Goal: Task Accomplishment & Management: Complete application form

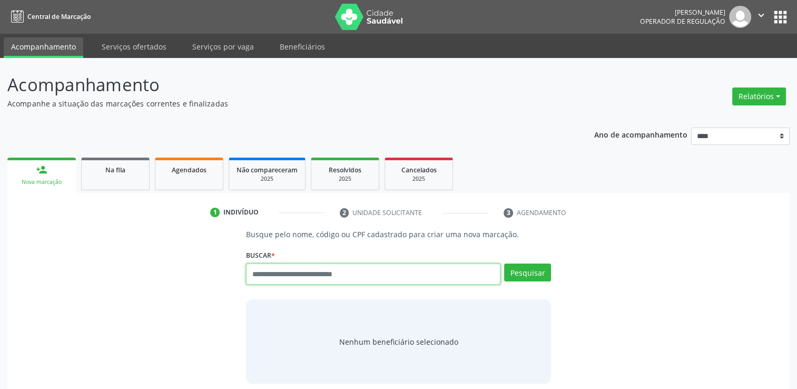
click at [352, 278] on input "text" at bounding box center [373, 273] width 254 height 21
type input "******"
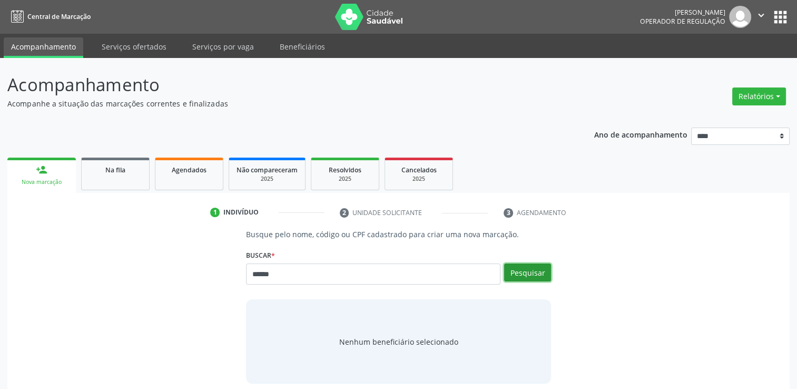
click at [541, 269] on button "Pesquisar" at bounding box center [527, 272] width 47 height 18
type input "******"
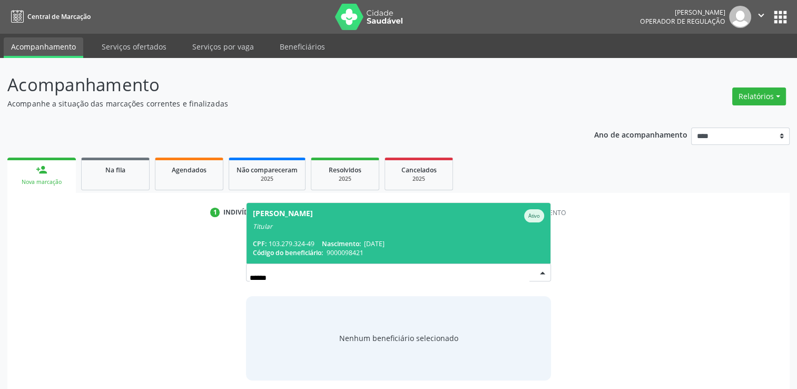
click at [429, 232] on span "Hamilton Jose da Silva Ativo Titular CPF: 103.279.324-49 Nascimento: 26/05/1946…" at bounding box center [398, 233] width 304 height 61
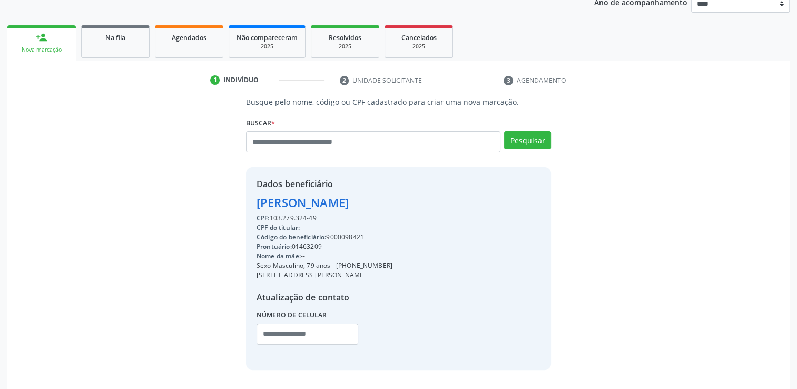
scroll to position [167, 0]
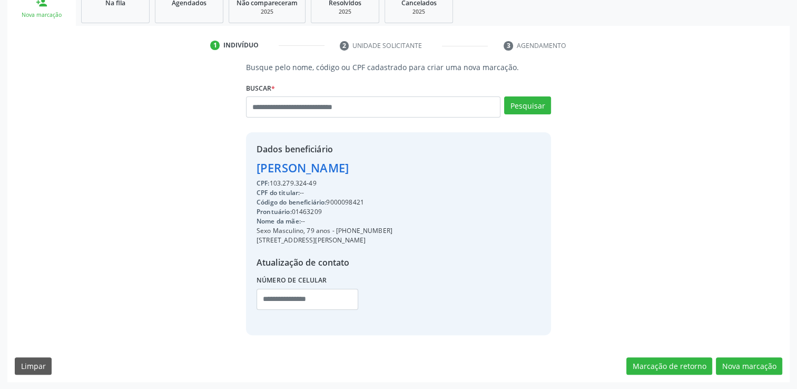
click at [344, 201] on div "Código do beneficiário: 9000098421" at bounding box center [324, 201] width 136 height 9
copy div "9000098421"
click at [767, 364] on button "Nova marcação" at bounding box center [749, 366] width 66 height 18
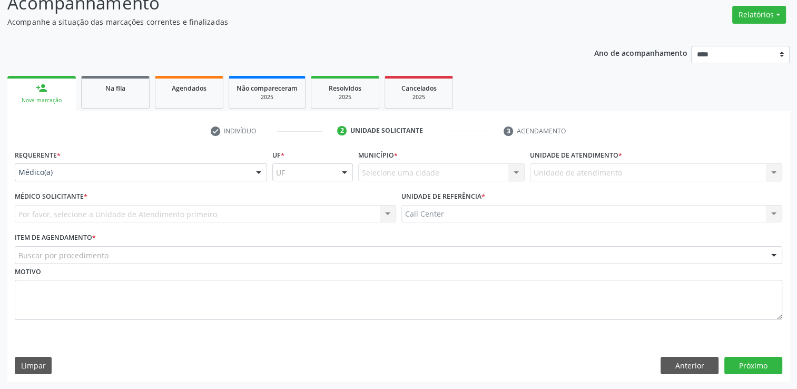
scroll to position [81, 0]
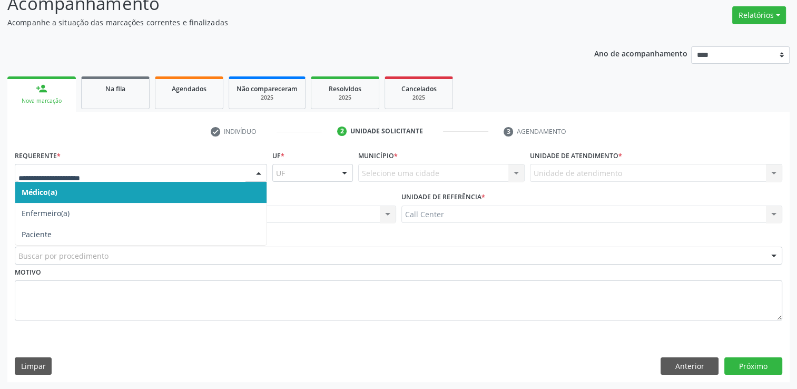
click at [211, 178] on div at bounding box center [141, 173] width 252 height 18
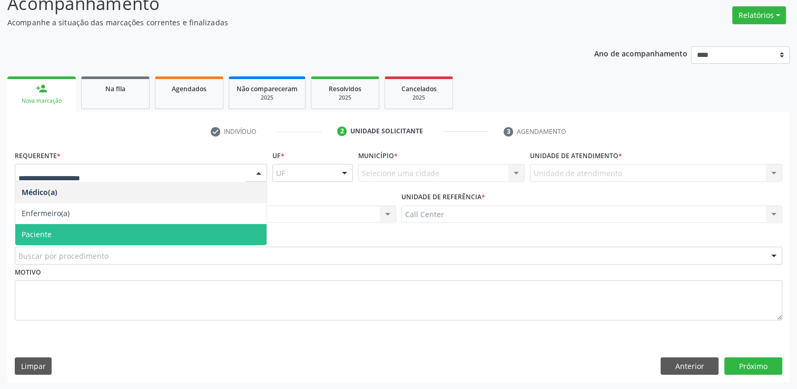
drag, startPoint x: 206, startPoint y: 236, endPoint x: 211, endPoint y: 241, distance: 7.1
click at [206, 235] on span "Paciente" at bounding box center [140, 234] width 251 height 21
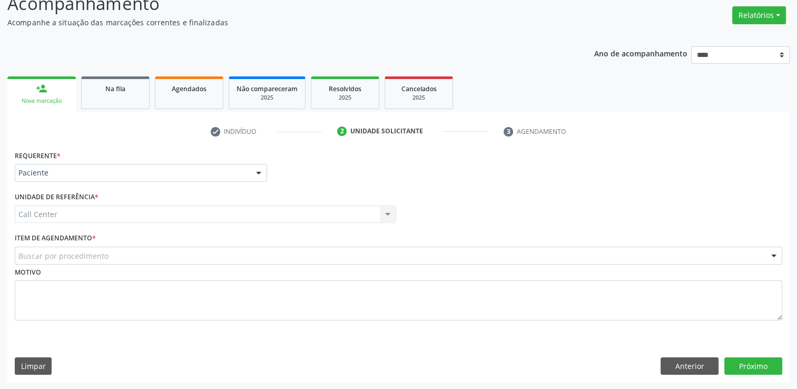
click at [221, 255] on div "Buscar por procedimento" at bounding box center [398, 255] width 767 height 18
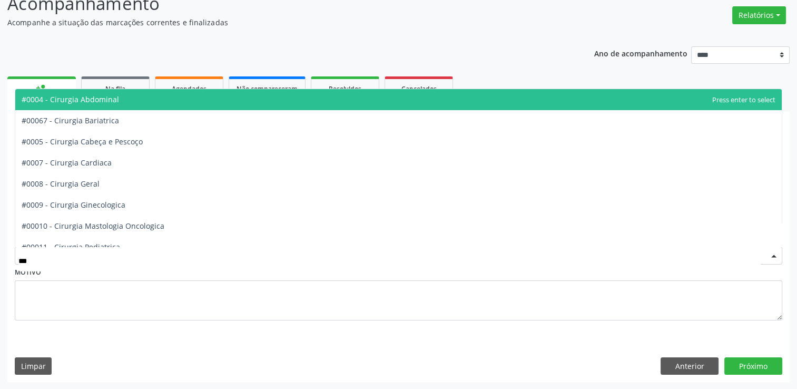
type input "****"
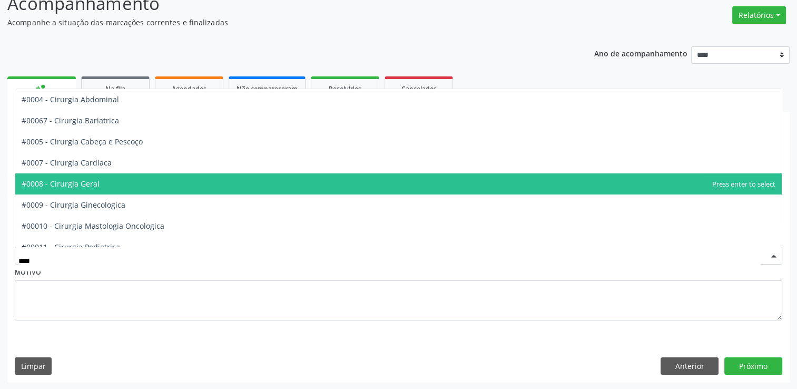
click at [74, 183] on span "#0008 - Cirurgia Geral" at bounding box center [61, 184] width 78 height 10
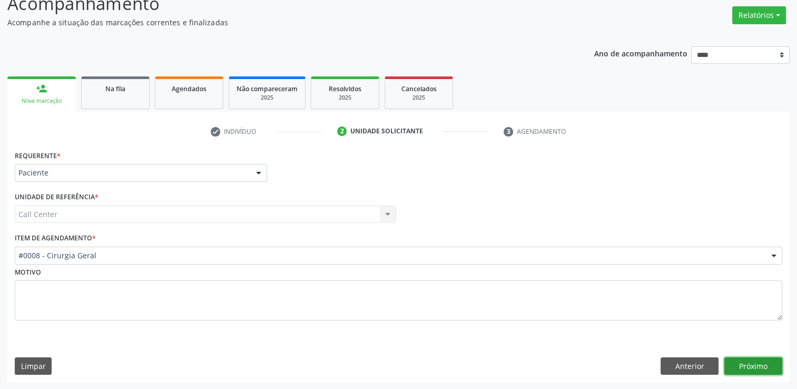
click at [753, 363] on button "Próximo" at bounding box center [753, 366] width 58 height 18
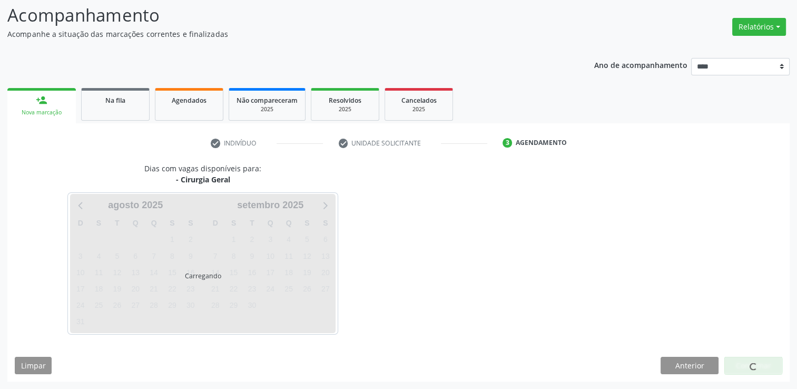
scroll to position [69, 0]
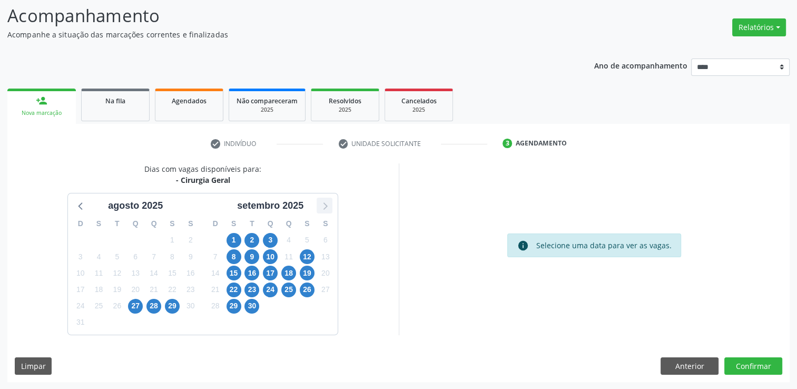
click at [324, 203] on icon at bounding box center [325, 206] width 14 height 14
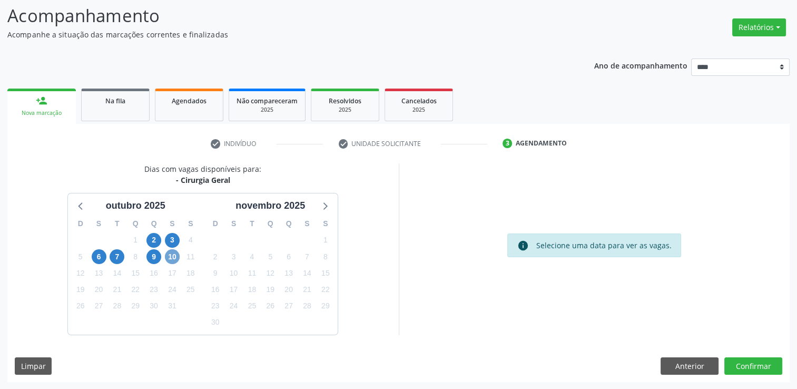
click at [176, 252] on span "10" at bounding box center [172, 256] width 15 height 15
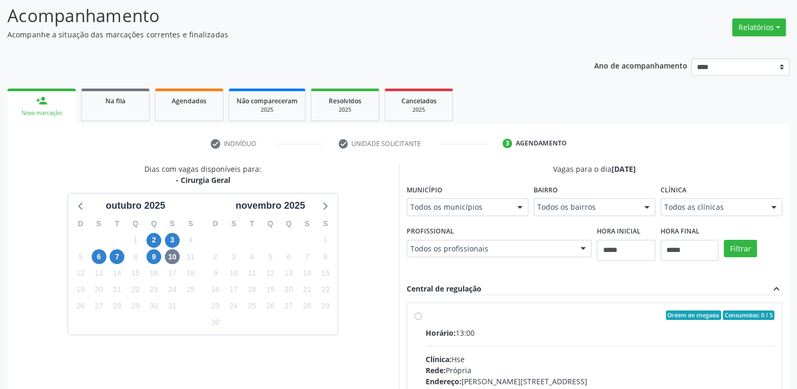
drag, startPoint x: 427, startPoint y: 208, endPoint x: 425, endPoint y: 214, distance: 5.9
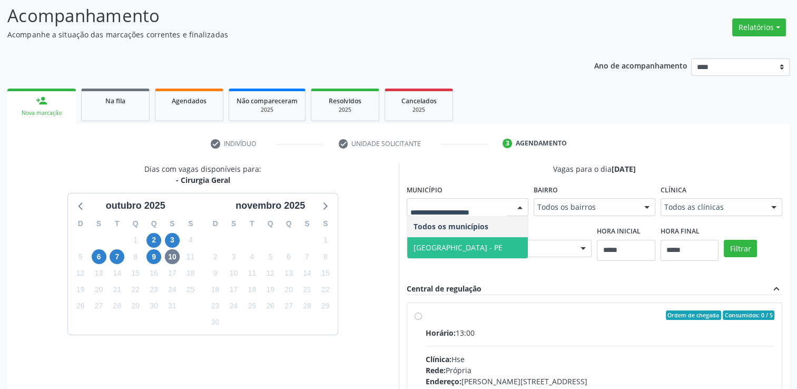
click at [424, 246] on span "Recife - PE" at bounding box center [457, 247] width 89 height 10
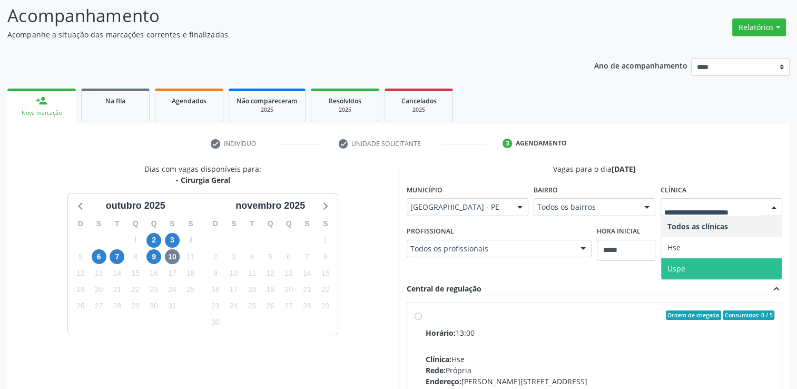
click at [682, 266] on span "Uspe" at bounding box center [676, 268] width 18 height 10
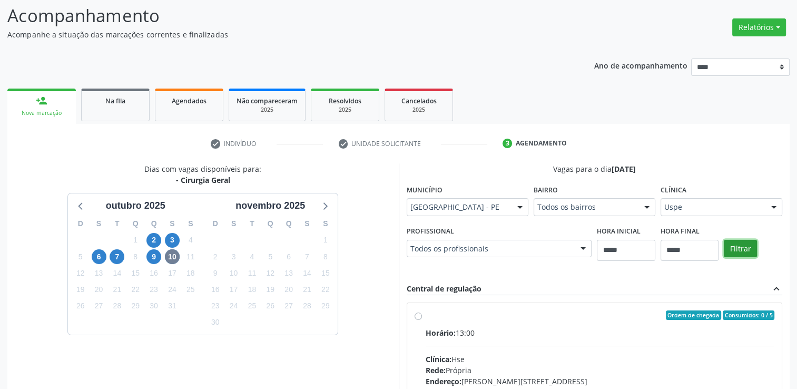
click at [733, 247] on button "Filtrar" at bounding box center [740, 249] width 33 height 18
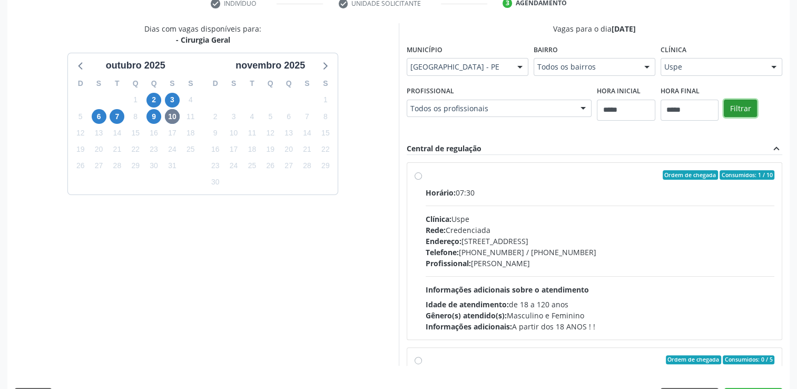
scroll to position [240, 0]
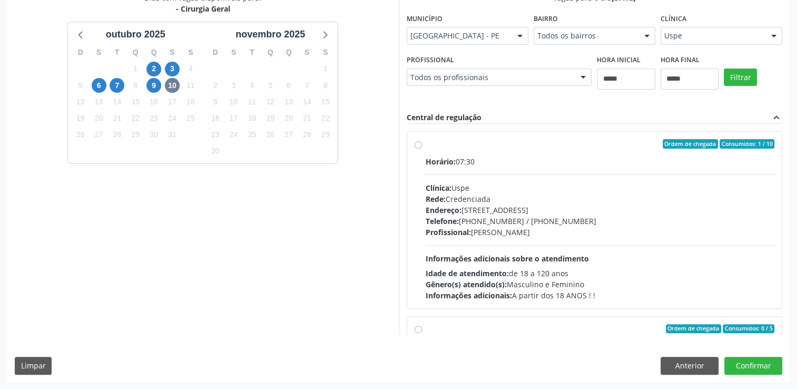
click at [425, 143] on label "Ordem de chegada Consumidos: 1 / 10 Horário: 07:30 Clínica: Uspe Rede: Credenci…" at bounding box center [599, 220] width 349 height 162
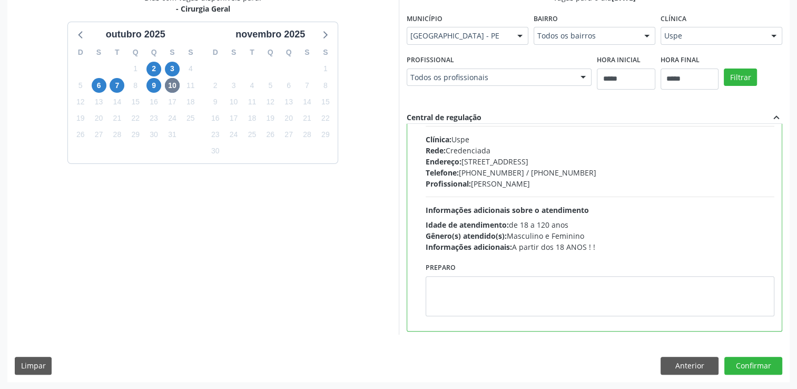
scroll to position [158, 0]
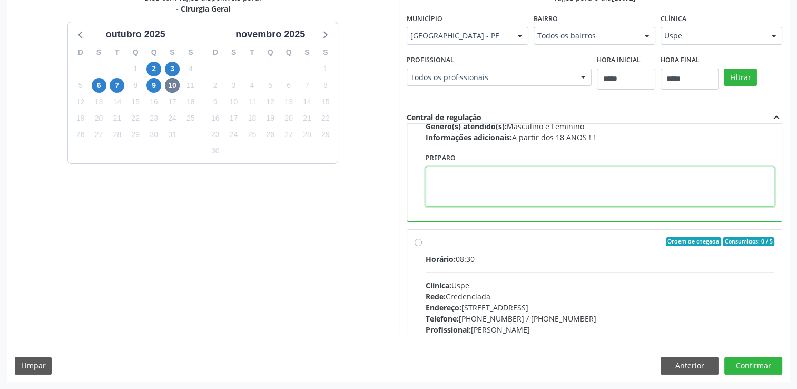
click at [524, 189] on textarea at bounding box center [599, 186] width 349 height 40
paste textarea "**********"
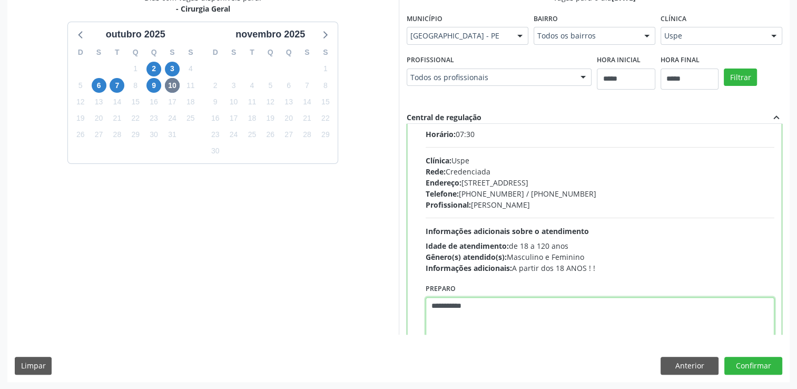
scroll to position [53, 0]
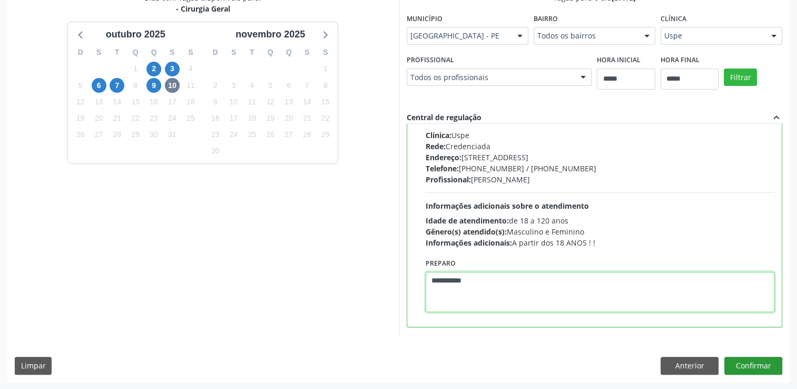
type textarea "**********"
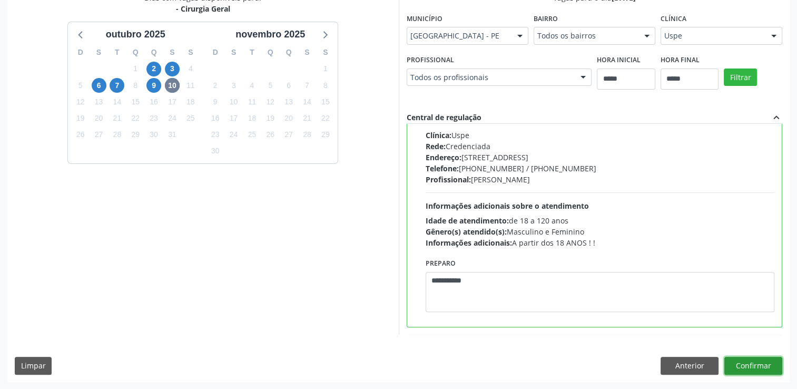
click at [755, 365] on button "Confirmar" at bounding box center [753, 366] width 58 height 18
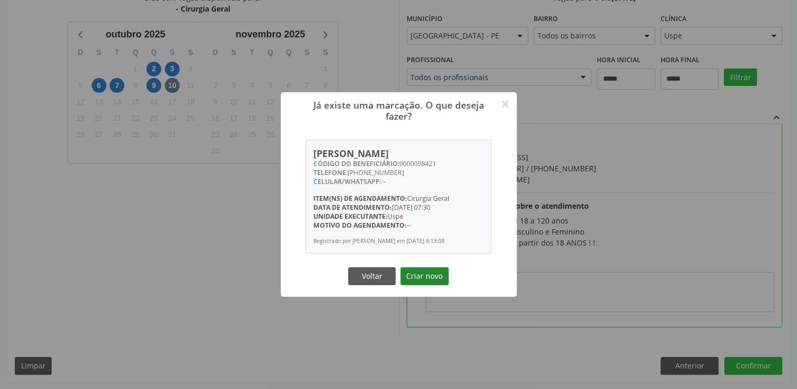
click at [441, 281] on button "Criar novo" at bounding box center [424, 276] width 48 height 18
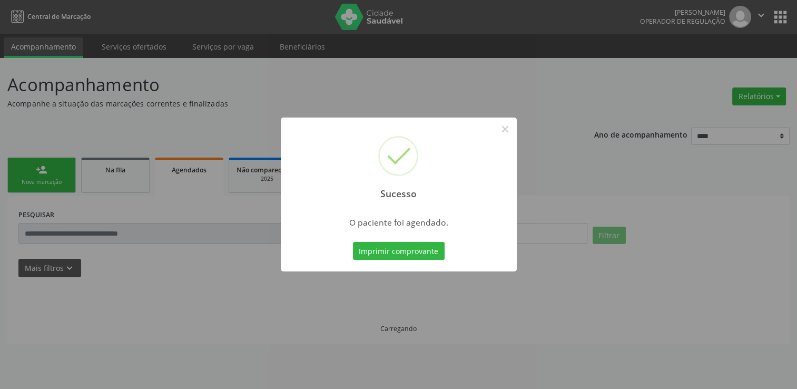
scroll to position [0, 0]
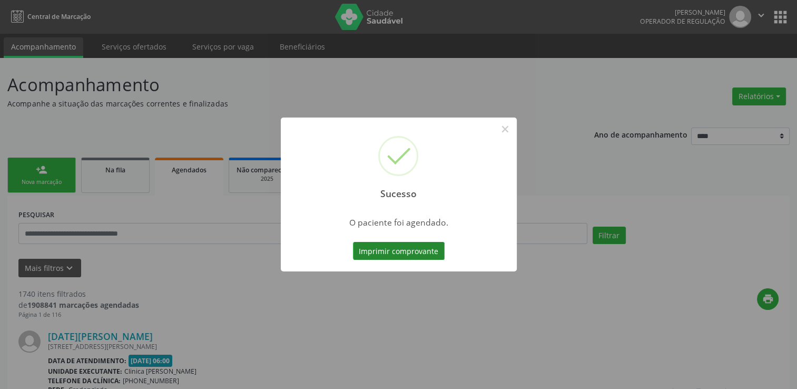
click at [390, 250] on button "Imprimir comprovante" at bounding box center [399, 251] width 92 height 18
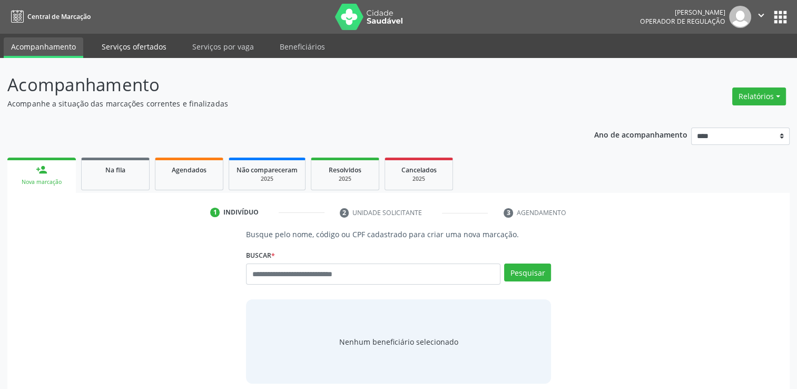
drag, startPoint x: 140, startPoint y: 43, endPoint x: 153, endPoint y: 37, distance: 14.6
click at [140, 43] on link "Serviços ofertados" at bounding box center [134, 46] width 80 height 18
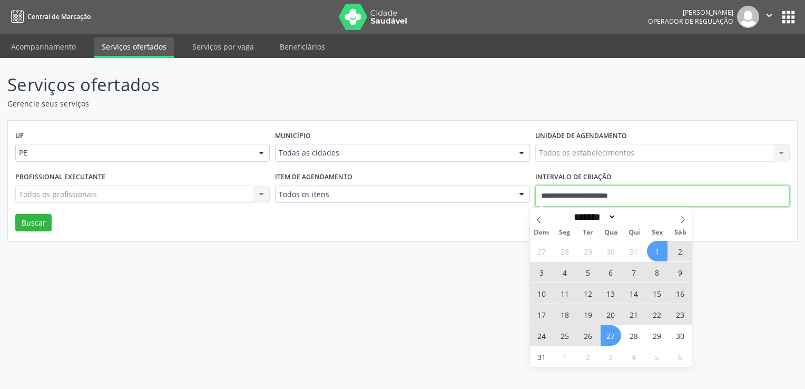
click at [648, 194] on input "**********" at bounding box center [662, 195] width 254 height 21
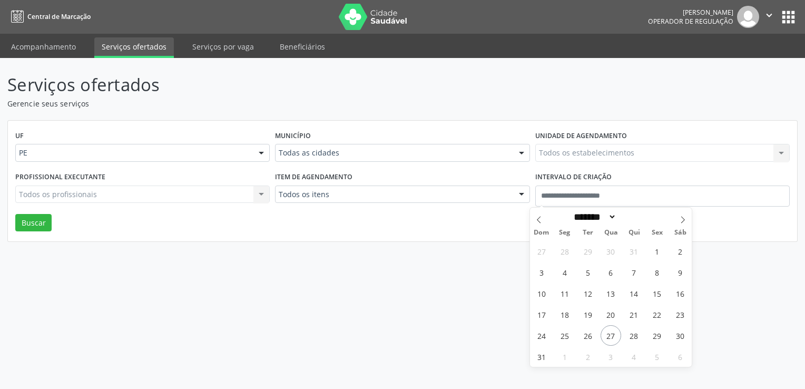
click at [488, 161] on div "Todas as cidades Todas as cidades Abreu e Lima Afogados da Ingazeira Araripina …" at bounding box center [402, 153] width 254 height 18
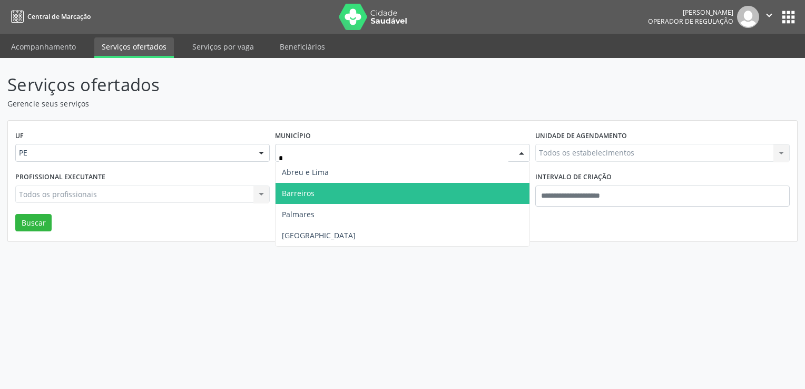
type input "**"
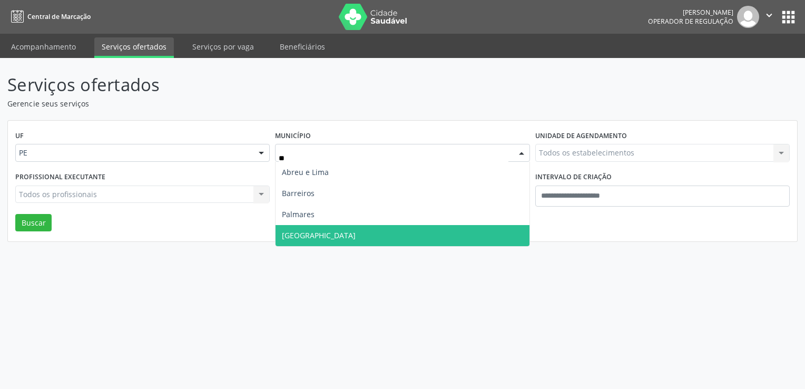
click at [396, 232] on span "Recife" at bounding box center [401, 235] width 253 height 21
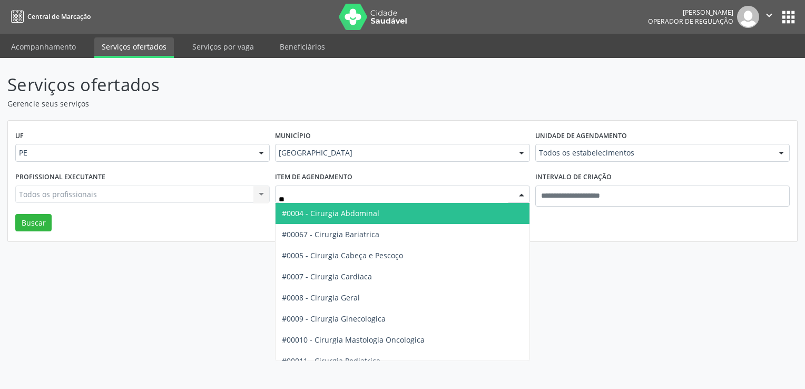
type input "***"
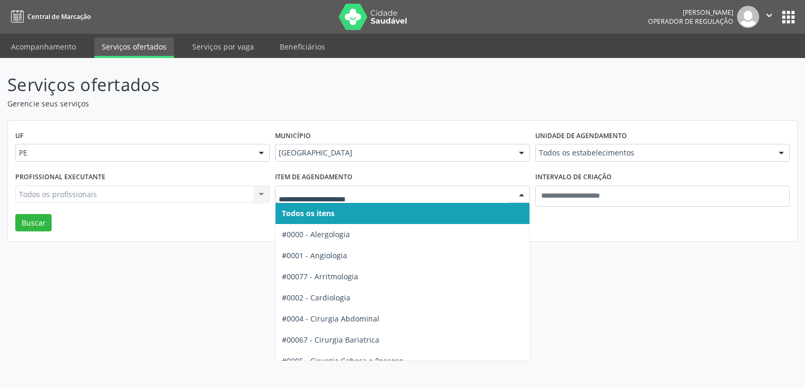
click at [389, 197] on input "text" at bounding box center [393, 199] width 229 height 21
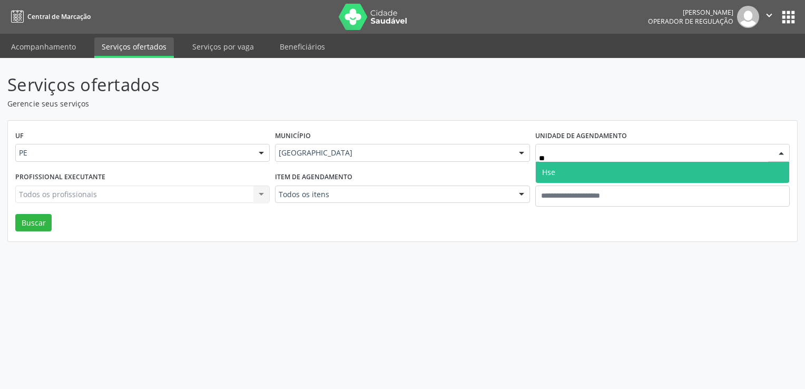
type input "***"
click at [583, 172] on span "Hse" at bounding box center [662, 172] width 253 height 21
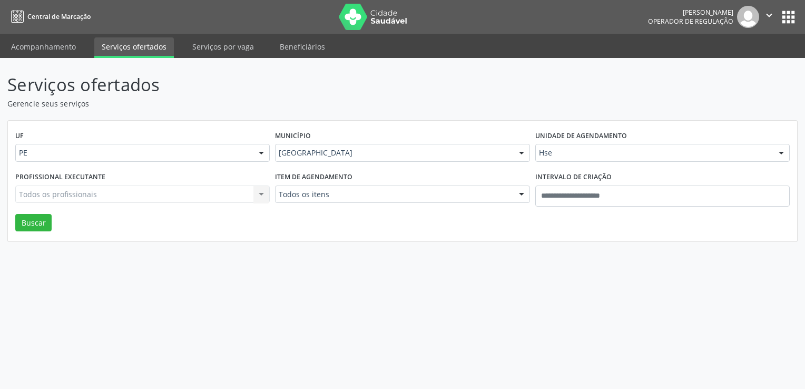
click at [262, 196] on div "Todos os profissionais Todos os profissionais Nenhum resultado encontrado para:…" at bounding box center [142, 194] width 254 height 18
click at [256, 195] on div at bounding box center [261, 195] width 16 height 18
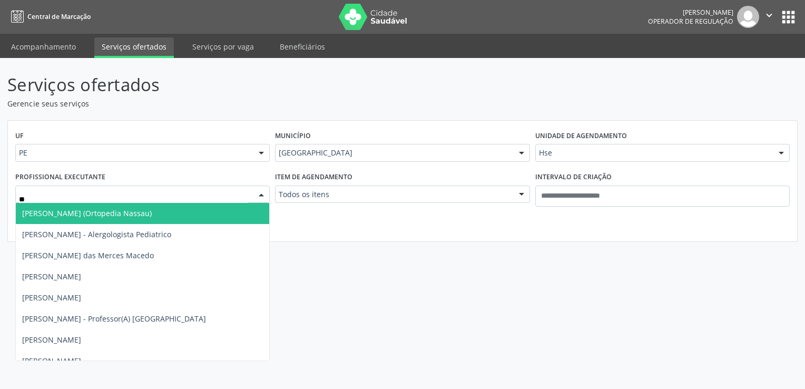
type input "***"
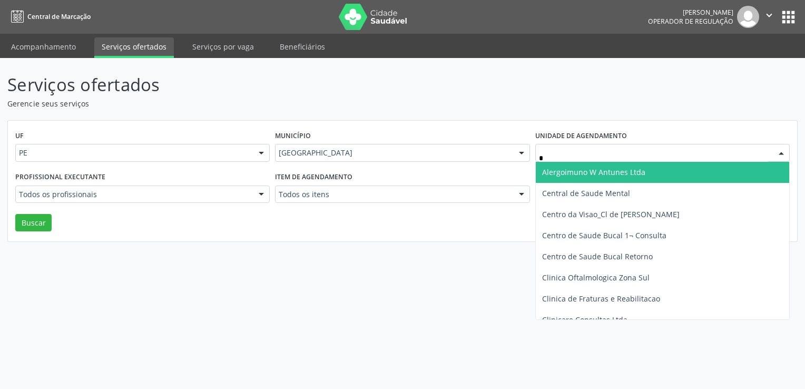
type input "**"
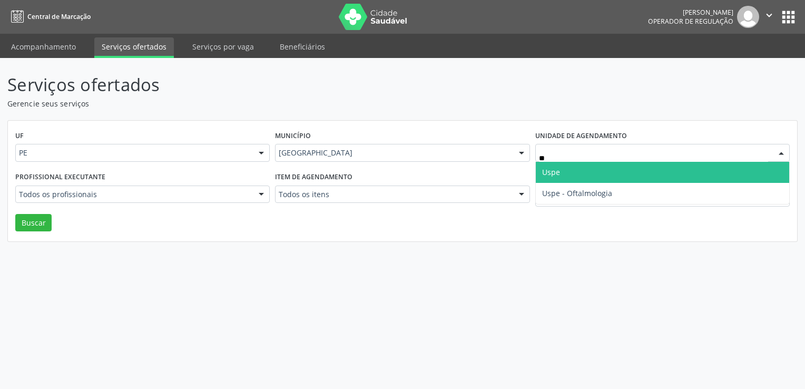
click at [558, 168] on span "Uspe" at bounding box center [551, 172] width 18 height 10
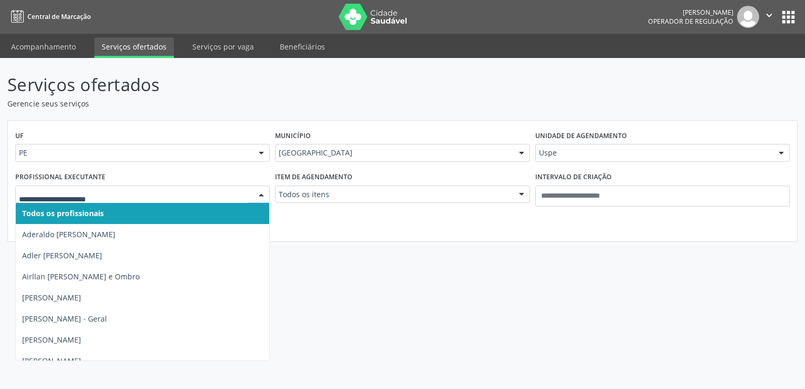
drag, startPoint x: 262, startPoint y: 196, endPoint x: 271, endPoint y: 203, distance: 11.7
click at [263, 197] on div at bounding box center [261, 195] width 16 height 18
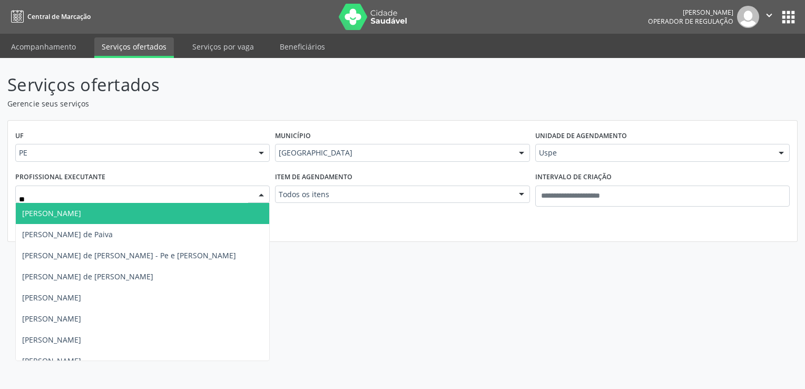
type input "***"
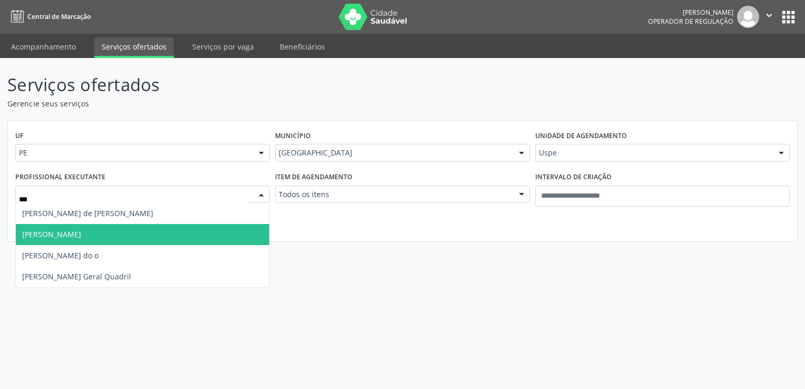
click at [179, 237] on span "Eduardo Cesar dos Santos Montezuma" at bounding box center [142, 234] width 253 height 21
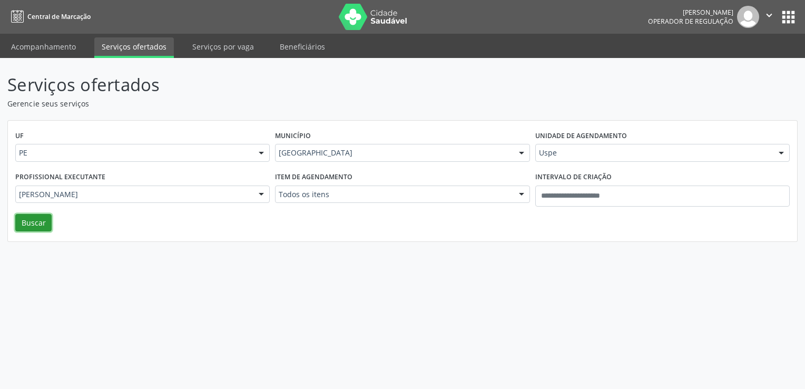
click at [41, 221] on button "Buscar" at bounding box center [33, 223] width 36 height 18
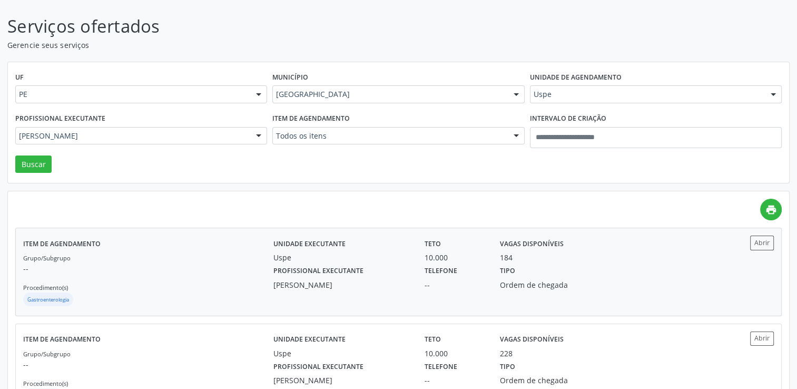
scroll to position [102, 0]
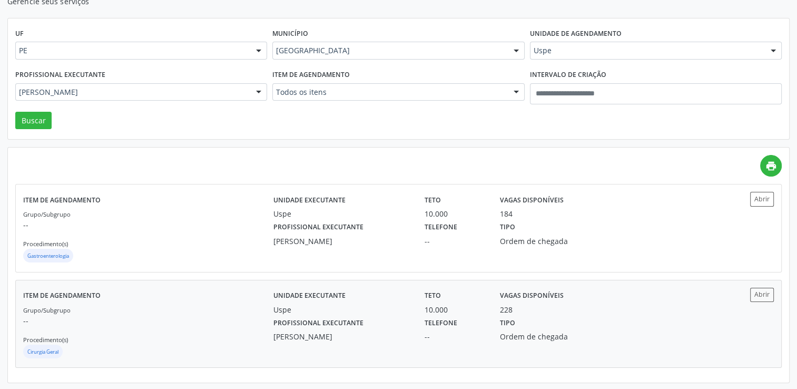
click at [334, 316] on label "Profissional executante" at bounding box center [318, 323] width 90 height 16
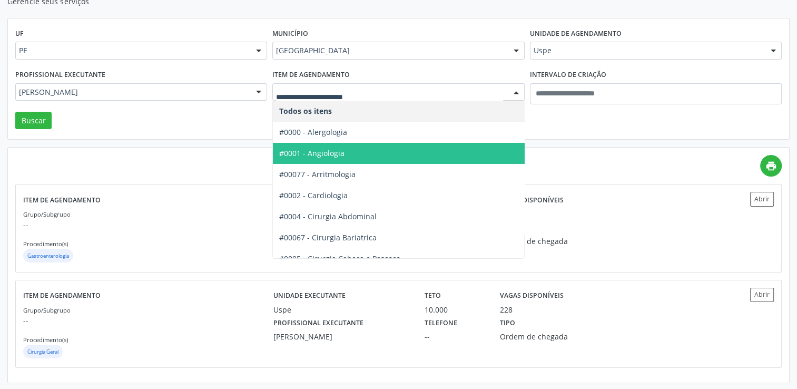
drag, startPoint x: 302, startPoint y: 94, endPoint x: 303, endPoint y: 77, distance: 16.9
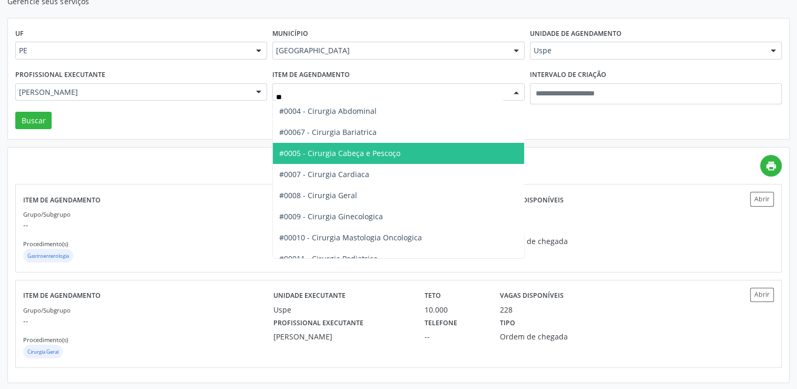
type input "***"
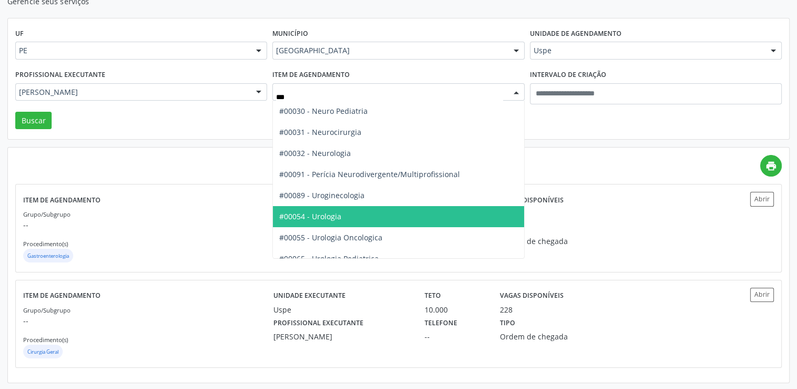
drag, startPoint x: 345, startPoint y: 218, endPoint x: 330, endPoint y: 207, distance: 18.6
click at [345, 218] on span "#00054 - Urologia" at bounding box center [398, 216] width 251 height 21
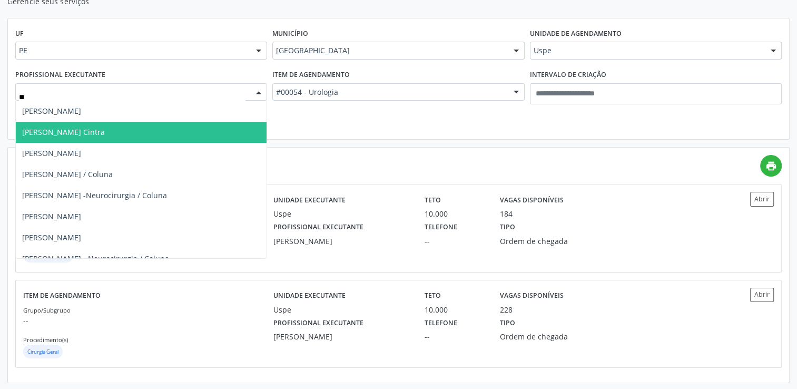
type input "***"
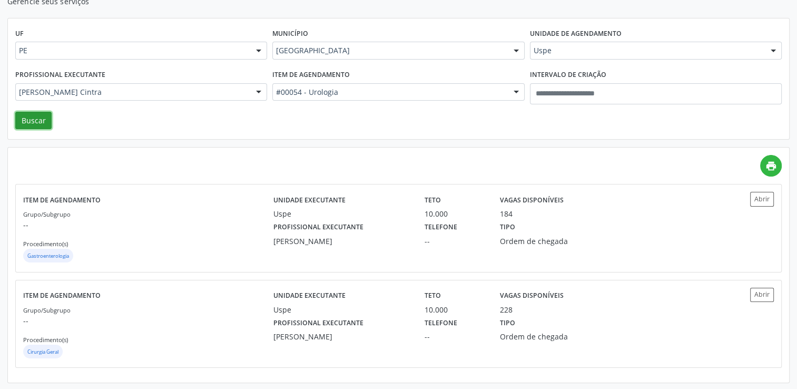
click at [22, 119] on button "Buscar" at bounding box center [33, 121] width 36 height 18
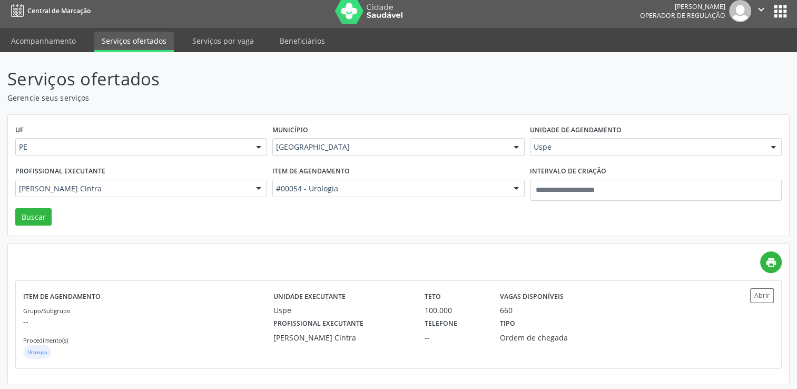
scroll to position [7, 0]
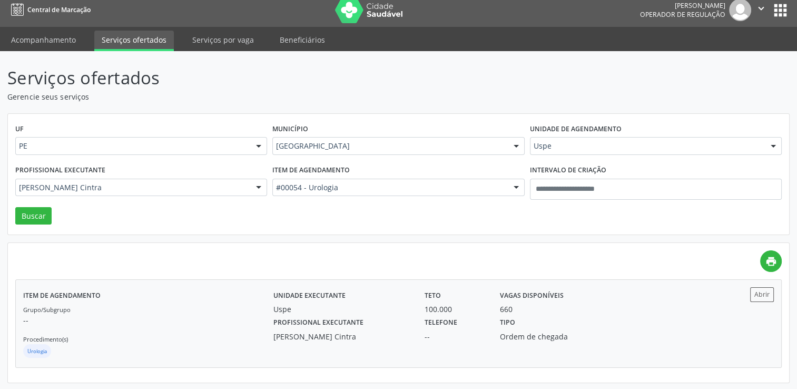
click at [334, 315] on label "Profissional executante" at bounding box center [318, 322] width 90 height 16
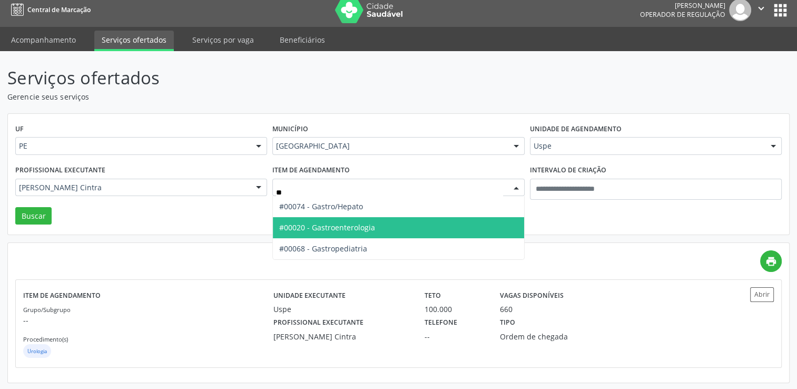
type input "*"
type input "***"
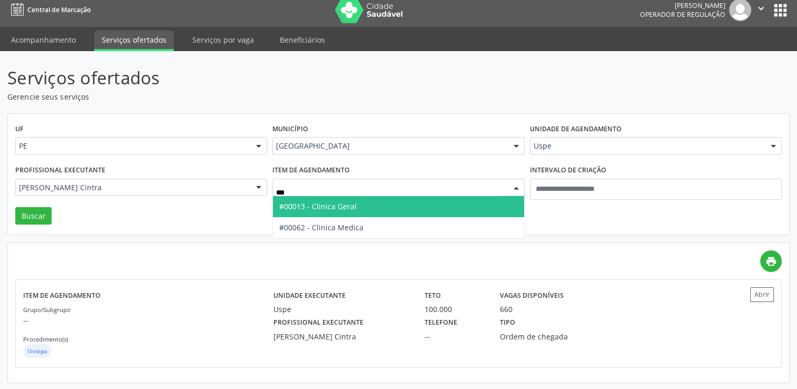
click at [313, 210] on span "#00013 - Clinica Geral" at bounding box center [317, 206] width 77 height 10
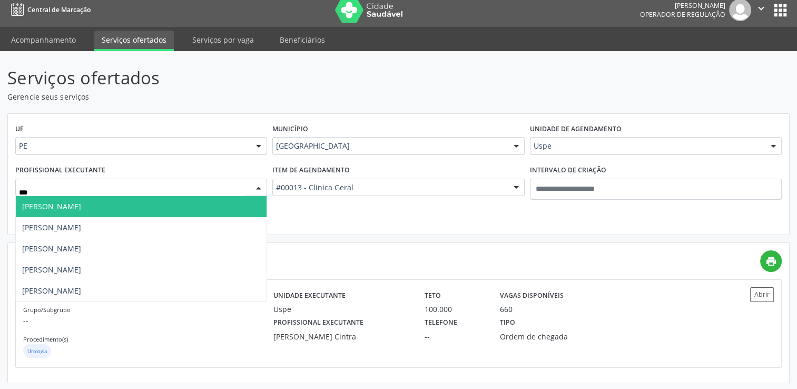
type input "****"
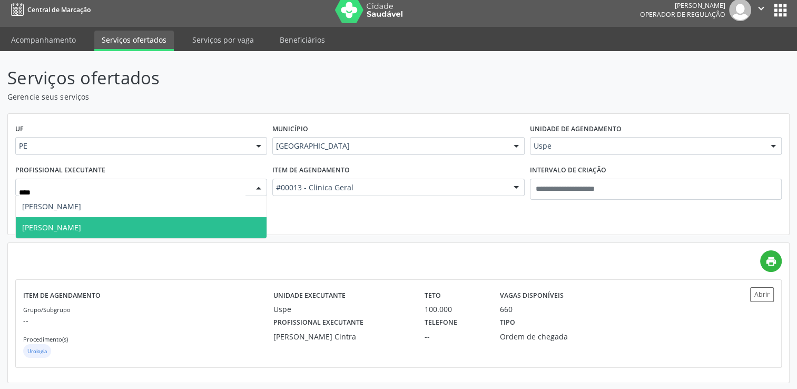
click at [81, 231] on span "[PERSON_NAME]" at bounding box center [51, 227] width 59 height 10
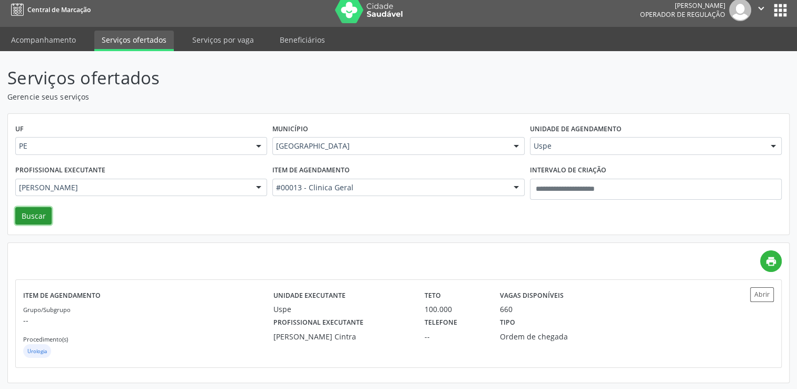
click at [32, 212] on button "Buscar" at bounding box center [33, 216] width 36 height 18
click at [364, 316] on div "Profissional executante Manoel Souto Moraes de Araujo" at bounding box center [341, 327] width 151 height 27
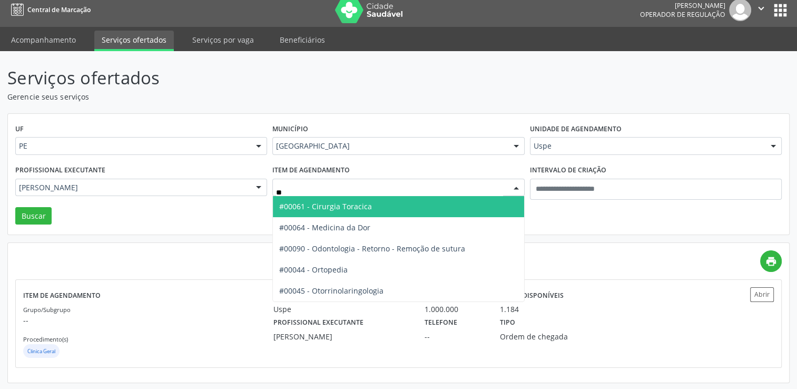
type input "***"
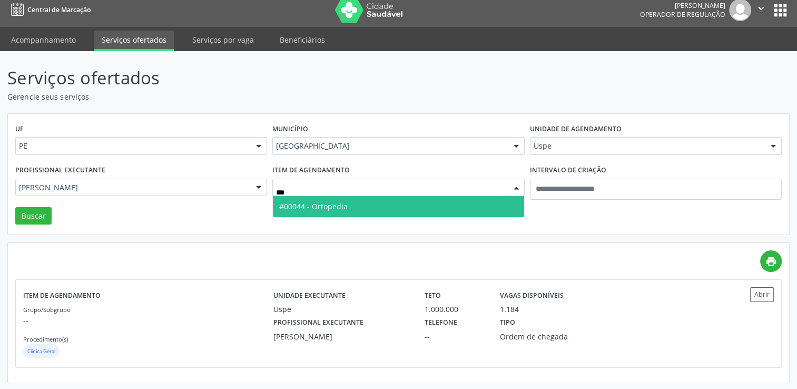
click at [412, 204] on span "#00044 - Ortopedia" at bounding box center [398, 206] width 251 height 21
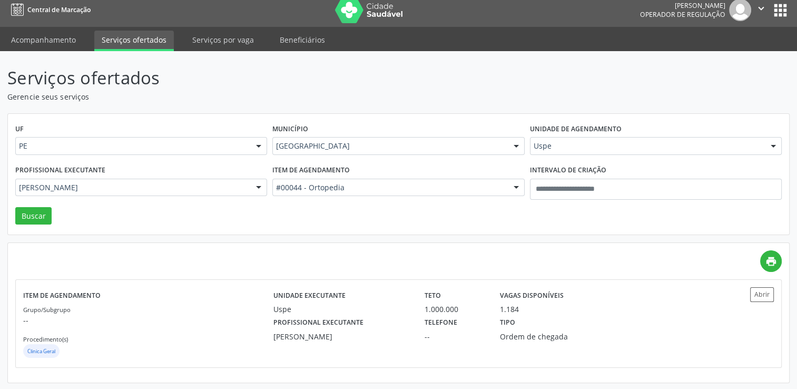
click at [560, 151] on div "Uspe" at bounding box center [656, 146] width 252 height 18
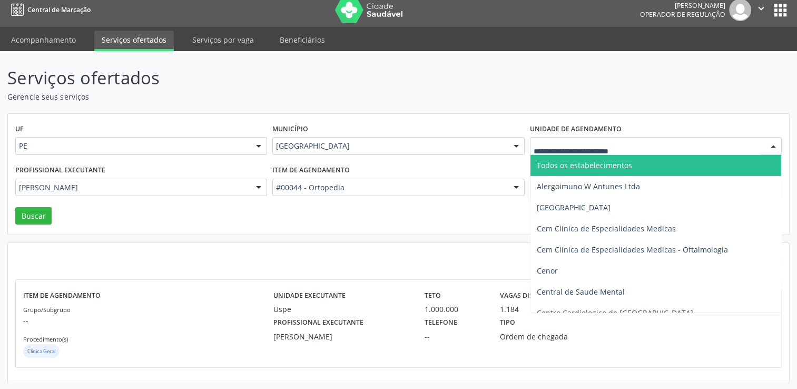
click at [553, 165] on span "Todos os estabelecimentos" at bounding box center [584, 165] width 95 height 10
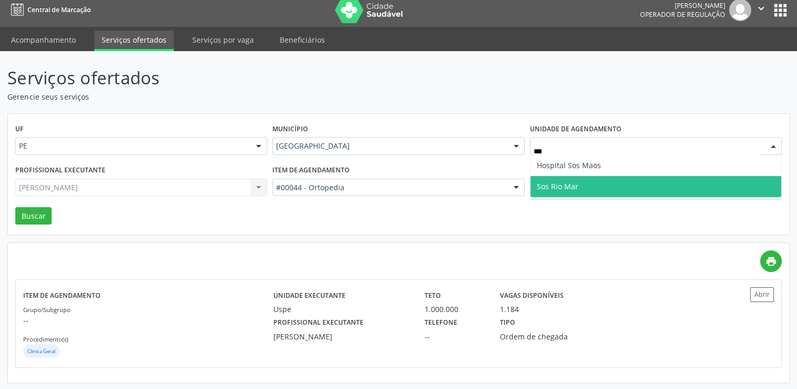
click at [566, 184] on span "Sos Rio Mar" at bounding box center [558, 186] width 42 height 10
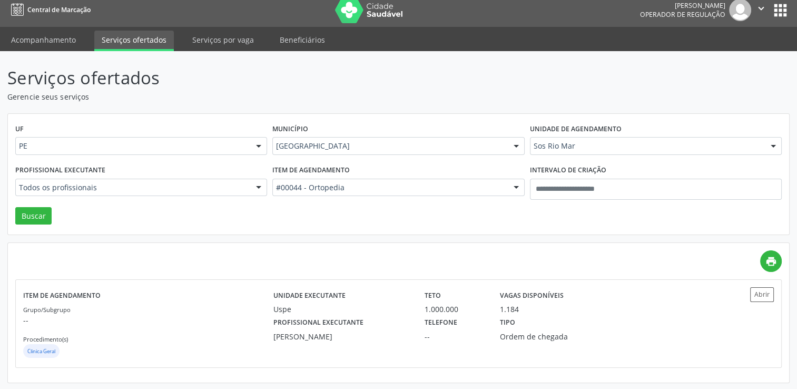
click at [335, 214] on div "UF PE PE Nenhum resultado encontrado para: " " Não há nenhuma opção para ser ex…" at bounding box center [398, 174] width 781 height 121
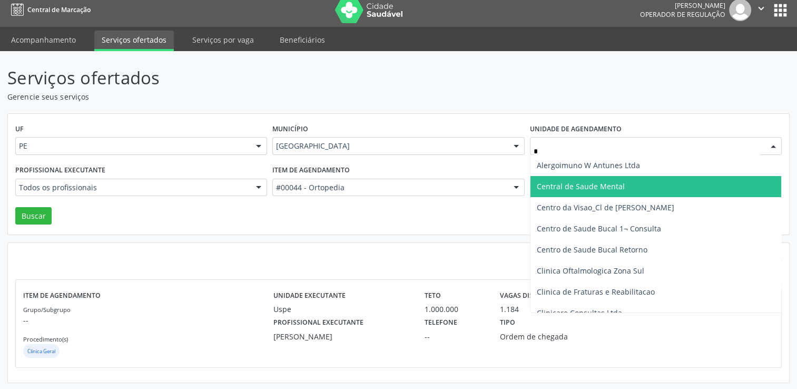
type input "**"
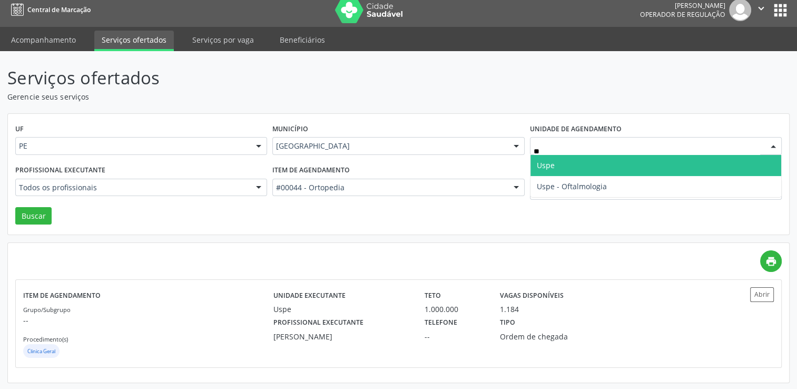
click at [576, 160] on span "Uspe" at bounding box center [655, 165] width 251 height 21
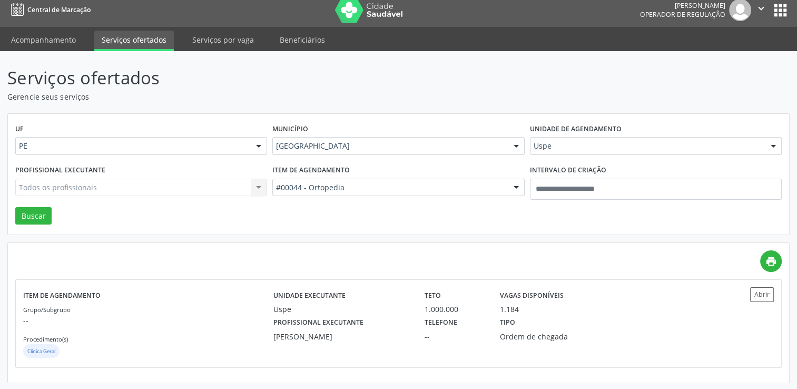
click at [225, 189] on div "Todos os profissionais Todos os profissionais Alexandre de Albuquerque Galvao |…" at bounding box center [141, 188] width 252 height 18
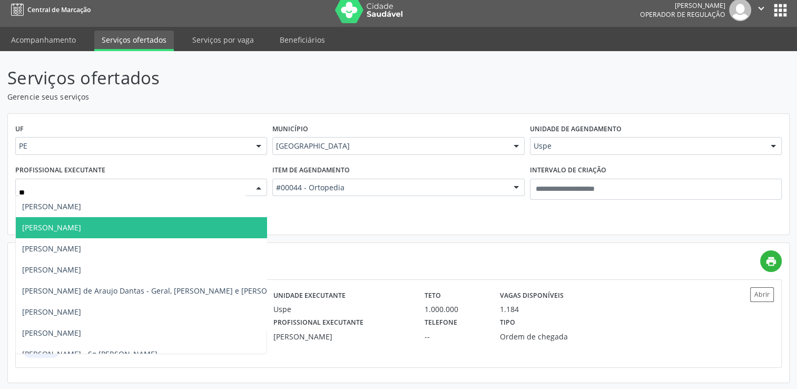
type input "***"
drag, startPoint x: 187, startPoint y: 227, endPoint x: 184, endPoint y: 214, distance: 13.0
click at [187, 226] on span "Henrique Augusto Leite Marques - Joelho" at bounding box center [141, 227] width 251 height 21
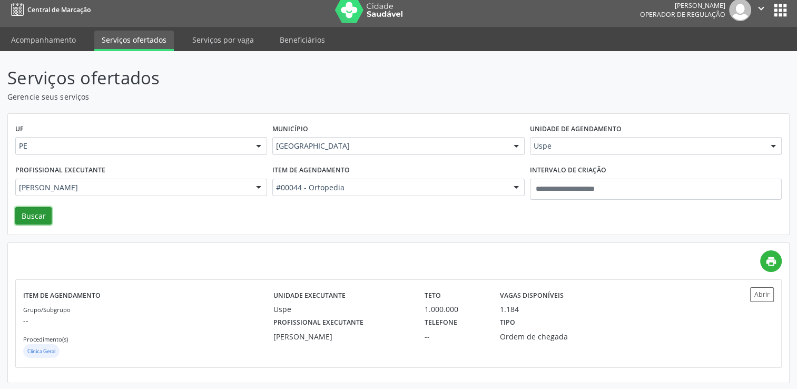
drag, startPoint x: 44, startPoint y: 214, endPoint x: 42, endPoint y: 208, distance: 6.7
click at [43, 214] on button "Buscar" at bounding box center [33, 216] width 36 height 18
click at [389, 298] on div "Unidade executante Uspe" at bounding box center [341, 300] width 151 height 27
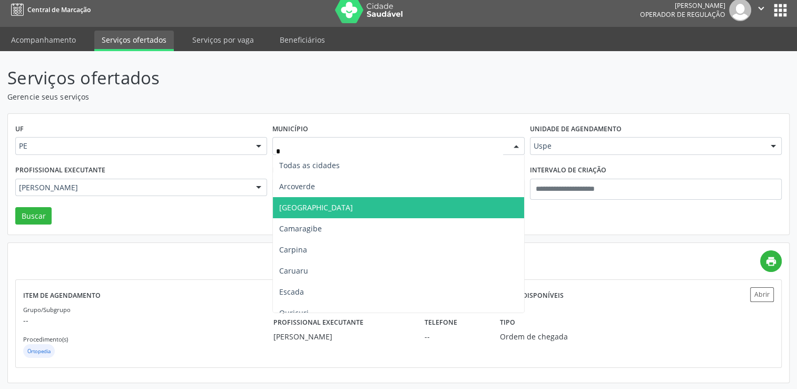
type input "**"
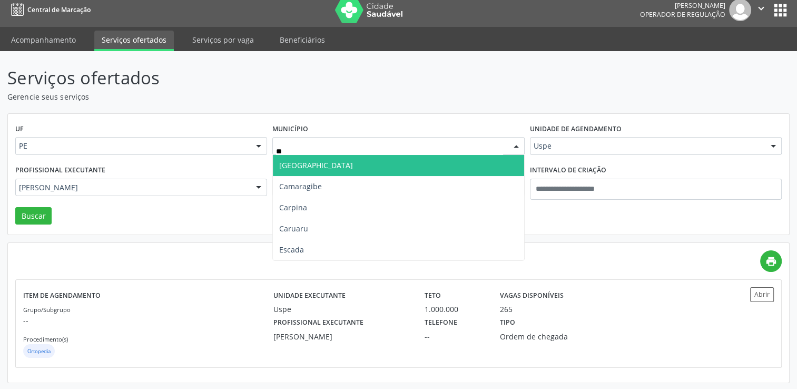
click at [331, 163] on span "Cabo de Santo Agostinho" at bounding box center [316, 165] width 74 height 10
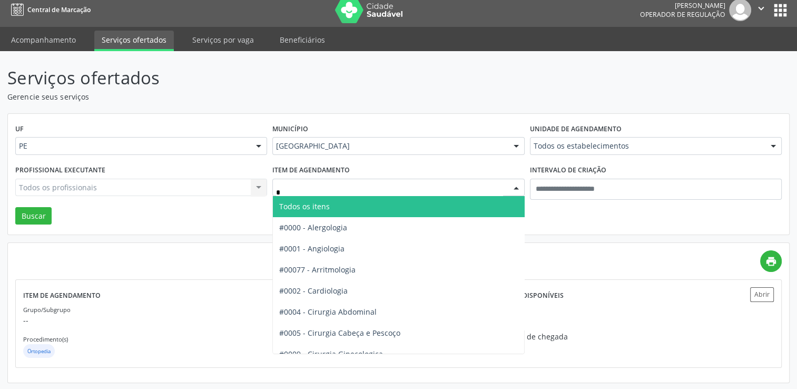
type input "**"
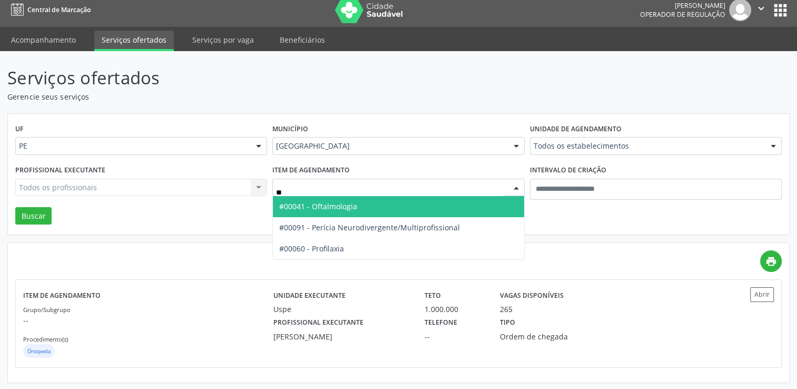
click at [347, 201] on span "#00041 - Oftalmologia" at bounding box center [318, 206] width 78 height 10
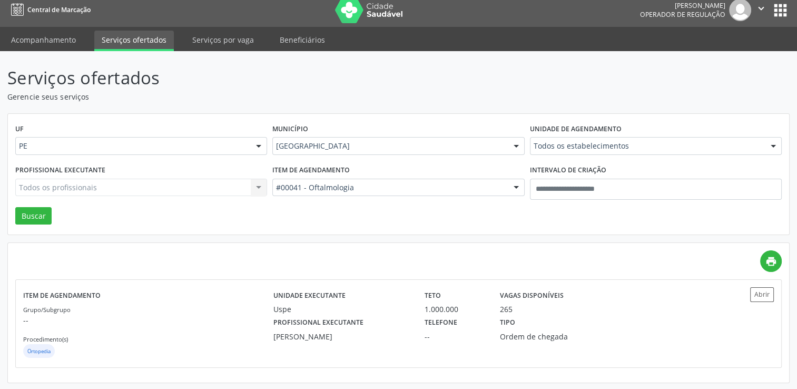
click at [552, 83] on p "Serviços ofertados" at bounding box center [281, 78] width 548 height 26
click at [33, 207] on button "Buscar" at bounding box center [33, 216] width 36 height 18
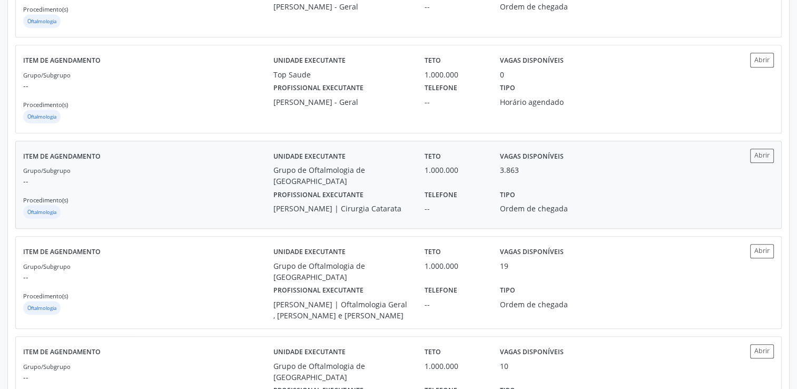
scroll to position [737, 0]
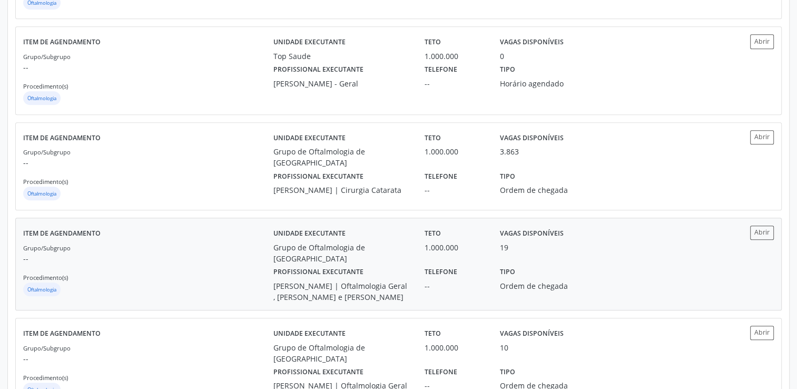
click at [364, 264] on div "Profissional executante Sandra Cristina Paredes Selva | Oftalmologia Geral , Ca…" at bounding box center [341, 283] width 151 height 38
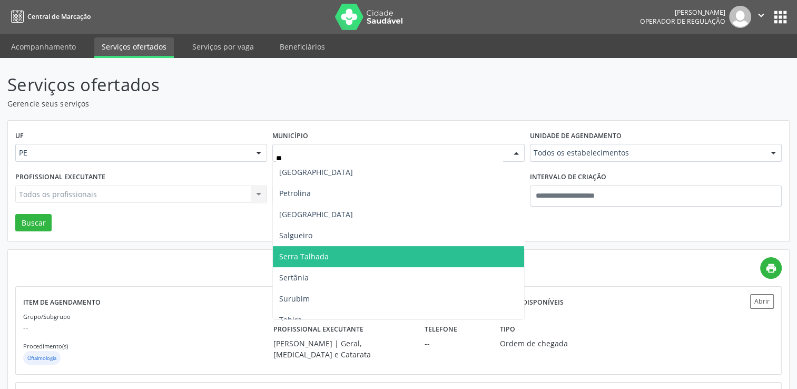
scroll to position [0, 0]
type input "*"
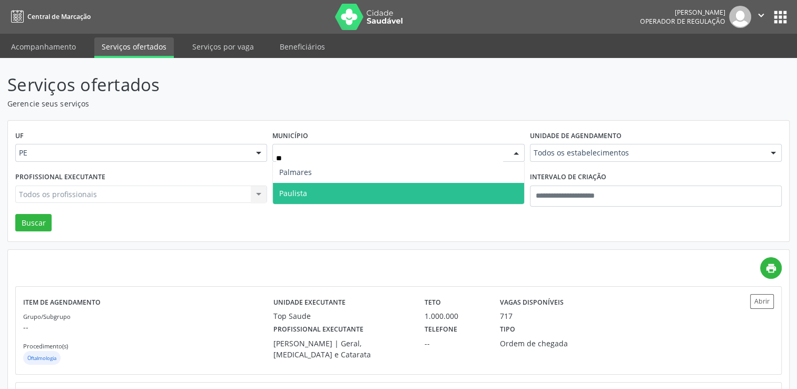
type input "***"
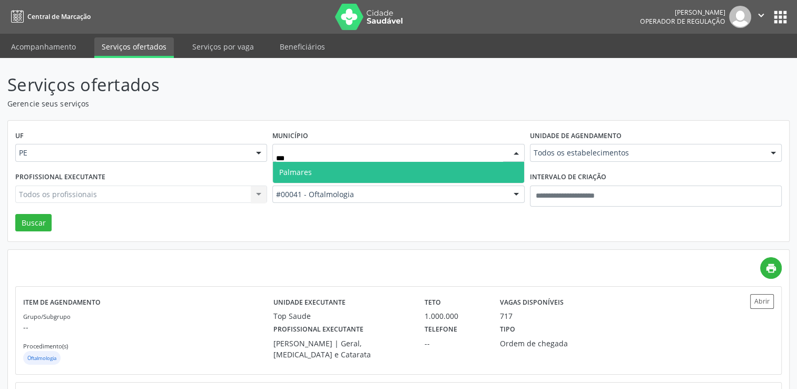
click at [303, 174] on span "Palmares" at bounding box center [295, 172] width 33 height 10
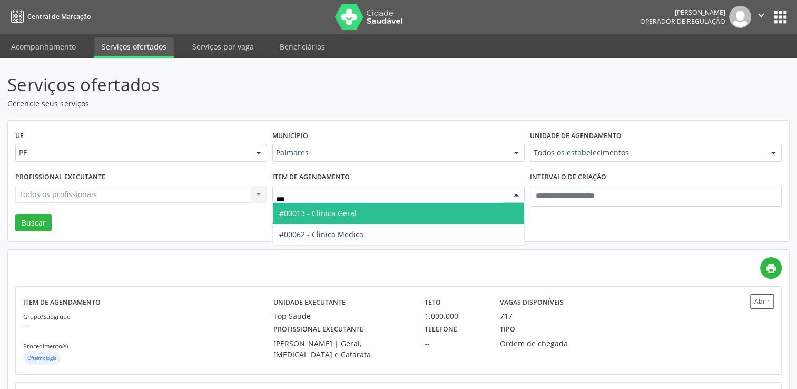
click at [350, 216] on span "#00013 - Clinica Geral" at bounding box center [317, 213] width 77 height 10
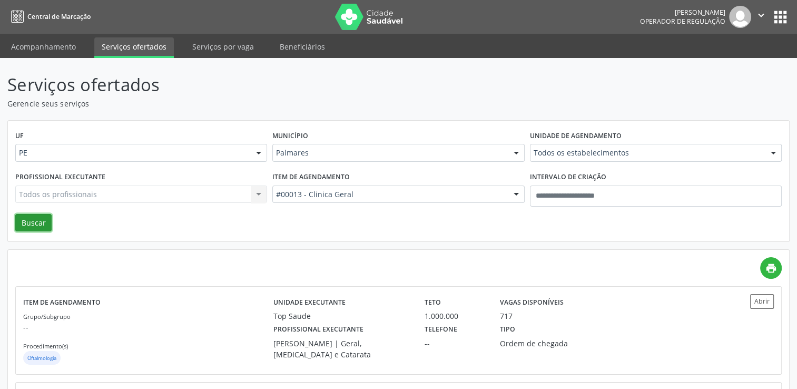
click at [37, 220] on button "Buscar" at bounding box center [33, 223] width 36 height 18
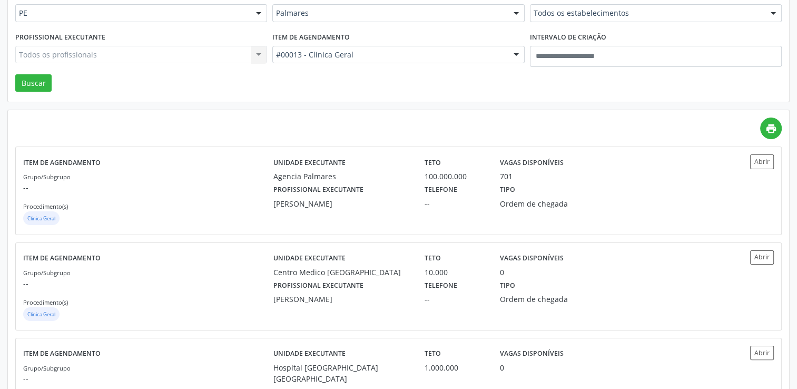
scroll to position [158, 0]
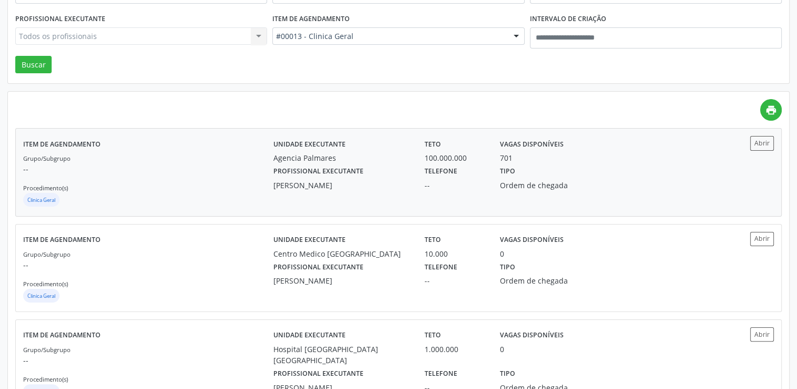
click at [392, 189] on div "Caroline de Araújo Carvalho" at bounding box center [341, 185] width 136 height 11
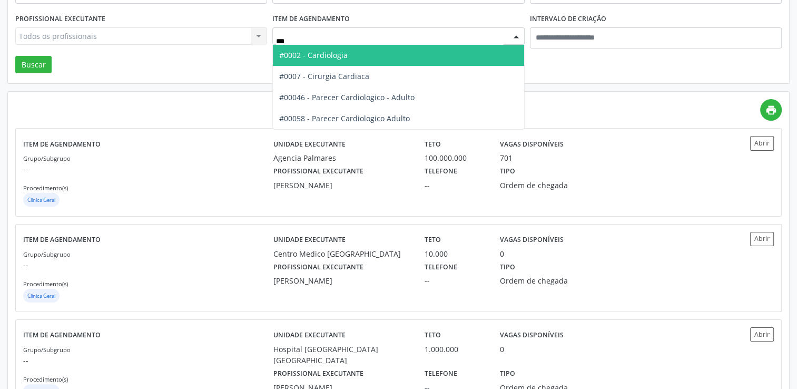
type input "****"
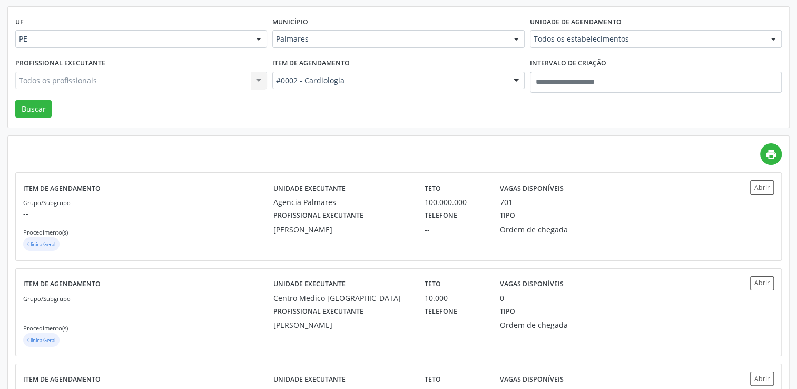
scroll to position [53, 0]
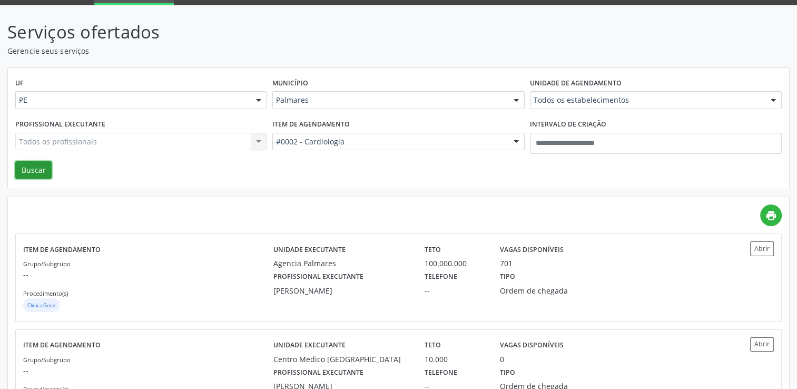
click at [39, 172] on button "Buscar" at bounding box center [33, 170] width 36 height 18
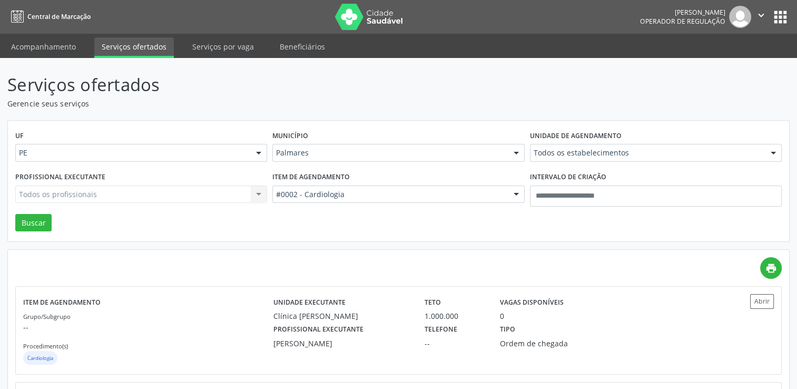
scroll to position [102, 0]
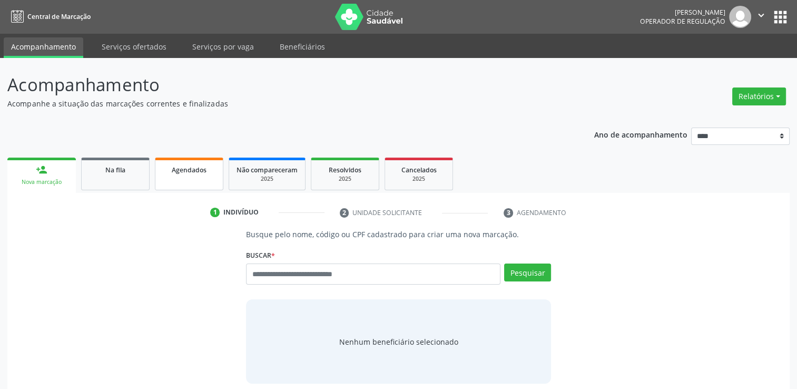
click at [201, 170] on span "Agendados" at bounding box center [189, 169] width 35 height 9
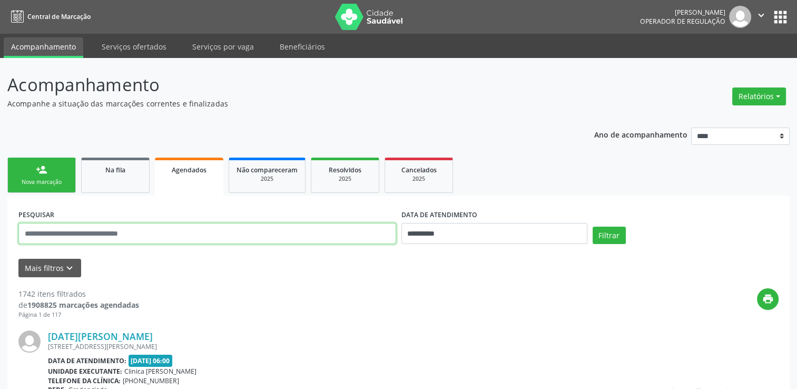
drag, startPoint x: 217, startPoint y: 238, endPoint x: 223, endPoint y: 234, distance: 7.6
click at [217, 239] on input "text" at bounding box center [207, 233] width 378 height 21
paste input "**********"
type input "**********"
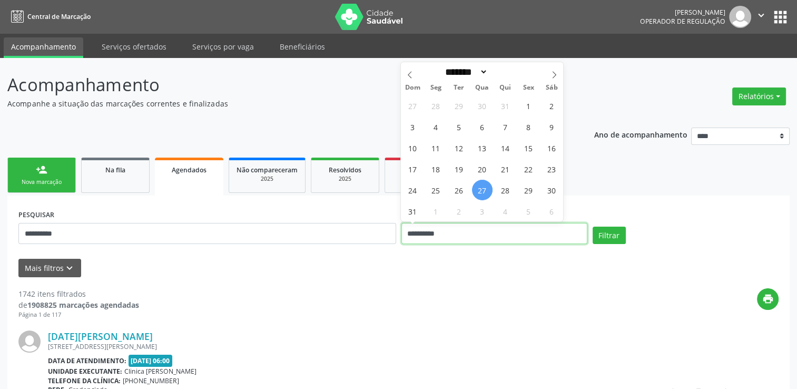
click at [463, 239] on input "**********" at bounding box center [494, 233] width 186 height 21
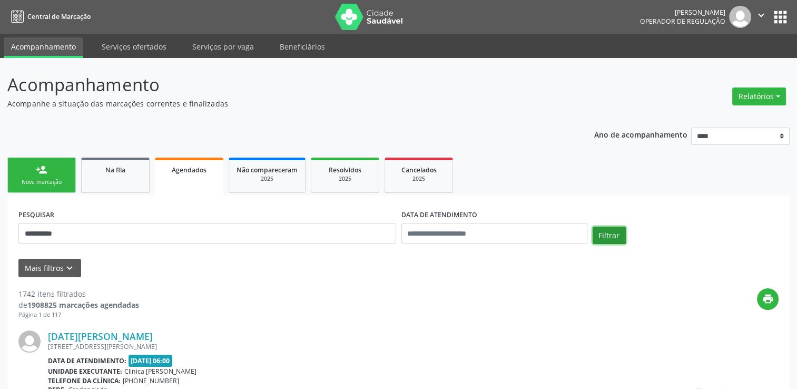
click at [601, 233] on button "Filtrar" at bounding box center [608, 235] width 33 height 18
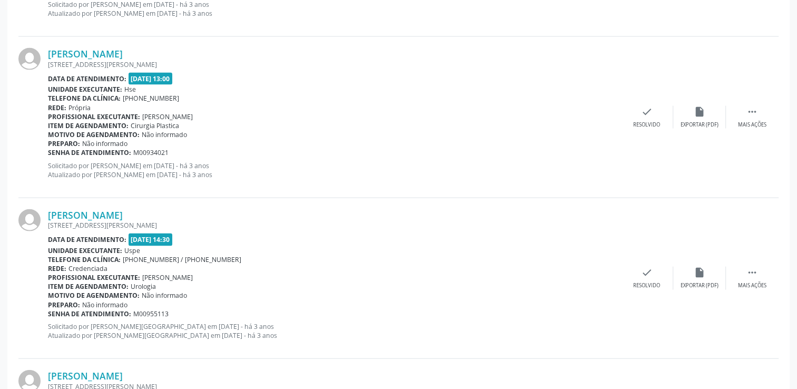
scroll to position [2388, 0]
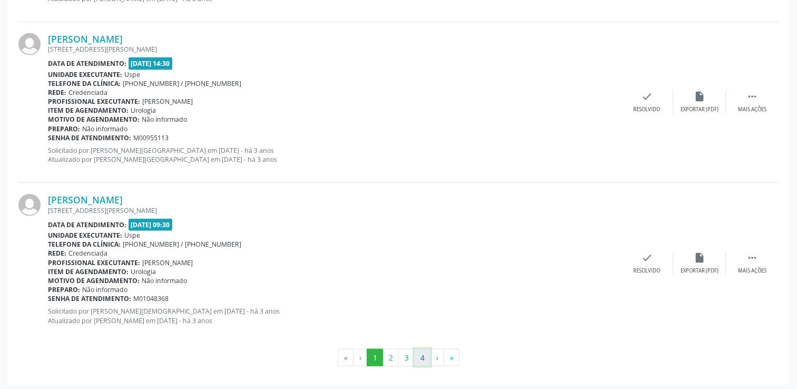
click at [423, 359] on button "4" at bounding box center [422, 358] width 16 height 18
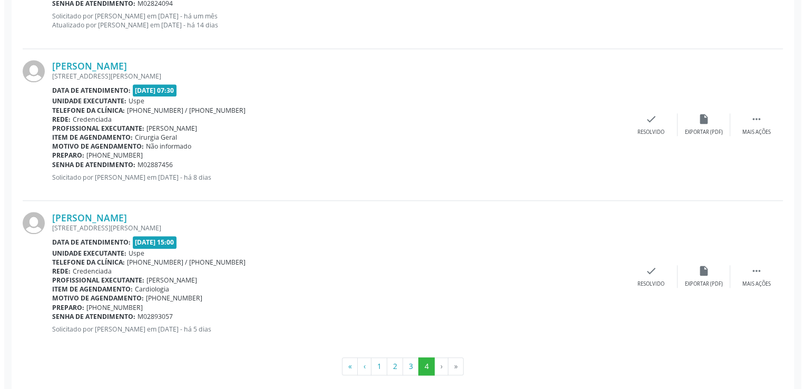
scroll to position [1084, 0]
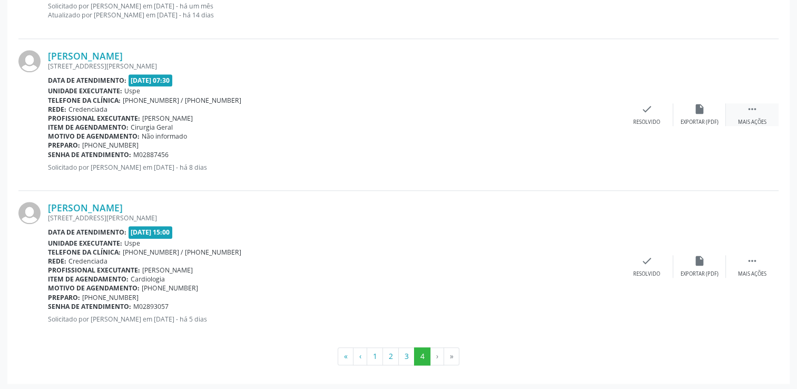
click at [743, 110] on div " Mais ações" at bounding box center [752, 114] width 53 height 23
click at [598, 114] on div "cancel Cancelar" at bounding box center [594, 114] width 53 height 23
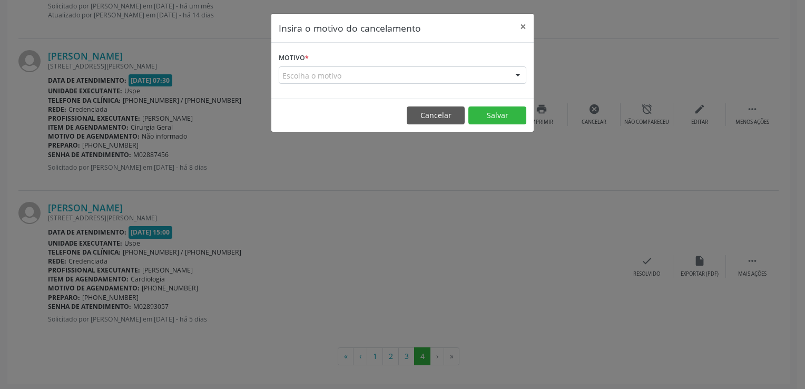
click at [434, 77] on div "Escolha o motivo" at bounding box center [403, 75] width 248 height 18
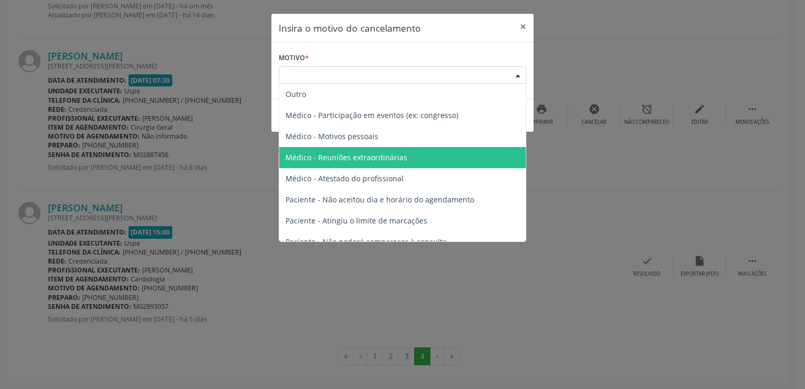
scroll to position [53, 0]
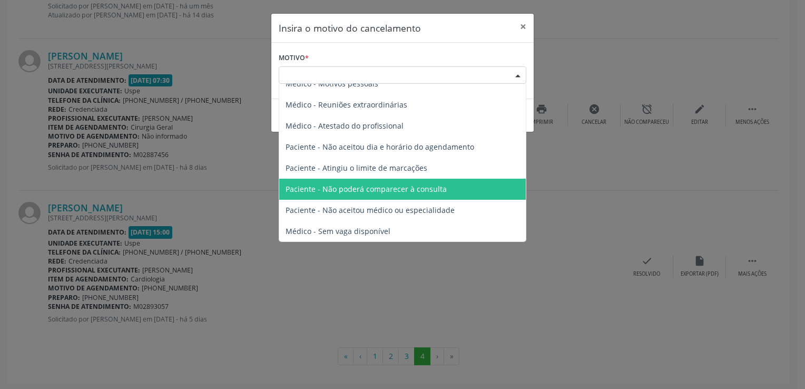
click at [392, 185] on span "Paciente - Não poderá comparecer à consulta" at bounding box center [365, 189] width 161 height 10
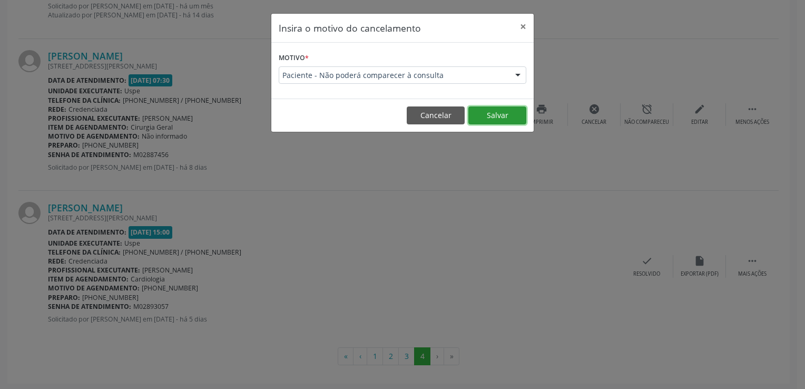
click at [510, 117] on button "Salvar" at bounding box center [497, 115] width 58 height 18
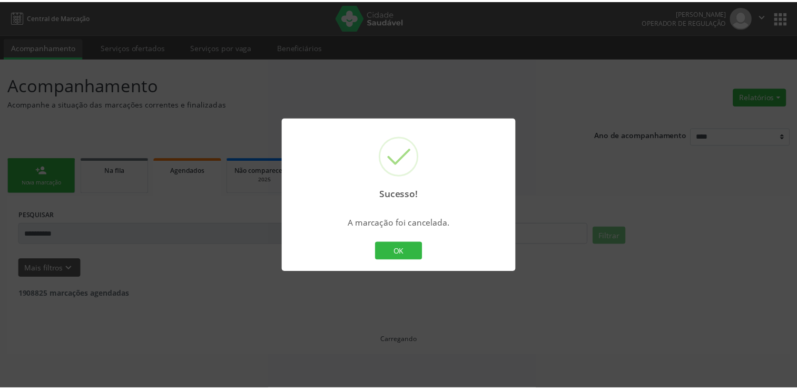
scroll to position [0, 0]
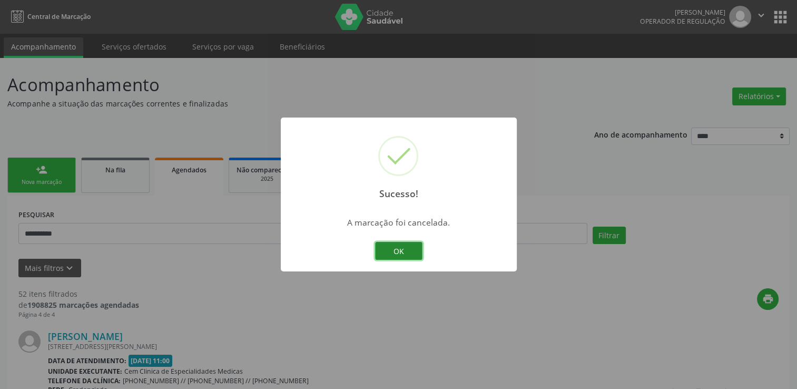
click at [399, 250] on button "OK" at bounding box center [398, 251] width 47 height 18
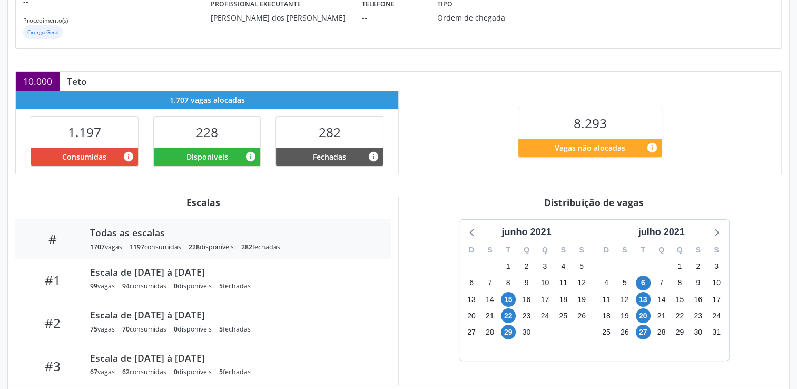
scroll to position [222, 0]
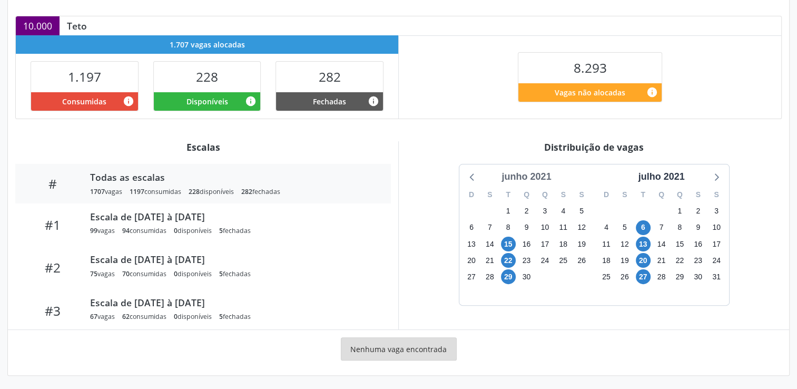
click at [522, 176] on div "junho 2021" at bounding box center [526, 177] width 58 height 14
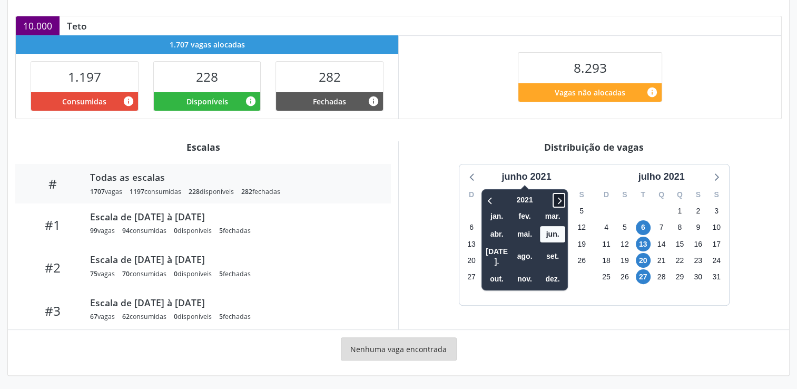
click at [559, 199] on icon at bounding box center [558, 200] width 11 height 13
click at [560, 197] on icon at bounding box center [558, 200] width 11 height 13
click at [548, 248] on span "set." at bounding box center [552, 256] width 25 height 16
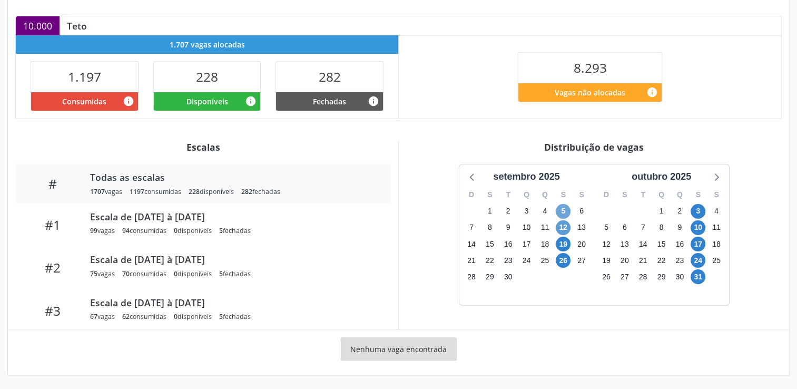
drag, startPoint x: 558, startPoint y: 206, endPoint x: 561, endPoint y: 228, distance: 21.8
click at [559, 206] on span "5" at bounding box center [563, 211] width 15 height 15
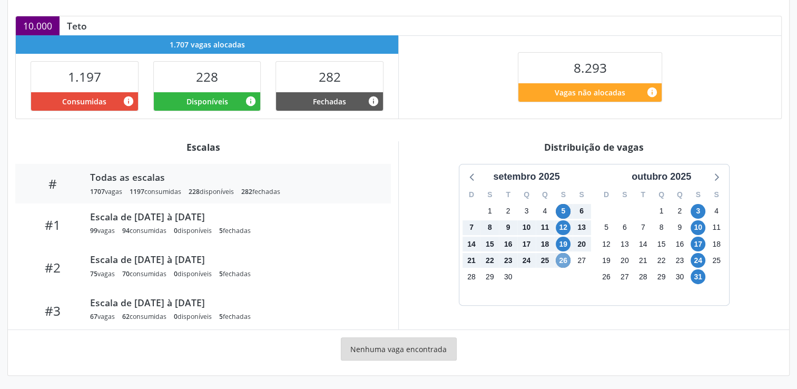
click at [561, 262] on span "26" at bounding box center [563, 260] width 15 height 15
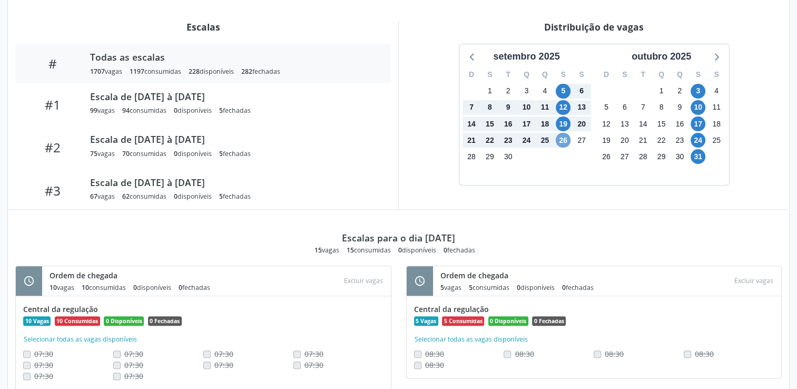
scroll to position [314, 0]
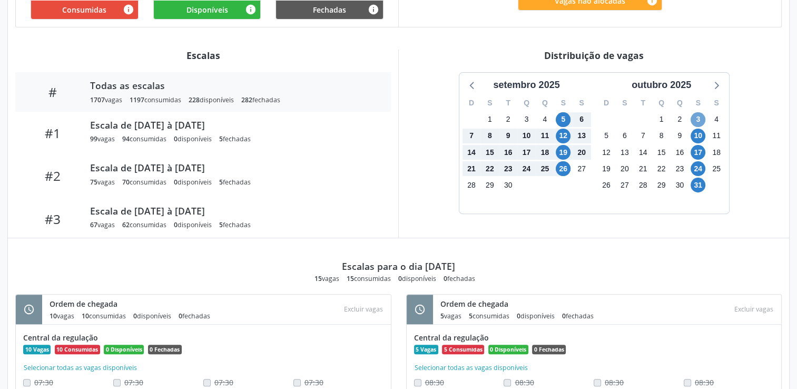
click at [692, 119] on span "3" at bounding box center [697, 119] width 15 height 15
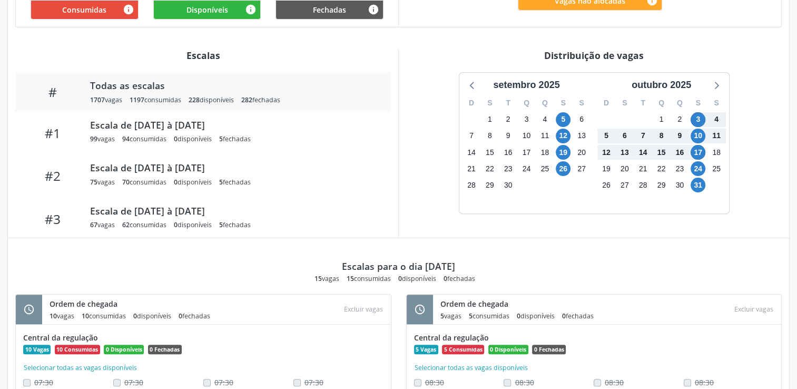
click at [702, 157] on div "17" at bounding box center [697, 152] width 15 height 16
click at [700, 150] on span "17" at bounding box center [697, 152] width 15 height 15
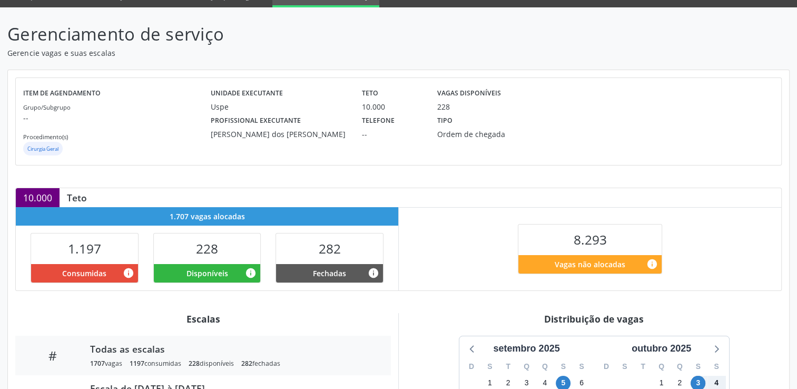
scroll to position [0, 0]
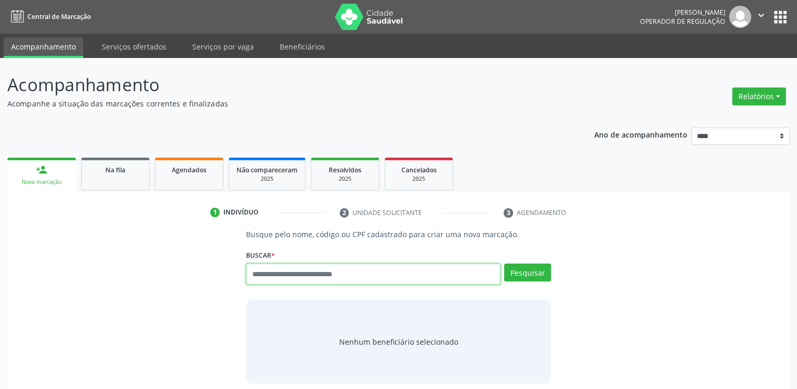
click at [305, 275] on input "text" at bounding box center [373, 273] width 254 height 21
type input "*"
type input "******"
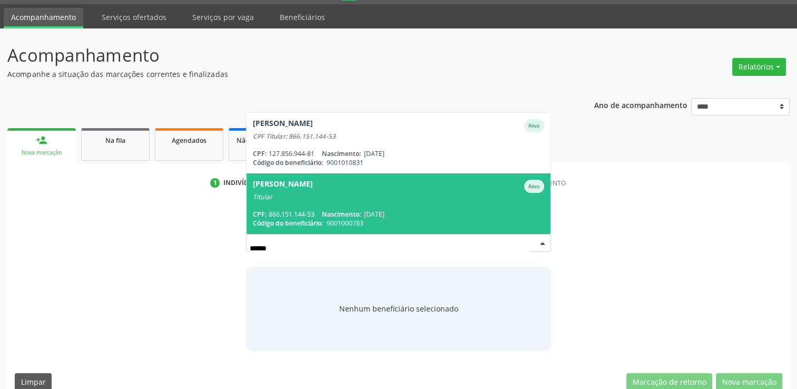
scroll to position [45, 0]
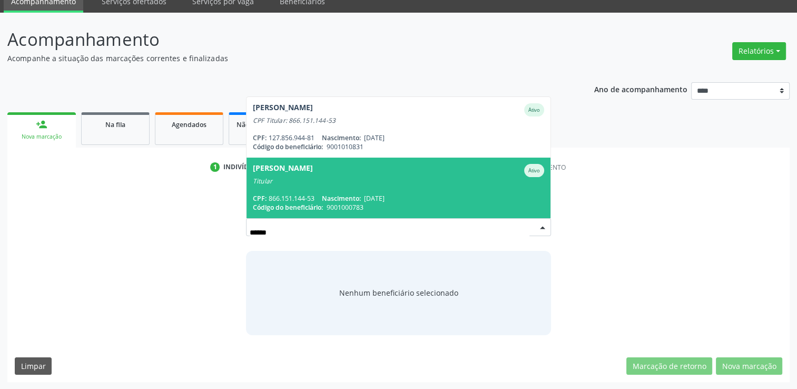
click at [363, 192] on span "[PERSON_NAME] Ativo Titular CPF: 866.151.144-53 Nascimento: [DATE] Código do be…" at bounding box center [398, 187] width 304 height 61
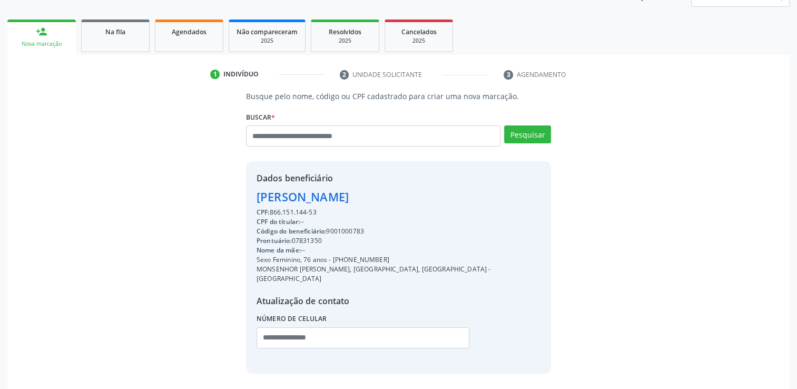
scroll to position [167, 0]
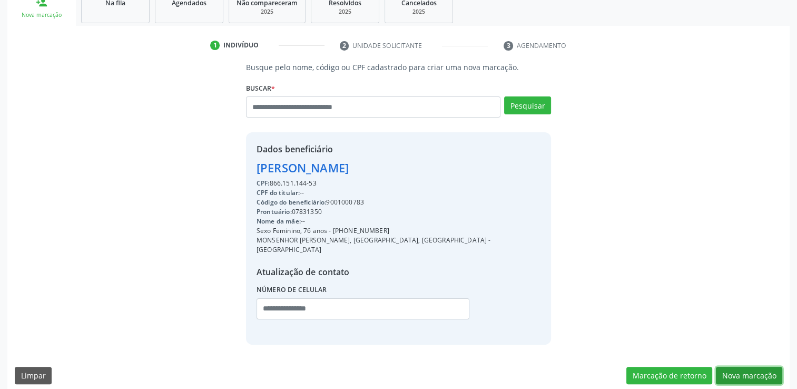
drag, startPoint x: 752, startPoint y: 367, endPoint x: 735, endPoint y: 343, distance: 29.1
click at [752, 367] on button "Nova marcação" at bounding box center [749, 376] width 66 height 18
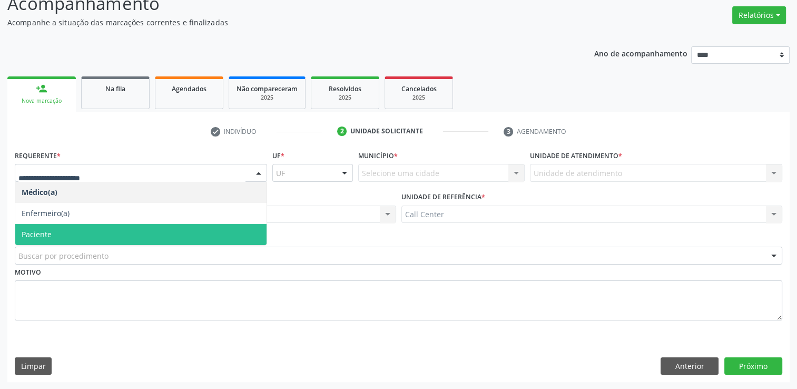
drag, startPoint x: 114, startPoint y: 233, endPoint x: 116, endPoint y: 239, distance: 6.2
click at [114, 233] on span "Paciente" at bounding box center [140, 234] width 251 height 21
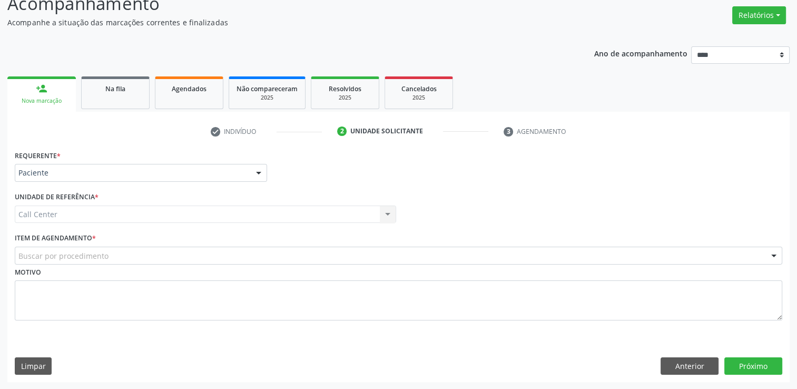
click at [119, 254] on div "Buscar por procedimento" at bounding box center [398, 255] width 767 height 18
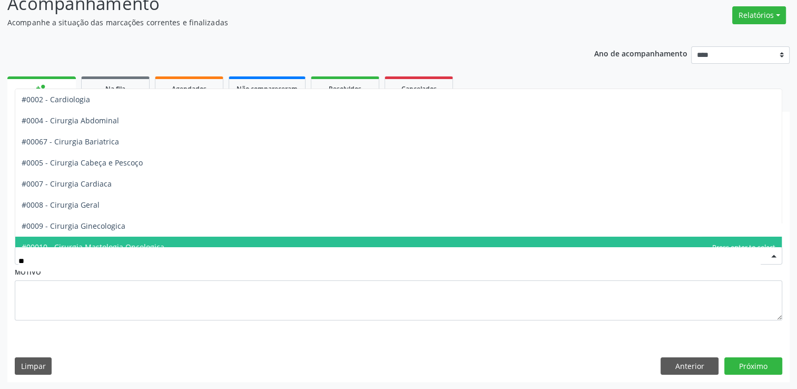
type input "***"
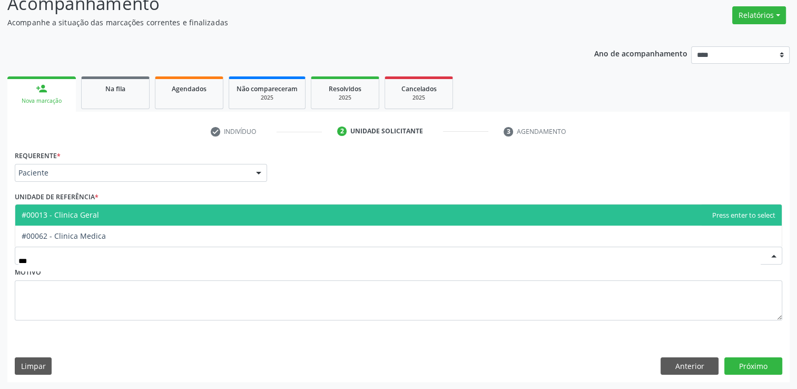
click at [162, 219] on span "#00013 - Clinica Geral" at bounding box center [398, 214] width 766 height 21
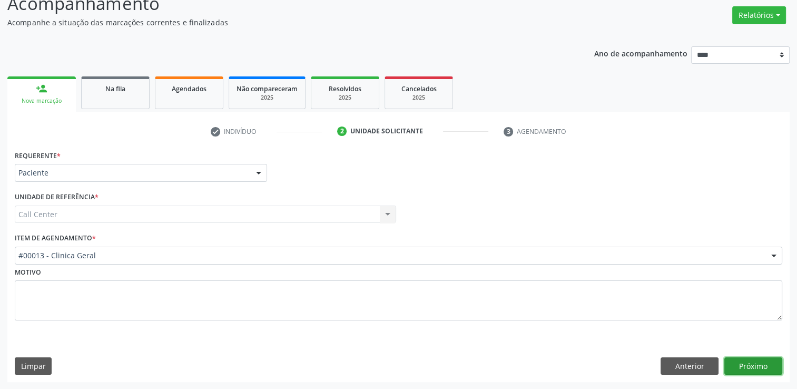
click at [750, 357] on button "Próximo" at bounding box center [753, 366] width 58 height 18
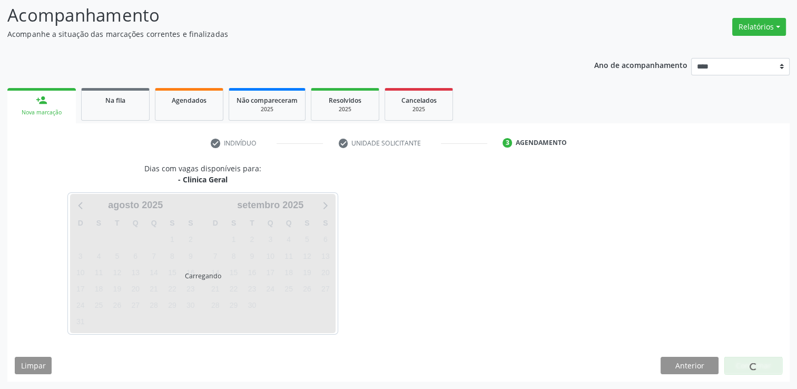
scroll to position [69, 0]
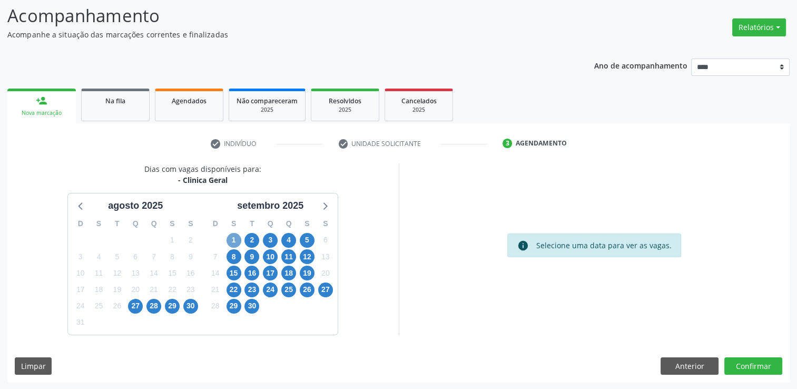
click at [226, 239] on span "1" at bounding box center [233, 240] width 15 height 15
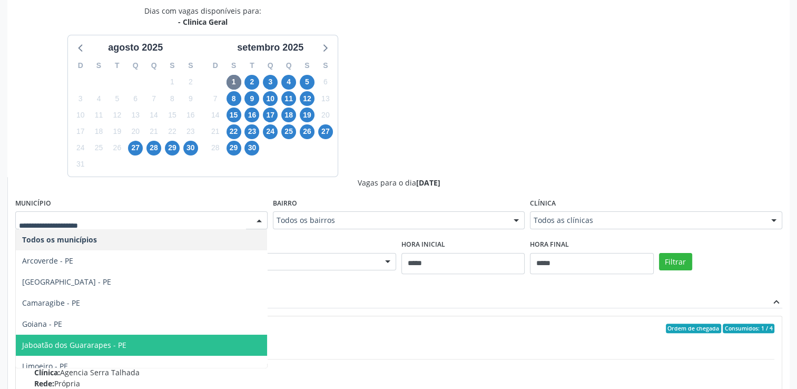
scroll to position [105, 0]
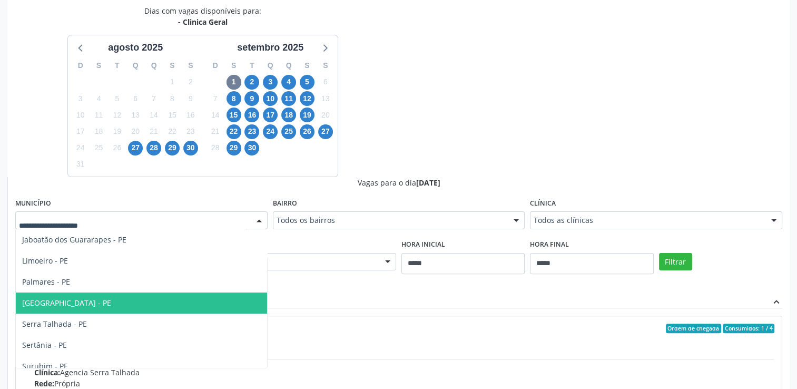
drag, startPoint x: 101, startPoint y: 302, endPoint x: 108, endPoint y: 303, distance: 7.9
click at [101, 302] on span "Recife - PE" at bounding box center [141, 302] width 251 height 21
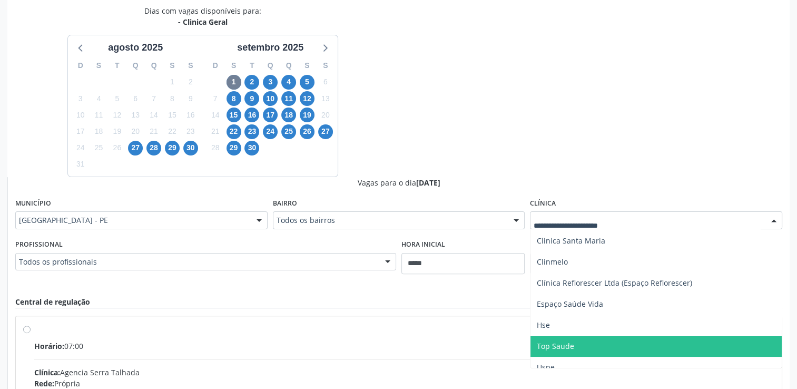
scroll to position [177, 0]
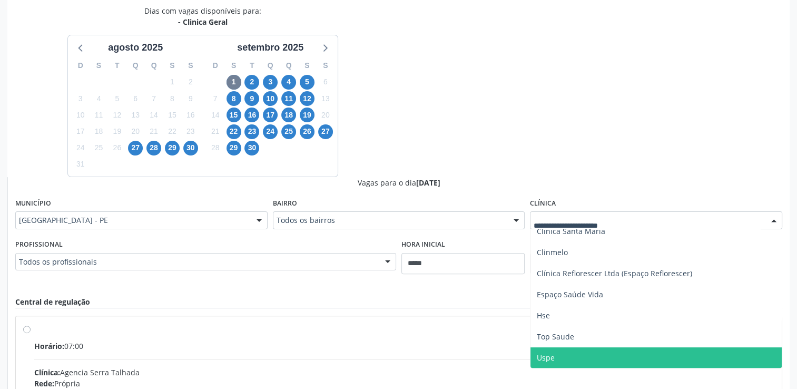
click at [565, 351] on span "Uspe" at bounding box center [655, 357] width 251 height 21
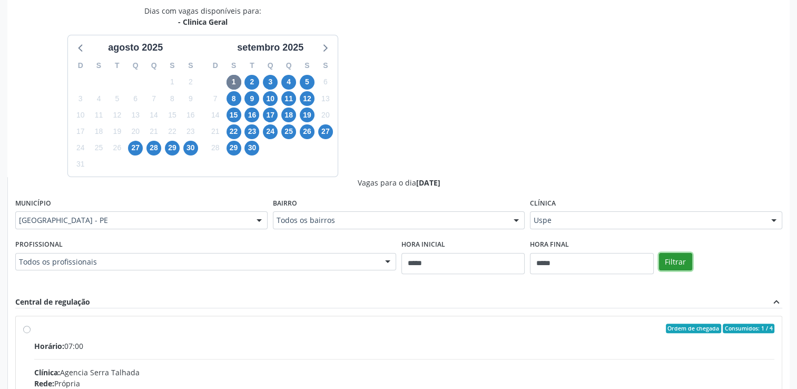
click at [674, 259] on button "Filtrar" at bounding box center [675, 262] width 33 height 18
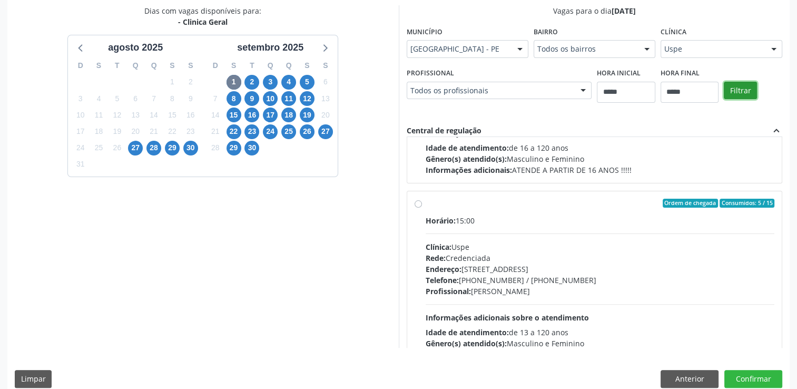
scroll to position [895, 0]
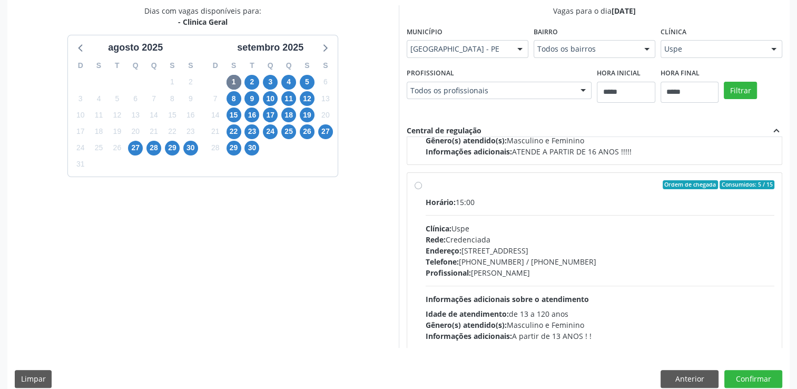
click at [423, 184] on div "Ordem de chegada Consumidos: 5 / 15 Horário: 15:00 Clínica: Uspe Rede: Credenci…" at bounding box center [594, 261] width 360 height 162
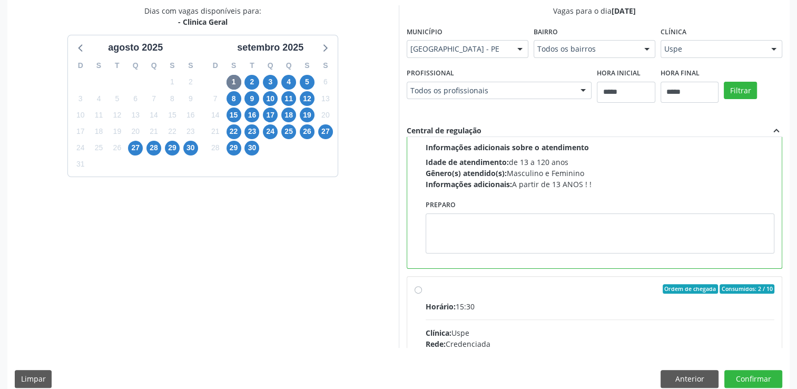
scroll to position [1053, 0]
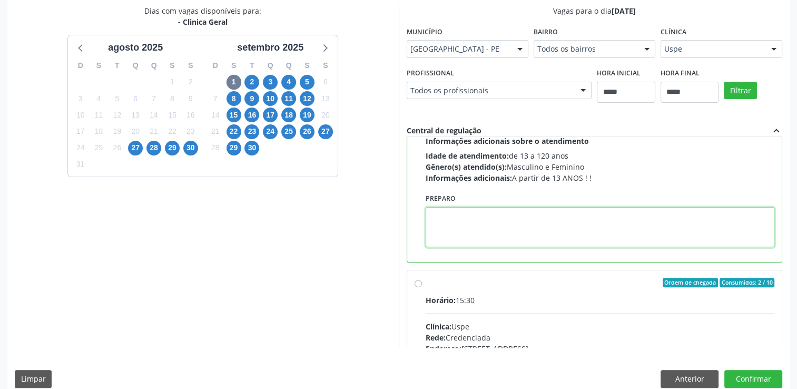
click at [504, 227] on textarea at bounding box center [599, 227] width 349 height 40
paste textarea "**********"
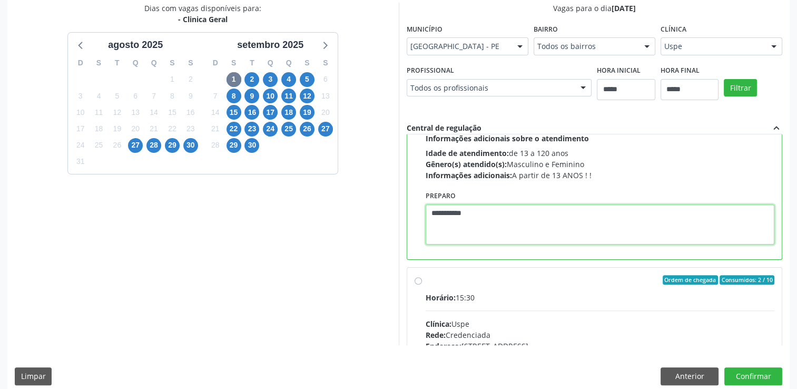
scroll to position [240, 0]
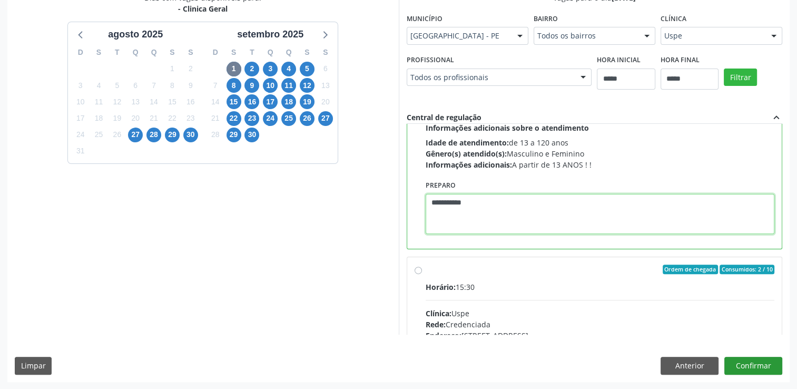
type textarea "**********"
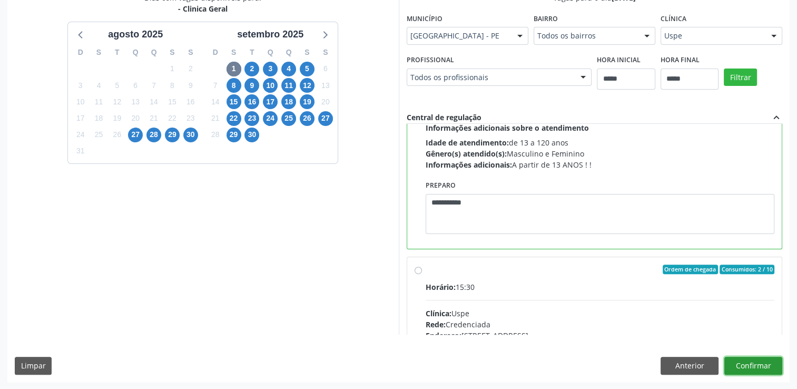
click at [757, 359] on button "Confirmar" at bounding box center [753, 366] width 58 height 18
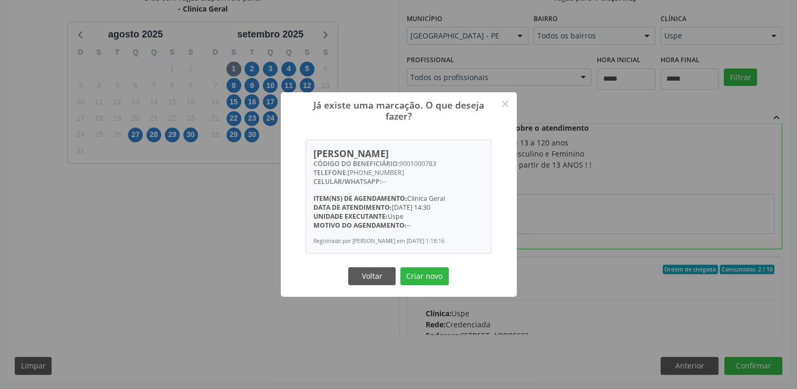
click at [431, 280] on button "Criar novo" at bounding box center [424, 276] width 48 height 18
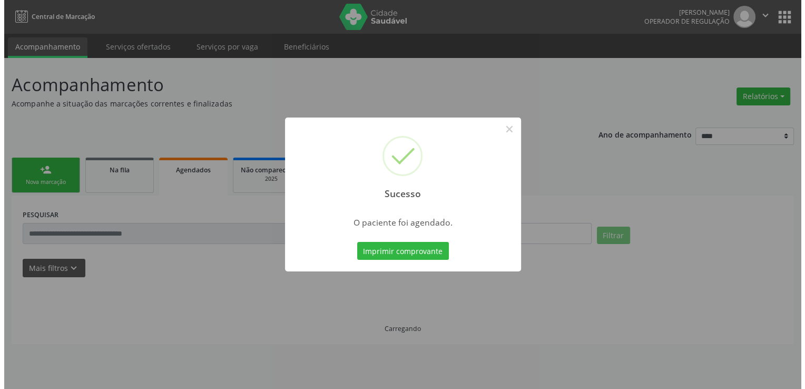
scroll to position [0, 0]
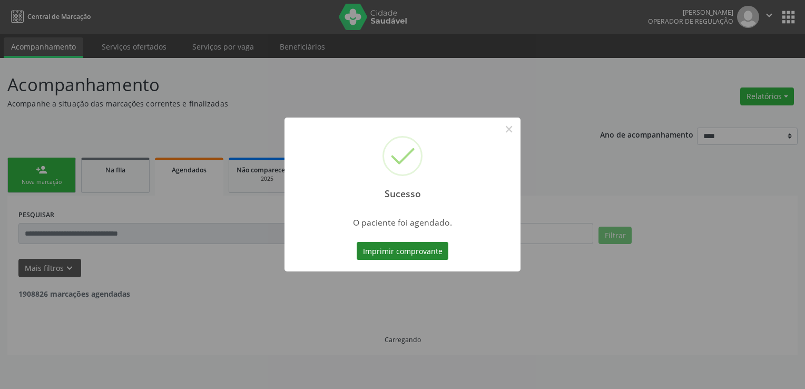
click at [438, 247] on button "Imprimir comprovante" at bounding box center [403, 251] width 92 height 18
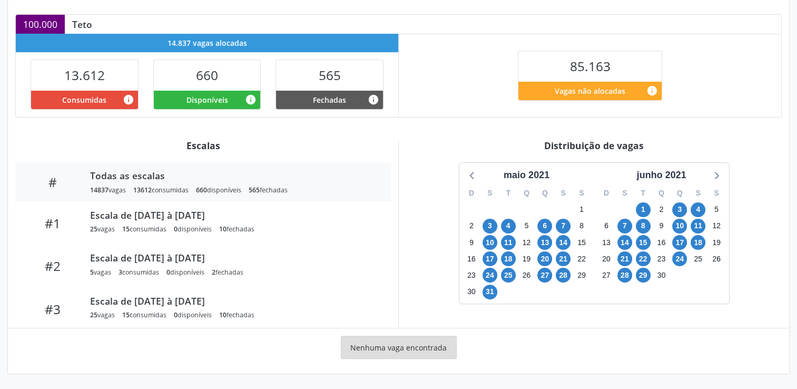
scroll to position [222, 0]
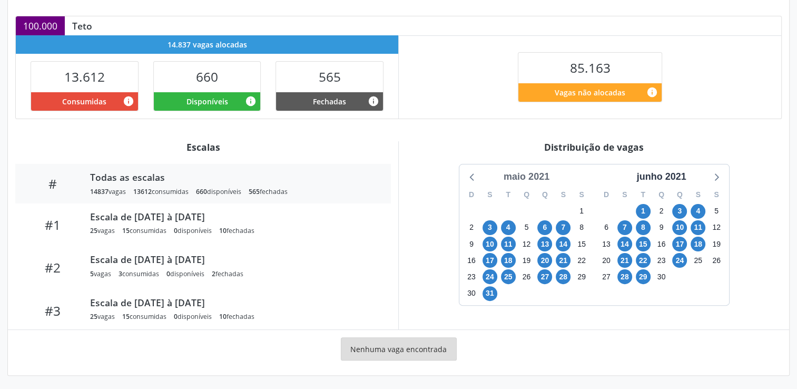
click at [532, 171] on div "maio 2021" at bounding box center [526, 177] width 54 height 14
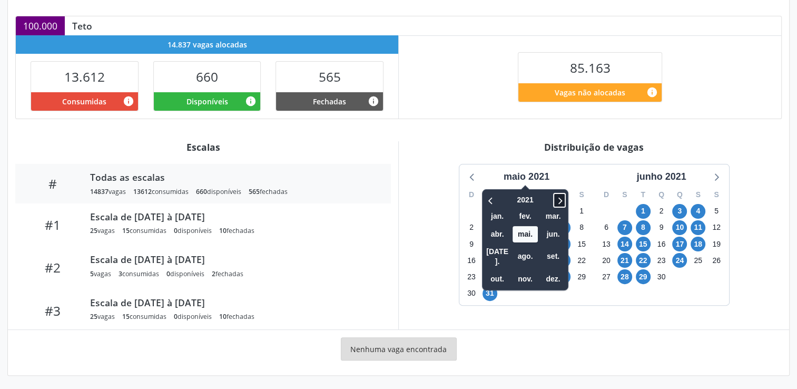
click at [559, 197] on icon at bounding box center [559, 200] width 11 height 13
click at [559, 196] on icon at bounding box center [559, 200] width 11 height 13
click at [559, 195] on icon at bounding box center [559, 200] width 11 height 13
click at [531, 250] on span "ago." at bounding box center [524, 256] width 25 height 16
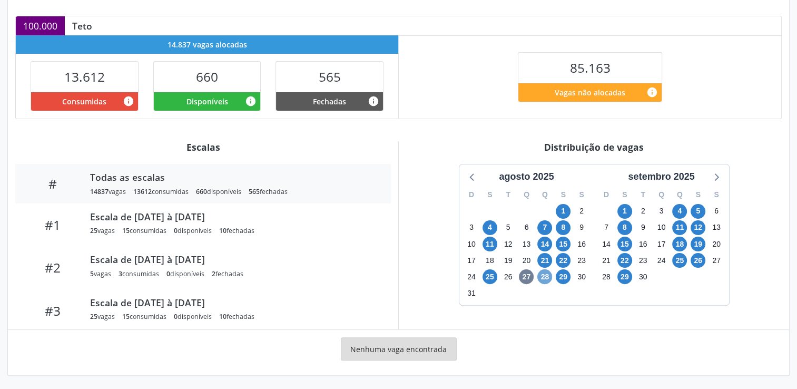
click at [547, 275] on span "28" at bounding box center [544, 276] width 15 height 15
click at [567, 279] on span "29" at bounding box center [563, 276] width 15 height 15
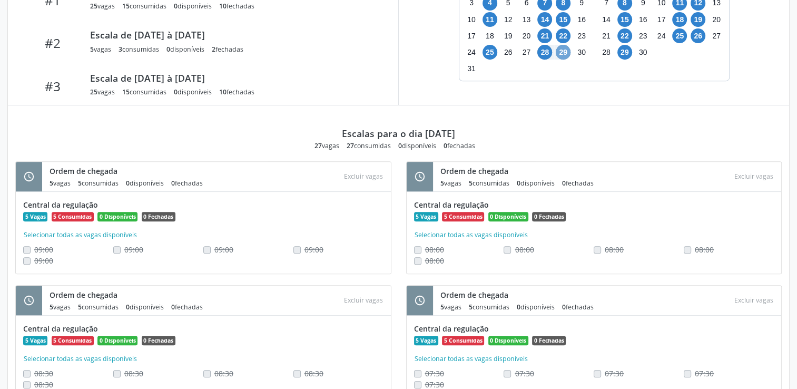
scroll to position [380, 0]
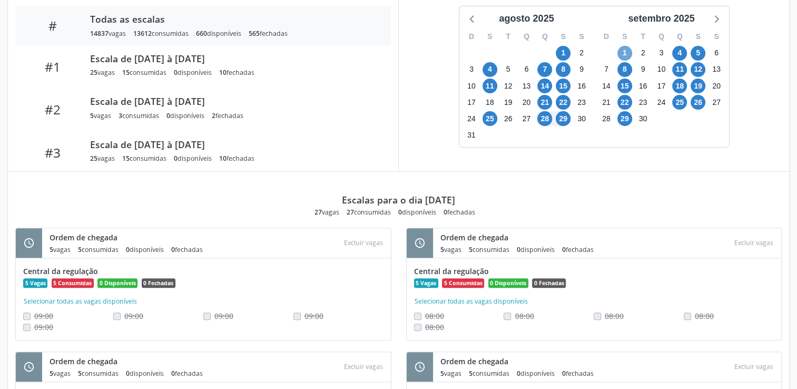
click at [626, 50] on span "1" at bounding box center [624, 53] width 15 height 15
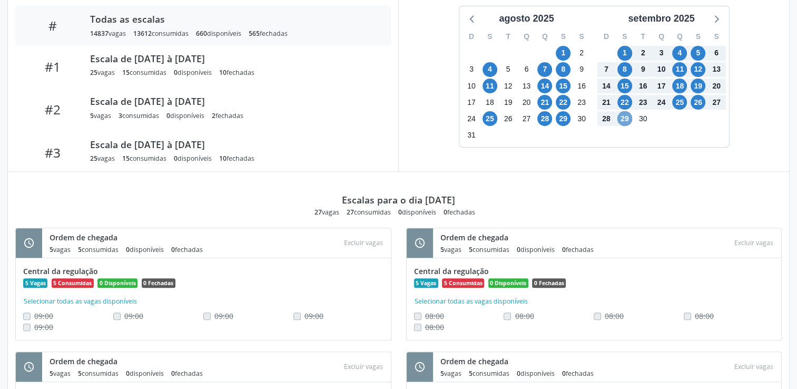
drag, startPoint x: 625, startPoint y: 120, endPoint x: 630, endPoint y: 146, distance: 26.2
click at [626, 120] on span "29" at bounding box center [624, 118] width 15 height 15
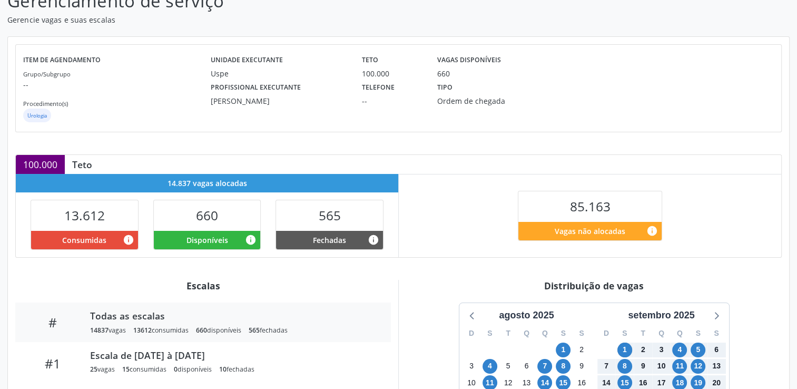
scroll to position [263, 0]
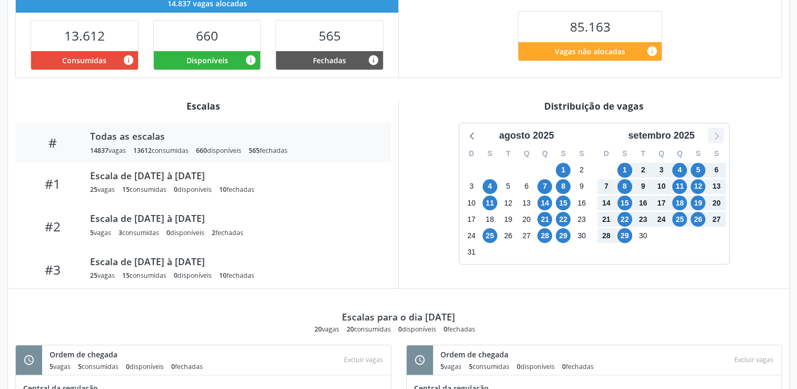
click at [714, 136] on icon at bounding box center [716, 135] width 14 height 14
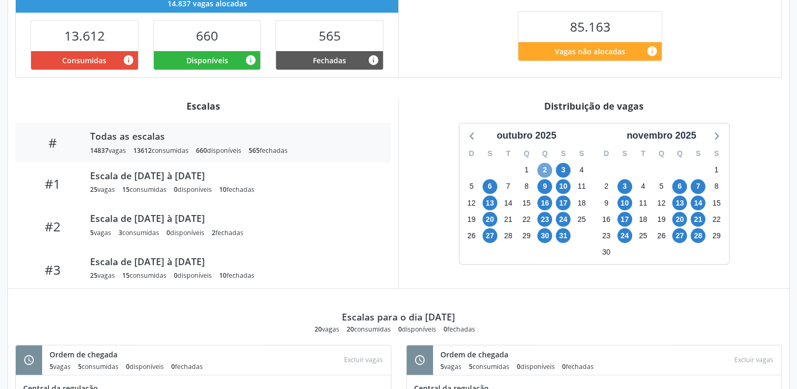
click at [549, 167] on span "2" at bounding box center [544, 170] width 15 height 15
click at [563, 186] on span "10" at bounding box center [563, 186] width 15 height 15
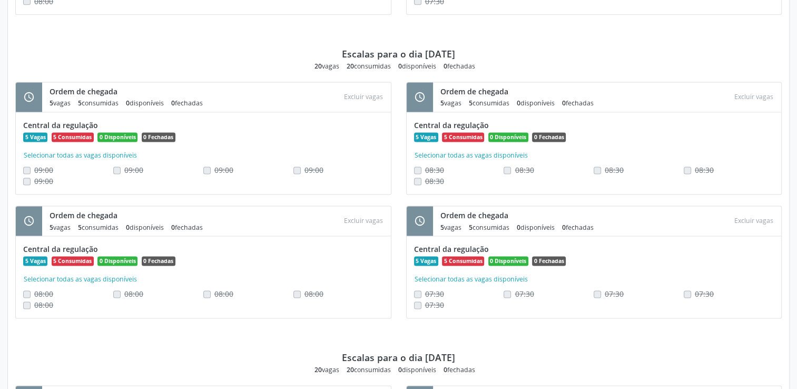
scroll to position [1436, 0]
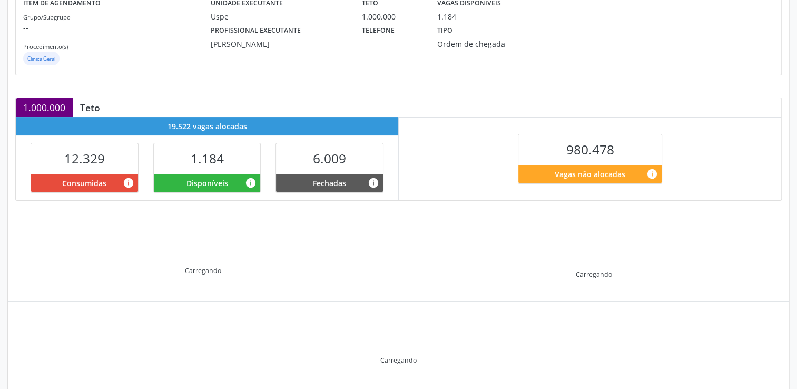
scroll to position [167, 0]
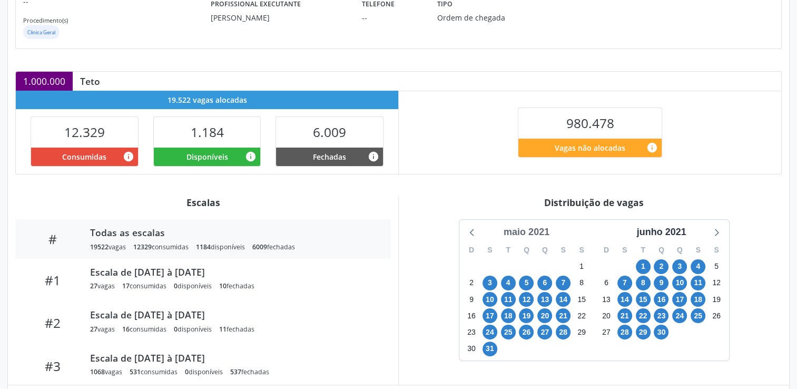
click at [523, 226] on div "maio 2021" at bounding box center [526, 232] width 54 height 14
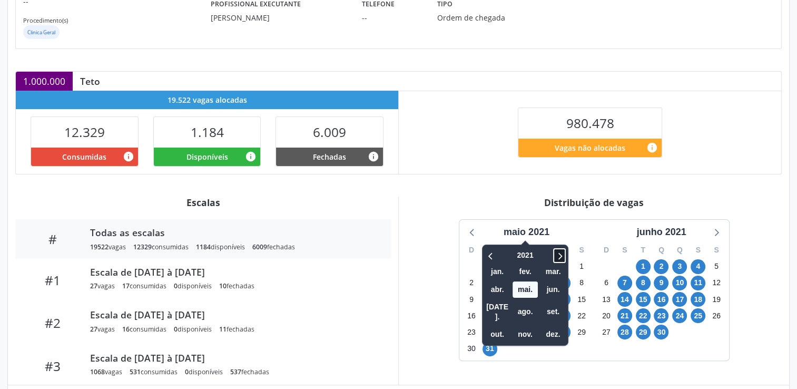
click at [555, 254] on icon at bounding box center [559, 255] width 11 height 13
click at [556, 254] on icon at bounding box center [559, 255] width 11 height 13
click at [557, 254] on icon at bounding box center [559, 255] width 11 height 13
click at [556, 250] on icon at bounding box center [559, 255] width 11 height 13
click at [524, 303] on span "ago." at bounding box center [524, 311] width 25 height 16
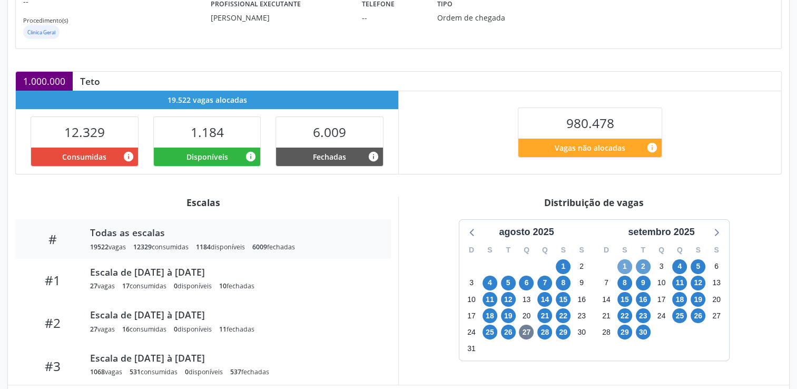
drag, startPoint x: 624, startPoint y: 260, endPoint x: 637, endPoint y: 266, distance: 14.4
click at [626, 260] on span "1" at bounding box center [624, 266] width 15 height 15
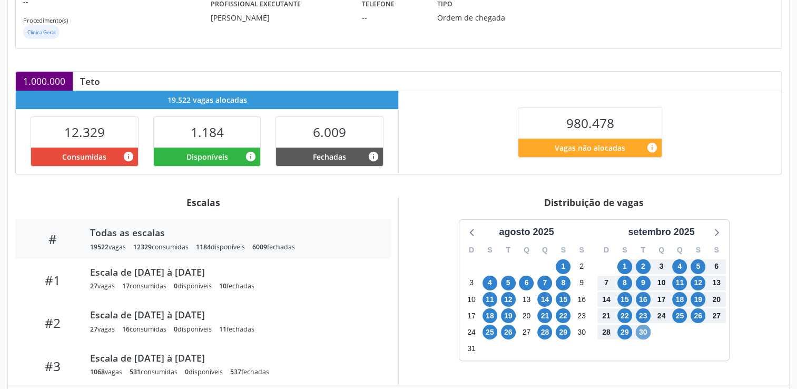
click at [645, 333] on span "30" at bounding box center [643, 331] width 15 height 15
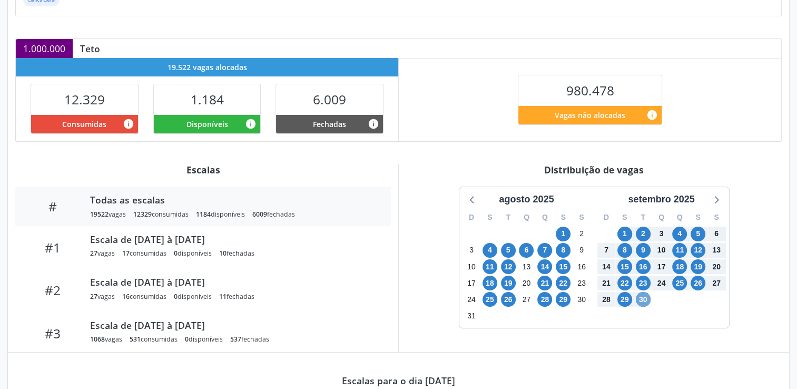
scroll to position [225, 0]
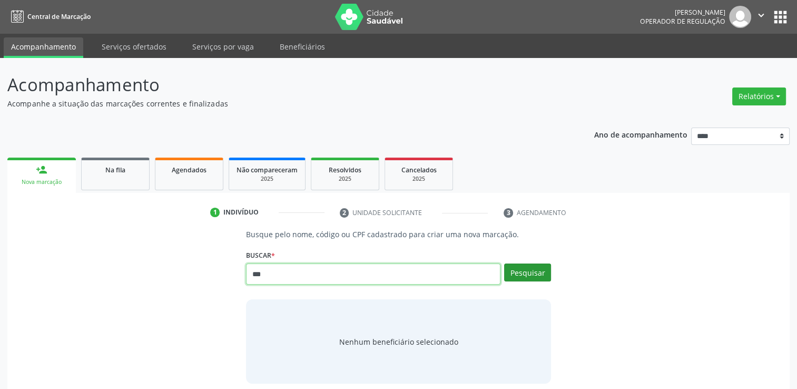
type input "***"
click at [527, 264] on button "Pesquisar" at bounding box center [527, 272] width 47 height 18
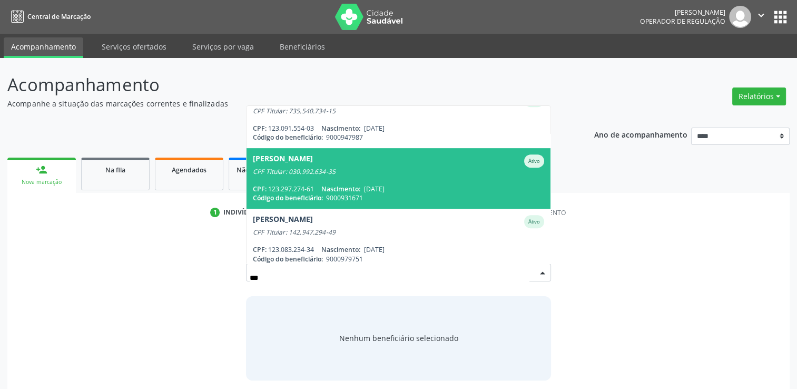
scroll to position [516, 0]
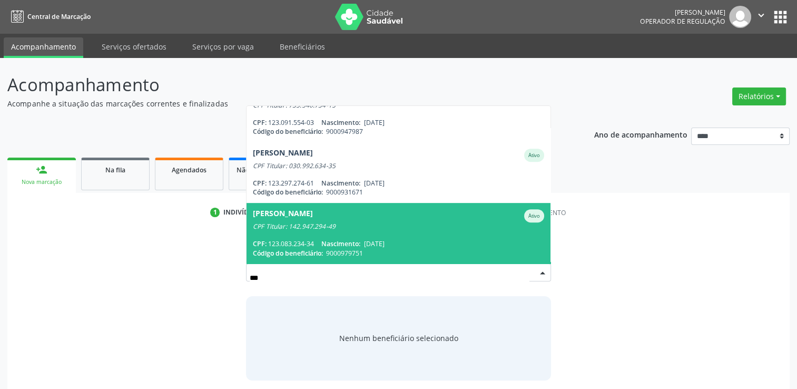
click at [483, 209] on div "Agenor Facundes de Albuquerque Ativo" at bounding box center [398, 215] width 291 height 13
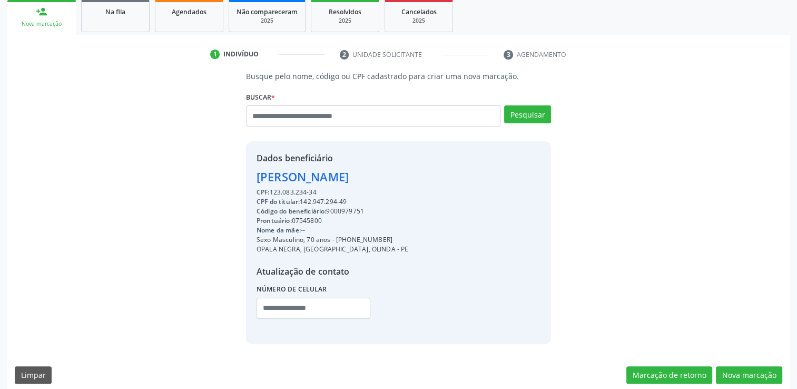
scroll to position [167, 0]
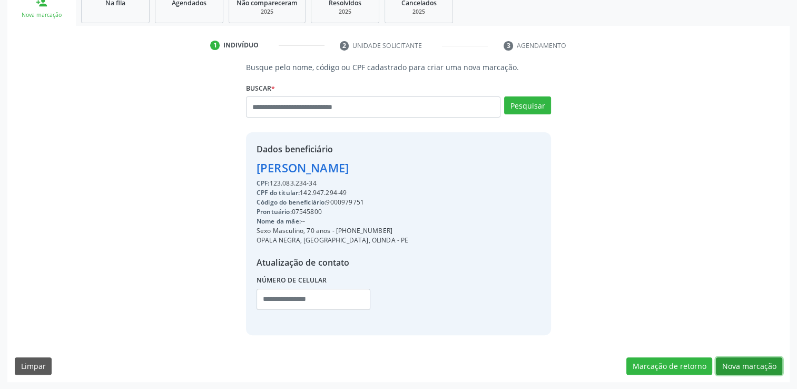
click at [771, 365] on button "Nova marcação" at bounding box center [749, 366] width 66 height 18
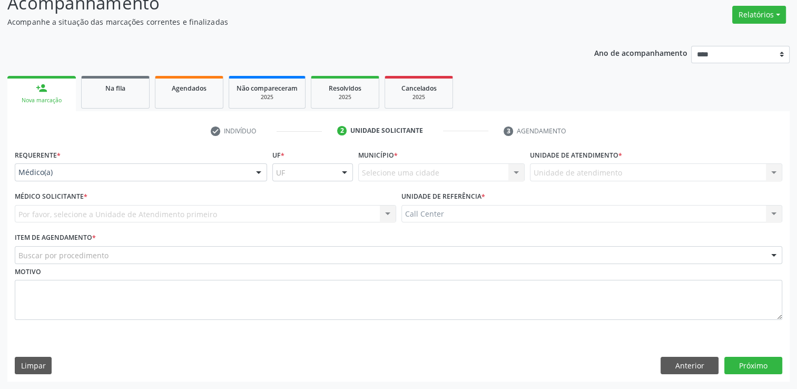
scroll to position [81, 0]
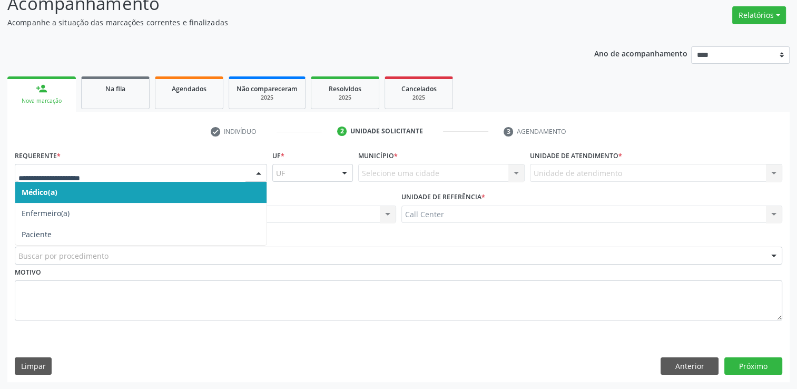
drag, startPoint x: 253, startPoint y: 170, endPoint x: 197, endPoint y: 173, distance: 56.5
click at [253, 169] on div at bounding box center [259, 173] width 16 height 18
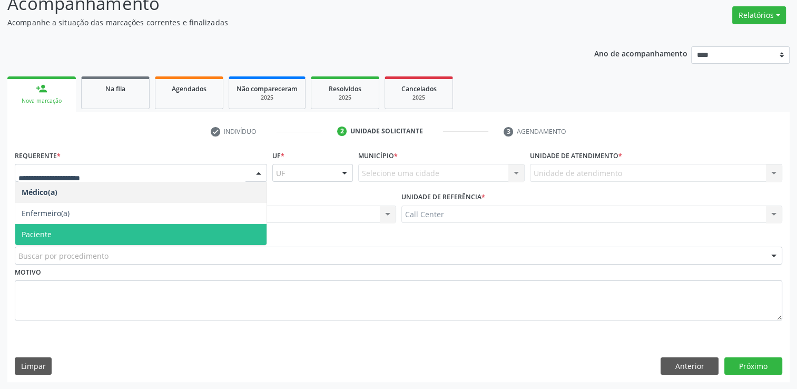
click at [93, 233] on span "Paciente" at bounding box center [140, 234] width 251 height 21
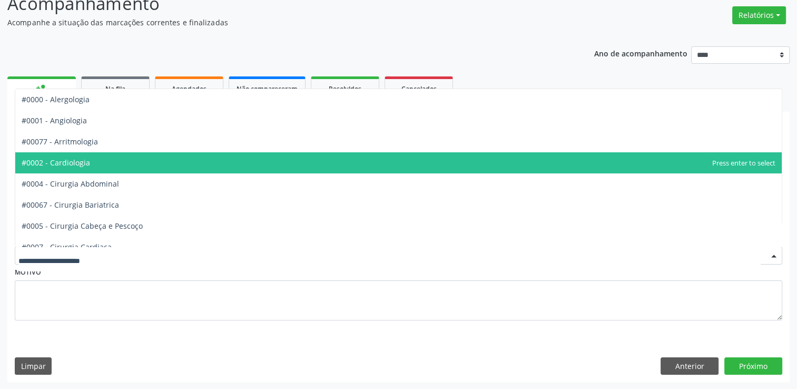
click at [105, 161] on span "#0002 - Cardiologia" at bounding box center [398, 162] width 766 height 21
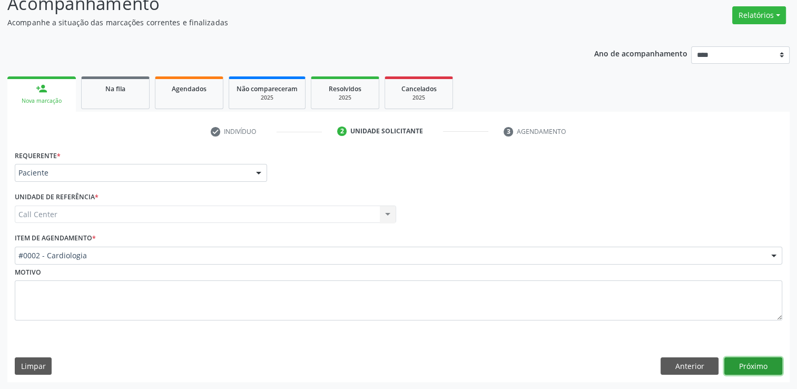
click at [746, 367] on button "Próximo" at bounding box center [753, 366] width 58 height 18
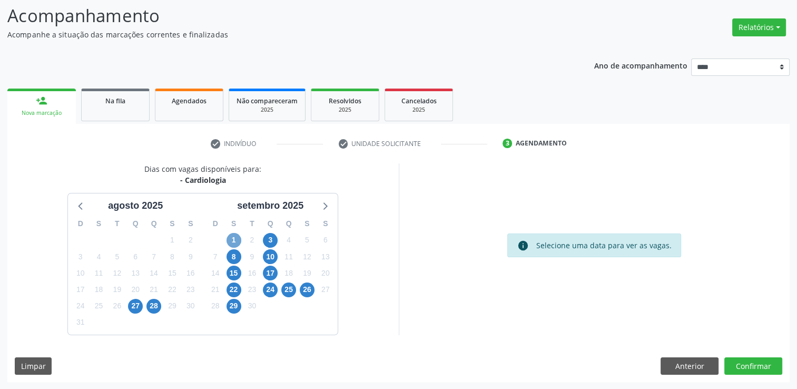
drag, startPoint x: 234, startPoint y: 235, endPoint x: 239, endPoint y: 237, distance: 5.5
click at [235, 235] on span "1" at bounding box center [233, 240] width 15 height 15
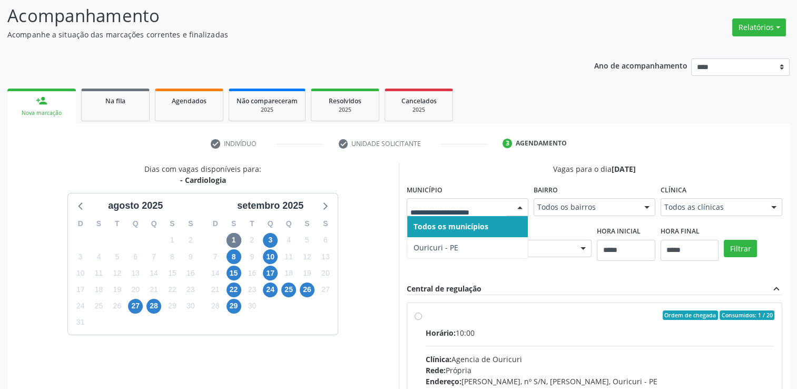
click at [450, 215] on div "Todos os municípios [GEOGRAPHIC_DATA] resultado encontrado para: " " Não há nen…" at bounding box center [468, 207] width 122 height 18
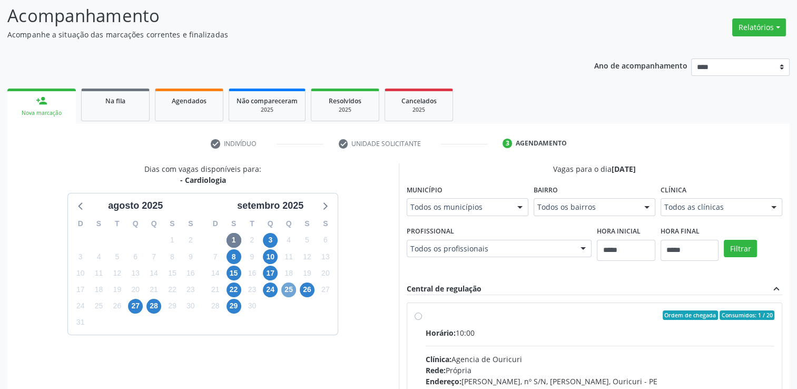
click at [294, 284] on span "25" at bounding box center [288, 289] width 15 height 15
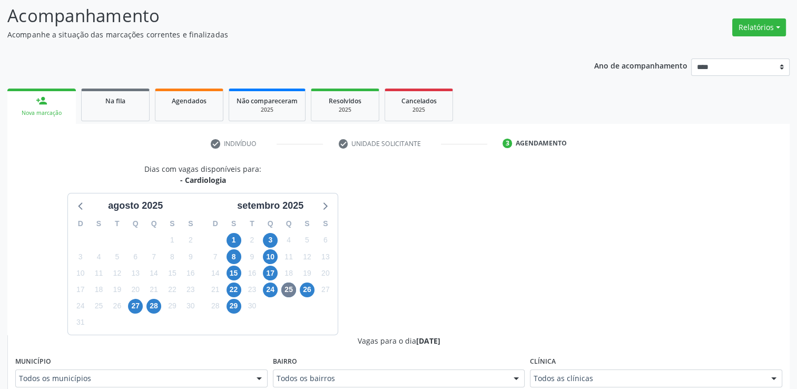
scroll to position [74, 0]
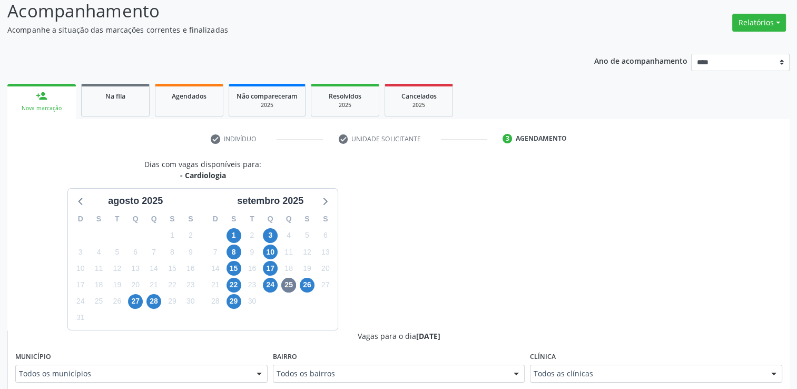
click at [248, 372] on div "Todos os municípios" at bounding box center [141, 373] width 252 height 18
click at [230, 300] on span "29" at bounding box center [233, 301] width 15 height 15
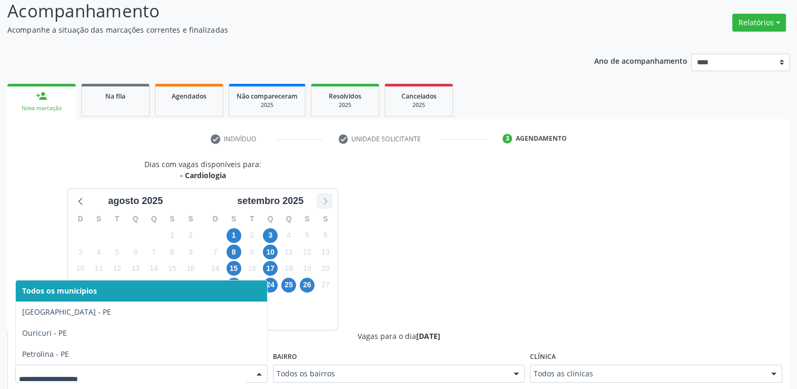
click at [329, 201] on icon at bounding box center [325, 201] width 14 height 14
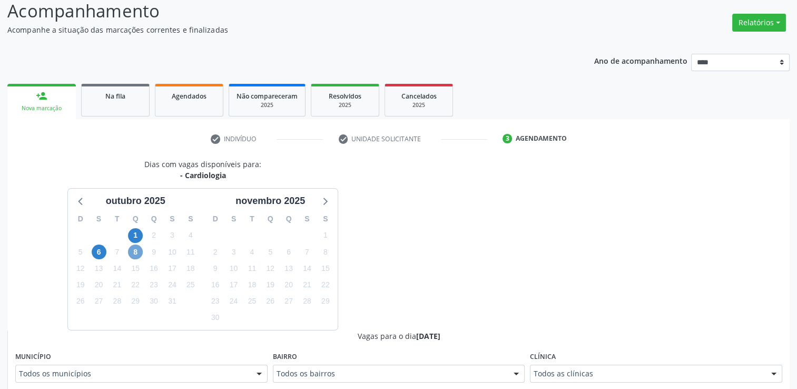
click at [140, 254] on span "8" at bounding box center [135, 251] width 15 height 15
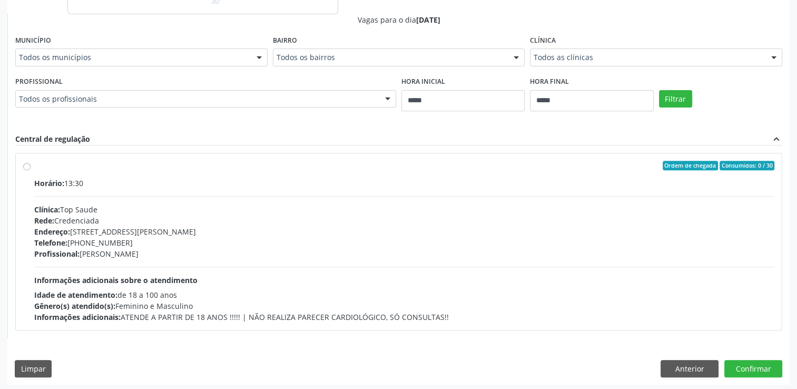
scroll to position [392, 0]
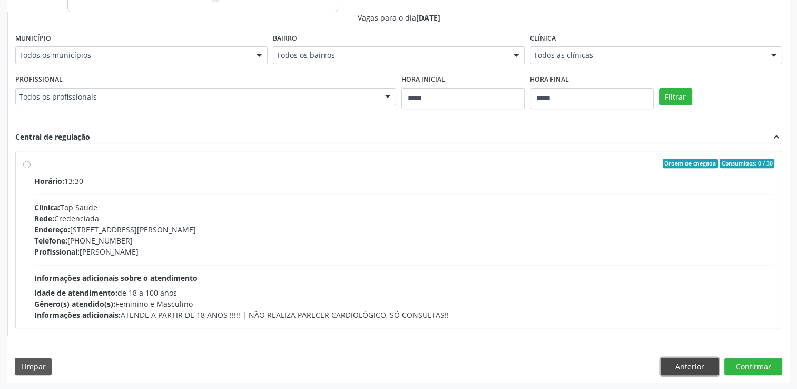
click at [694, 364] on button "Anterior" at bounding box center [689, 367] width 58 height 18
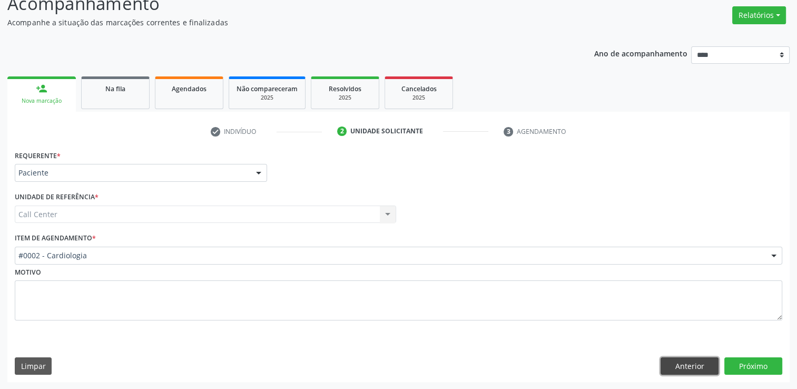
click at [691, 365] on button "Anterior" at bounding box center [689, 366] width 58 height 18
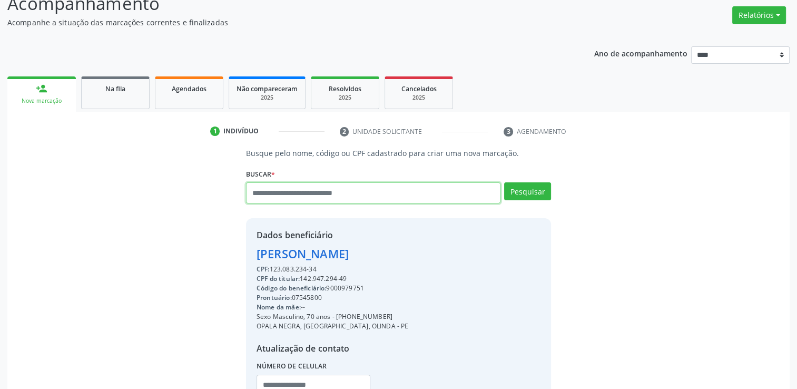
click at [449, 203] on div "Agenor Facundes de Albuquerque Adahira Marques Pereira Ativo Titular CPF: 123.8…" at bounding box center [398, 196] width 305 height 28
type input "**********"
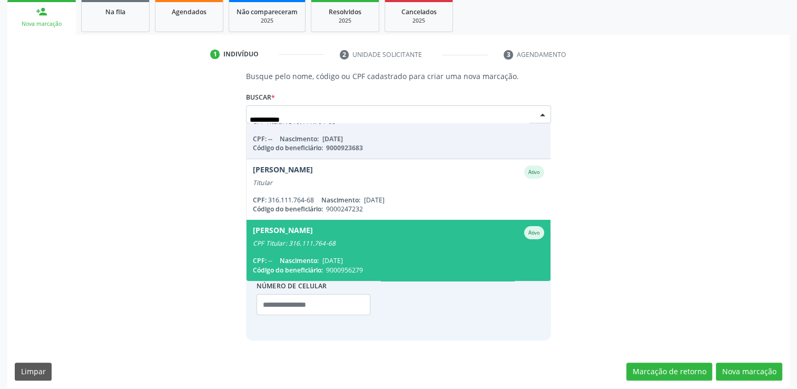
scroll to position [164, 0]
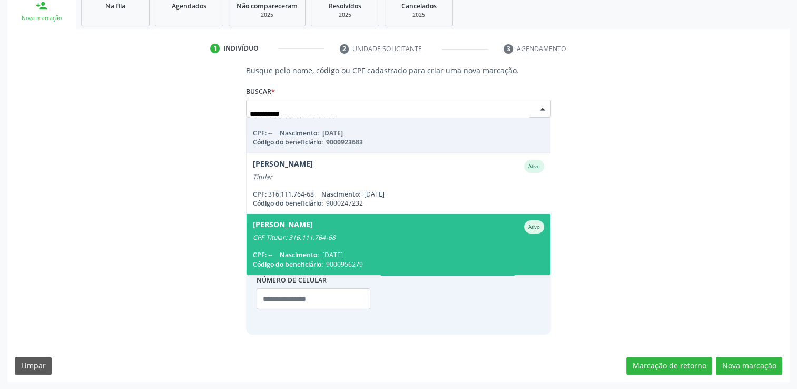
click at [470, 239] on div "CPF Titular: 316.111.764-68" at bounding box center [398, 237] width 291 height 8
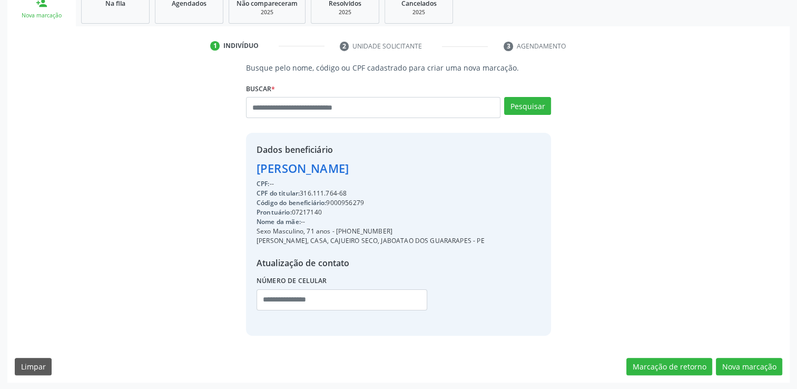
scroll to position [167, 0]
click at [345, 204] on div "Código do beneficiário: 9000956279" at bounding box center [370, 201] width 228 height 9
click at [345, 203] on div "Código do beneficiário: 9000956279" at bounding box center [370, 201] width 228 height 9
copy div "9000956279"
click at [752, 368] on button "Nova marcação" at bounding box center [749, 366] width 66 height 18
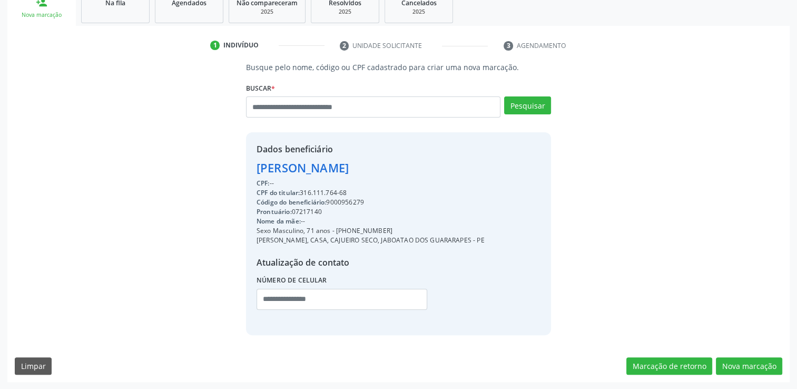
scroll to position [81, 0]
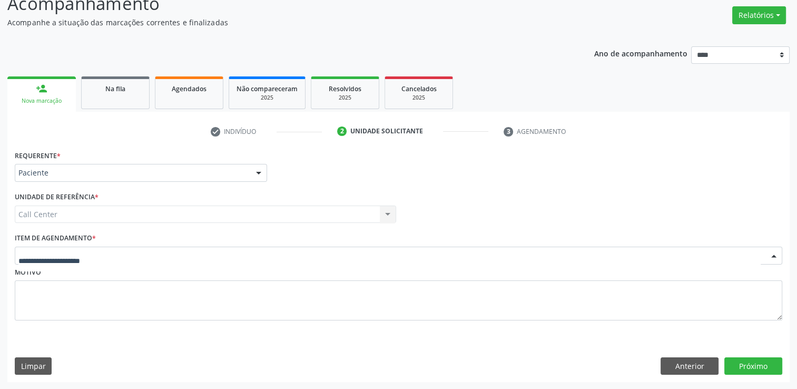
click at [121, 260] on div at bounding box center [398, 255] width 767 height 18
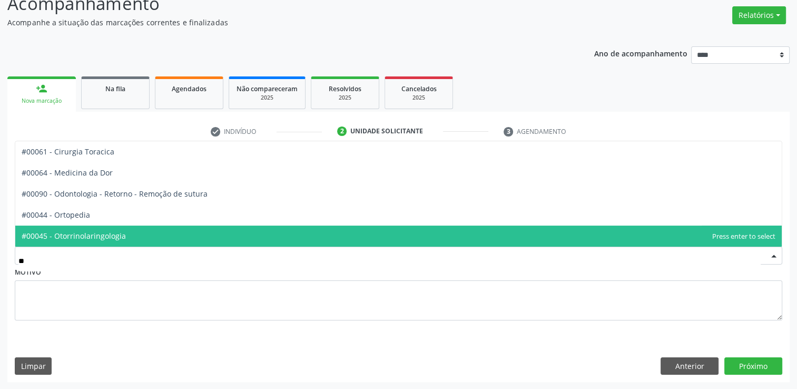
type input "***"
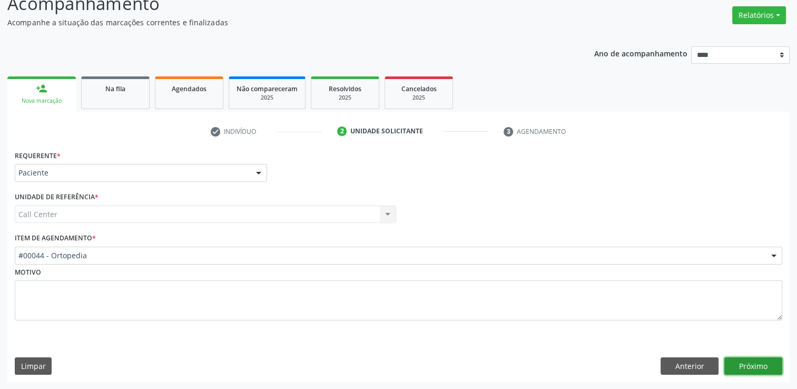
click at [770, 361] on button "Próximo" at bounding box center [753, 366] width 58 height 18
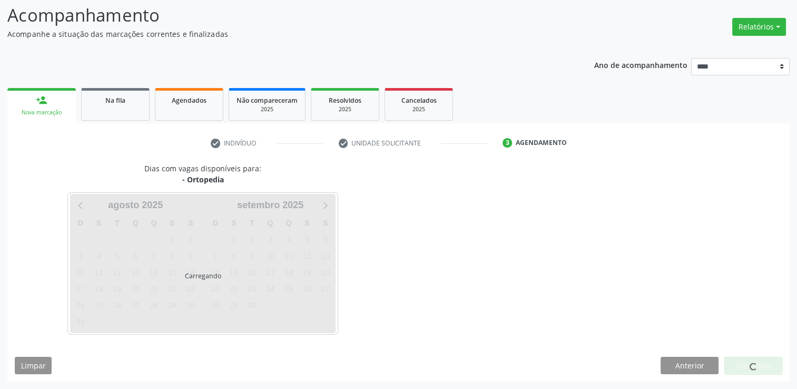
scroll to position [69, 0]
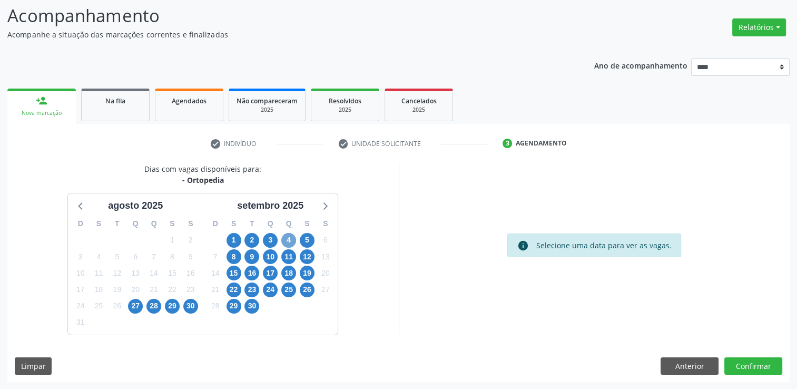
click at [286, 237] on span "4" at bounding box center [288, 240] width 15 height 15
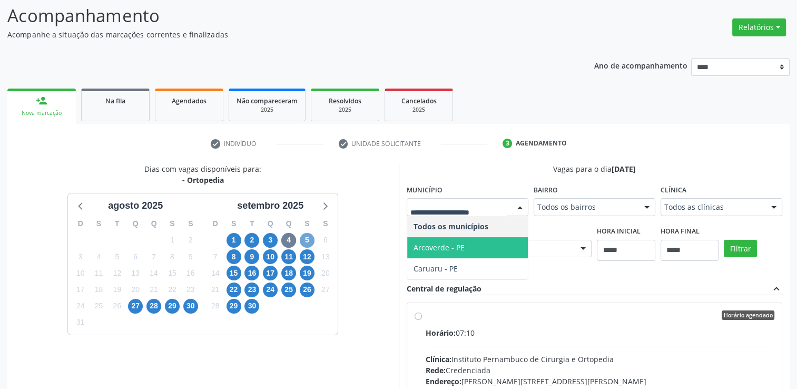
click at [309, 239] on span "5" at bounding box center [307, 240] width 15 height 15
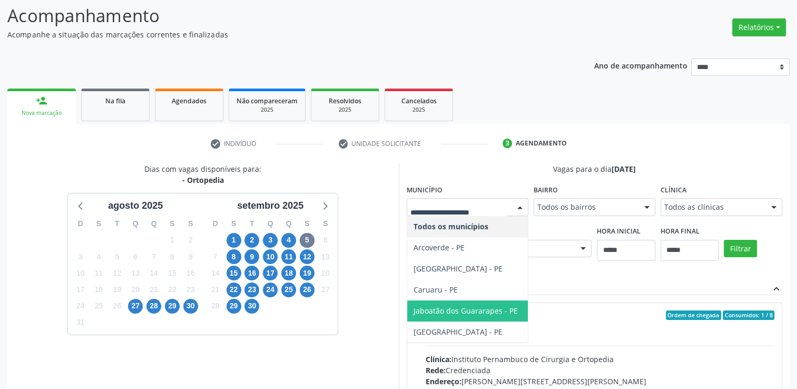
click at [456, 306] on span "Jaboatão dos Guararapes - PE" at bounding box center [465, 310] width 104 height 10
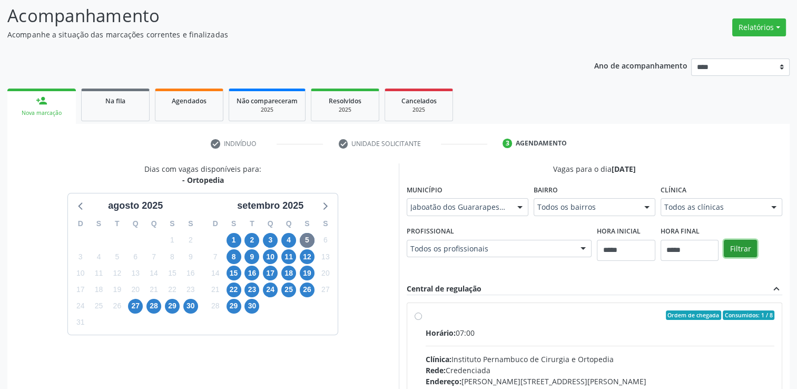
click at [731, 244] on button "Filtrar" at bounding box center [740, 249] width 33 height 18
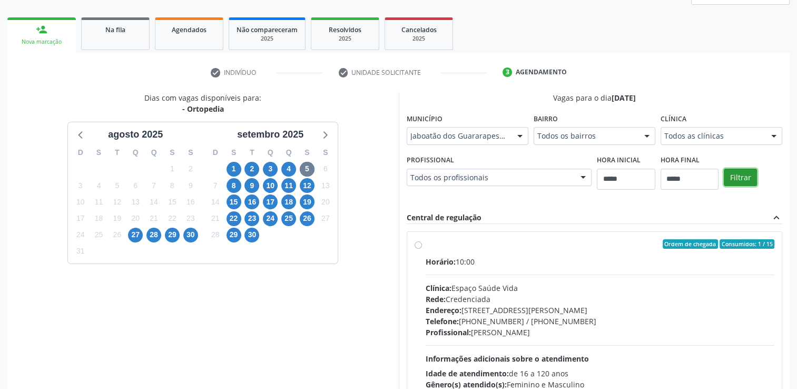
scroll to position [10, 0]
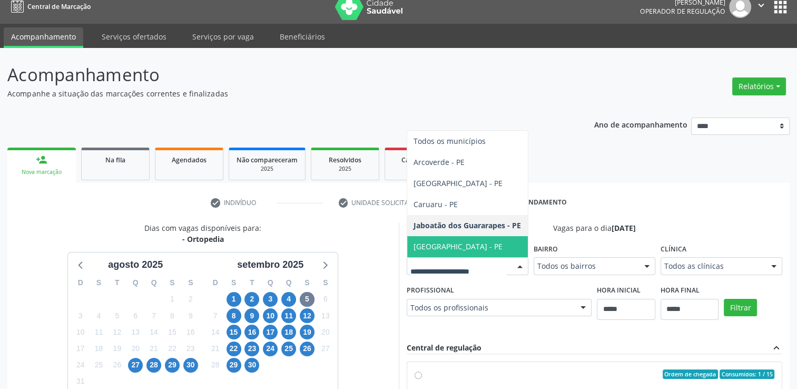
click at [449, 242] on span "Recife - PE" at bounding box center [467, 246] width 121 height 21
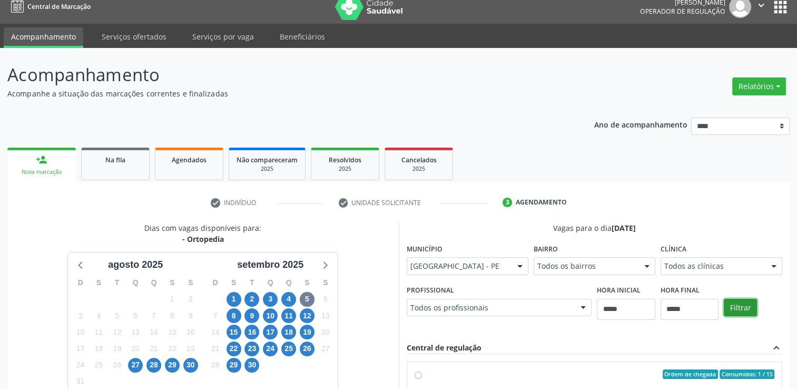
click at [743, 311] on button "Filtrar" at bounding box center [740, 308] width 33 height 18
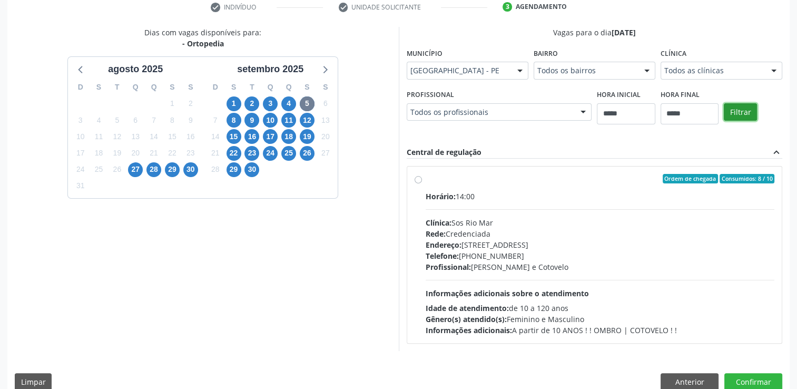
scroll to position [221, 0]
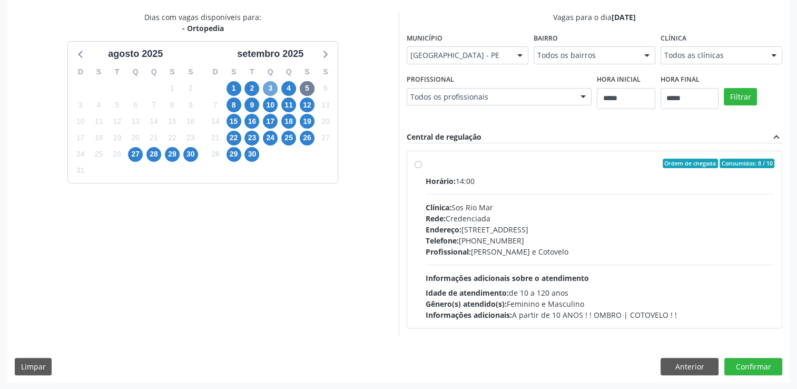
click at [272, 87] on span "3" at bounding box center [270, 88] width 15 height 15
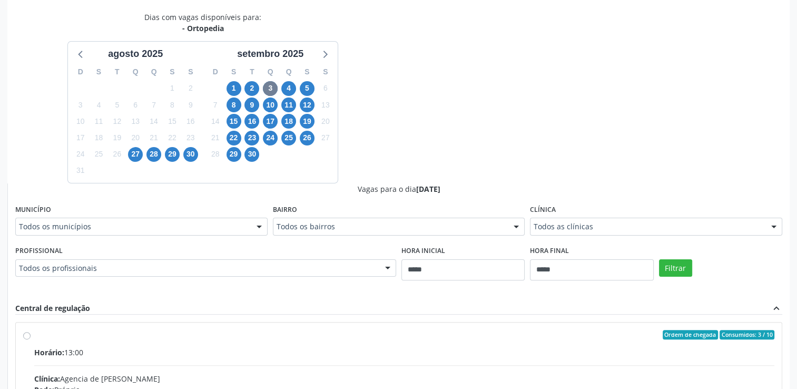
click at [251, 229] on div at bounding box center [259, 227] width 16 height 18
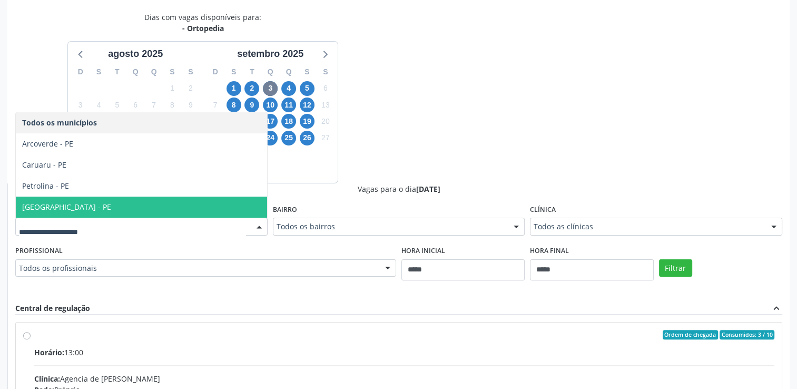
click at [124, 207] on span "Recife - PE" at bounding box center [141, 206] width 251 height 21
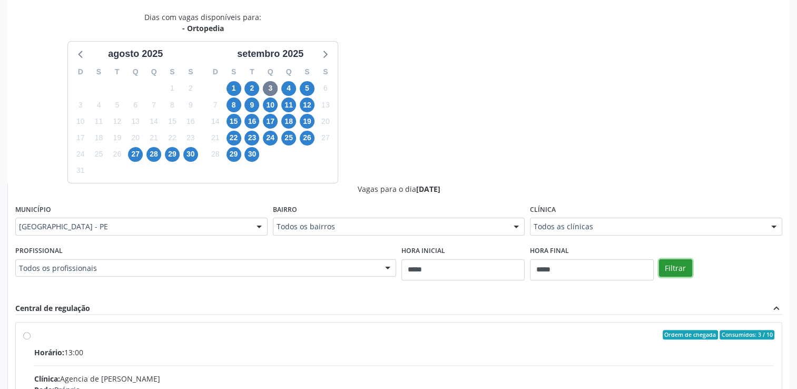
click at [667, 271] on button "Filtrar" at bounding box center [675, 268] width 33 height 18
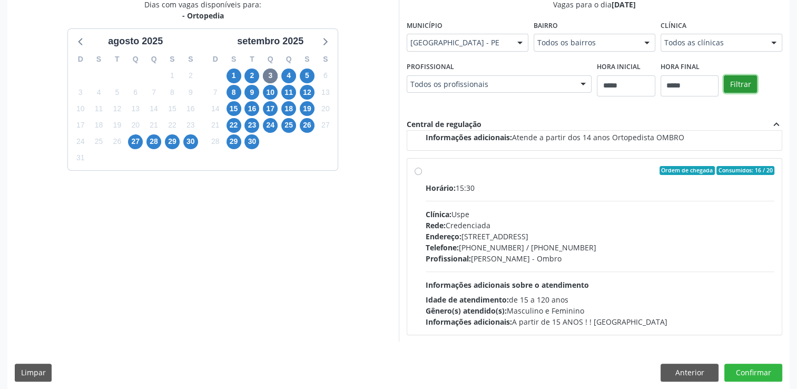
scroll to position [240, 0]
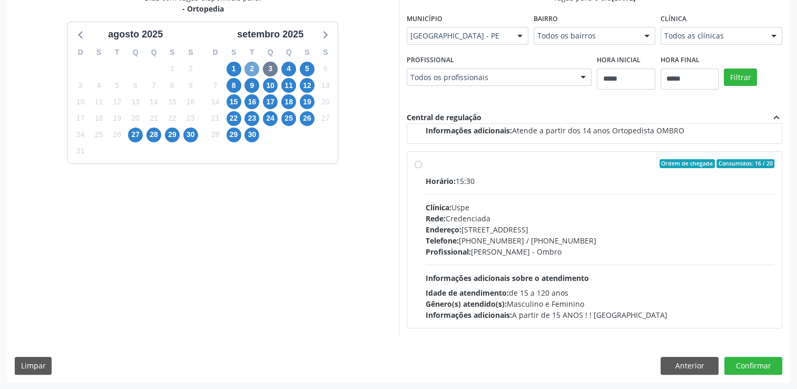
click at [251, 64] on span "2" at bounding box center [251, 69] width 15 height 15
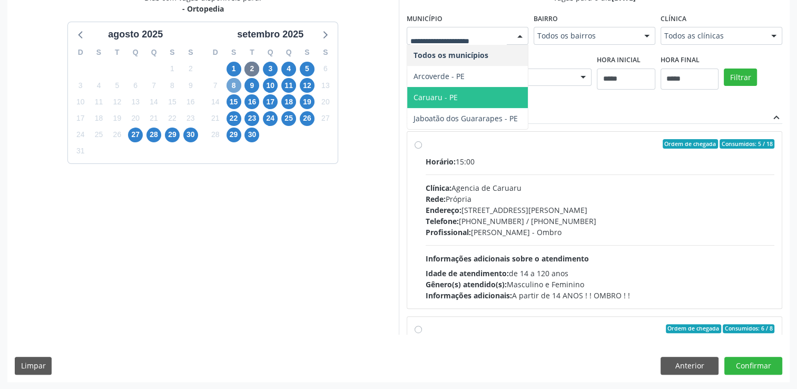
click at [233, 83] on span "8" at bounding box center [233, 85] width 15 height 15
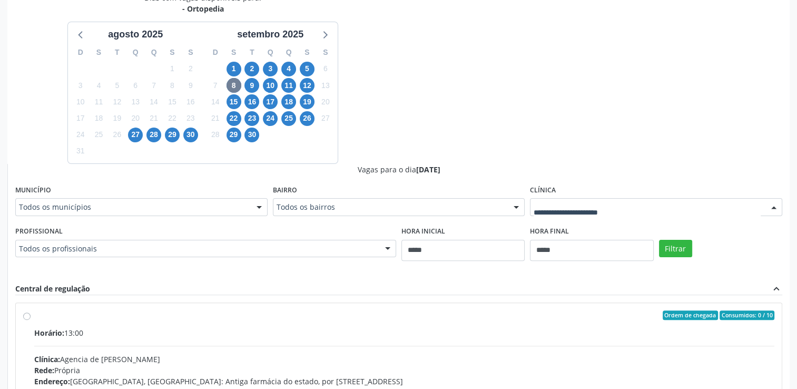
click at [592, 200] on div at bounding box center [656, 207] width 252 height 18
click at [255, 86] on span "9" at bounding box center [251, 85] width 15 height 15
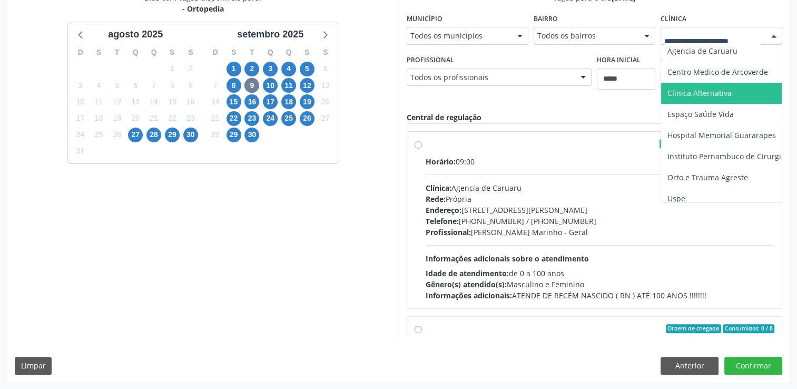
scroll to position [40, 0]
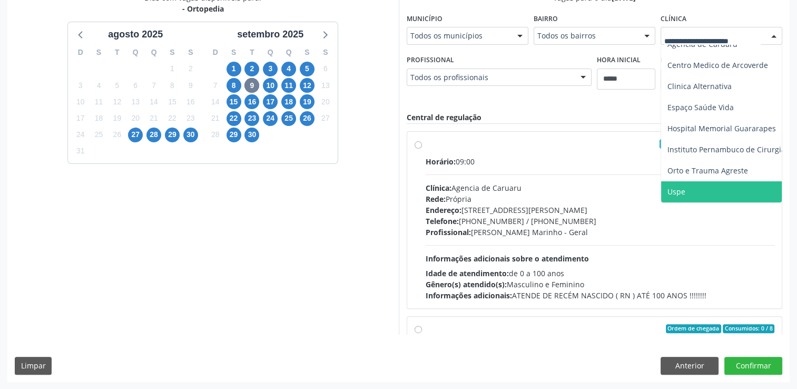
click at [702, 181] on span "Uspe" at bounding box center [748, 191] width 175 height 21
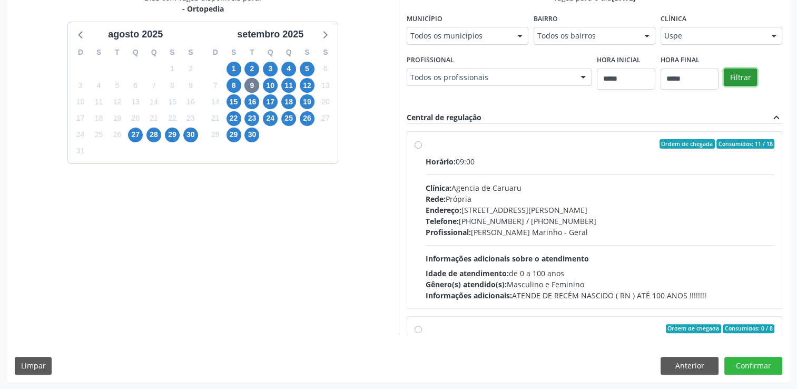
click at [741, 73] on button "Filtrar" at bounding box center [740, 77] width 33 height 18
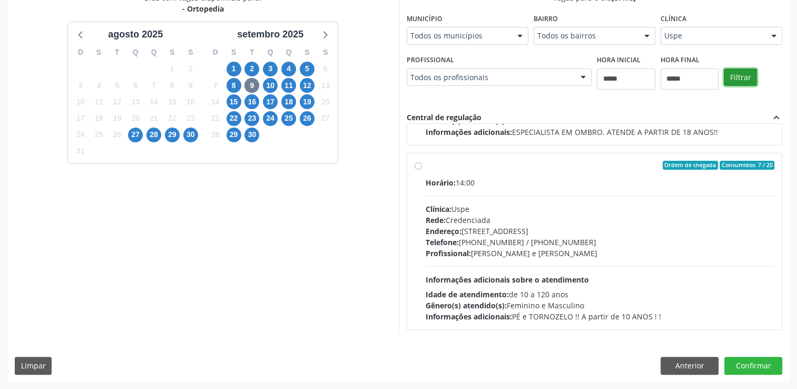
scroll to position [165, 0]
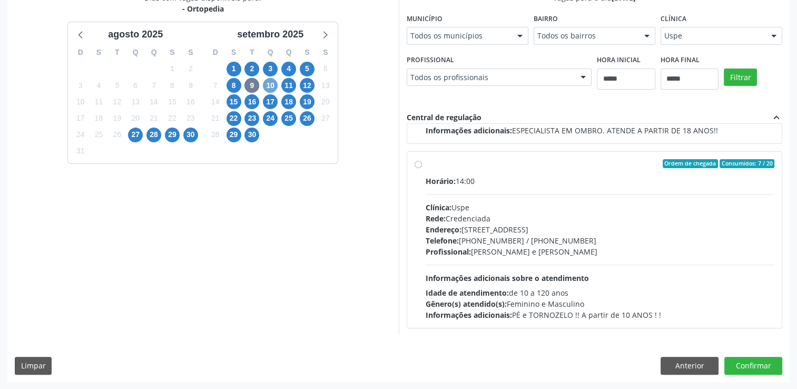
click at [274, 87] on span "10" at bounding box center [270, 85] width 15 height 15
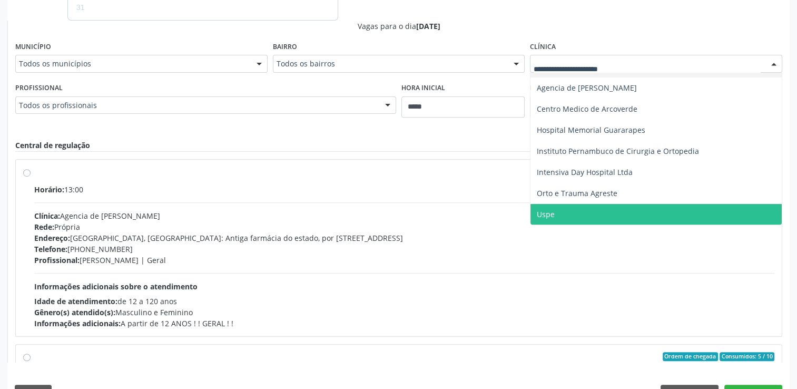
scroll to position [398, 0]
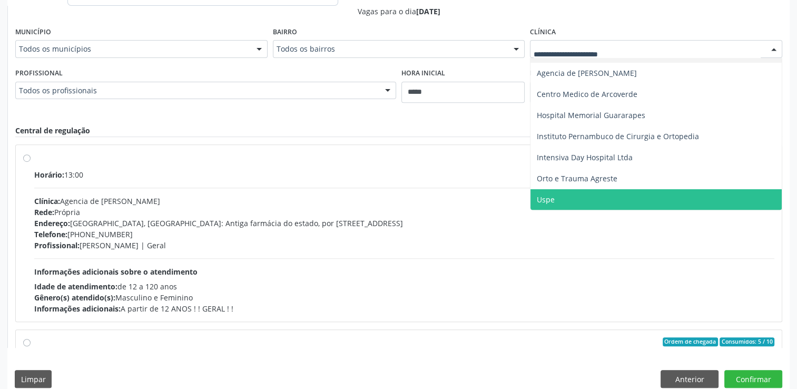
click at [554, 199] on span "Uspe" at bounding box center [655, 199] width 251 height 21
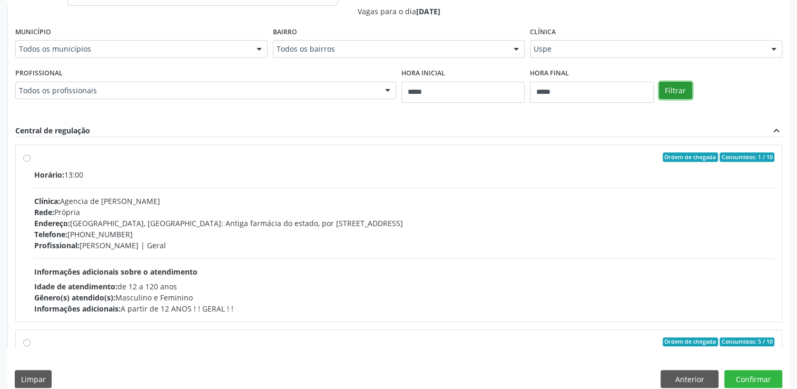
click at [671, 92] on button "Filtrar" at bounding box center [675, 91] width 33 height 18
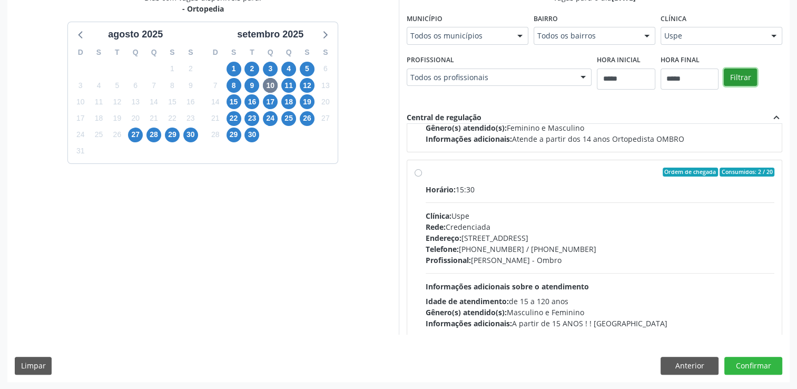
scroll to position [1270, 0]
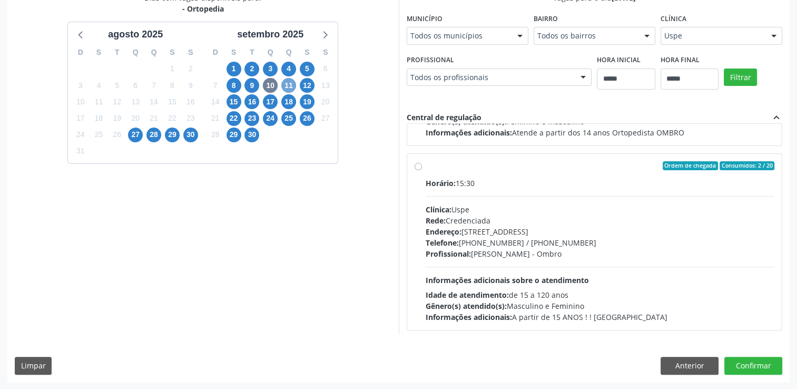
click at [288, 86] on span "11" at bounding box center [288, 85] width 15 height 15
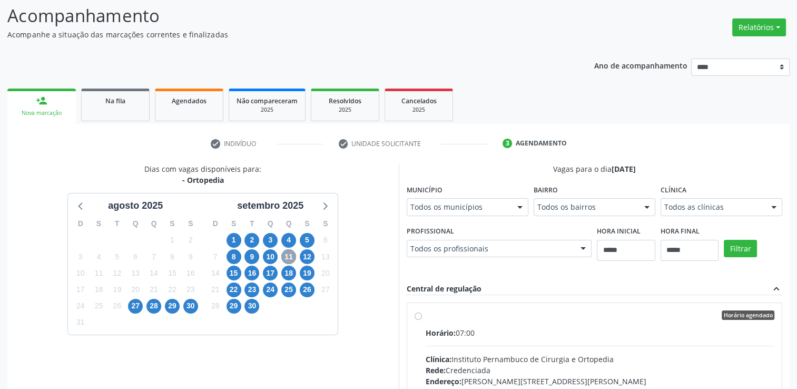
scroll to position [240, 0]
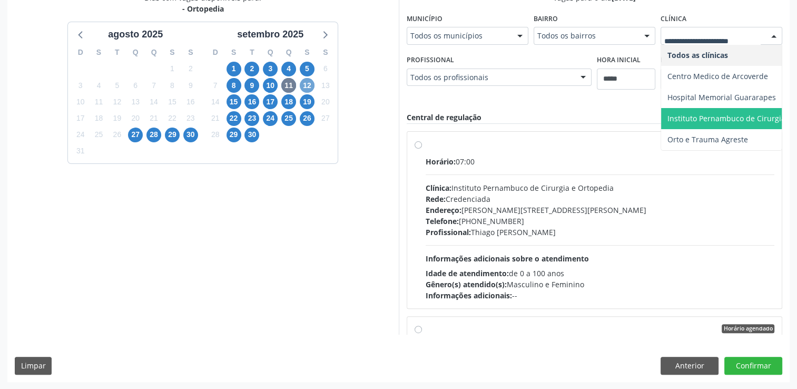
click at [310, 85] on span "12" at bounding box center [307, 85] width 15 height 15
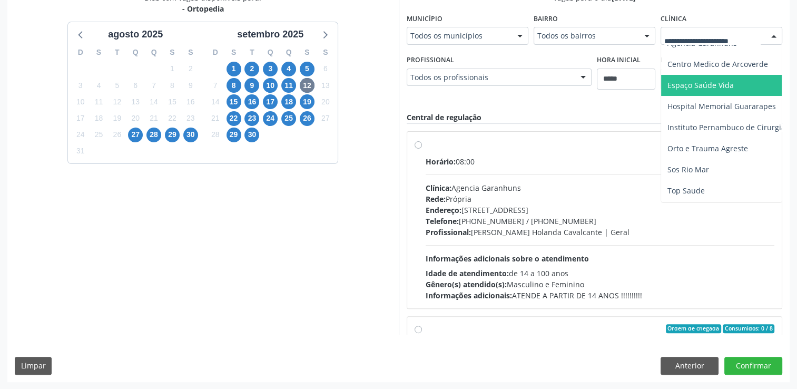
scroll to position [61, 0]
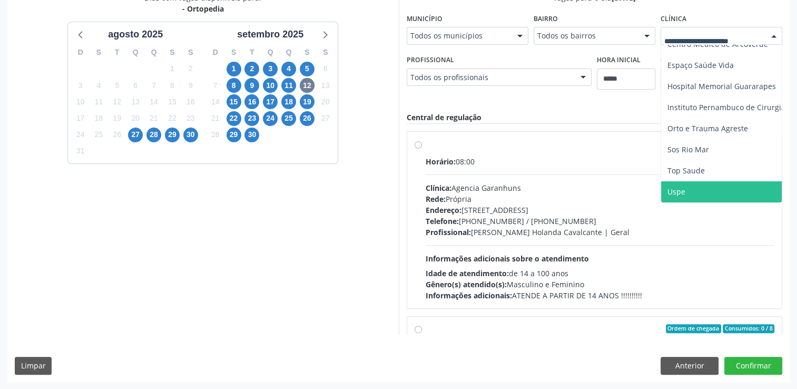
drag, startPoint x: 698, startPoint y: 187, endPoint x: 706, endPoint y: 178, distance: 11.9
click at [698, 187] on span "Uspe" at bounding box center [748, 191] width 175 height 21
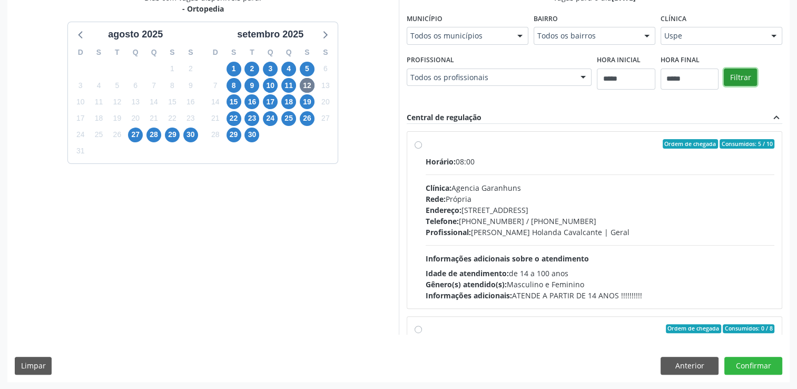
click at [737, 77] on button "Filtrar" at bounding box center [740, 77] width 33 height 18
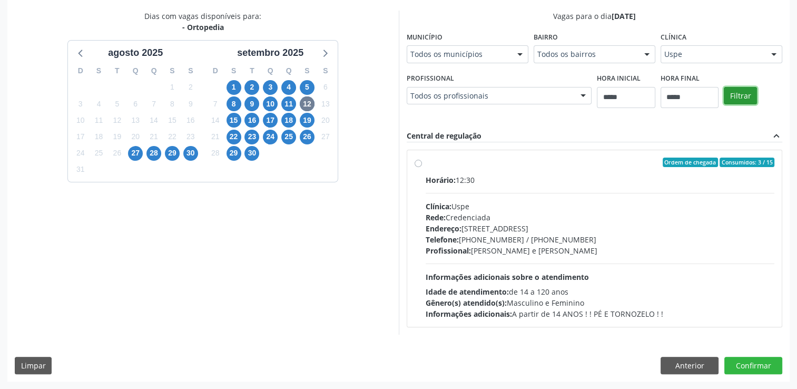
scroll to position [221, 0]
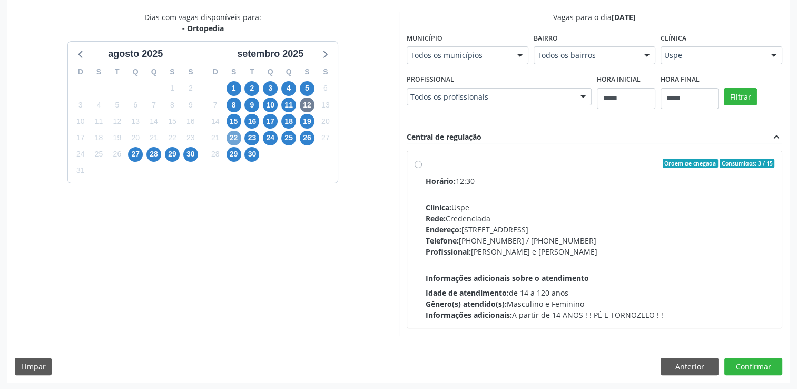
click at [230, 137] on span "22" at bounding box center [233, 138] width 15 height 15
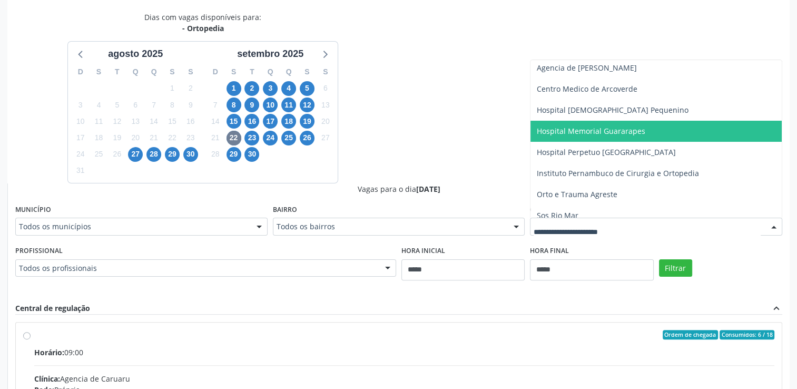
scroll to position [95, 0]
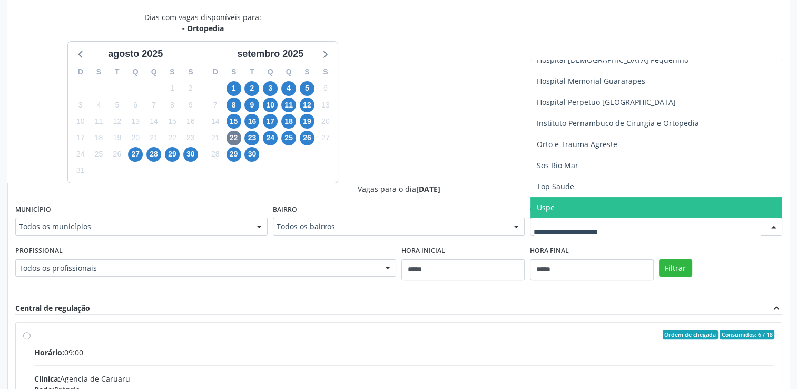
click at [568, 204] on span "Uspe" at bounding box center [655, 207] width 251 height 21
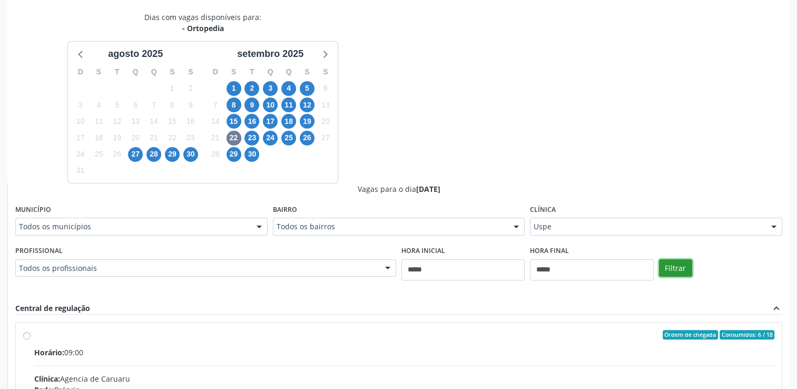
click at [667, 263] on button "Filtrar" at bounding box center [675, 268] width 33 height 18
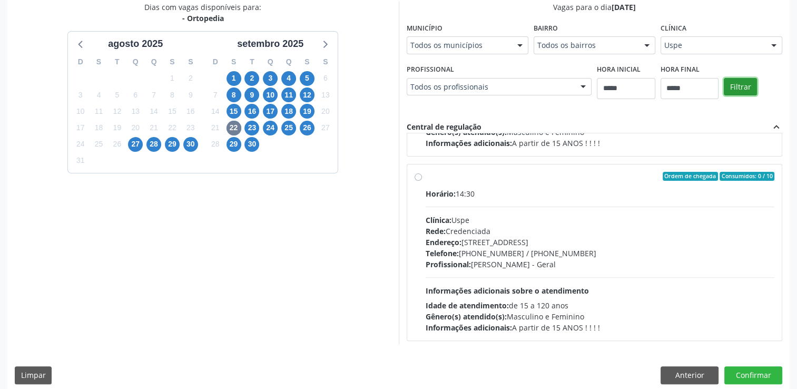
scroll to position [240, 0]
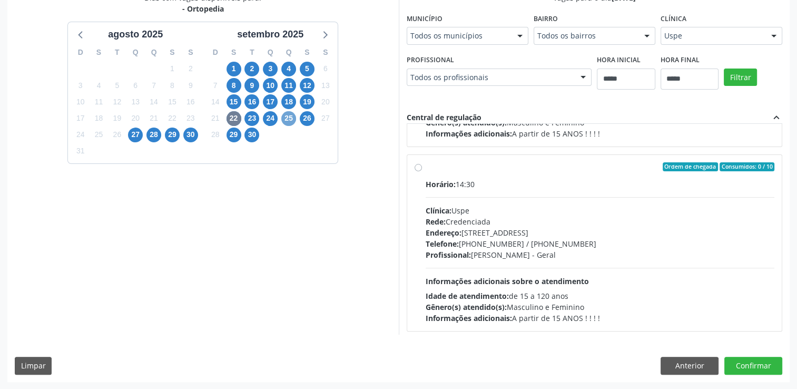
click at [286, 120] on span "25" at bounding box center [288, 118] width 15 height 15
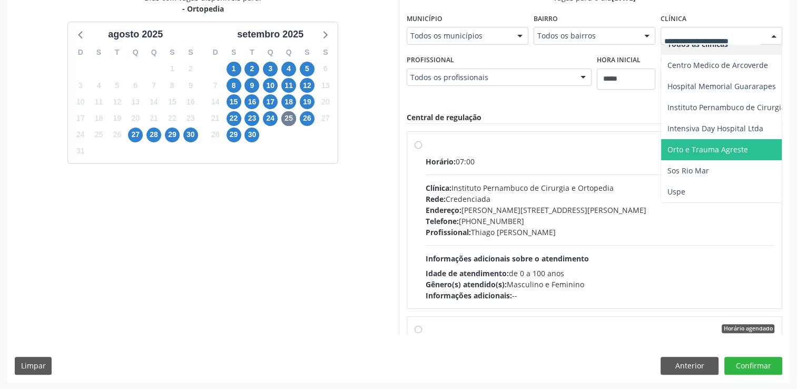
scroll to position [19, 0]
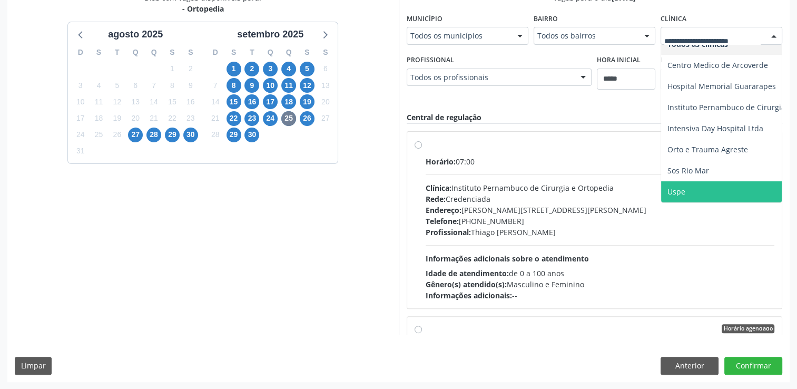
click at [715, 181] on span "Uspe" at bounding box center [748, 191] width 175 height 21
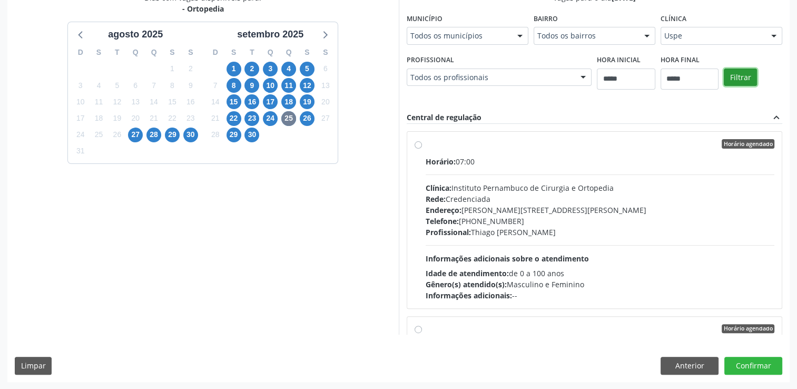
click at [736, 79] on button "Filtrar" at bounding box center [740, 77] width 33 height 18
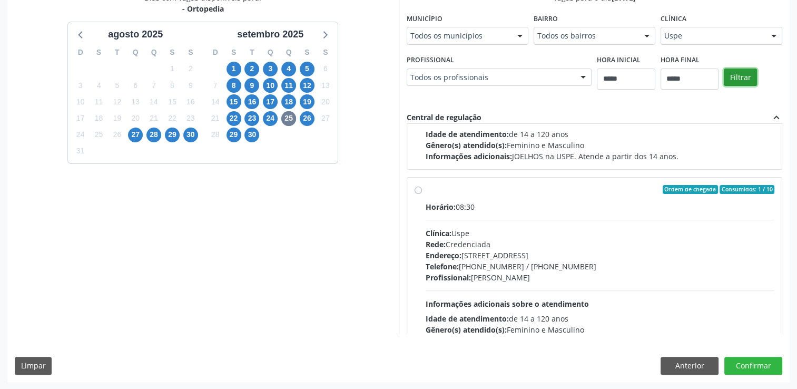
scroll to position [158, 0]
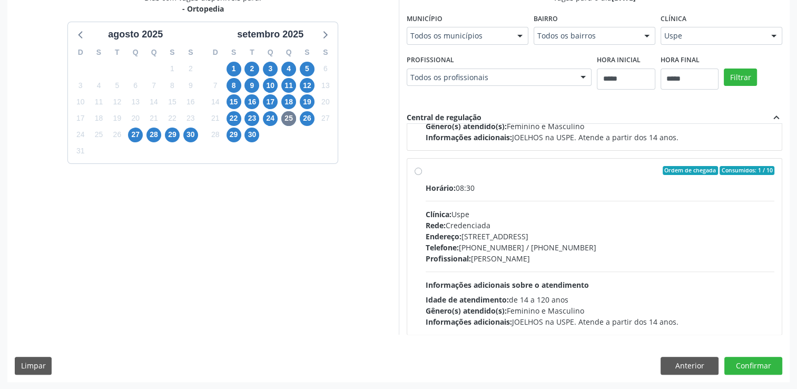
click at [425, 170] on label "Ordem de chegada Consumidos: 1 / 10 Horário: 08:30 Clínica: Uspe Rede: Credenci…" at bounding box center [599, 247] width 349 height 162
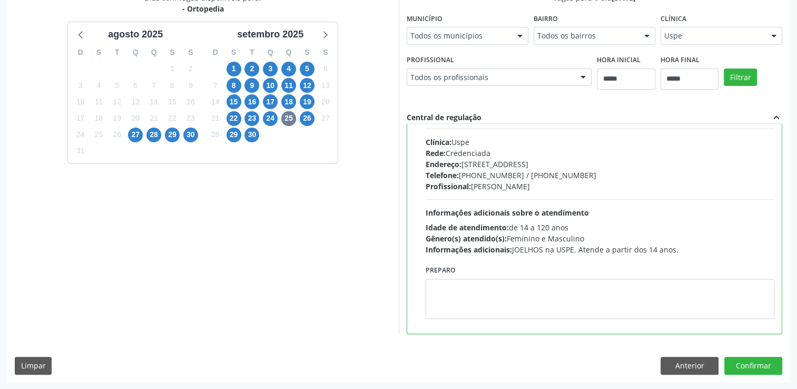
scroll to position [316, 0]
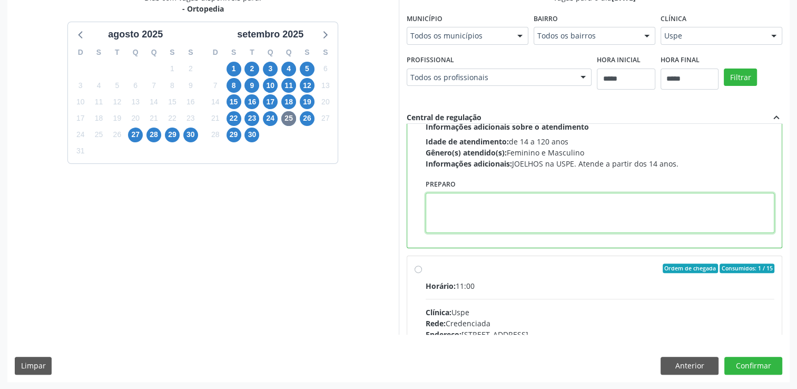
click at [489, 228] on textarea at bounding box center [599, 213] width 349 height 40
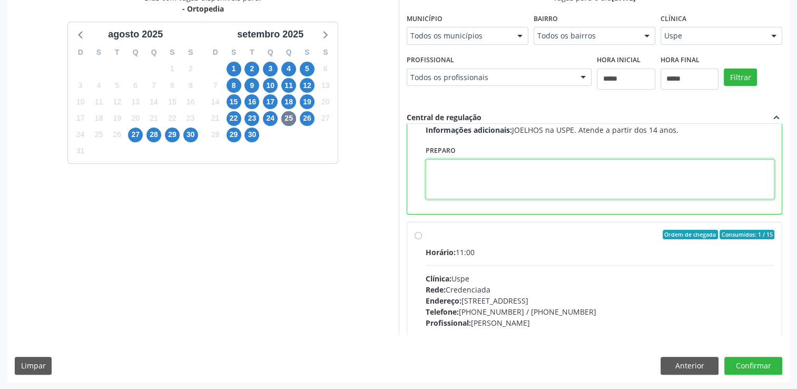
scroll to position [369, 0]
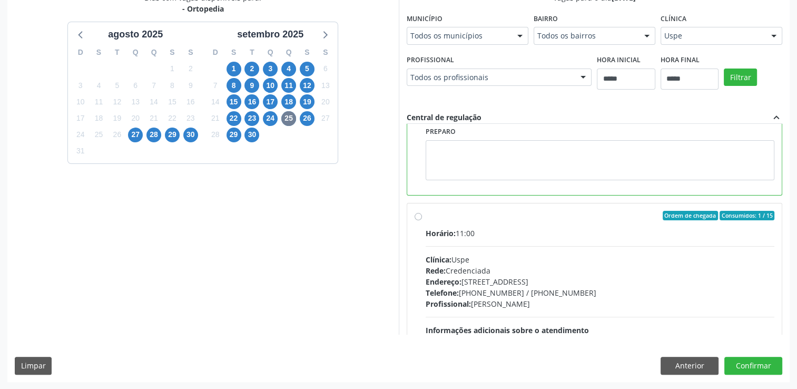
click at [421, 213] on div "Ordem de chegada Consumidos: 1 / 15 Horário: 11:00 Clínica: Uspe Rede: Credenci…" at bounding box center [594, 292] width 360 height 162
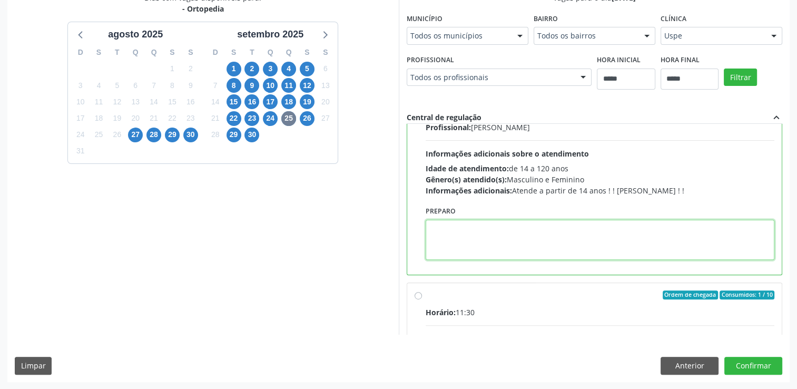
click at [496, 232] on textarea at bounding box center [599, 240] width 349 height 40
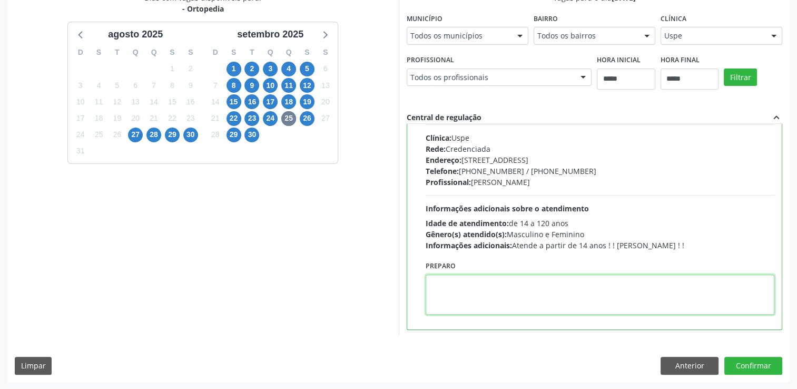
scroll to position [421, 0]
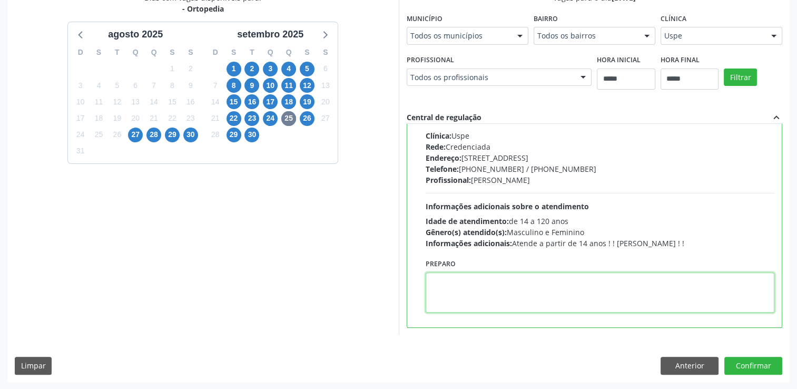
click at [503, 292] on textarea at bounding box center [599, 292] width 349 height 40
paste textarea "**********"
type textarea "**********"
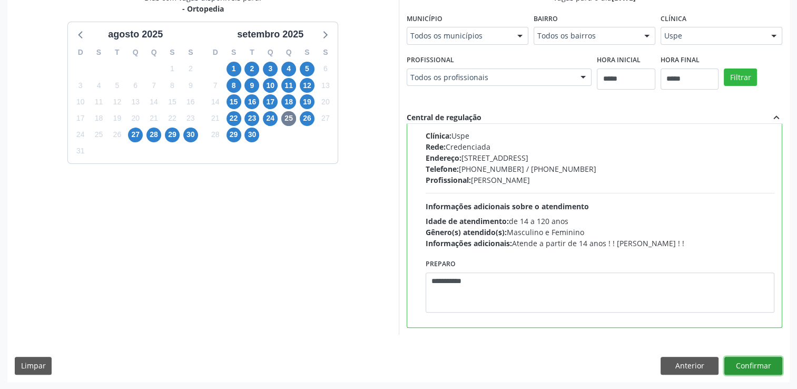
click at [749, 365] on button "Confirmar" at bounding box center [753, 366] width 58 height 18
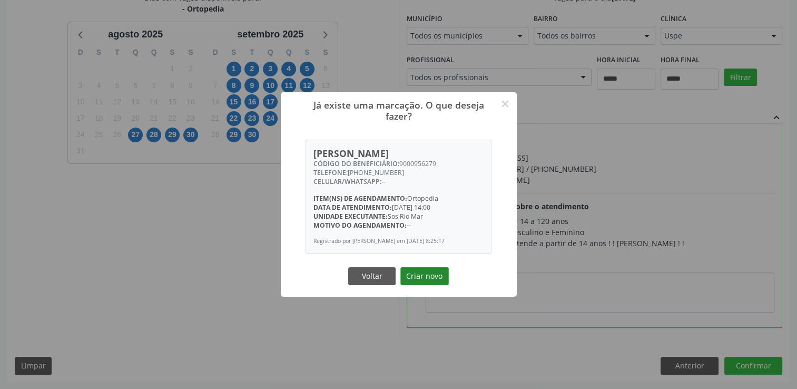
click at [407, 283] on button "Criar novo" at bounding box center [424, 276] width 48 height 18
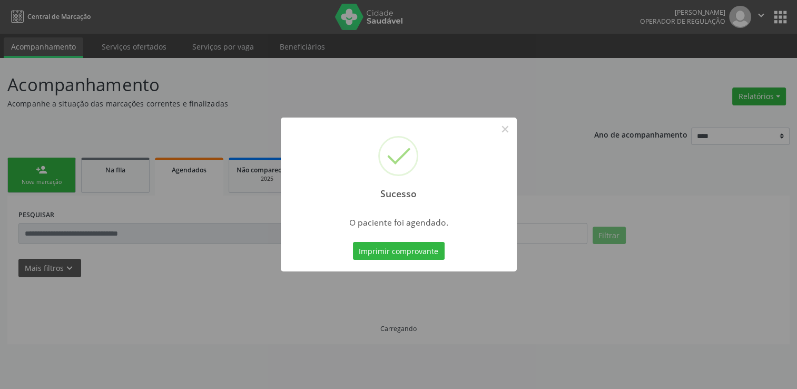
scroll to position [0, 0]
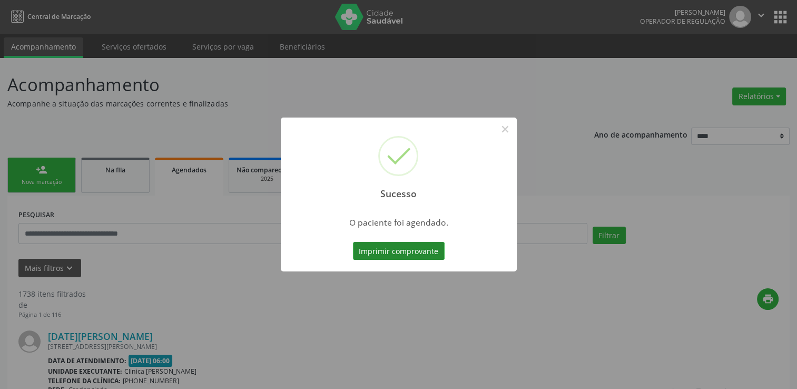
click at [392, 253] on button "Imprimir comprovante" at bounding box center [399, 251] width 92 height 18
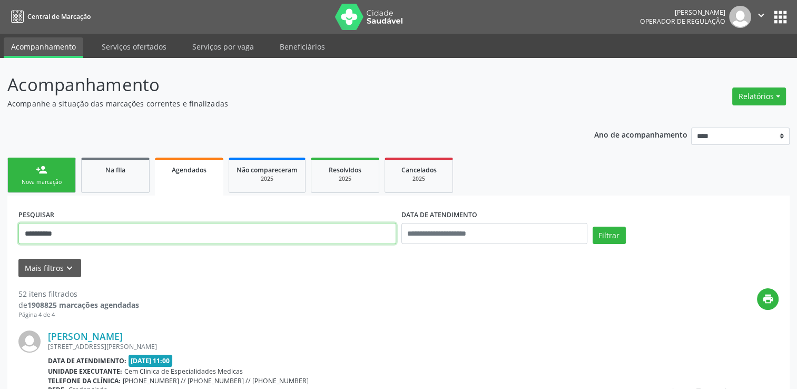
click at [114, 226] on input "**********" at bounding box center [207, 233] width 378 height 21
click at [114, 225] on input "**********" at bounding box center [207, 233] width 378 height 21
type input "*"
paste input "**********"
type input "**********"
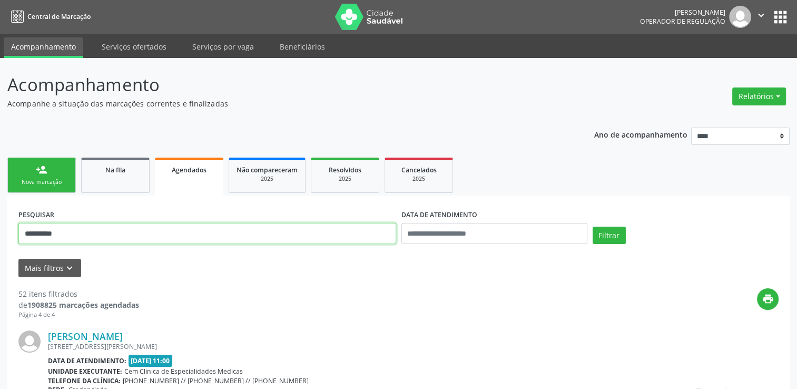
click at [592, 226] on button "Filtrar" at bounding box center [608, 235] width 33 height 18
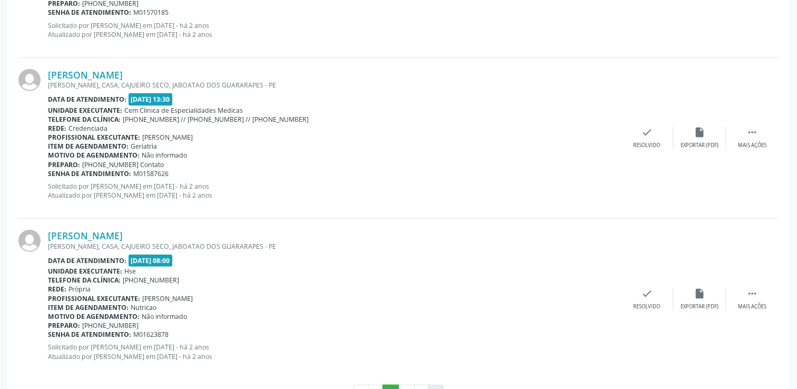
scroll to position [2388, 0]
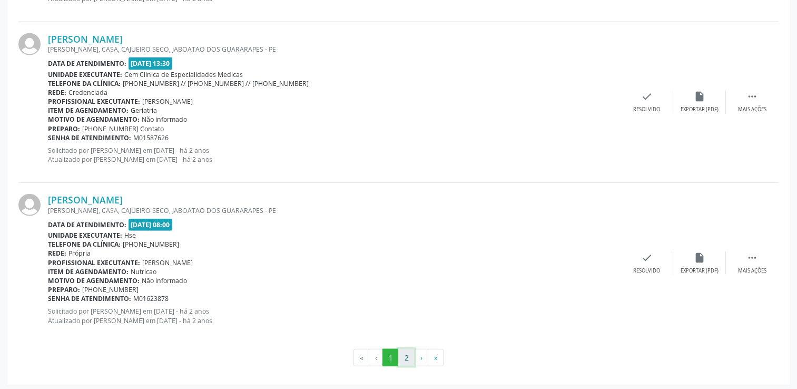
click at [410, 350] on button "2" at bounding box center [406, 358] width 16 height 18
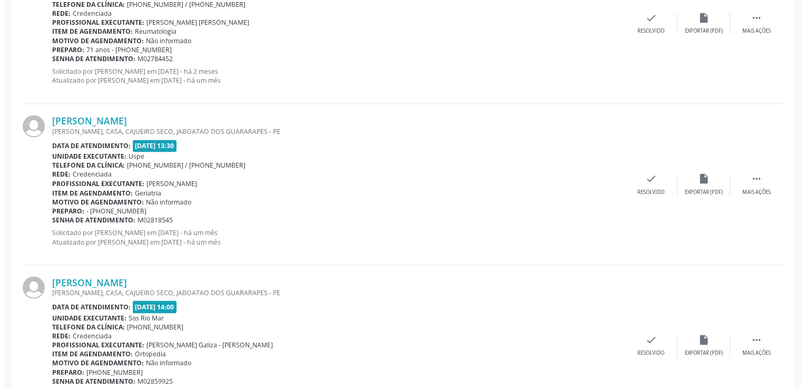
scroll to position [1887, 0]
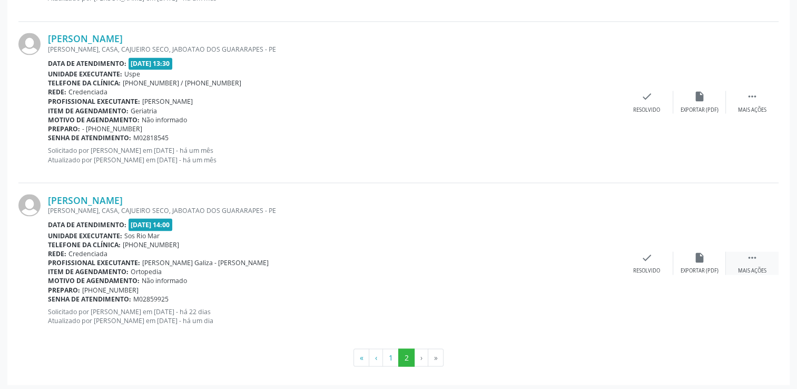
click at [748, 266] on div "Mais ações" at bounding box center [752, 269] width 28 height 7
click at [590, 258] on icon "cancel" at bounding box center [594, 257] width 12 height 12
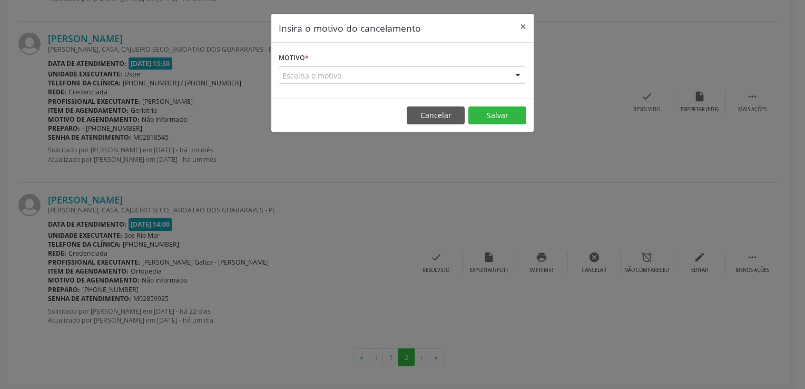
click at [470, 73] on div "Escolha o motivo" at bounding box center [403, 75] width 248 height 18
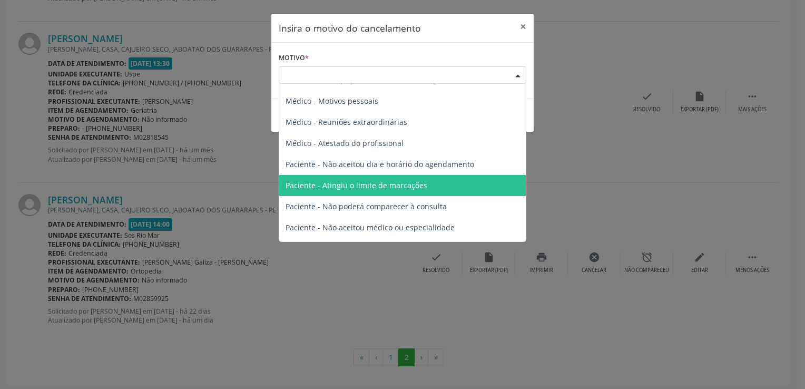
scroll to position [53, 0]
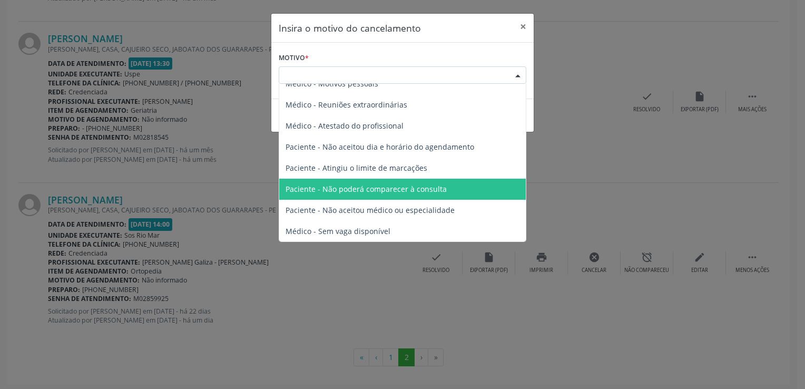
click at [372, 190] on span "Paciente - Não poderá comparecer à consulta" at bounding box center [365, 189] width 161 height 10
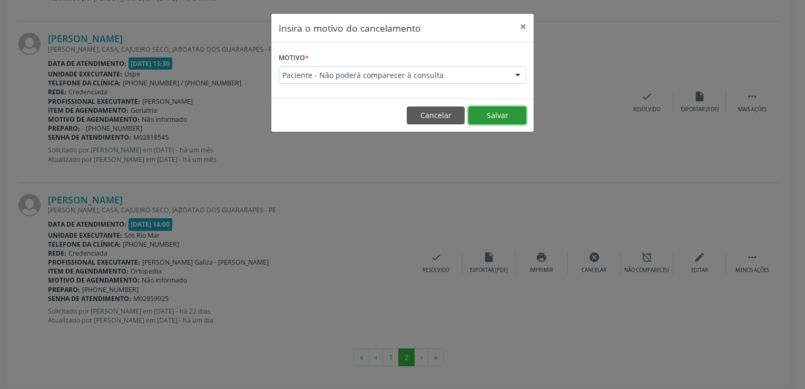
click at [485, 113] on button "Salvar" at bounding box center [497, 115] width 58 height 18
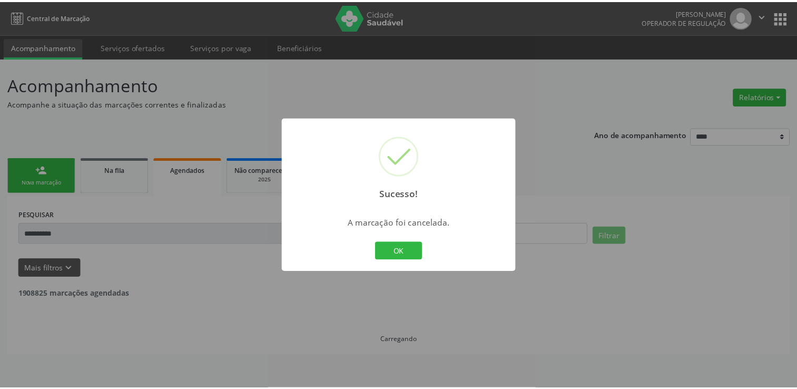
scroll to position [0, 0]
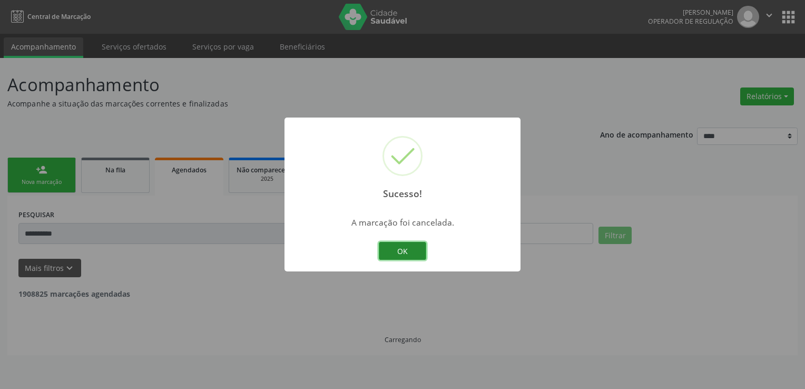
click at [412, 252] on button "OK" at bounding box center [402, 251] width 47 height 18
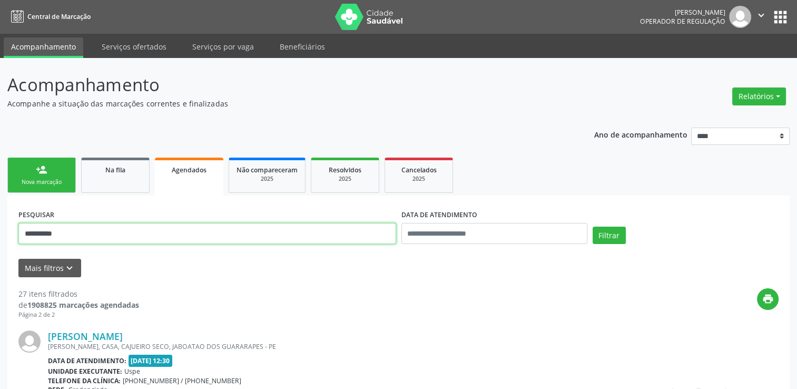
click at [261, 235] on input "**********" at bounding box center [207, 233] width 378 height 21
click at [264, 238] on input "**********" at bounding box center [207, 233] width 378 height 21
paste input "**********"
click at [592, 226] on button "Filtrar" at bounding box center [608, 235] width 33 height 18
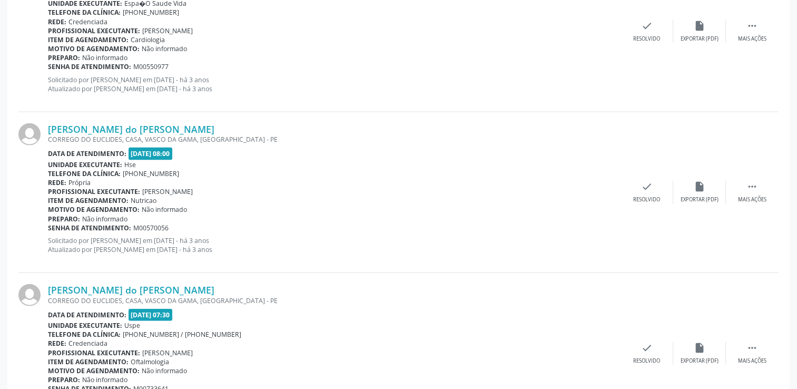
scroll to position [2388, 0]
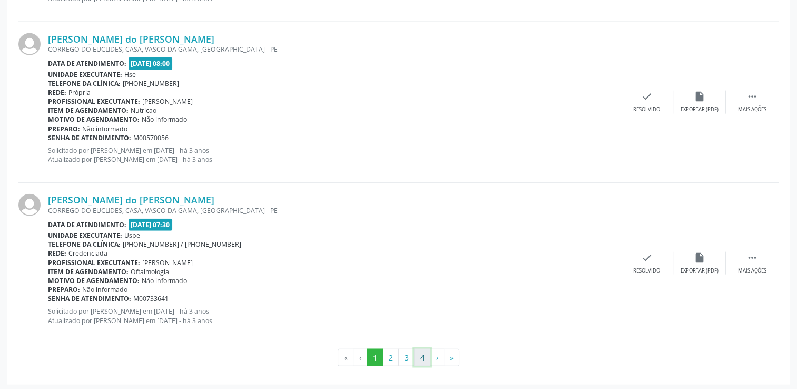
click at [424, 357] on button "4" at bounding box center [422, 358] width 16 height 18
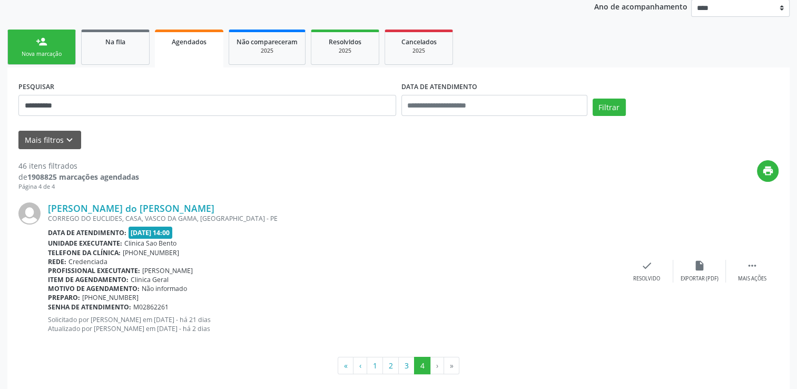
scroll to position [138, 0]
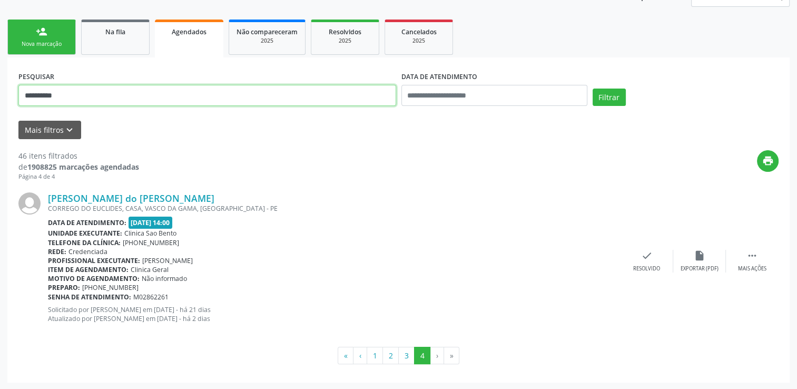
click at [171, 98] on input "**********" at bounding box center [207, 95] width 378 height 21
type input "*"
paste input "**********"
type input "**********"
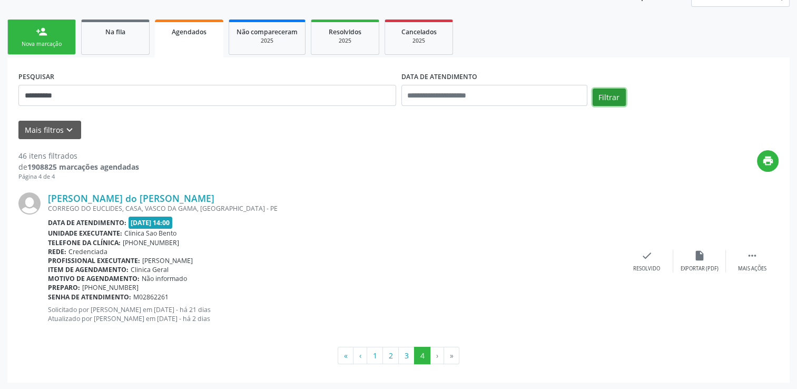
click at [608, 101] on button "Filtrar" at bounding box center [608, 97] width 33 height 18
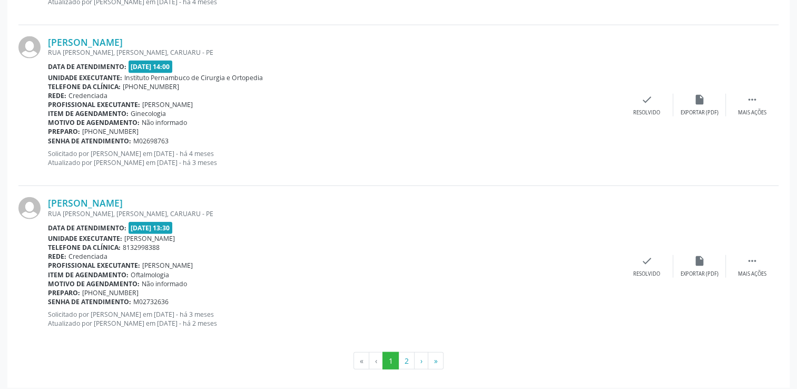
scroll to position [2378, 0]
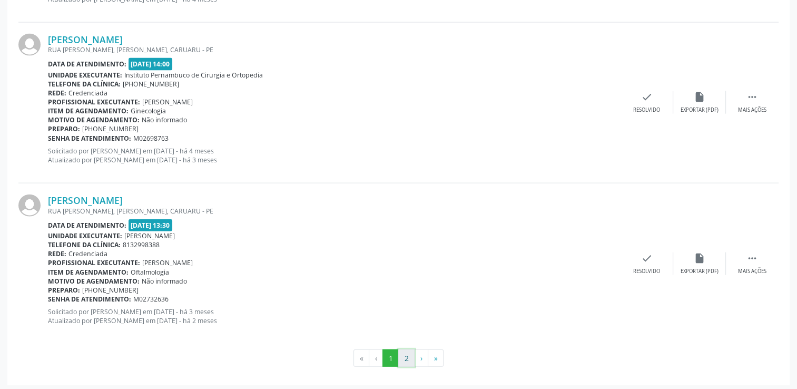
click at [403, 355] on button "2" at bounding box center [406, 358] width 16 height 18
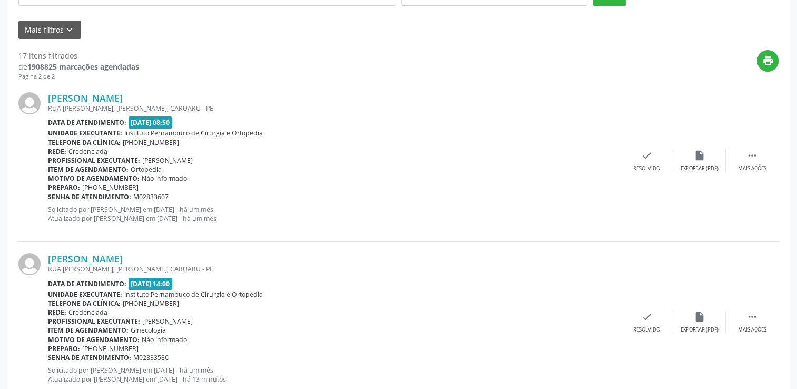
scroll to position [299, 0]
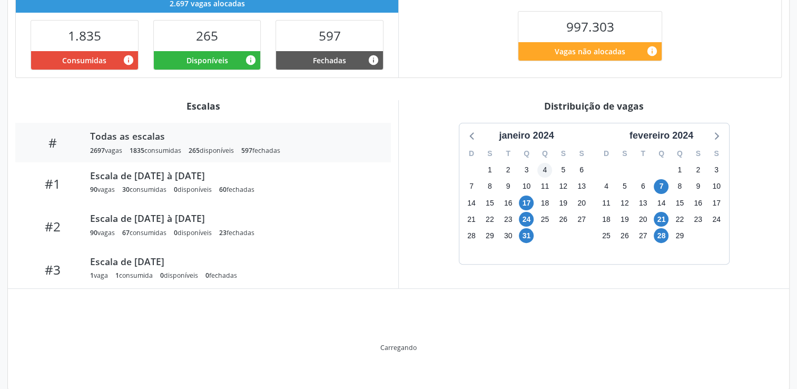
scroll to position [222, 0]
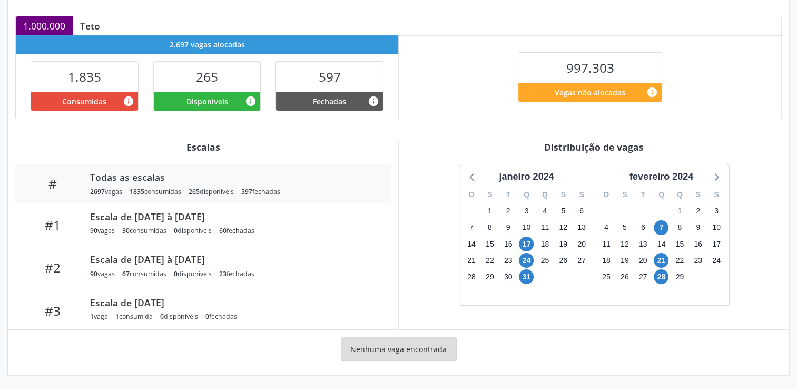
click at [538, 186] on div "Q" at bounding box center [545, 194] width 18 height 16
click at [533, 173] on div "janeiro 2024" at bounding box center [525, 177] width 63 height 14
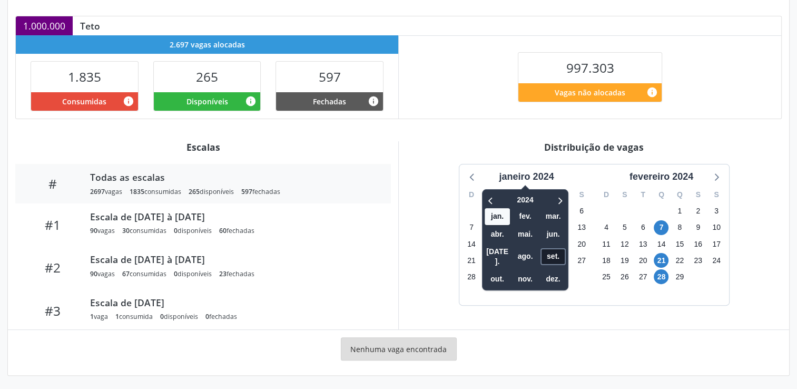
click at [552, 250] on span "set." at bounding box center [552, 256] width 25 height 16
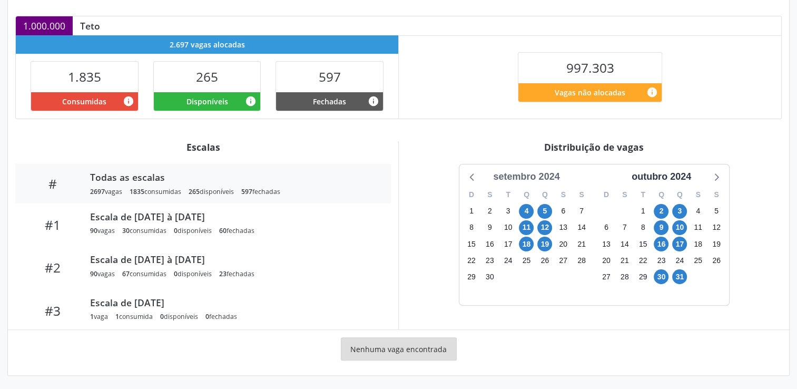
click at [542, 178] on div "setembro 2024" at bounding box center [526, 177] width 75 height 14
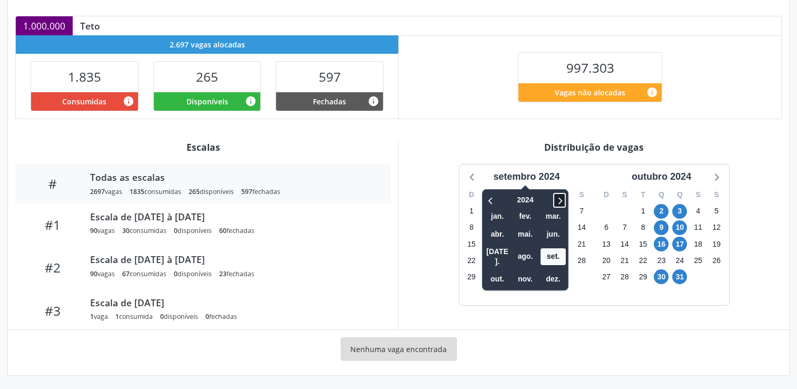
click at [561, 202] on icon at bounding box center [559, 200] width 11 height 13
click at [548, 248] on span "set." at bounding box center [552, 256] width 25 height 16
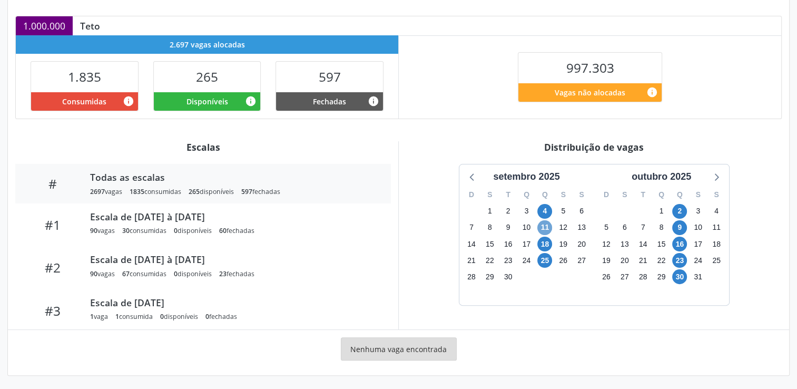
click at [543, 228] on span "11" at bounding box center [544, 227] width 15 height 15
click at [546, 261] on span "25" at bounding box center [544, 260] width 15 height 15
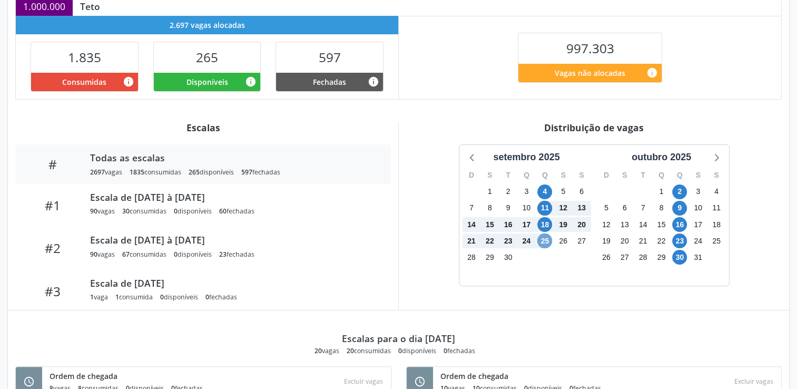
scroll to position [0, 0]
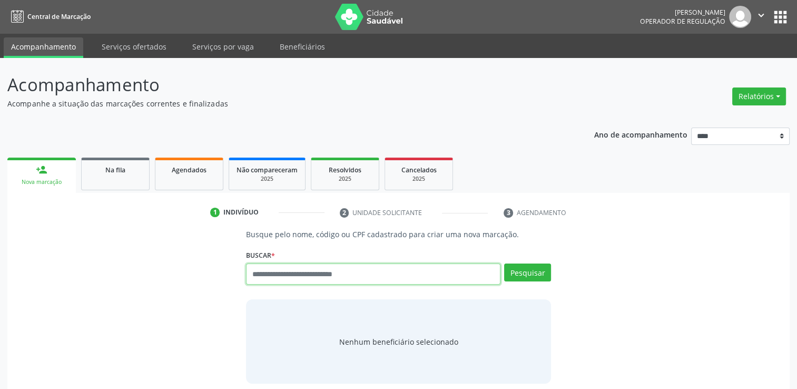
click at [371, 280] on input "text" at bounding box center [373, 273] width 254 height 21
click at [260, 276] on input "******" at bounding box center [373, 273] width 254 height 21
type input "******"
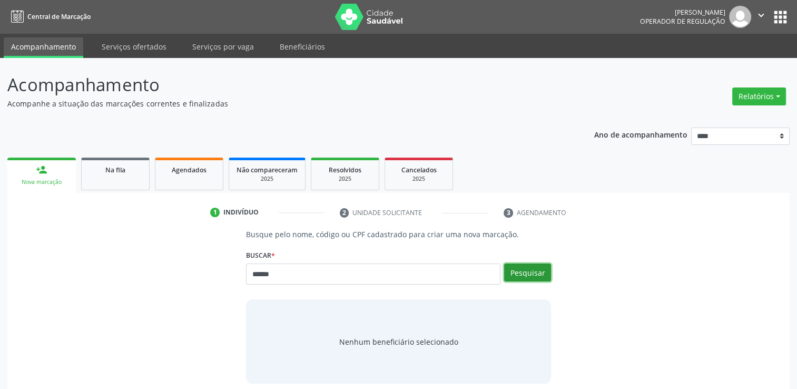
click at [530, 275] on button "Pesquisar" at bounding box center [527, 272] width 47 height 18
type input "******"
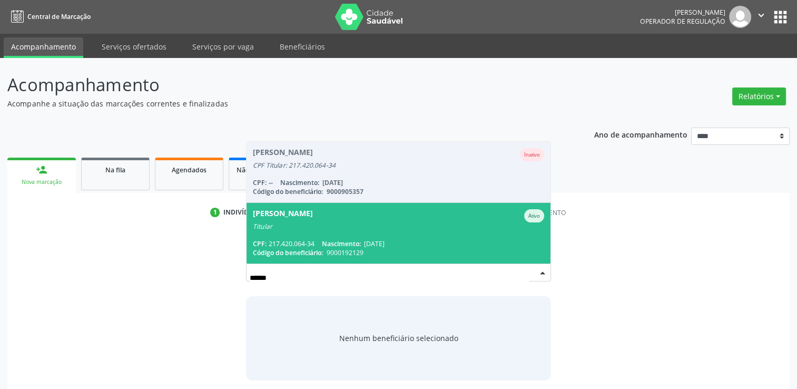
click at [435, 236] on span "[PERSON_NAME] Ativo Titular CPF: 217.420.064-34 Nascimento: [DATE] Código do be…" at bounding box center [398, 233] width 304 height 61
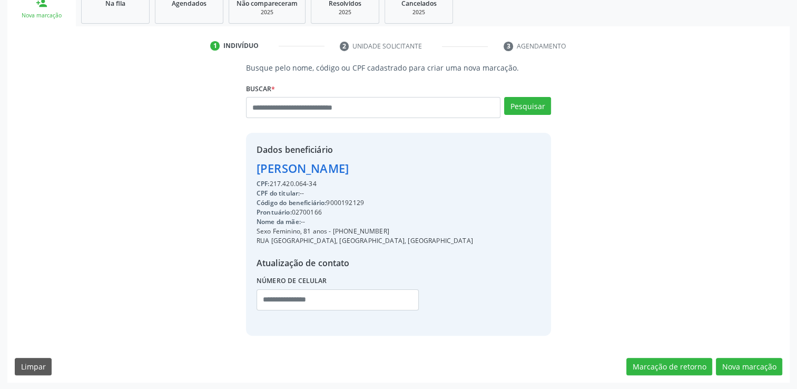
scroll to position [167, 0]
drag, startPoint x: 751, startPoint y: 366, endPoint x: 746, endPoint y: 357, distance: 10.6
click at [751, 365] on button "Nova marcação" at bounding box center [749, 366] width 66 height 18
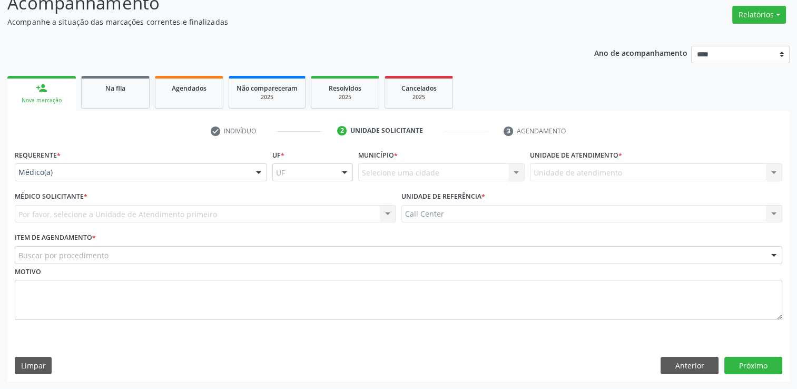
scroll to position [81, 0]
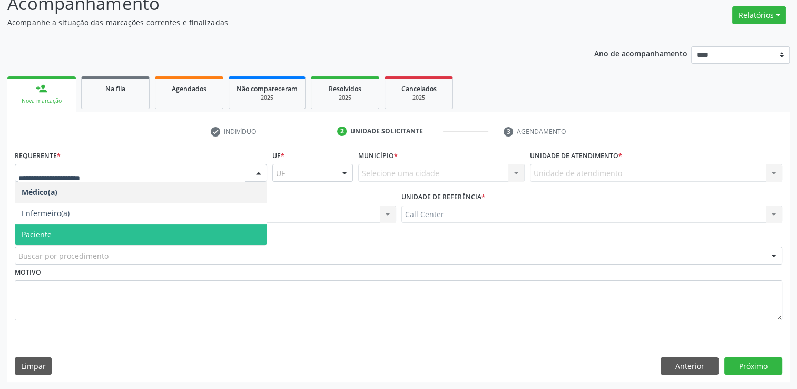
click at [57, 233] on span "Paciente" at bounding box center [140, 234] width 251 height 21
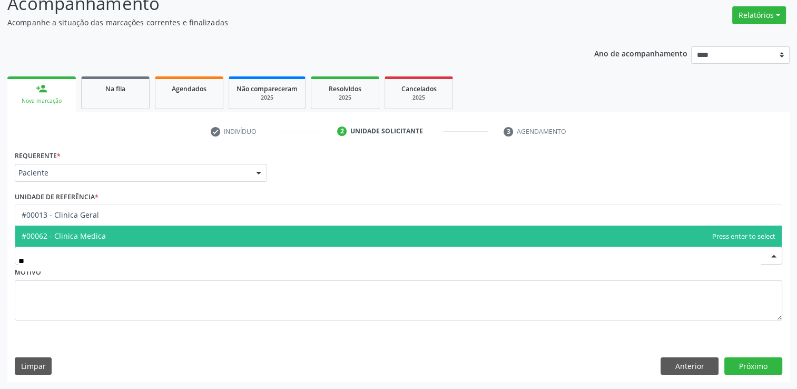
type input "***"
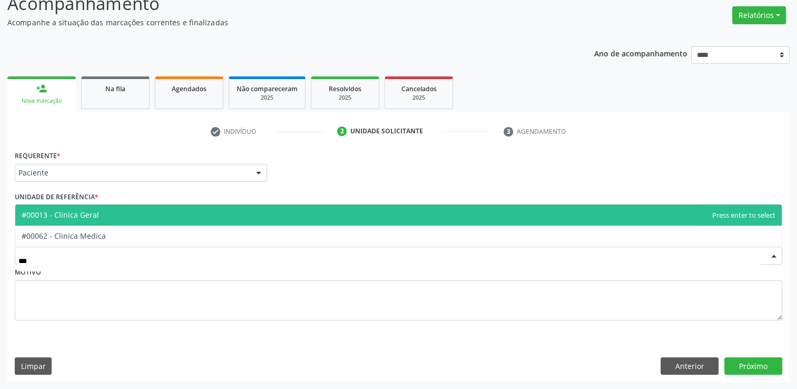
click at [45, 212] on span "#00013 - Clinica Geral" at bounding box center [60, 215] width 77 height 10
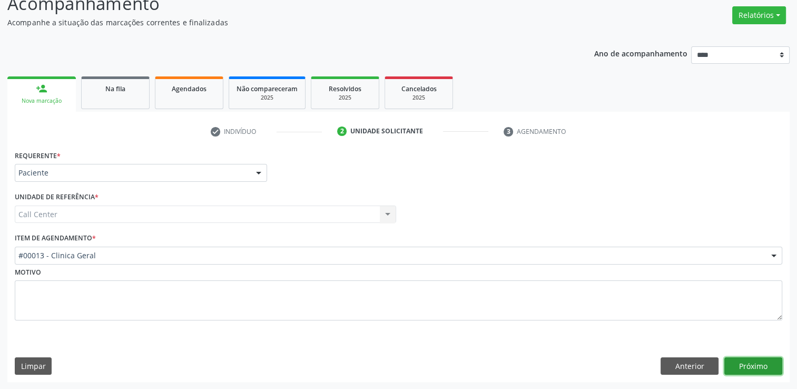
click at [750, 360] on button "Próximo" at bounding box center [753, 366] width 58 height 18
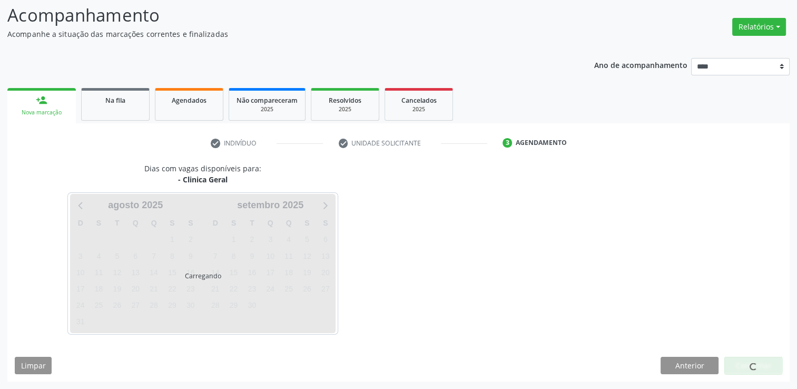
scroll to position [69, 0]
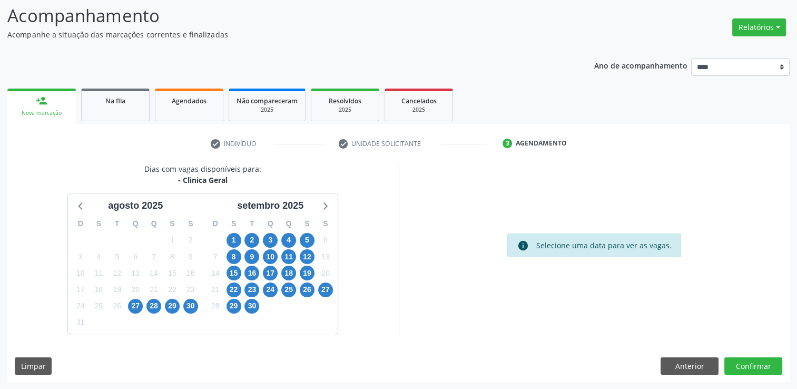
click at [259, 234] on div "2" at bounding box center [251, 240] width 15 height 16
click at [249, 240] on span "2" at bounding box center [251, 240] width 15 height 15
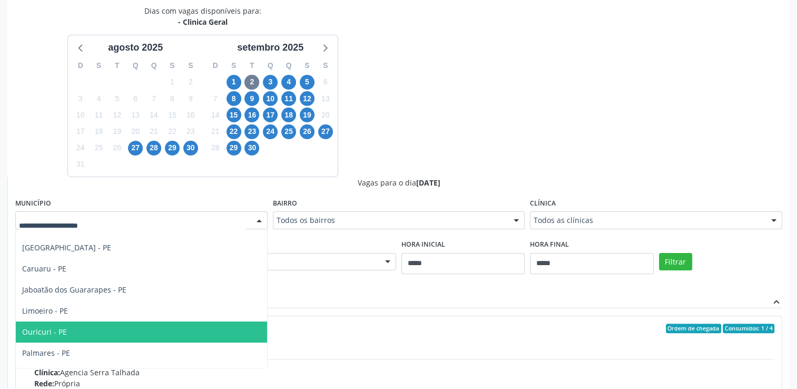
scroll to position [53, 0]
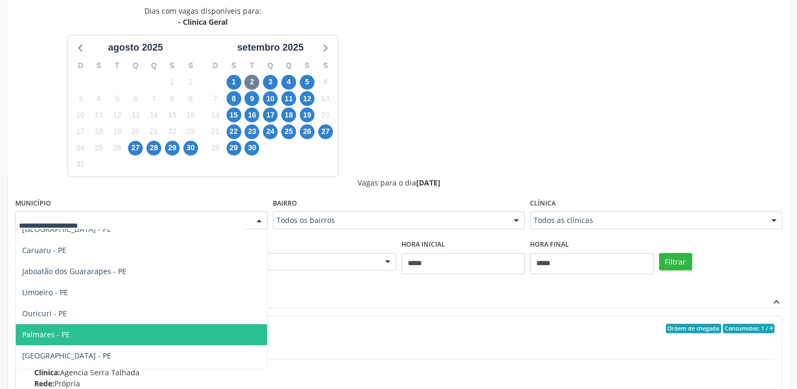
click at [79, 329] on span "Palmares - PE" at bounding box center [141, 334] width 251 height 21
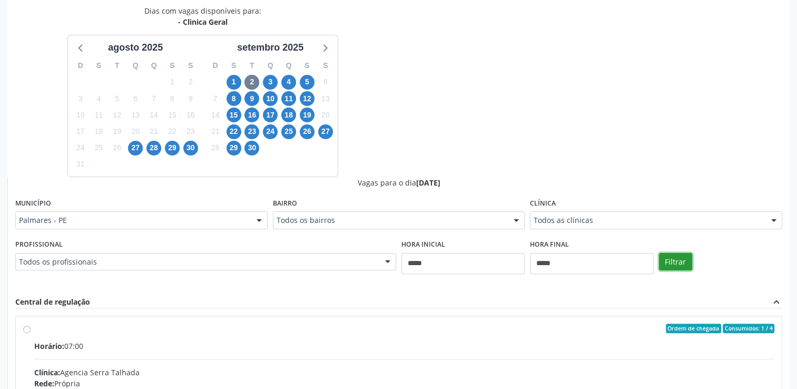
click at [672, 265] on button "Filtrar" at bounding box center [675, 262] width 33 height 18
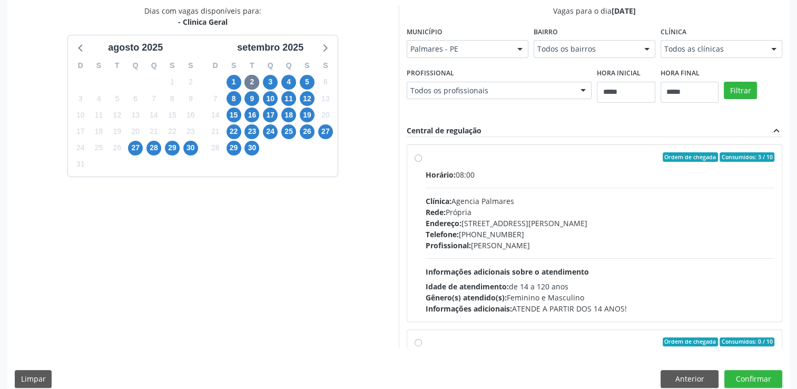
click at [420, 162] on div "Ordem de chegada Consumidos: 3 / 10 Horário: 08:00 Clínica: Agencia Palmares Re…" at bounding box center [594, 233] width 360 height 162
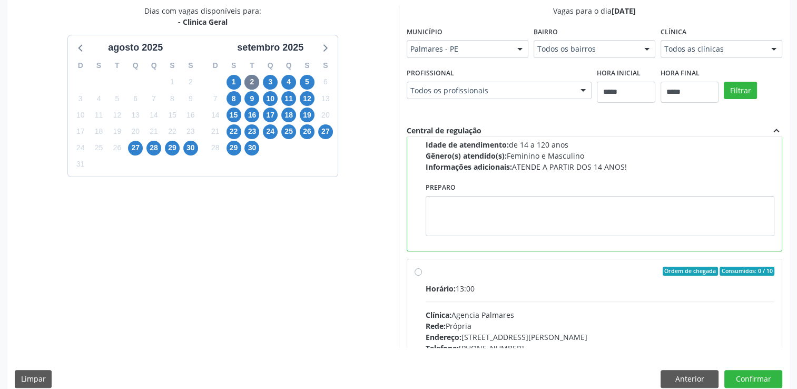
scroll to position [158, 0]
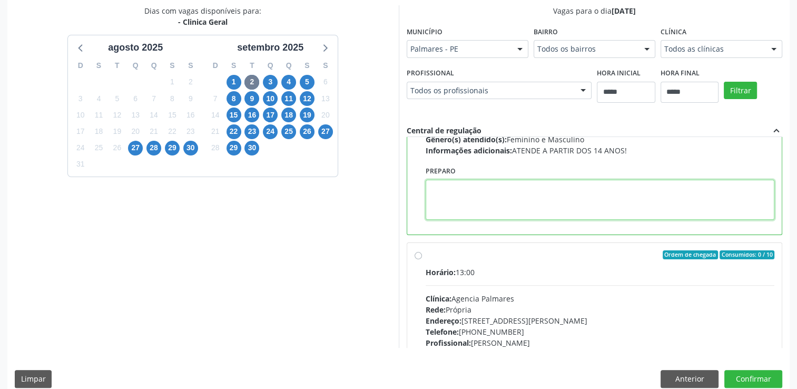
click at [531, 207] on textarea at bounding box center [599, 200] width 349 height 40
paste textarea "**********"
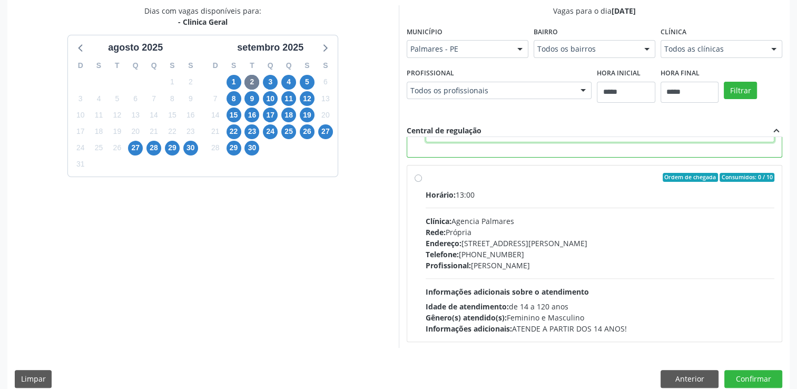
scroll to position [236, 0]
type textarea "**********"
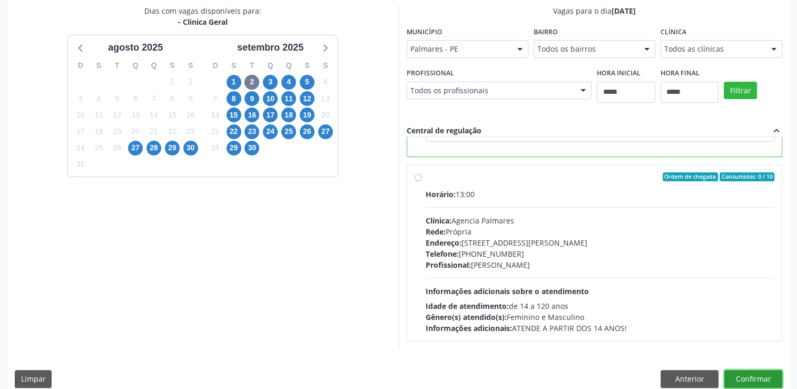
click at [744, 375] on button "Confirmar" at bounding box center [753, 379] width 58 height 18
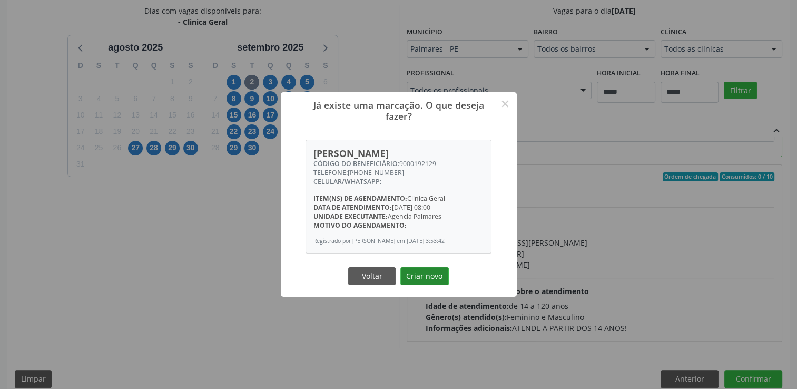
click at [430, 283] on button "Criar novo" at bounding box center [424, 276] width 48 height 18
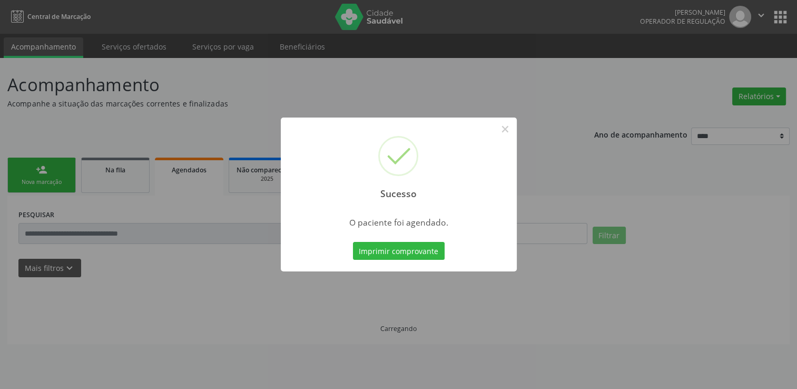
scroll to position [0, 0]
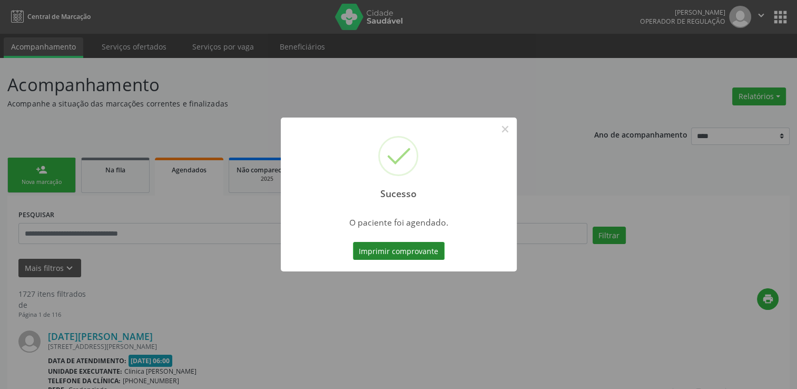
click at [405, 249] on button "Imprimir comprovante" at bounding box center [399, 251] width 92 height 18
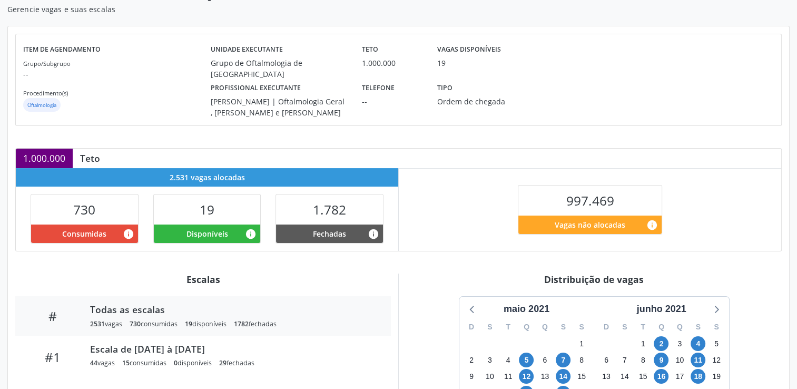
scroll to position [158, 0]
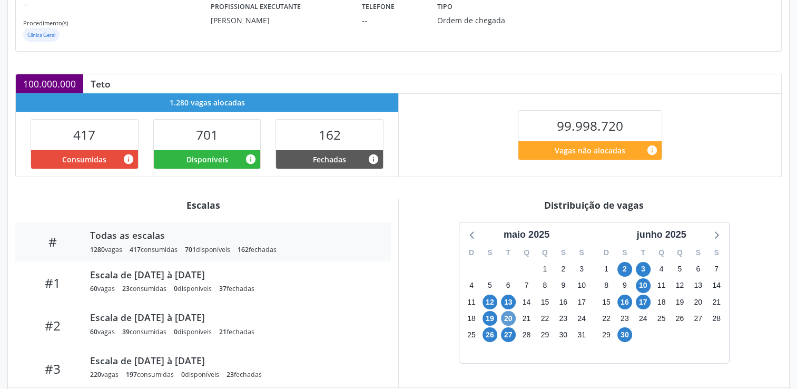
scroll to position [222, 0]
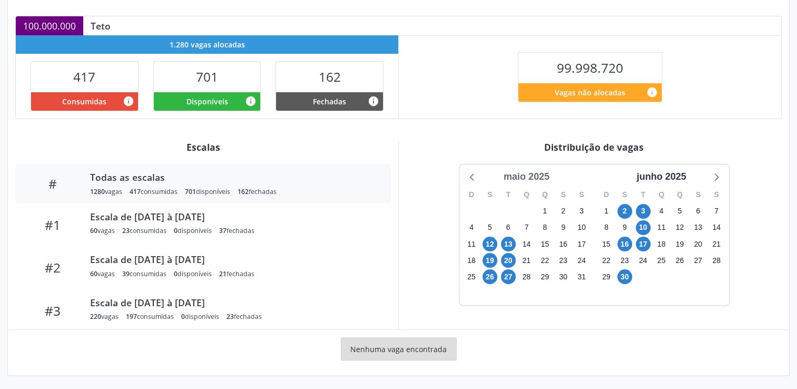
click at [533, 176] on div "maio 2025" at bounding box center [526, 177] width 54 height 14
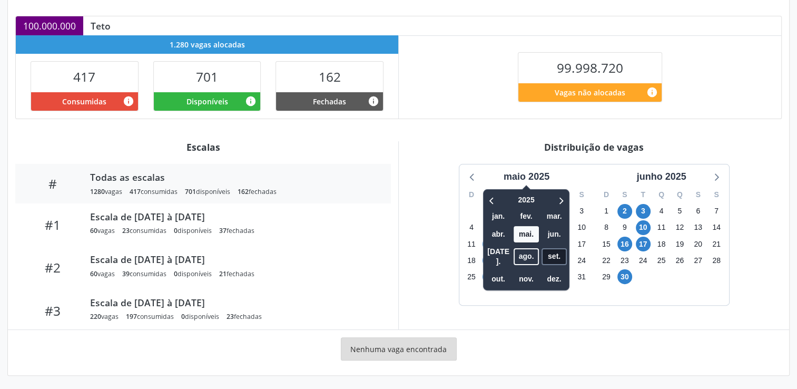
click at [554, 250] on span "set." at bounding box center [553, 256] width 25 height 16
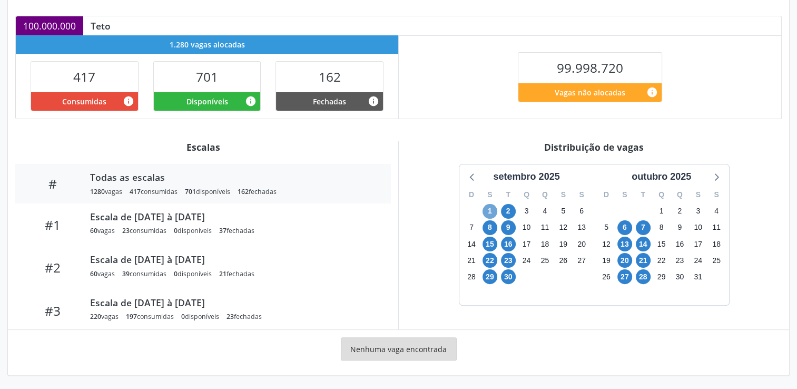
click at [491, 210] on span "1" at bounding box center [489, 211] width 15 height 15
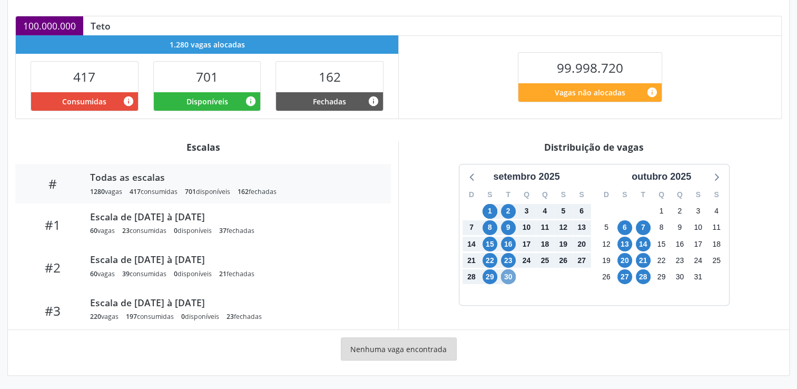
click at [508, 276] on span "30" at bounding box center [508, 276] width 15 height 15
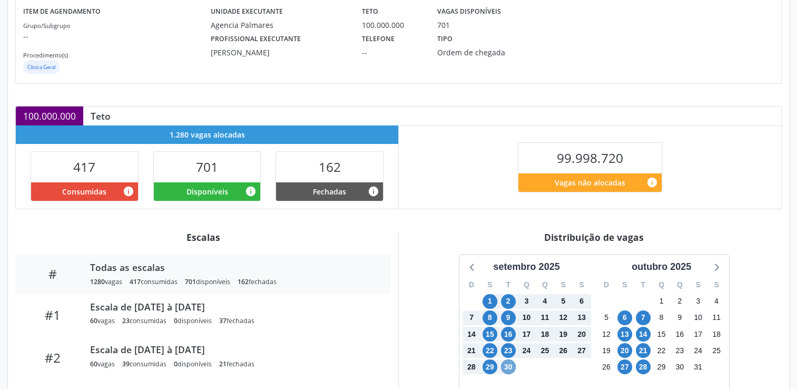
scroll to position [64, 0]
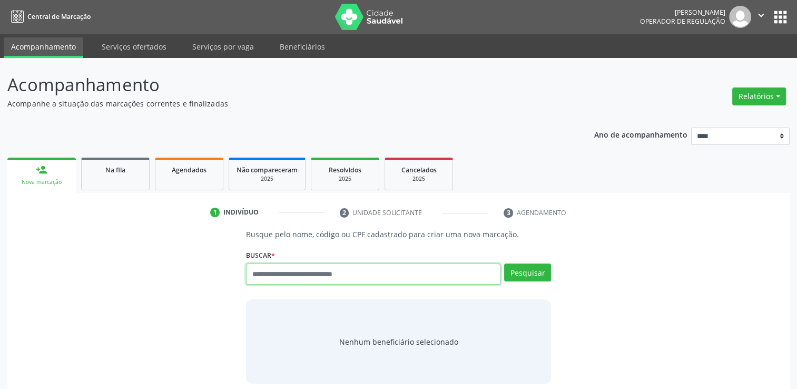
click at [319, 276] on input "text" at bounding box center [373, 273] width 254 height 21
type input "******"
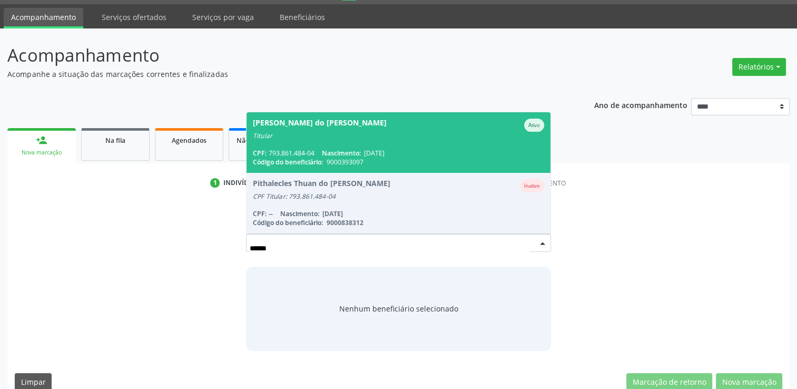
scroll to position [45, 0]
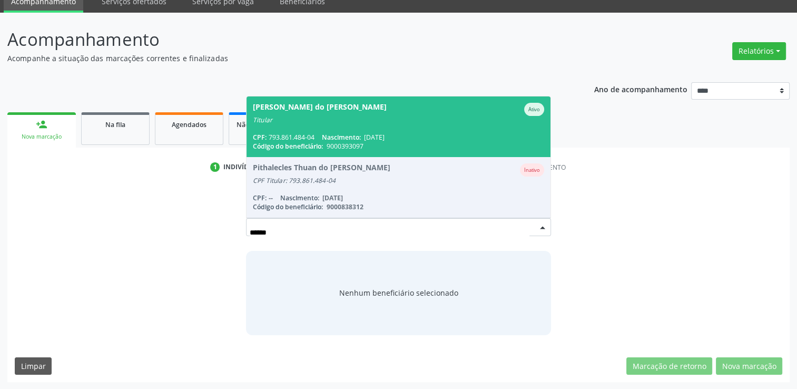
click at [323, 126] on span "Maria Roseane Pereira do Carmo Lima Ativo Titular CPF: 793.861.484-04 Nasciment…" at bounding box center [398, 126] width 304 height 61
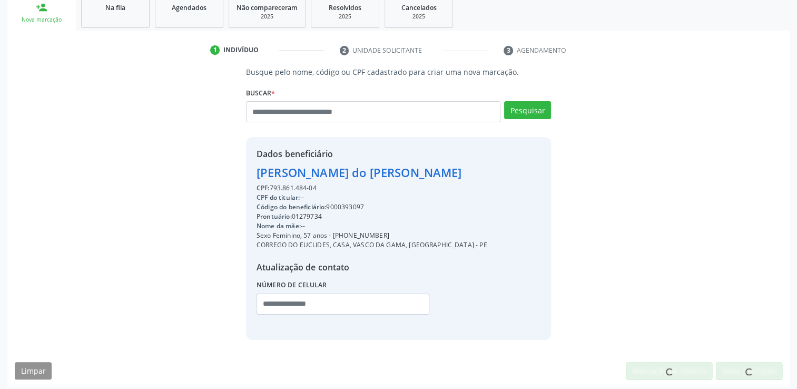
scroll to position [167, 0]
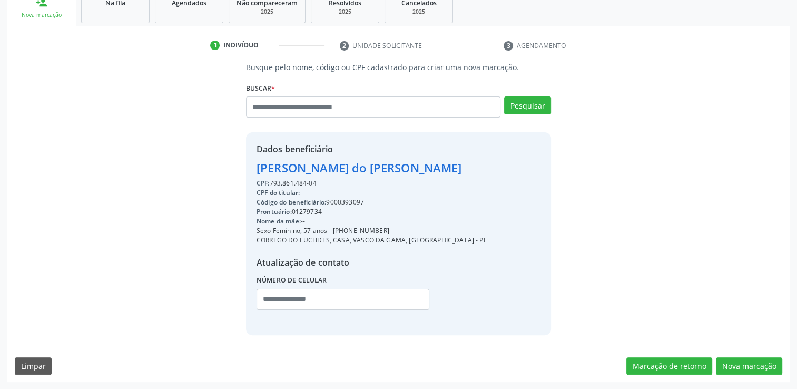
click at [349, 200] on div "Código do beneficiário: 9000393097" at bounding box center [371, 201] width 231 height 9
click at [352, 199] on div "Código do beneficiário: 9000393097" at bounding box center [371, 201] width 231 height 9
copy div "9000393097"
click at [726, 363] on button "Nova marcação" at bounding box center [749, 366] width 66 height 18
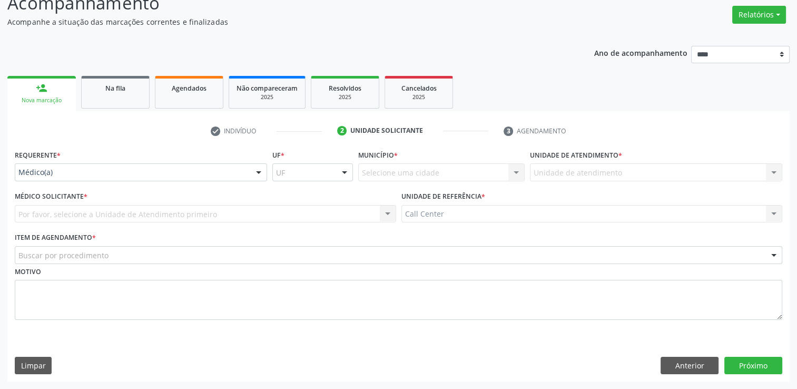
scroll to position [81, 0]
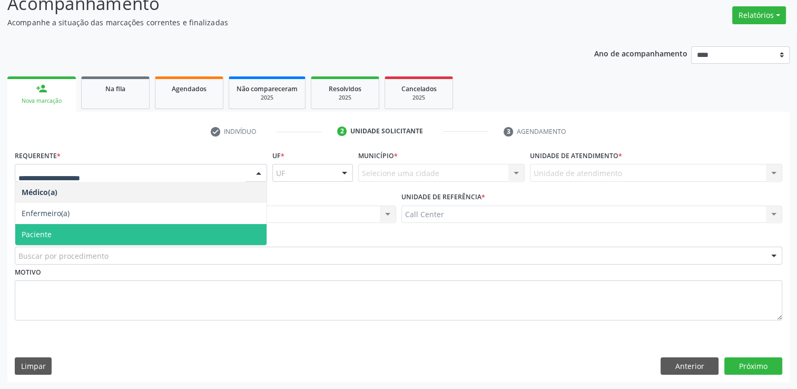
click at [75, 239] on span "Paciente" at bounding box center [140, 234] width 251 height 21
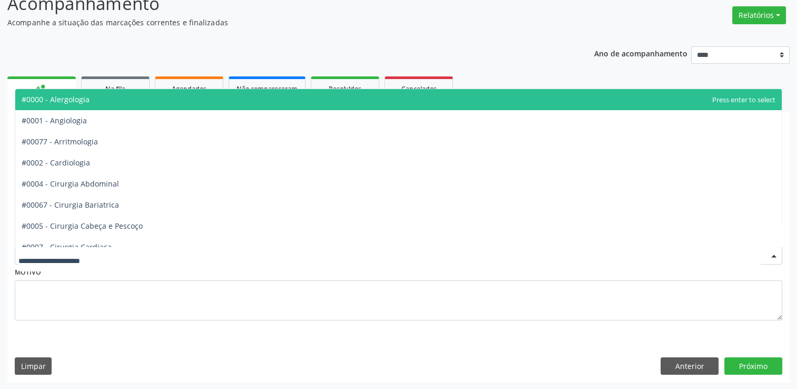
click at [100, 262] on div at bounding box center [398, 255] width 767 height 18
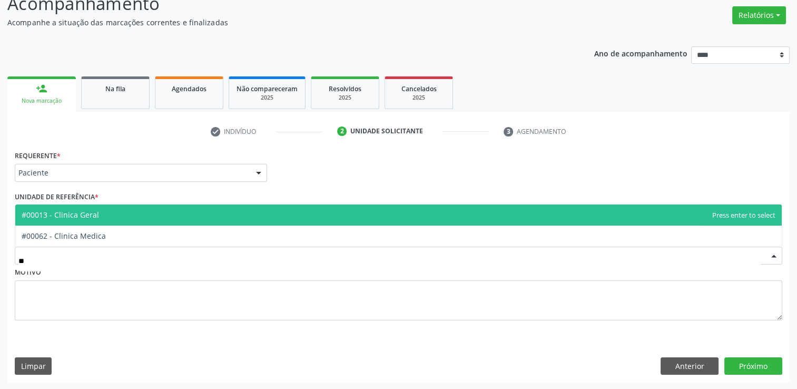
type input "***"
click at [80, 213] on span "#00013 - Clinica Geral" at bounding box center [60, 215] width 77 height 10
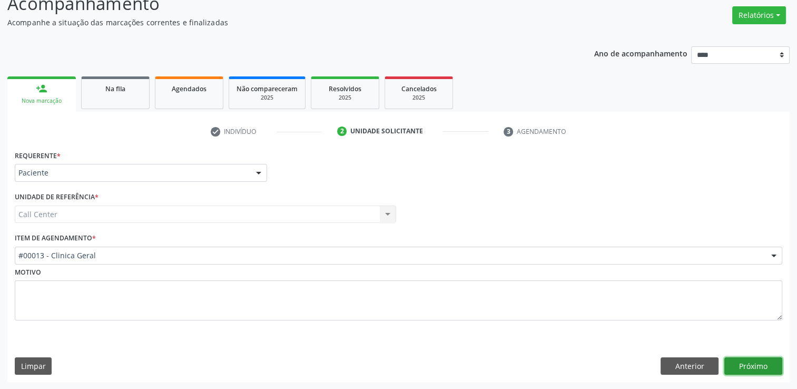
click at [750, 367] on button "Próximo" at bounding box center [753, 366] width 58 height 18
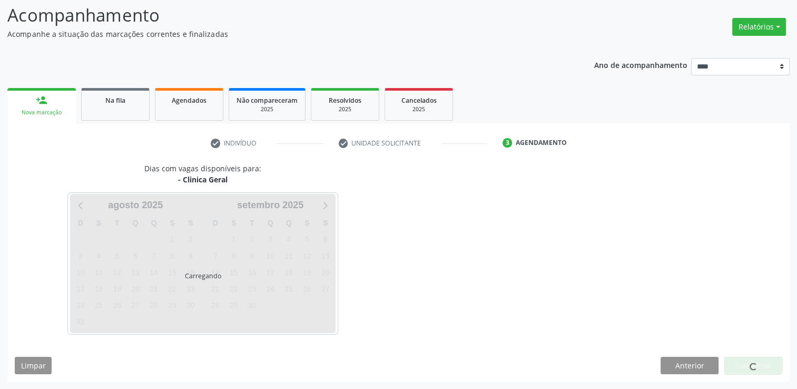
scroll to position [69, 0]
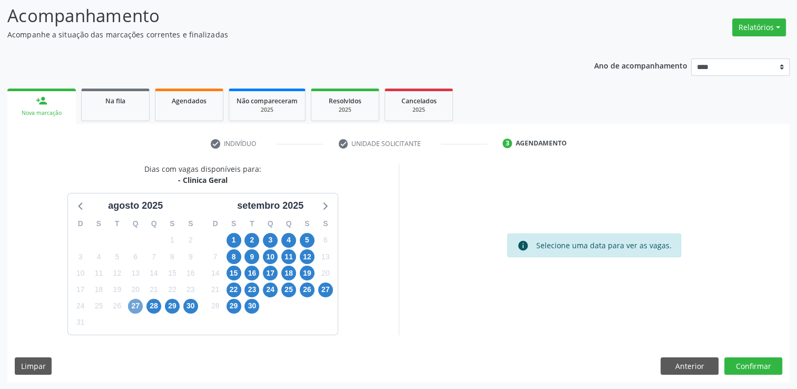
click at [135, 306] on span "27" at bounding box center [135, 306] width 15 height 15
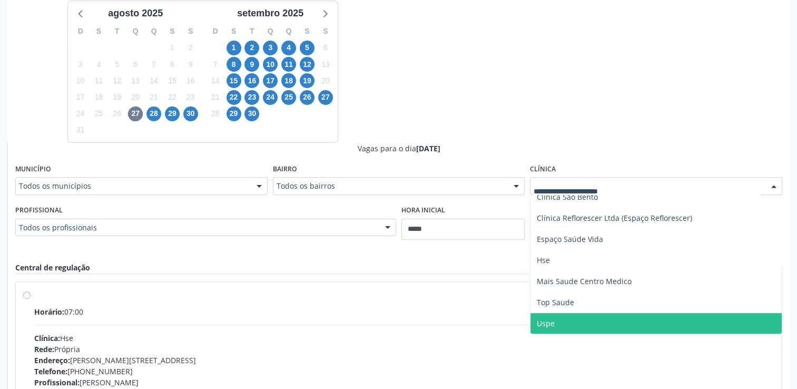
scroll to position [280, 0]
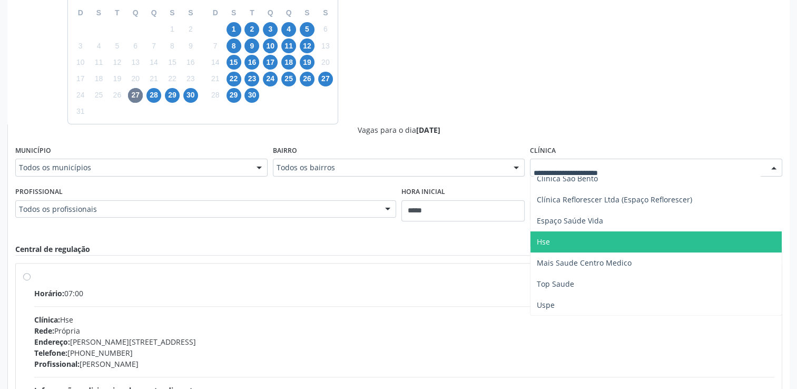
click at [548, 243] on span "Hse" at bounding box center [543, 241] width 13 height 10
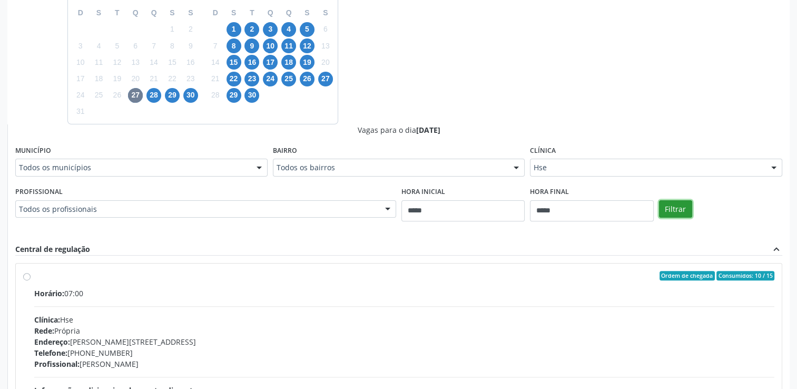
click at [680, 208] on button "Filtrar" at bounding box center [675, 209] width 33 height 18
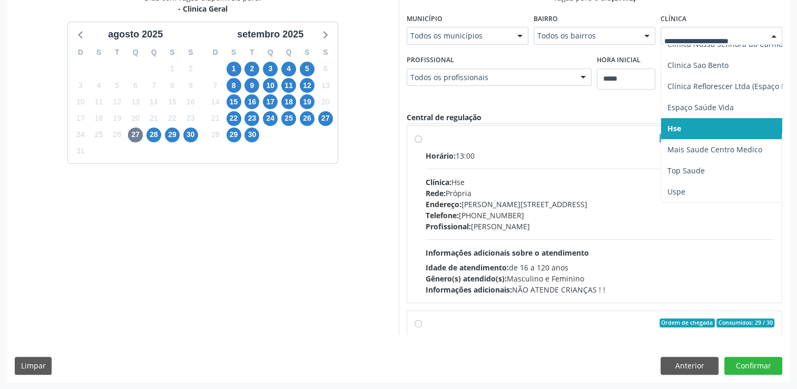
scroll to position [187, 0]
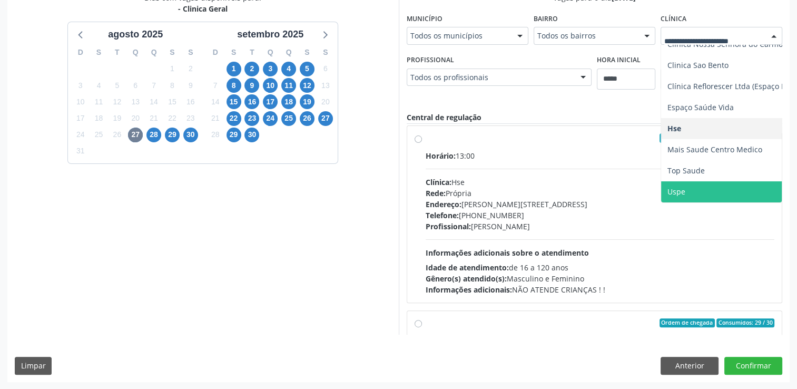
click at [691, 184] on span "Uspe" at bounding box center [745, 191] width 168 height 21
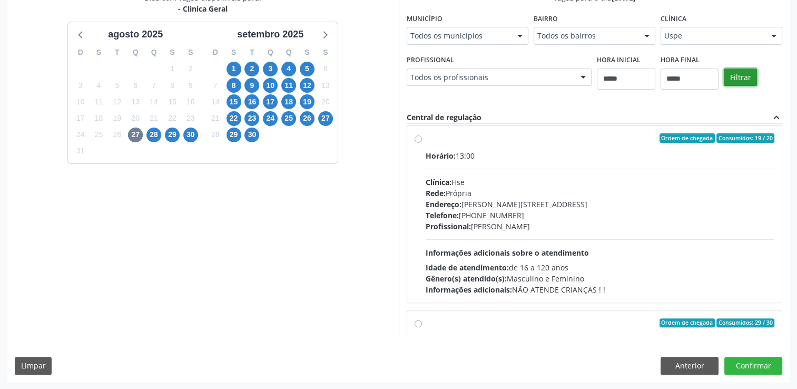
click at [729, 79] on button "Filtrar" at bounding box center [740, 77] width 33 height 18
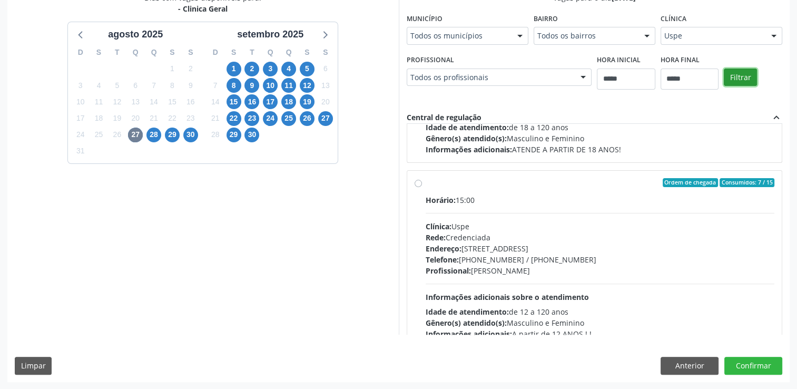
scroll to position [533, 0]
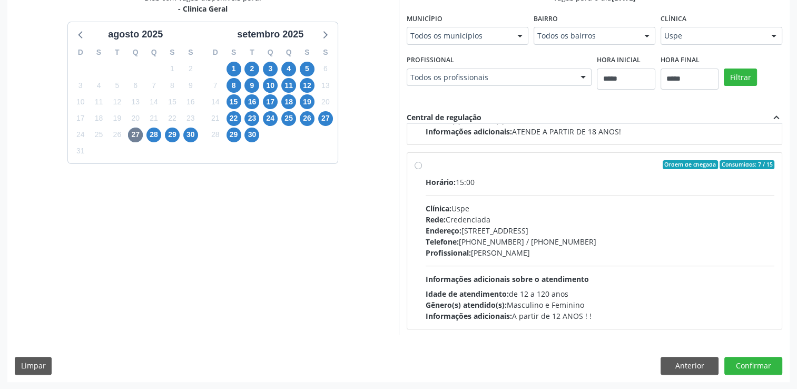
click at [421, 164] on div "Ordem de chegada Consumidos: 7 / 15 Horário: 15:00 Clínica: Uspe Rede: Credenci…" at bounding box center [594, 241] width 360 height 162
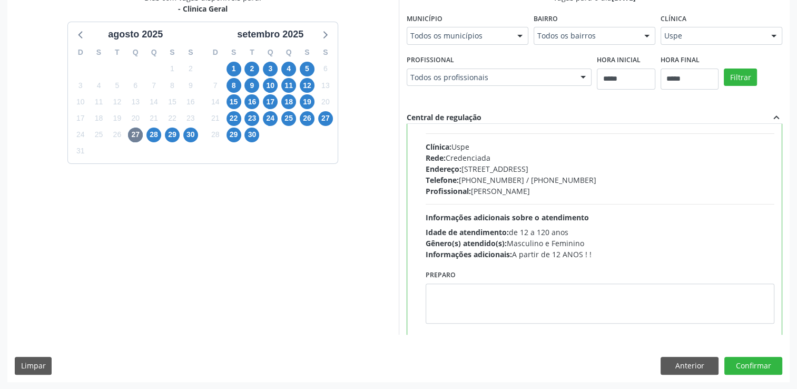
scroll to position [691, 0]
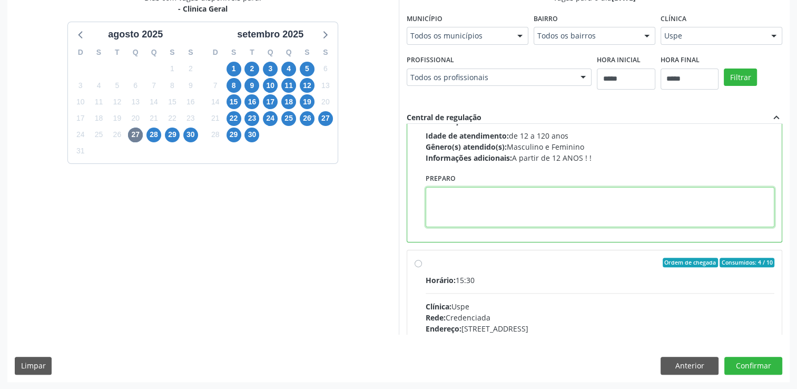
click at [564, 206] on textarea at bounding box center [599, 207] width 349 height 40
paste textarea "**********"
type textarea "**********"
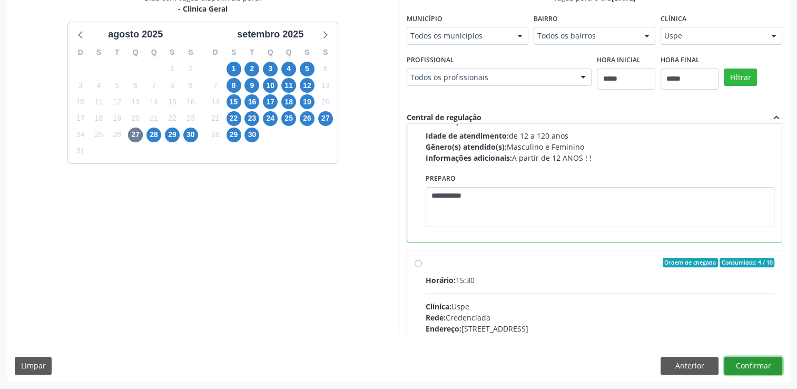
click at [744, 362] on button "Confirmar" at bounding box center [753, 366] width 58 height 18
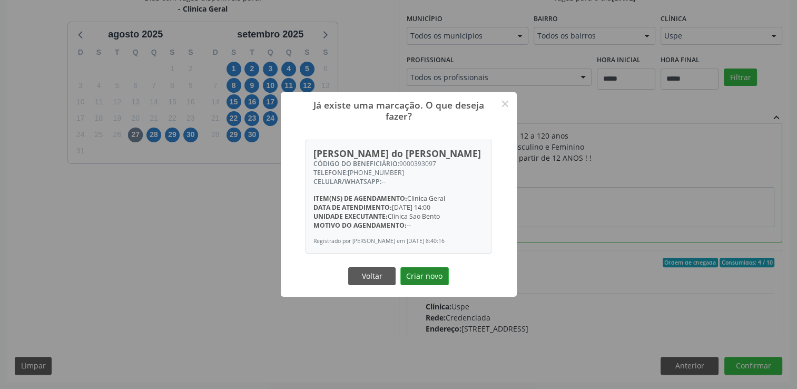
click at [439, 285] on button "Criar novo" at bounding box center [424, 276] width 48 height 18
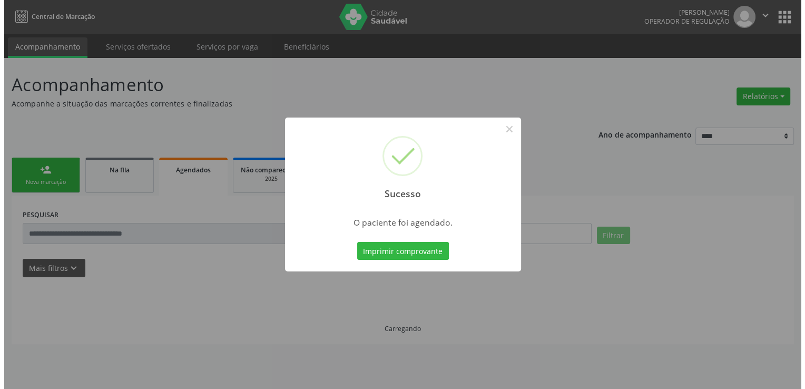
scroll to position [0, 0]
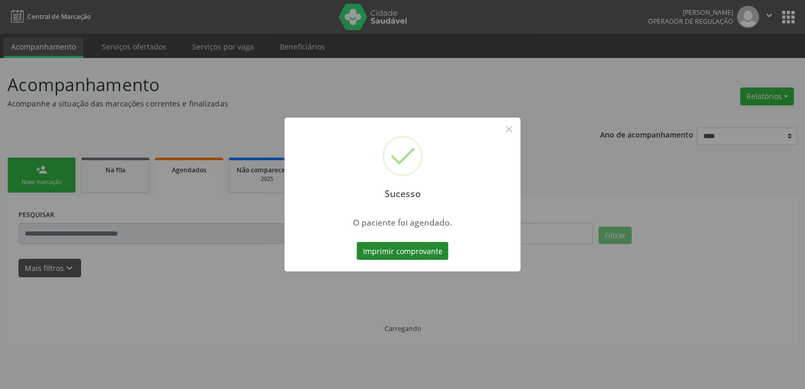
click at [428, 245] on button "Imprimir comprovante" at bounding box center [403, 251] width 92 height 18
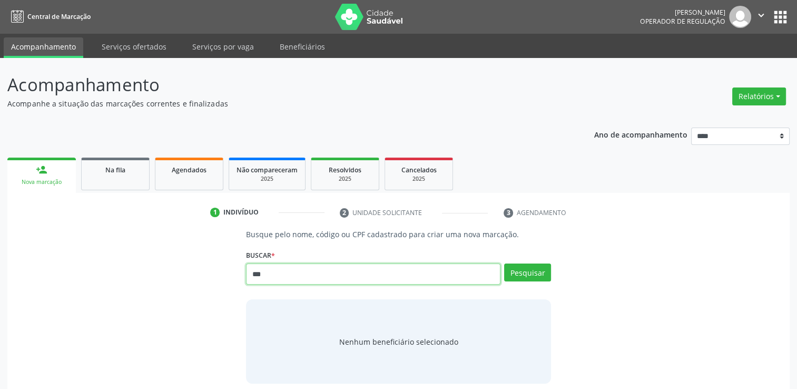
type input "***"
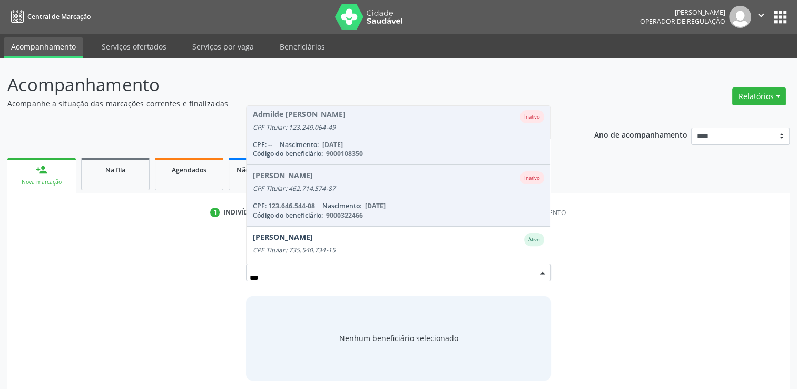
scroll to position [474, 0]
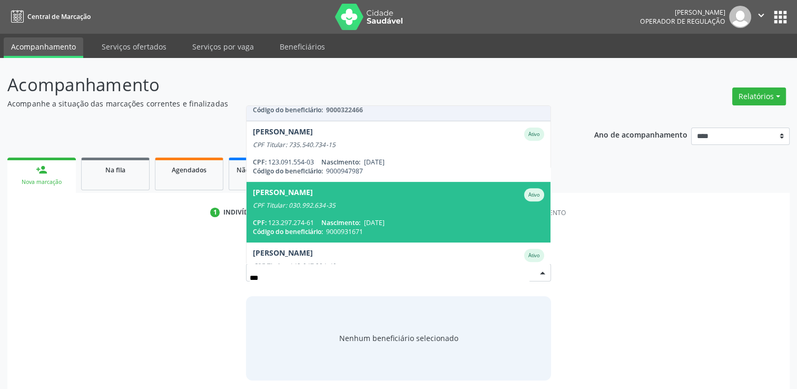
click at [445, 229] on span "[PERSON_NAME] CPF Titular: 030.992.634-35 CPF: 123.297.274-61 Nascimento: [DATE…" at bounding box center [398, 212] width 304 height 61
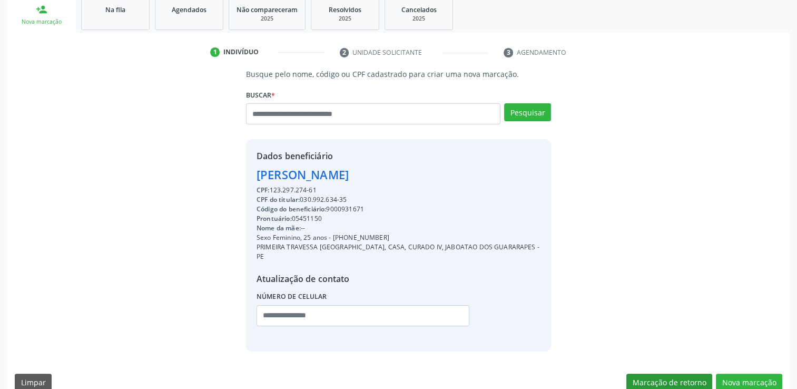
scroll to position [167, 0]
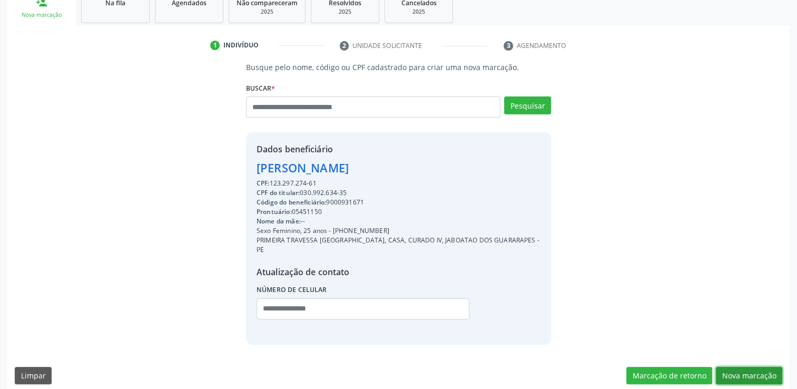
click at [771, 367] on button "Nova marcação" at bounding box center [749, 376] width 66 height 18
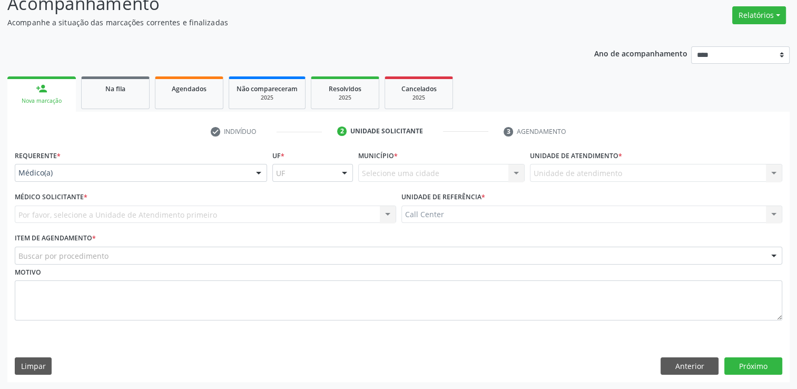
click at [154, 183] on div "Requerente * Médico(a) Médico(a) Enfermeiro(a) Paciente Nenhum resultado encont…" at bounding box center [141, 167] width 258 height 41
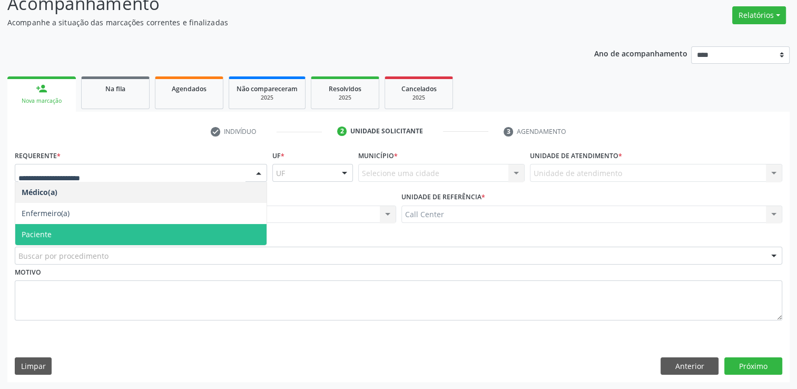
click at [75, 235] on span "Paciente" at bounding box center [140, 234] width 251 height 21
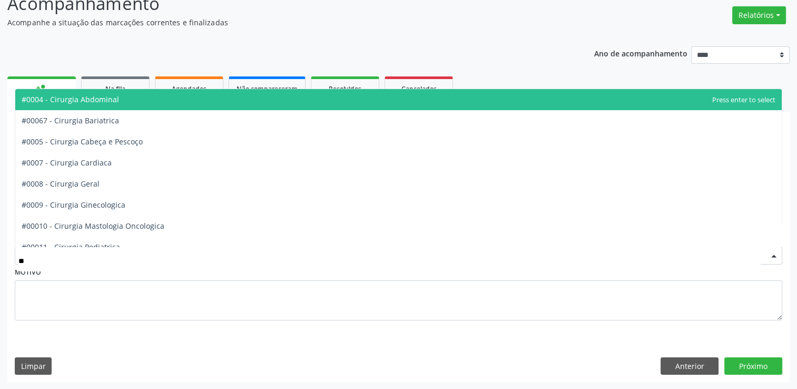
type input "***"
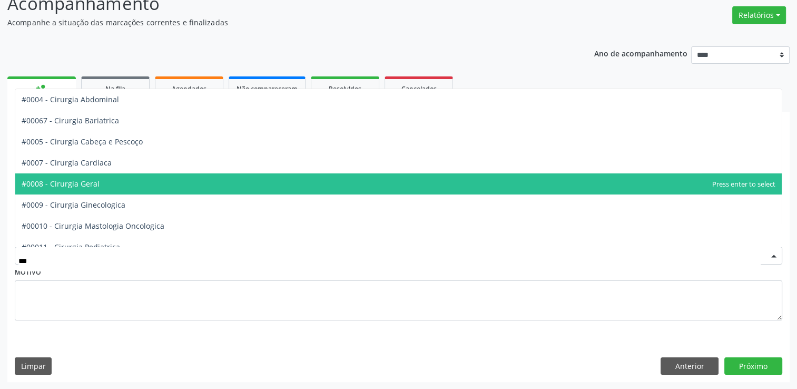
click at [116, 185] on span "#0008 - Cirurgia Geral" at bounding box center [398, 183] width 766 height 21
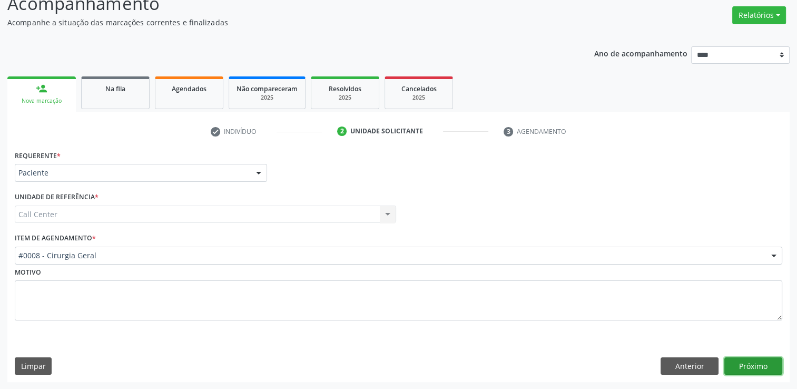
click at [748, 367] on button "Próximo" at bounding box center [753, 366] width 58 height 18
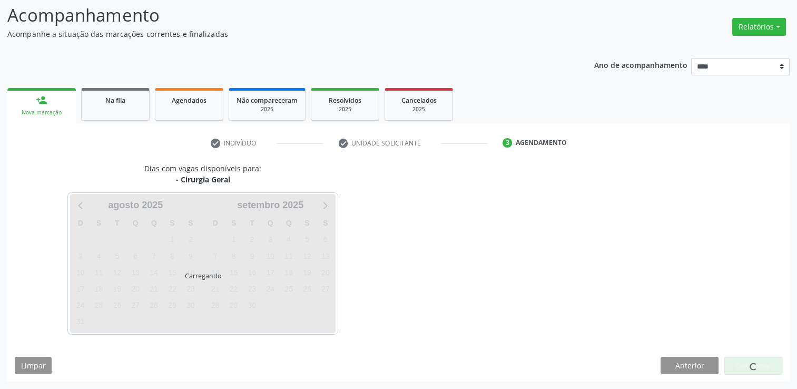
scroll to position [69, 0]
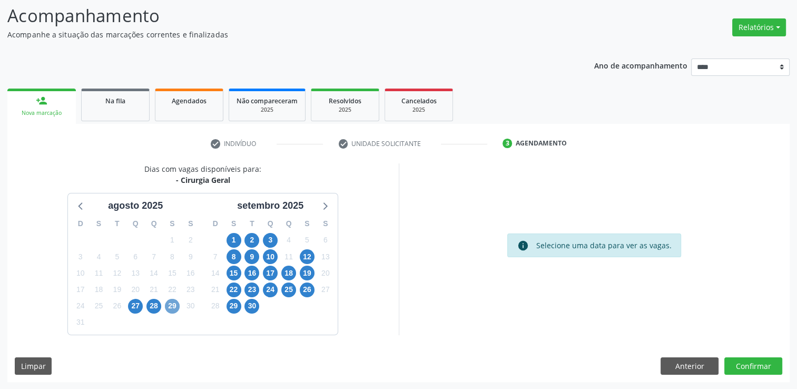
click at [168, 309] on span "29" at bounding box center [172, 306] width 15 height 15
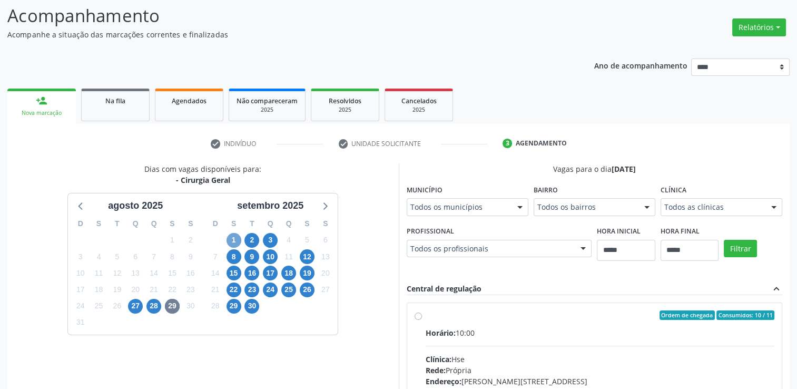
click at [239, 240] on span "1" at bounding box center [233, 240] width 15 height 15
click at [254, 238] on span "2" at bounding box center [251, 240] width 15 height 15
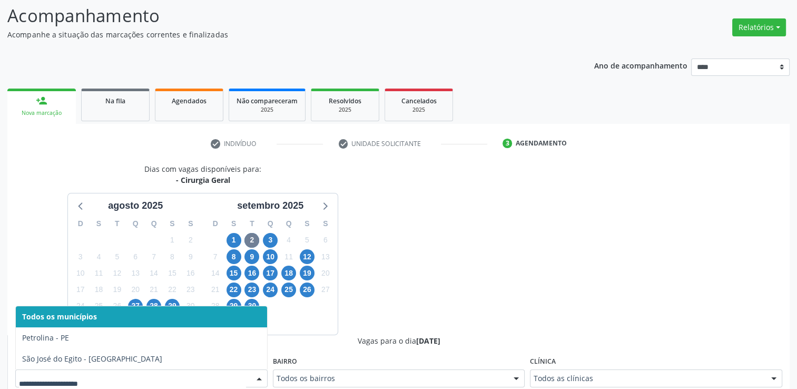
scroll to position [74, 0]
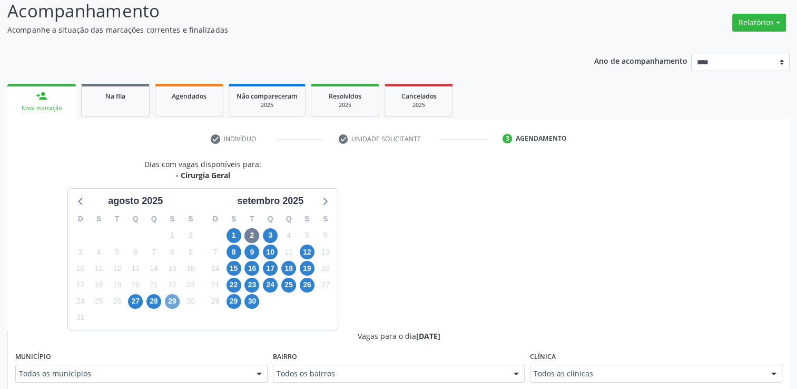
click at [177, 298] on span "29" at bounding box center [172, 301] width 15 height 15
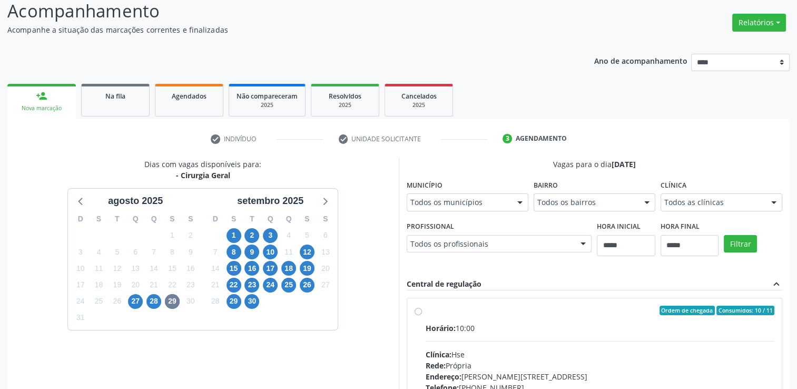
click at [443, 209] on div "Todos os municípios" at bounding box center [468, 202] width 122 height 18
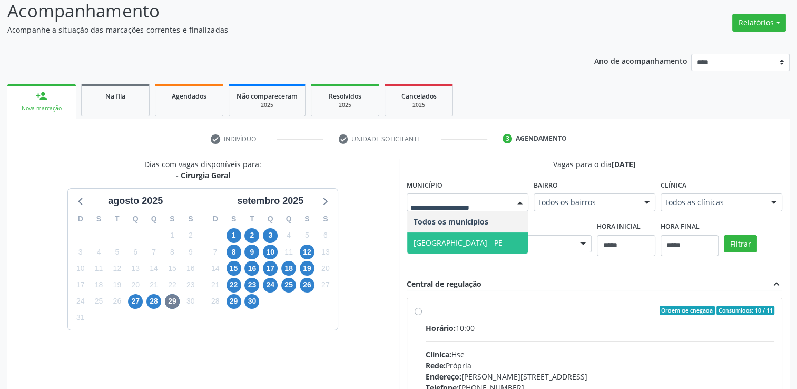
click at [442, 241] on span "[GEOGRAPHIC_DATA] - PE" at bounding box center [457, 242] width 89 height 10
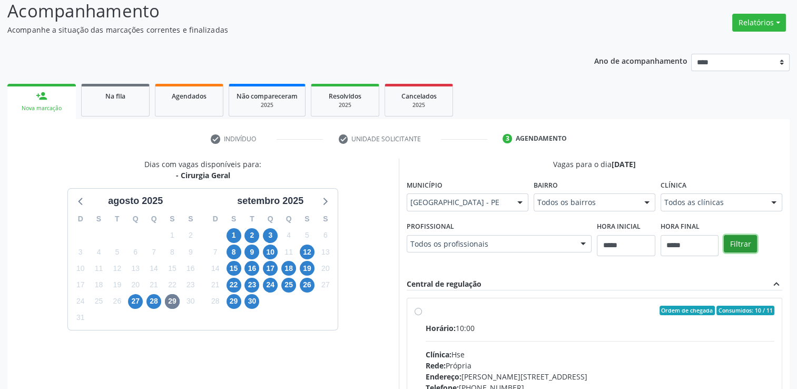
click at [749, 243] on button "Filtrar" at bounding box center [740, 244] width 33 height 18
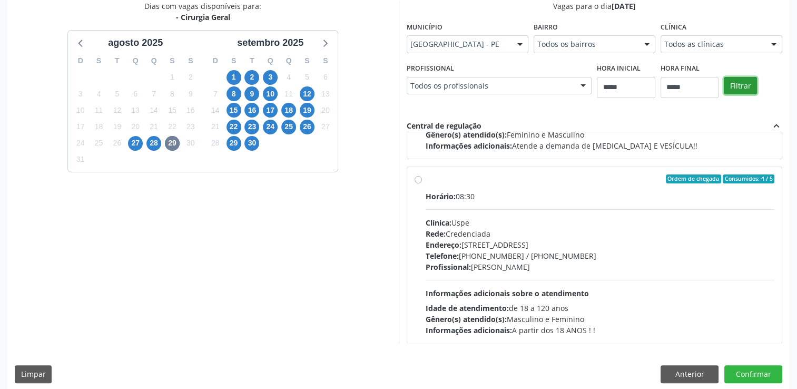
scroll to position [165, 0]
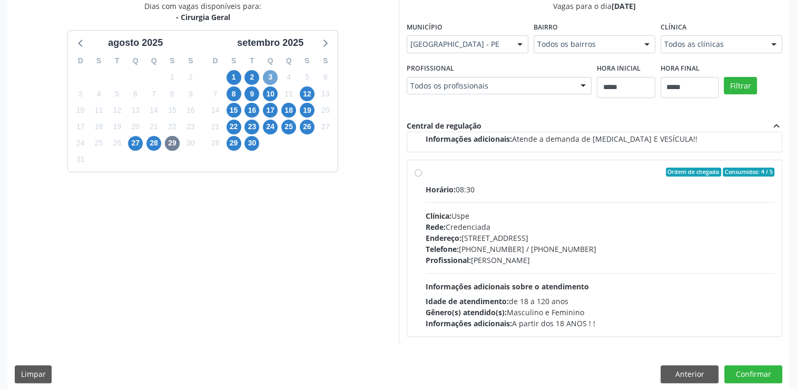
click at [274, 79] on span "3" at bounding box center [270, 77] width 15 height 15
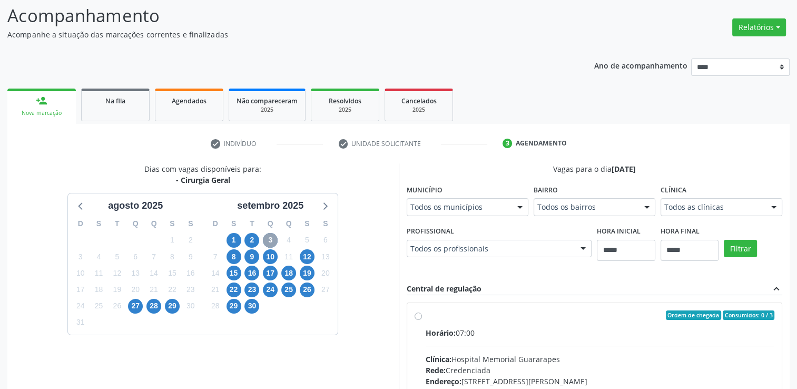
scroll to position [232, 0]
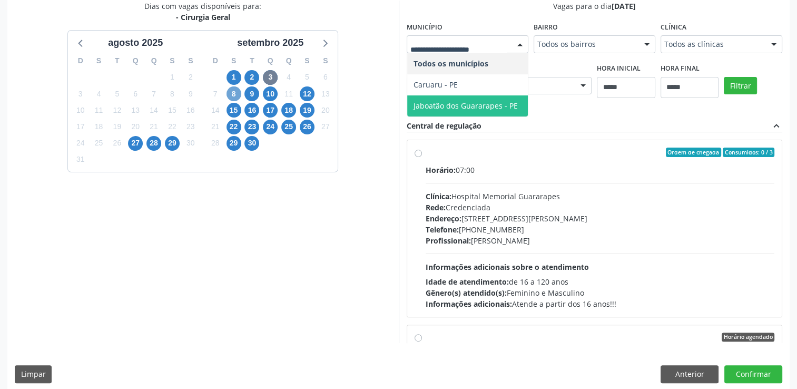
click at [232, 90] on span "8" at bounding box center [233, 93] width 15 height 15
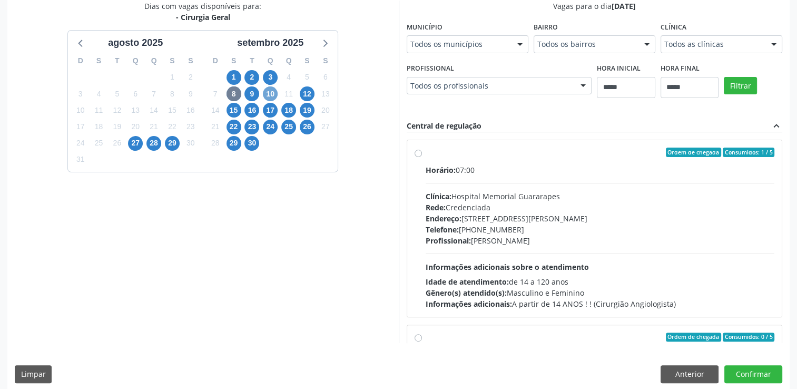
drag, startPoint x: 272, startPoint y: 93, endPoint x: 296, endPoint y: 96, distance: 25.0
click at [272, 93] on span "10" at bounding box center [270, 93] width 15 height 15
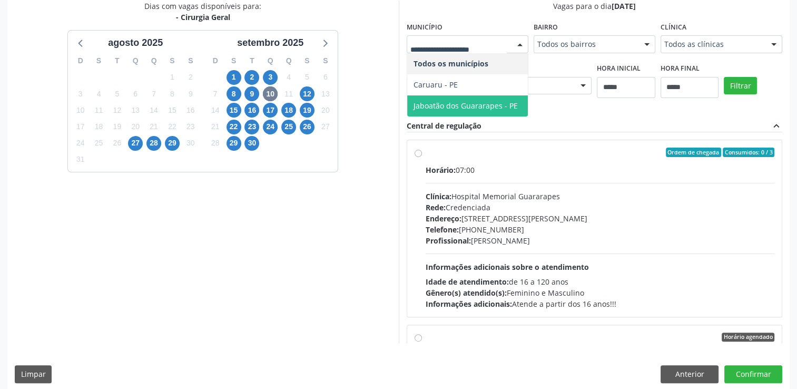
click at [442, 104] on span "Jaboatão dos Guararapes - PE" at bounding box center [465, 106] width 104 height 10
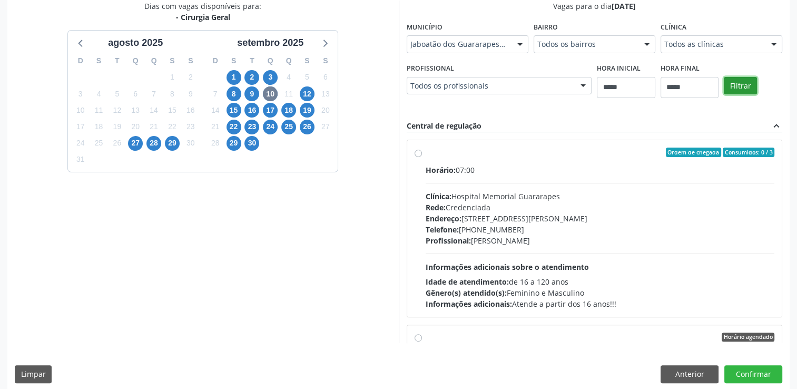
click at [735, 90] on button "Filtrar" at bounding box center [740, 86] width 33 height 18
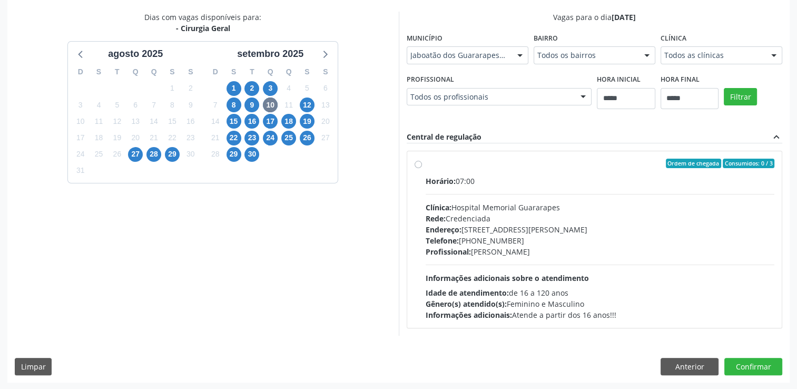
click at [258, 115] on div "16" at bounding box center [251, 121] width 15 height 16
click at [252, 124] on span "16" at bounding box center [251, 121] width 15 height 15
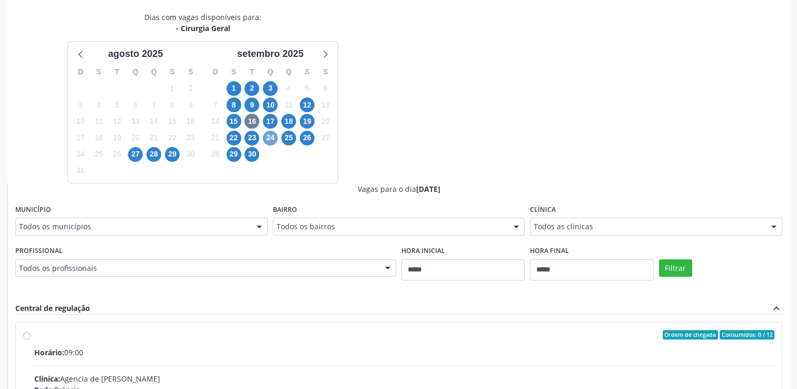
click at [269, 140] on span "24" at bounding box center [270, 138] width 15 height 15
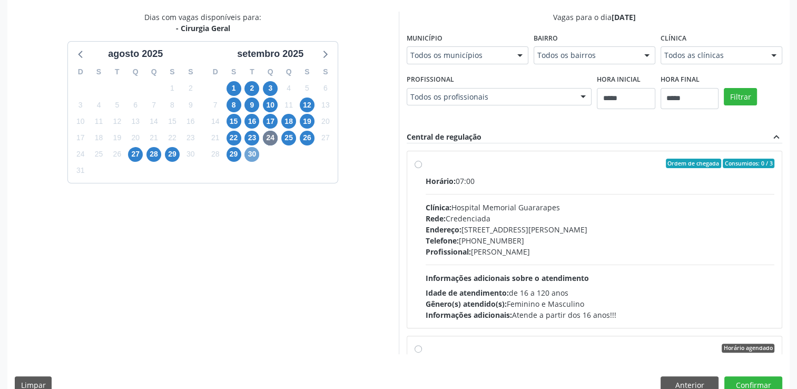
click at [249, 155] on span "30" at bounding box center [251, 154] width 15 height 15
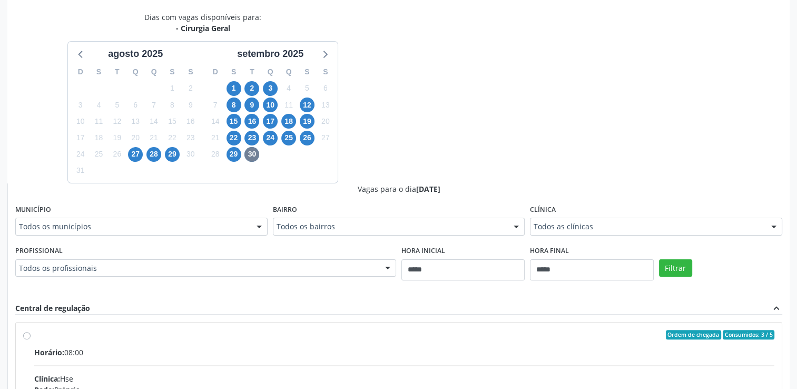
click at [617, 220] on div "Todos as clínicas" at bounding box center [656, 226] width 252 height 18
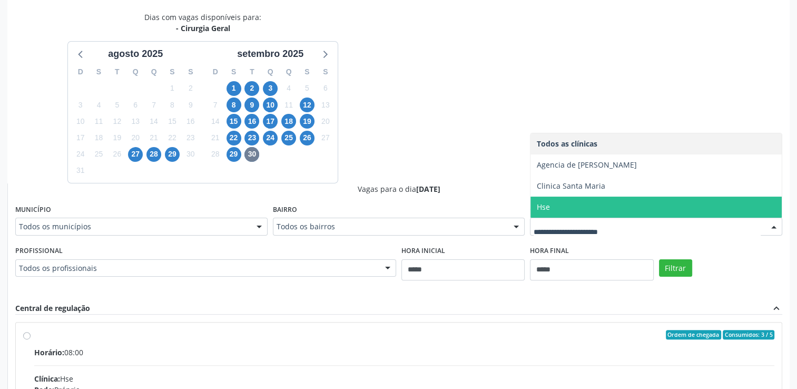
click at [567, 211] on span "Hse" at bounding box center [655, 206] width 251 height 21
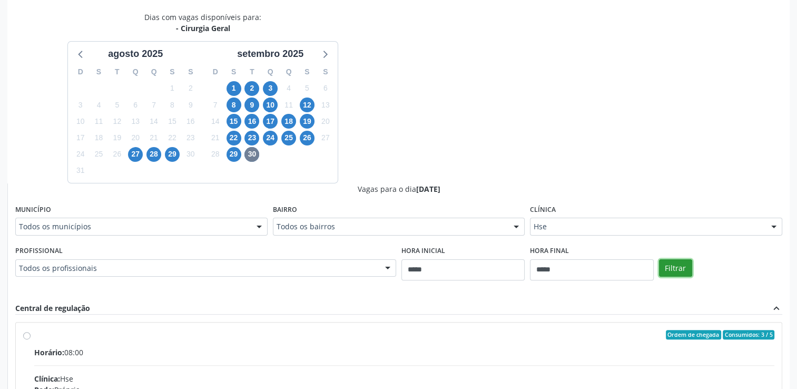
click at [683, 268] on button "Filtrar" at bounding box center [675, 268] width 33 height 18
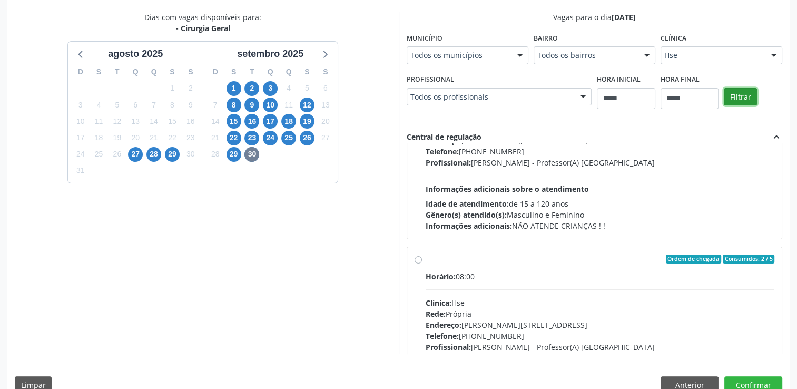
scroll to position [105, 0]
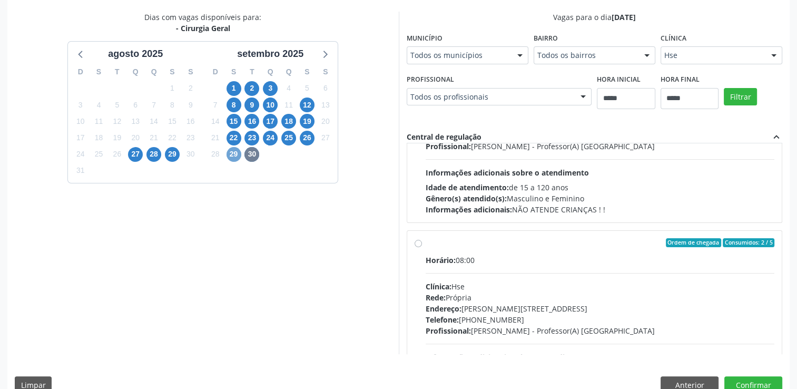
click at [233, 154] on span "29" at bounding box center [233, 154] width 15 height 15
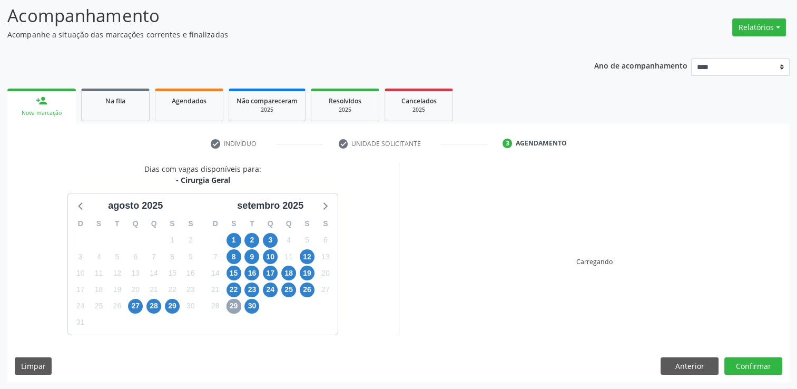
scroll to position [221, 0]
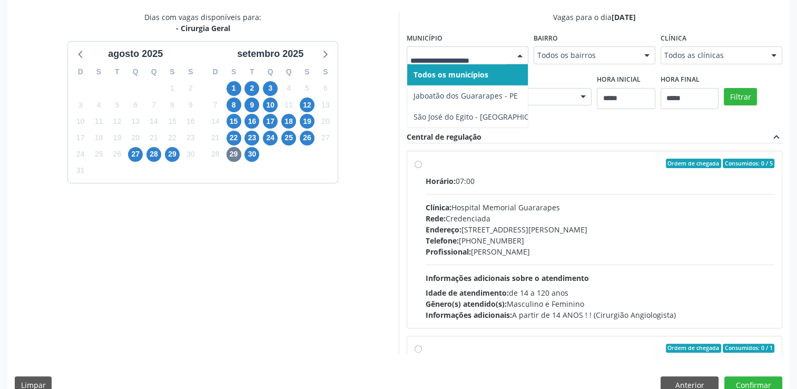
click at [503, 61] on div at bounding box center [468, 55] width 122 height 18
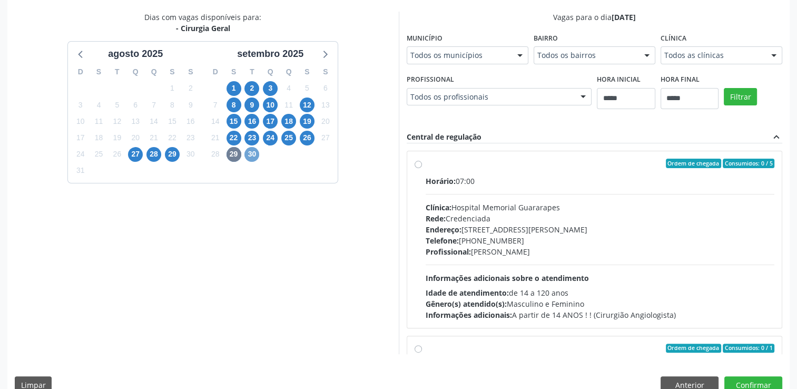
click at [255, 153] on span "30" at bounding box center [251, 154] width 15 height 15
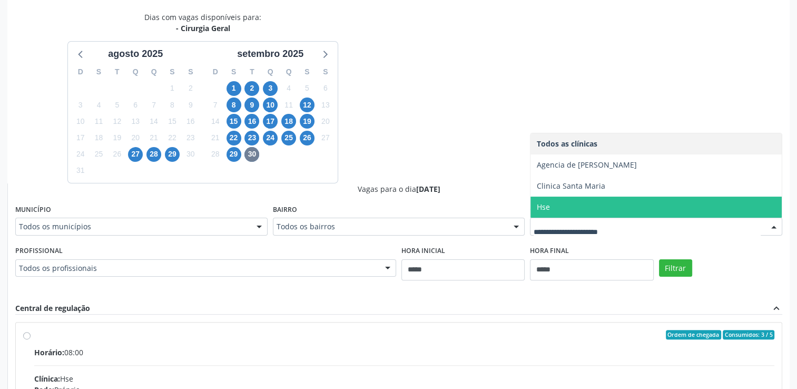
click at [565, 210] on span "Hse" at bounding box center [655, 206] width 251 height 21
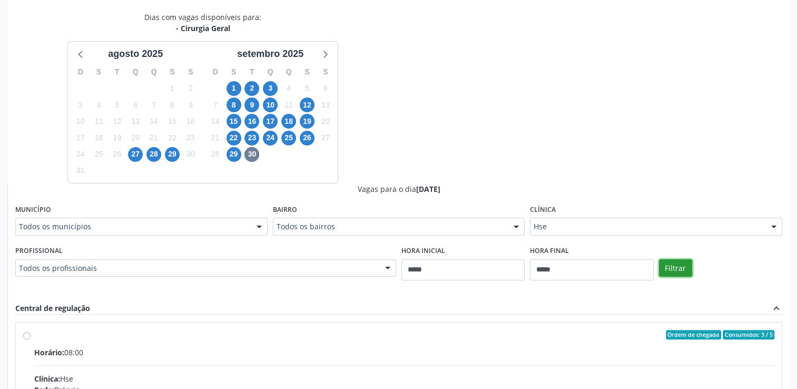
click at [674, 269] on button "Filtrar" at bounding box center [675, 268] width 33 height 18
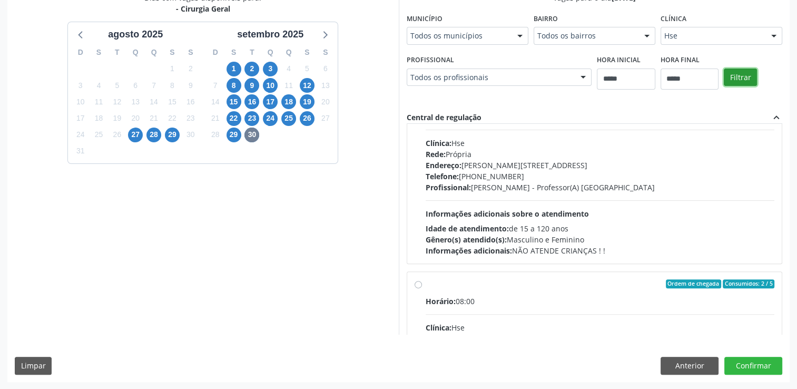
scroll to position [33, 0]
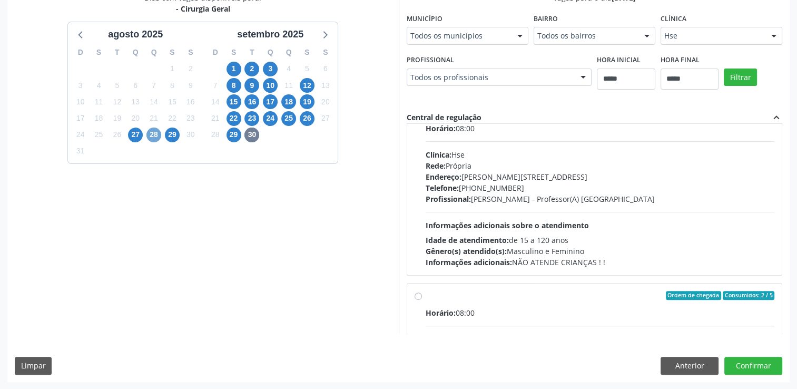
drag, startPoint x: 159, startPoint y: 133, endPoint x: 164, endPoint y: 134, distance: 5.3
click at [160, 133] on span "28" at bounding box center [153, 134] width 15 height 15
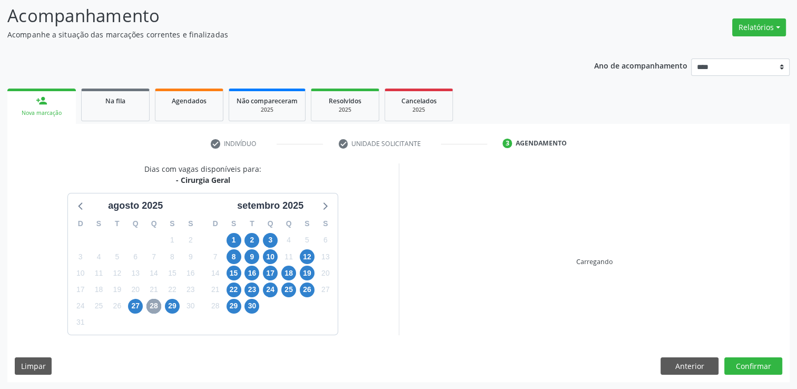
scroll to position [240, 0]
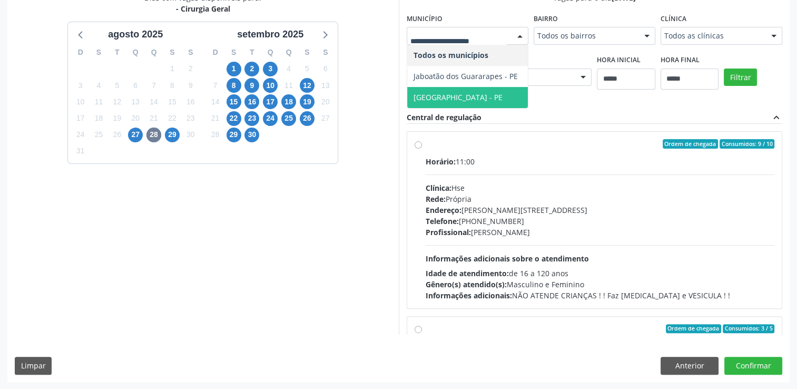
click at [421, 98] on span "[GEOGRAPHIC_DATA] - PE" at bounding box center [457, 97] width 89 height 10
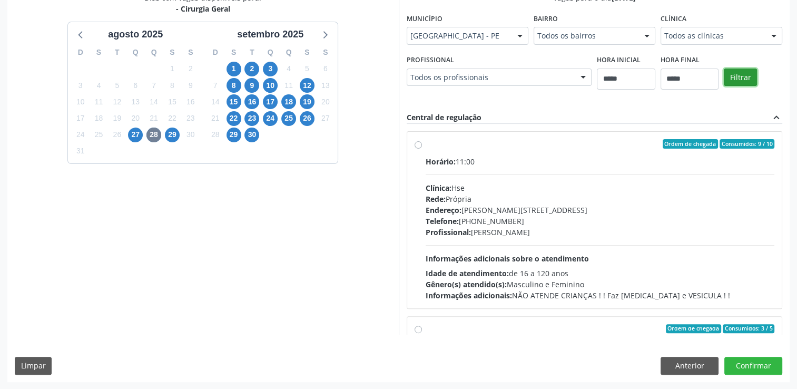
click at [749, 73] on button "Filtrar" at bounding box center [740, 77] width 33 height 18
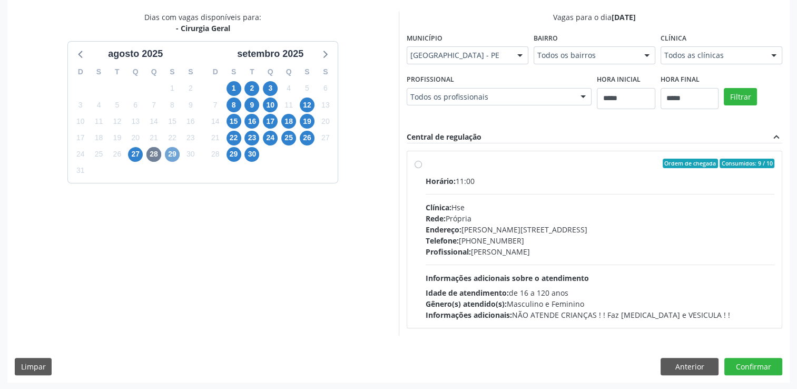
drag, startPoint x: 173, startPoint y: 155, endPoint x: 172, endPoint y: 162, distance: 7.4
click at [174, 155] on span "29" at bounding box center [172, 154] width 15 height 15
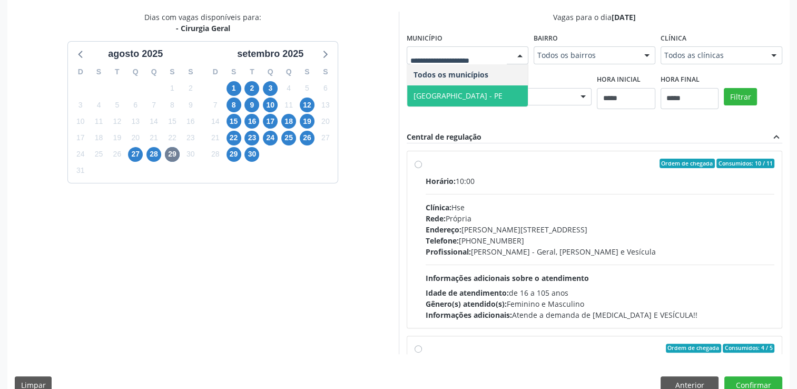
click at [443, 98] on span "[GEOGRAPHIC_DATA] - PE" at bounding box center [457, 96] width 89 height 10
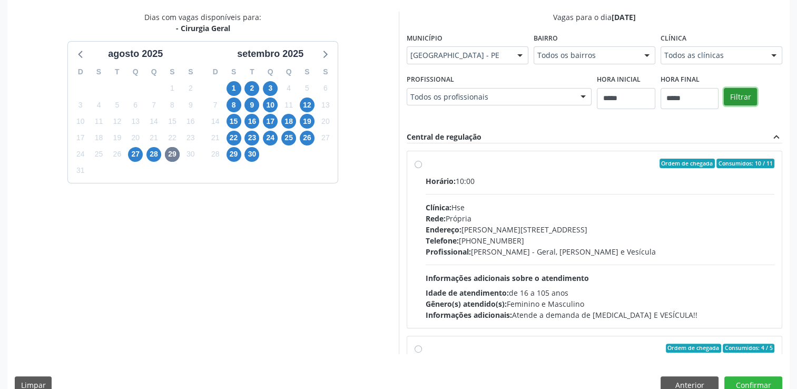
click at [741, 98] on button "Filtrar" at bounding box center [740, 97] width 33 height 18
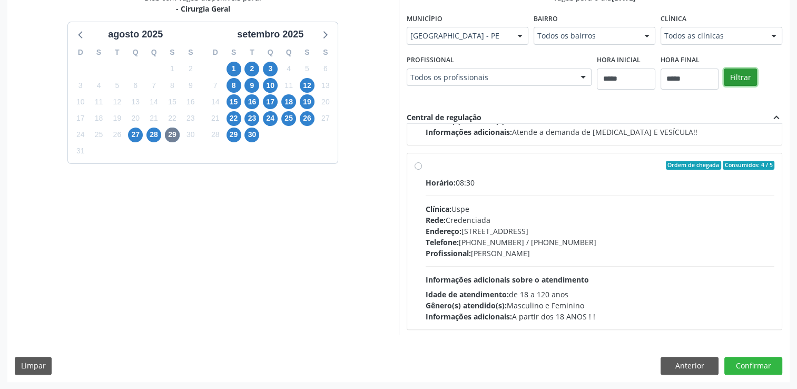
scroll to position [165, 0]
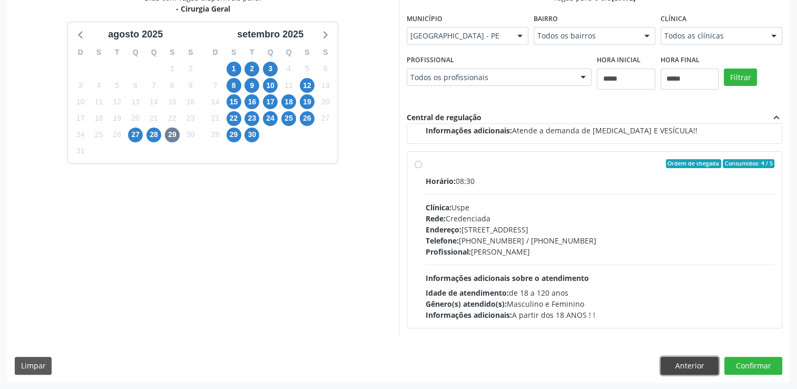
click at [681, 364] on button "Anterior" at bounding box center [689, 366] width 58 height 18
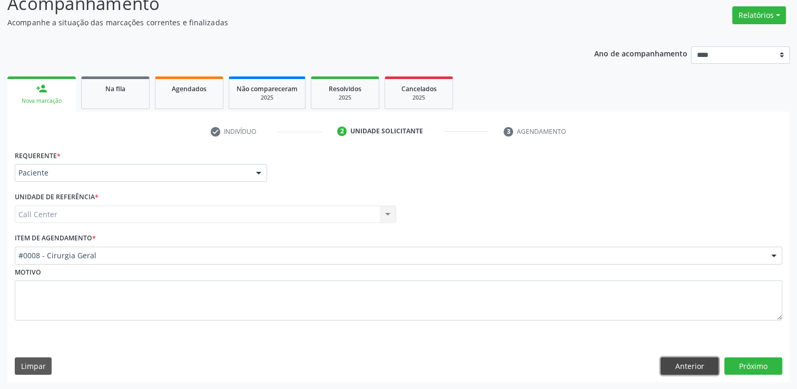
drag, startPoint x: 668, startPoint y: 363, endPoint x: 649, endPoint y: 344, distance: 26.8
click at [668, 362] on button "Anterior" at bounding box center [689, 366] width 58 height 18
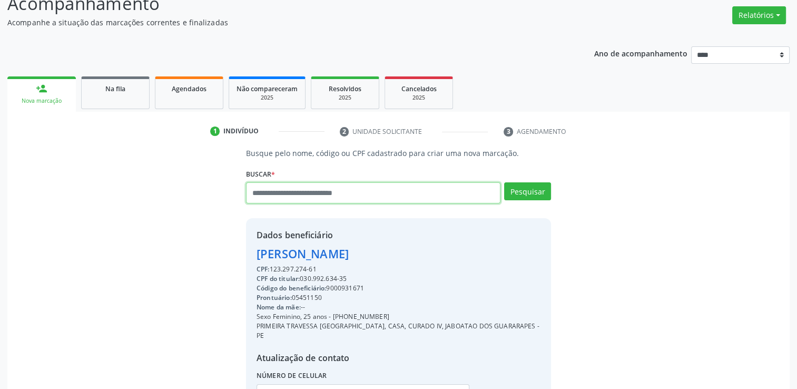
click at [346, 197] on input "text" at bounding box center [373, 192] width 254 height 21
type input "******"
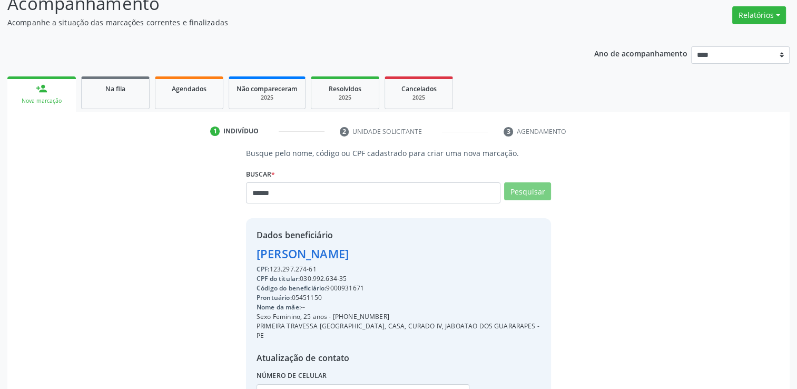
scroll to position [0, 0]
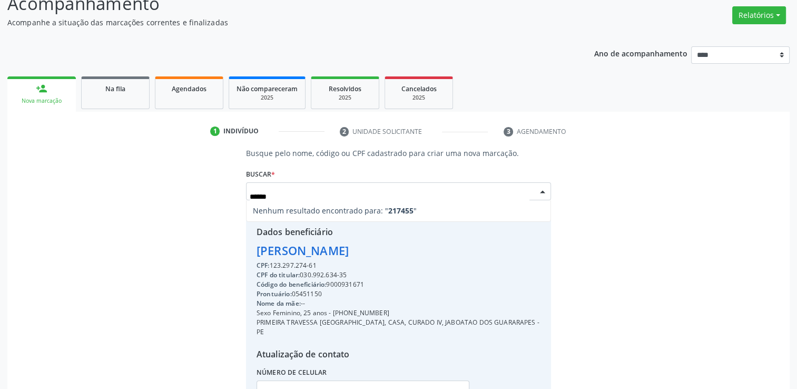
click at [253, 197] on input "******" at bounding box center [390, 196] width 280 height 21
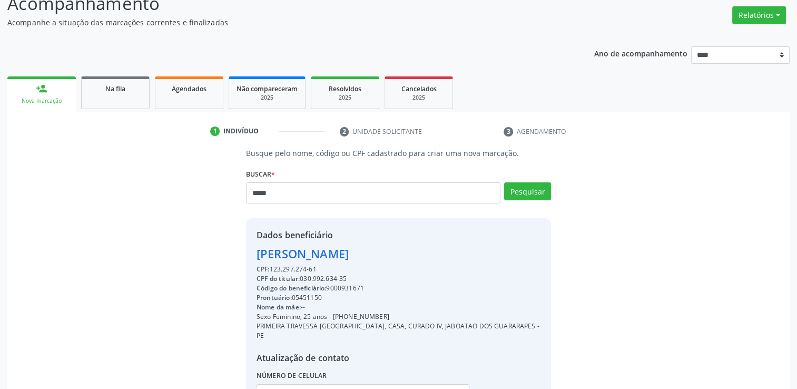
click at [252, 196] on input "*****" at bounding box center [373, 192] width 254 height 21
type input "******"
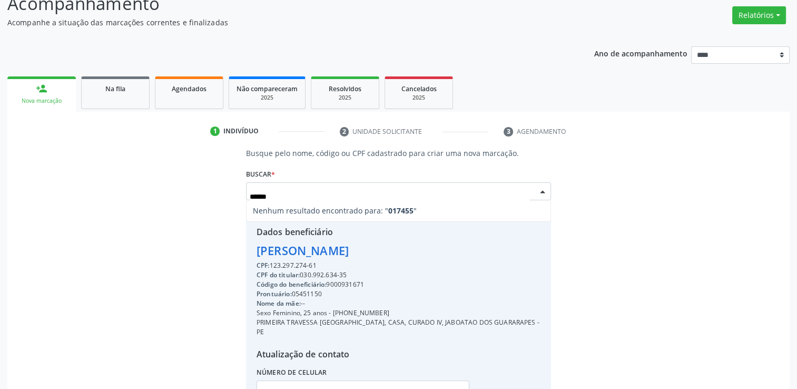
click at [299, 194] on input "******" at bounding box center [390, 196] width 280 height 21
click at [252, 199] on input "******" at bounding box center [390, 196] width 280 height 21
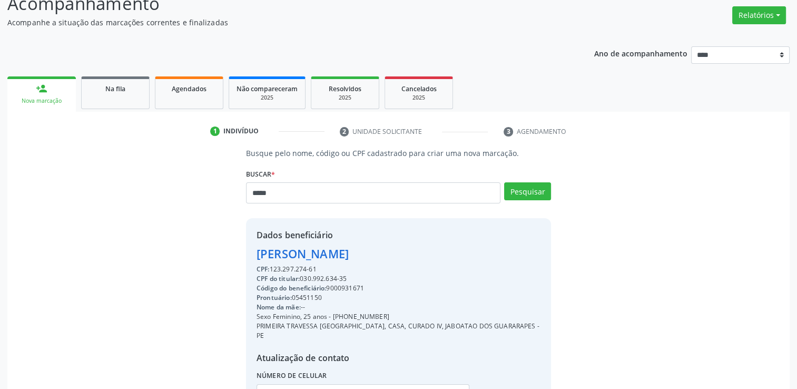
click at [253, 194] on input "*****" at bounding box center [373, 192] width 254 height 21
type input "******"
click at [538, 194] on button "Pesquisar" at bounding box center [527, 191] width 47 height 18
type input "******"
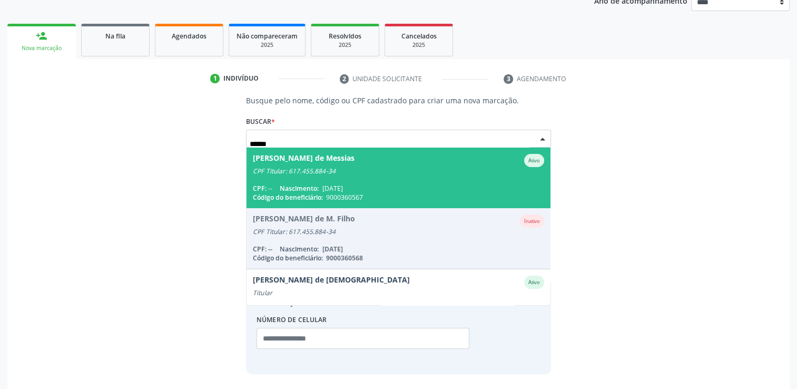
scroll to position [53, 0]
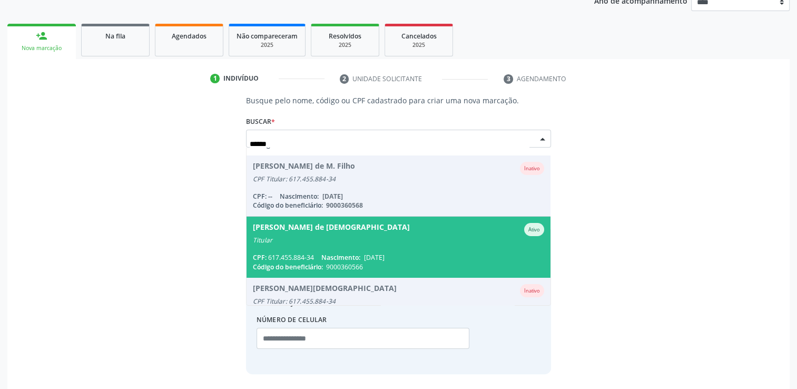
click at [440, 250] on span "Roberto Evangelista de Messias Ativo Titular CPF: 617.455.884-34 Nascimento: 21…" at bounding box center [398, 246] width 304 height 61
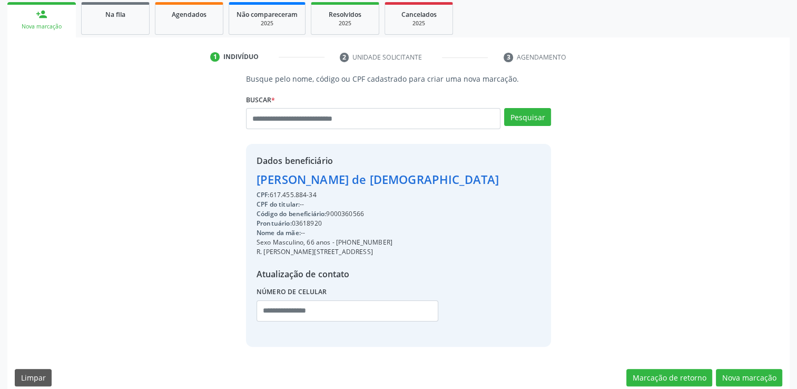
scroll to position [167, 0]
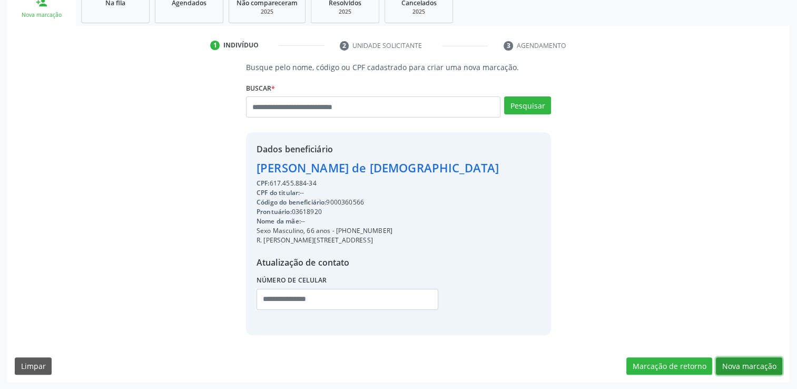
click at [753, 363] on button "Nova marcação" at bounding box center [749, 366] width 66 height 18
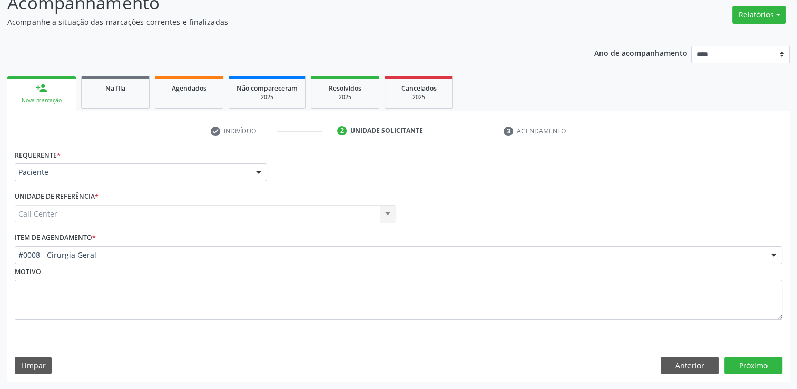
scroll to position [81, 0]
click at [771, 361] on button "Próximo" at bounding box center [753, 366] width 58 height 18
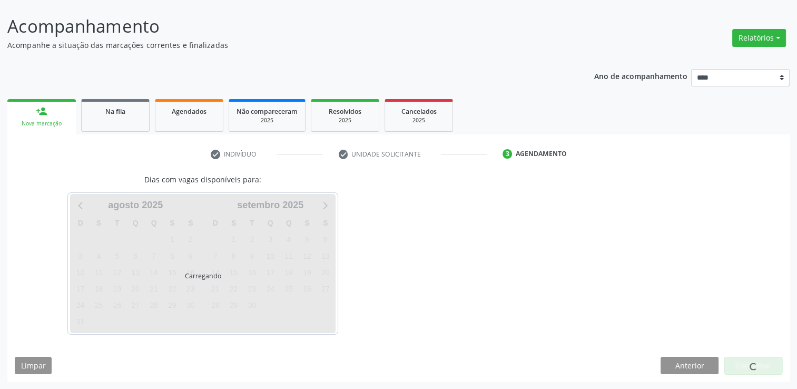
scroll to position [57, 0]
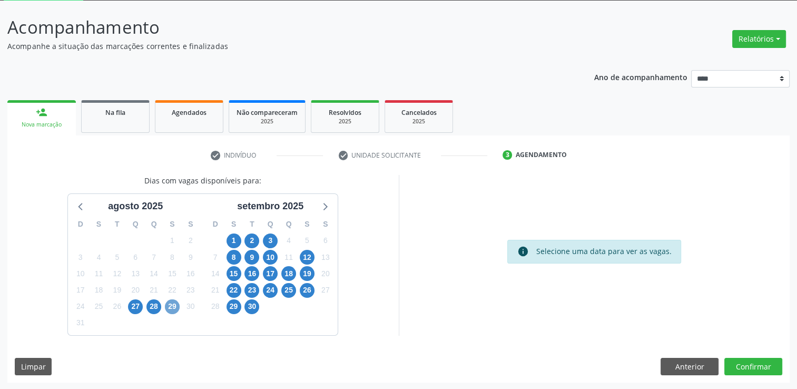
click at [174, 302] on span "29" at bounding box center [172, 306] width 15 height 15
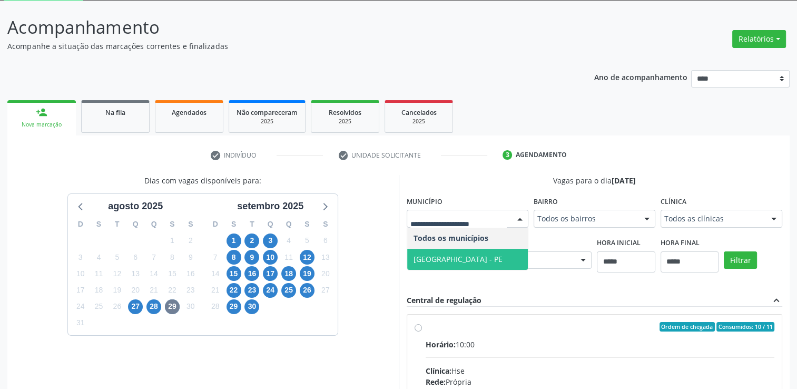
click at [443, 258] on span "Recife - PE" at bounding box center [457, 259] width 89 height 10
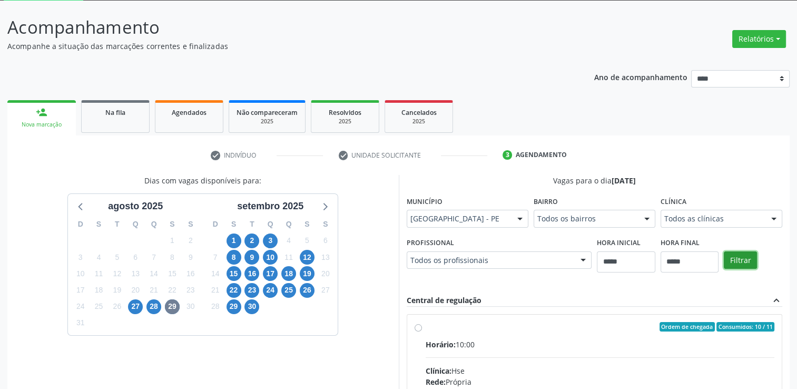
click at [743, 258] on button "Filtrar" at bounding box center [740, 260] width 33 height 18
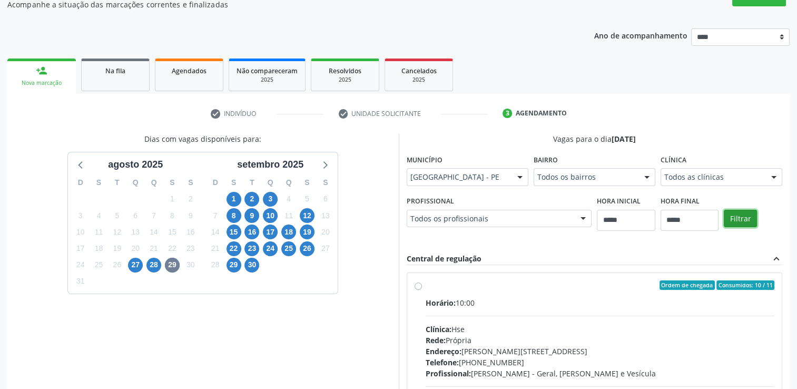
scroll to position [163, 0]
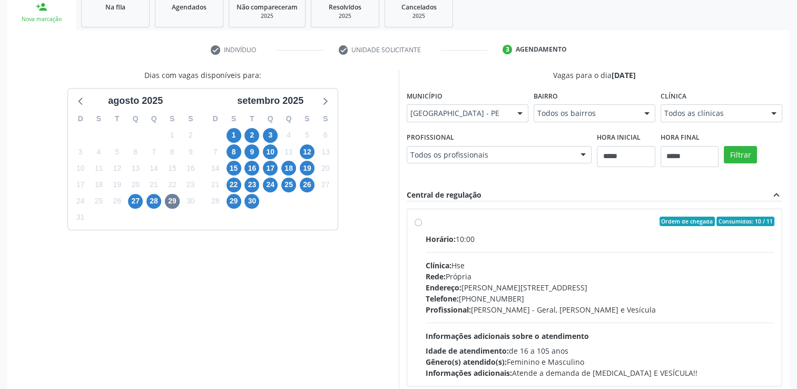
click at [425, 221] on label "Ordem de chegada Consumidos: 10 / 11 Horário: 10:00 Clínica: Hse Rede: Própria …" at bounding box center [599, 297] width 349 height 162
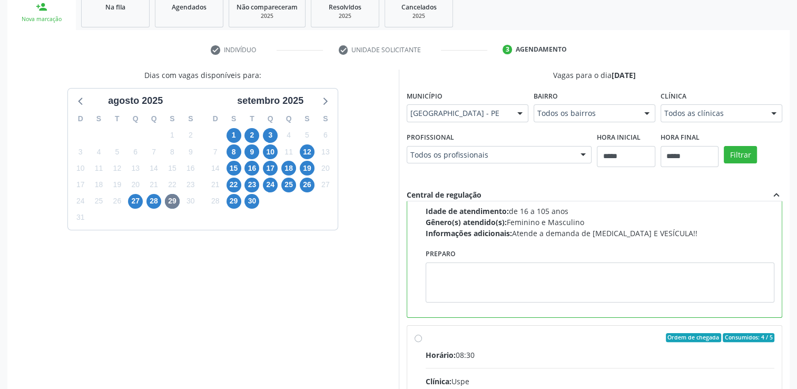
scroll to position [158, 0]
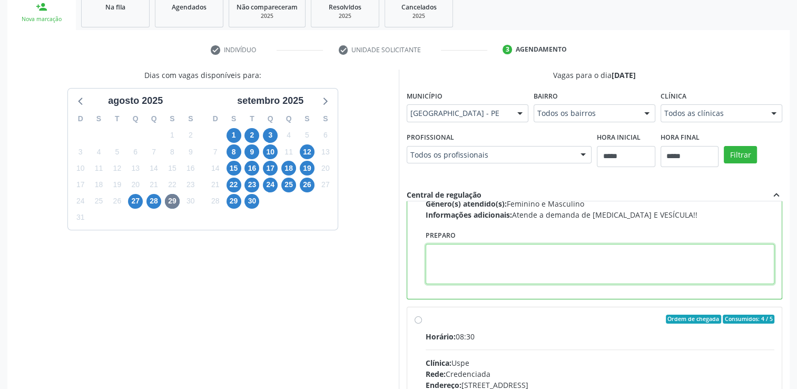
click at [495, 272] on textarea at bounding box center [599, 264] width 349 height 40
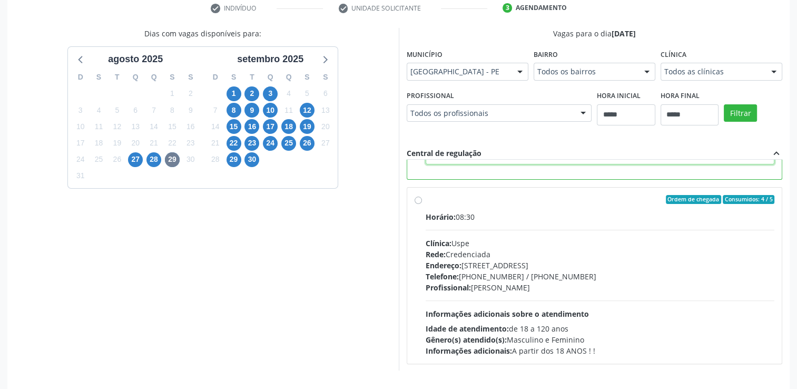
scroll to position [240, 0]
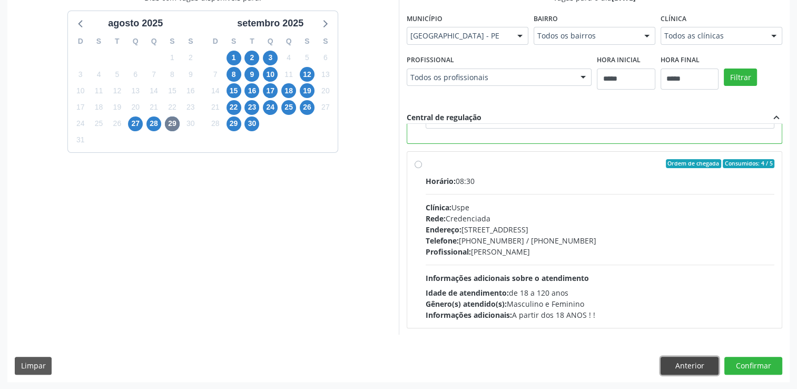
click at [687, 371] on button "Anterior" at bounding box center [689, 366] width 58 height 18
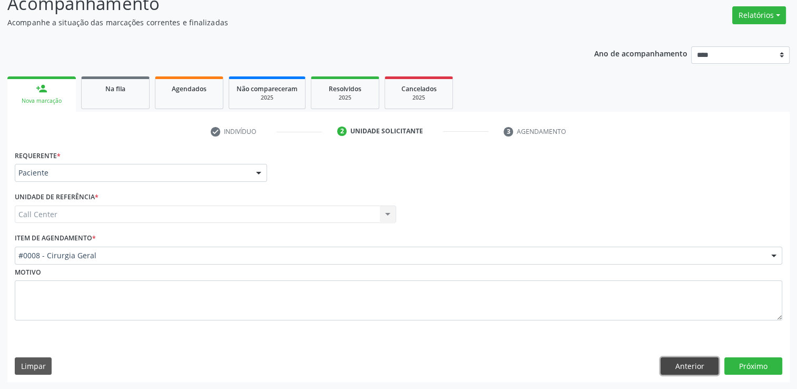
drag, startPoint x: 686, startPoint y: 367, endPoint x: 649, endPoint y: 346, distance: 42.7
click at [687, 367] on button "Anterior" at bounding box center [689, 366] width 58 height 18
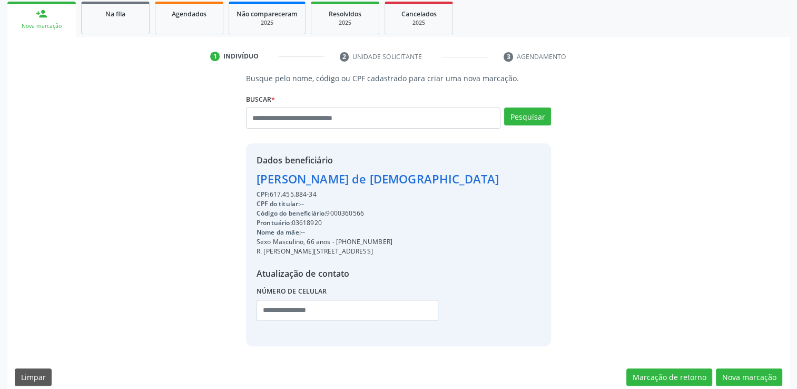
scroll to position [167, 0]
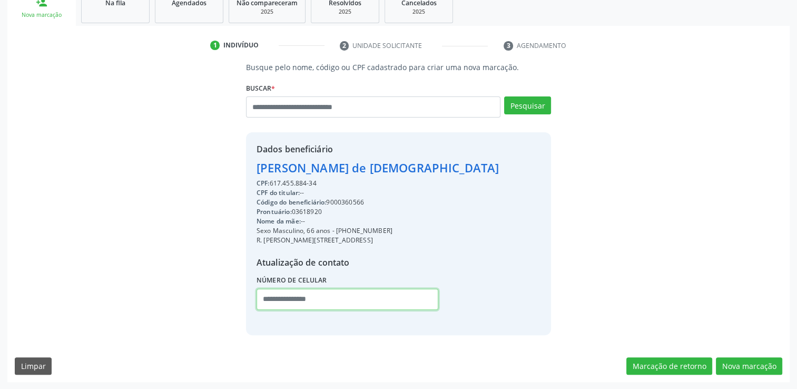
click at [269, 302] on input "text" at bounding box center [347, 299] width 182 height 21
paste input "**********"
type input "*"
paste input "**********"
type input "**********"
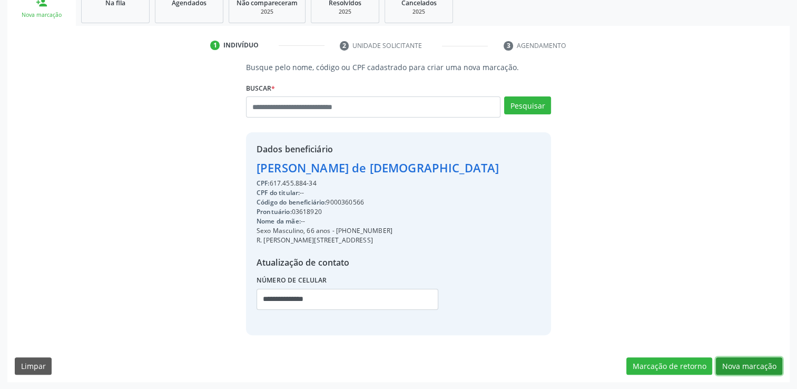
click at [763, 363] on button "Nova marcação" at bounding box center [749, 366] width 66 height 18
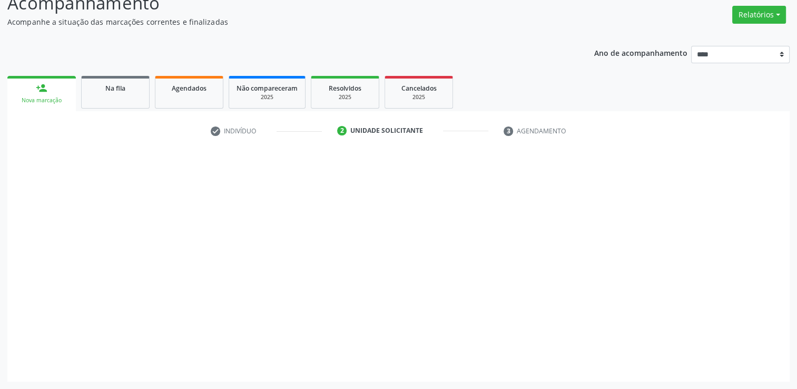
scroll to position [81, 0]
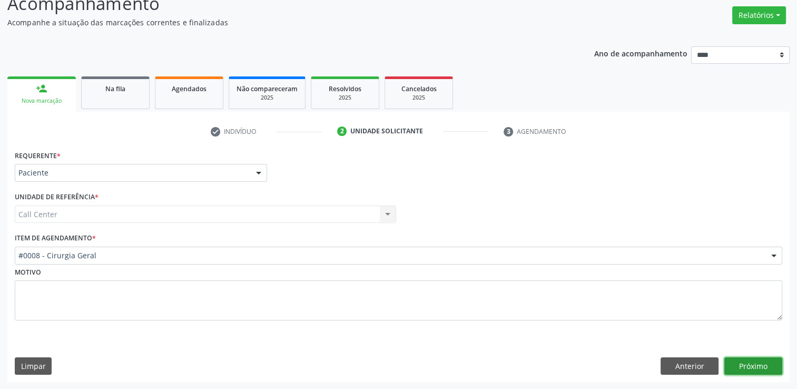
click at [752, 364] on button "Próximo" at bounding box center [753, 366] width 58 height 18
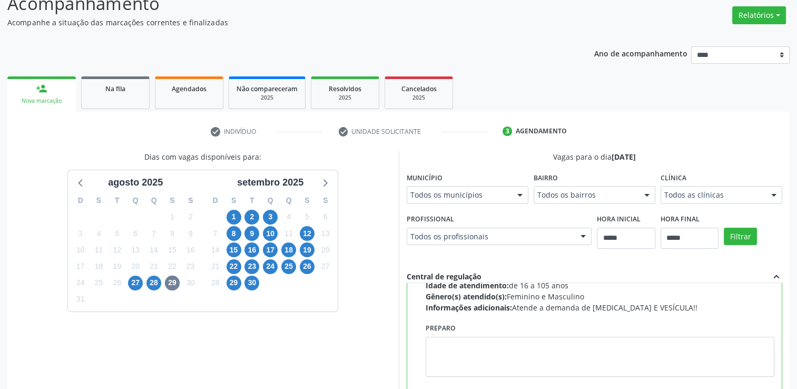
scroll to position [211, 0]
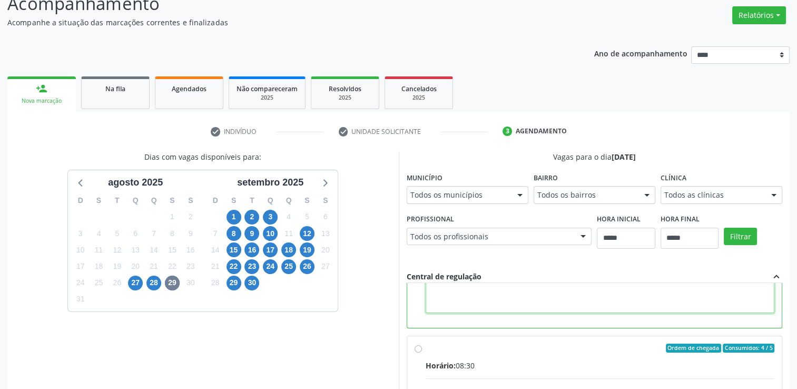
click at [566, 298] on textarea at bounding box center [599, 293] width 349 height 40
paste textarea "**********"
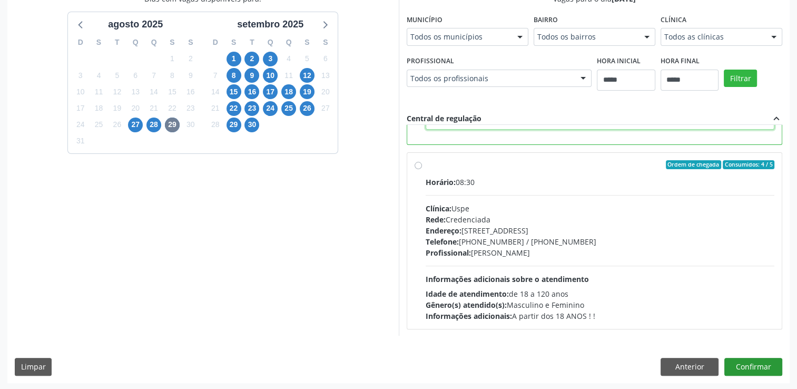
scroll to position [240, 0]
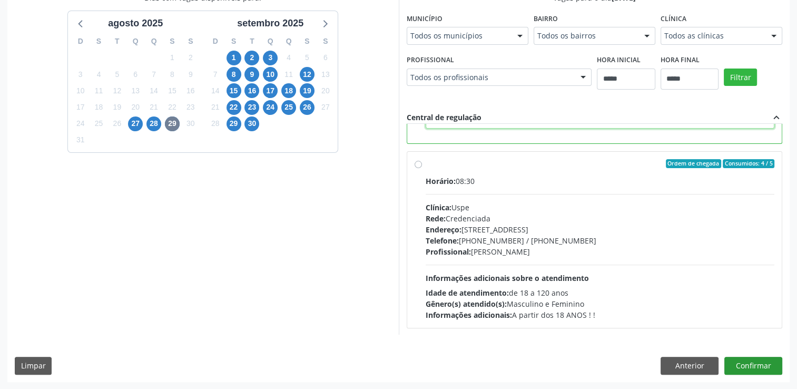
type textarea "**********"
click at [755, 360] on button "Confirmar" at bounding box center [753, 366] width 58 height 18
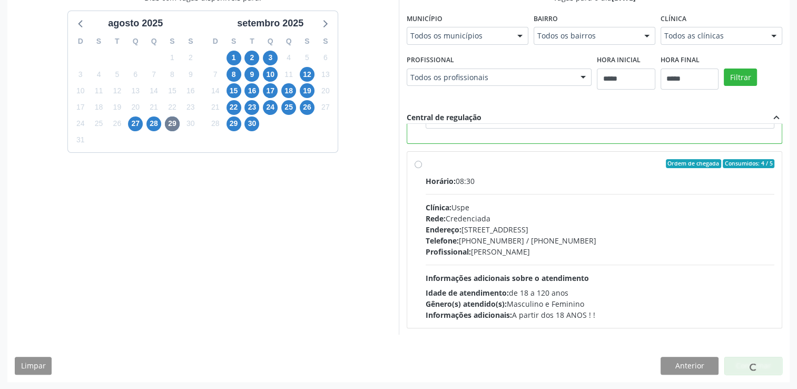
scroll to position [0, 0]
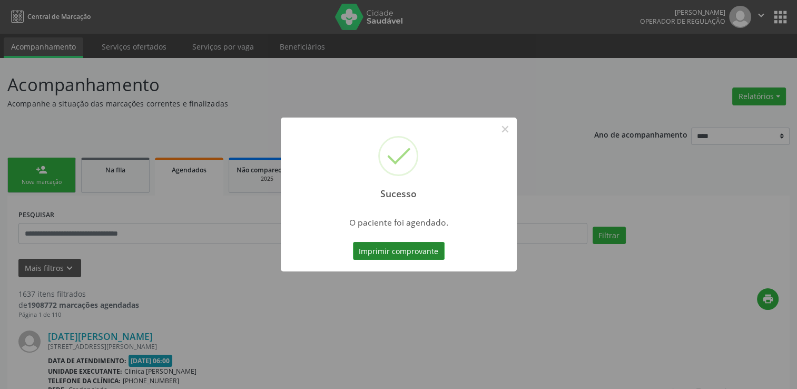
click at [379, 250] on button "Imprimir comprovante" at bounding box center [399, 251] width 92 height 18
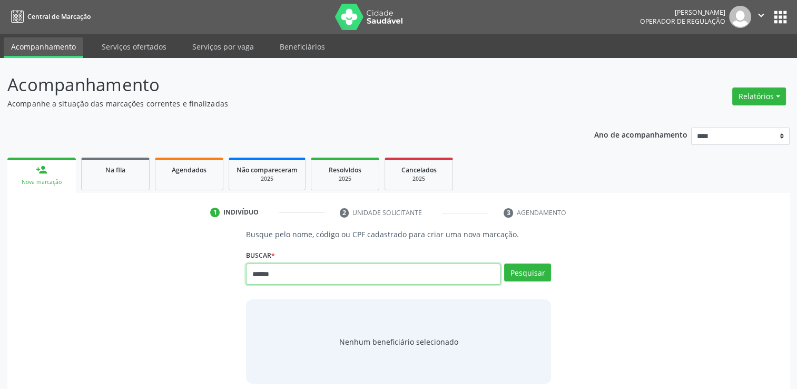
type input "******"
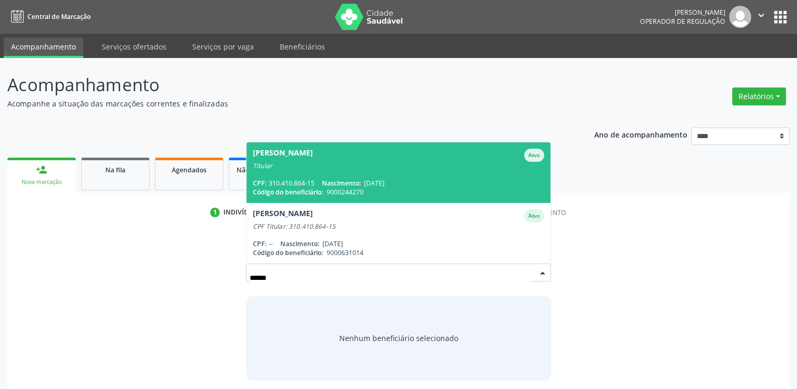
click at [351, 165] on div "Titular" at bounding box center [398, 166] width 291 height 8
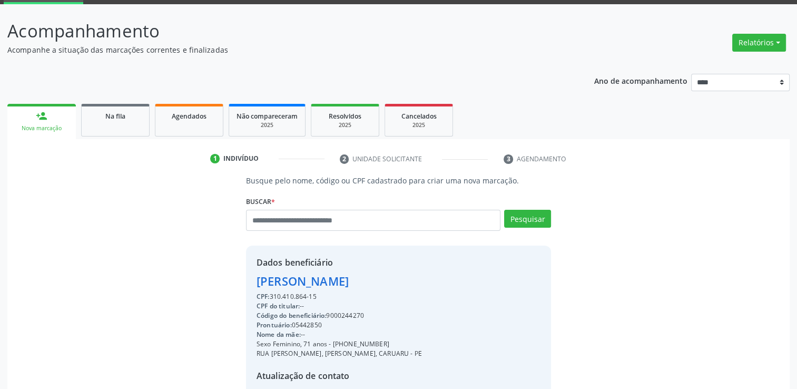
scroll to position [158, 0]
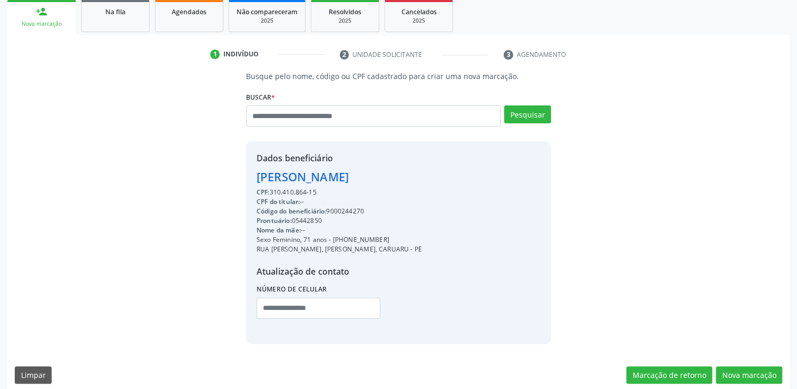
click at [338, 209] on div "Código do beneficiário: 9000244270" at bounding box center [338, 210] width 165 height 9
click at [338, 207] on div "Código do beneficiário: 9000244270" at bounding box center [338, 210] width 165 height 9
click at [354, 210] on div "Código do beneficiário: 9000244270" at bounding box center [338, 210] width 165 height 9
click at [356, 210] on div "Código do beneficiário: 9000244270" at bounding box center [338, 210] width 165 height 9
click at [355, 211] on div "Código do beneficiário: 9000244270" at bounding box center [338, 210] width 165 height 9
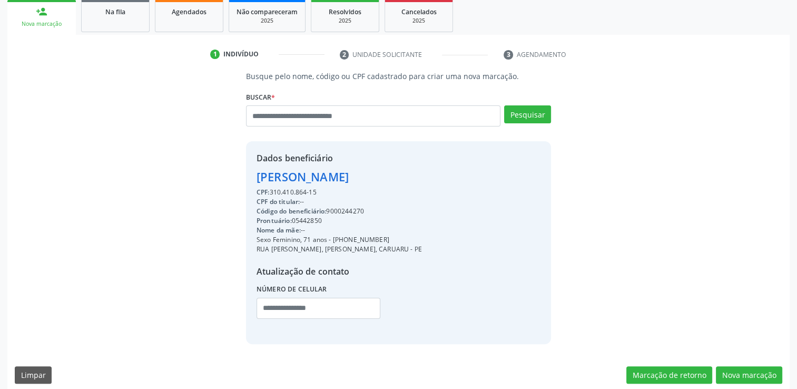
copy div "9000244270"
click at [741, 380] on button "Nova marcação" at bounding box center [749, 375] width 66 height 18
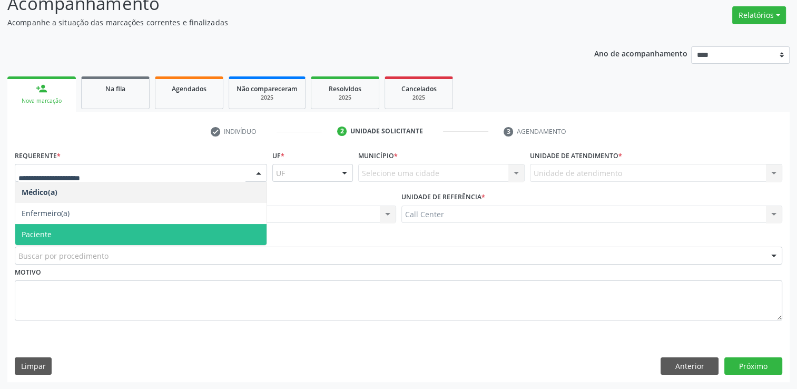
drag, startPoint x: 77, startPoint y: 225, endPoint x: 76, endPoint y: 244, distance: 19.5
click at [77, 226] on span "Paciente" at bounding box center [140, 234] width 251 height 21
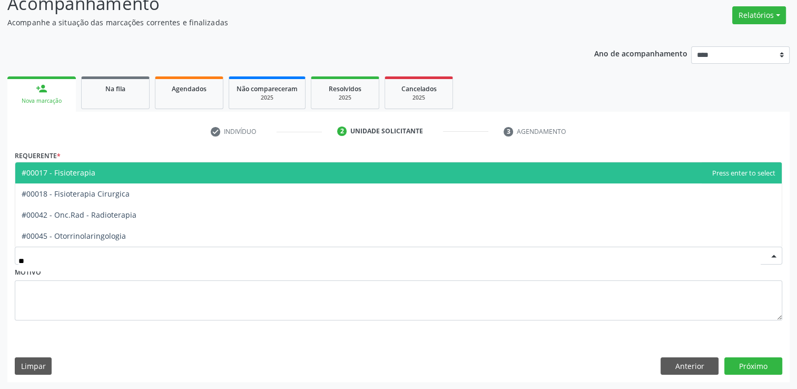
type input "***"
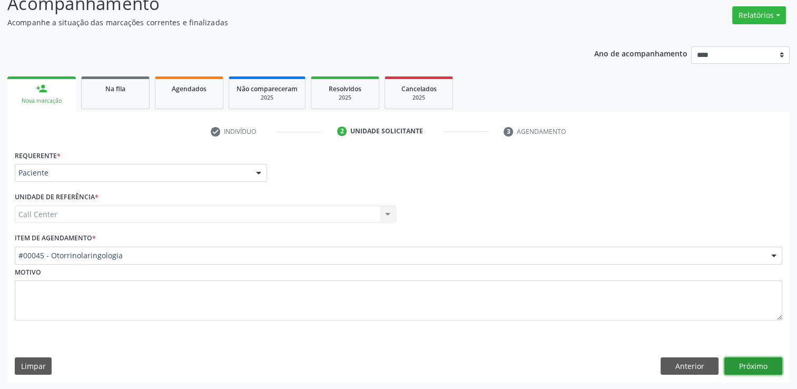
click at [738, 361] on button "Próximo" at bounding box center [753, 366] width 58 height 18
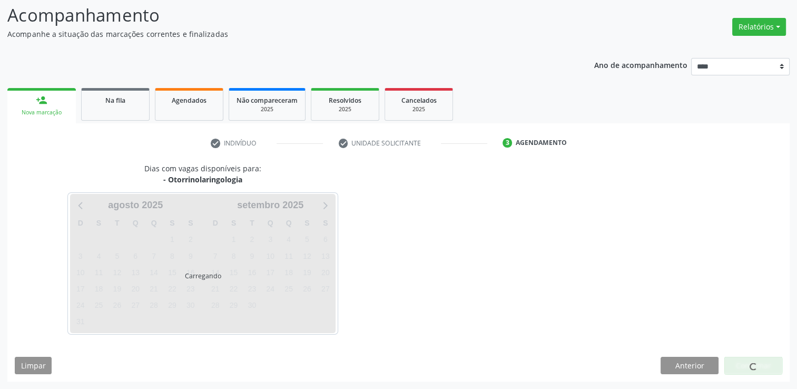
scroll to position [69, 0]
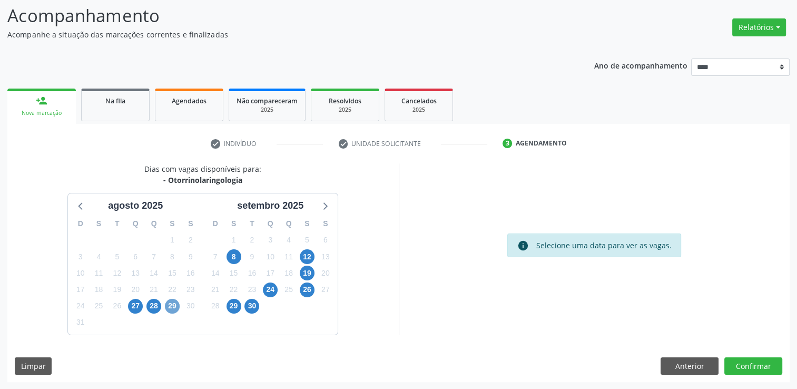
click at [173, 304] on span "29" at bounding box center [172, 306] width 15 height 15
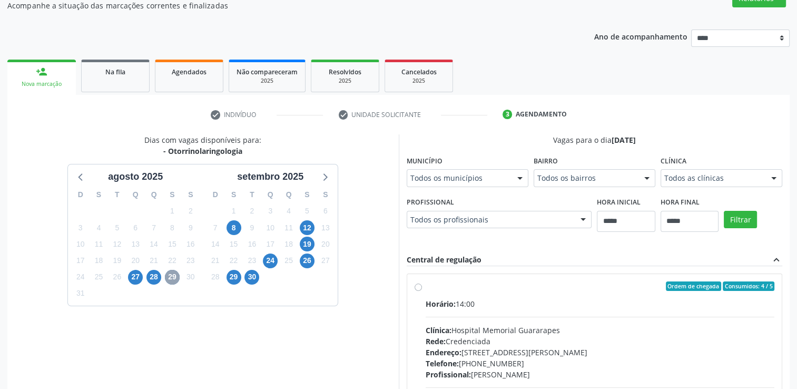
scroll to position [122, 0]
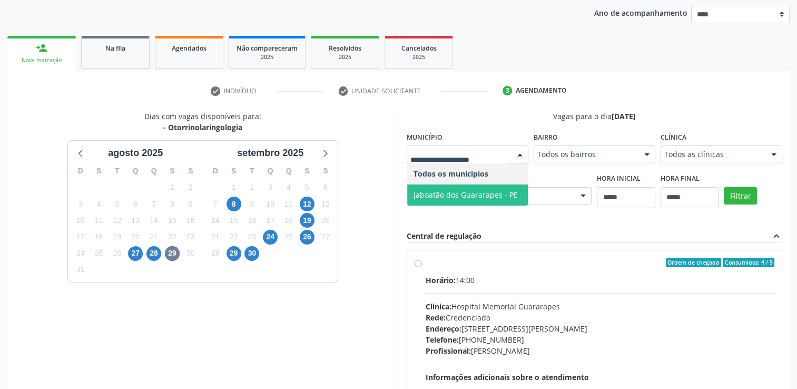
click at [421, 194] on span "Jaboatão dos Guararapes - PE" at bounding box center [465, 195] width 104 height 10
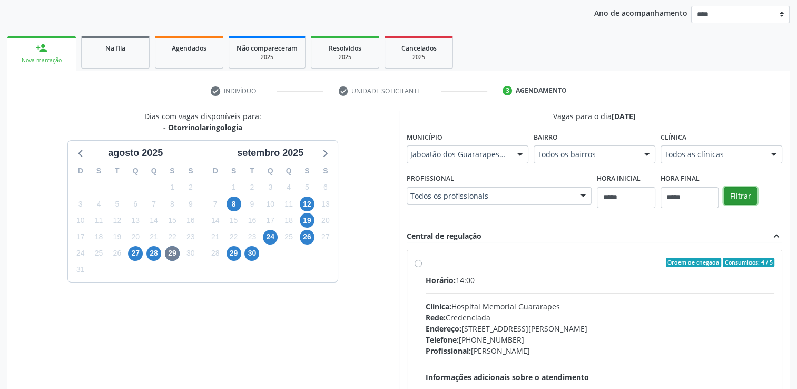
click at [740, 199] on button "Filtrar" at bounding box center [740, 196] width 33 height 18
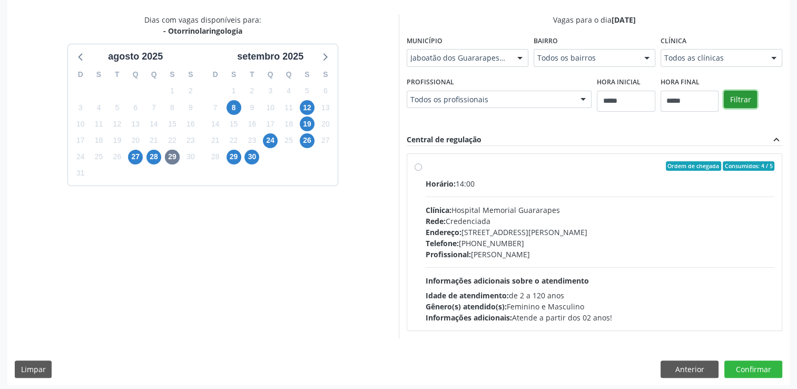
scroll to position [221, 0]
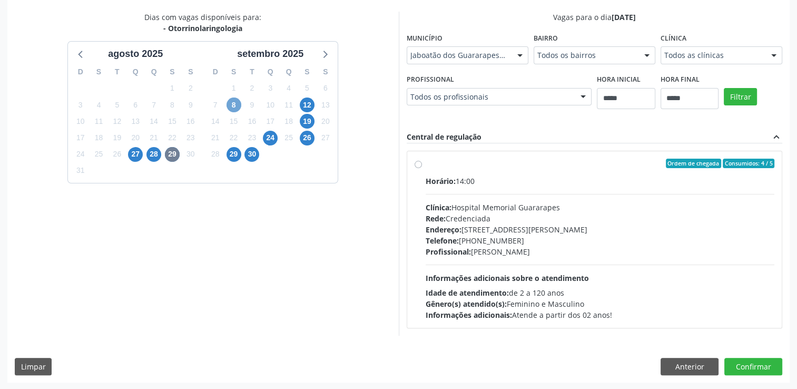
click at [230, 107] on span "8" at bounding box center [233, 104] width 15 height 15
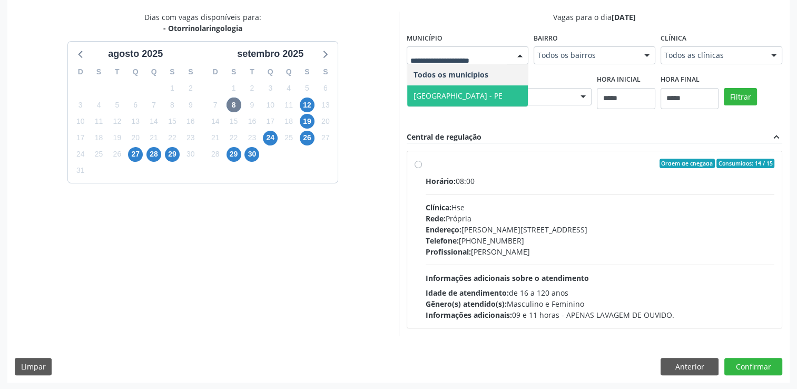
click at [466, 95] on span "[GEOGRAPHIC_DATA] - PE" at bounding box center [467, 95] width 121 height 21
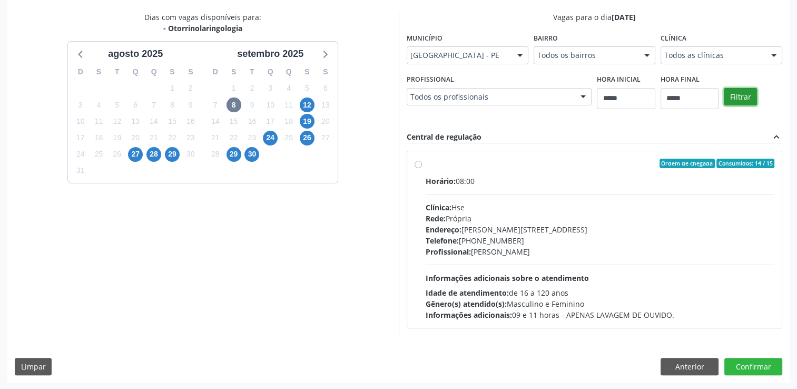
click at [735, 95] on button "Filtrar" at bounding box center [740, 97] width 33 height 18
click at [301, 103] on span "12" at bounding box center [307, 104] width 15 height 15
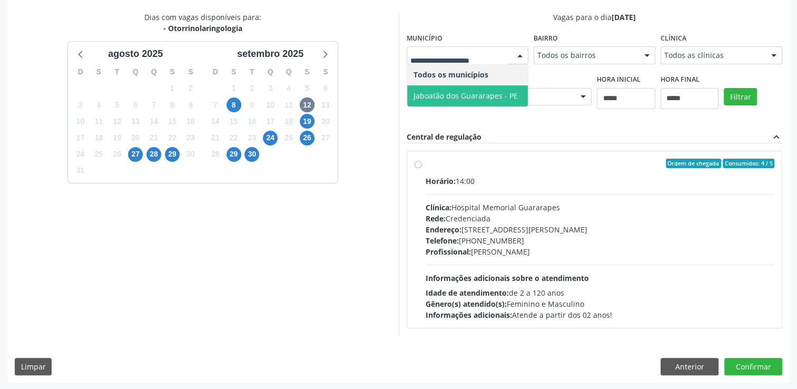
click at [461, 94] on span "Jaboatão dos Guararapes - PE" at bounding box center [465, 96] width 104 height 10
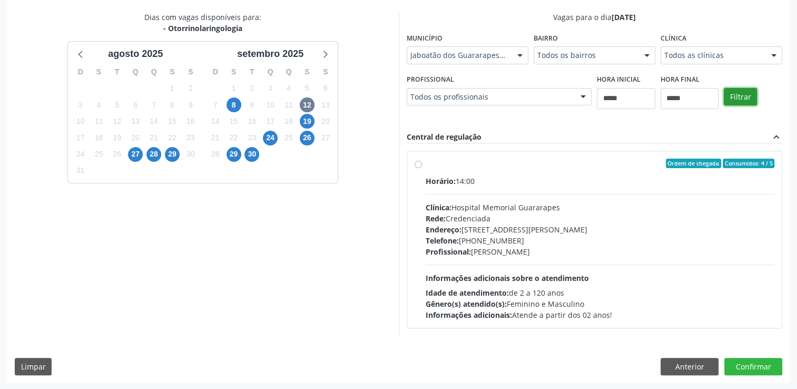
click at [746, 98] on button "Filtrar" at bounding box center [740, 97] width 33 height 18
click at [697, 365] on button "Anterior" at bounding box center [689, 367] width 58 height 18
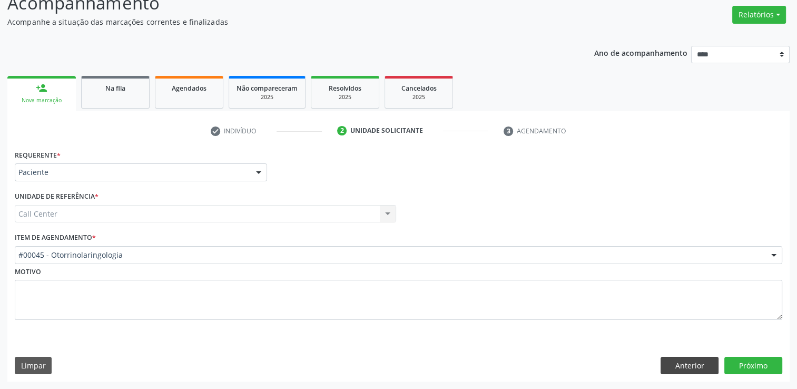
scroll to position [81, 0]
click at [696, 370] on button "Anterior" at bounding box center [689, 366] width 58 height 18
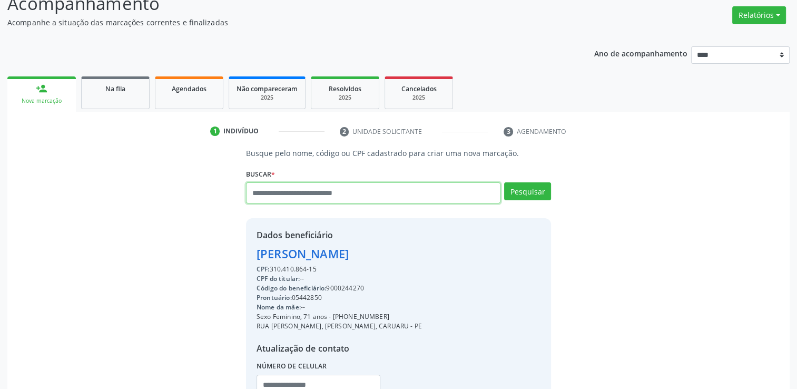
click at [343, 196] on input "text" at bounding box center [373, 192] width 254 height 21
type input "******"
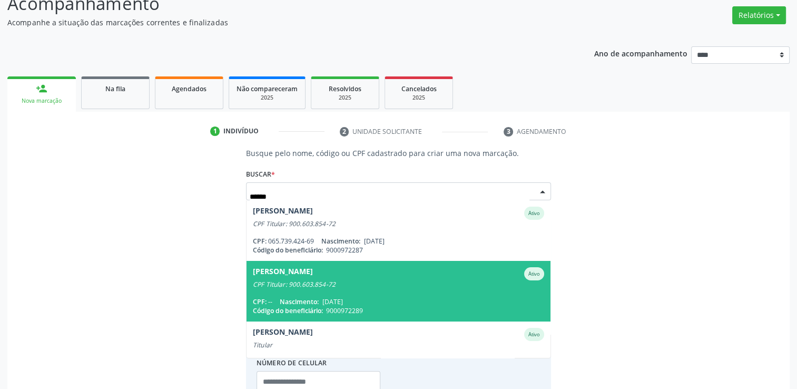
click at [397, 284] on div "CPF Titular: 900.603.854-72" at bounding box center [398, 284] width 291 height 8
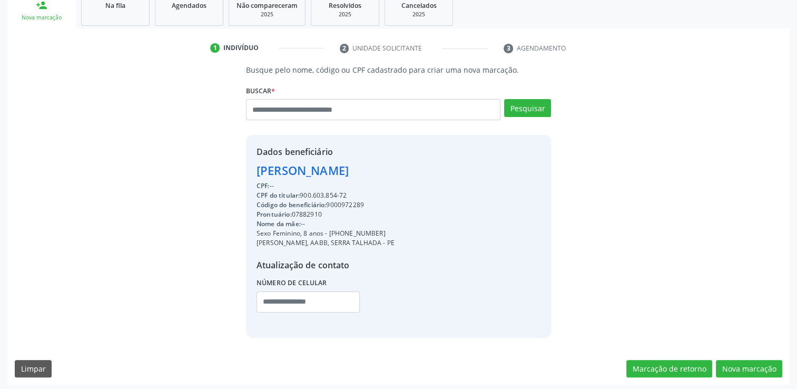
scroll to position [167, 0]
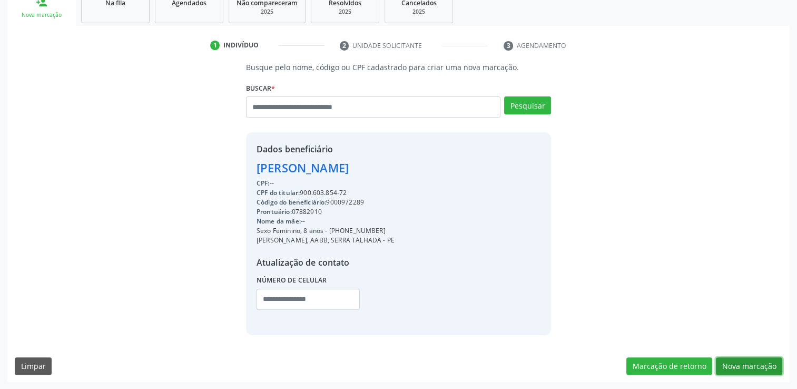
click at [748, 364] on button "Nova marcação" at bounding box center [749, 366] width 66 height 18
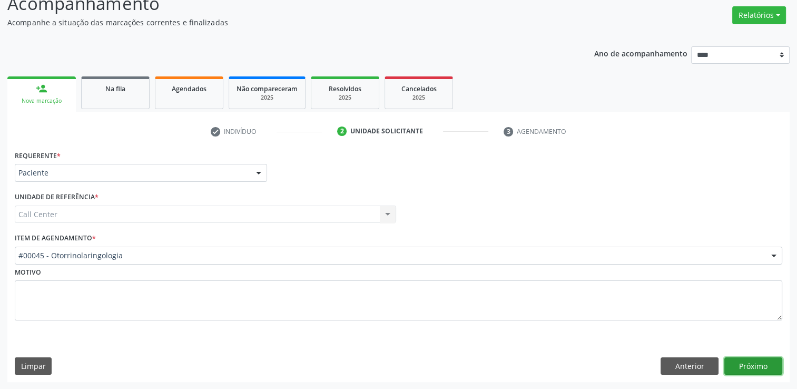
click at [760, 365] on button "Próximo" at bounding box center [753, 366] width 58 height 18
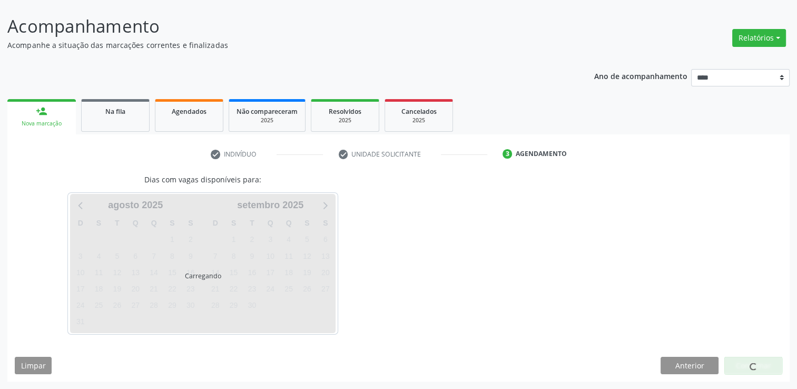
scroll to position [57, 0]
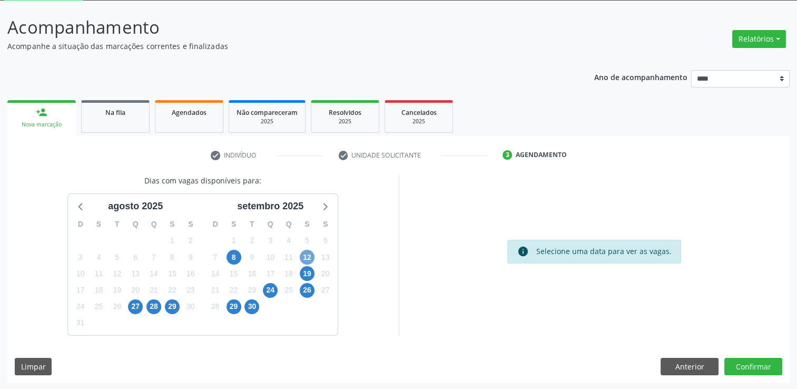
click at [306, 254] on span "12" at bounding box center [307, 257] width 15 height 15
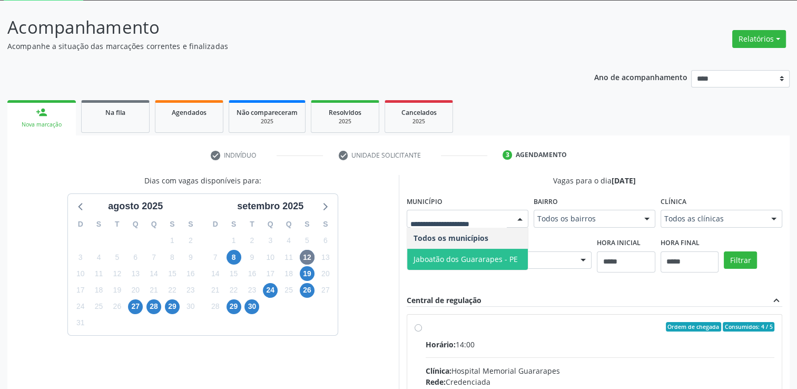
click at [437, 264] on span "Jaboatão dos Guararapes - PE" at bounding box center [467, 259] width 121 height 21
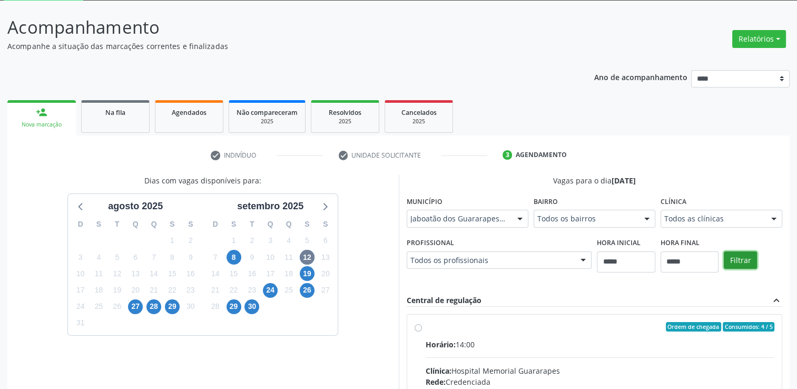
click at [749, 259] on button "Filtrar" at bounding box center [740, 260] width 33 height 18
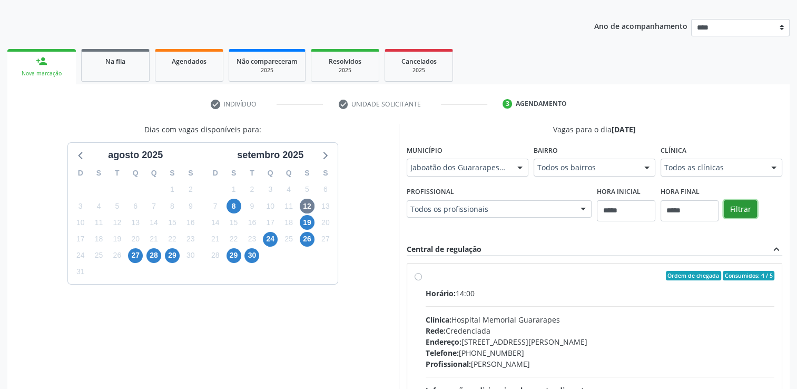
scroll to position [163, 0]
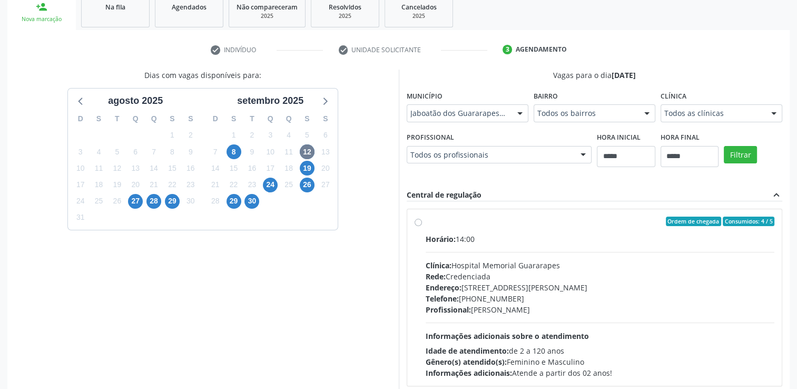
click at [425, 221] on label "Ordem de chegada Consumidos: 4 / 5 Horário: 14:00 Clínica: Hospital Memorial Gu…" at bounding box center [599, 297] width 349 height 162
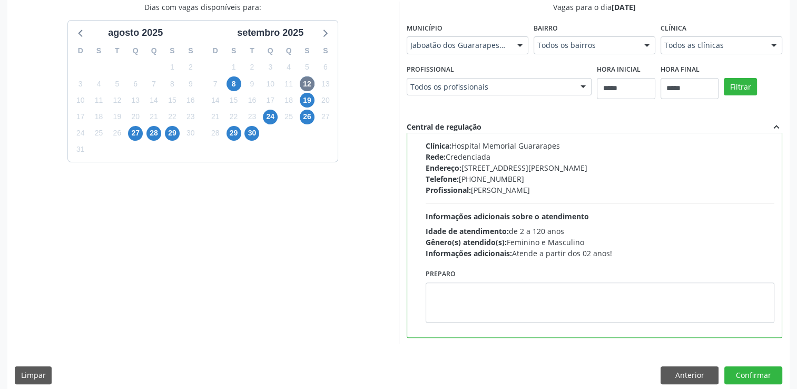
scroll to position [240, 0]
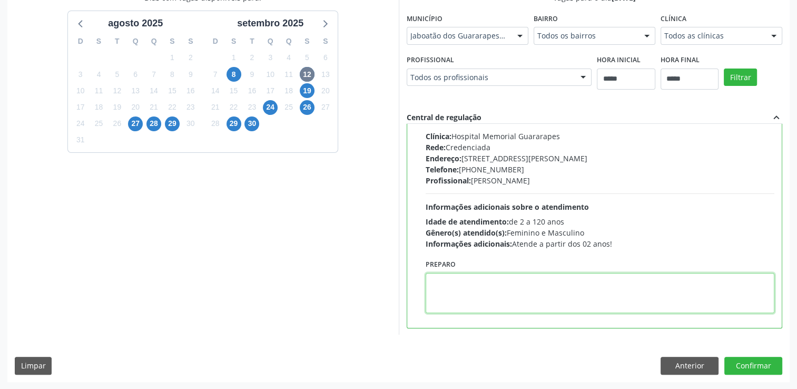
click at [508, 300] on textarea at bounding box center [599, 293] width 349 height 40
paste textarea "**********"
type textarea "**********"
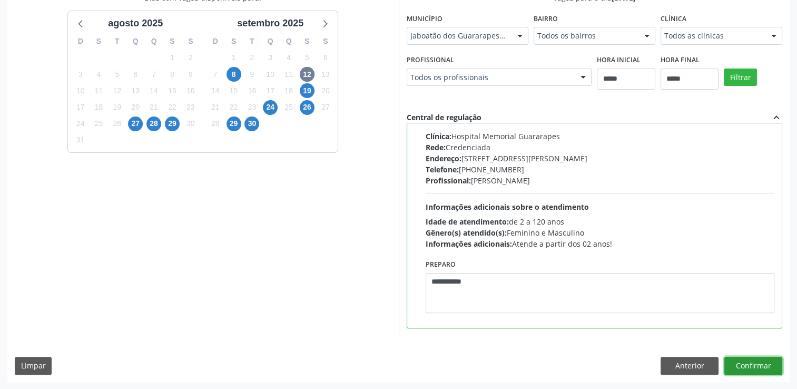
click at [741, 367] on button "Confirmar" at bounding box center [753, 366] width 58 height 18
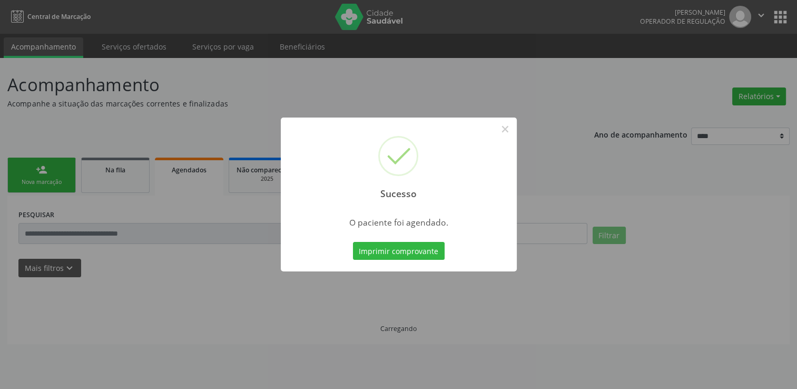
scroll to position [0, 0]
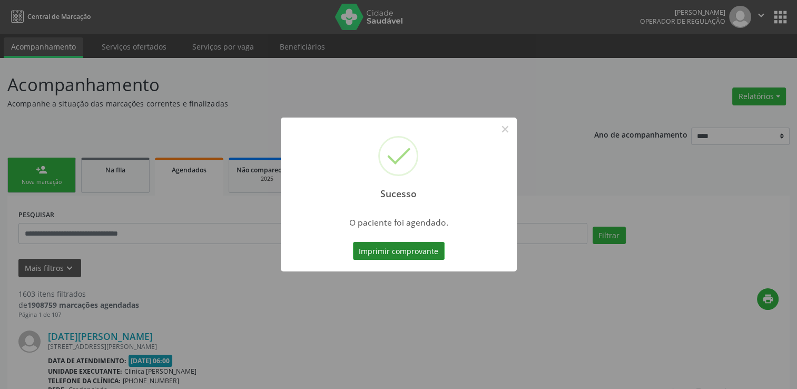
click at [435, 253] on button "Imprimir comprovante" at bounding box center [399, 251] width 92 height 18
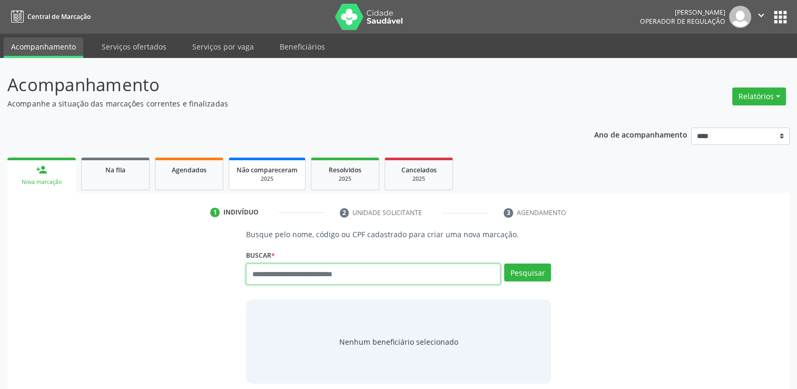
paste input "**********"
type input "**********"
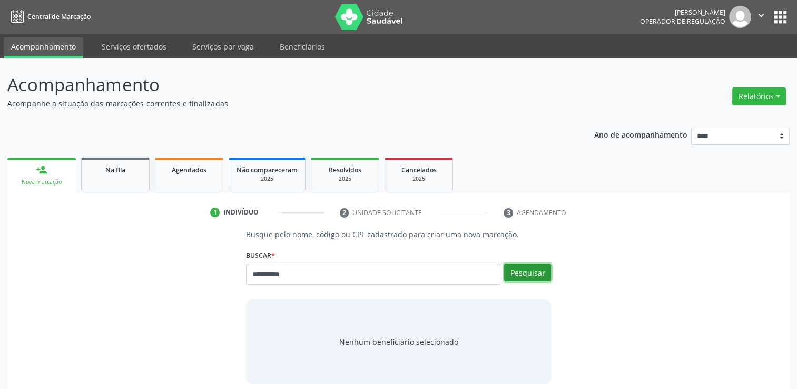
click at [533, 266] on button "Pesquisar" at bounding box center [527, 272] width 47 height 18
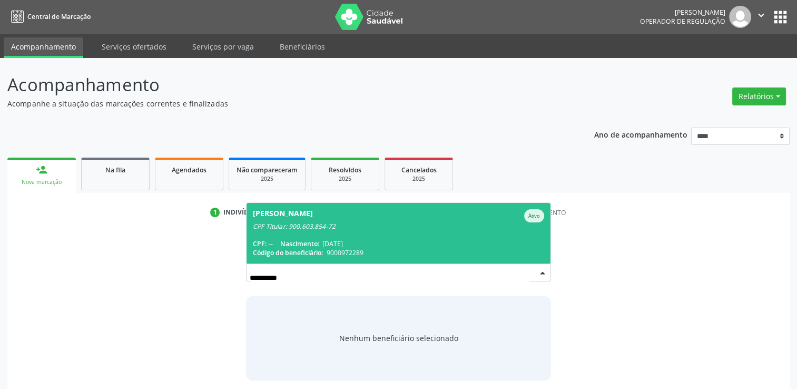
click at [425, 232] on span "[PERSON_NAME] Ativo CPF Titular: 900.603.854-72 CPF: -- Nascimento: [DATE] Códi…" at bounding box center [398, 233] width 304 height 61
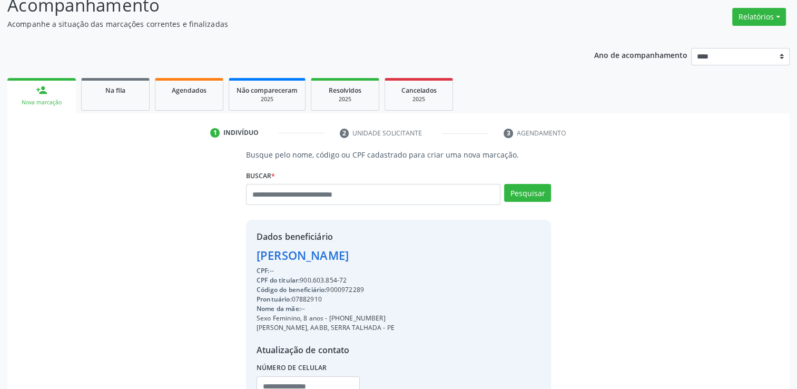
scroll to position [167, 0]
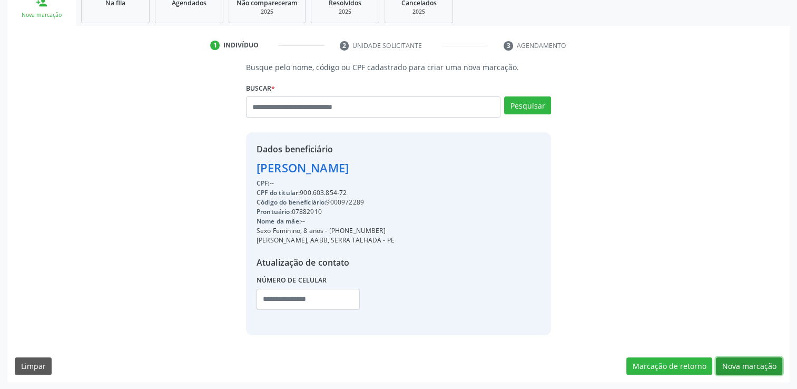
click at [725, 363] on button "Nova marcação" at bounding box center [749, 366] width 66 height 18
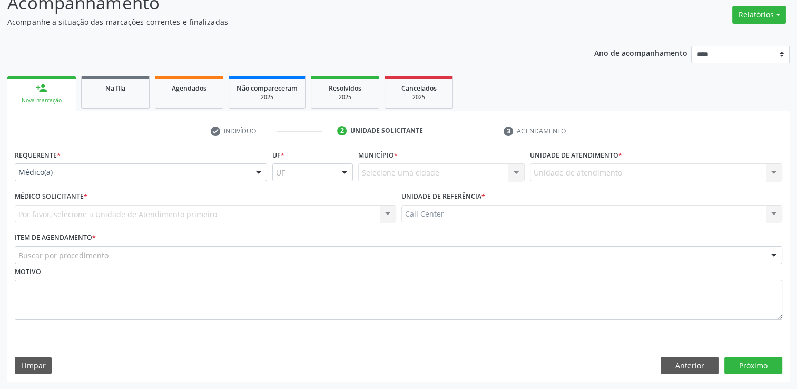
scroll to position [81, 0]
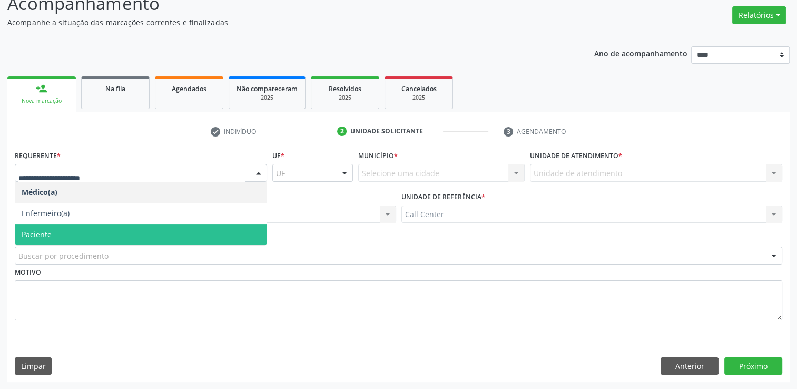
click at [74, 233] on span "Paciente" at bounding box center [140, 234] width 251 height 21
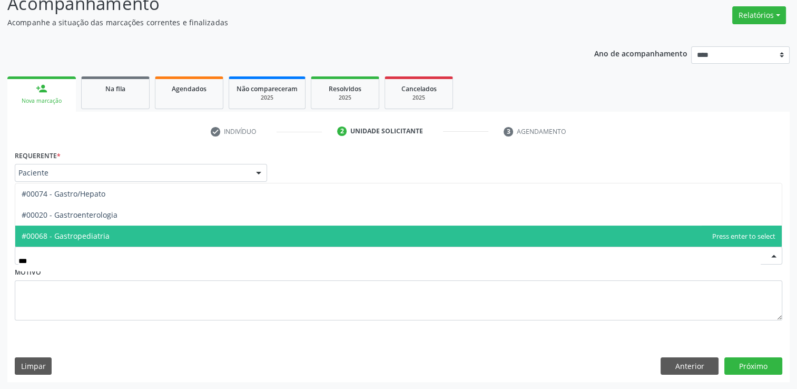
click at [115, 233] on span "#00068 - Gastropediatria" at bounding box center [398, 235] width 766 height 21
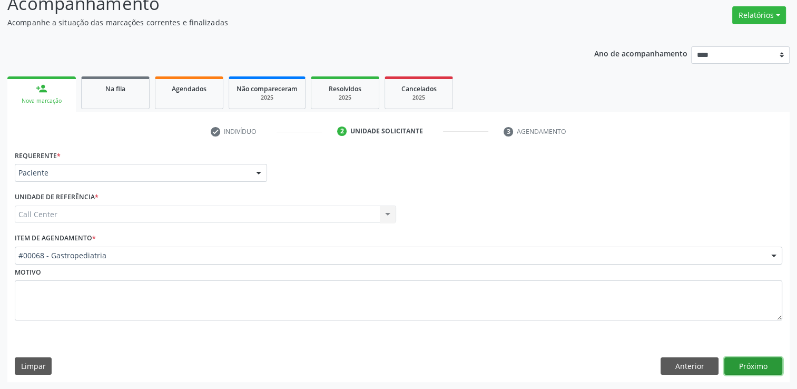
click at [738, 366] on button "Próximo" at bounding box center [753, 366] width 58 height 18
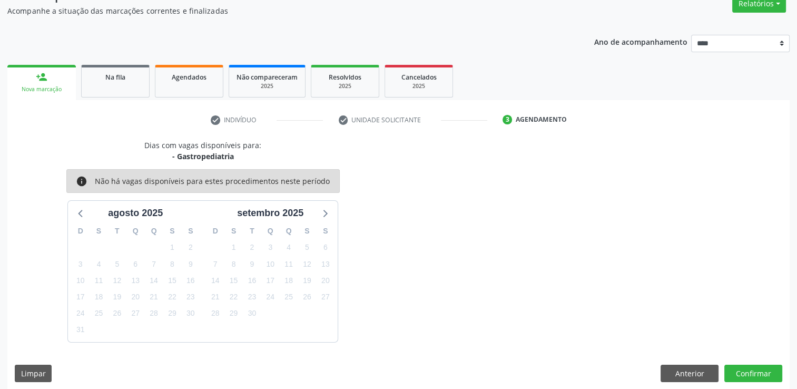
scroll to position [100, 0]
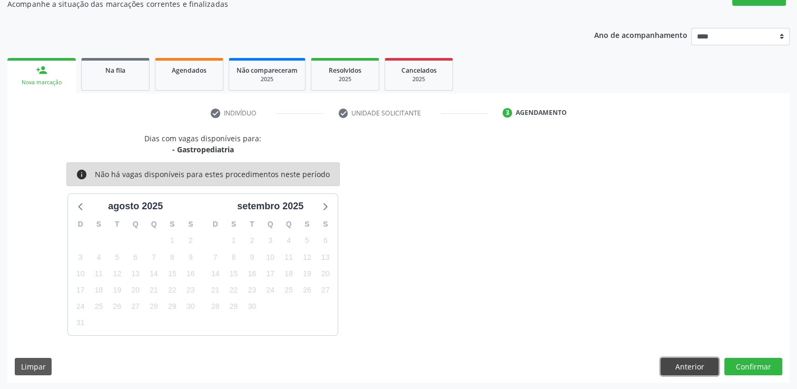
click at [671, 362] on button "Anterior" at bounding box center [689, 367] width 58 height 18
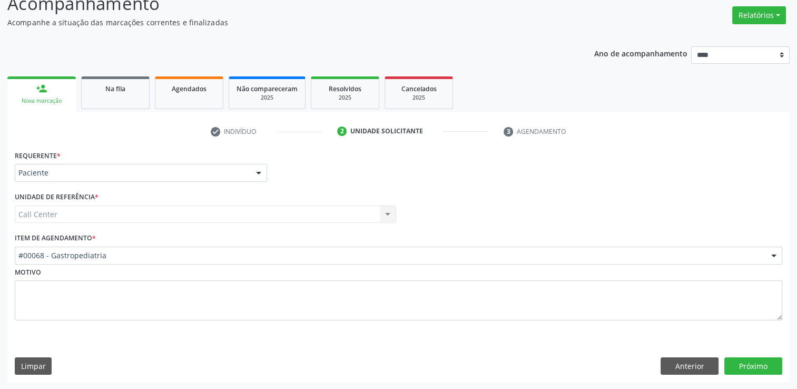
click at [303, 264] on div "Motivo" at bounding box center [398, 292] width 767 height 56
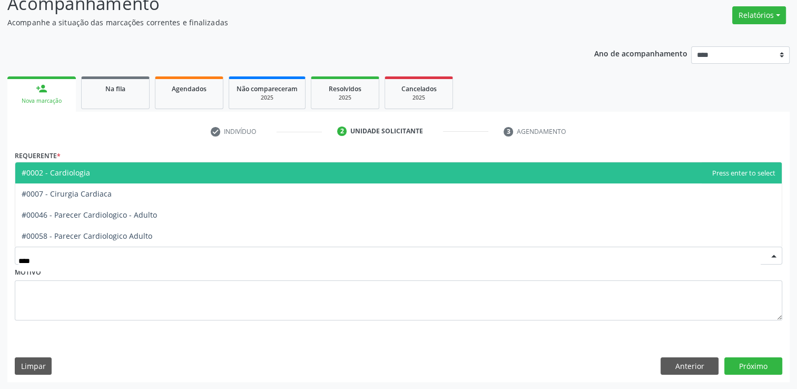
click at [157, 174] on span "#0002 - Cardiologia" at bounding box center [398, 172] width 766 height 21
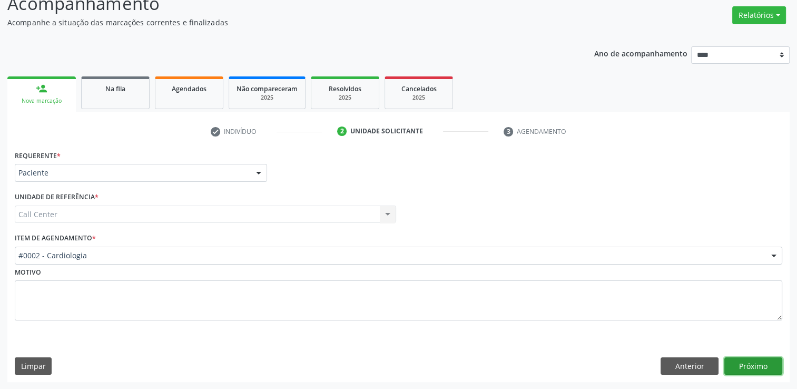
click at [755, 368] on button "Próximo" at bounding box center [753, 366] width 58 height 18
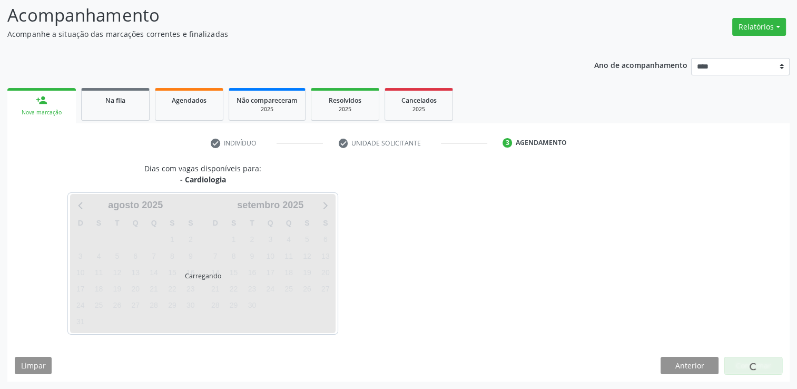
scroll to position [69, 0]
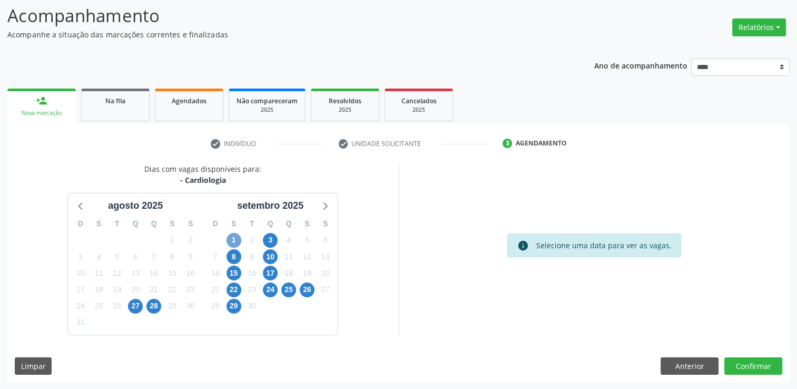
click at [227, 240] on span "1" at bounding box center [233, 240] width 15 height 15
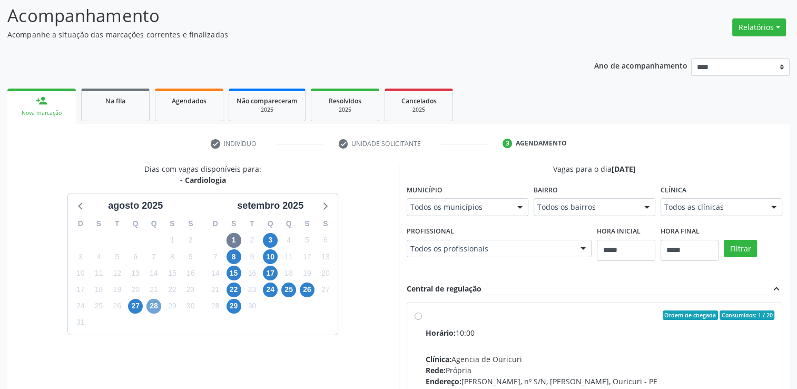
drag, startPoint x: 147, startPoint y: 304, endPoint x: 160, endPoint y: 305, distance: 12.1
click at [149, 304] on span "28" at bounding box center [153, 306] width 15 height 15
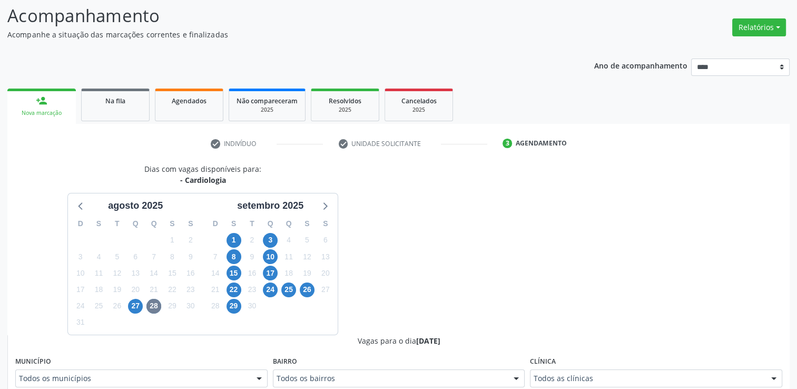
scroll to position [74, 0]
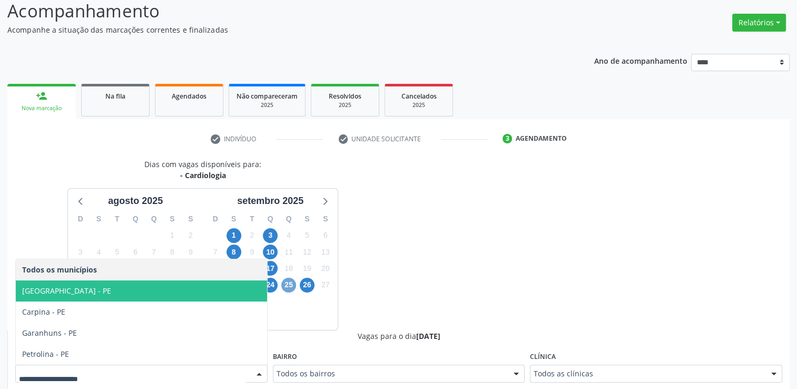
click at [292, 290] on span "25" at bounding box center [288, 285] width 15 height 15
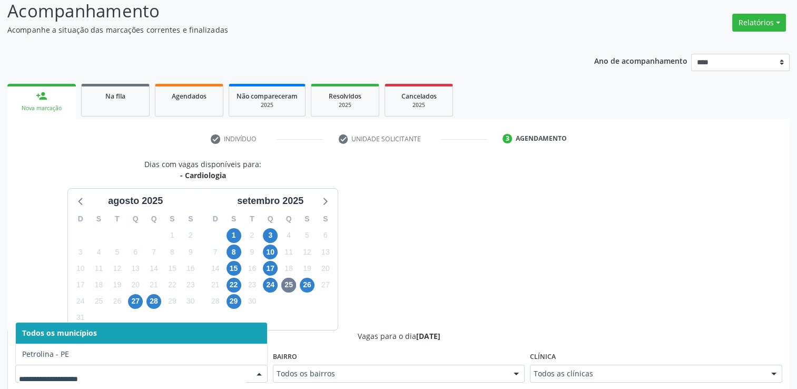
click at [259, 371] on div at bounding box center [259, 374] width 16 height 18
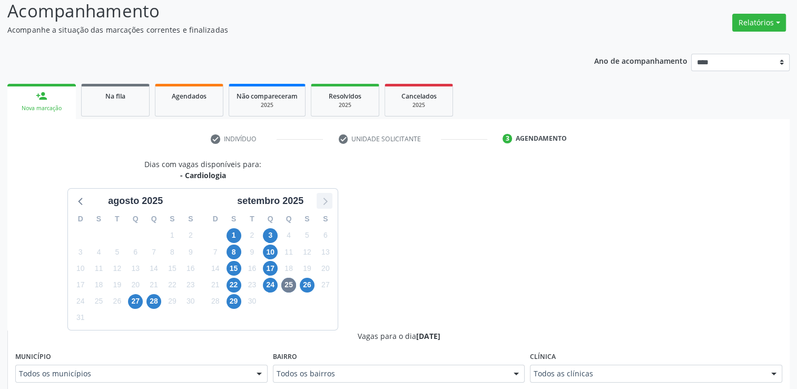
click at [325, 200] on icon at bounding box center [325, 201] width 14 height 14
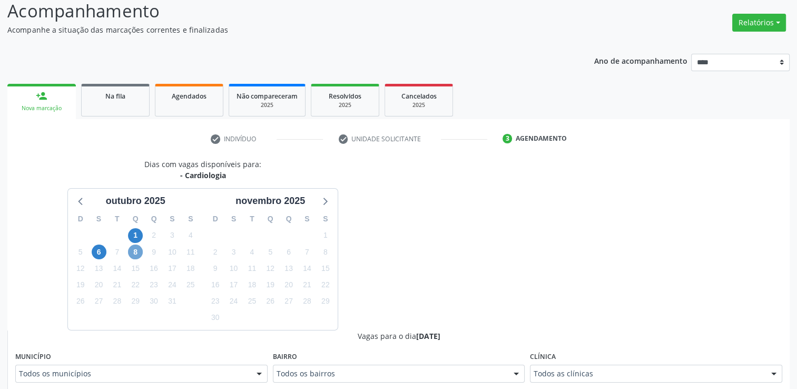
click at [139, 251] on span "8" at bounding box center [135, 251] width 15 height 15
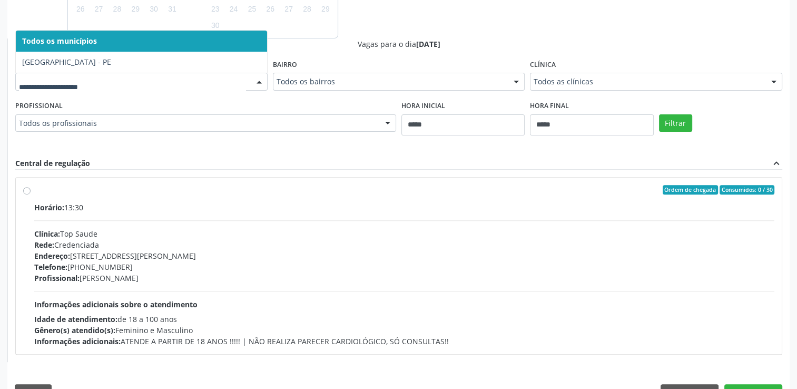
scroll to position [392, 0]
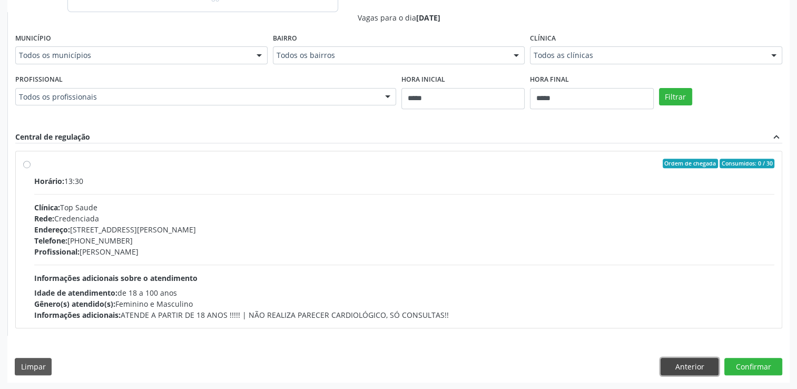
click at [693, 369] on button "Anterior" at bounding box center [689, 367] width 58 height 18
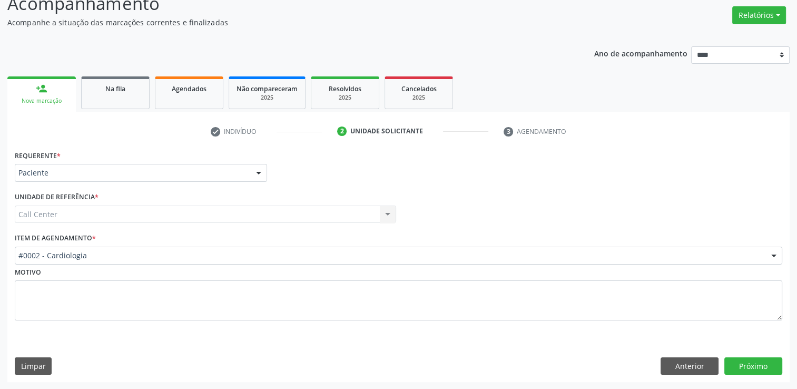
click at [143, 260] on div "#0002 - Cardiologia" at bounding box center [398, 255] width 767 height 18
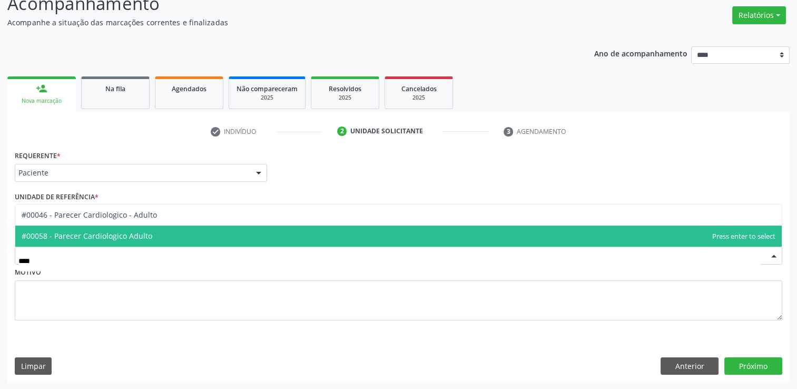
type input "*****"
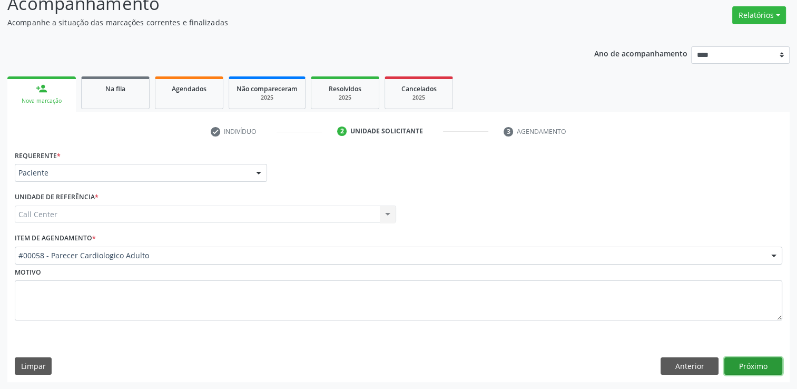
click at [747, 361] on button "Próximo" at bounding box center [753, 366] width 58 height 18
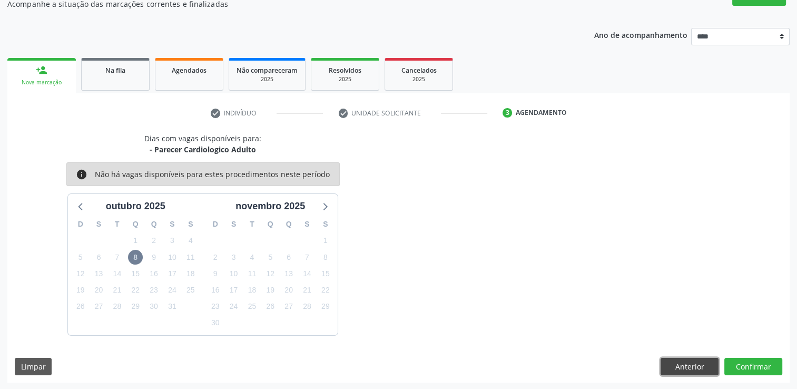
click at [698, 371] on button "Anterior" at bounding box center [689, 367] width 58 height 18
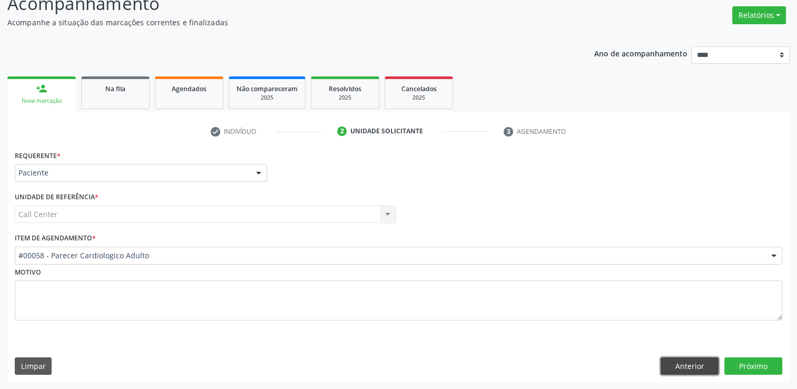
click at [681, 360] on button "Anterior" at bounding box center [689, 366] width 58 height 18
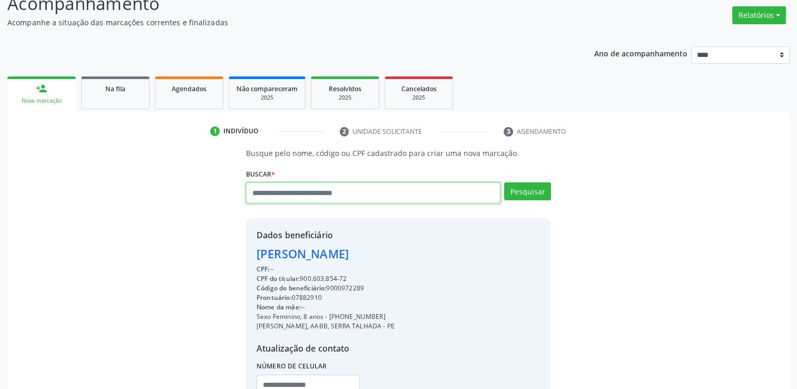
click at [410, 191] on input "text" at bounding box center [373, 192] width 254 height 21
type input "******"
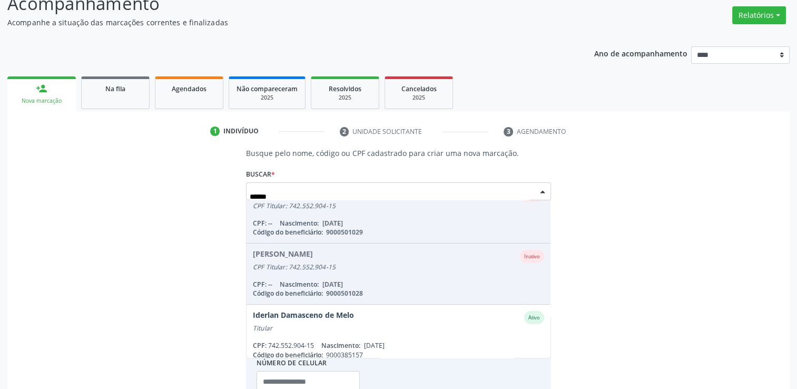
scroll to position [26, 0]
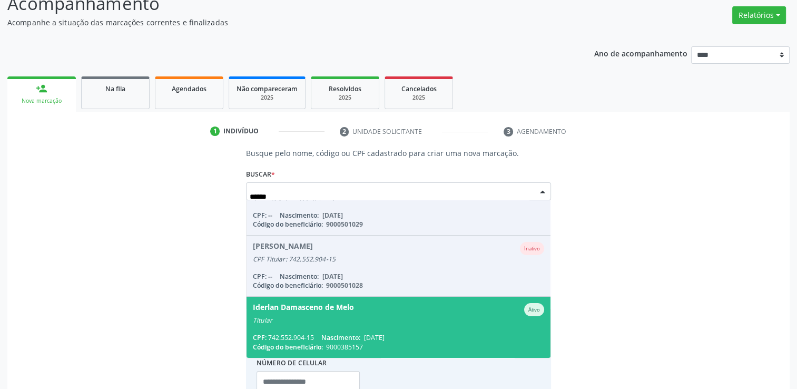
click at [414, 322] on div "Titular" at bounding box center [398, 320] width 291 height 8
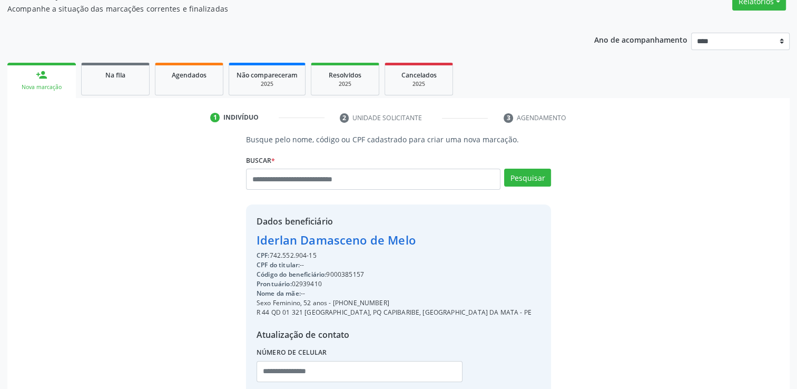
scroll to position [167, 0]
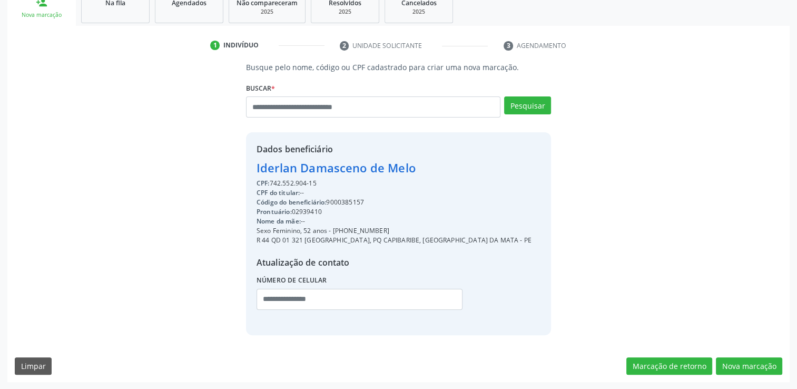
click at [344, 207] on div "Prontuário: 02939410" at bounding box center [393, 211] width 275 height 9
click at [343, 201] on div "Código do beneficiário: 9000385157" at bounding box center [393, 201] width 275 height 9
click at [345, 201] on div "Código do beneficiário: 9000385157" at bounding box center [393, 201] width 275 height 9
copy div "9000385157"
click at [734, 361] on button "Nova marcação" at bounding box center [749, 366] width 66 height 18
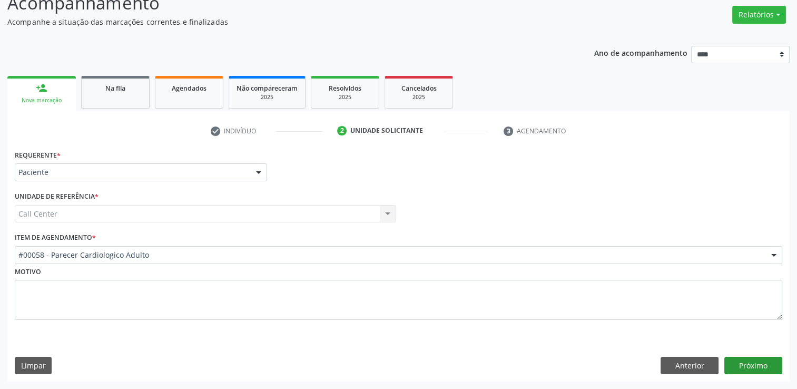
scroll to position [81, 0]
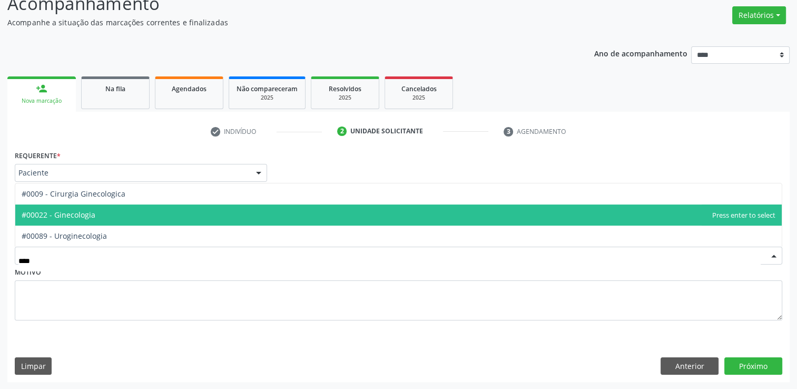
click at [45, 214] on span "#00022 - Ginecologia" at bounding box center [59, 215] width 74 height 10
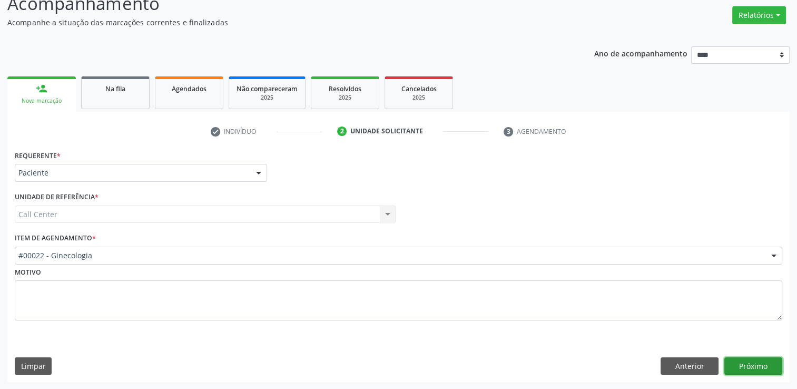
click at [749, 364] on button "Próximo" at bounding box center [753, 366] width 58 height 18
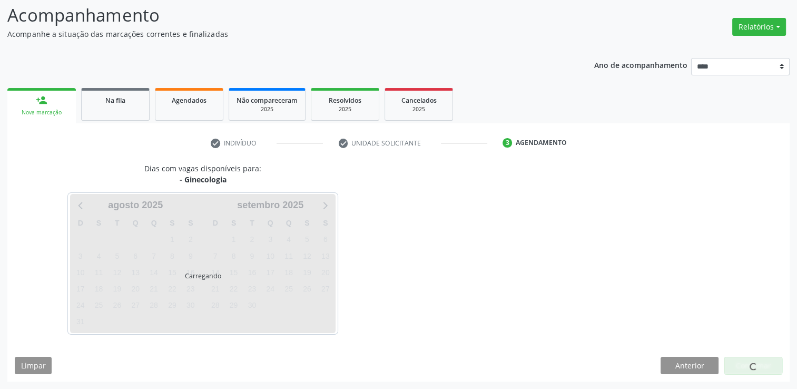
scroll to position [69, 0]
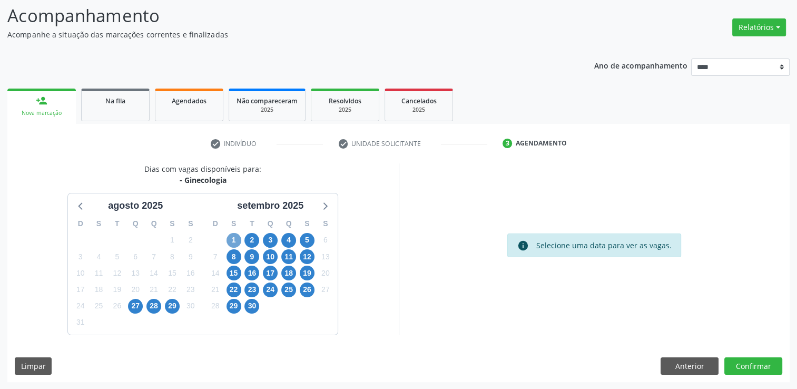
click at [239, 235] on span "1" at bounding box center [233, 240] width 15 height 15
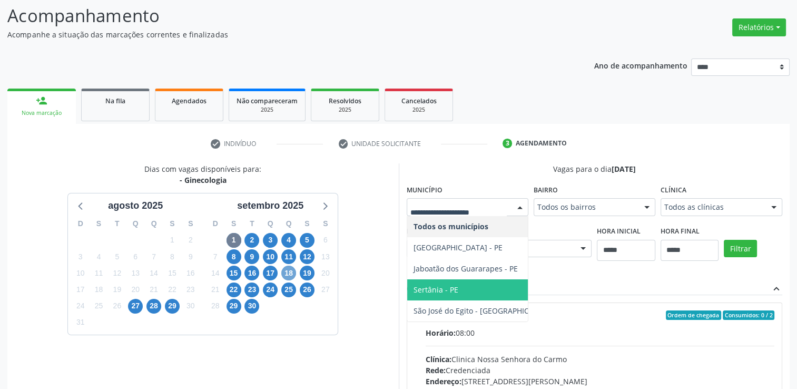
click at [289, 270] on span "18" at bounding box center [288, 272] width 15 height 15
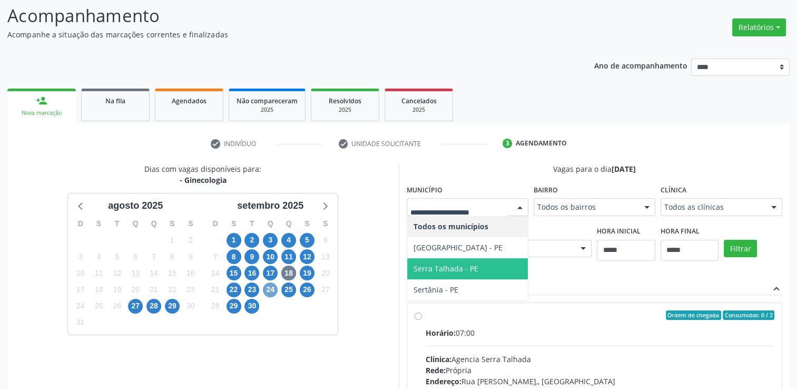
click at [270, 283] on span "24" at bounding box center [270, 289] width 15 height 15
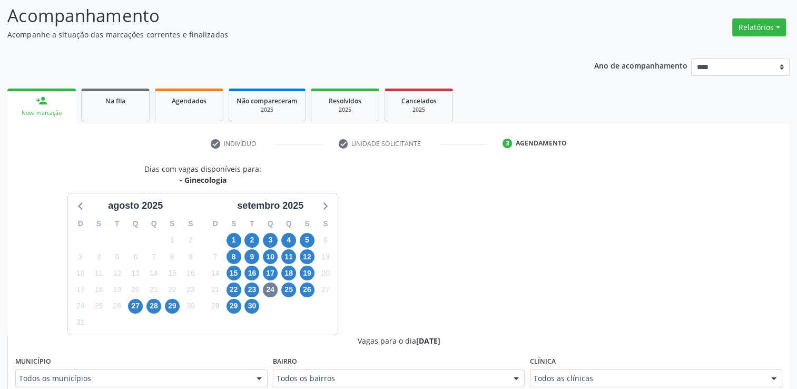
scroll to position [74, 0]
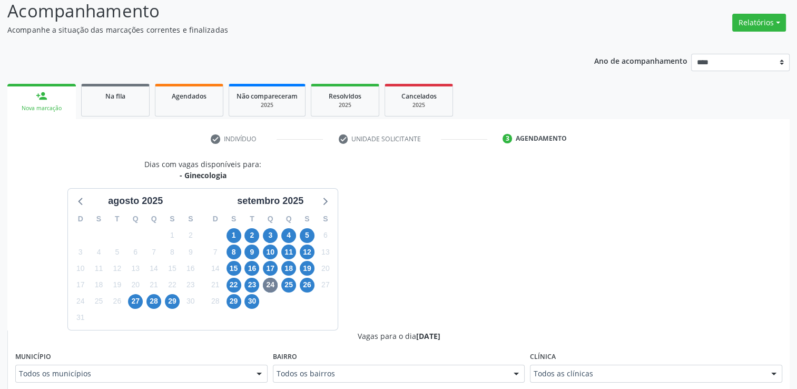
drag, startPoint x: 487, startPoint y: 274, endPoint x: 329, endPoint y: 281, distance: 157.6
click at [259, 304] on div "30" at bounding box center [252, 301] width 18 height 16
click at [291, 236] on span "4" at bounding box center [288, 235] width 15 height 15
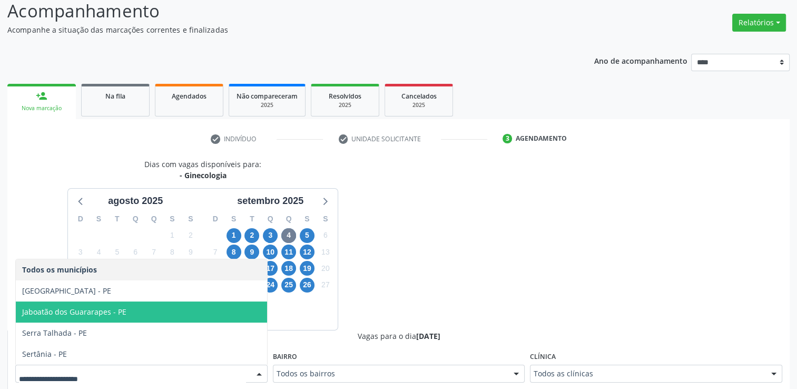
click at [74, 310] on span "Jaboatão dos Guararapes - PE" at bounding box center [74, 311] width 104 height 10
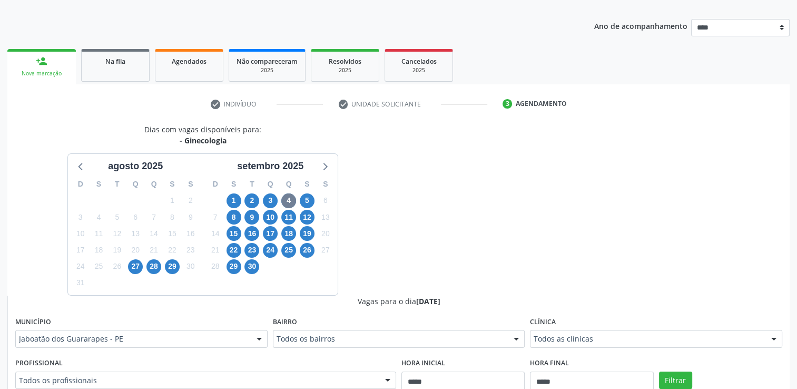
scroll to position [179, 0]
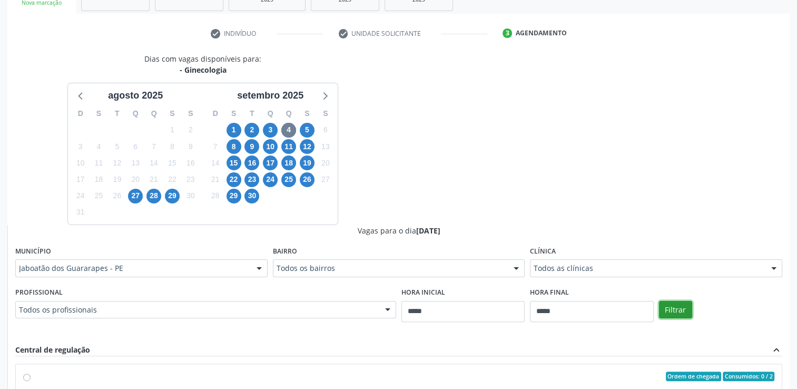
click at [670, 311] on button "Filtrar" at bounding box center [675, 310] width 33 height 18
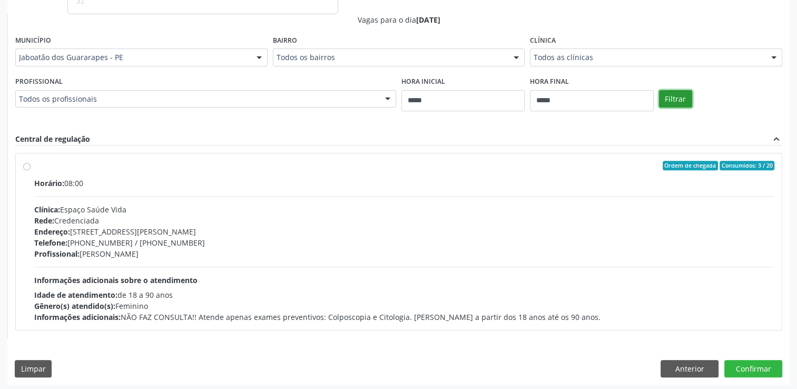
scroll to position [392, 0]
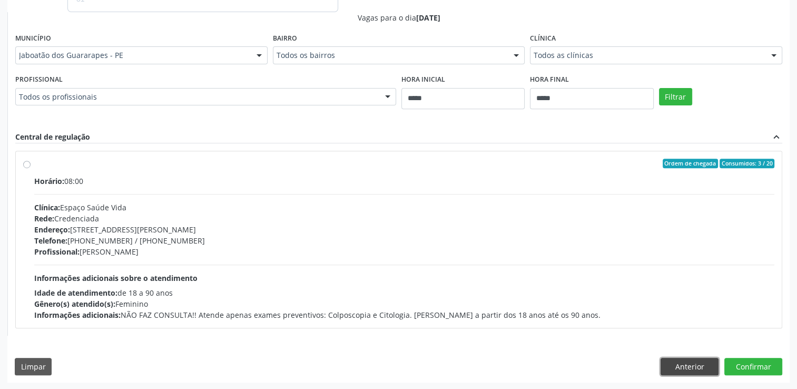
click at [675, 366] on button "Anterior" at bounding box center [689, 367] width 58 height 18
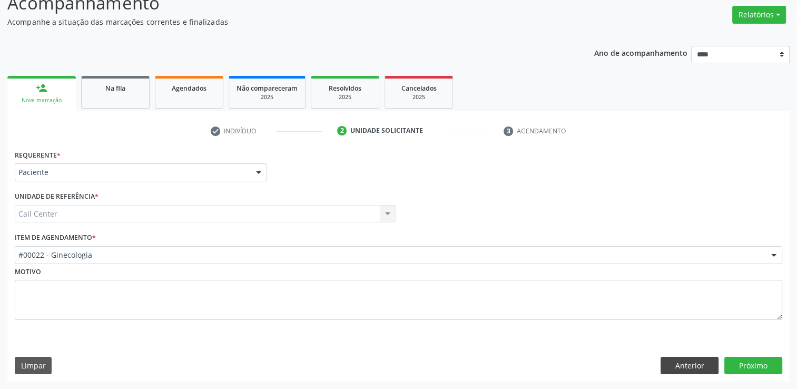
scroll to position [81, 0]
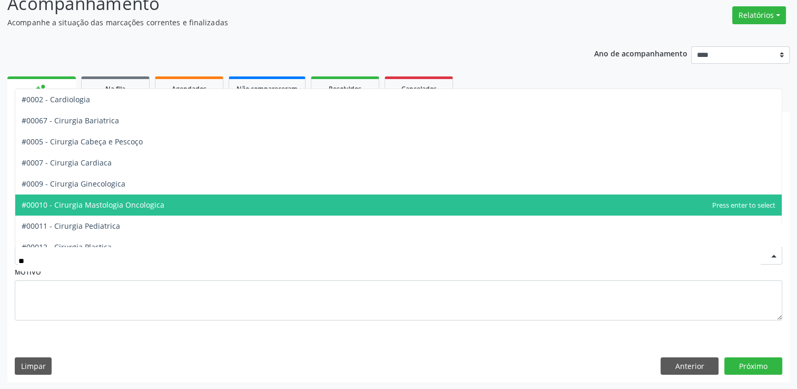
type input "*"
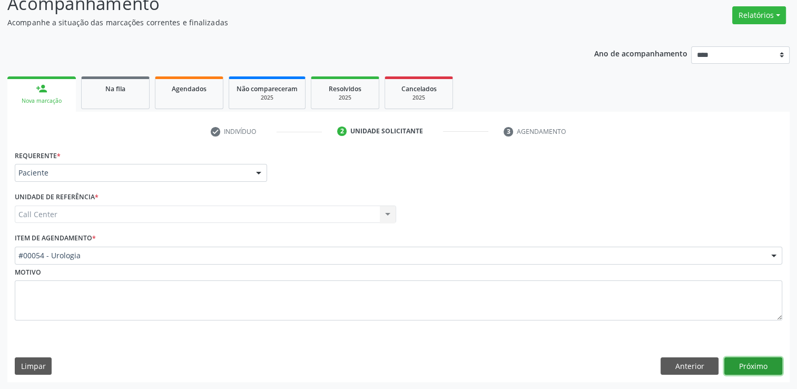
click at [771, 370] on button "Próximo" at bounding box center [753, 366] width 58 height 18
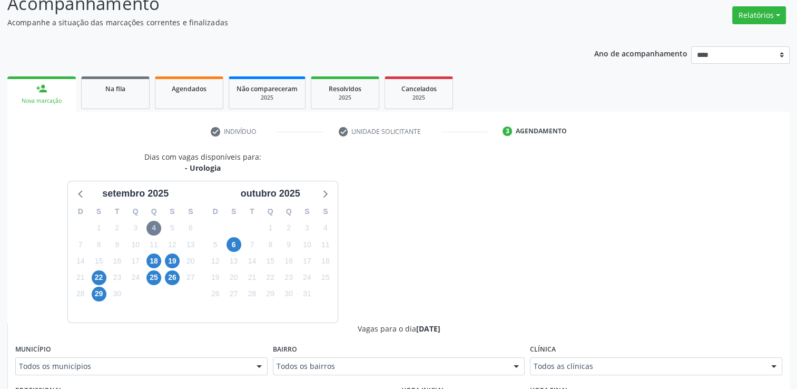
click at [178, 250] on div "12" at bounding box center [172, 244] width 15 height 16
click at [171, 266] on span "19" at bounding box center [172, 260] width 15 height 15
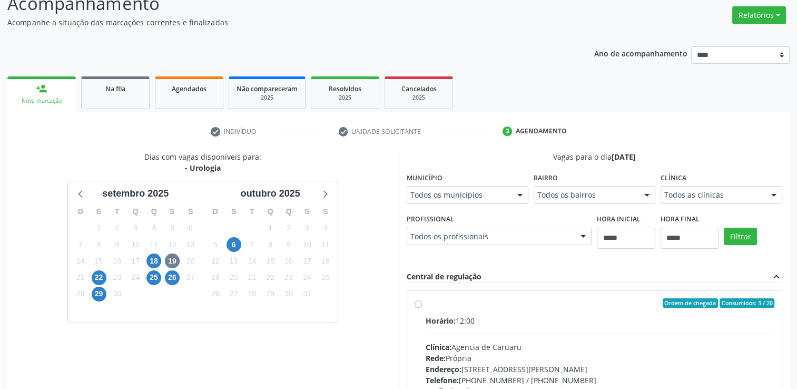
click at [449, 199] on div "Todos os municípios" at bounding box center [468, 195] width 122 height 18
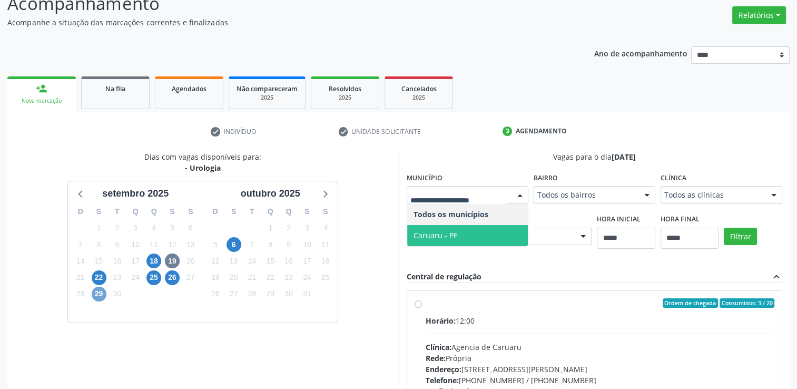
click at [103, 299] on span "29" at bounding box center [99, 293] width 15 height 15
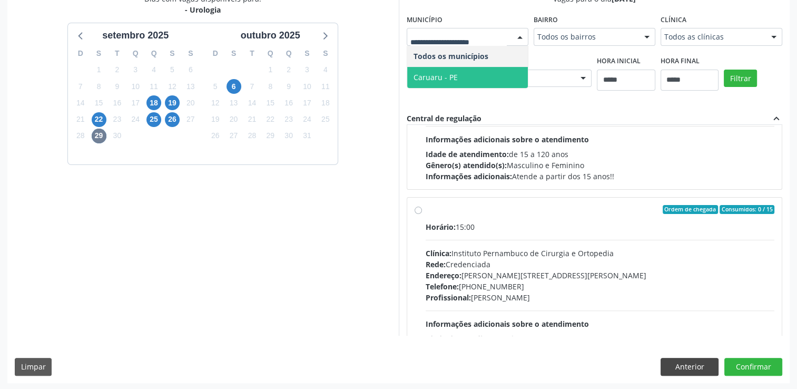
scroll to position [158, 0]
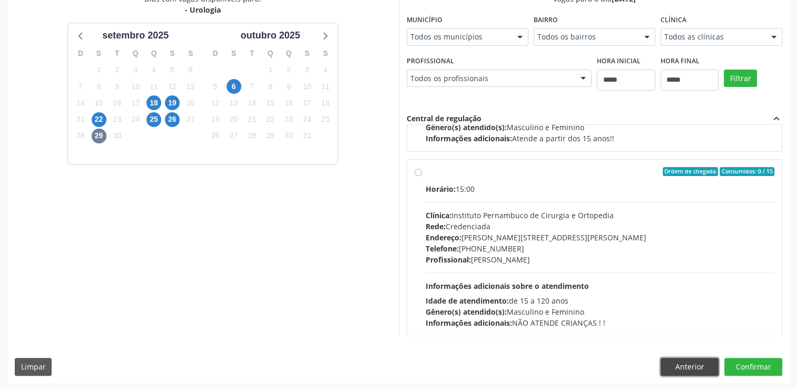
drag, startPoint x: 688, startPoint y: 371, endPoint x: 689, endPoint y: 365, distance: 5.8
click at [689, 370] on button "Anterior" at bounding box center [689, 367] width 58 height 18
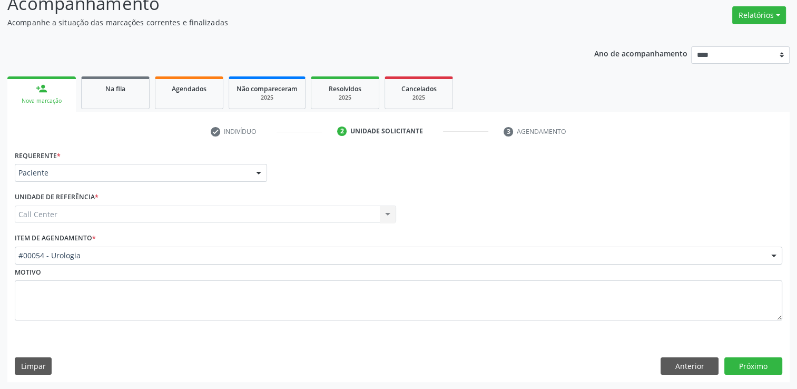
click at [212, 266] on div "Motivo" at bounding box center [398, 292] width 767 height 56
click at [757, 359] on button "Próximo" at bounding box center [753, 366] width 58 height 18
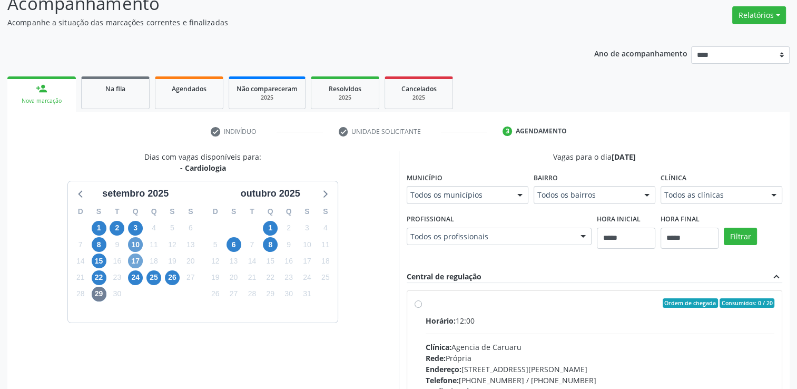
click at [139, 259] on span "17" at bounding box center [135, 260] width 15 height 15
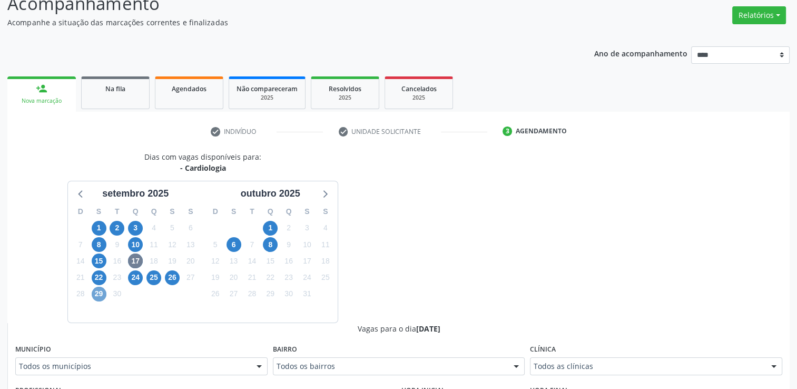
click at [98, 299] on span "29" at bounding box center [99, 293] width 15 height 15
click at [276, 247] on span "8" at bounding box center [270, 244] width 15 height 15
click at [183, 372] on div "Todos os municípios" at bounding box center [141, 366] width 252 height 18
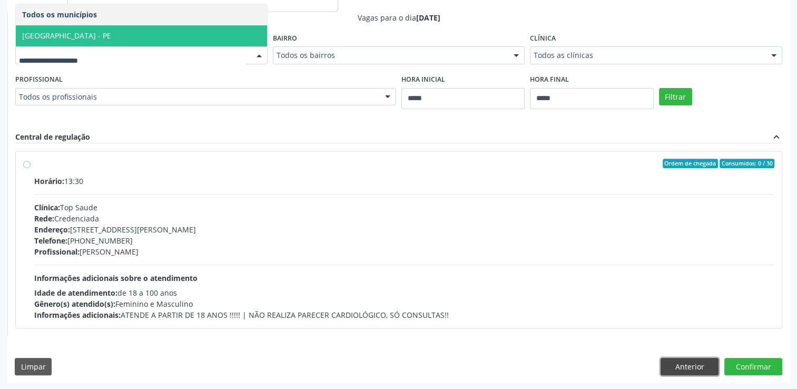
click at [685, 370] on button "Anterior" at bounding box center [689, 367] width 58 height 18
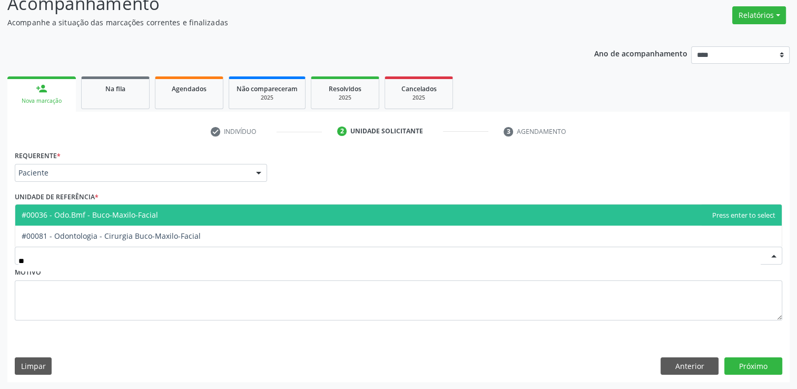
type input "***"
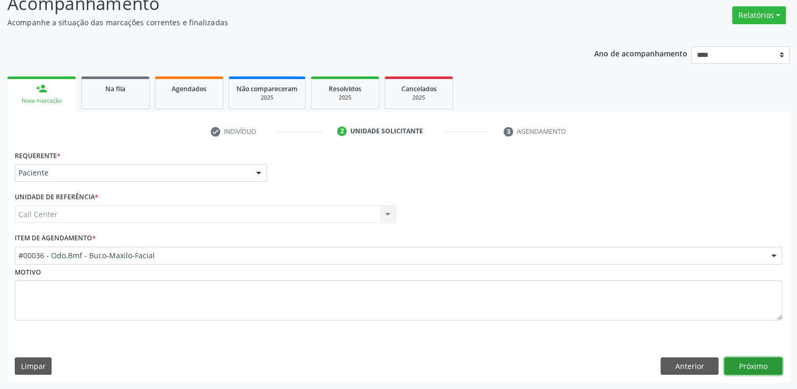
click at [742, 360] on button "Próximo" at bounding box center [753, 366] width 58 height 18
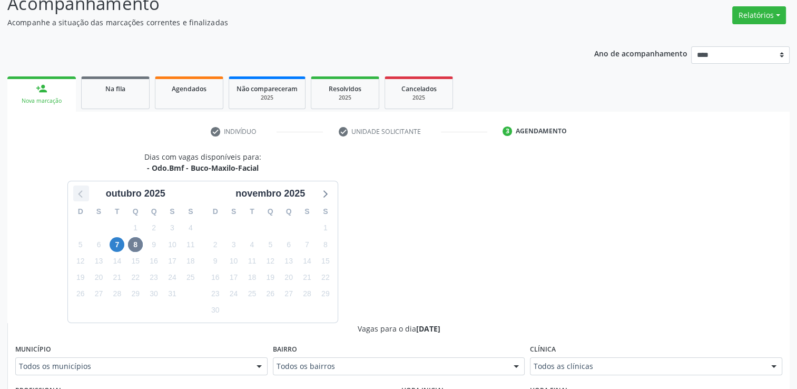
click at [76, 196] on icon at bounding box center [81, 193] width 14 height 14
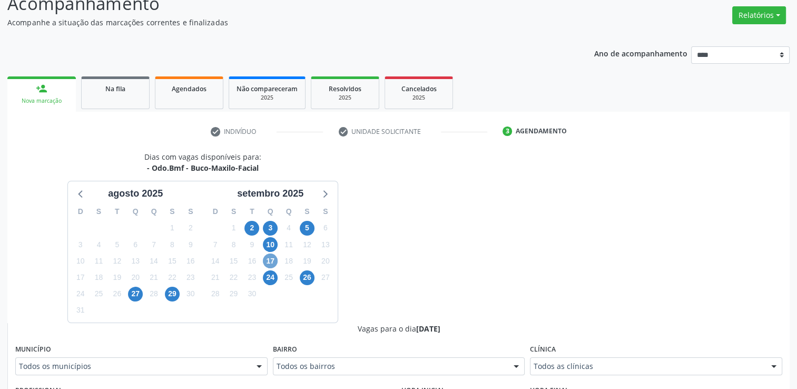
click at [268, 254] on span "17" at bounding box center [270, 260] width 15 height 15
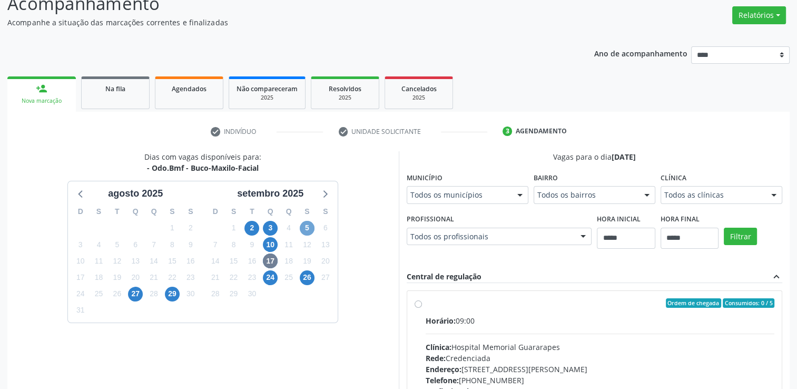
click at [306, 231] on span "5" at bounding box center [307, 228] width 15 height 15
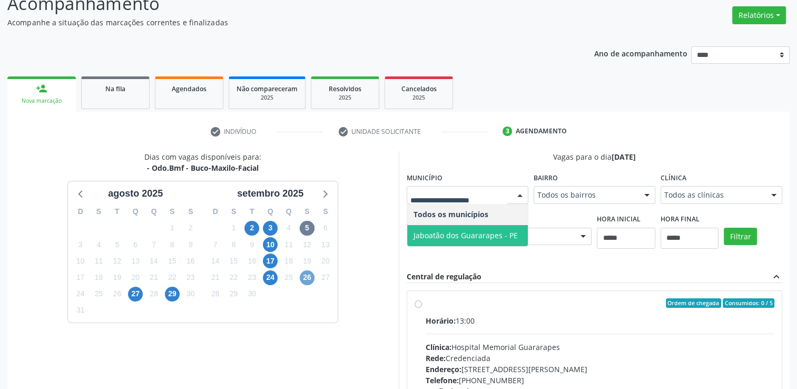
click at [304, 279] on span "26" at bounding box center [307, 277] width 15 height 15
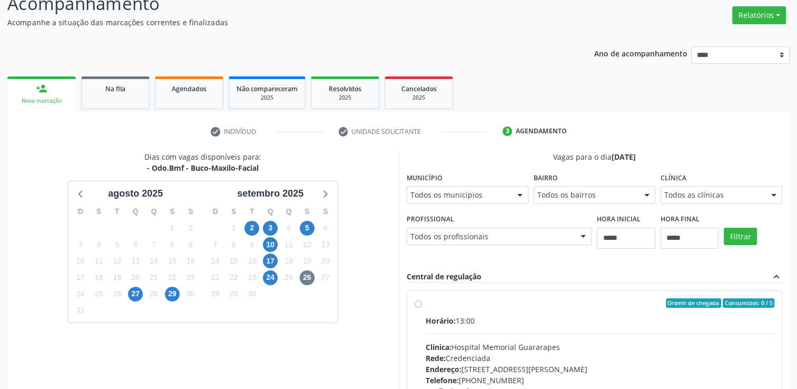
click at [430, 205] on fieldset "Município Todos os municípios Todos os municípios Jaboatão dos Guararapes - PE …" at bounding box center [468, 190] width 122 height 41
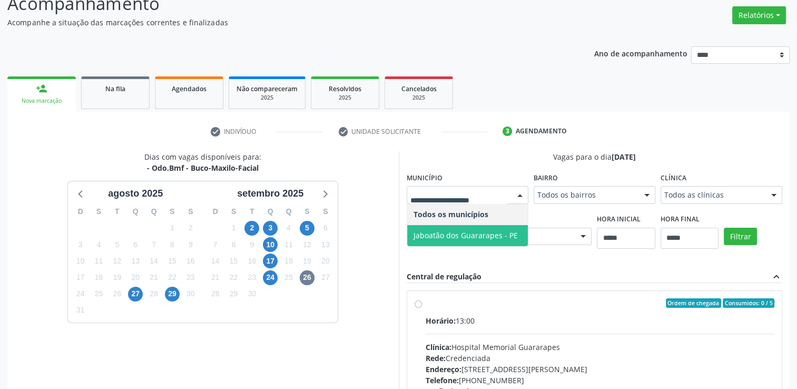
click at [415, 241] on span "Jaboatão dos Guararapes - PE" at bounding box center [467, 235] width 121 height 21
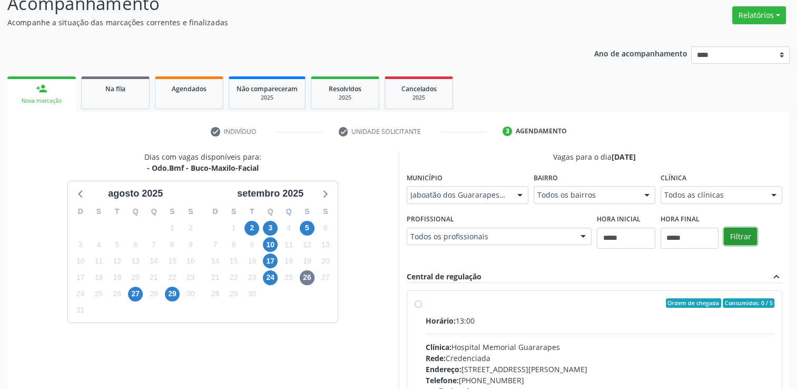
click at [741, 237] on button "Filtrar" at bounding box center [740, 236] width 33 height 18
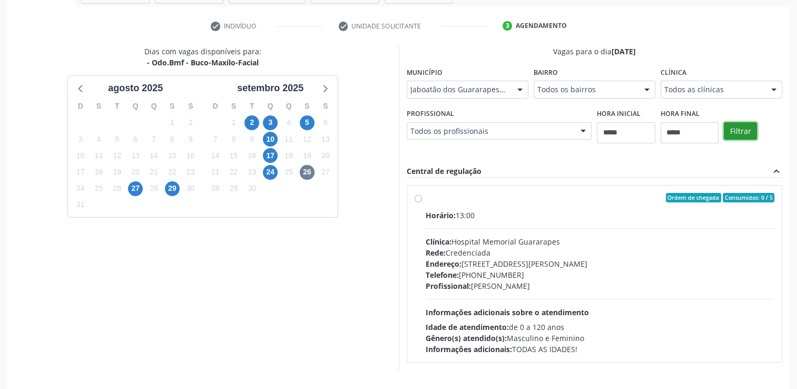
scroll to position [221, 0]
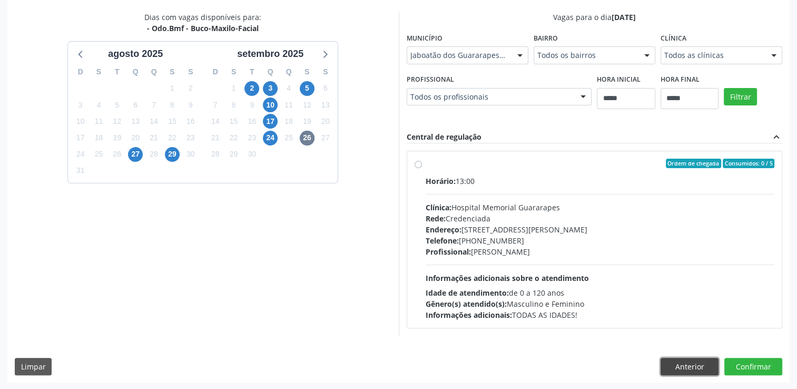
click at [693, 363] on button "Anterior" at bounding box center [689, 367] width 58 height 18
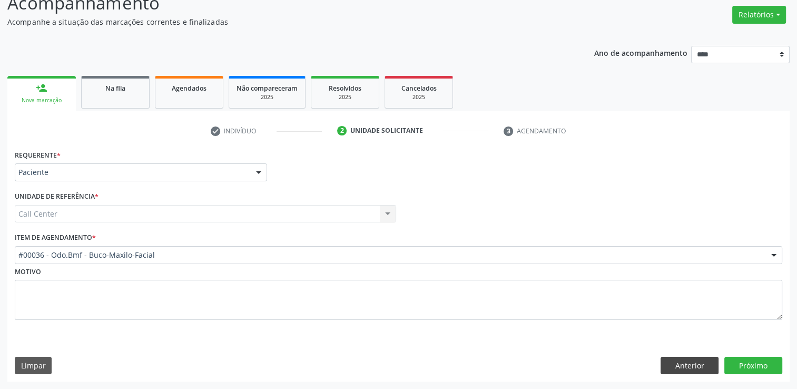
scroll to position [81, 0]
click at [696, 367] on button "Anterior" at bounding box center [689, 366] width 58 height 18
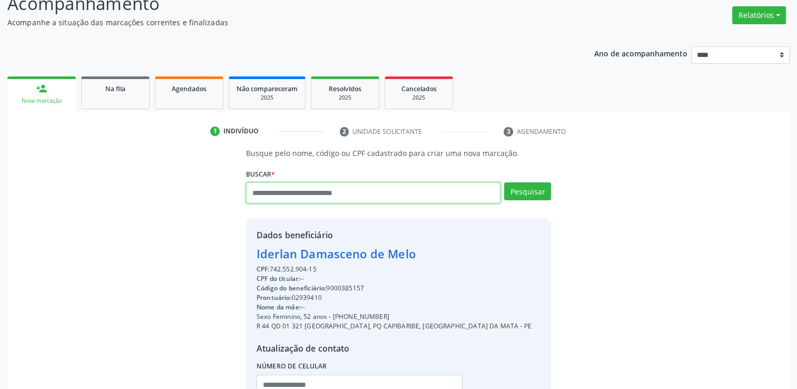
click at [357, 187] on input "text" at bounding box center [373, 192] width 254 height 21
type input "********"
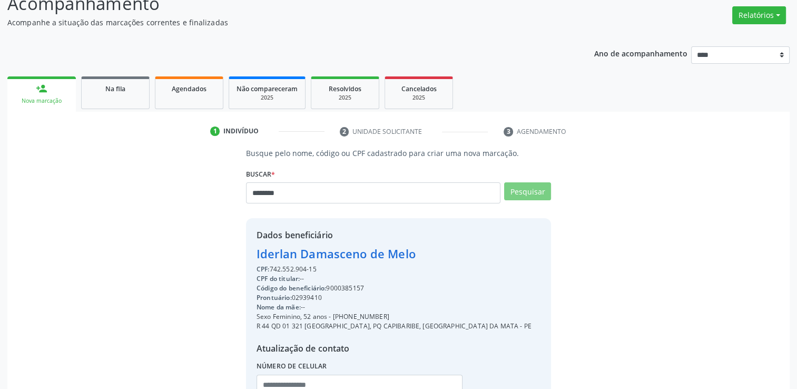
scroll to position [25, 0]
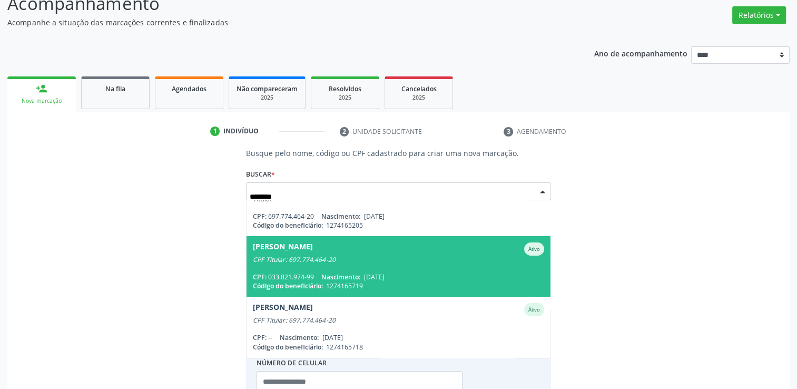
click at [406, 268] on span "Marconi Taveira da Silva Ativo CPF Titular: 697.774.464-20 CPF: 033.821.974-99 …" at bounding box center [398, 266] width 304 height 61
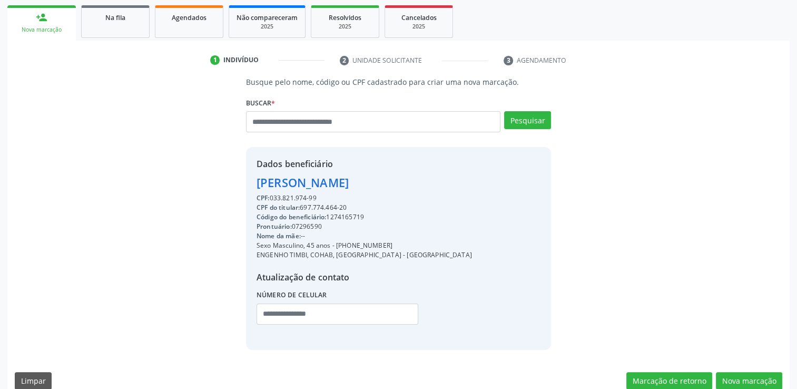
scroll to position [167, 0]
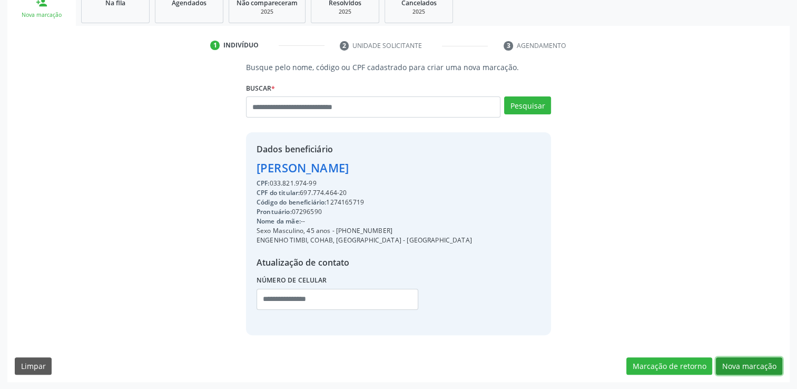
click at [768, 357] on button "Nova marcação" at bounding box center [749, 366] width 66 height 18
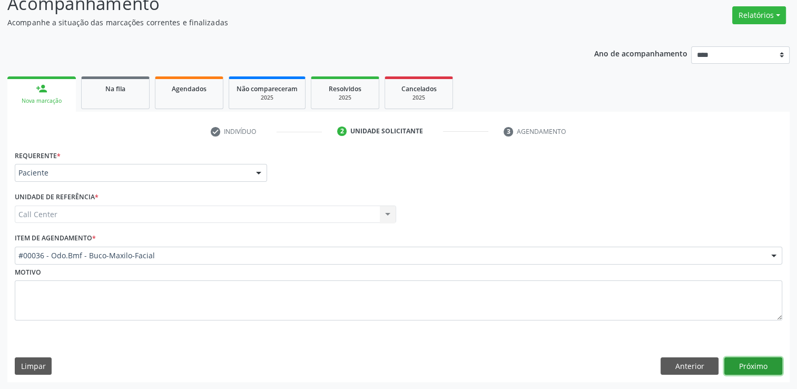
click at [744, 362] on button "Próximo" at bounding box center [753, 366] width 58 height 18
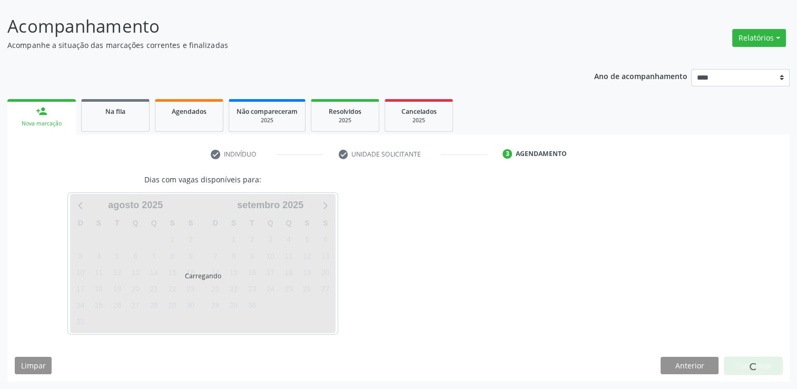
scroll to position [57, 0]
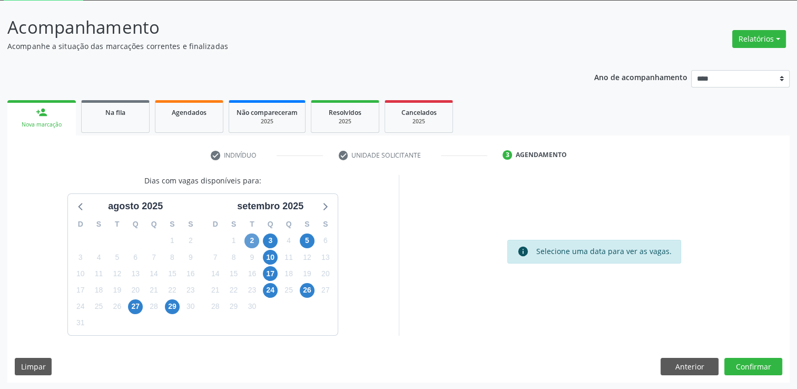
click at [259, 243] on div "2" at bounding box center [252, 240] width 18 height 16
click at [252, 242] on span "2" at bounding box center [251, 240] width 15 height 15
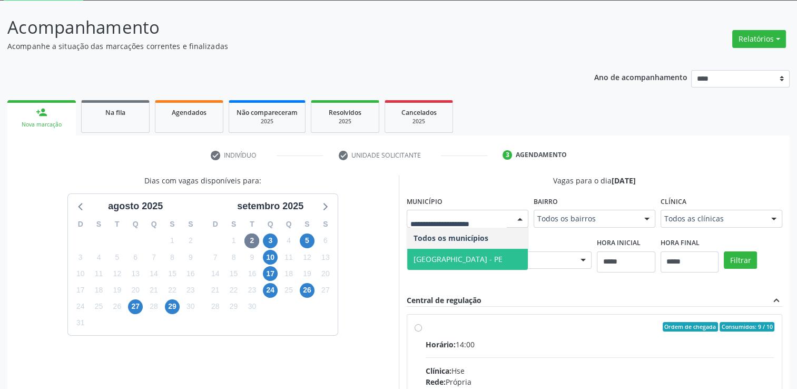
click at [437, 256] on span "Recife - PE" at bounding box center [457, 259] width 89 height 10
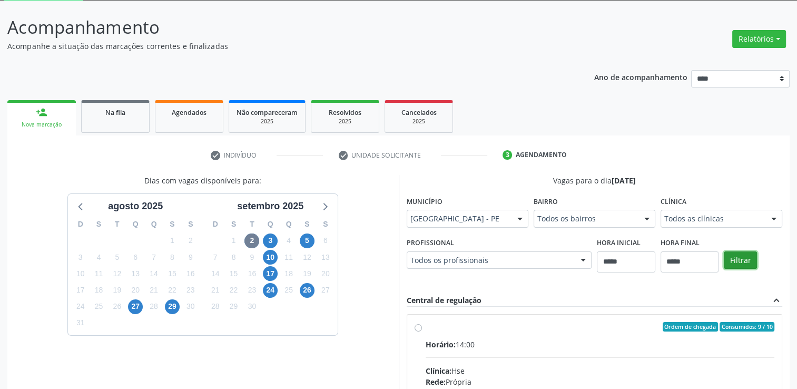
click at [747, 258] on button "Filtrar" at bounding box center [740, 260] width 33 height 18
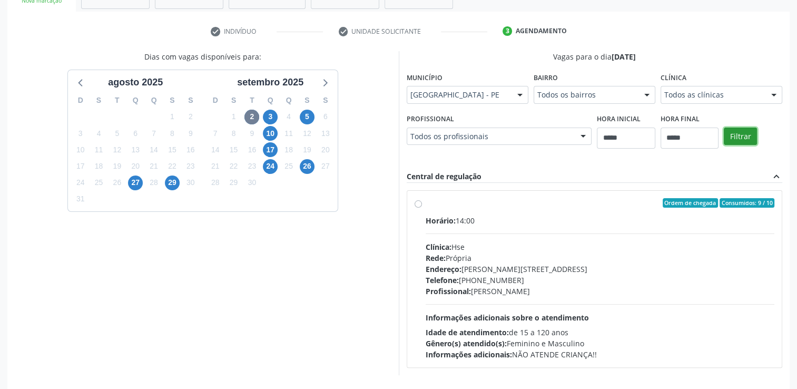
scroll to position [215, 0]
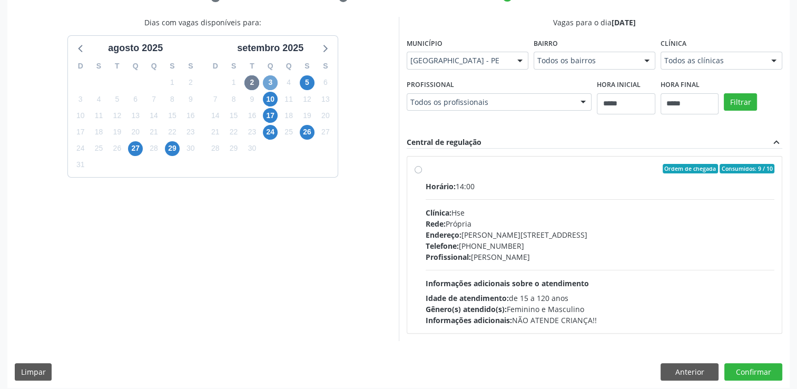
click at [272, 80] on span "3" at bounding box center [270, 82] width 15 height 15
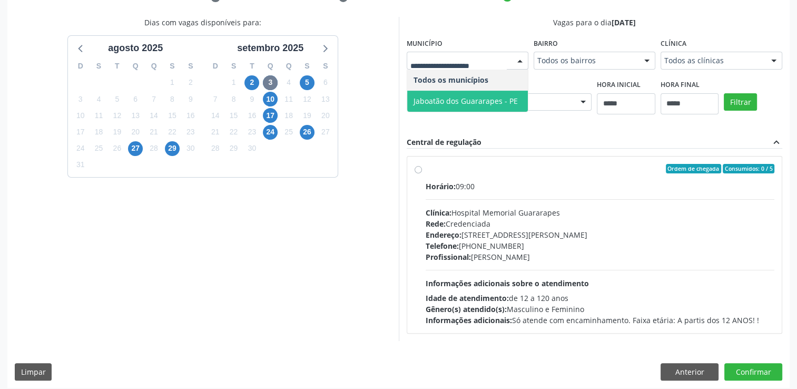
click at [450, 104] on span "Jaboatão dos Guararapes - PE" at bounding box center [465, 101] width 104 height 10
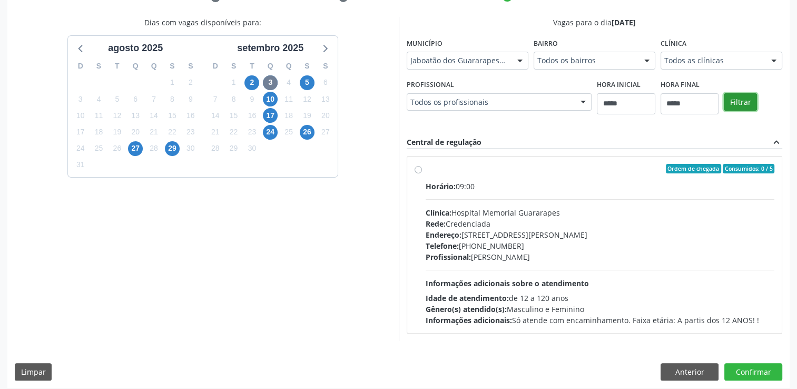
click at [733, 102] on button "Filtrar" at bounding box center [740, 102] width 33 height 18
click at [305, 83] on span "5" at bounding box center [307, 82] width 15 height 15
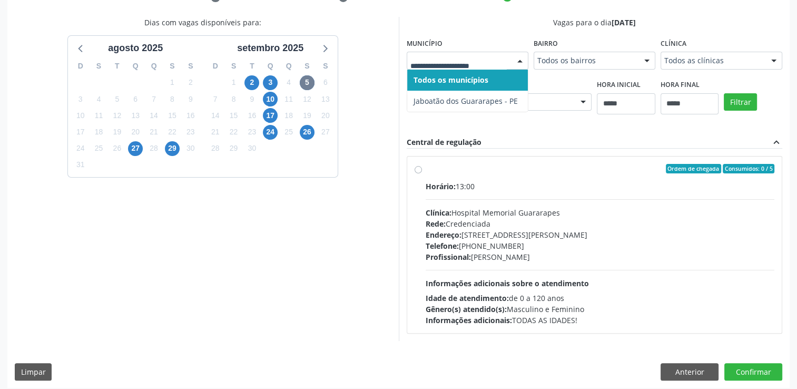
click at [460, 54] on div at bounding box center [468, 61] width 122 height 18
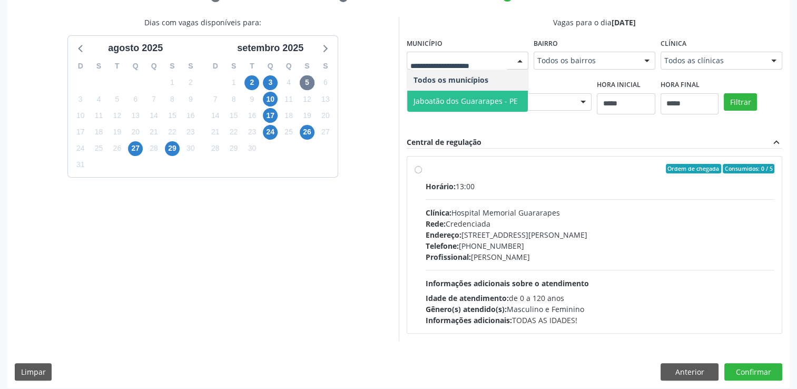
click at [453, 98] on span "Jaboatão dos Guararapes - PE" at bounding box center [465, 101] width 104 height 10
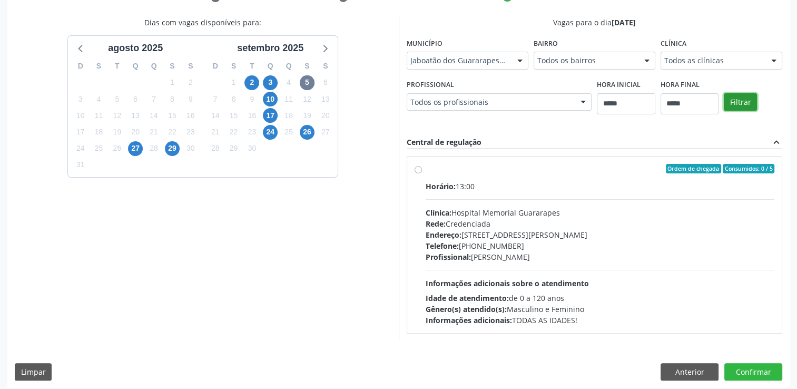
click at [742, 99] on button "Filtrar" at bounding box center [740, 102] width 33 height 18
click at [422, 169] on div "Ordem de chegada Consumidos: 0 / 5 Horário: 13:00 Clínica: Hospital Memorial Gu…" at bounding box center [594, 245] width 360 height 162
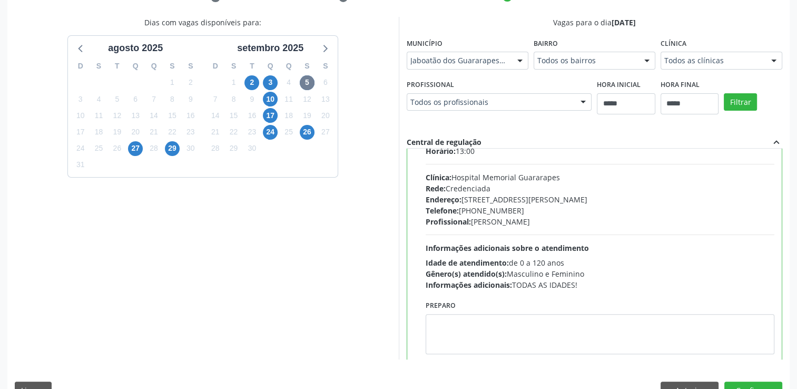
scroll to position [52, 0]
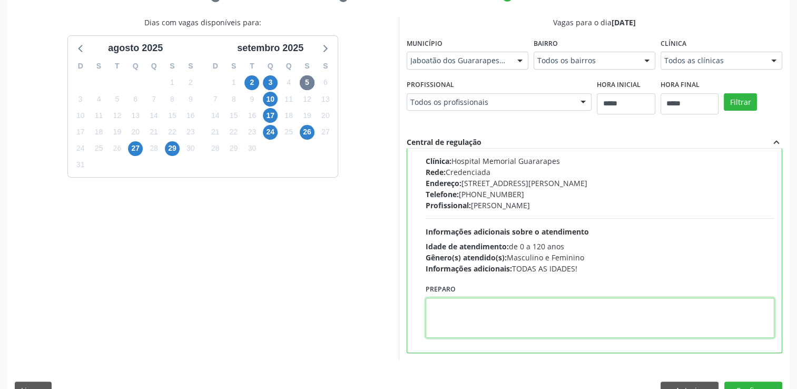
click at [505, 311] on textarea at bounding box center [599, 318] width 349 height 40
paste textarea "**********"
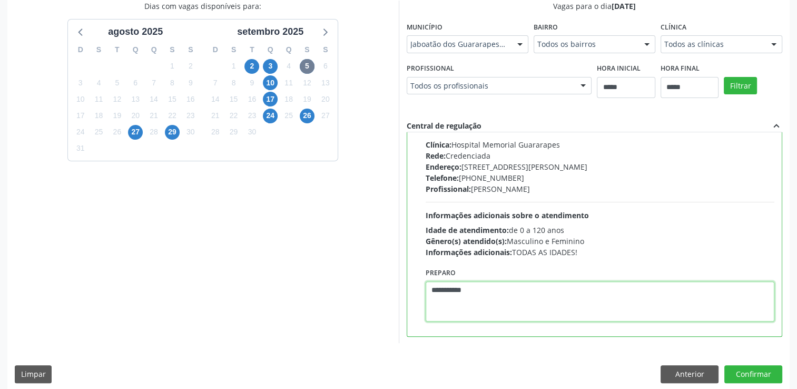
scroll to position [240, 0]
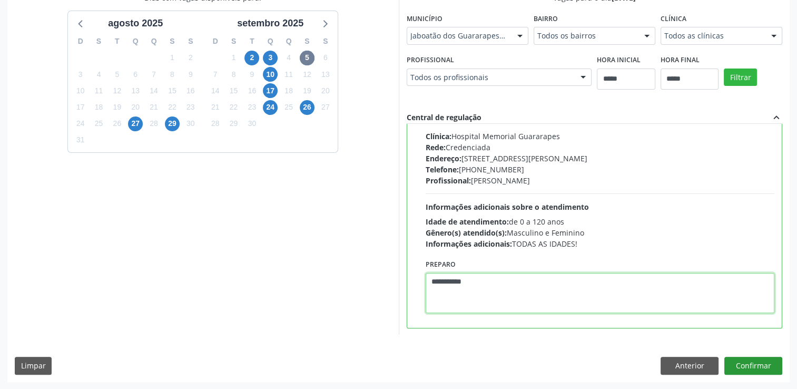
type textarea "**********"
click at [745, 361] on button "Confirmar" at bounding box center [753, 366] width 58 height 18
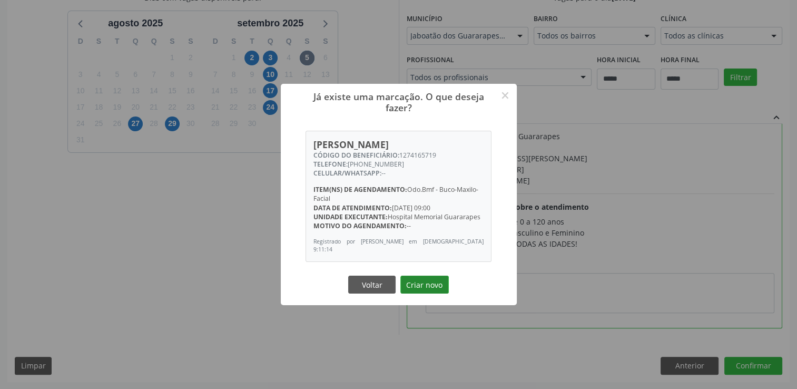
click at [442, 290] on button "Criar novo" at bounding box center [424, 284] width 48 height 18
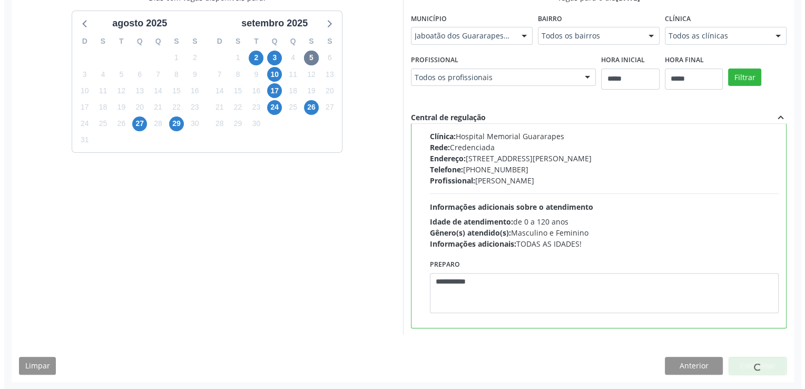
scroll to position [0, 0]
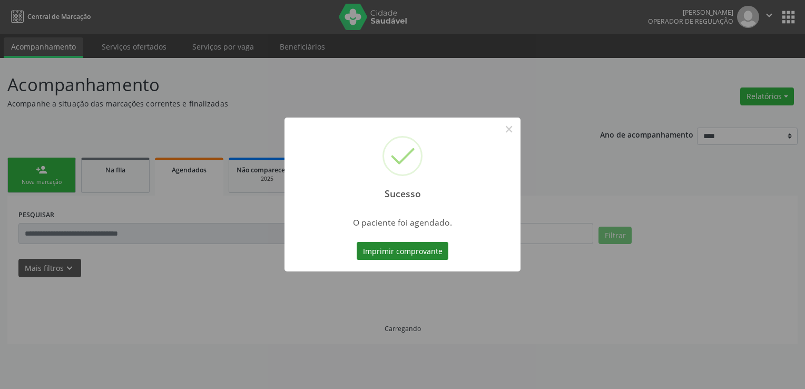
click at [393, 252] on button "Imprimir comprovante" at bounding box center [403, 251] width 92 height 18
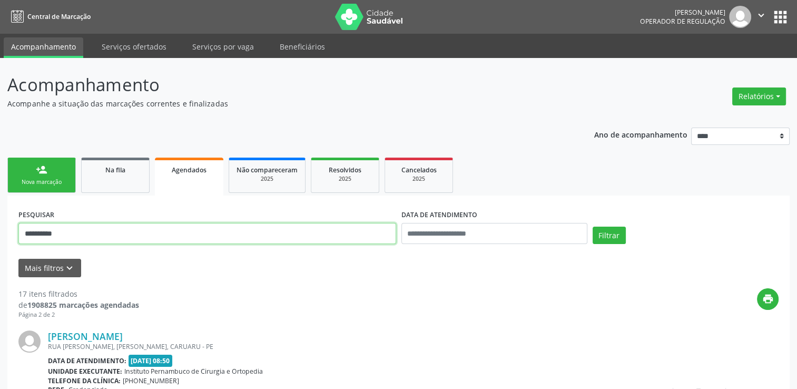
click at [103, 233] on input "**********" at bounding box center [207, 233] width 378 height 21
drag, startPoint x: 103, startPoint y: 233, endPoint x: 108, endPoint y: 231, distance: 5.7
click at [104, 232] on input "**********" at bounding box center [207, 233] width 378 height 21
paste input "**********"
type input "**********"
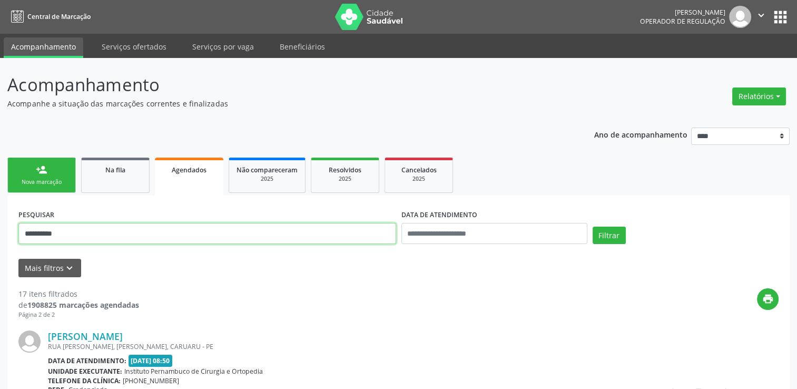
click at [592, 226] on button "Filtrar" at bounding box center [608, 235] width 33 height 18
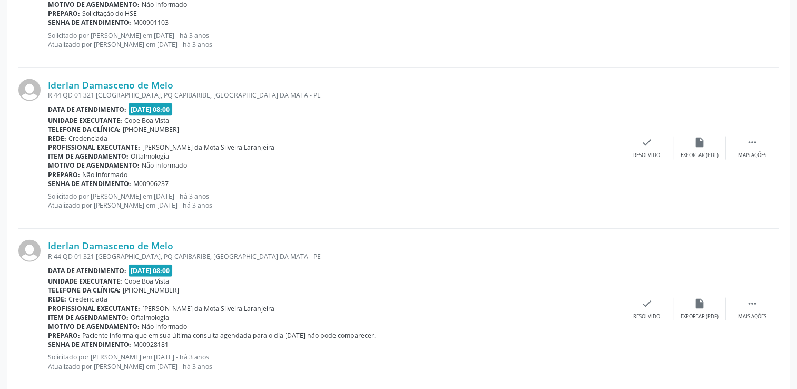
scroll to position [2388, 0]
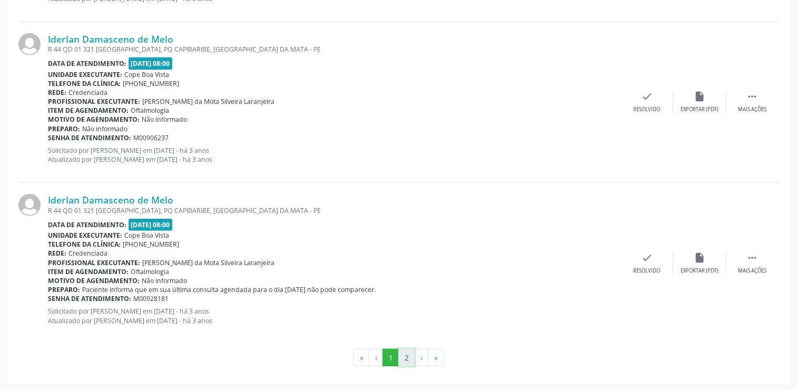
click at [410, 353] on button "2" at bounding box center [406, 358] width 16 height 18
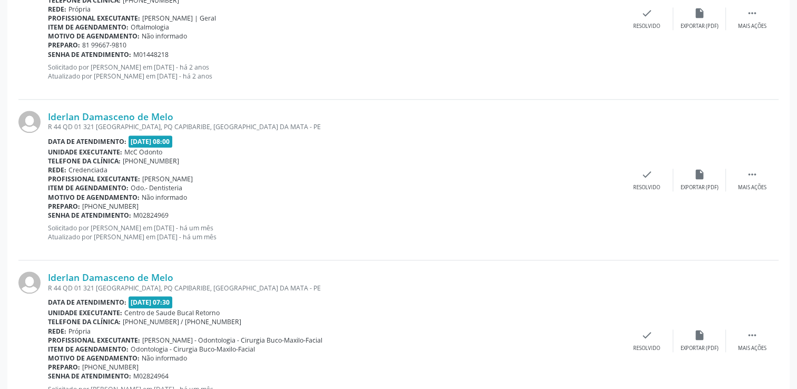
scroll to position [1263, 0]
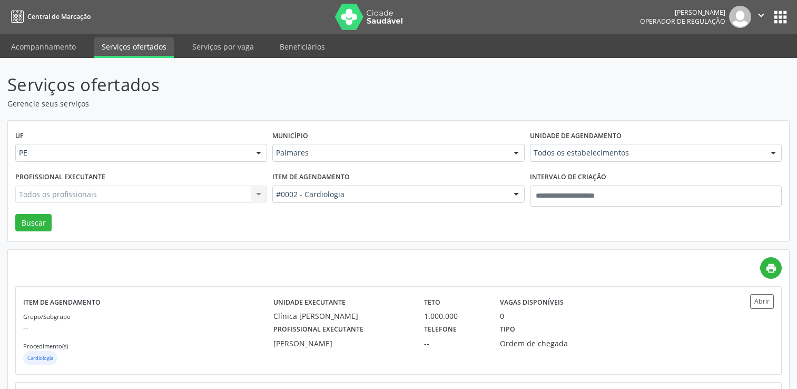
scroll to position [102, 0]
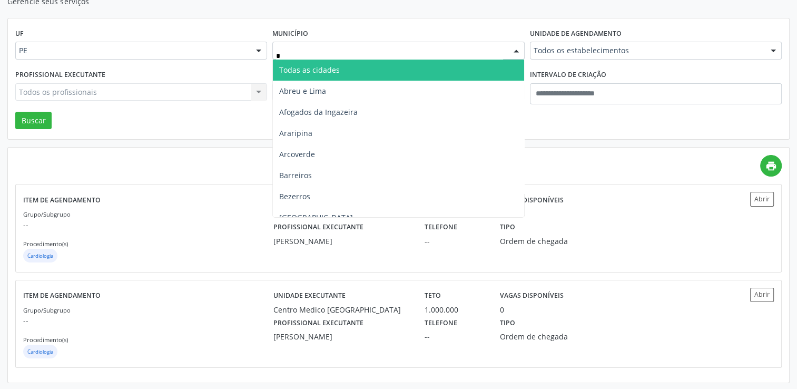
type input "**"
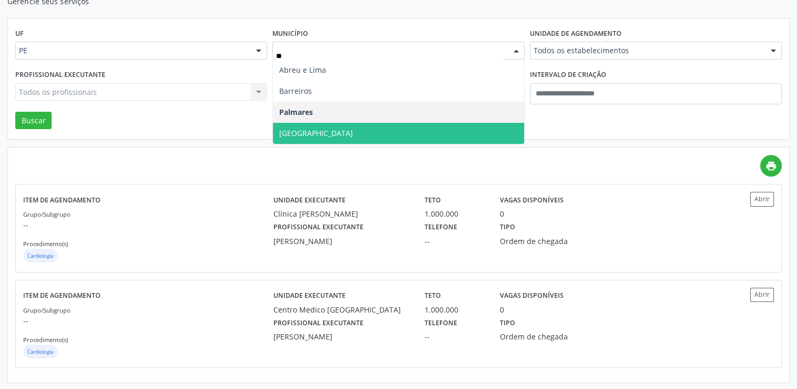
click at [324, 132] on span "[GEOGRAPHIC_DATA]" at bounding box center [398, 133] width 251 height 21
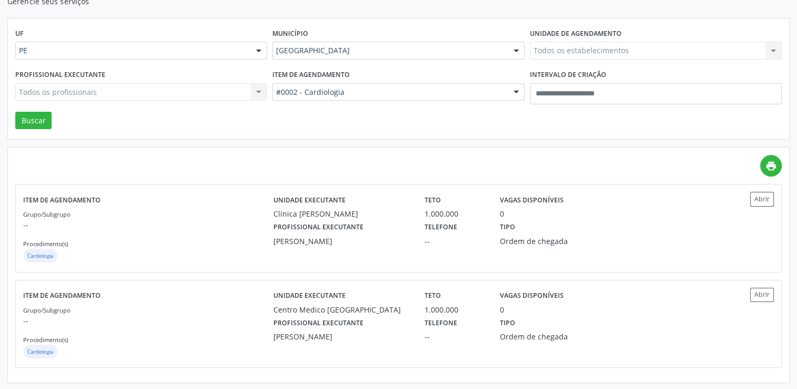
click at [334, 100] on div "#0002 - Cardiologia" at bounding box center [398, 92] width 252 height 18
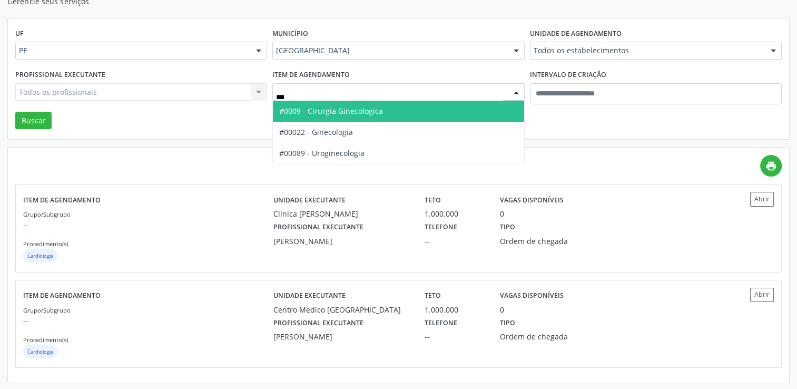
type input "****"
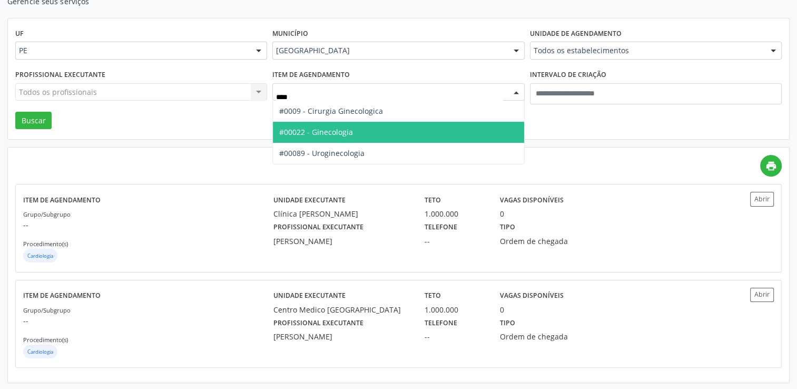
click at [356, 134] on span "#00022 - Ginecologia" at bounding box center [398, 132] width 251 height 21
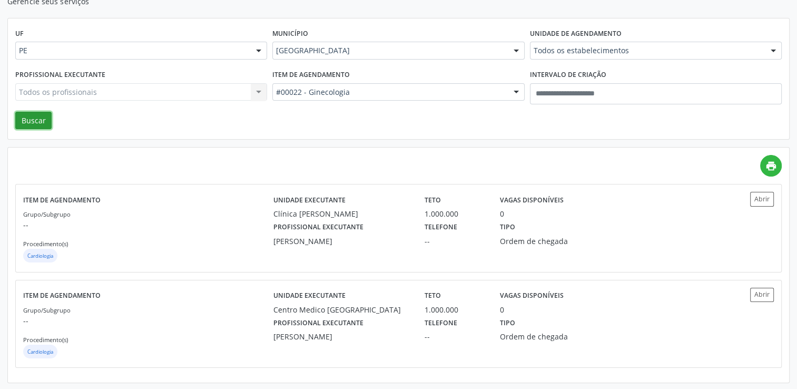
click at [35, 116] on button "Buscar" at bounding box center [33, 121] width 36 height 18
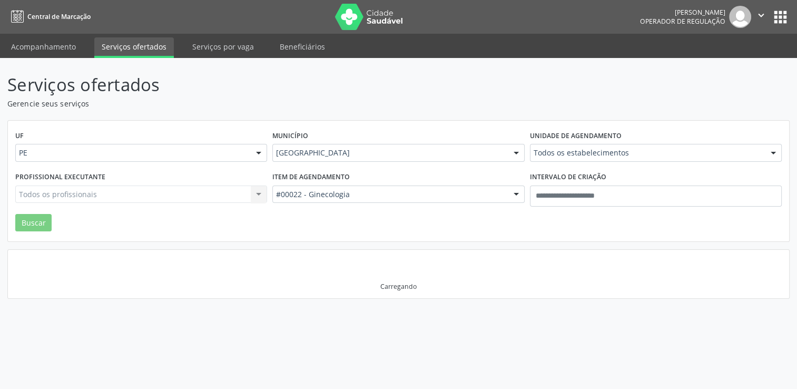
scroll to position [0, 0]
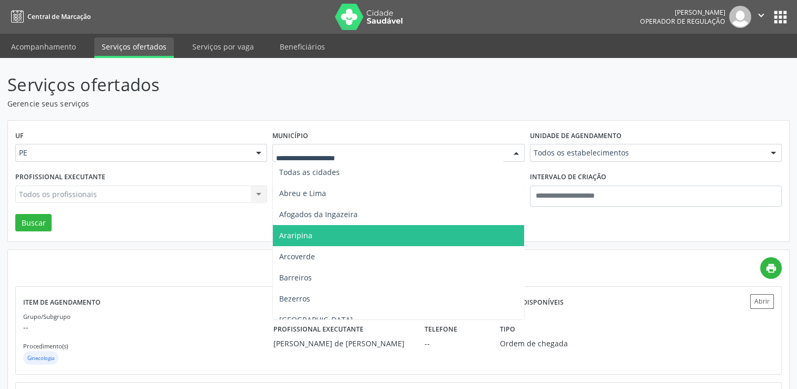
drag, startPoint x: 356, startPoint y: 156, endPoint x: 358, endPoint y: 165, distance: 9.2
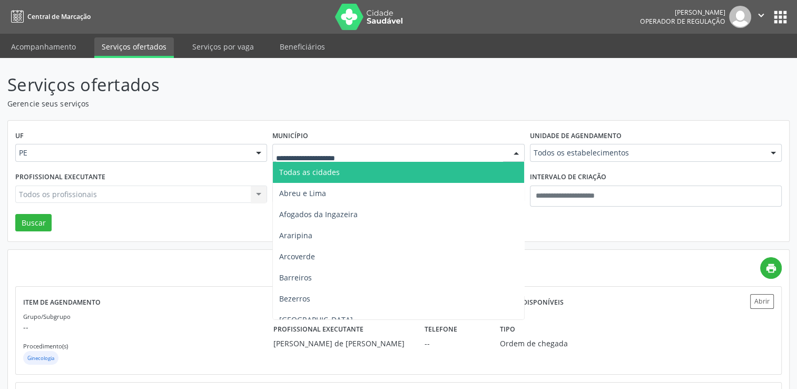
type input "*"
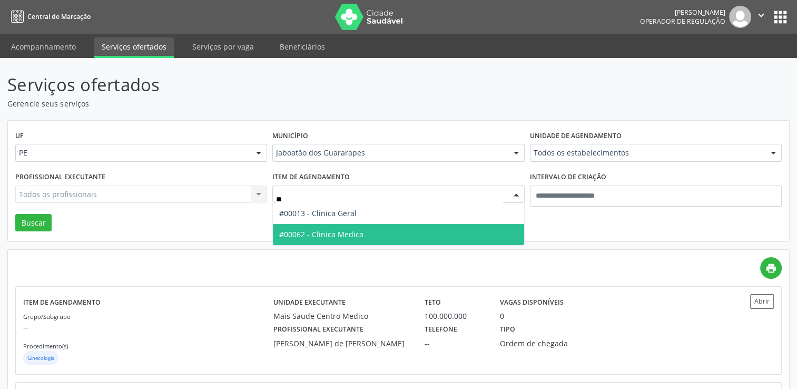
type input "***"
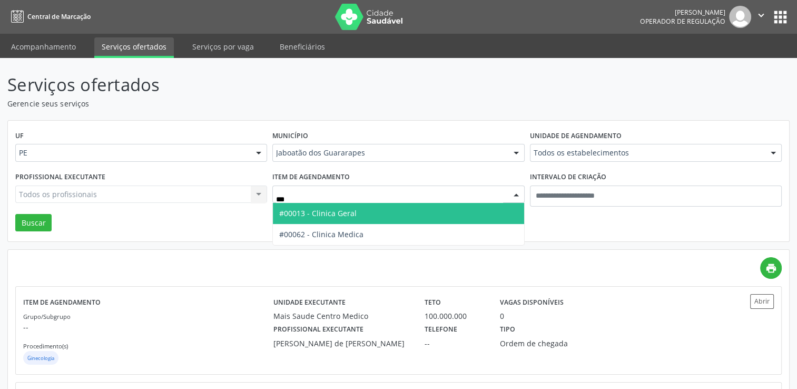
click at [358, 214] on span "#00013 - Clinica Geral" at bounding box center [398, 213] width 251 height 21
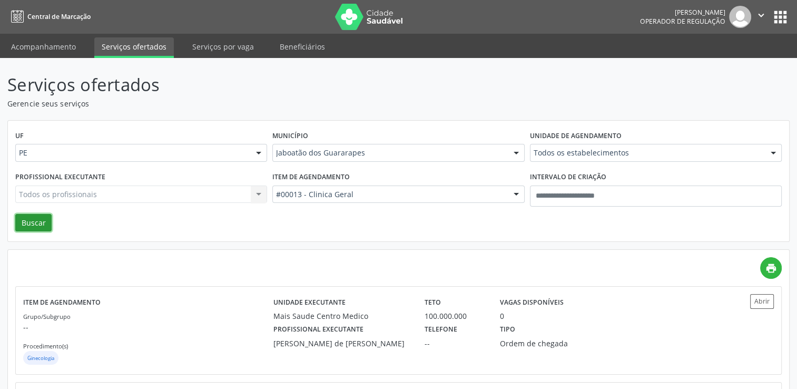
click at [26, 225] on button "Buscar" at bounding box center [33, 223] width 36 height 18
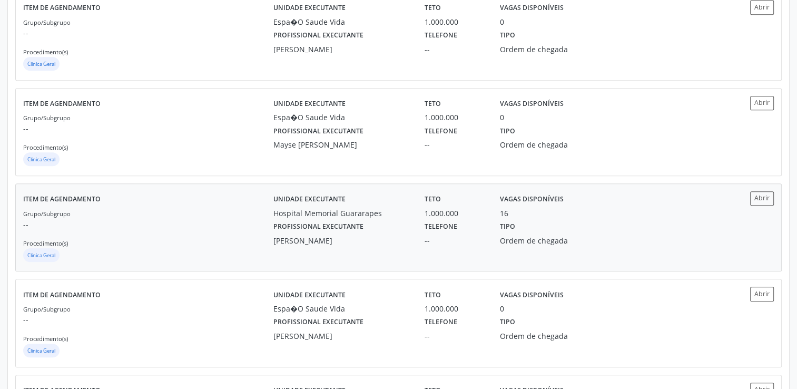
scroll to position [790, 0]
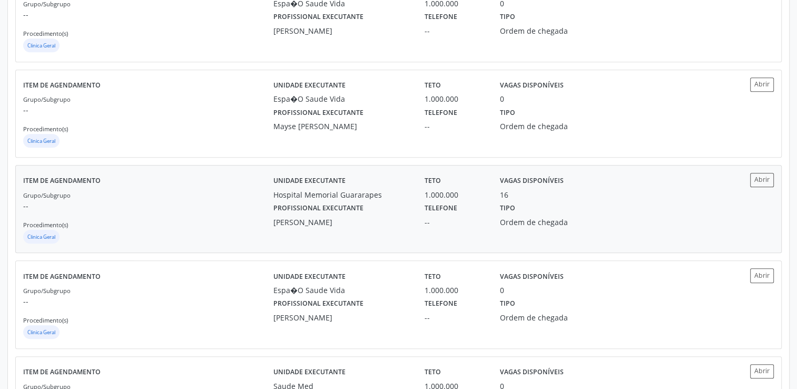
click at [377, 210] on div "Profissional executante [PERSON_NAME]" at bounding box center [341, 213] width 151 height 27
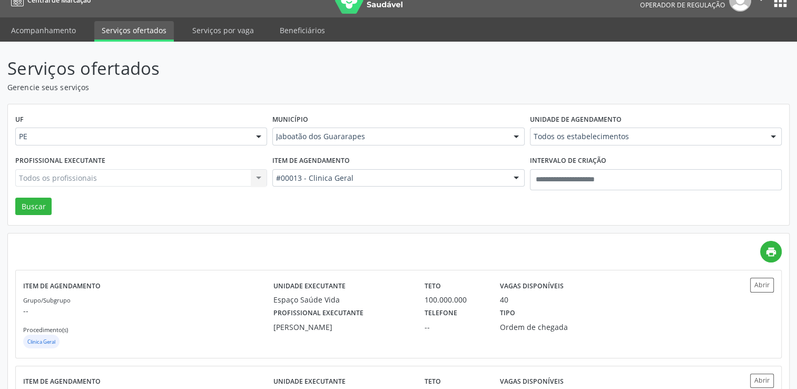
scroll to position [0, 0]
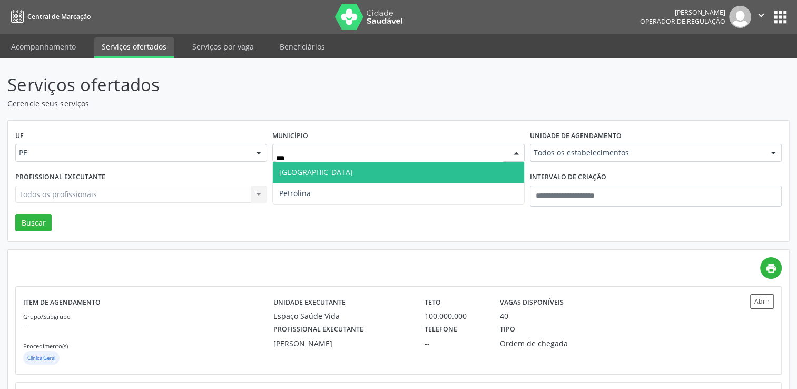
type input "****"
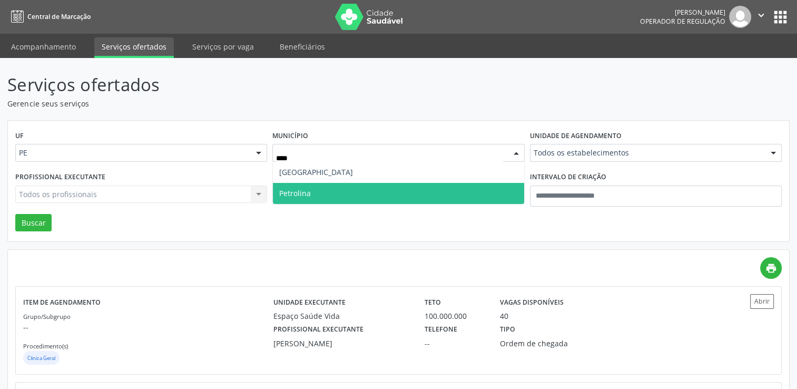
click at [320, 197] on span "Petrolina" at bounding box center [398, 193] width 251 height 21
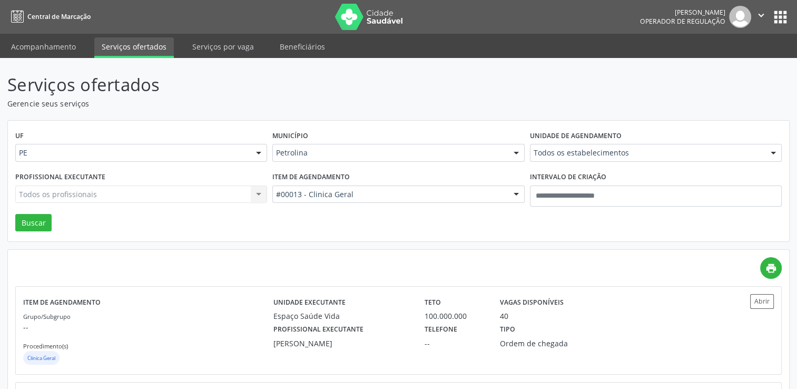
click at [331, 201] on div "#00013 - Clinica Geral" at bounding box center [398, 194] width 252 height 18
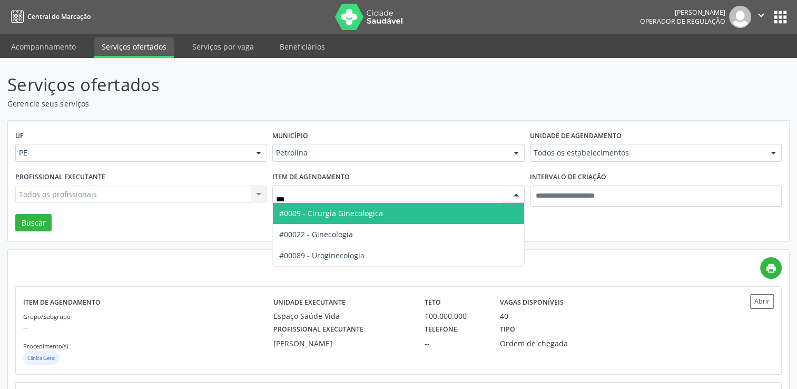
type input "****"
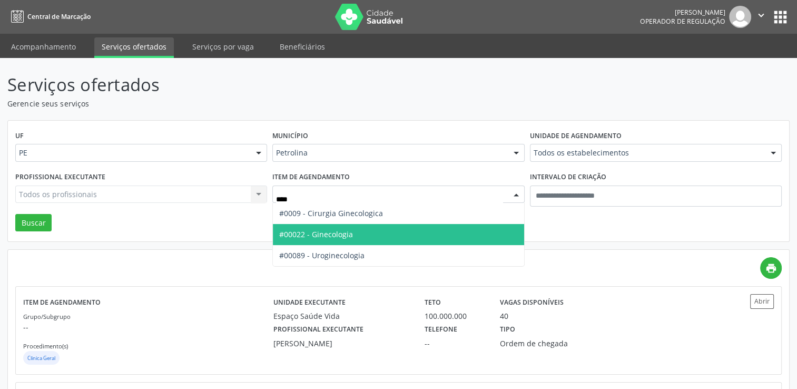
click at [320, 237] on span "#00022 - Ginecologia" at bounding box center [316, 234] width 74 height 10
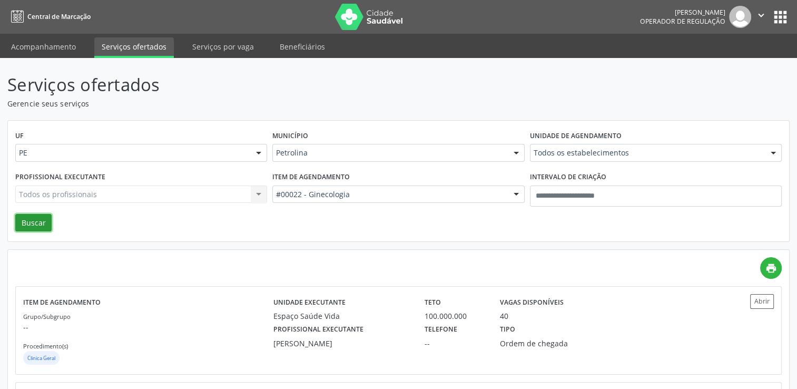
click at [37, 221] on button "Buscar" at bounding box center [33, 223] width 36 height 18
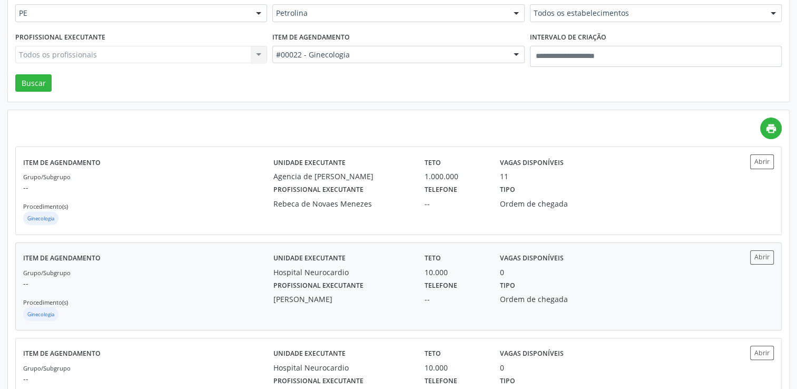
scroll to position [158, 0]
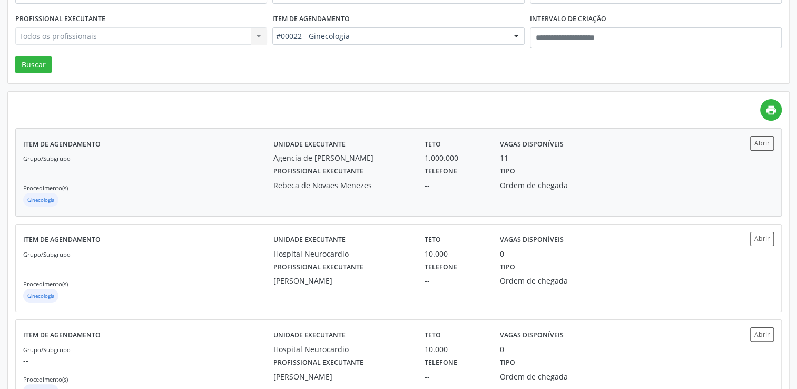
click at [350, 192] on div "Unidade executante Agencia de Petrolina Teto 1.000.000 Vagas disponíveis 11 Pro…" at bounding box center [492, 172] width 438 height 72
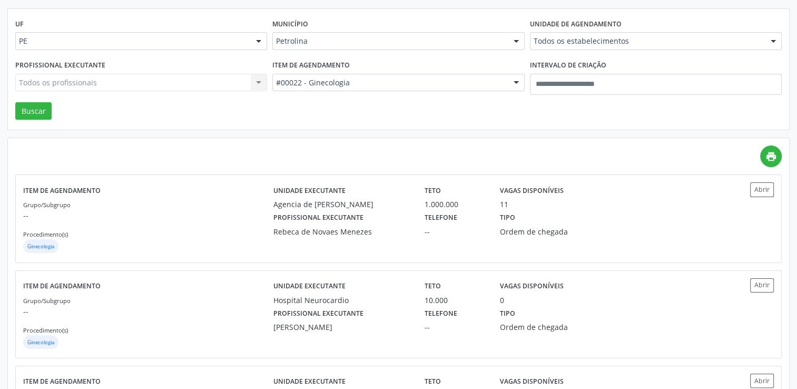
scroll to position [0, 0]
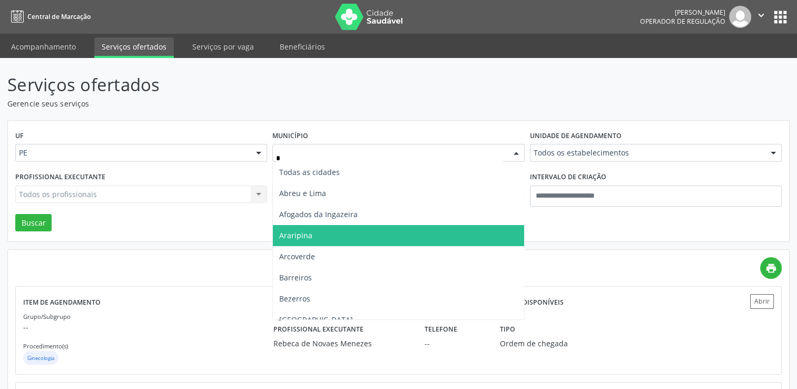
type input "**"
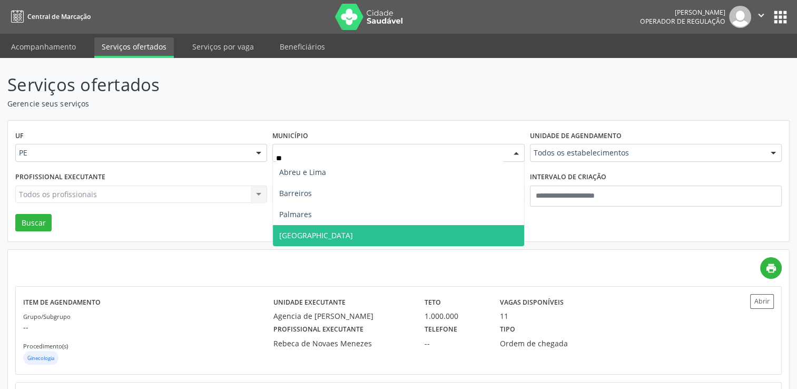
click at [343, 240] on span "Recife" at bounding box center [398, 235] width 251 height 21
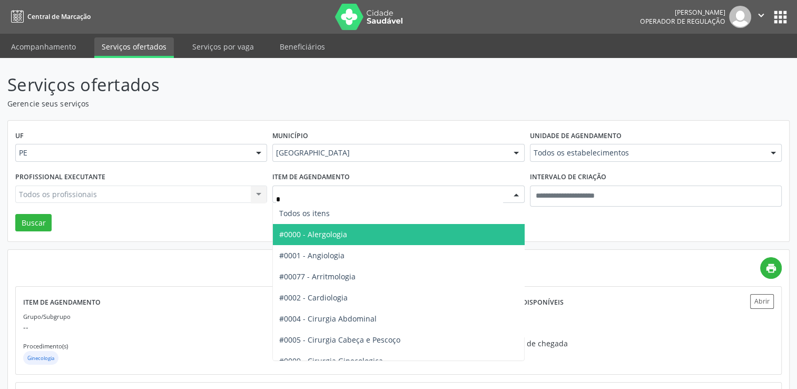
type input "**"
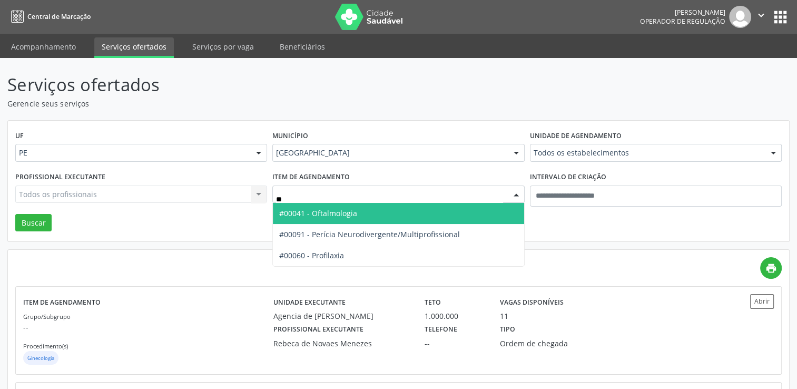
drag, startPoint x: 371, startPoint y: 216, endPoint x: 378, endPoint y: 211, distance: 8.2
click at [371, 216] on span "#00041 - Oftalmologia" at bounding box center [398, 213] width 251 height 21
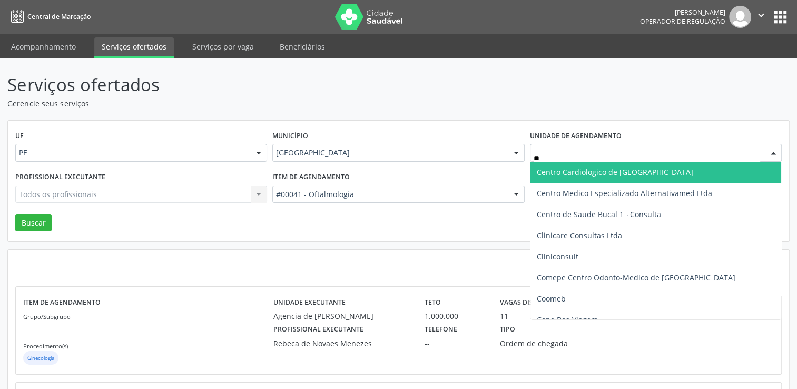
type input "***"
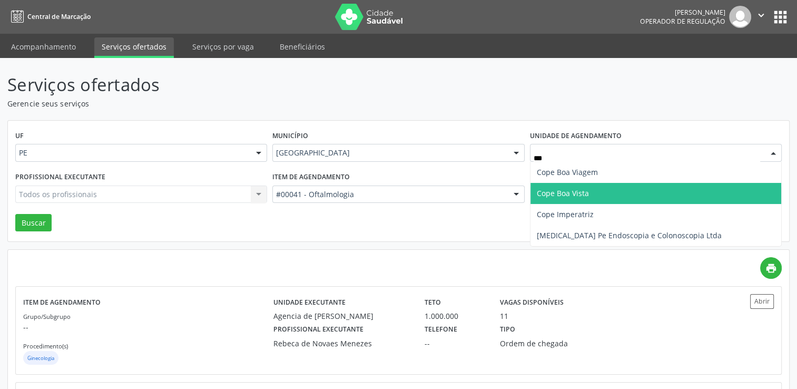
click at [573, 193] on span "Cope Boa Vista" at bounding box center [563, 193] width 52 height 10
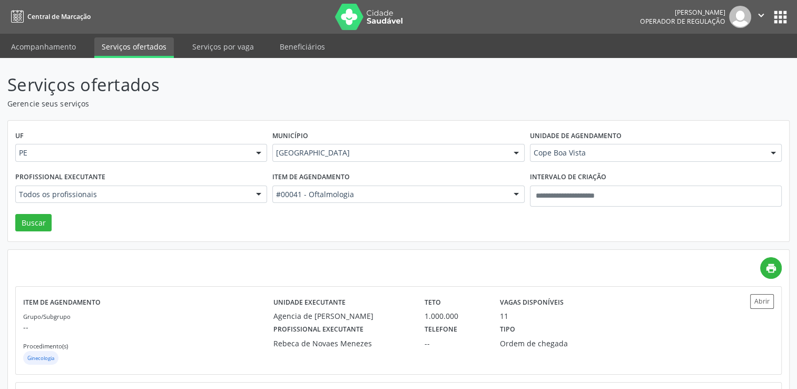
click at [240, 193] on div "Todos os profissionais Todos os profissionais Abraao Wagner Pessoa Ximenes Abra…" at bounding box center [141, 194] width 252 height 18
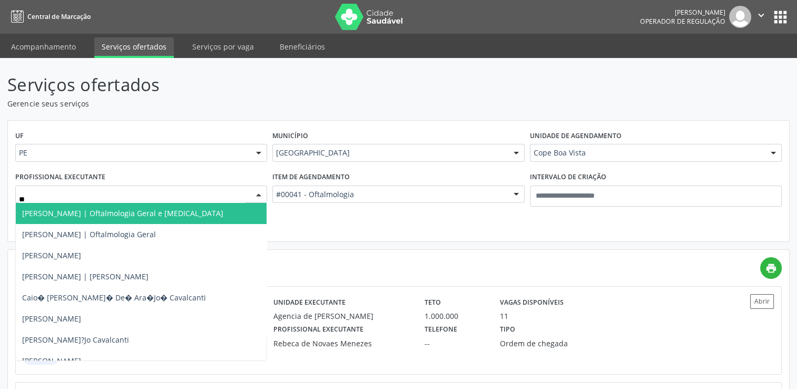
type input "***"
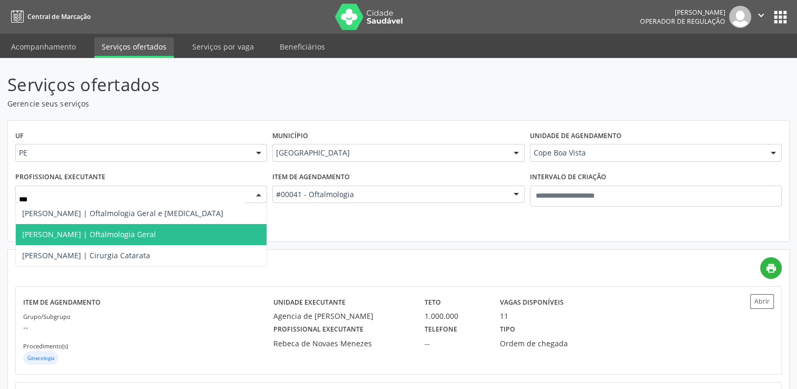
click at [116, 231] on span "Ana Floripes | Oftalmologia Geral" at bounding box center [89, 234] width 134 height 10
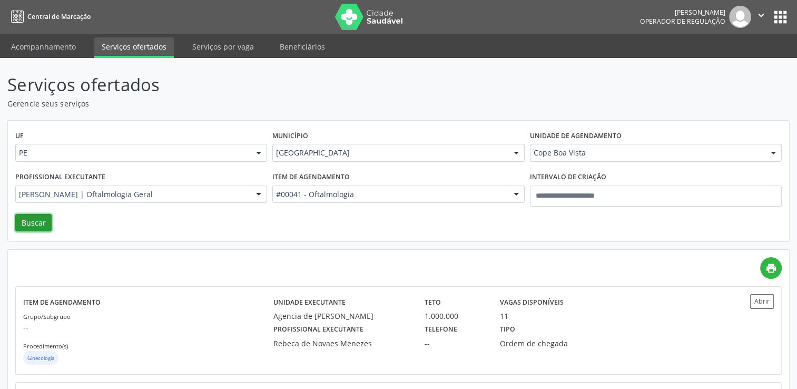
click at [40, 227] on button "Buscar" at bounding box center [33, 223] width 36 height 18
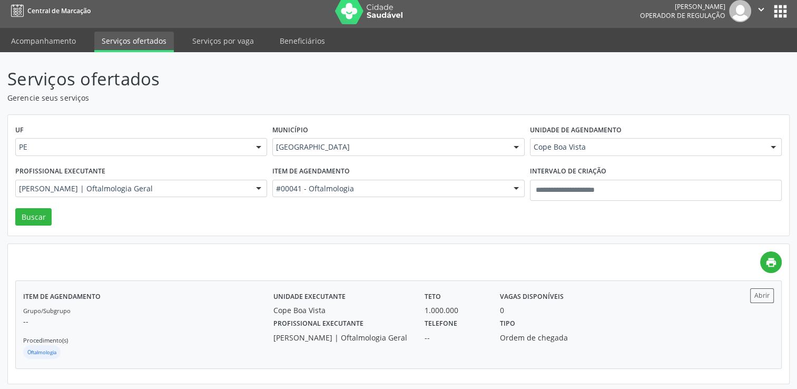
scroll to position [7, 0]
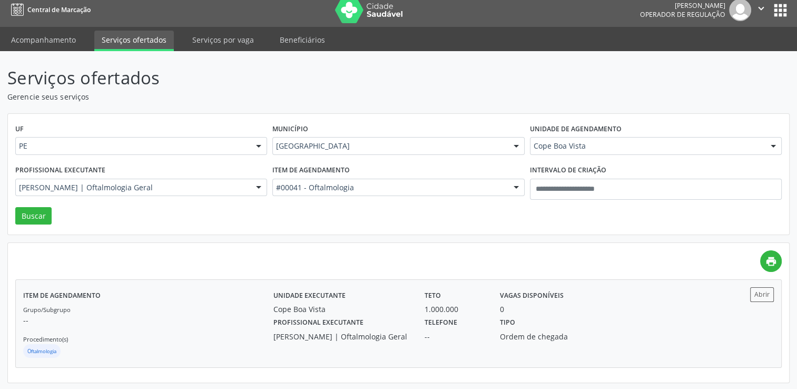
click at [469, 334] on div "--" at bounding box center [454, 336] width 61 height 11
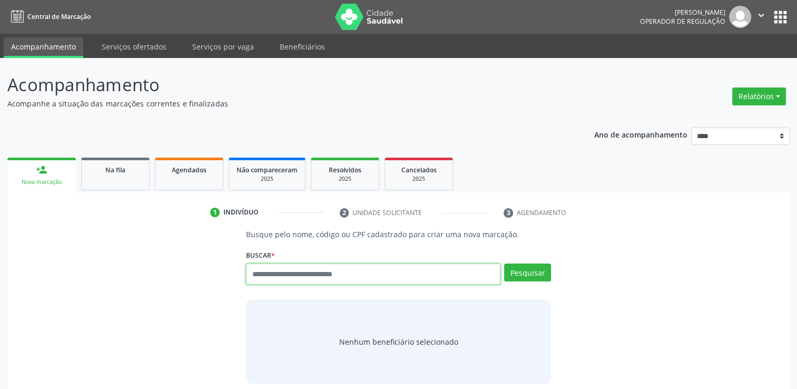
paste input "**********"
type input "**********"
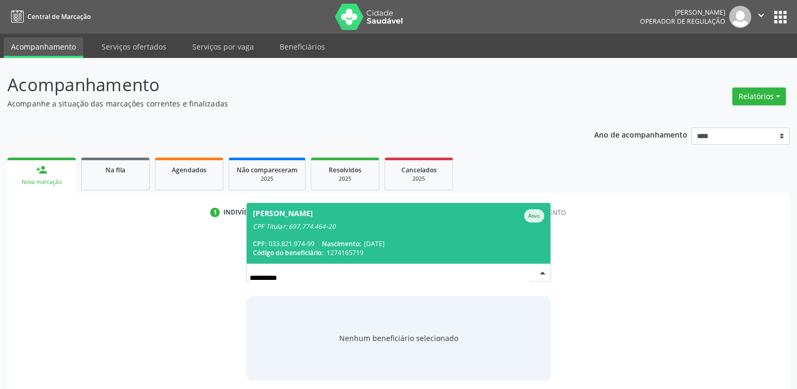
click at [255, 226] on div "CPF Titular: 697.774.464-20" at bounding box center [398, 226] width 291 height 8
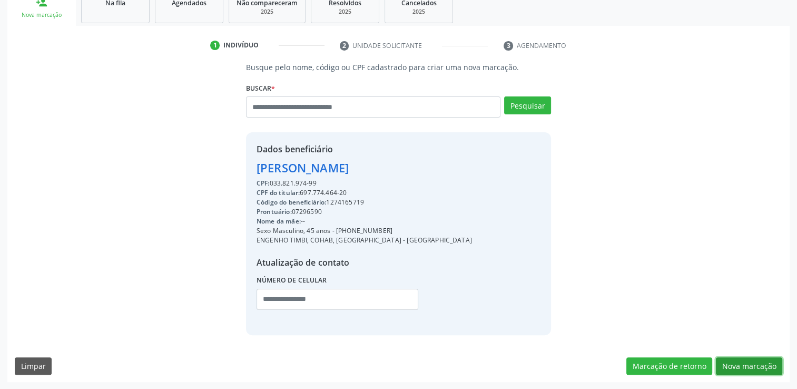
click at [746, 368] on button "Nova marcação" at bounding box center [749, 366] width 66 height 18
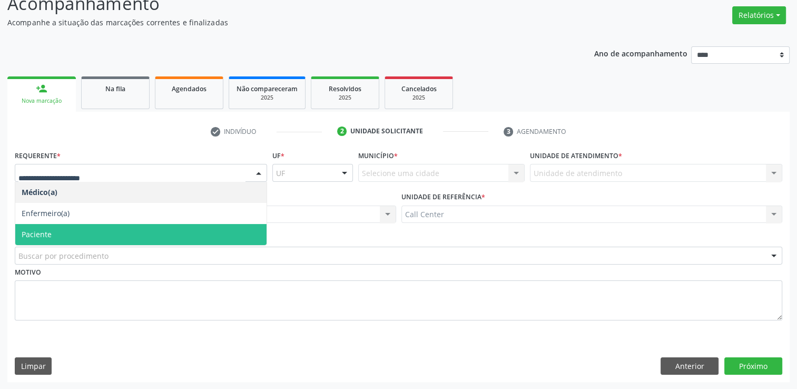
click at [101, 235] on span "Paciente" at bounding box center [140, 234] width 251 height 21
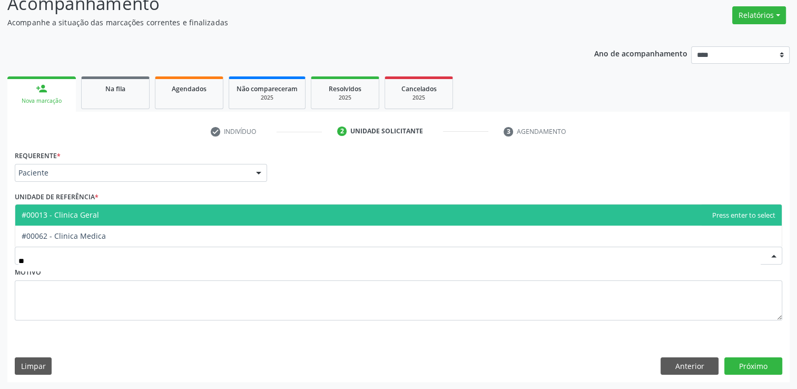
type input "***"
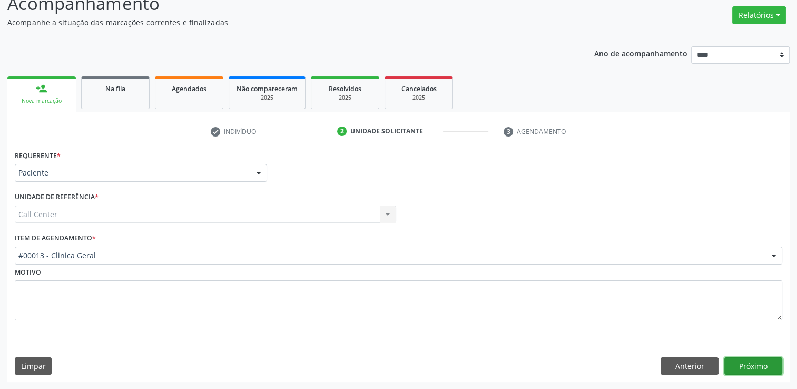
click at [739, 363] on button "Próximo" at bounding box center [753, 366] width 58 height 18
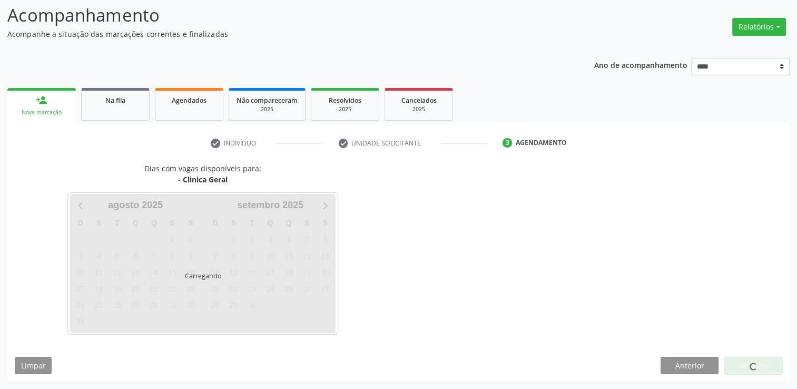
scroll to position [69, 0]
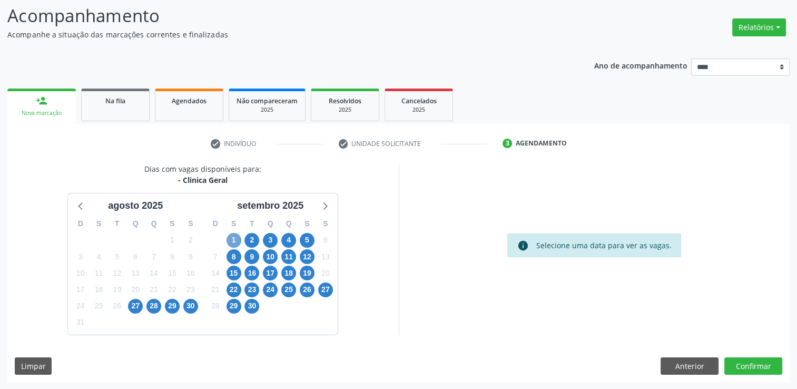
click at [232, 236] on span "1" at bounding box center [233, 240] width 15 height 15
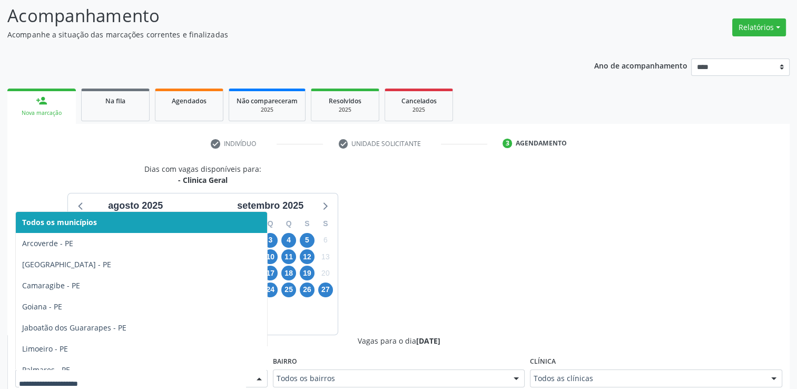
scroll to position [74, 0]
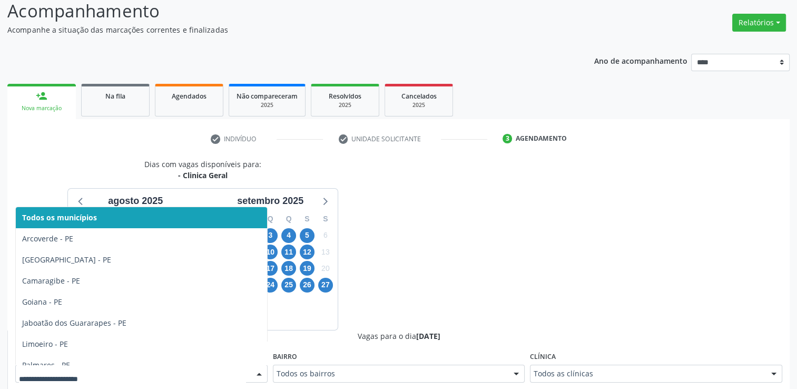
click at [254, 378] on div at bounding box center [259, 374] width 16 height 18
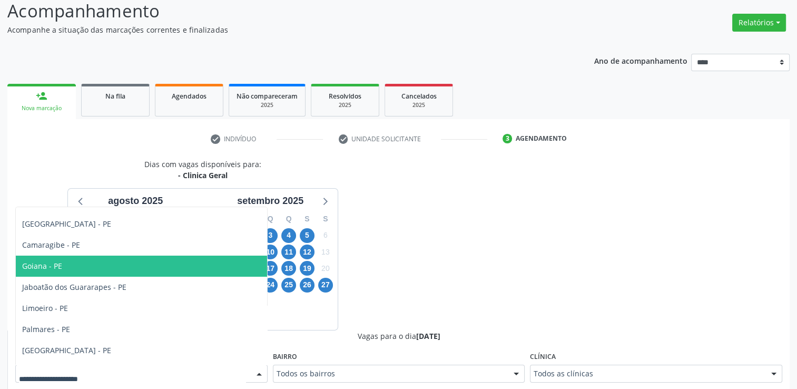
scroll to position [105, 0]
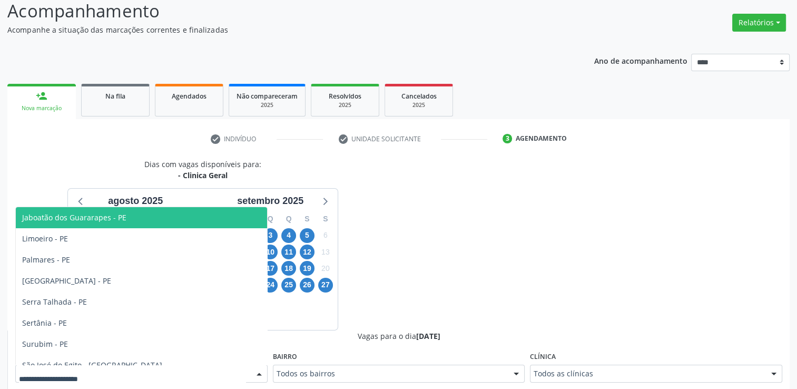
click at [93, 224] on span "Jaboatão dos Guararapes - PE" at bounding box center [141, 217] width 251 height 21
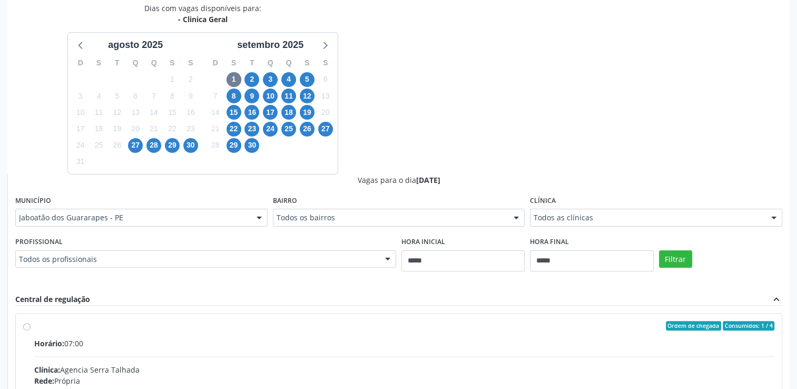
scroll to position [232, 0]
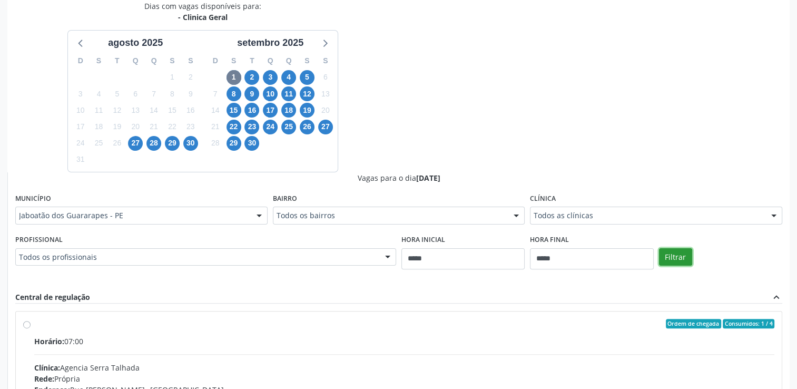
click at [681, 253] on button "Filtrar" at bounding box center [675, 257] width 33 height 18
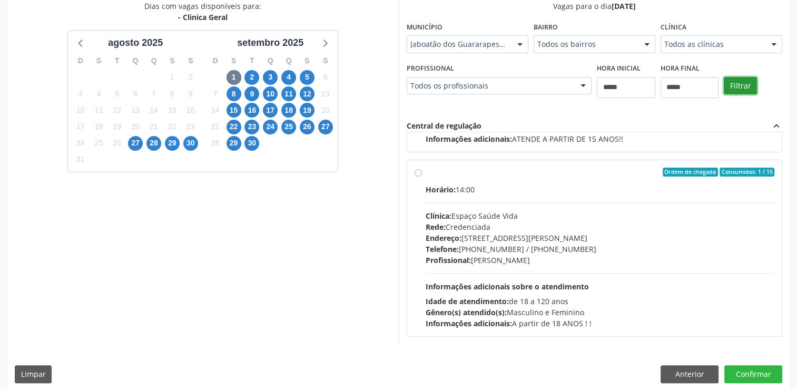
scroll to position [240, 0]
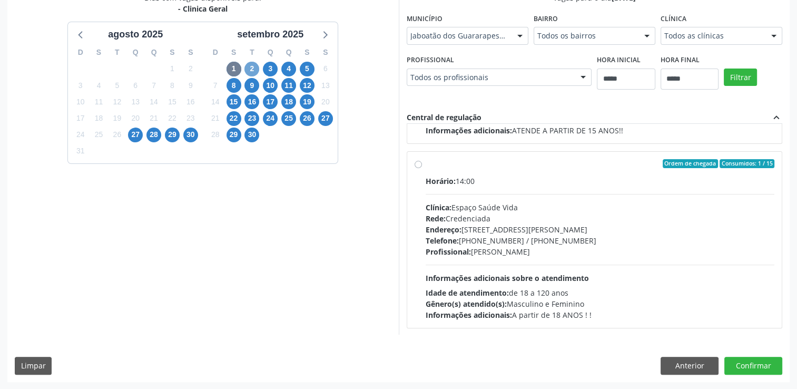
click at [248, 67] on span "2" at bounding box center [251, 69] width 15 height 15
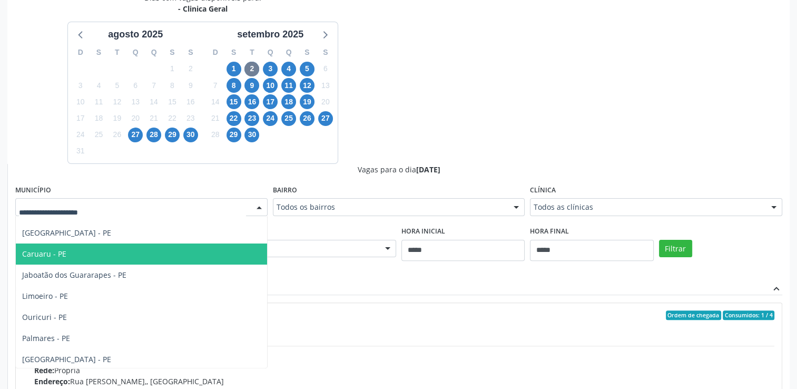
scroll to position [53, 0]
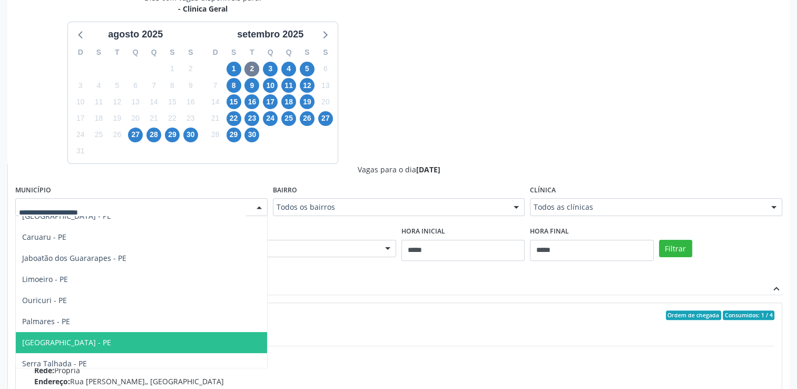
click at [39, 343] on span "Recife - PE" at bounding box center [66, 342] width 89 height 10
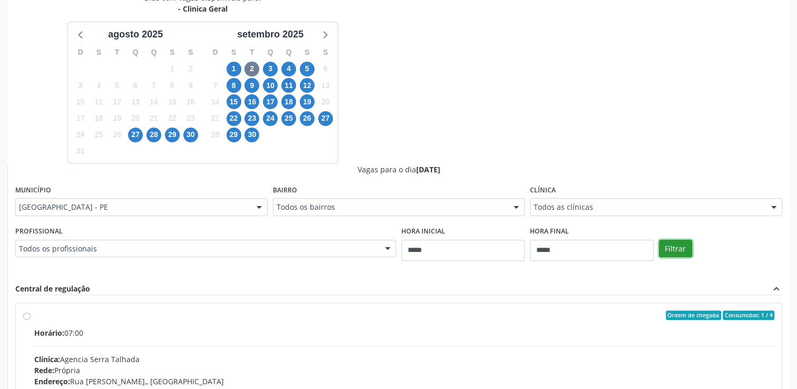
click at [681, 245] on button "Filtrar" at bounding box center [675, 249] width 33 height 18
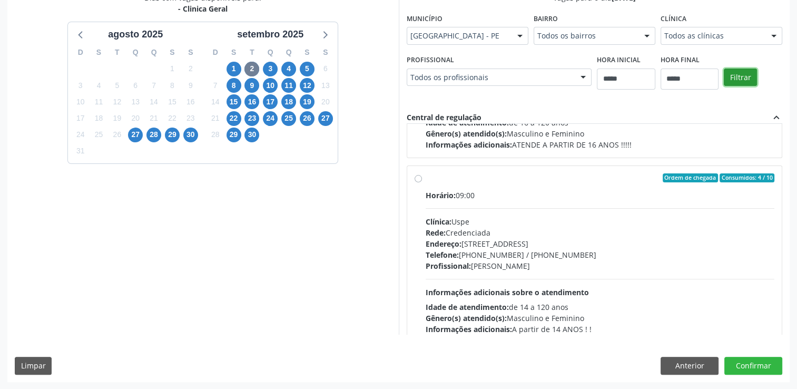
scroll to position [527, 0]
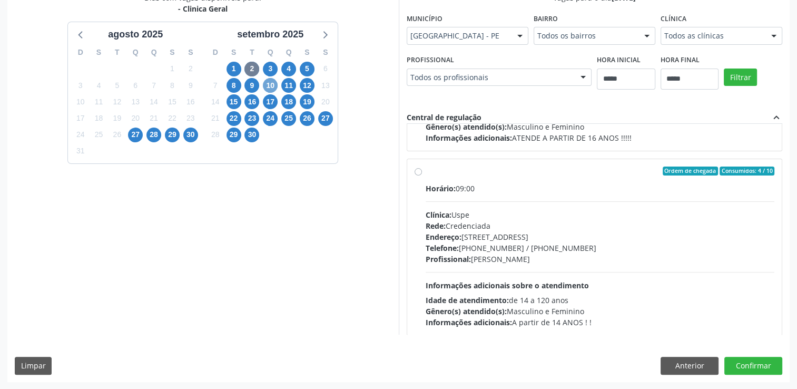
drag, startPoint x: 270, startPoint y: 89, endPoint x: 283, endPoint y: 91, distance: 13.3
click at [270, 88] on span "10" at bounding box center [270, 85] width 15 height 15
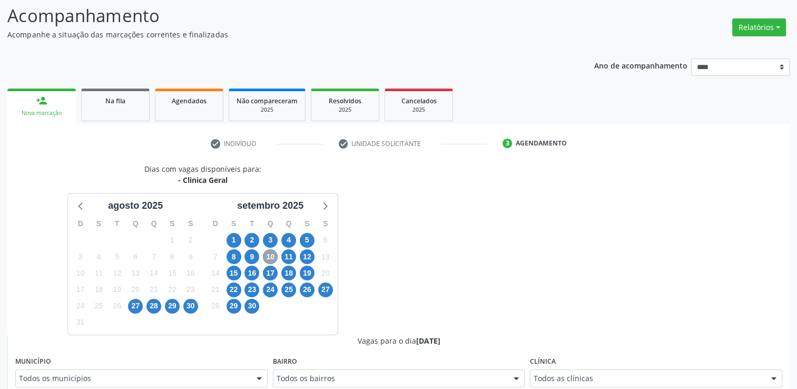
scroll to position [240, 0]
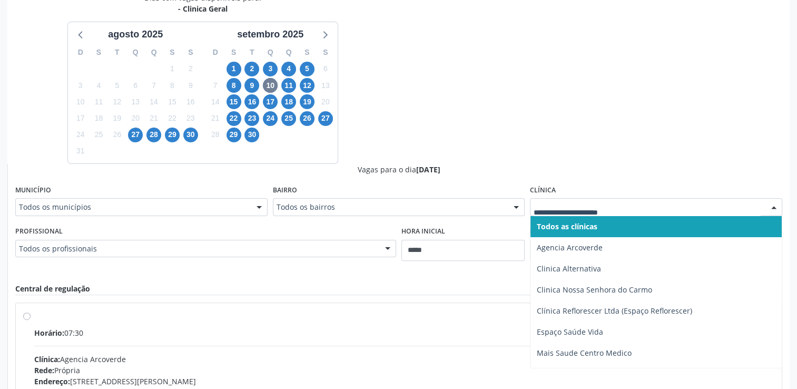
click at [542, 213] on div at bounding box center [656, 207] width 252 height 18
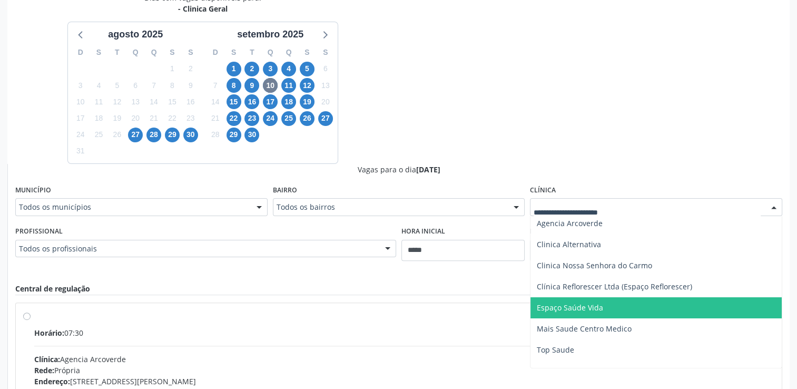
scroll to position [37, 0]
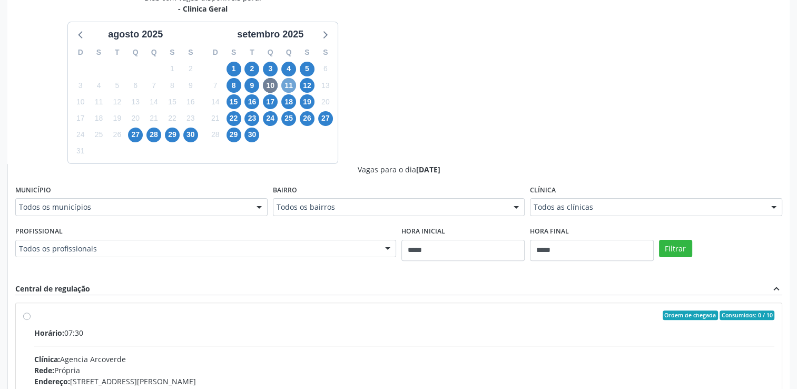
click at [288, 83] on span "11" at bounding box center [288, 85] width 15 height 15
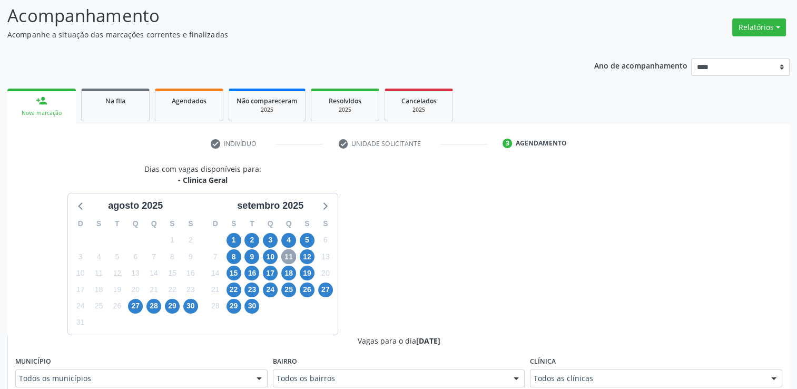
scroll to position [240, 0]
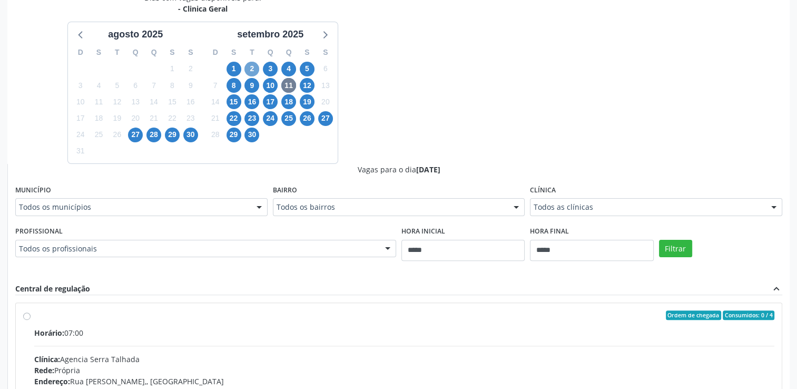
click at [249, 70] on span "2" at bounding box center [251, 69] width 15 height 15
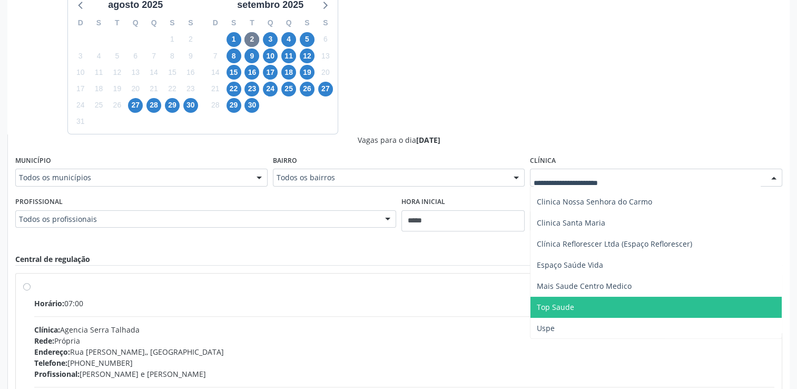
scroll to position [293, 0]
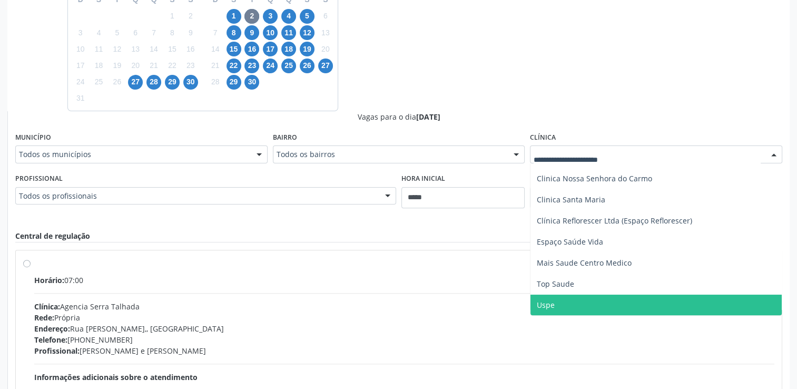
click at [567, 303] on span "Uspe" at bounding box center [655, 304] width 251 height 21
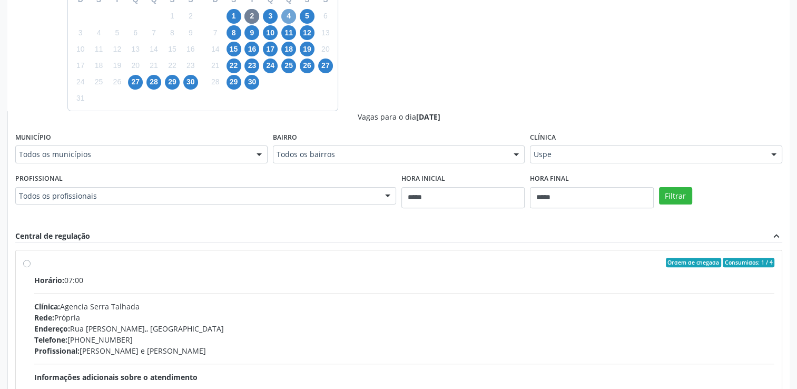
drag, startPoint x: 286, startPoint y: 11, endPoint x: 295, endPoint y: 14, distance: 9.2
click at [286, 11] on span "4" at bounding box center [288, 16] width 15 height 15
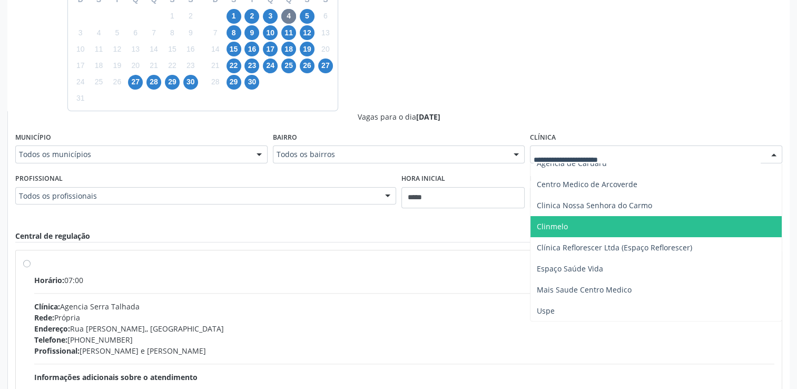
scroll to position [53, 0]
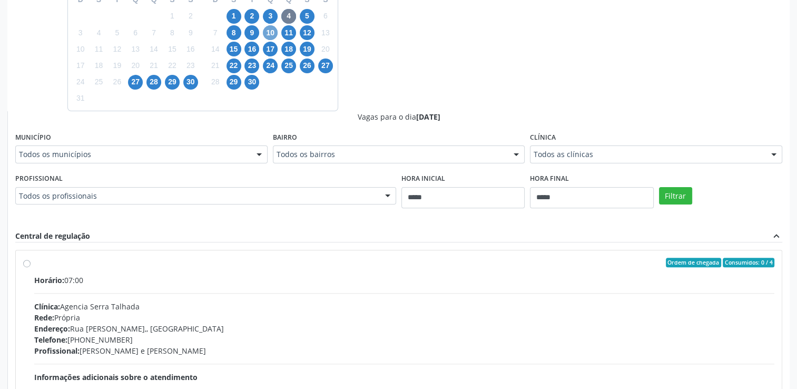
click at [270, 37] on span "10" at bounding box center [270, 32] width 15 height 15
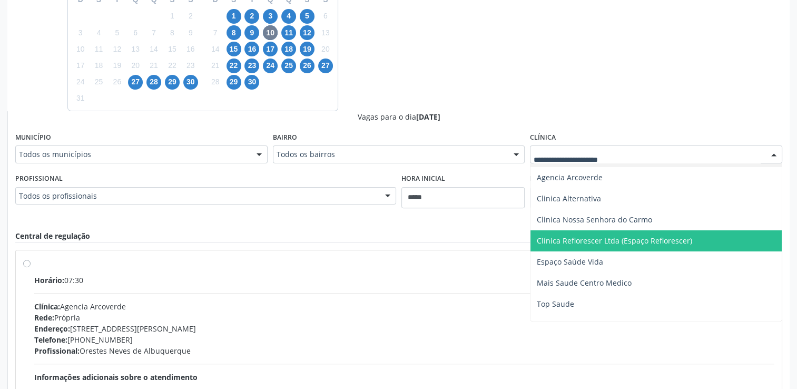
scroll to position [32, 0]
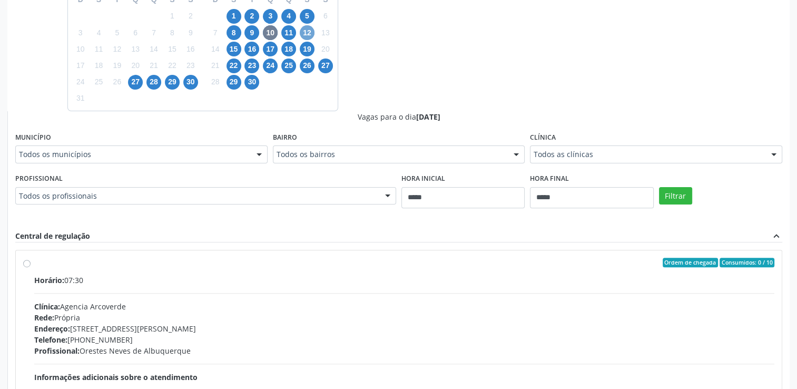
click at [303, 27] on span "12" at bounding box center [307, 32] width 15 height 15
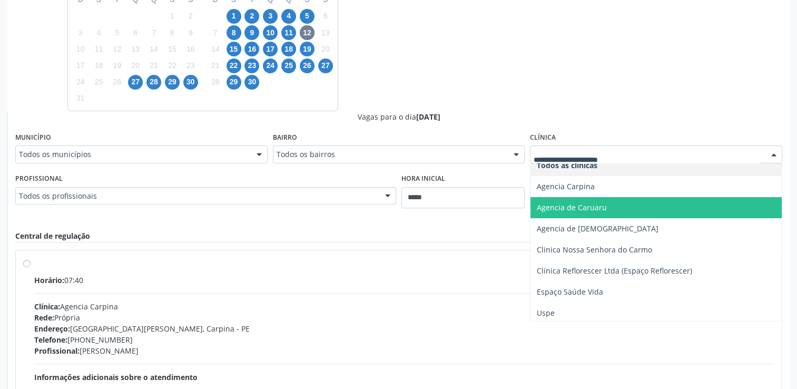
scroll to position [11, 0]
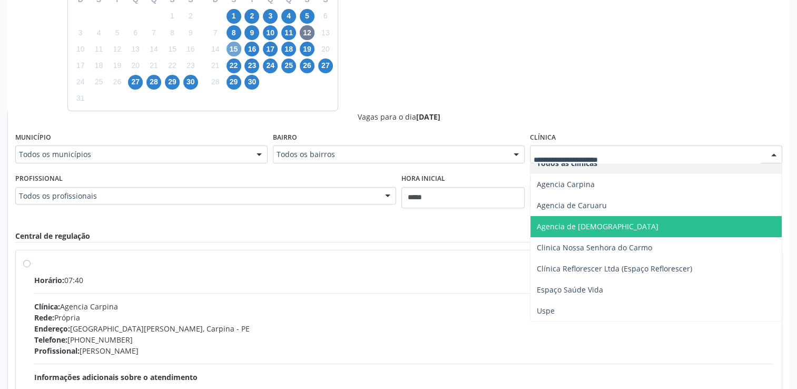
click at [232, 49] on span "15" at bounding box center [233, 49] width 15 height 15
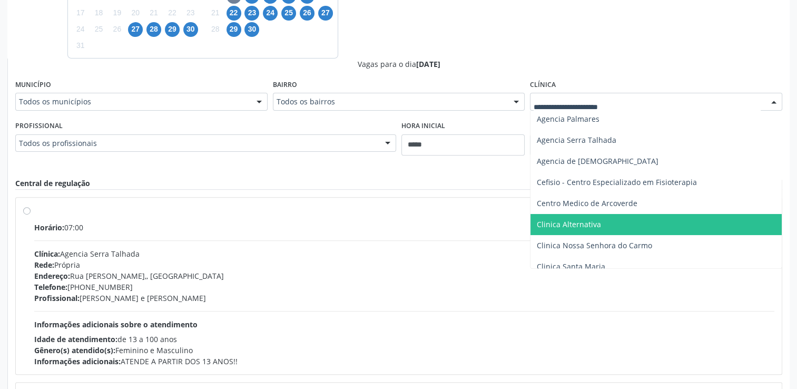
scroll to position [0, 0]
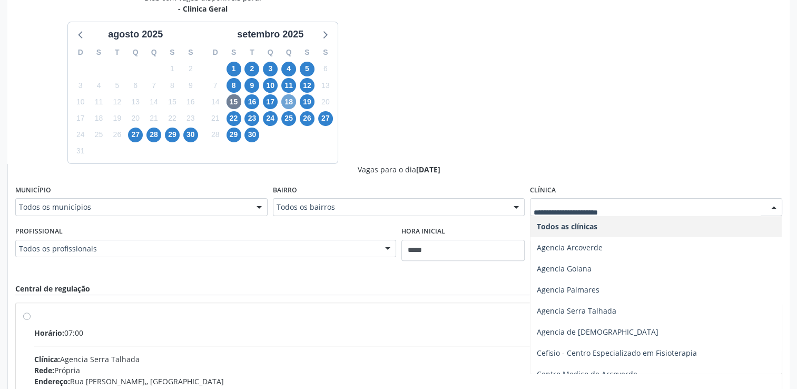
click at [292, 103] on span "18" at bounding box center [288, 101] width 15 height 15
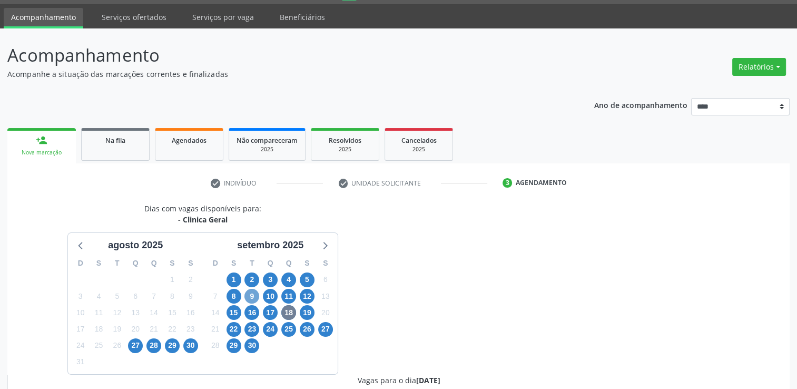
click at [252, 296] on span "9" at bounding box center [251, 296] width 15 height 15
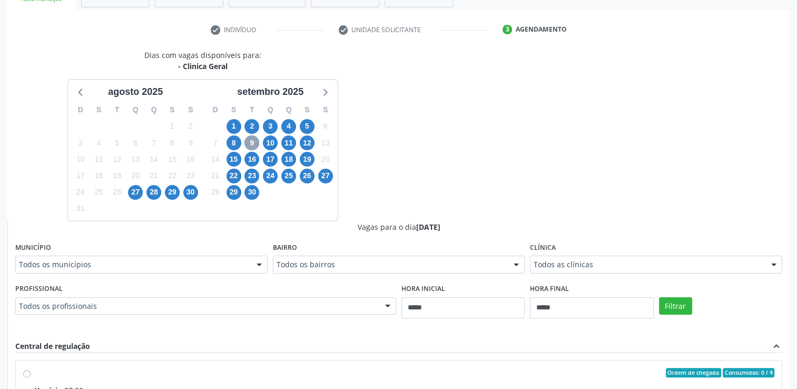
scroll to position [187, 0]
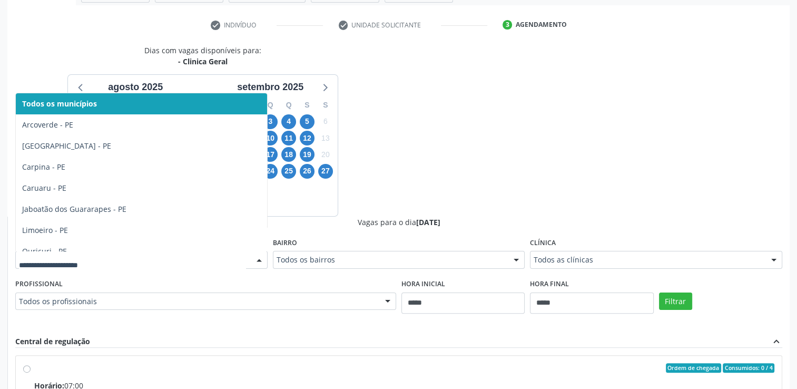
drag, startPoint x: 238, startPoint y: 258, endPoint x: 196, endPoint y: 262, distance: 42.3
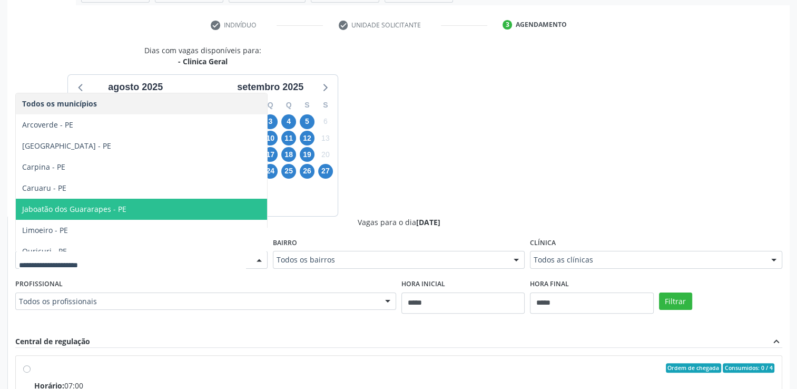
click at [120, 211] on span "Jaboatão dos Guararapes - PE" at bounding box center [74, 209] width 104 height 10
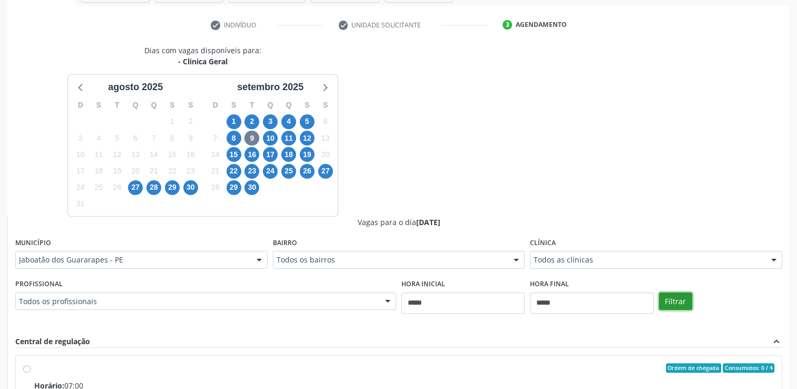
click at [668, 301] on button "Filtrar" at bounding box center [675, 301] width 33 height 18
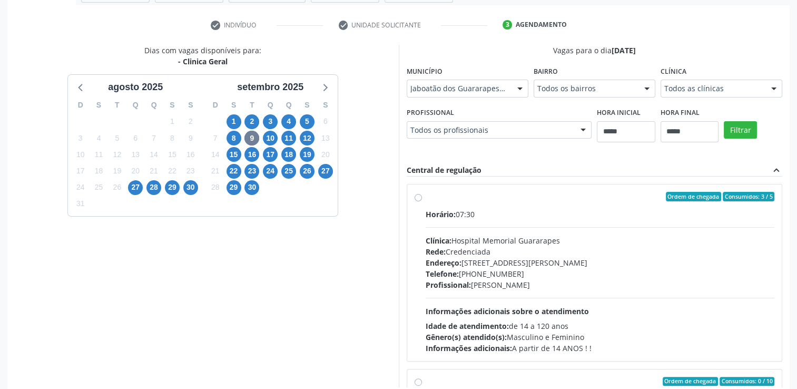
click at [425, 197] on label "Ordem de chegada Consumidos: 3 / 5 Horário: 07:30 Clínica: Hospital Memorial Gu…" at bounding box center [599, 273] width 349 height 162
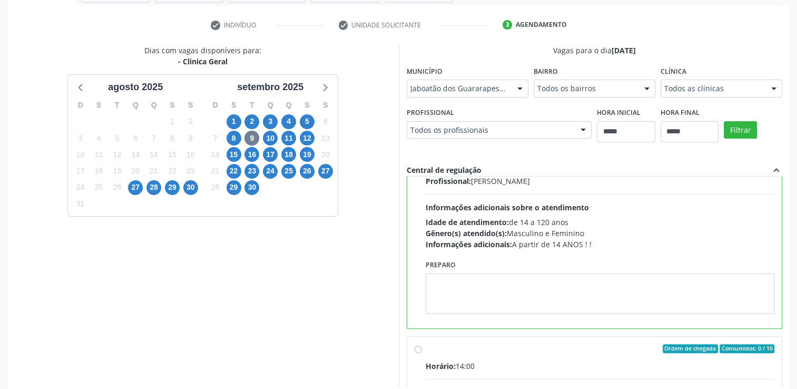
scroll to position [105, 0]
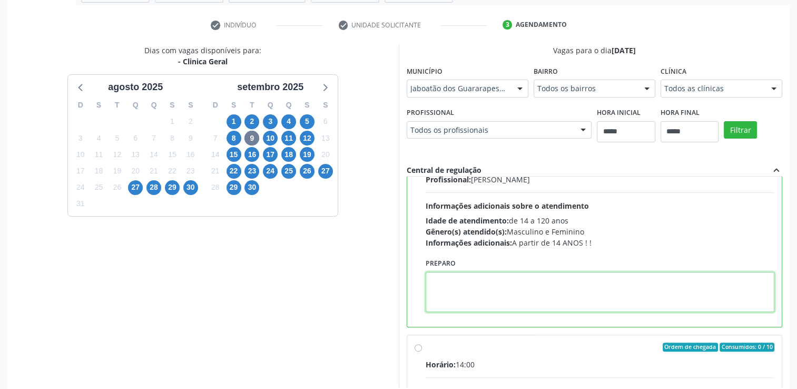
click at [506, 288] on textarea at bounding box center [599, 292] width 349 height 40
paste textarea "**********"
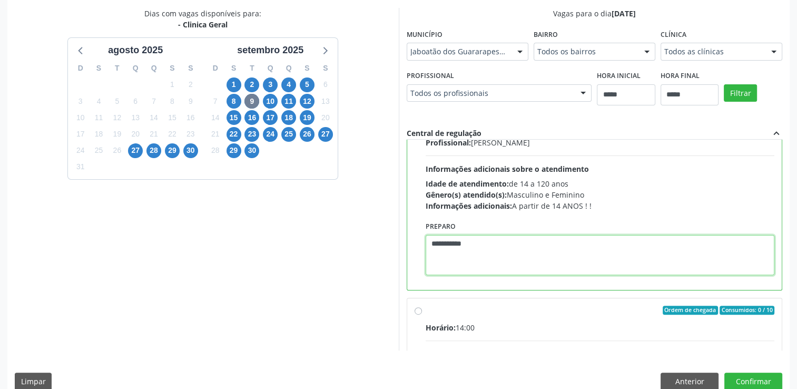
scroll to position [240, 0]
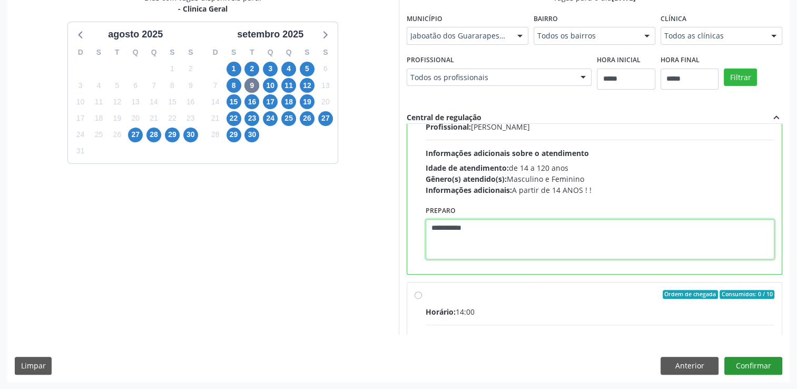
type textarea "**********"
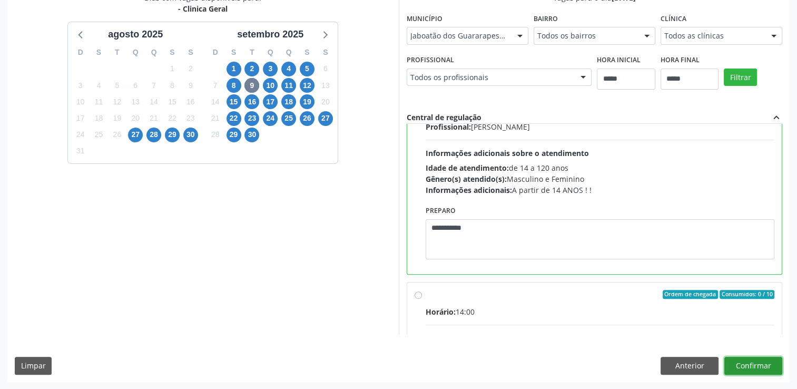
click at [740, 369] on button "Confirmar" at bounding box center [753, 366] width 58 height 18
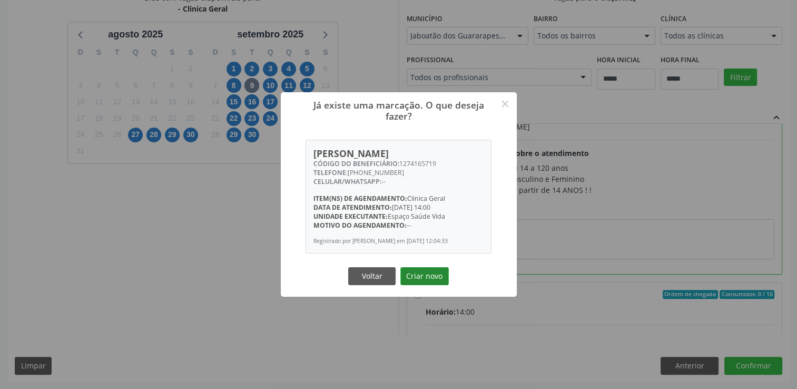
click at [442, 284] on button "Criar novo" at bounding box center [424, 276] width 48 height 18
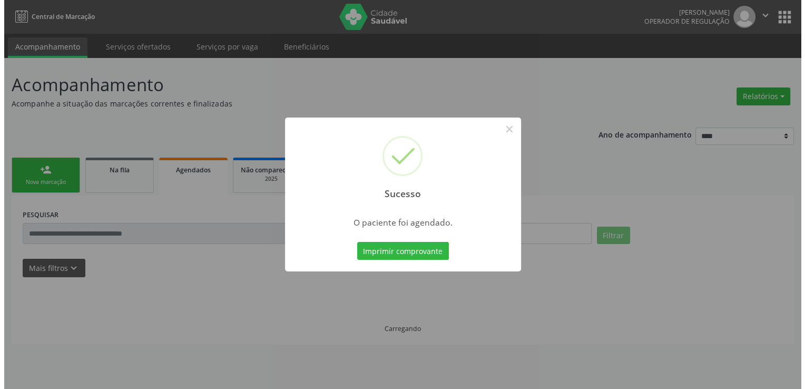
scroll to position [0, 0]
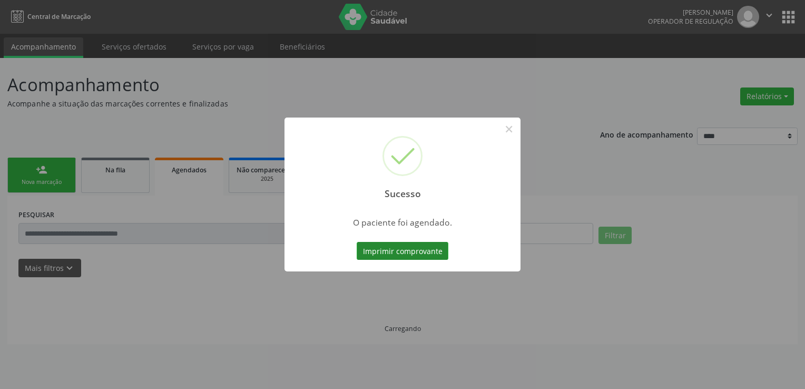
click at [415, 250] on button "Imprimir comprovante" at bounding box center [403, 251] width 92 height 18
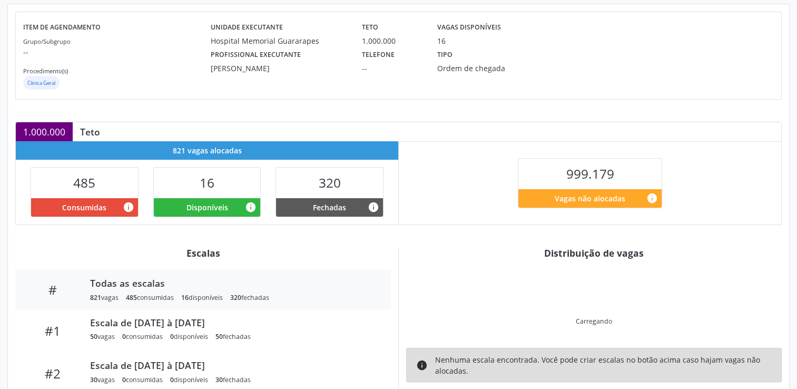
scroll to position [167, 0]
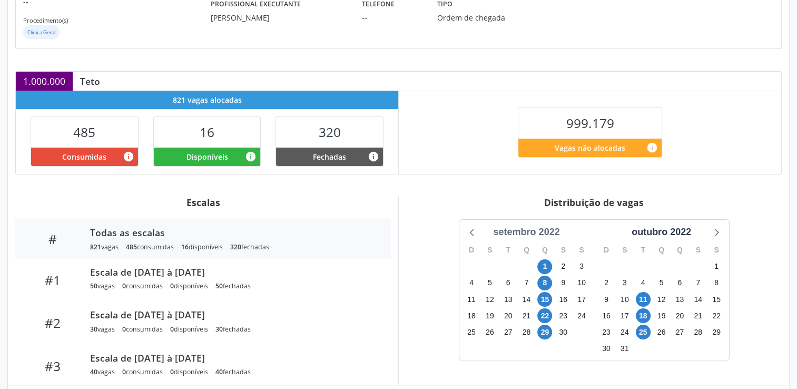
drag, startPoint x: 542, startPoint y: 229, endPoint x: 549, endPoint y: 231, distance: 6.7
click at [544, 229] on div "setembro 2022" at bounding box center [526, 232] width 75 height 14
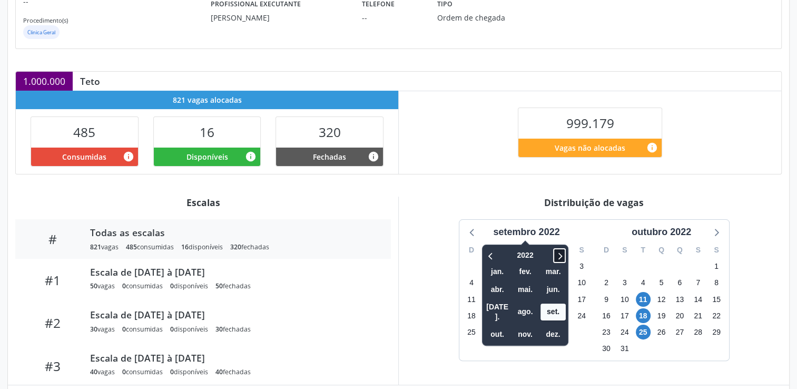
click at [558, 249] on icon at bounding box center [559, 255] width 11 height 13
click at [531, 303] on span "ago." at bounding box center [524, 311] width 25 height 16
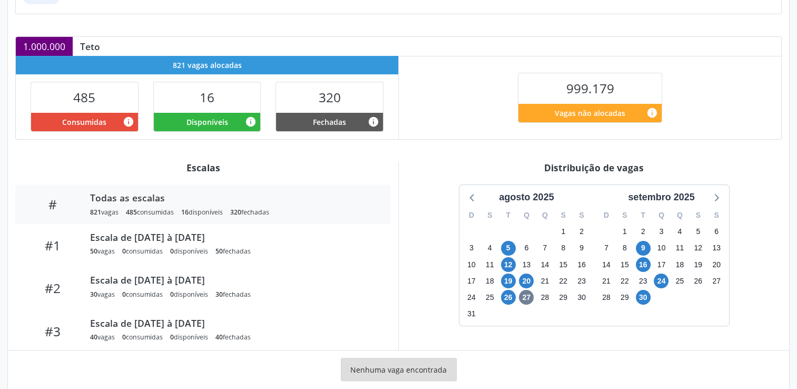
scroll to position [220, 0]
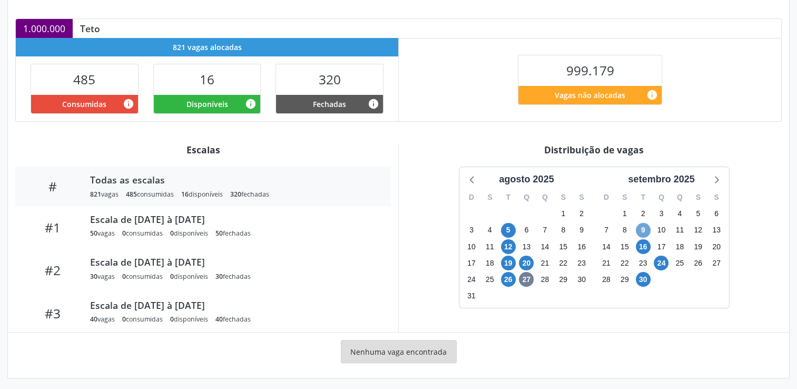
click at [639, 227] on span "9" at bounding box center [643, 230] width 15 height 15
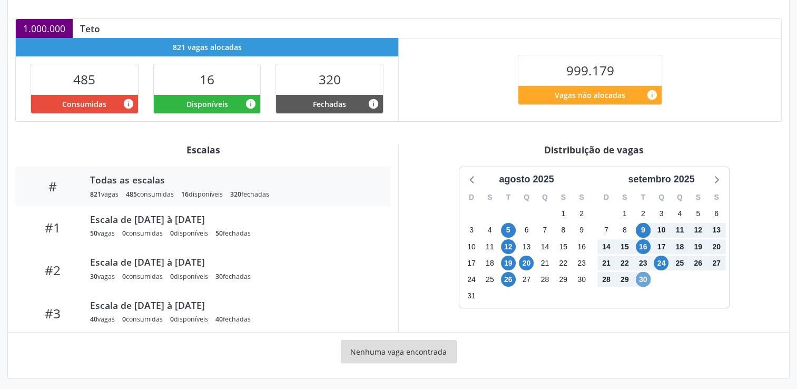
click at [642, 277] on span "30" at bounding box center [643, 279] width 15 height 15
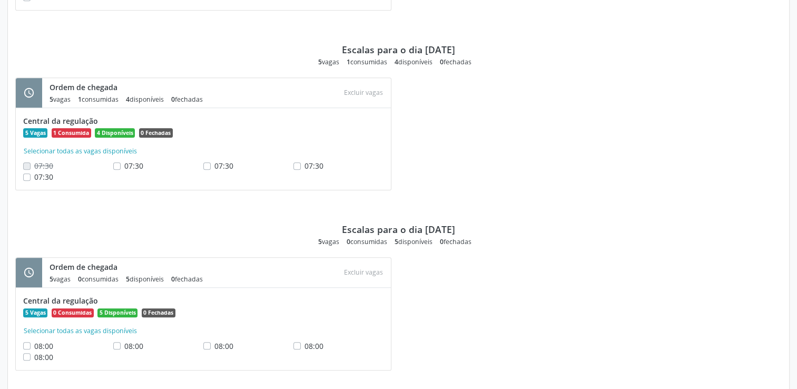
scroll to position [746, 0]
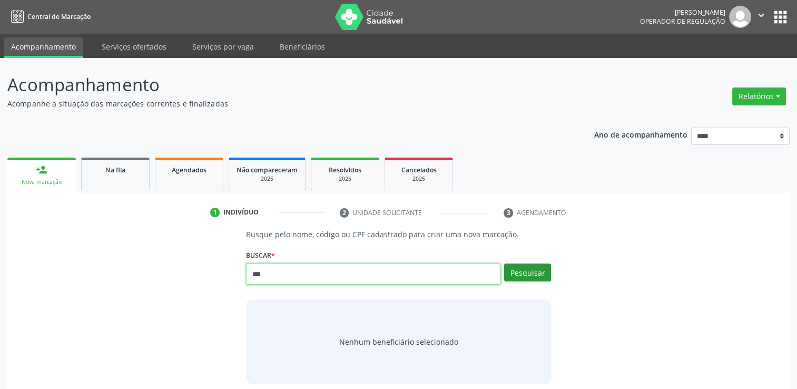
type input "***"
click at [543, 270] on button "Pesquisar" at bounding box center [527, 272] width 47 height 18
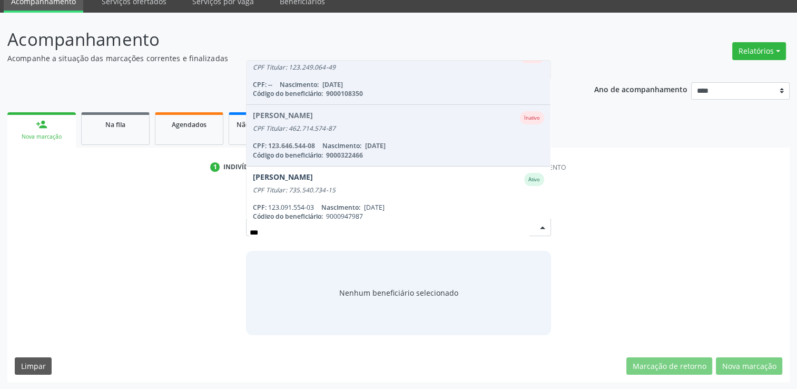
scroll to position [474, 0]
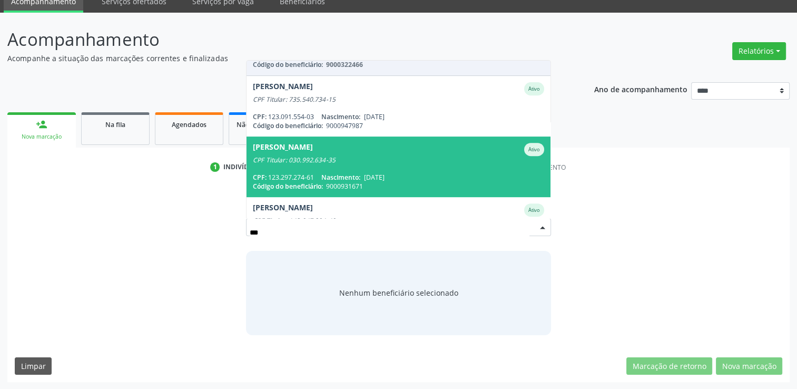
click at [428, 163] on div "CPF Titular: 030.992.634-35" at bounding box center [398, 160] width 291 height 8
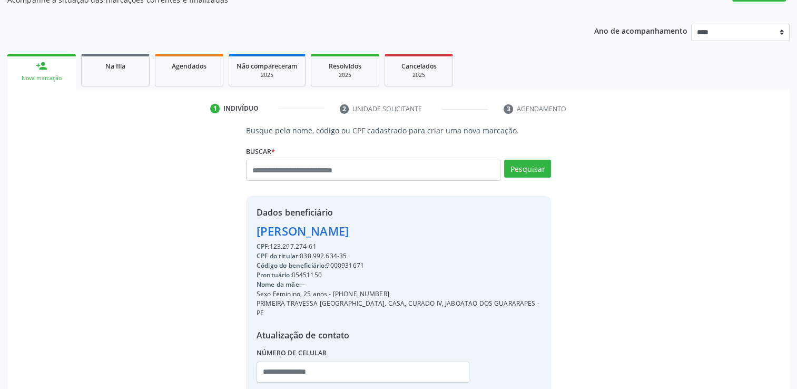
scroll to position [167, 0]
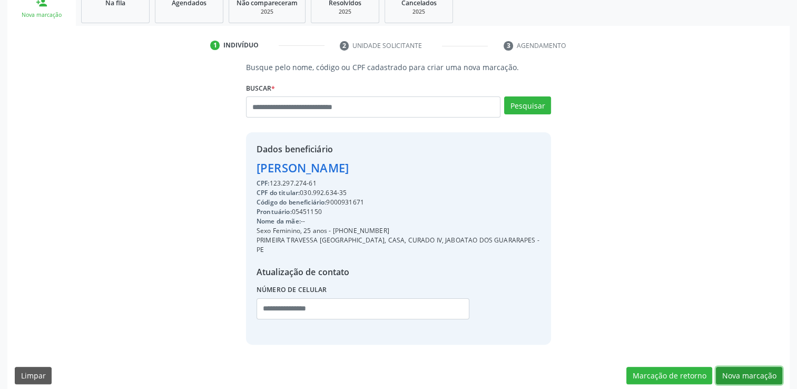
click at [760, 367] on button "Nova marcação" at bounding box center [749, 376] width 66 height 18
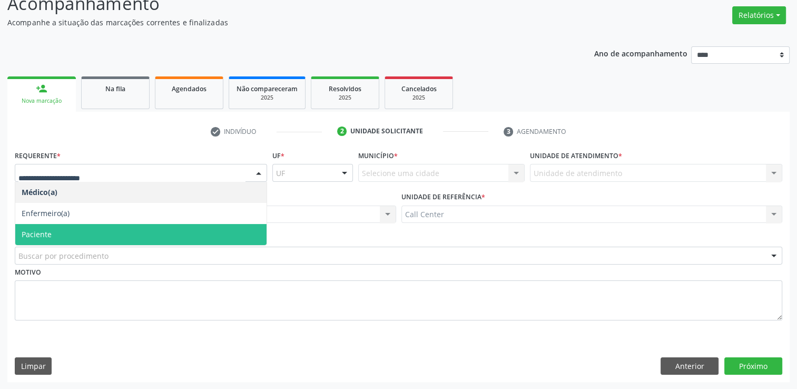
click at [46, 237] on span "Paciente" at bounding box center [37, 234] width 30 height 10
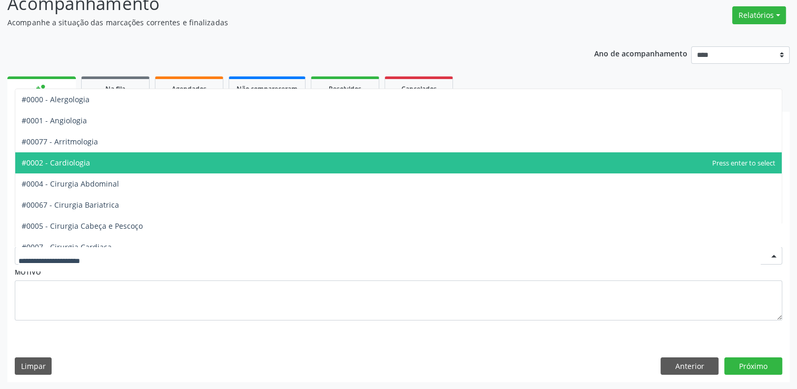
click at [107, 159] on span "#0002 - Cardiologia" at bounding box center [398, 162] width 766 height 21
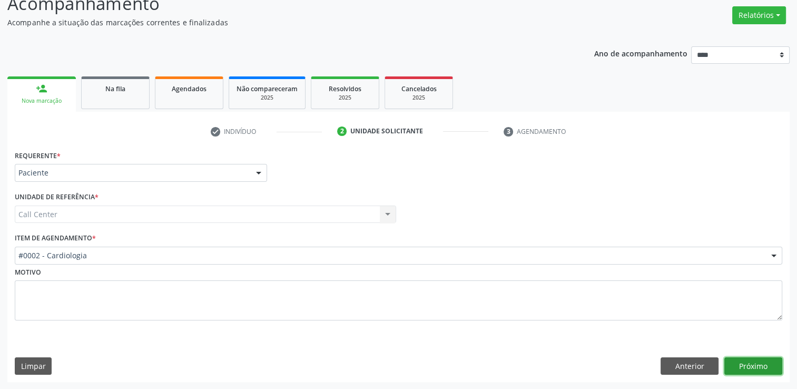
click at [746, 360] on button "Próximo" at bounding box center [753, 366] width 58 height 18
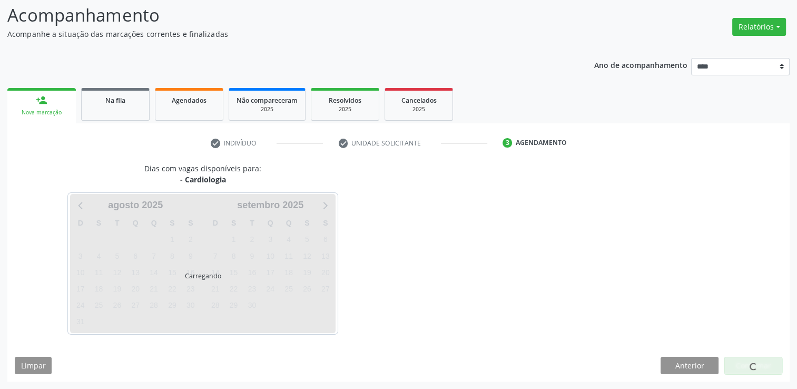
scroll to position [69, 0]
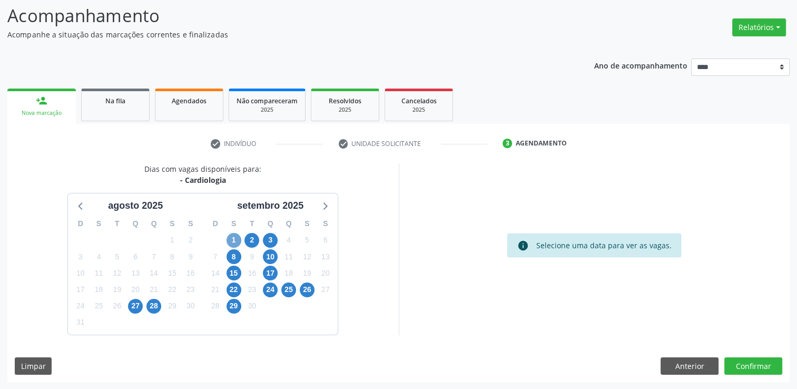
click at [238, 242] on span "1" at bounding box center [233, 240] width 15 height 15
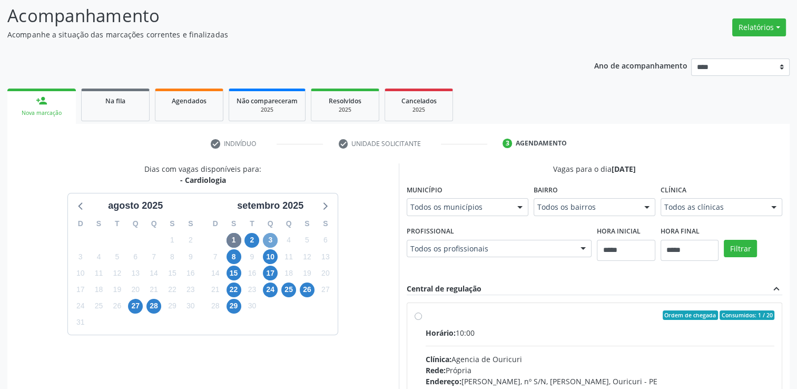
click at [272, 241] on span "3" at bounding box center [270, 240] width 15 height 15
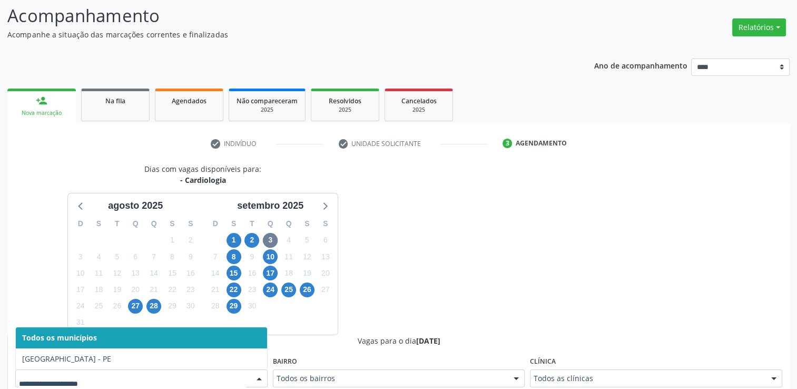
scroll to position [74, 0]
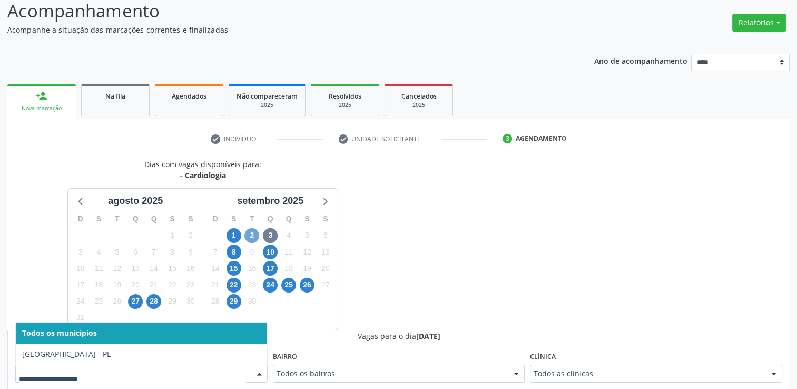
click at [250, 233] on span "2" at bounding box center [251, 235] width 15 height 15
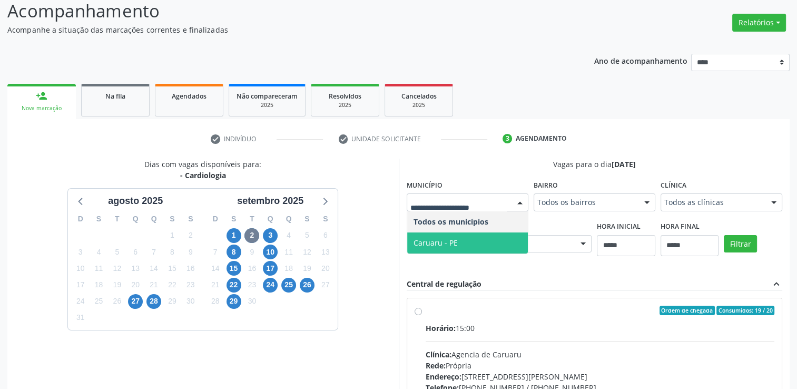
click at [424, 241] on span "Caruaru - PE" at bounding box center [435, 242] width 44 height 10
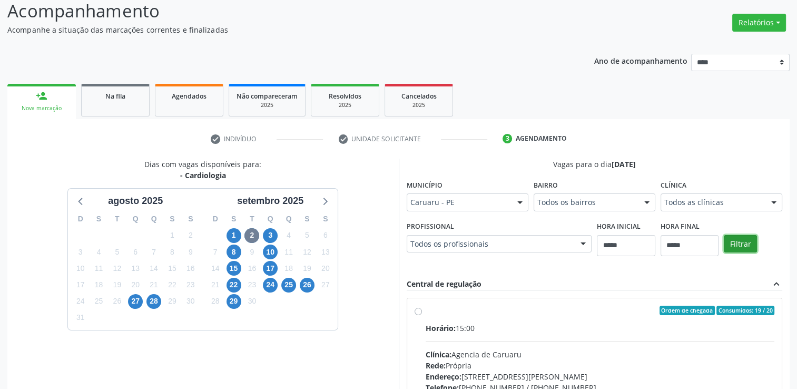
click at [733, 237] on button "Filtrar" at bounding box center [740, 244] width 33 height 18
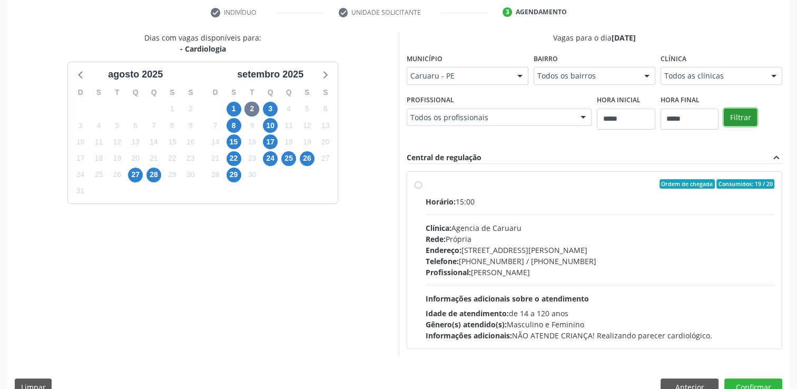
scroll to position [221, 0]
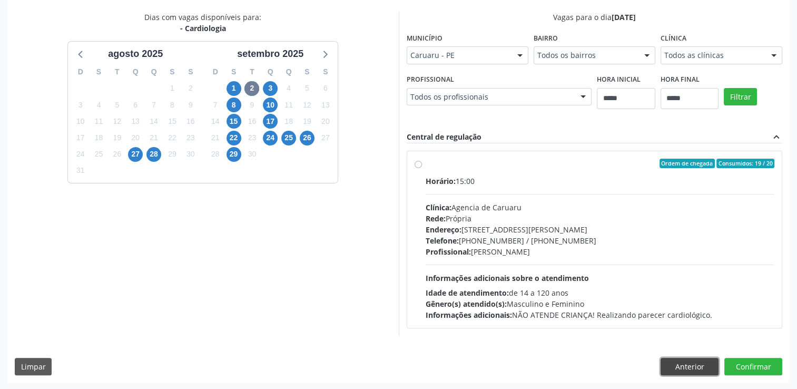
click at [679, 367] on button "Anterior" at bounding box center [689, 367] width 58 height 18
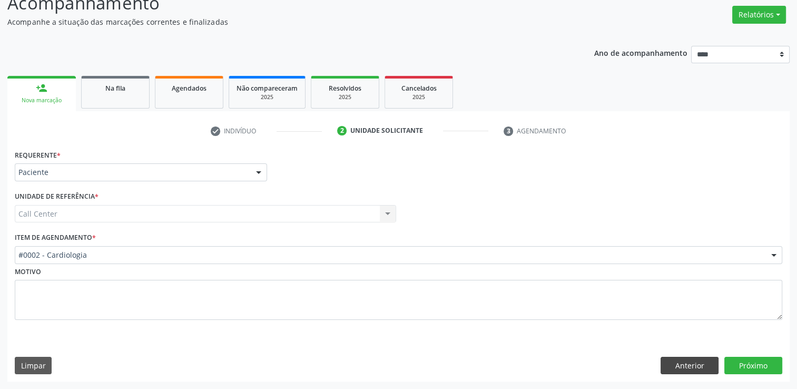
scroll to position [81, 0]
click at [679, 365] on button "Anterior" at bounding box center [689, 366] width 58 height 18
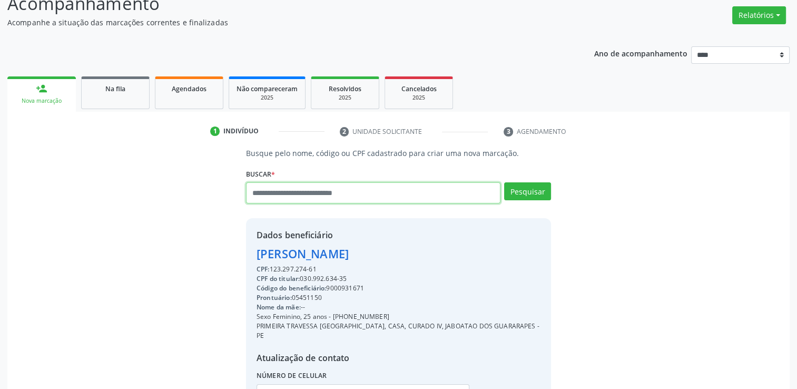
click at [402, 199] on input "text" at bounding box center [373, 192] width 254 height 21
type input "******"
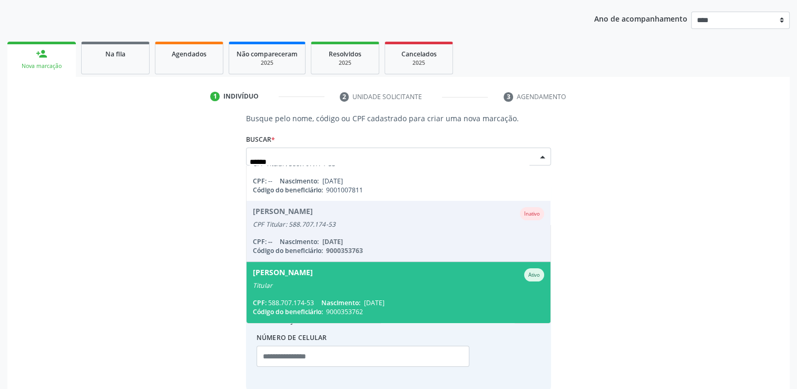
scroll to position [134, 0]
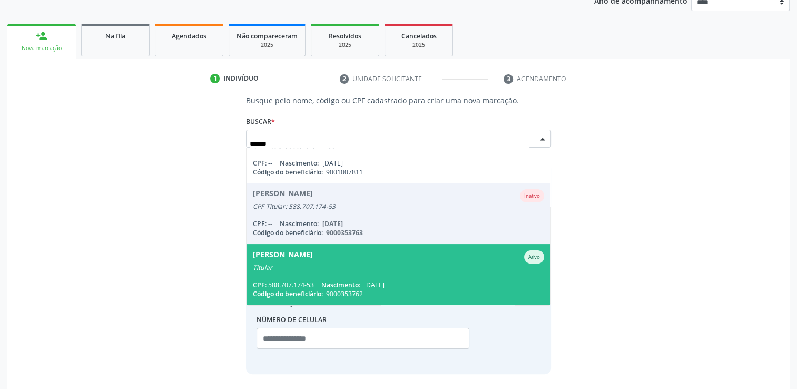
click at [452, 287] on div "CPF: 588.707.174-53 Nascimento: 15/09/1964" at bounding box center [398, 284] width 291 height 9
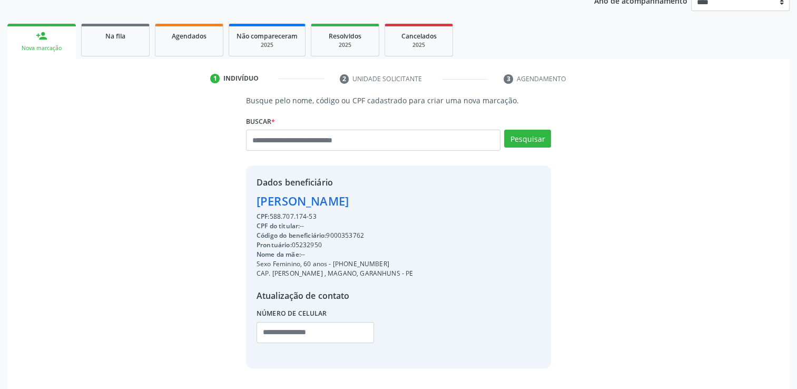
scroll to position [167, 0]
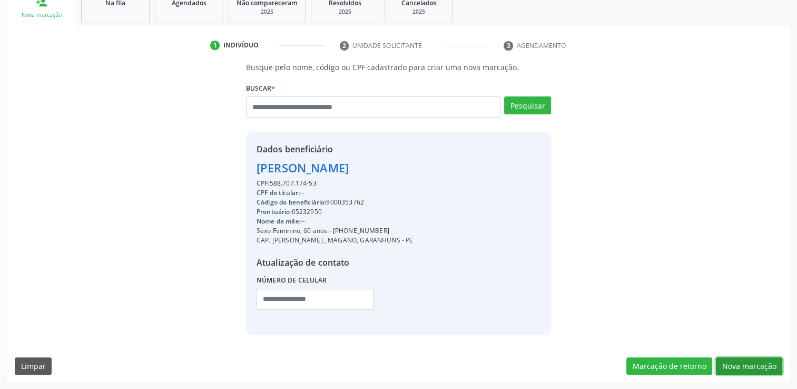
click at [763, 365] on button "Nova marcação" at bounding box center [749, 366] width 66 height 18
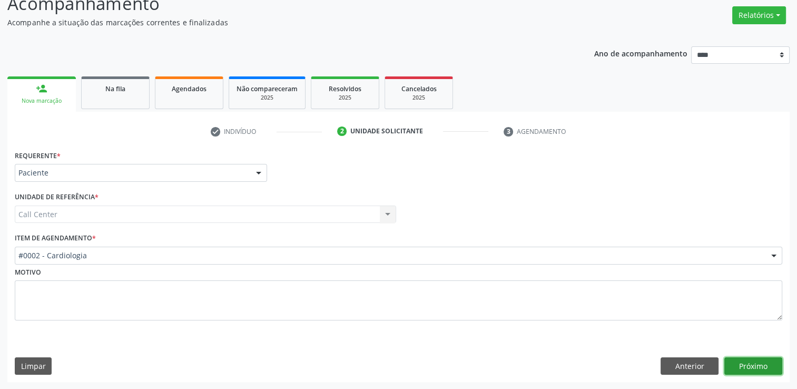
click at [751, 359] on button "Próximo" at bounding box center [753, 366] width 58 height 18
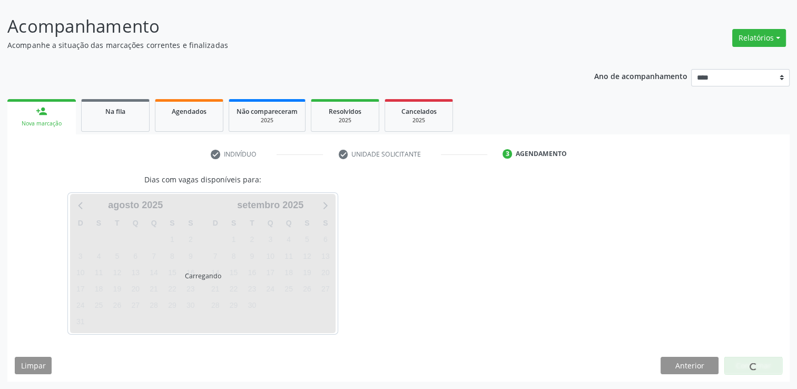
scroll to position [57, 0]
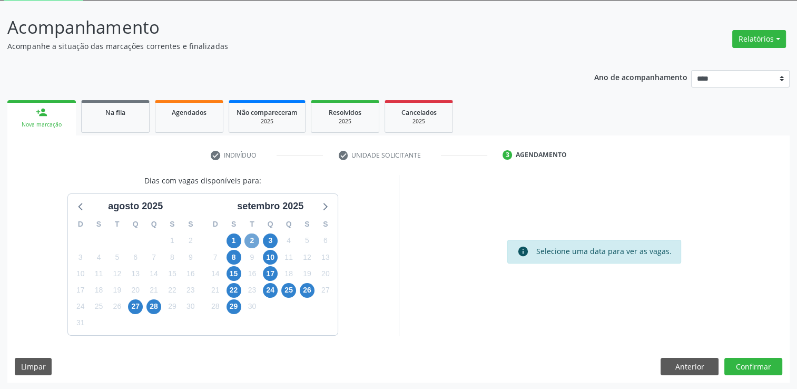
click at [248, 240] on span "2" at bounding box center [251, 240] width 15 height 15
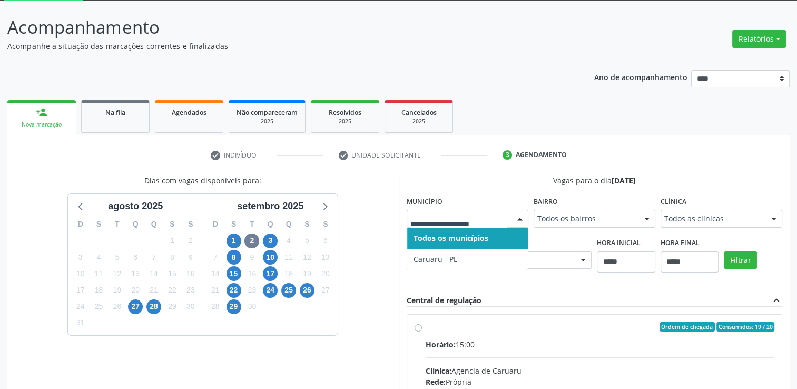
click at [428, 212] on div at bounding box center [468, 219] width 122 height 18
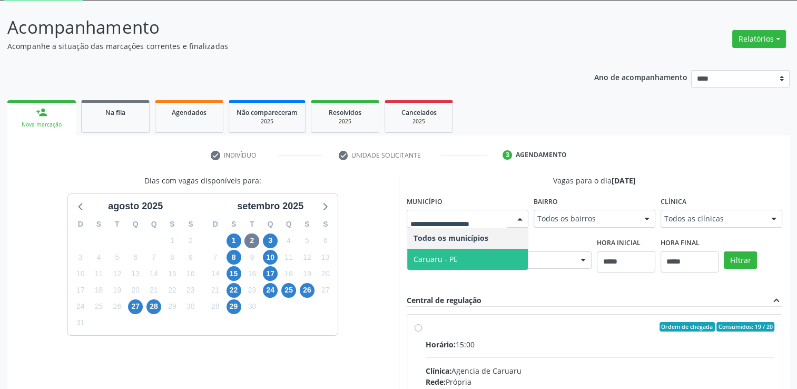
drag, startPoint x: 430, startPoint y: 255, endPoint x: 464, endPoint y: 260, distance: 34.0
click at [430, 255] on span "Caruaru - PE" at bounding box center [435, 259] width 44 height 10
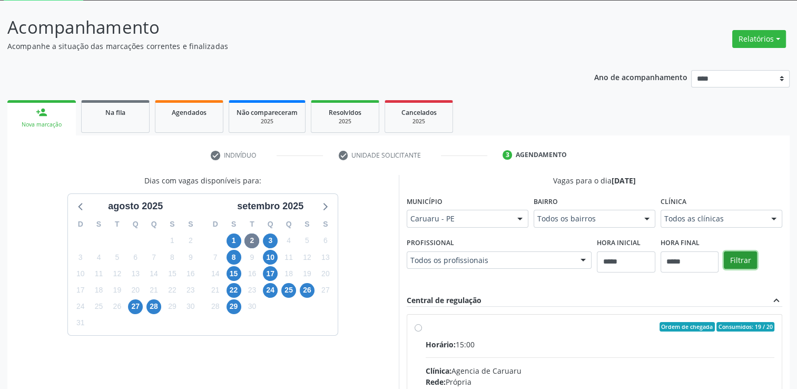
click at [733, 260] on button "Filtrar" at bounding box center [740, 260] width 33 height 18
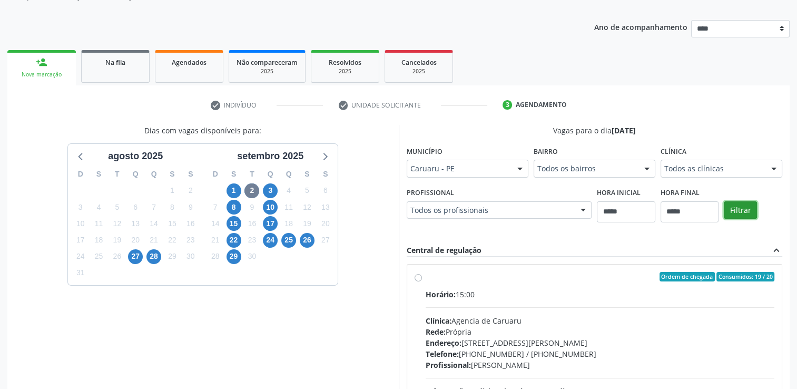
scroll to position [163, 0]
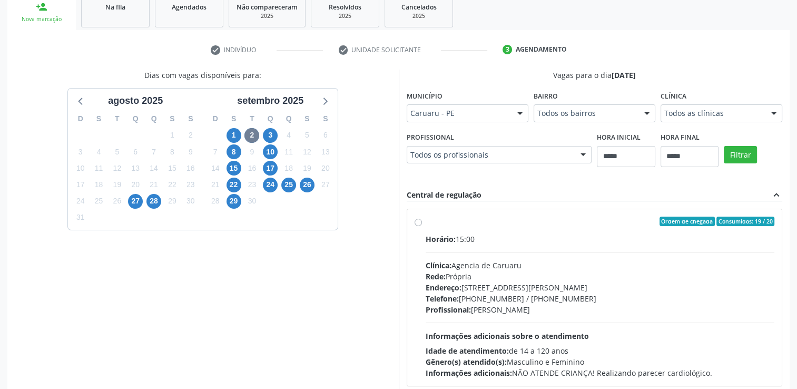
click at [425, 223] on label "Ordem de chegada Consumidos: 19 / 20 Horário: 15:00 Clínica: Agencia de Caruaru…" at bounding box center [599, 297] width 349 height 162
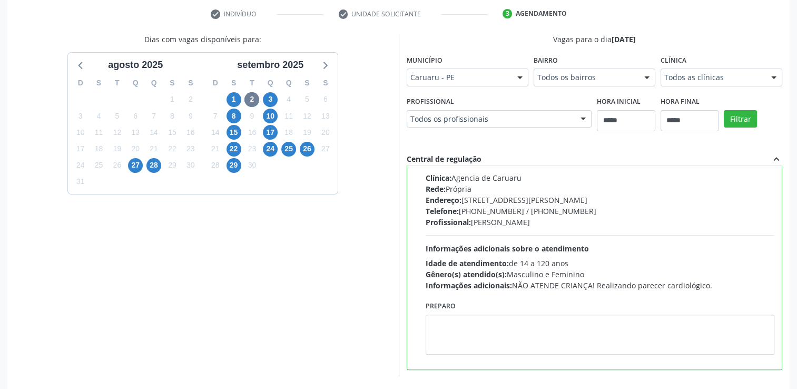
scroll to position [240, 0]
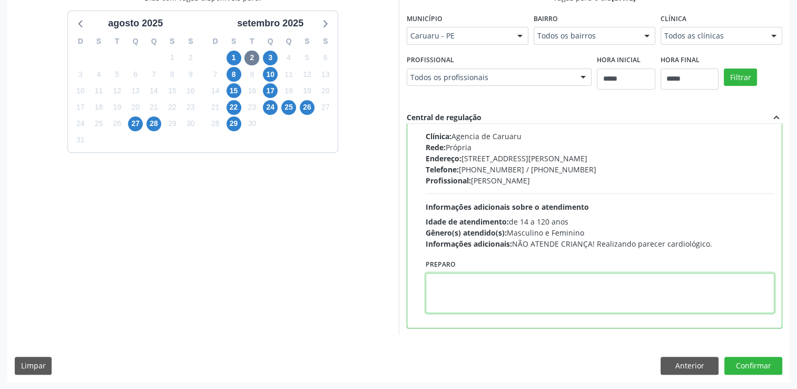
click at [497, 296] on textarea at bounding box center [599, 293] width 349 height 40
paste textarea "**********"
type textarea "**********"
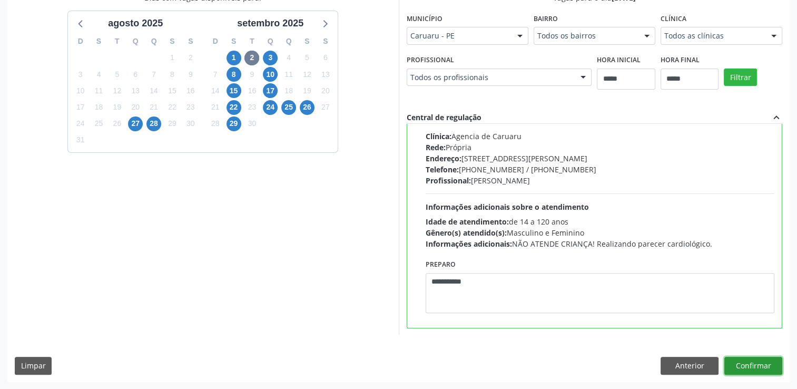
click at [755, 367] on button "Confirmar" at bounding box center [753, 366] width 58 height 18
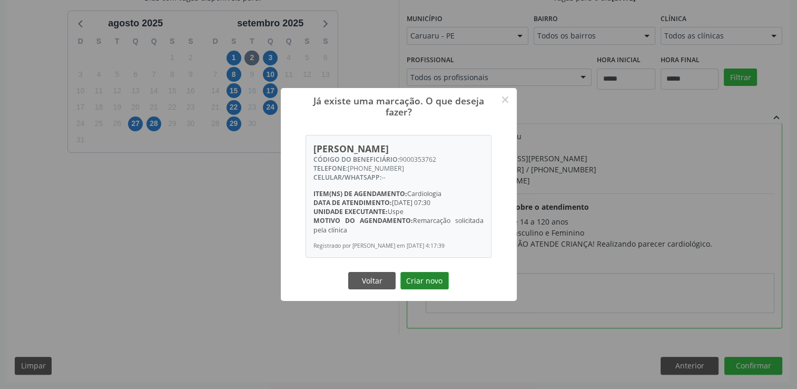
click at [413, 284] on button "Criar novo" at bounding box center [424, 281] width 48 height 18
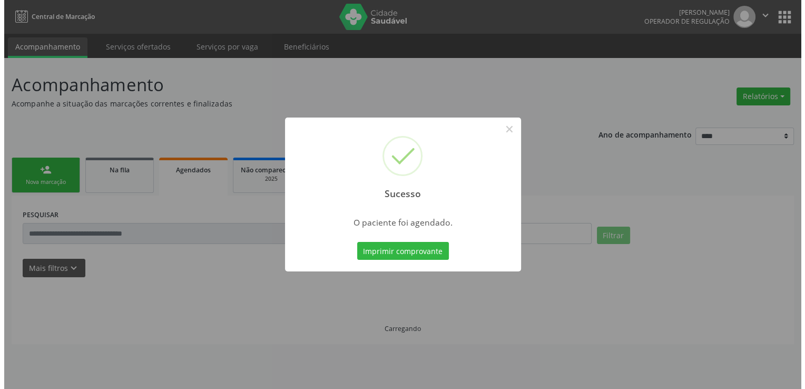
scroll to position [0, 0]
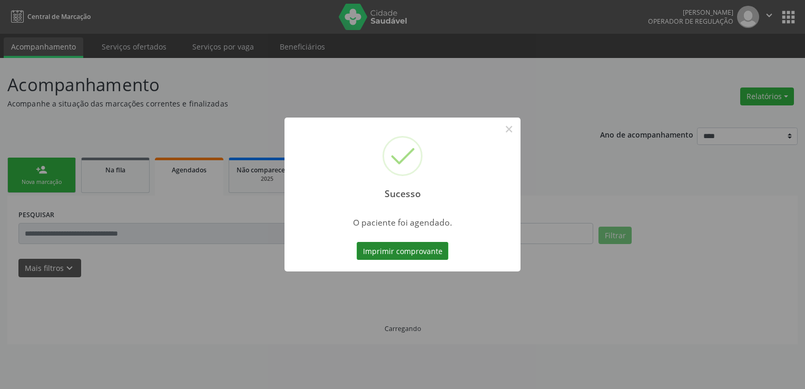
click at [421, 252] on button "Imprimir comprovante" at bounding box center [403, 251] width 92 height 18
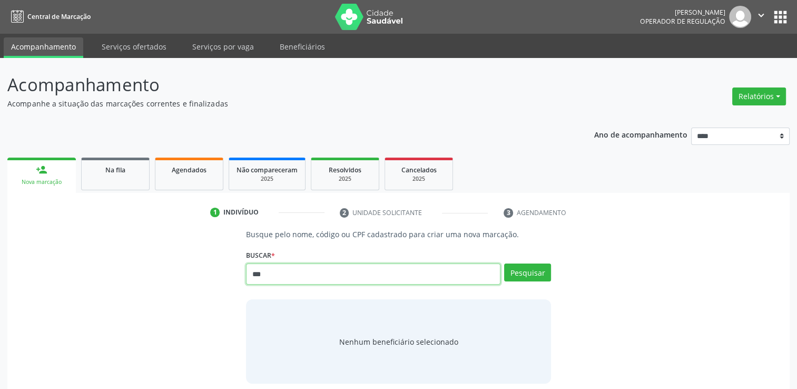
type input "***"
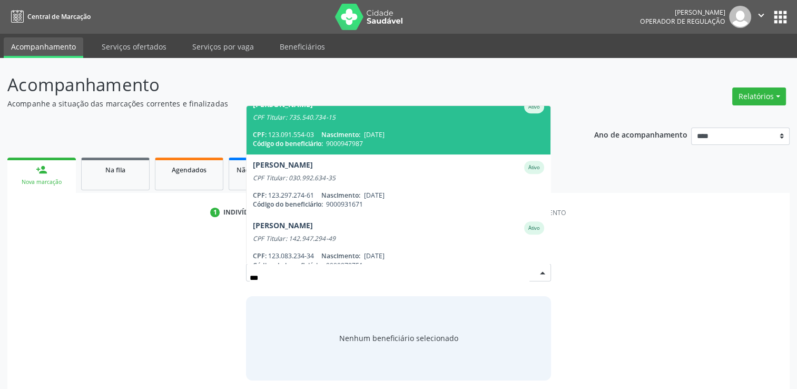
scroll to position [516, 0]
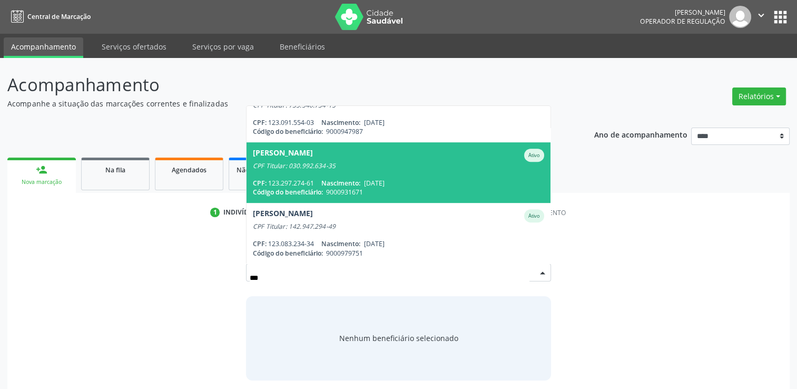
click at [432, 170] on span "[PERSON_NAME] CPF Titular: 030.992.634-35 CPF: 123.297.274-61 Nascimento: [DATE…" at bounding box center [398, 172] width 304 height 61
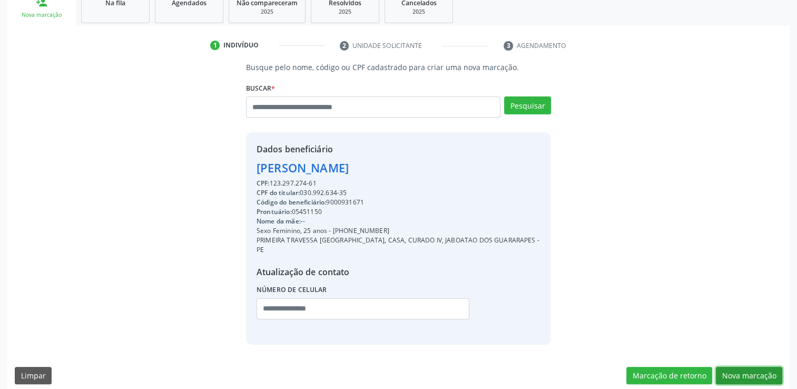
drag, startPoint x: 746, startPoint y: 363, endPoint x: 645, endPoint y: 301, distance: 118.0
click at [746, 367] on button "Nova marcação" at bounding box center [749, 376] width 66 height 18
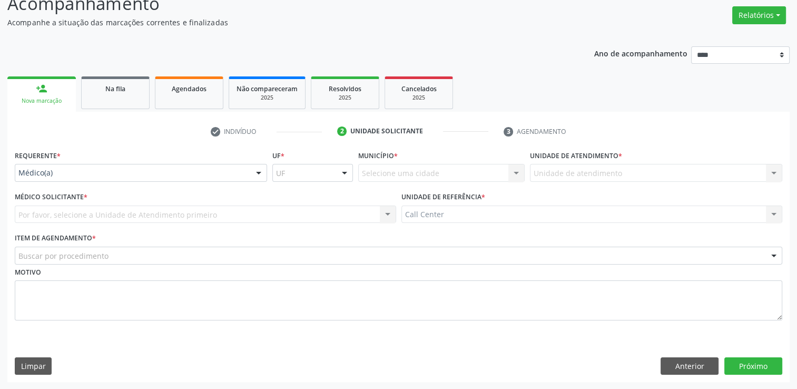
click at [239, 161] on div "Requerente * Médico(a) Médico(a) Enfermeiro(a) Paciente Nenhum resultado encont…" at bounding box center [141, 164] width 252 height 34
drag, startPoint x: 243, startPoint y: 174, endPoint x: 196, endPoint y: 199, distance: 53.2
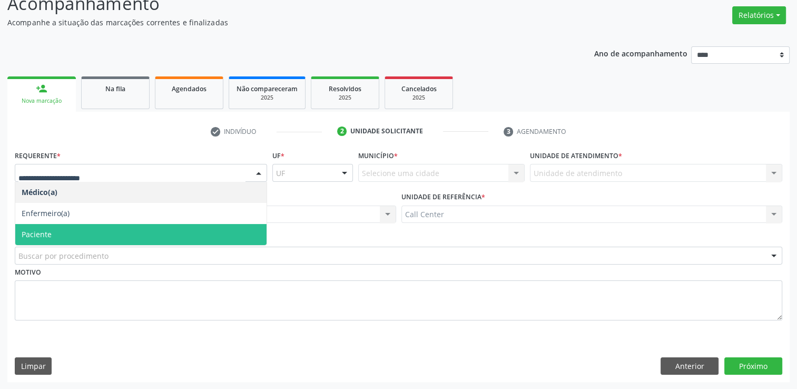
click at [74, 236] on span "Paciente" at bounding box center [140, 234] width 251 height 21
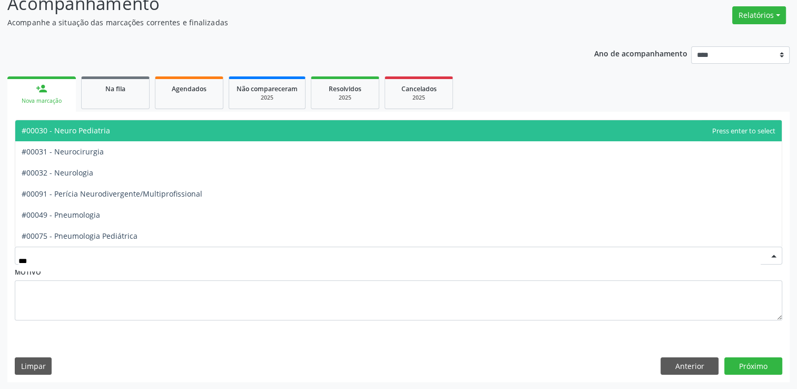
click at [81, 133] on span "#00030 - Neuro Pediatria" at bounding box center [66, 130] width 88 height 10
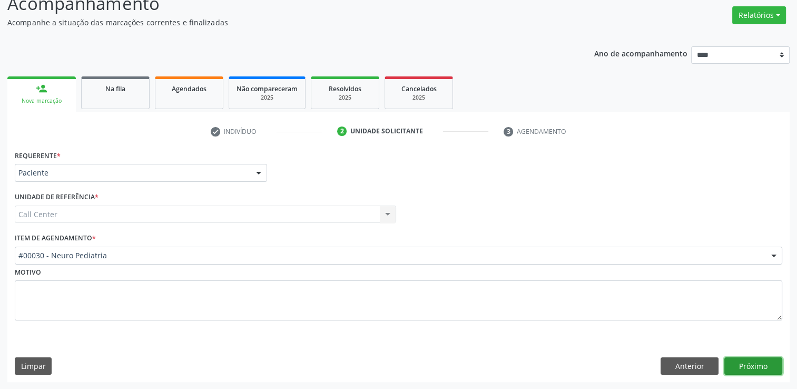
click at [740, 362] on button "Próximo" at bounding box center [753, 366] width 58 height 18
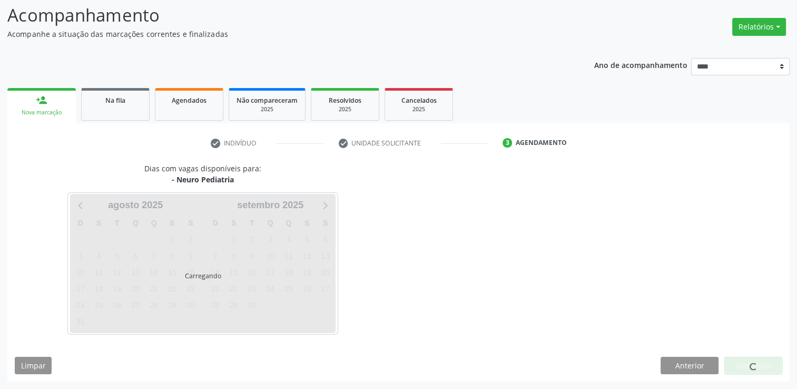
scroll to position [69, 0]
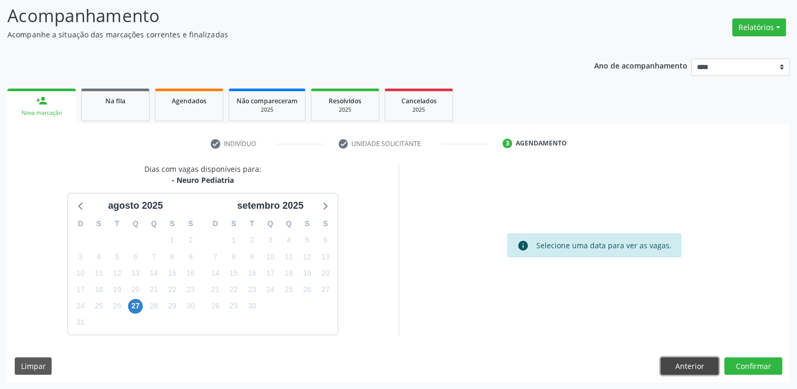
click at [696, 361] on button "Anterior" at bounding box center [689, 366] width 58 height 18
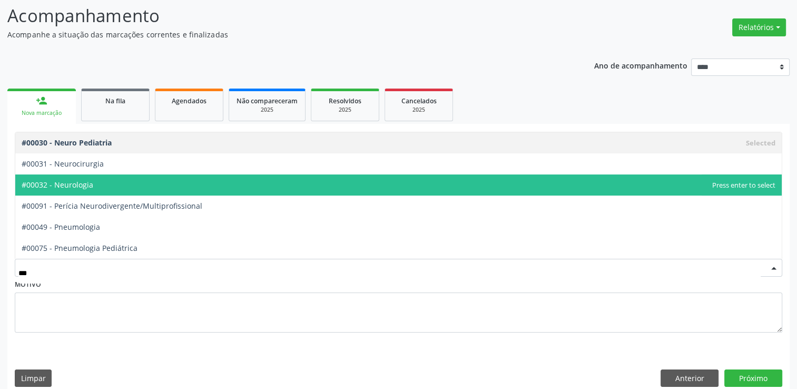
click at [93, 189] on span "#00032 - Neurologia" at bounding box center [398, 184] width 766 height 21
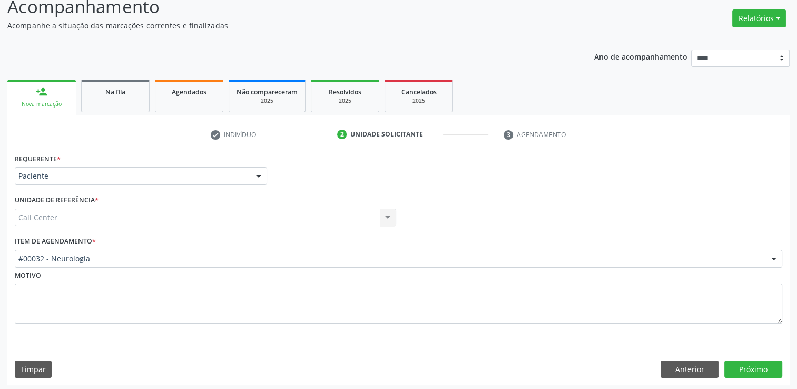
scroll to position [81, 0]
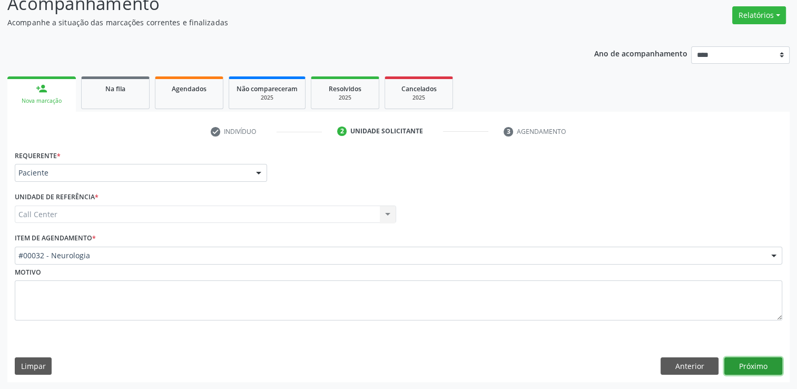
click at [770, 368] on button "Próximo" at bounding box center [753, 366] width 58 height 18
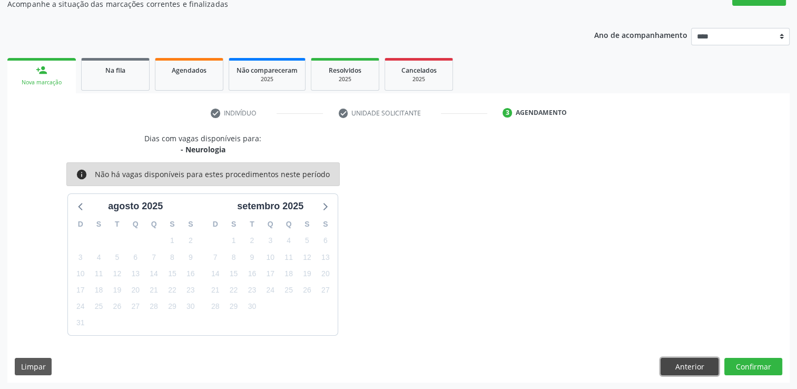
click at [676, 364] on button "Anterior" at bounding box center [689, 367] width 58 height 18
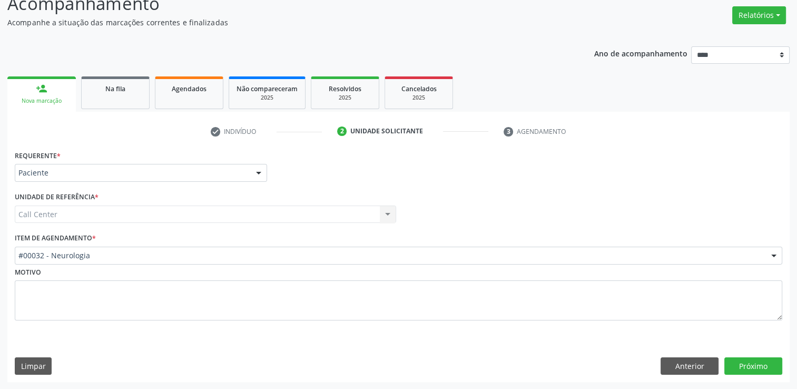
click at [285, 263] on div "#00032 - Neurologia" at bounding box center [398, 255] width 767 height 18
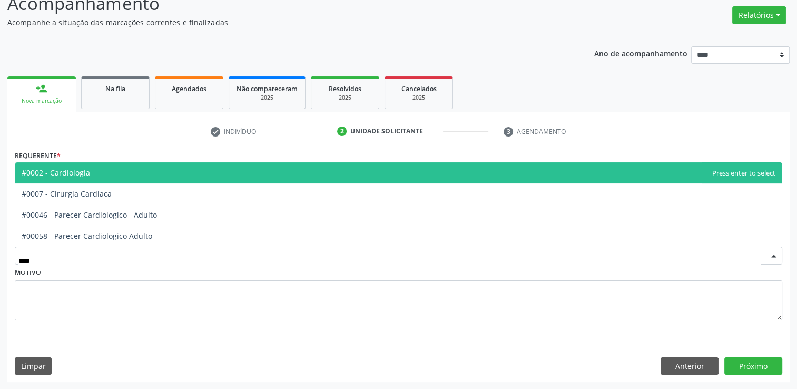
click at [135, 173] on span "#0002 - Cardiologia" at bounding box center [398, 172] width 766 height 21
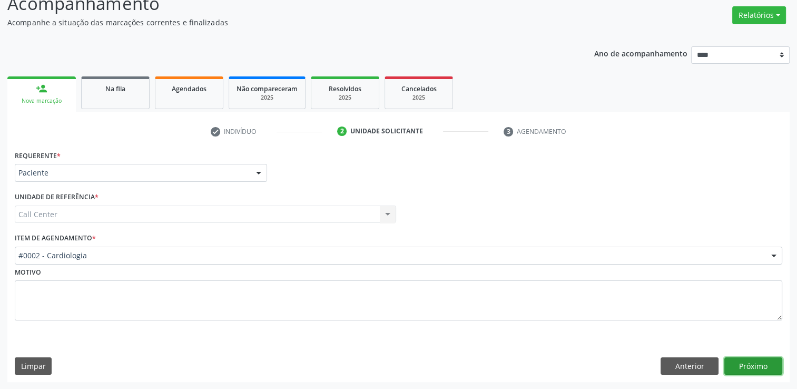
click at [748, 362] on button "Próximo" at bounding box center [753, 366] width 58 height 18
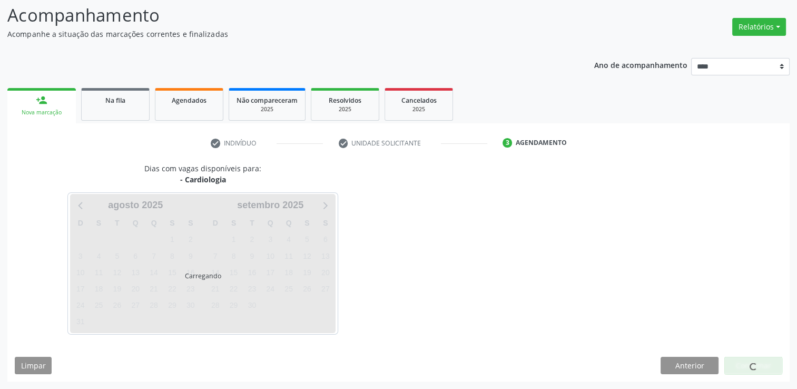
scroll to position [69, 0]
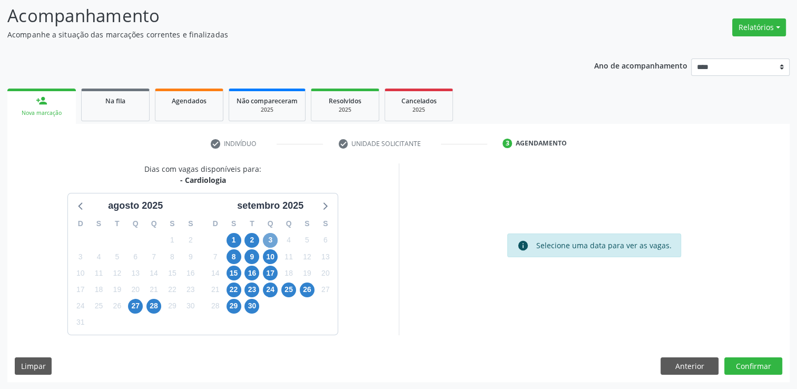
click at [272, 244] on span "3" at bounding box center [270, 240] width 15 height 15
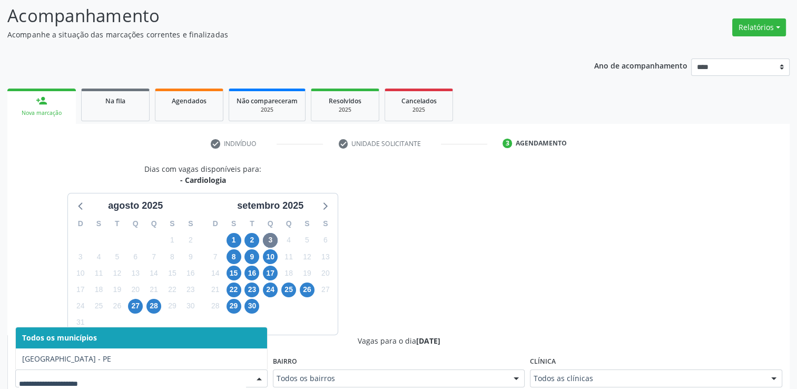
scroll to position [74, 0]
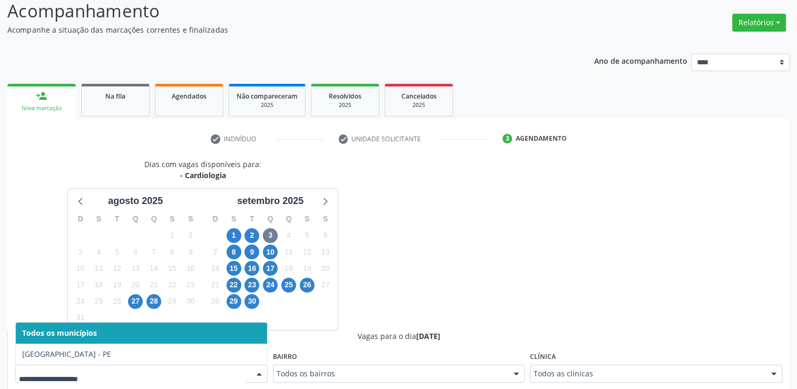
click at [251, 376] on div at bounding box center [259, 374] width 16 height 18
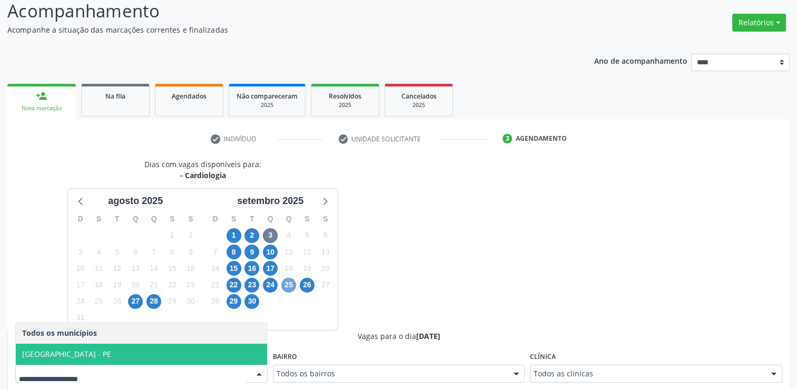
click at [290, 282] on span "25" at bounding box center [288, 285] width 15 height 15
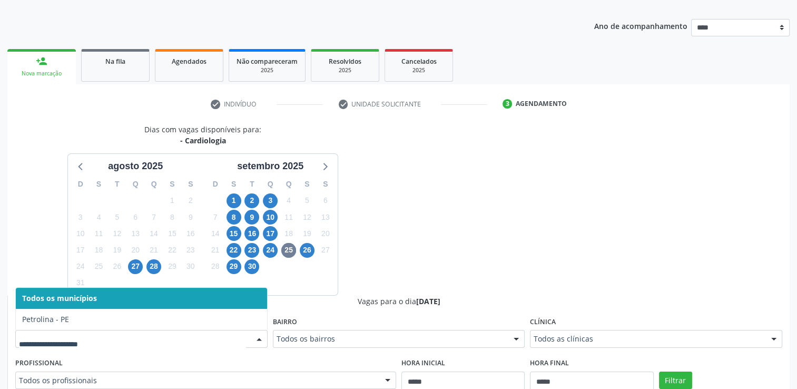
scroll to position [126, 0]
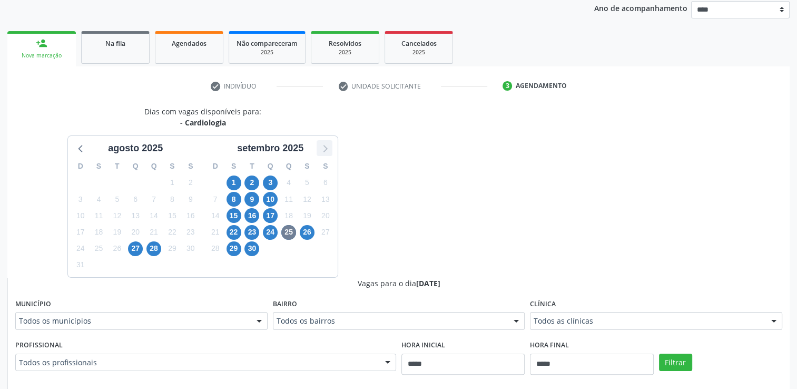
click at [322, 153] on icon at bounding box center [325, 148] width 14 height 14
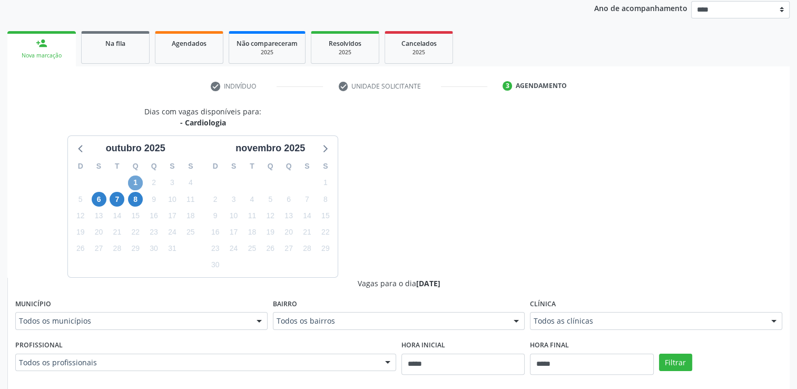
click at [135, 184] on span "1" at bounding box center [135, 182] width 15 height 15
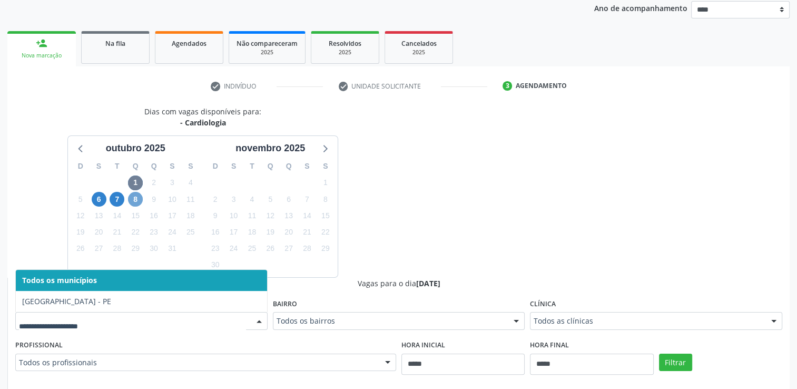
click at [135, 203] on span "8" at bounding box center [135, 199] width 15 height 15
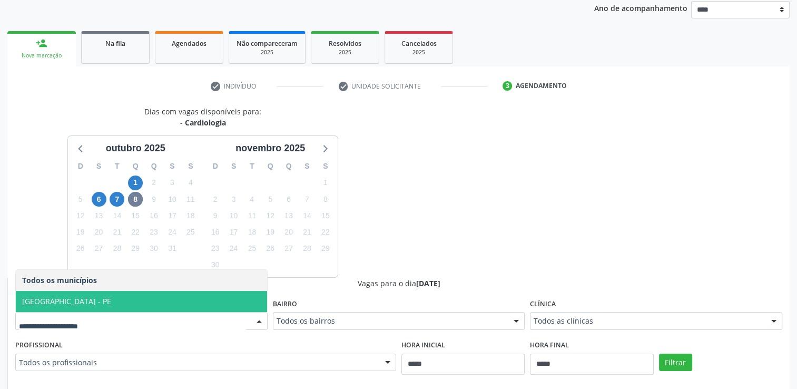
click at [374, 235] on div "Dias com vagas disponíveis para: - Cardiologia outubro 2025 D S T Q Q S S 28 29…" at bounding box center [202, 191] width 391 height 171
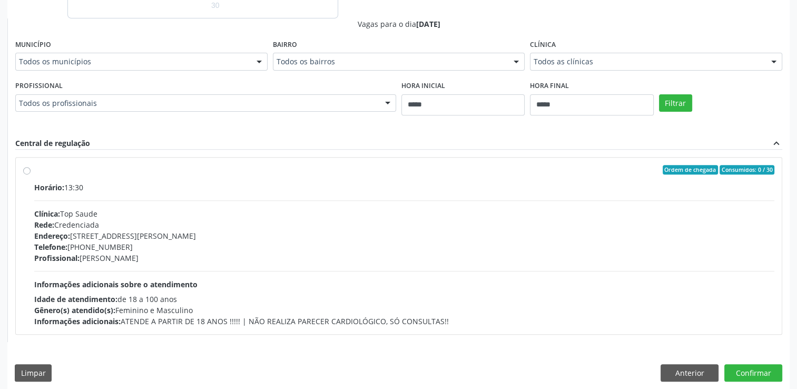
scroll to position [392, 0]
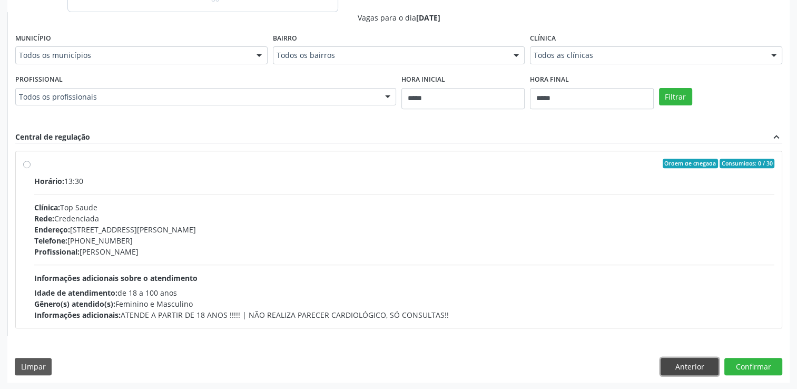
click at [679, 364] on button "Anterior" at bounding box center [689, 367] width 58 height 18
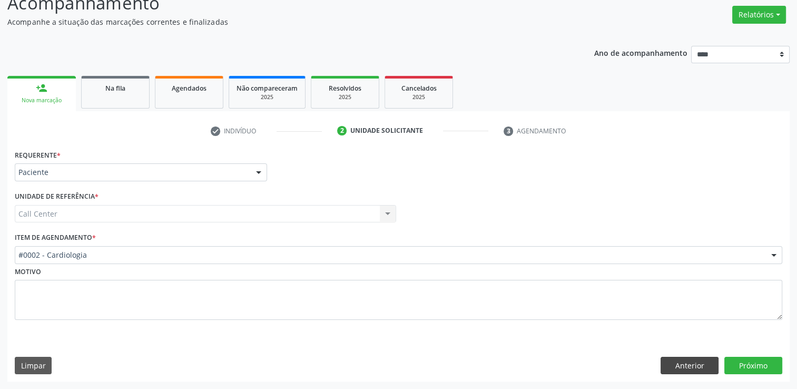
scroll to position [81, 0]
click at [84, 247] on div "#0002 - Cardiologia" at bounding box center [398, 255] width 767 height 18
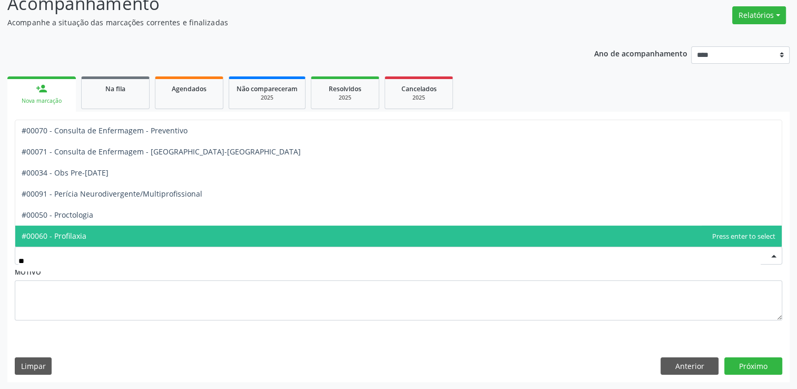
type input "***"
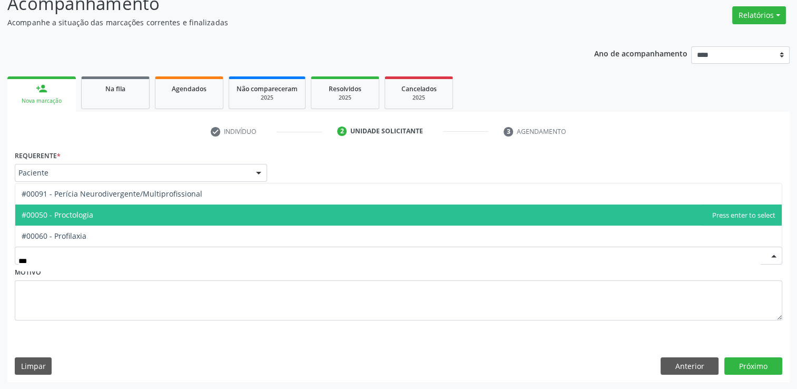
click at [77, 214] on span "#00050 - Proctologia" at bounding box center [58, 215] width 72 height 10
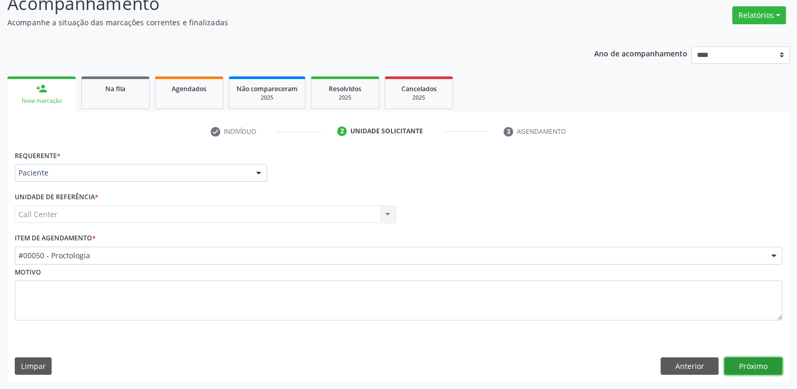
click at [754, 368] on button "Próximo" at bounding box center [753, 366] width 58 height 18
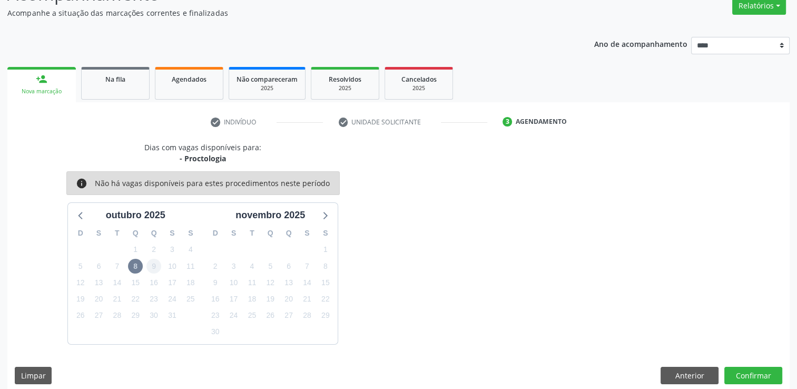
scroll to position [100, 0]
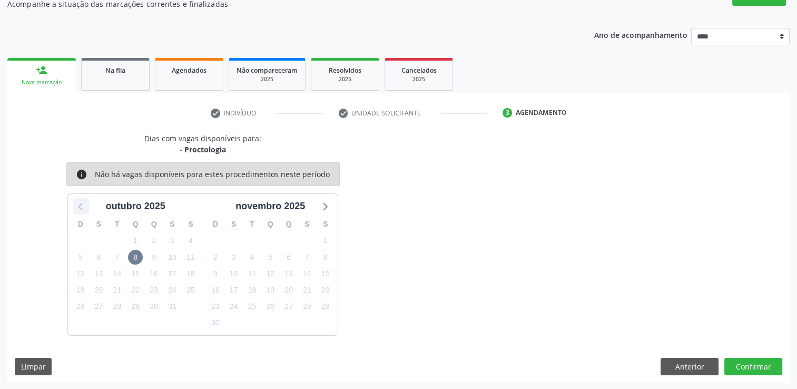
click at [76, 203] on icon at bounding box center [81, 206] width 14 height 14
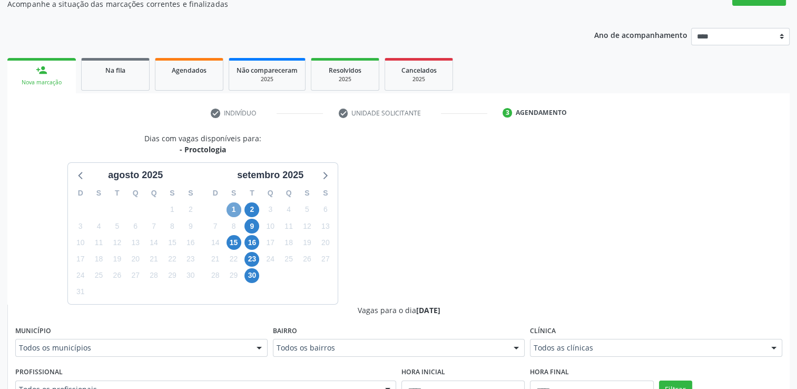
click at [232, 207] on span "1" at bounding box center [233, 209] width 15 height 15
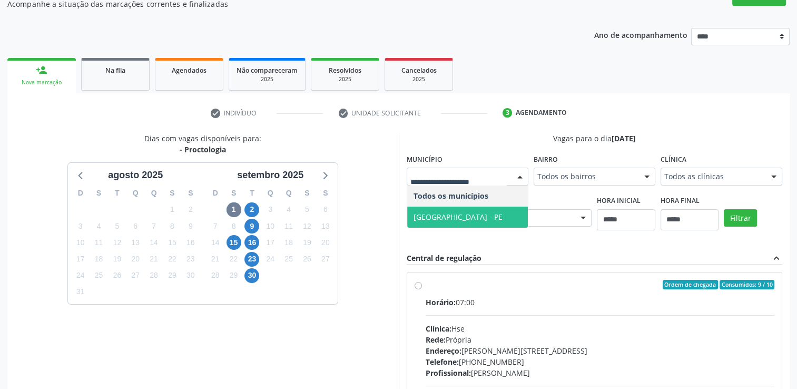
click at [437, 214] on span "[GEOGRAPHIC_DATA] - PE" at bounding box center [457, 217] width 89 height 10
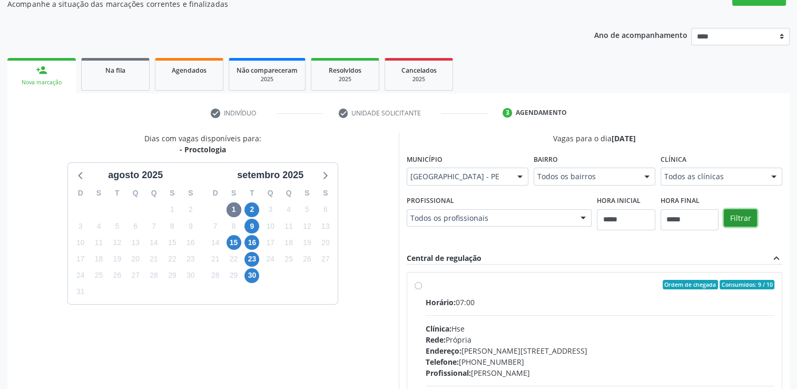
click at [738, 210] on button "Filtrar" at bounding box center [740, 218] width 33 height 18
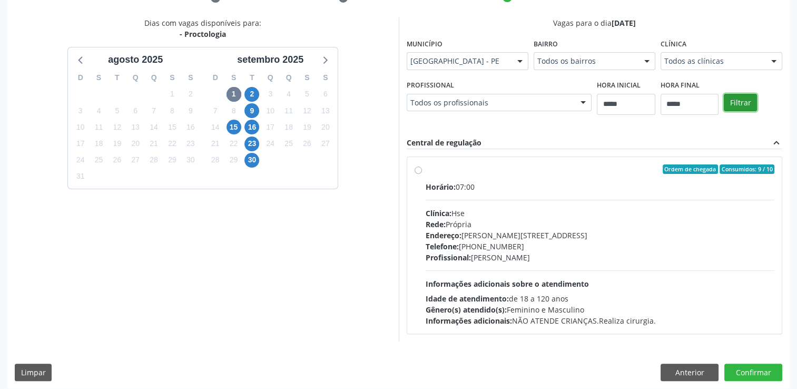
scroll to position [221, 0]
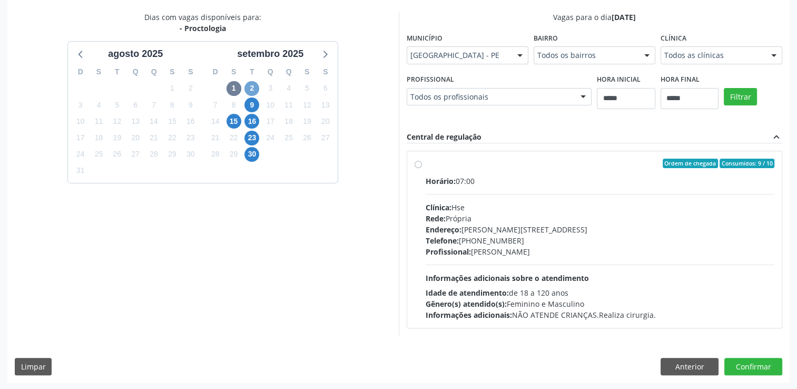
click at [255, 87] on span "2" at bounding box center [251, 88] width 15 height 15
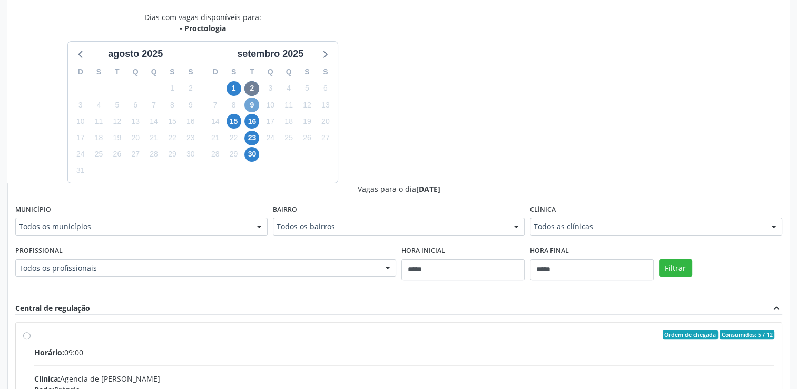
click at [249, 103] on span "9" at bounding box center [251, 104] width 15 height 15
click at [229, 123] on span "15" at bounding box center [233, 121] width 15 height 15
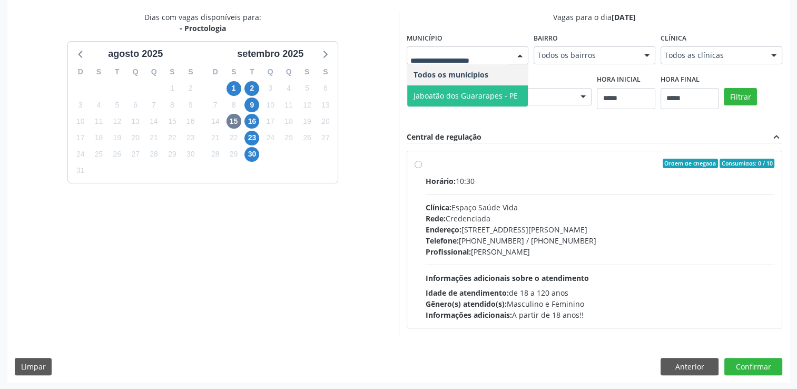
click at [505, 89] on span "Jaboatão dos Guararapes - PE" at bounding box center [467, 95] width 121 height 21
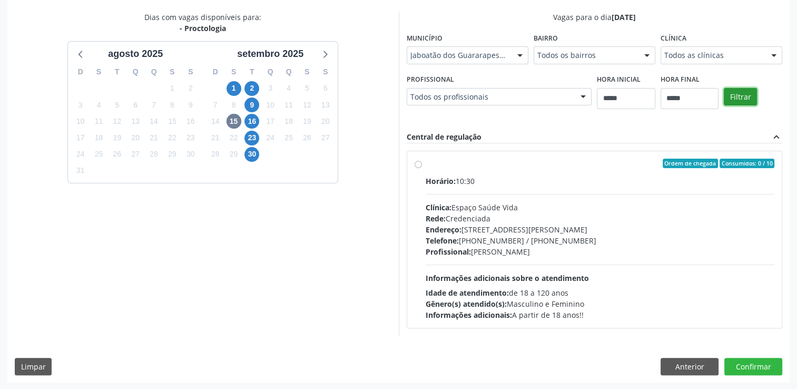
click at [740, 94] on button "Filtrar" at bounding box center [740, 97] width 33 height 18
click at [255, 121] on span "16" at bounding box center [251, 121] width 15 height 15
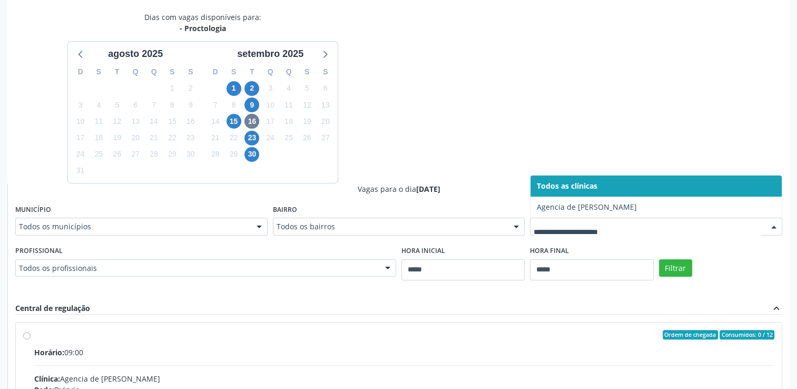
click at [538, 220] on div at bounding box center [656, 226] width 252 height 18
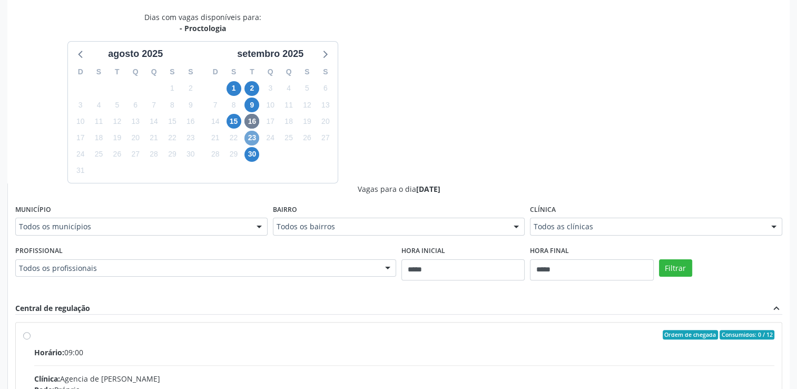
click at [253, 137] on span "23" at bounding box center [251, 138] width 15 height 15
click at [254, 155] on span "30" at bounding box center [251, 154] width 15 height 15
click at [315, 55] on div "setembro 2025" at bounding box center [270, 54] width 124 height 14
click at [329, 58] on icon at bounding box center [325, 54] width 14 height 14
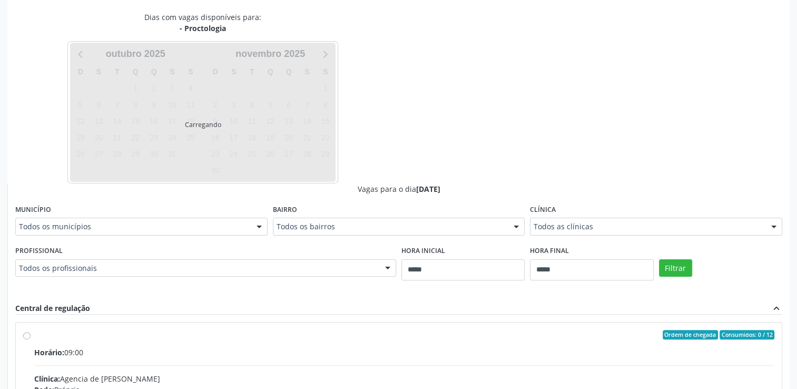
scroll to position [100, 0]
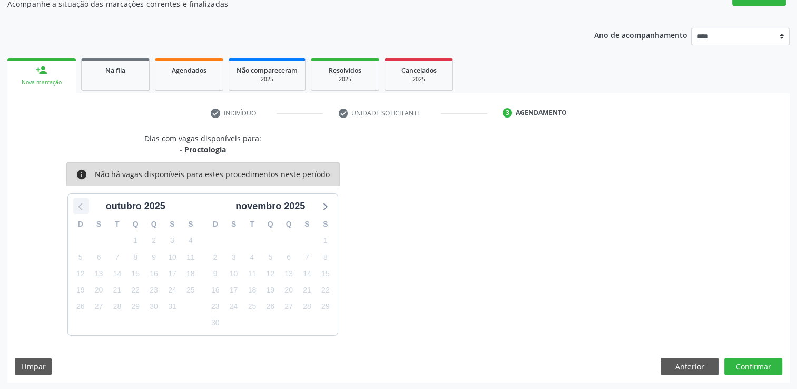
click at [82, 203] on icon at bounding box center [80, 206] width 4 height 7
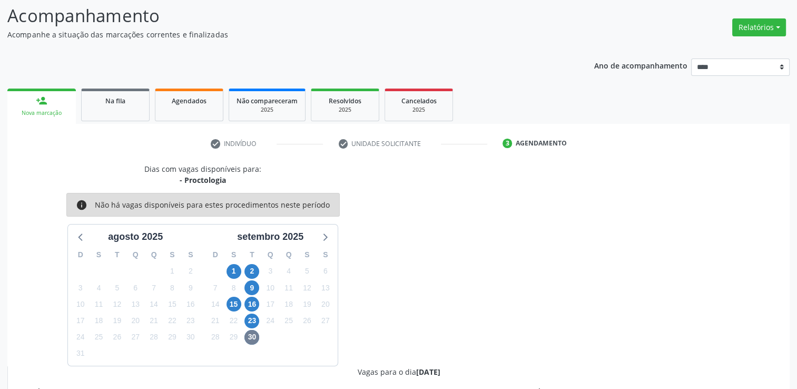
scroll to position [221, 0]
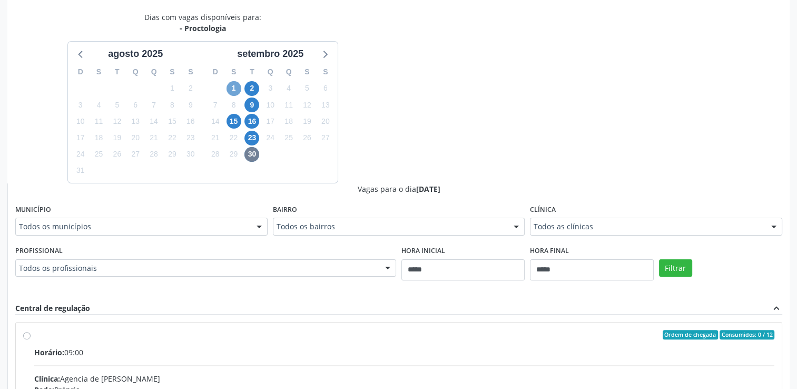
click at [233, 90] on span "1" at bounding box center [233, 88] width 15 height 15
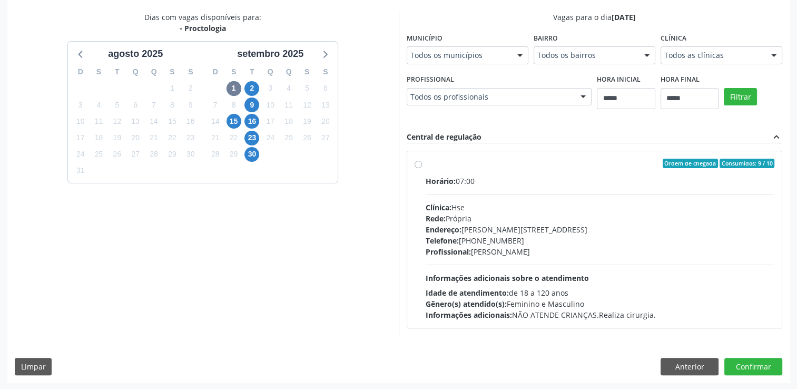
click at [482, 42] on div "Município Todos os municípios Todos os municípios Recife - PE Nenhum resultado …" at bounding box center [468, 47] width 122 height 34
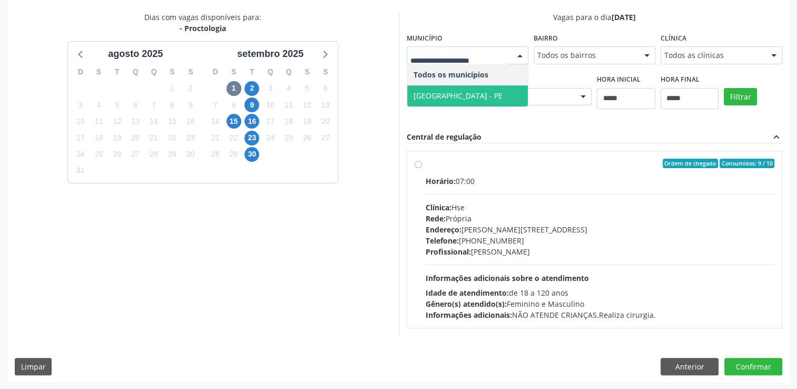
click at [479, 95] on span "[GEOGRAPHIC_DATA] - PE" at bounding box center [467, 95] width 121 height 21
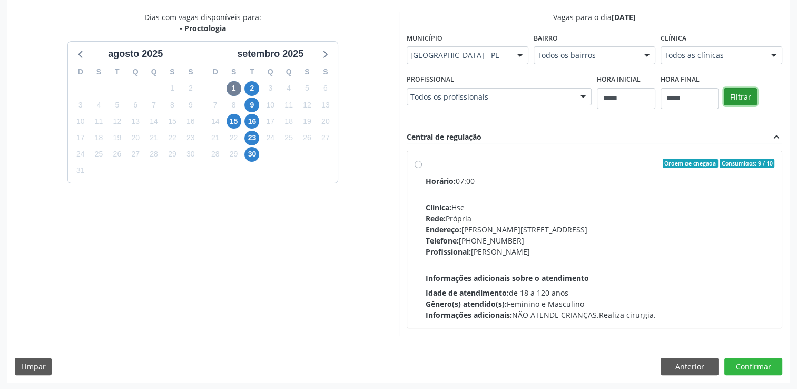
click at [746, 97] on button "Filtrar" at bounding box center [740, 97] width 33 height 18
click at [700, 364] on button "Anterior" at bounding box center [689, 367] width 58 height 18
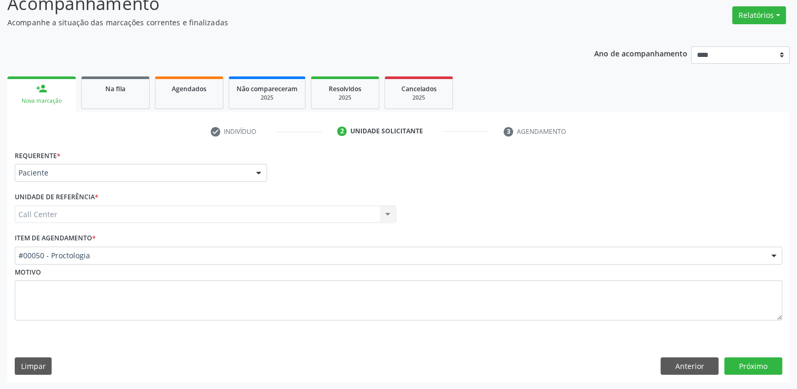
click at [706, 379] on div "Requerente * Paciente Médico(a) Enfermeiro(a) Paciente Nenhum resultado encontr…" at bounding box center [398, 264] width 782 height 234
click at [691, 372] on button "Anterior" at bounding box center [689, 366] width 58 height 18
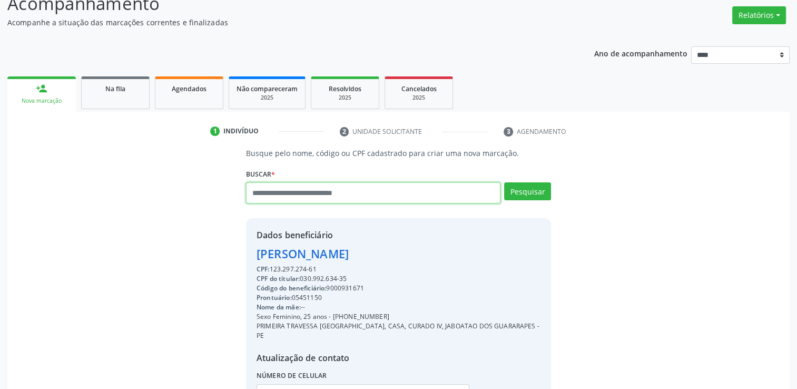
click at [356, 193] on input "text" at bounding box center [373, 192] width 254 height 21
type input "**********"
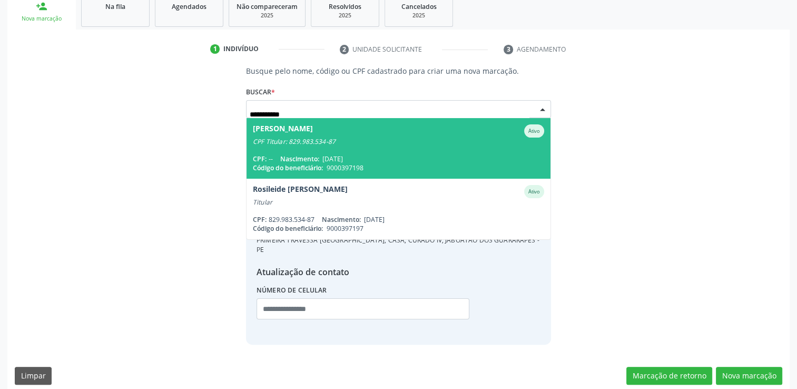
scroll to position [164, 0]
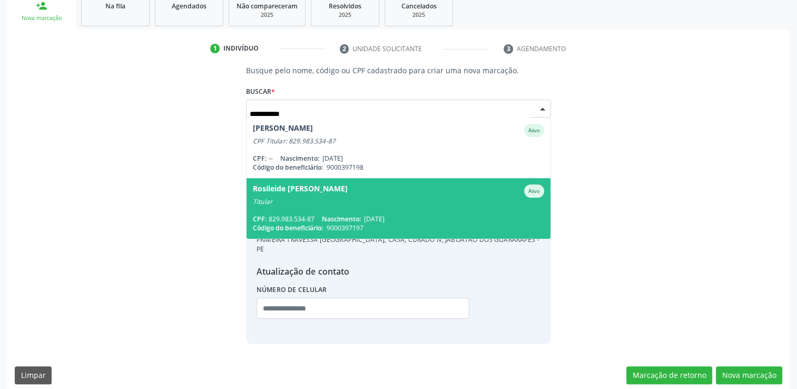
click at [447, 214] on span "Rosileide Maria Loyo Cavalcanti Ativo Titular CPF: 829.983.534-87 Nascimento: 2…" at bounding box center [398, 208] width 304 height 61
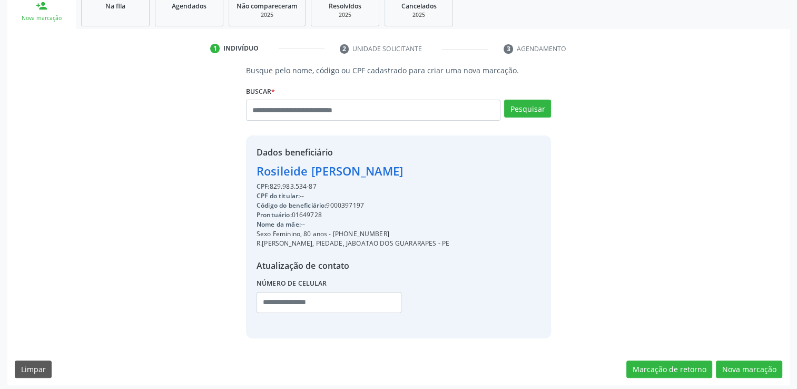
scroll to position [167, 0]
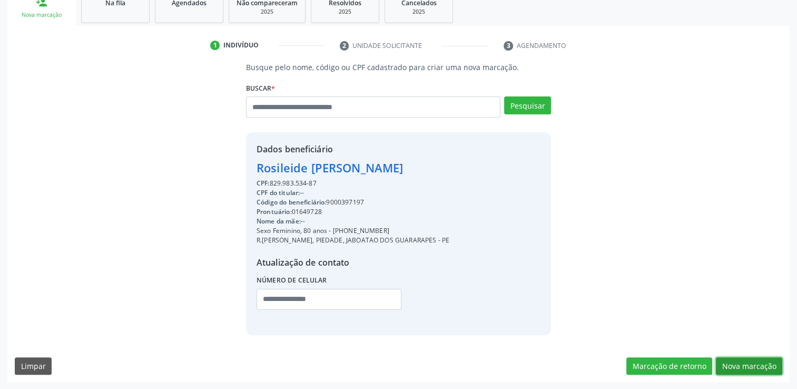
click at [756, 361] on button "Nova marcação" at bounding box center [749, 366] width 66 height 18
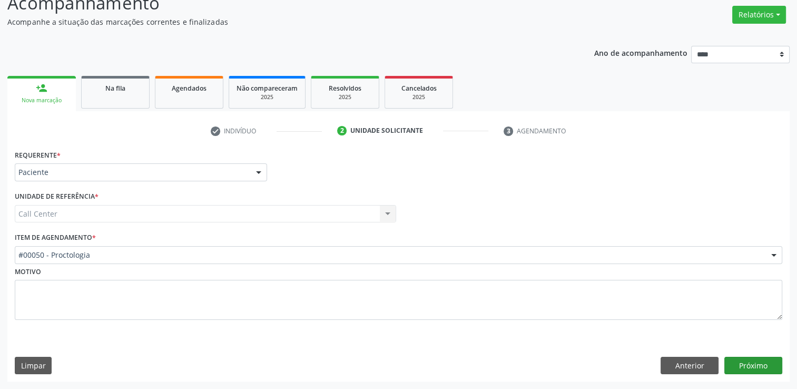
scroll to position [81, 0]
click at [763, 364] on button "Próximo" at bounding box center [753, 366] width 58 height 18
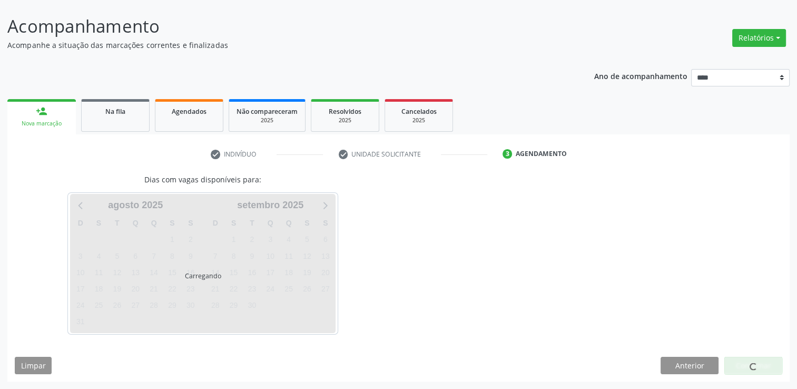
scroll to position [57, 0]
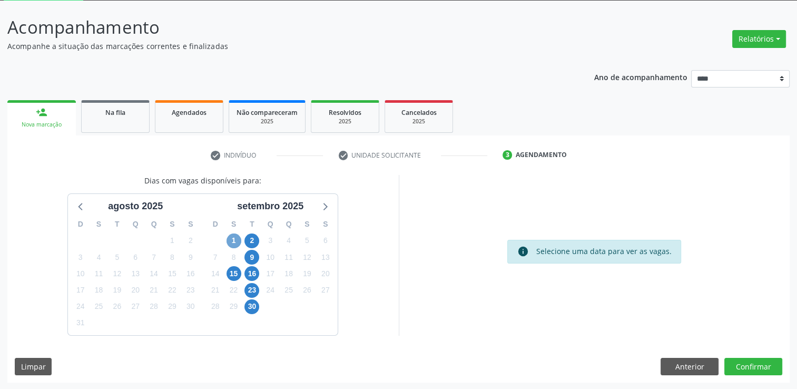
click at [236, 241] on span "1" at bounding box center [233, 240] width 15 height 15
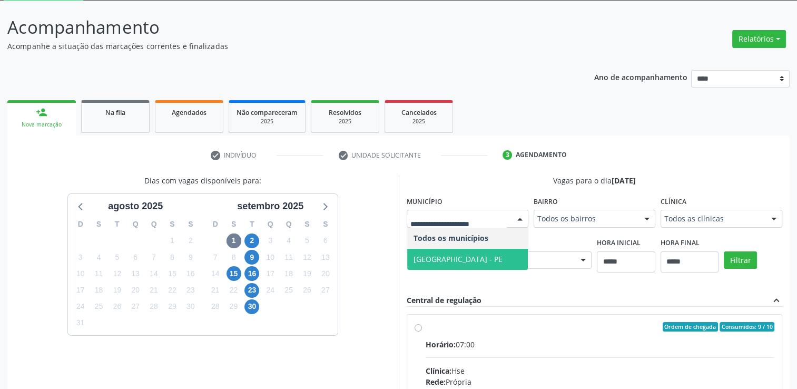
click at [428, 255] on span "[GEOGRAPHIC_DATA] - PE" at bounding box center [457, 259] width 89 height 10
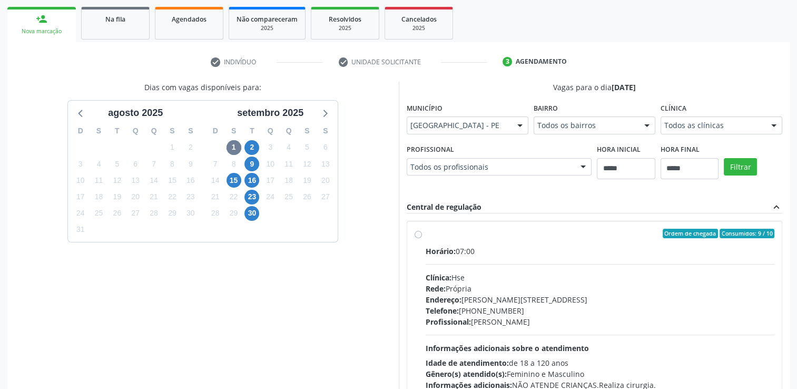
scroll to position [215, 0]
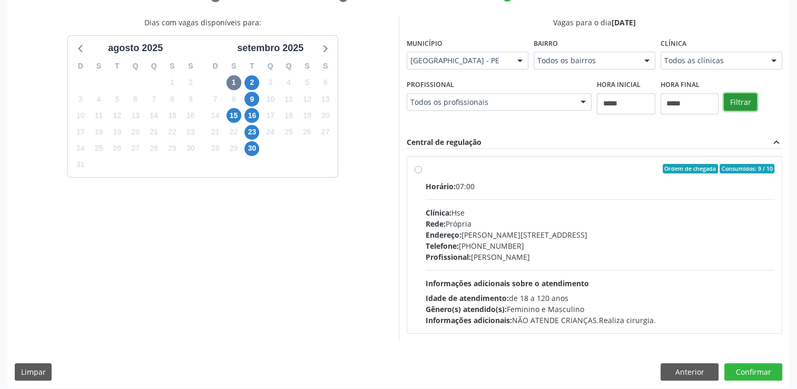
click at [744, 102] on button "Filtrar" at bounding box center [740, 102] width 33 height 18
click at [413, 170] on div "Ordem de chegada Consumidos: 9 / 10 Horário: 07:00 Clínica: Hse Rede: Própria E…" at bounding box center [594, 244] width 375 height 176
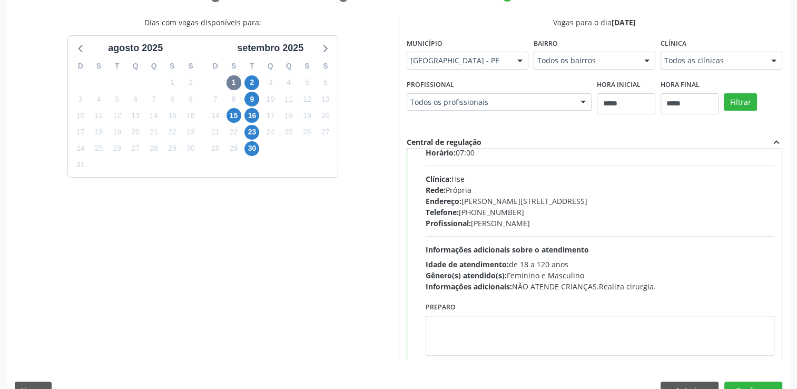
scroll to position [52, 0]
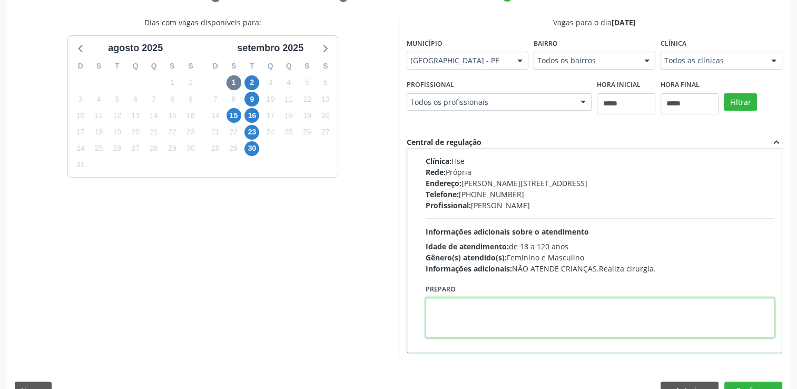
drag, startPoint x: 473, startPoint y: 331, endPoint x: 474, endPoint y: 320, distance: 11.1
click at [473, 331] on textarea at bounding box center [599, 318] width 349 height 40
paste textarea "**********"
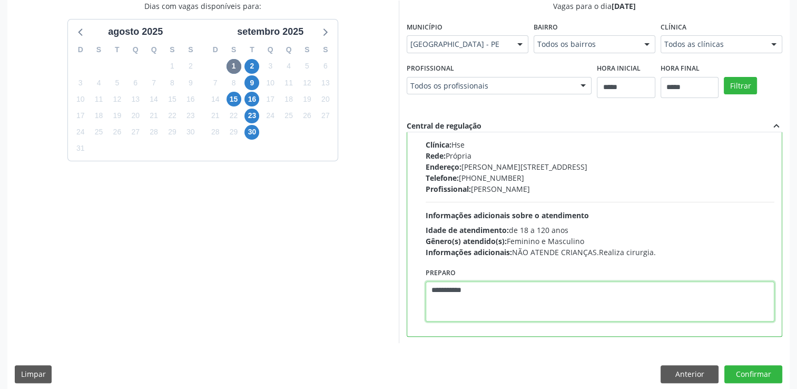
scroll to position [240, 0]
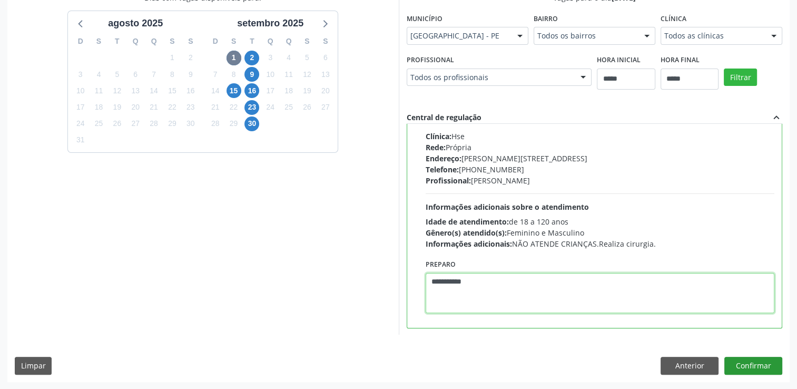
type textarea "**********"
click at [765, 364] on button "Confirmar" at bounding box center [753, 366] width 58 height 18
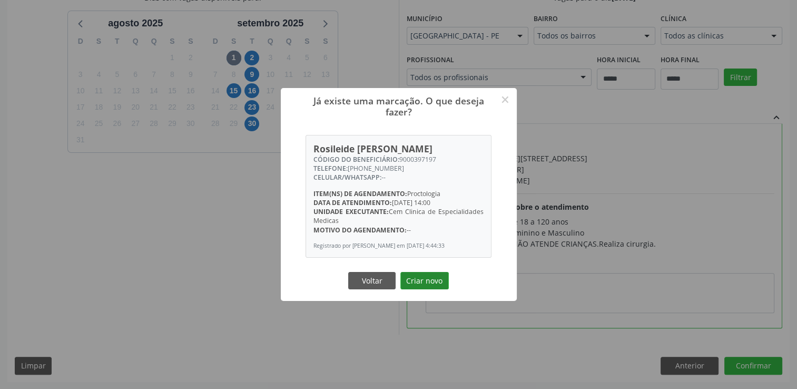
click at [417, 276] on button "Criar novo" at bounding box center [424, 281] width 48 height 18
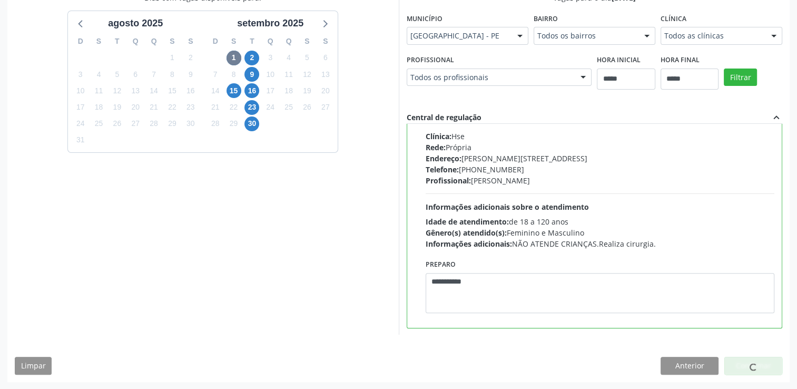
scroll to position [0, 0]
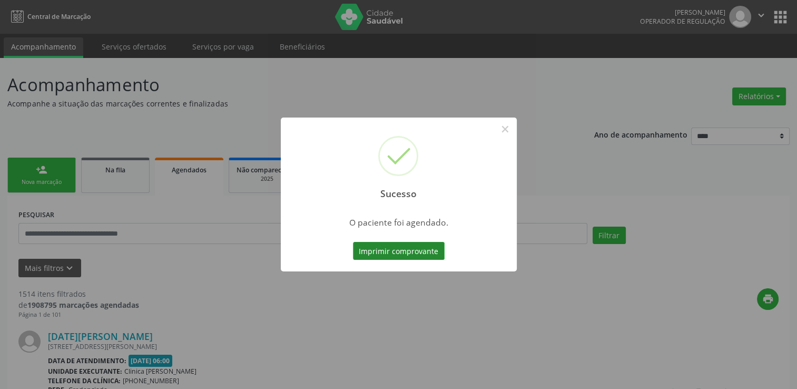
click at [390, 253] on button "Imprimir comprovante" at bounding box center [399, 251] width 92 height 18
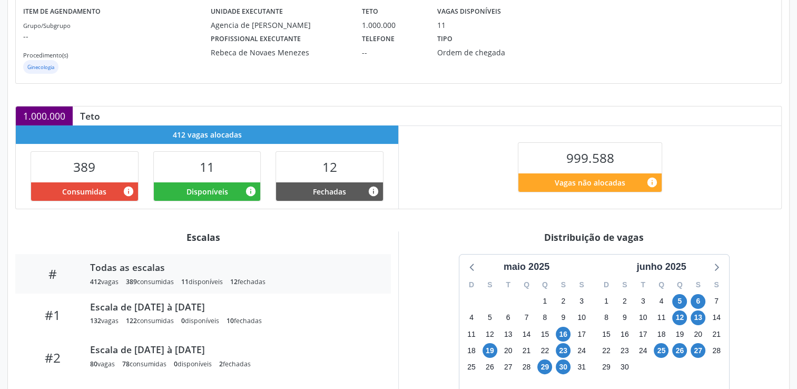
scroll to position [211, 0]
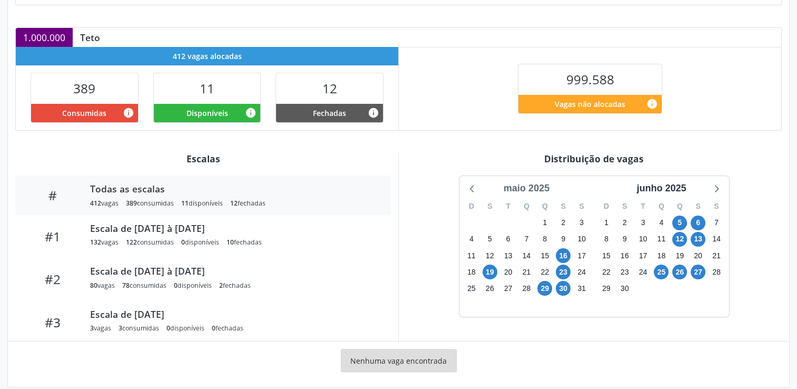
click at [541, 183] on div "maio 2025" at bounding box center [526, 188] width 54 height 14
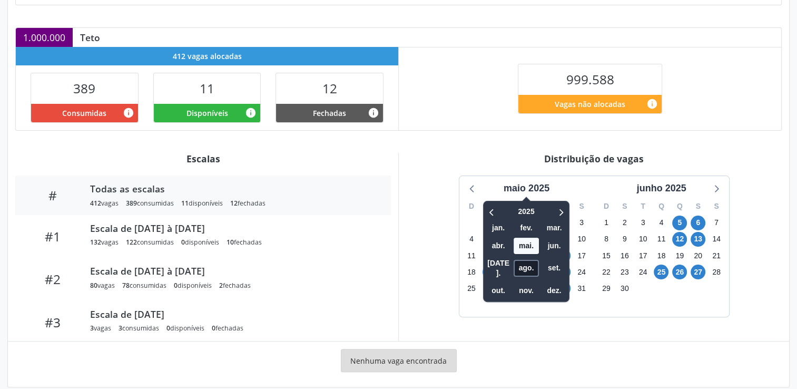
click at [531, 260] on span "ago." at bounding box center [525, 268] width 25 height 16
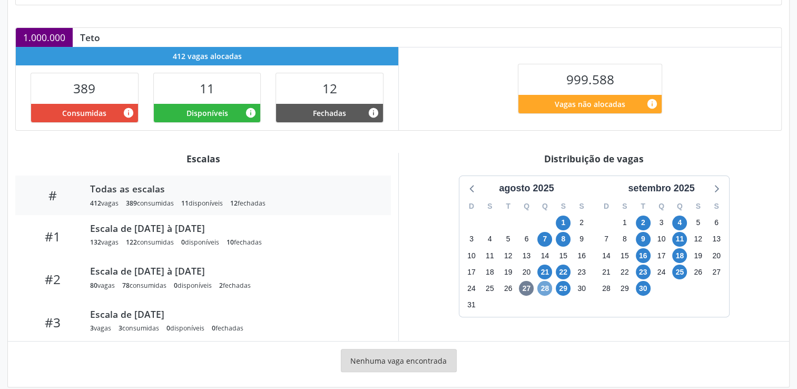
click at [547, 285] on span "28" at bounding box center [544, 288] width 15 height 15
click at [560, 288] on span "29" at bounding box center [563, 288] width 15 height 15
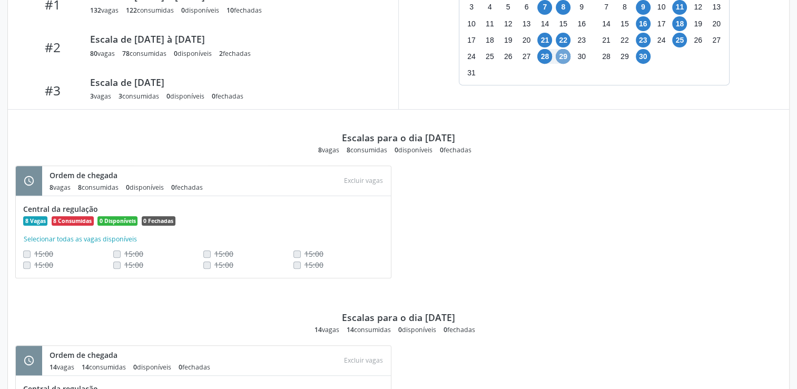
scroll to position [249, 0]
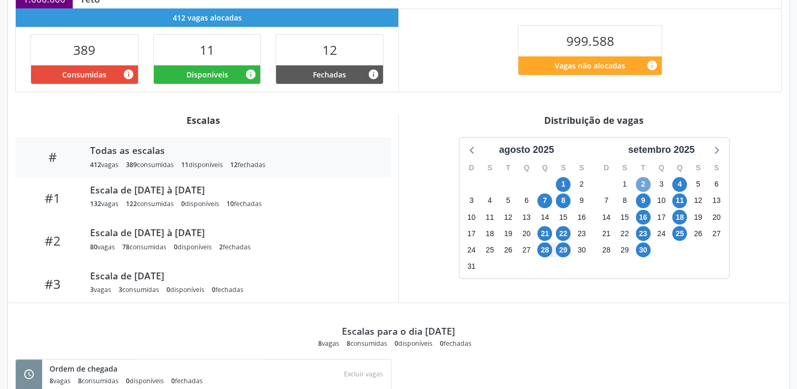
click at [645, 184] on span "2" at bounding box center [643, 184] width 15 height 15
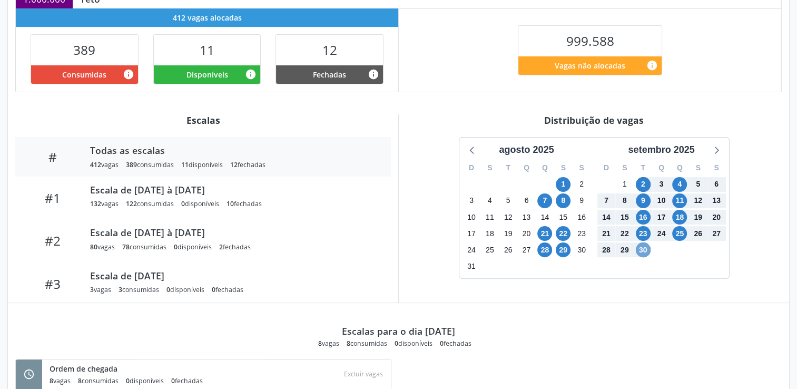
click at [645, 248] on span "30" at bounding box center [643, 249] width 15 height 15
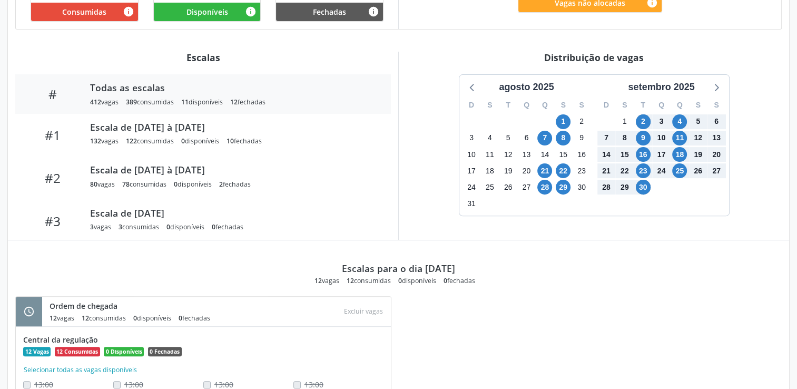
scroll to position [318, 0]
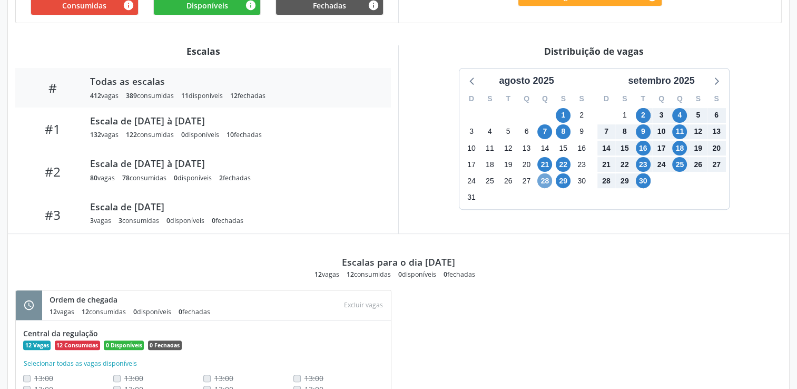
click at [549, 185] on span "28" at bounding box center [544, 180] width 15 height 15
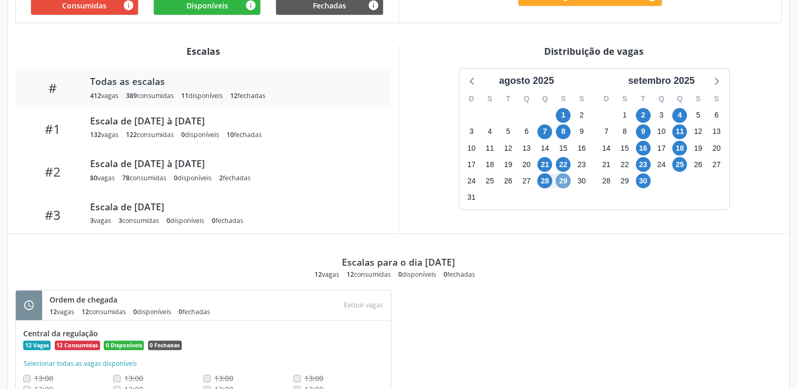
click at [560, 176] on span "29" at bounding box center [563, 180] width 15 height 15
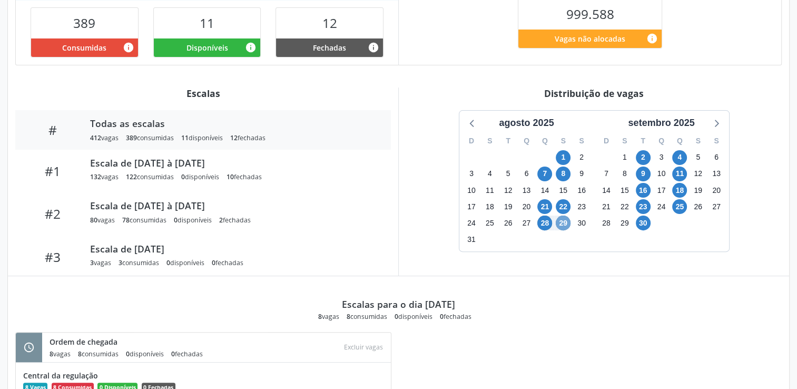
scroll to position [354, 0]
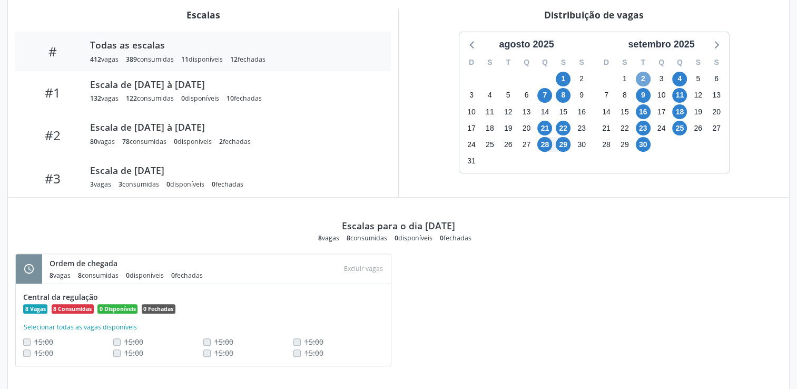
click at [640, 79] on span "2" at bounding box center [643, 79] width 15 height 15
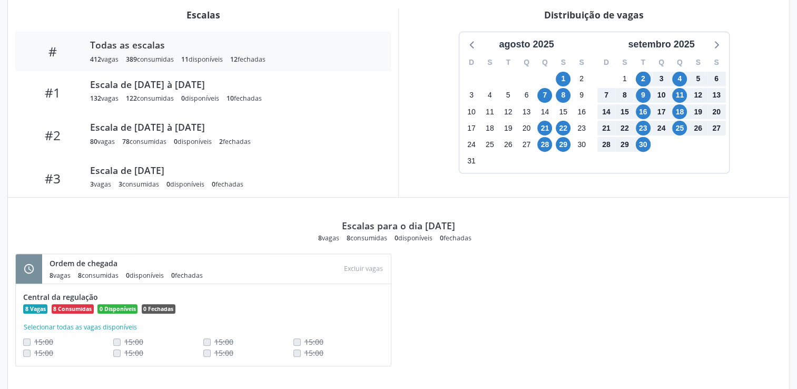
click at [646, 153] on div "D S T Q Q S S 31 1 2 3 4 5 6 7 8 9 10 11 12 13 14 15 16 17 18 19 20 21 22 23 24…" at bounding box center [661, 112] width 135 height 121
click at [642, 143] on span "30" at bounding box center [643, 144] width 15 height 15
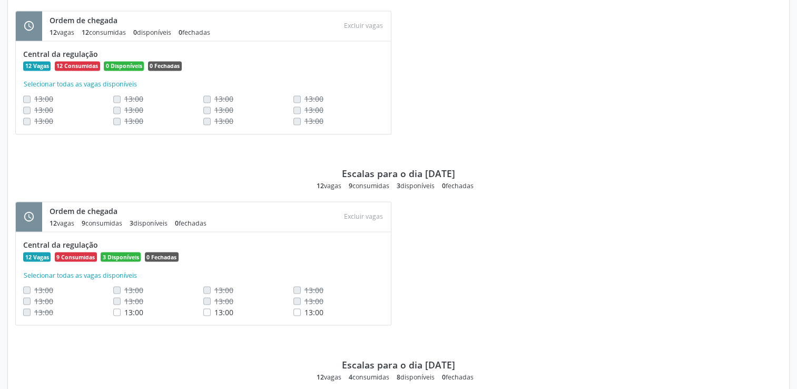
scroll to position [1829, 0]
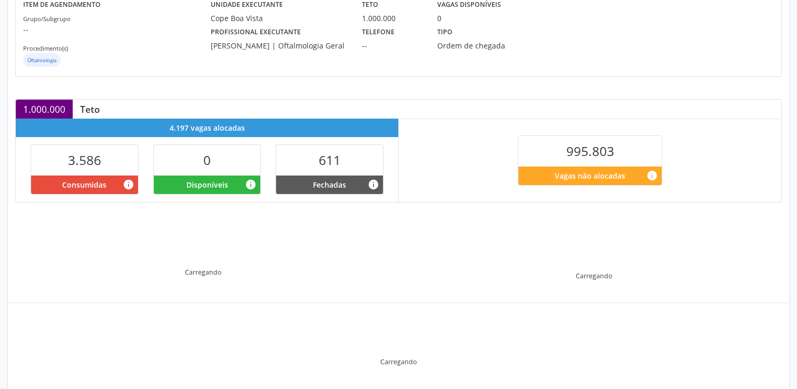
scroll to position [158, 0]
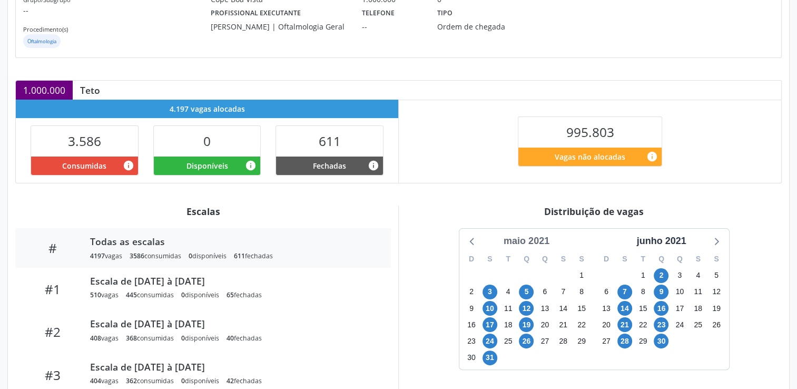
click at [526, 235] on div "maio 2021" at bounding box center [526, 241] width 54 height 14
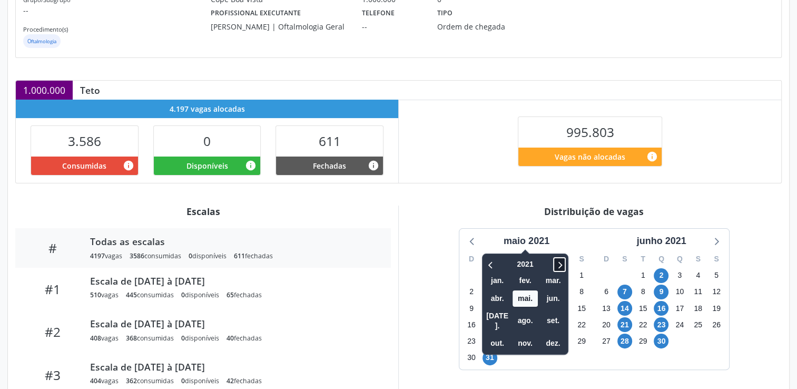
click at [561, 262] on icon at bounding box center [559, 264] width 11 height 13
click at [562, 261] on icon at bounding box center [559, 264] width 11 height 13
click at [563, 261] on icon at bounding box center [559, 264] width 11 height 13
click at [562, 261] on icon at bounding box center [559, 264] width 11 height 13
click at [527, 315] on span "ago." at bounding box center [524, 320] width 25 height 16
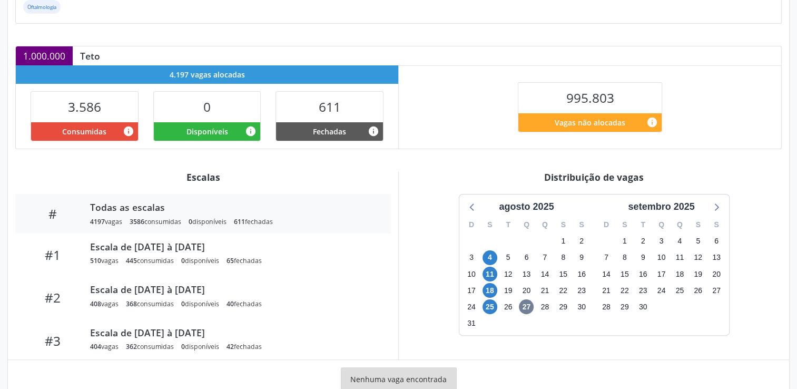
scroll to position [211, 0]
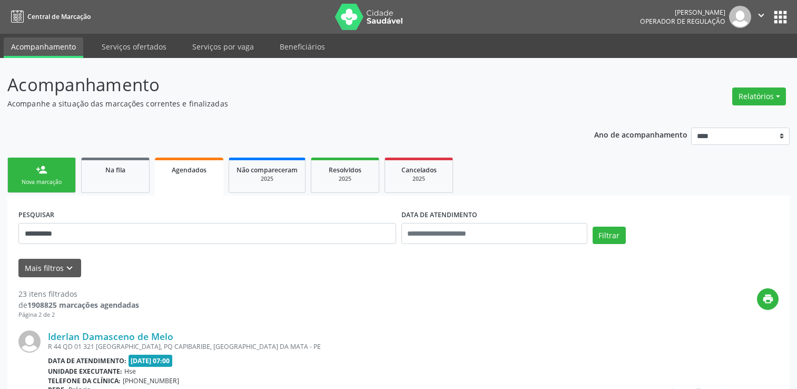
scroll to position [1263, 0]
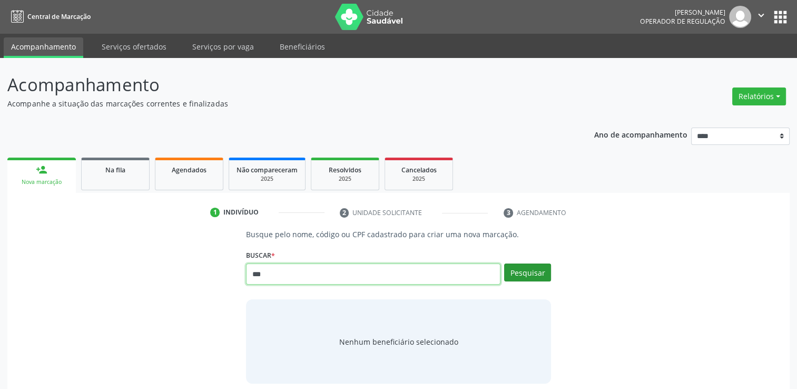
type input "***"
click at [537, 274] on button "Pesquisar" at bounding box center [527, 272] width 47 height 18
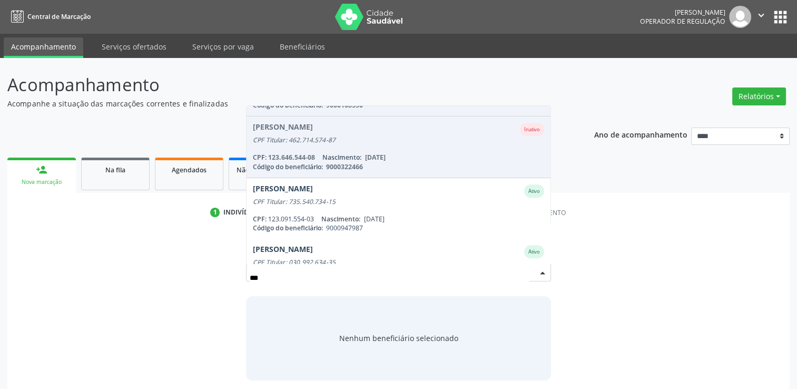
scroll to position [421, 0]
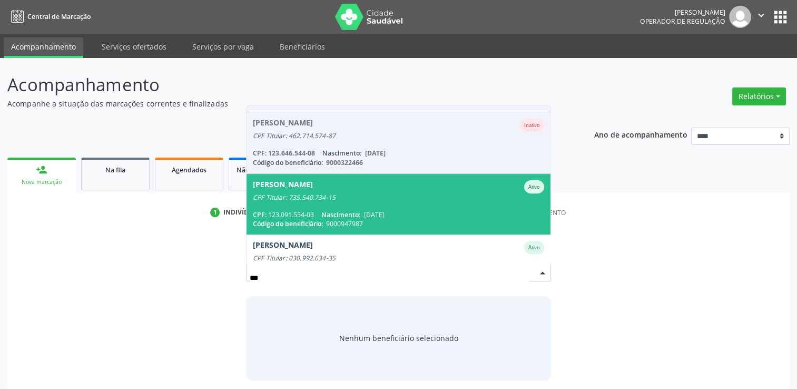
click at [393, 205] on span "[PERSON_NAME] CPF Titular: 735.540.734-15 CPF: 123.091.554-03 Nascimento: [DATE…" at bounding box center [398, 204] width 304 height 61
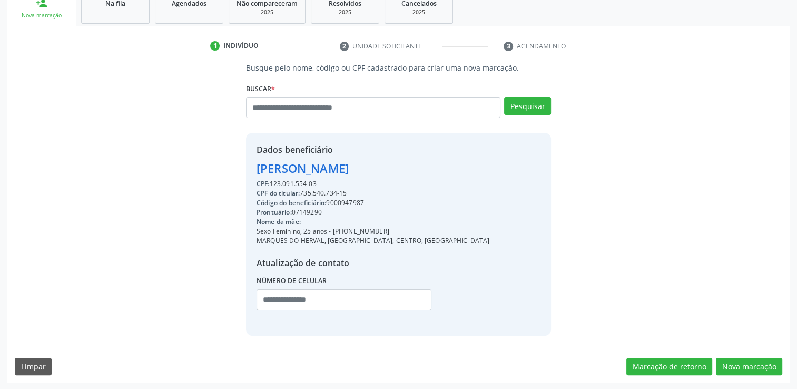
scroll to position [167, 0]
click at [747, 368] on button "Nova marcação" at bounding box center [749, 366] width 66 height 18
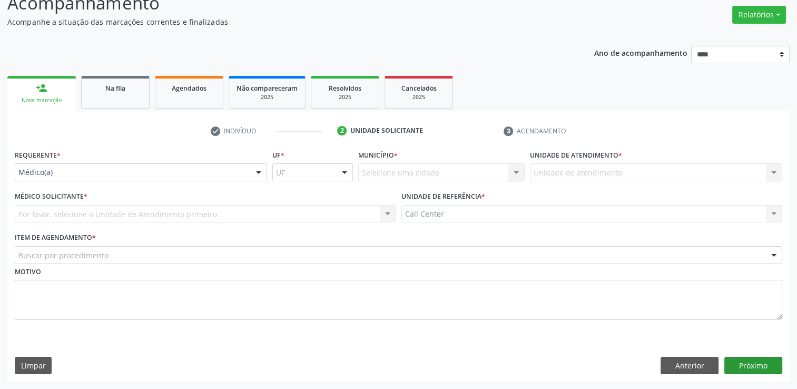
scroll to position [81, 0]
click at [100, 165] on div "Médico(a)" at bounding box center [141, 173] width 252 height 18
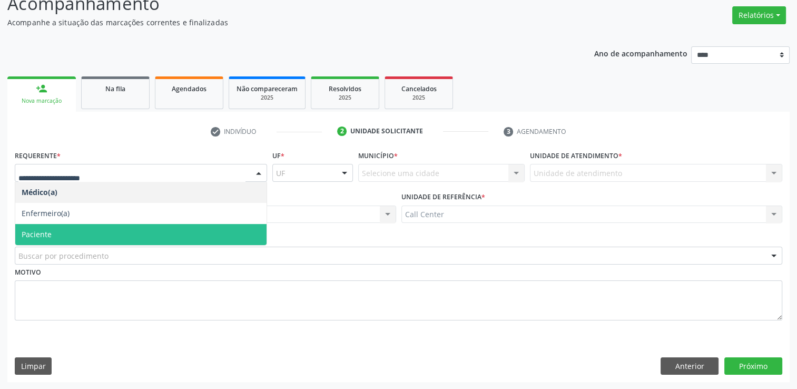
click at [68, 239] on span "Paciente" at bounding box center [140, 234] width 251 height 21
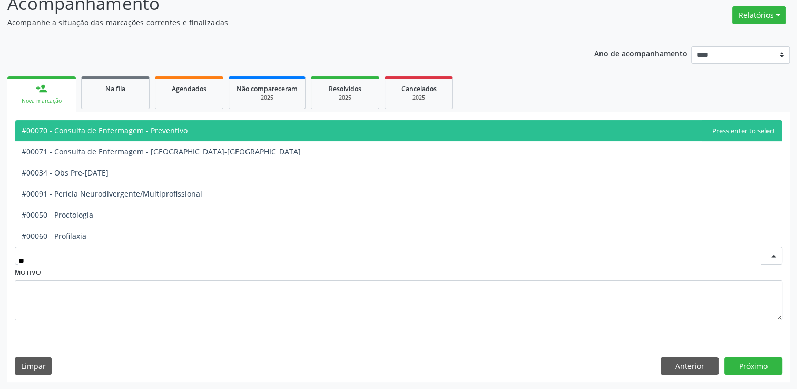
type input "***"
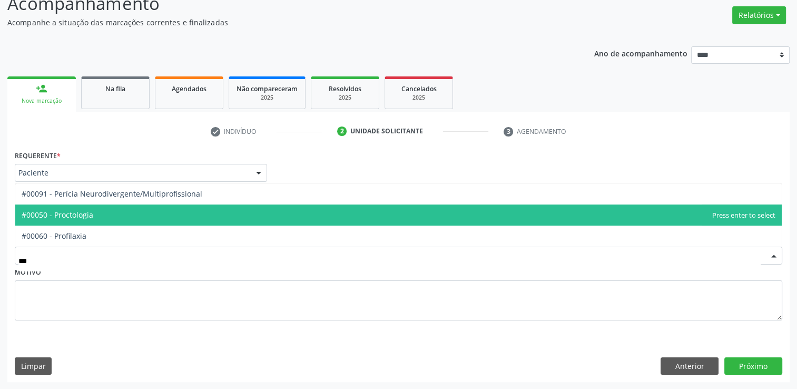
click at [106, 221] on span "#00050 - Proctologia" at bounding box center [398, 214] width 766 height 21
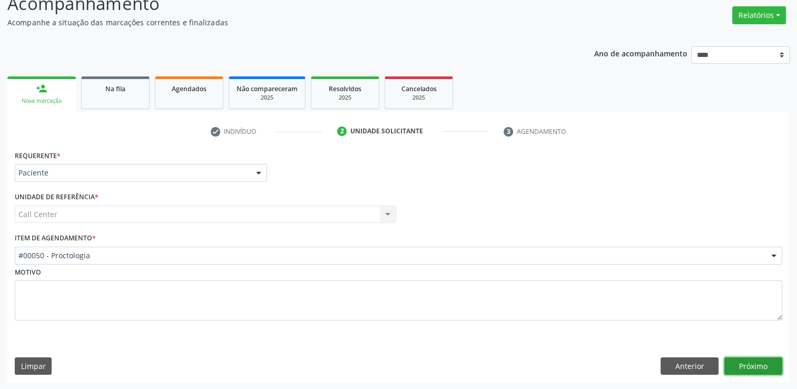
click at [751, 367] on button "Próximo" at bounding box center [753, 366] width 58 height 18
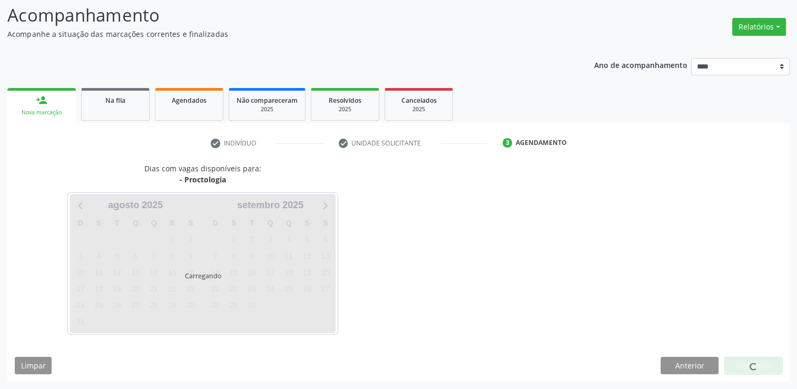
scroll to position [69, 0]
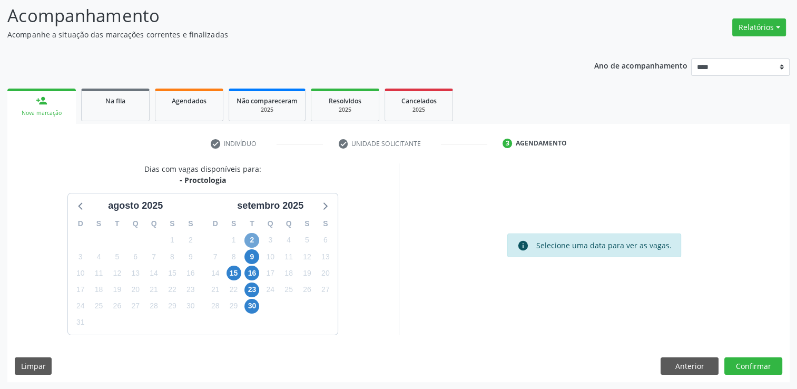
click at [252, 241] on span "2" at bounding box center [251, 240] width 15 height 15
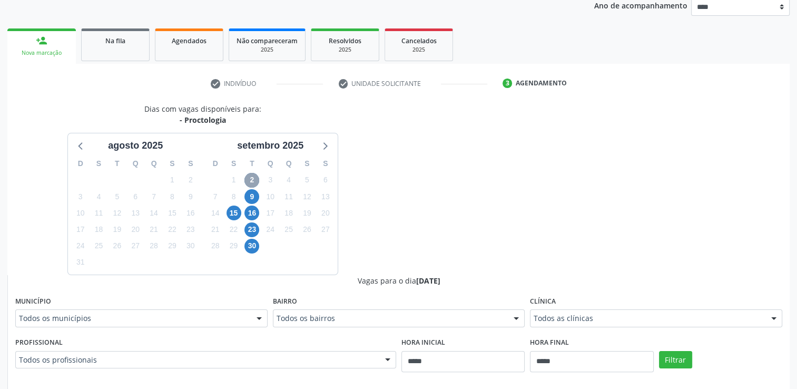
scroll to position [174, 0]
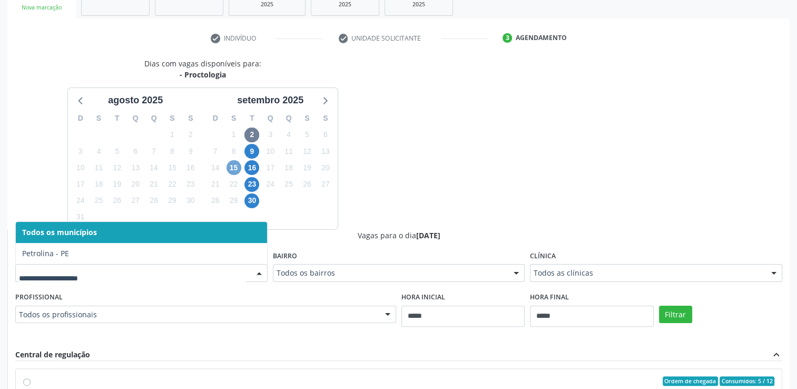
click at [229, 167] on span "15" at bounding box center [233, 167] width 15 height 15
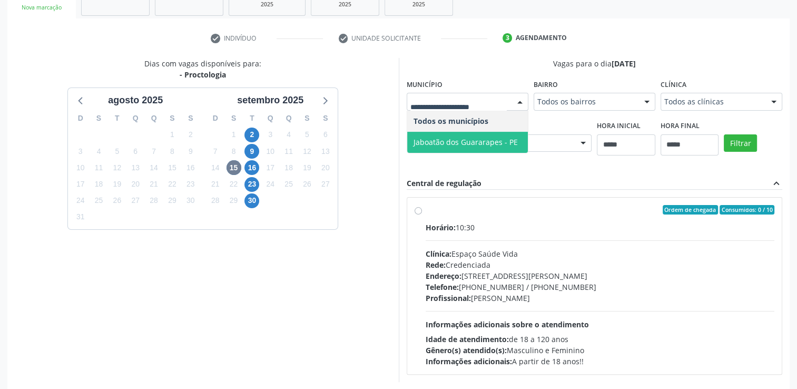
click at [461, 141] on span "Jaboatão dos Guararapes - PE" at bounding box center [465, 142] width 104 height 10
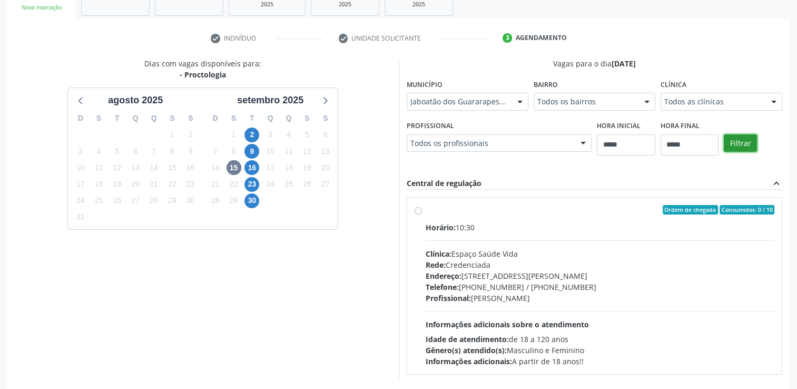
click at [744, 146] on button "Filtrar" at bounding box center [740, 143] width 33 height 18
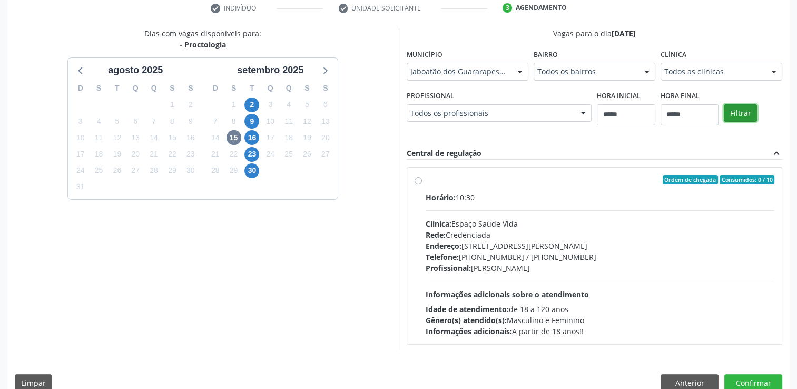
scroll to position [221, 0]
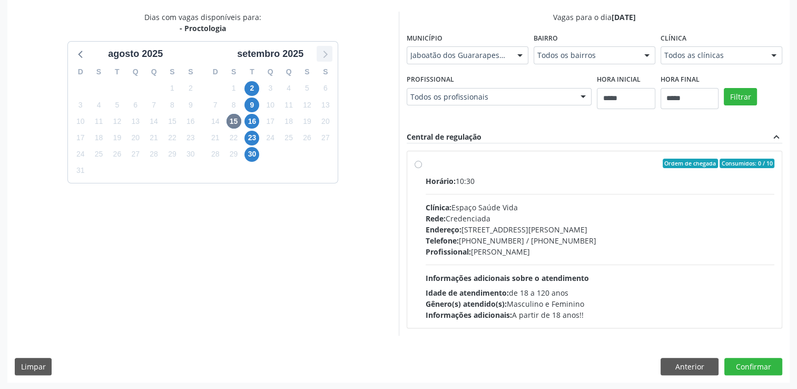
click at [320, 56] on icon at bounding box center [325, 54] width 14 height 14
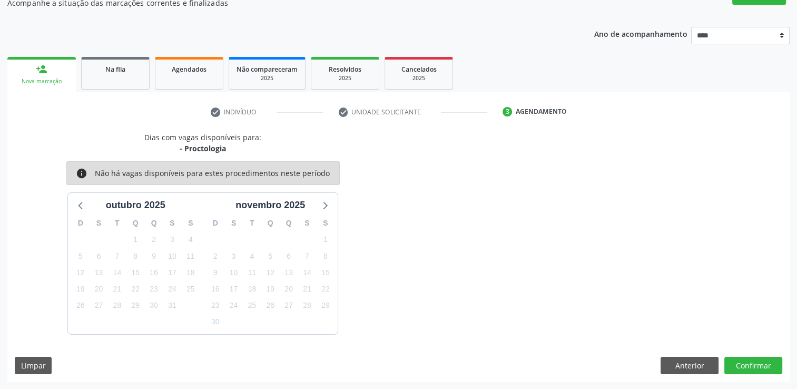
scroll to position [100, 0]
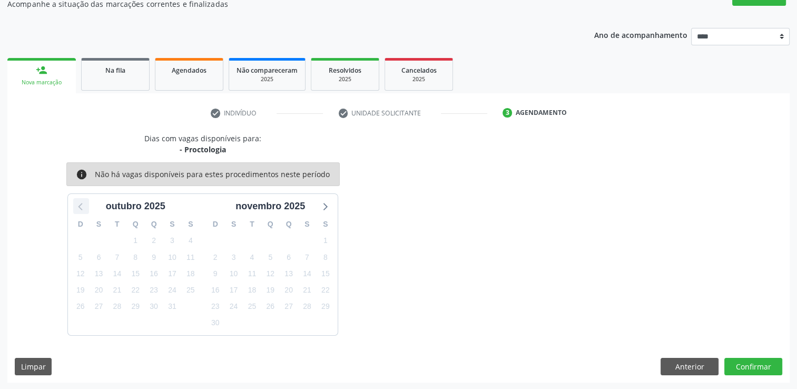
click at [79, 203] on icon at bounding box center [81, 206] width 14 height 14
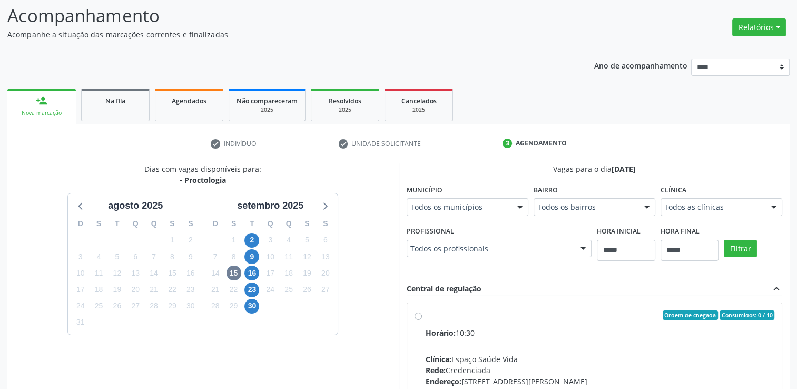
scroll to position [221, 0]
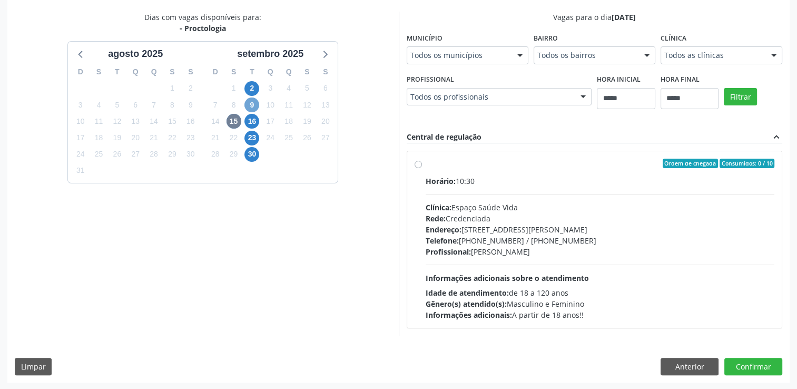
click at [248, 102] on span "9" at bounding box center [251, 104] width 15 height 15
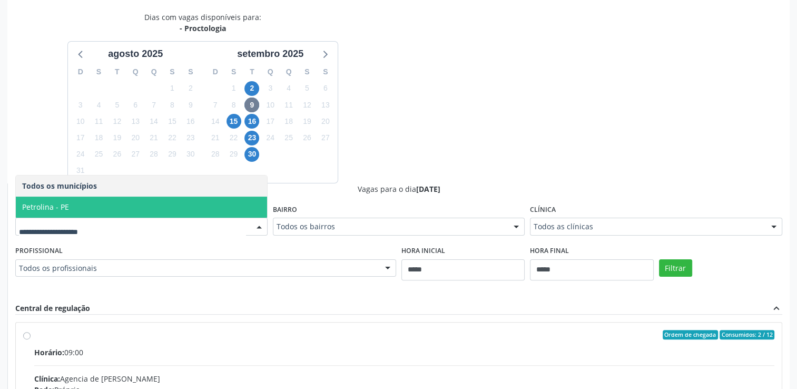
click at [170, 201] on span "Petrolina - PE" at bounding box center [141, 206] width 251 height 21
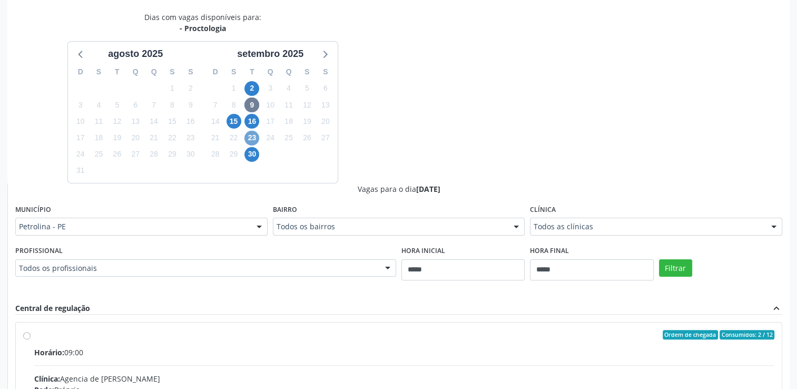
click at [255, 134] on span "23" at bounding box center [251, 138] width 15 height 15
click at [246, 159] on span "30" at bounding box center [251, 154] width 15 height 15
click at [238, 90] on span "1" at bounding box center [233, 88] width 15 height 15
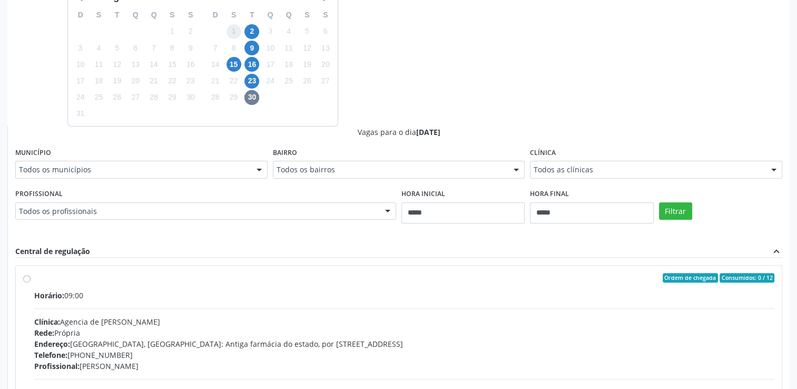
scroll to position [392, 0]
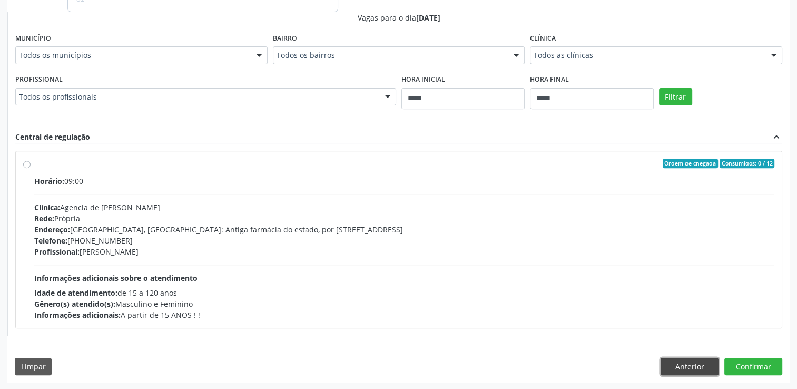
click at [702, 370] on button "Anterior" at bounding box center [689, 367] width 58 height 18
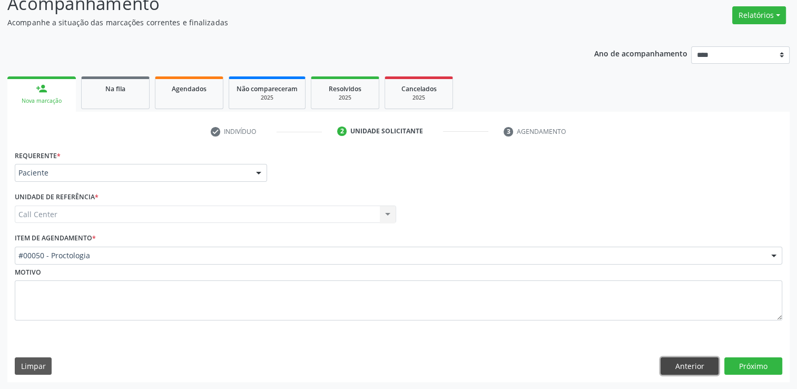
click at [706, 368] on button "Anterior" at bounding box center [689, 366] width 58 height 18
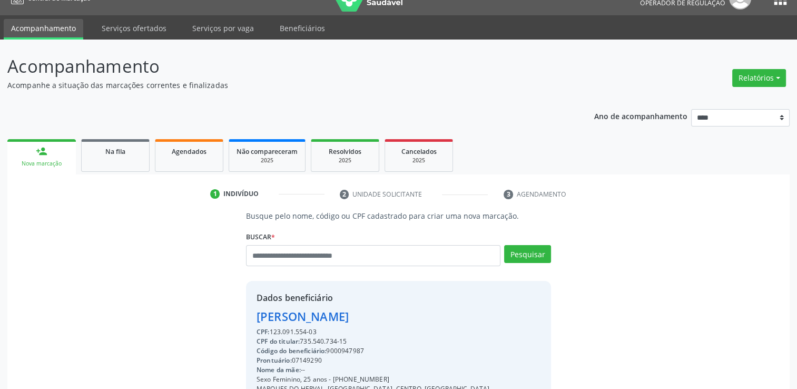
scroll to position [0, 0]
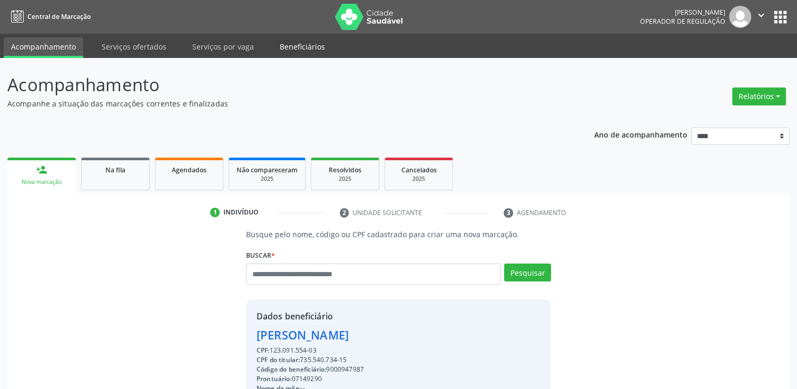
click at [308, 46] on link "Beneficiários" at bounding box center [302, 46] width 60 height 18
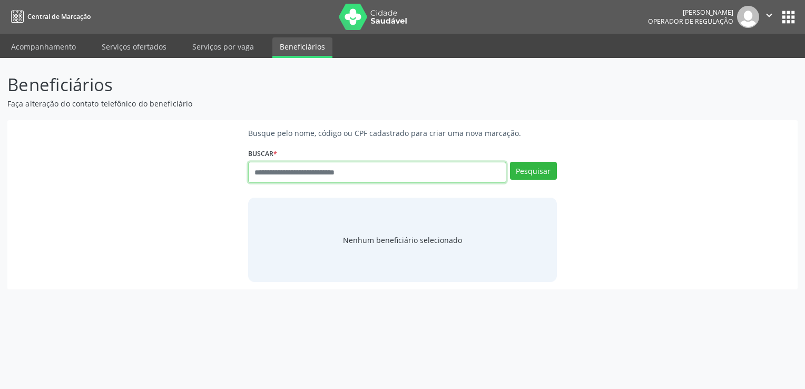
click at [339, 169] on input "text" at bounding box center [377, 172] width 258 height 21
type input "**********"
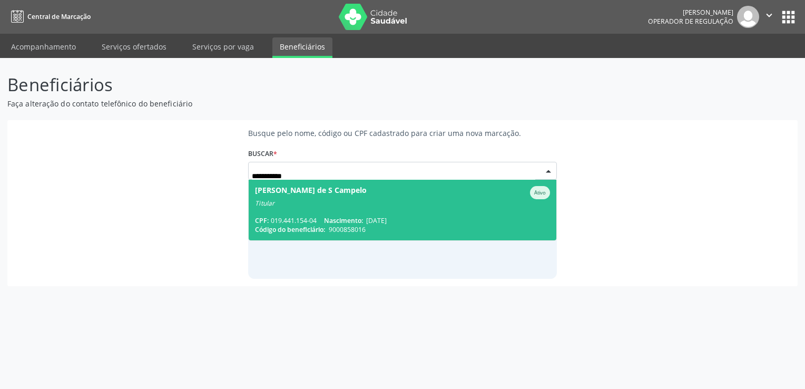
click at [403, 209] on span "Cicero Fernando de S Campelo Ativo Titular CPF: 019.441.154-04 Nascimento: 26/0…" at bounding box center [402, 210] width 307 height 61
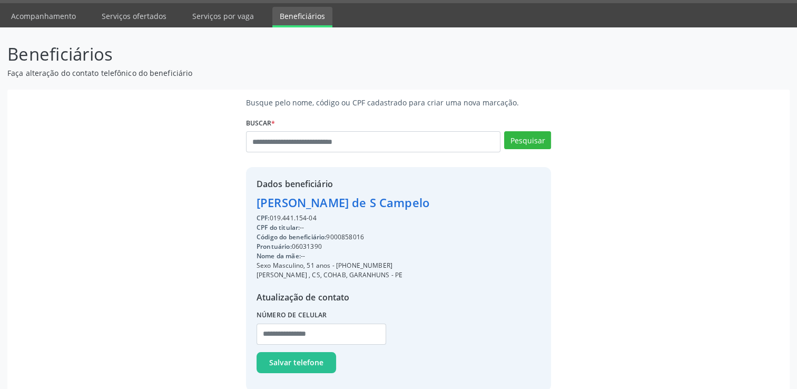
scroll to position [47, 0]
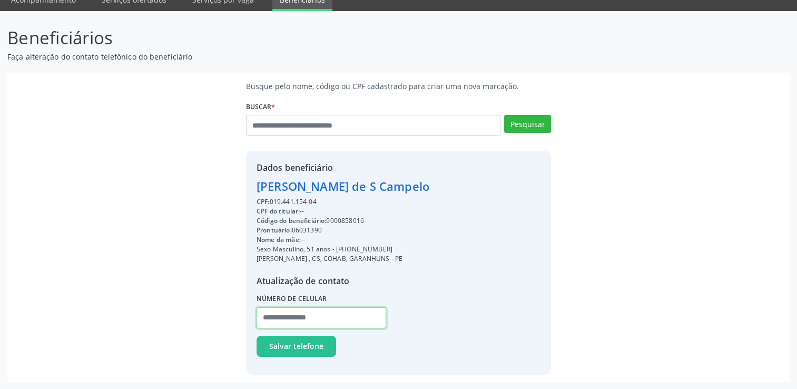
click at [269, 321] on input "text" at bounding box center [321, 317] width 130 height 21
type input "*"
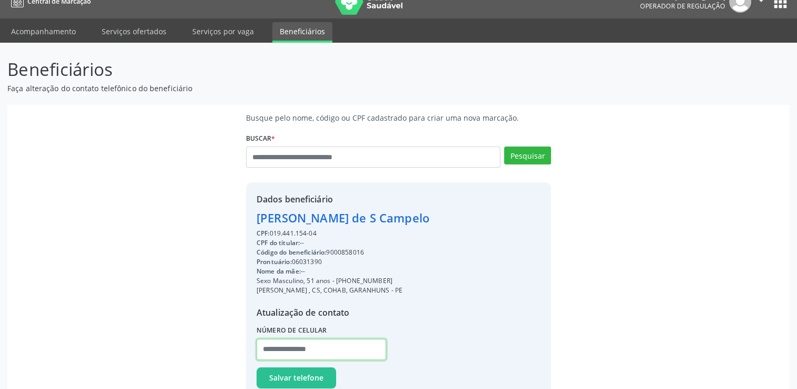
scroll to position [0, 0]
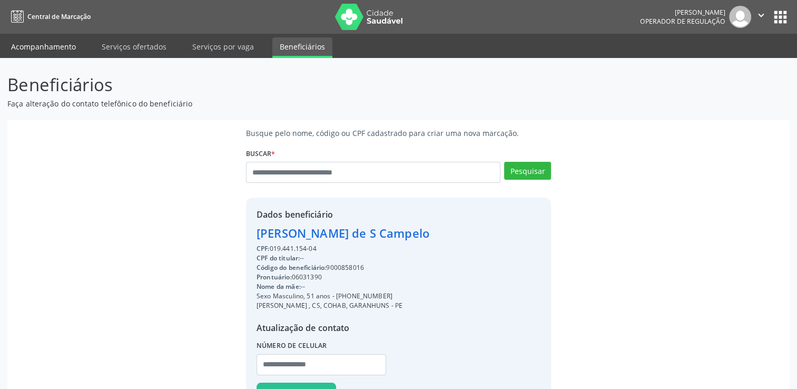
click at [17, 44] on link "Acompanhamento" at bounding box center [44, 46] width 80 height 18
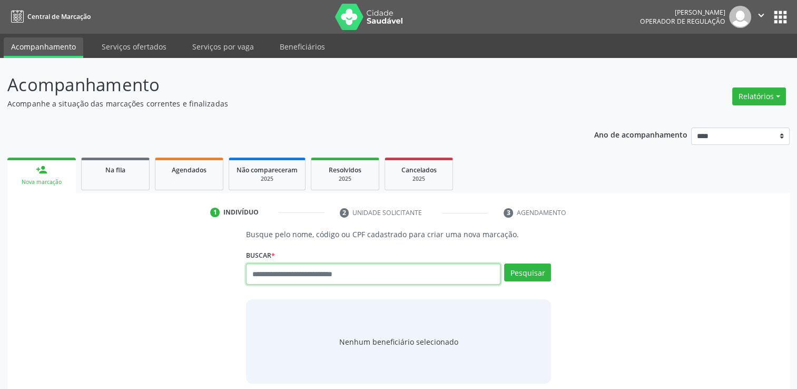
click at [379, 275] on input "text" at bounding box center [373, 273] width 254 height 21
type input "***"
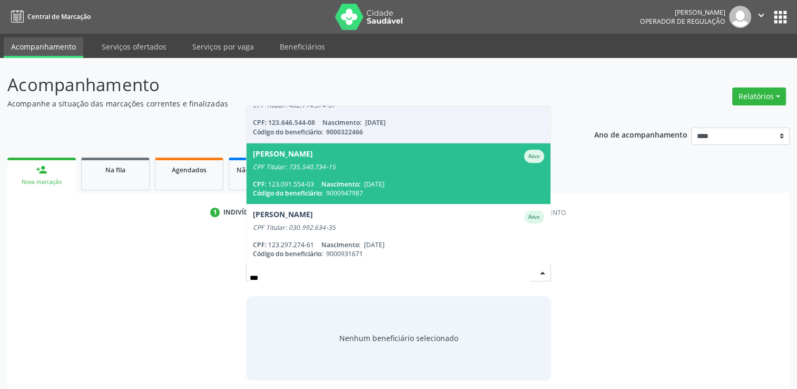
scroll to position [474, 0]
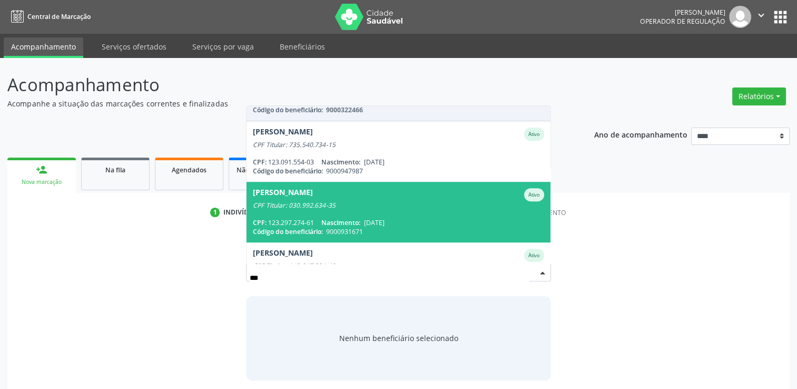
click at [454, 222] on div "CPF: 123.297.274-61 Nascimento: 22/05/2000" at bounding box center [398, 222] width 291 height 9
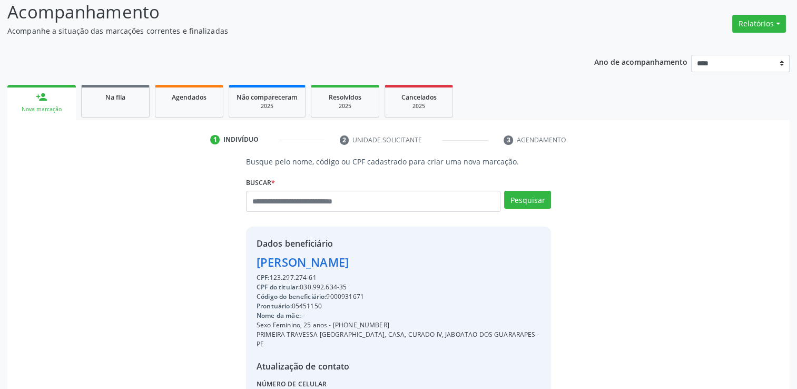
scroll to position [167, 0]
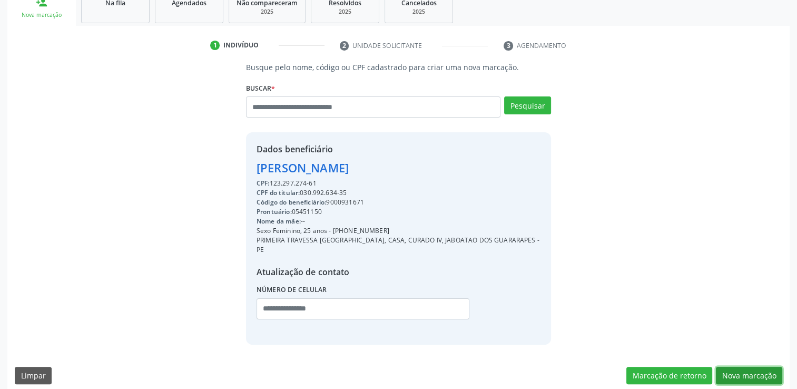
click at [735, 367] on button "Nova marcação" at bounding box center [749, 376] width 66 height 18
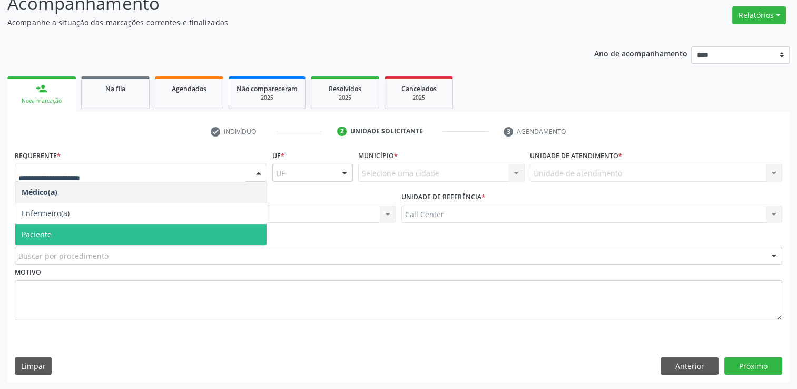
click at [95, 236] on span "Paciente" at bounding box center [140, 234] width 251 height 21
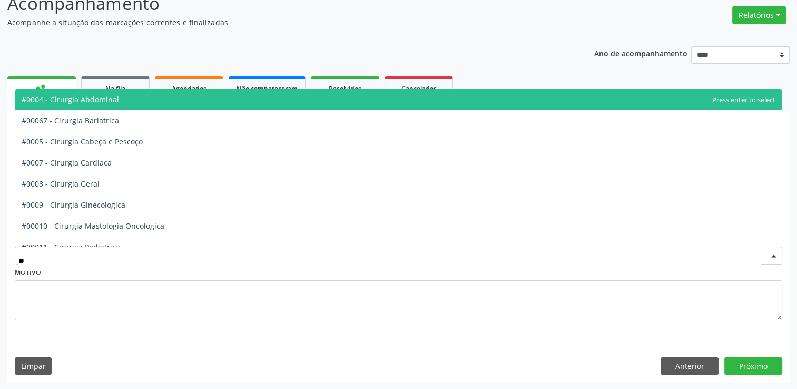
type input "***"
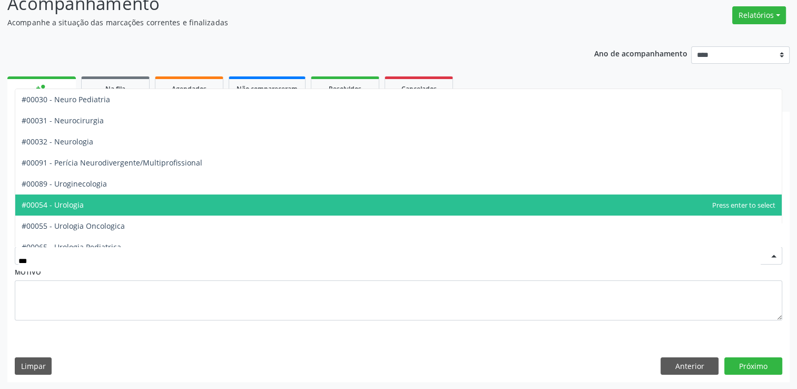
click at [91, 210] on span "#00054 - Urologia" at bounding box center [398, 204] width 766 height 21
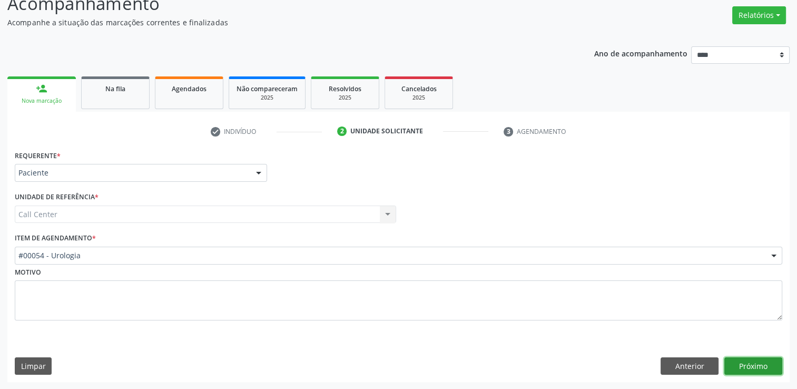
click at [735, 362] on button "Próximo" at bounding box center [753, 366] width 58 height 18
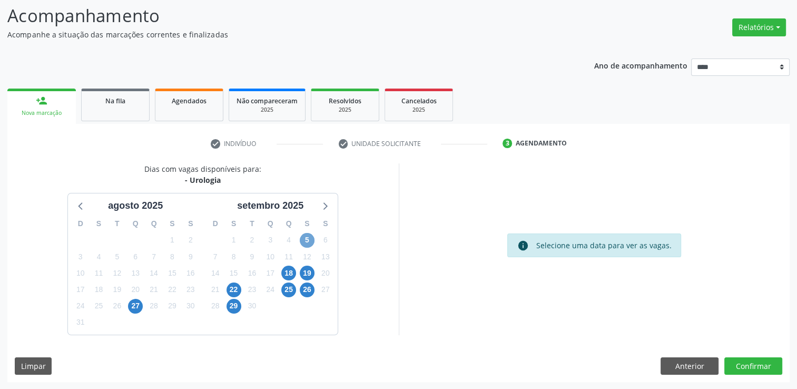
click at [310, 240] on span "5" at bounding box center [307, 240] width 15 height 15
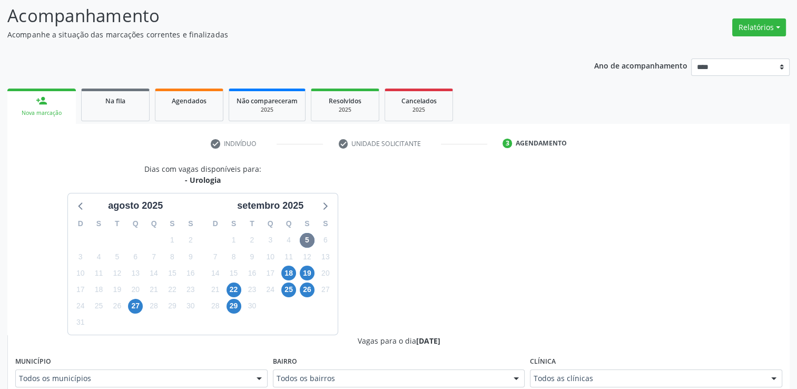
scroll to position [74, 0]
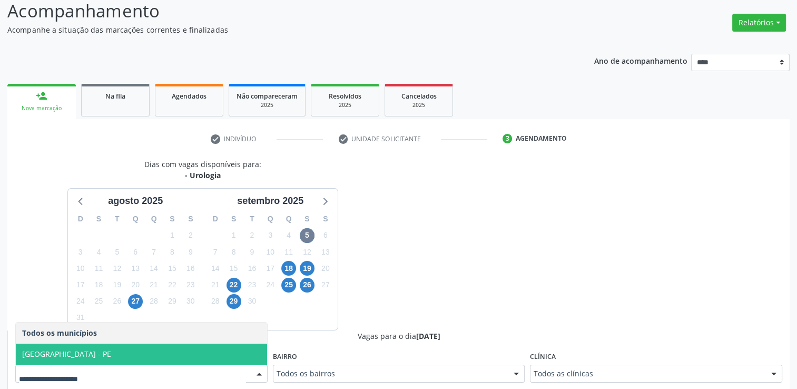
click at [135, 353] on span "Recife - PE" at bounding box center [141, 353] width 251 height 21
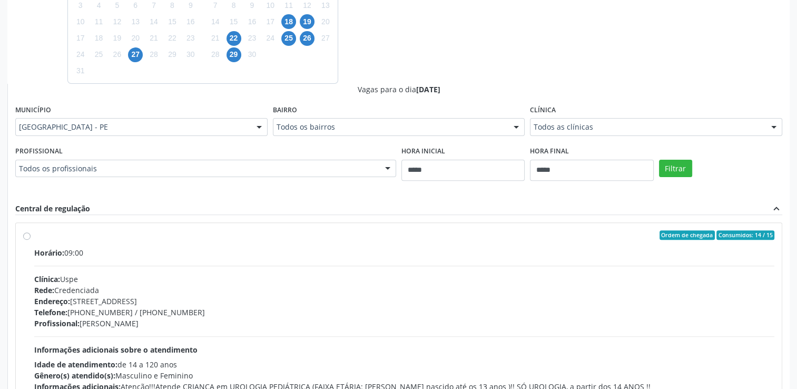
scroll to position [337, 0]
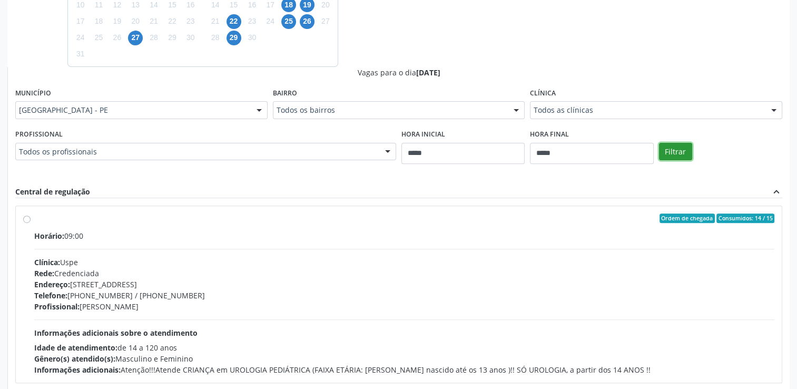
click at [678, 155] on button "Filtrar" at bounding box center [675, 152] width 33 height 18
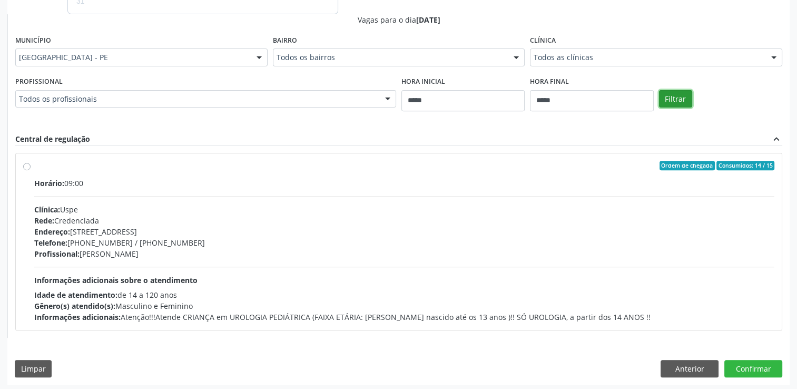
scroll to position [392, 0]
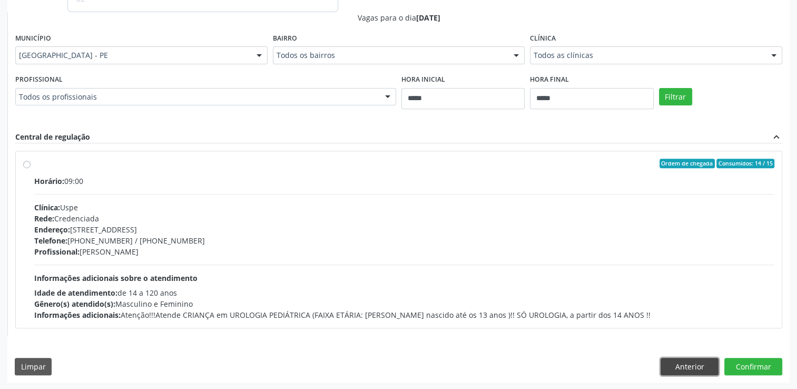
click at [676, 359] on button "Anterior" at bounding box center [689, 367] width 58 height 18
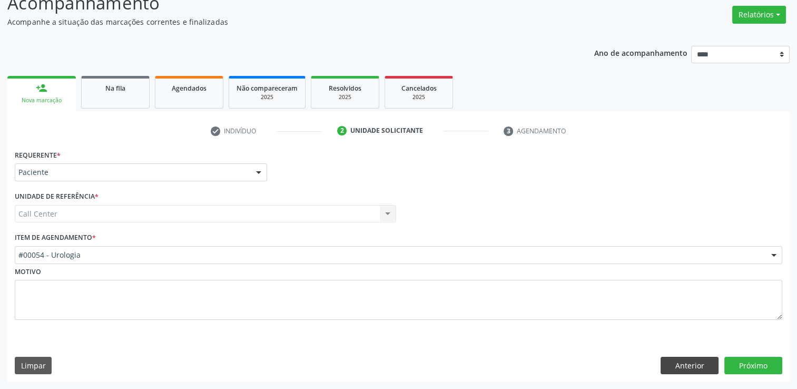
scroll to position [81, 0]
click at [698, 361] on button "Anterior" at bounding box center [689, 366] width 58 height 18
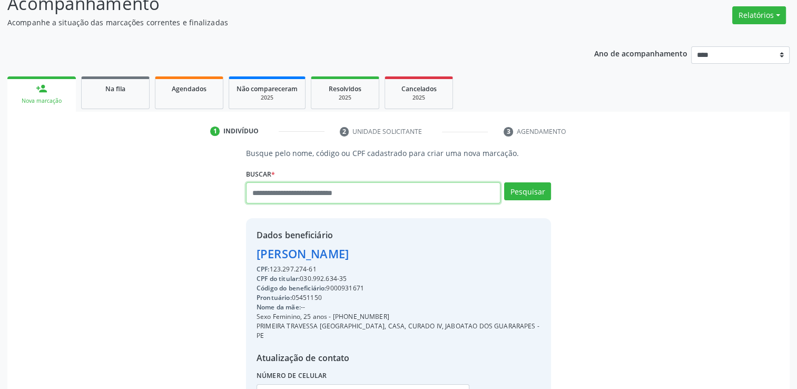
click at [348, 197] on input "text" at bounding box center [373, 192] width 254 height 21
type input "******"
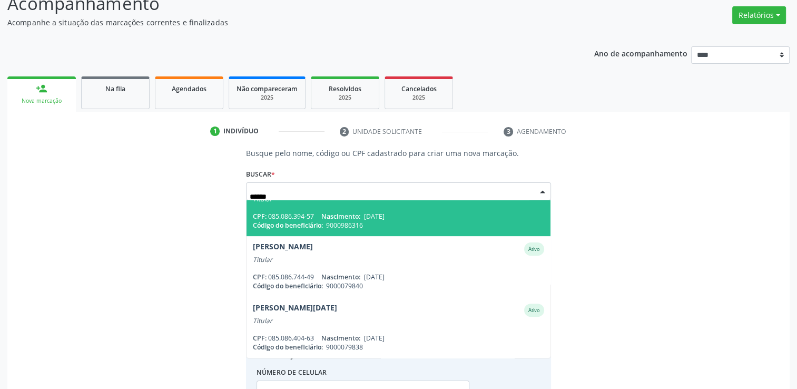
scroll to position [401, 0]
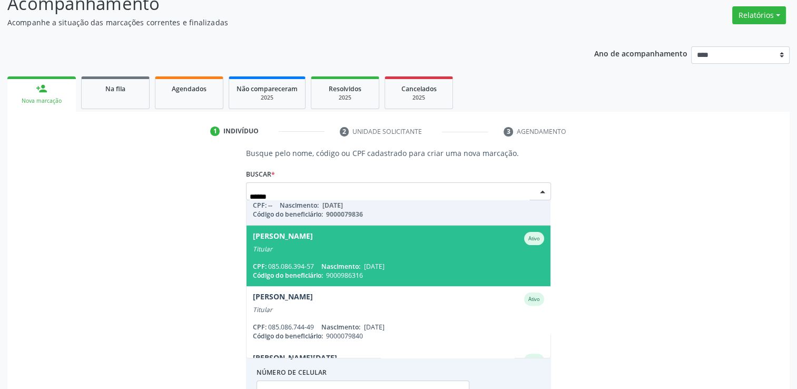
click at [377, 245] on div "Renato Pereira da Silva Ativo" at bounding box center [398, 238] width 291 height 13
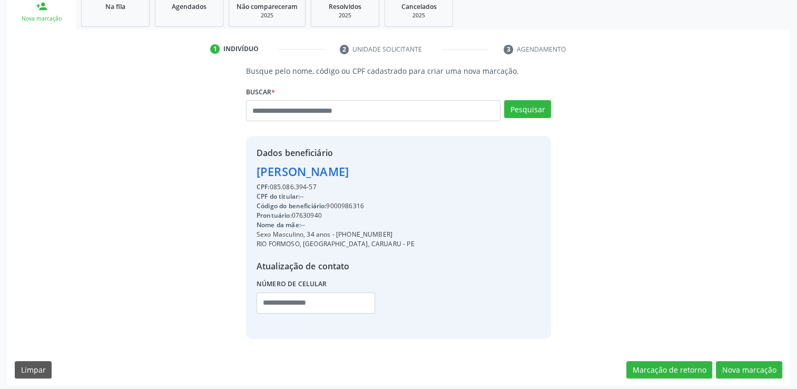
scroll to position [167, 0]
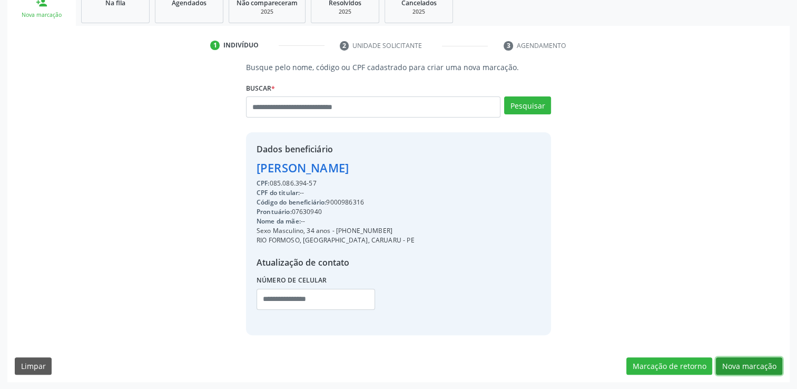
click at [770, 362] on button "Nova marcação" at bounding box center [749, 366] width 66 height 18
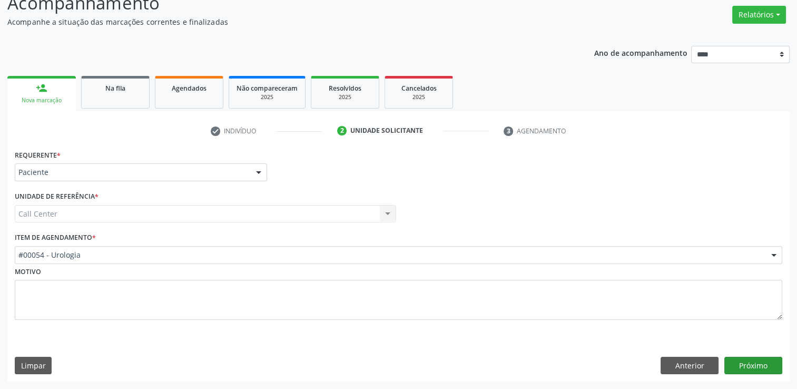
scroll to position [81, 0]
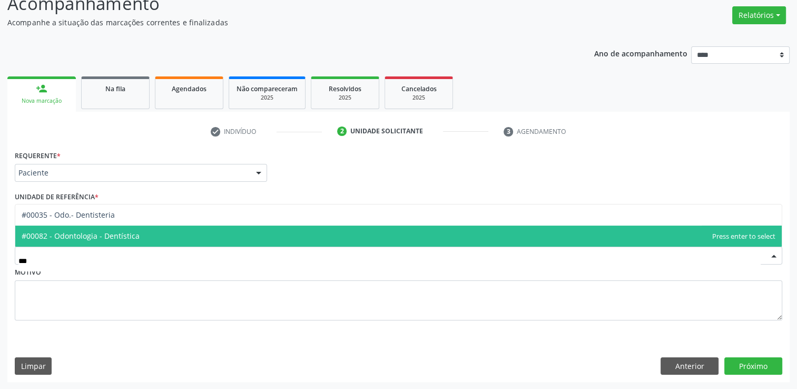
type input "****"
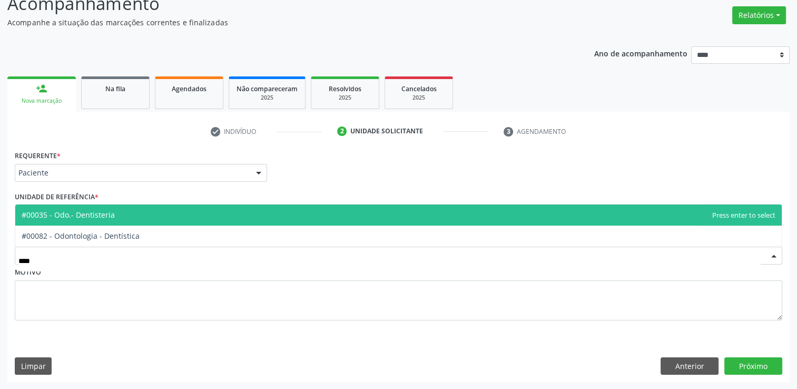
click at [126, 217] on span "#00035 - Odo.- Dentisteria" at bounding box center [398, 214] width 766 height 21
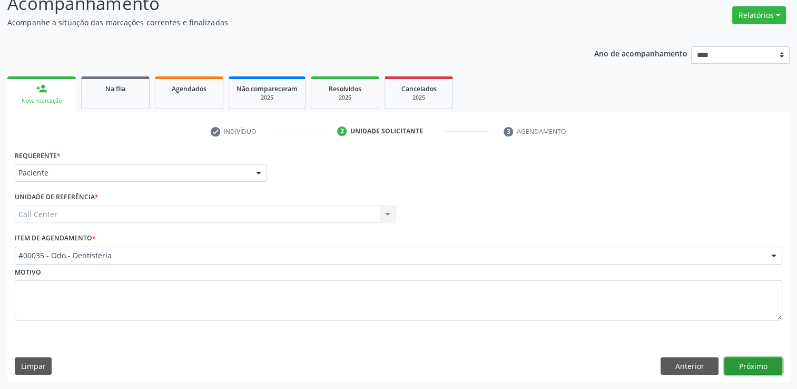
click at [735, 360] on button "Próximo" at bounding box center [753, 366] width 58 height 18
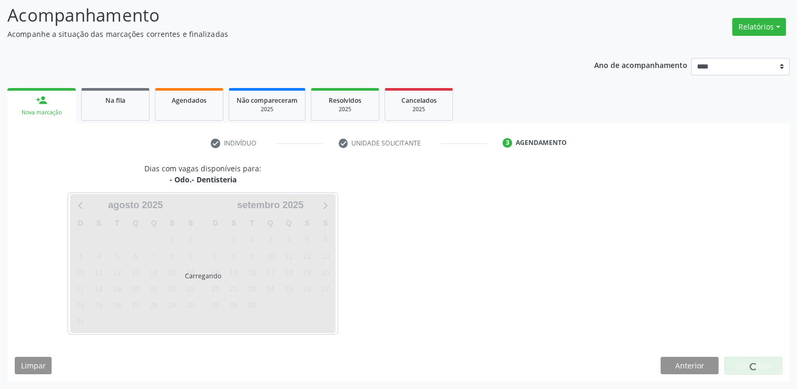
scroll to position [69, 0]
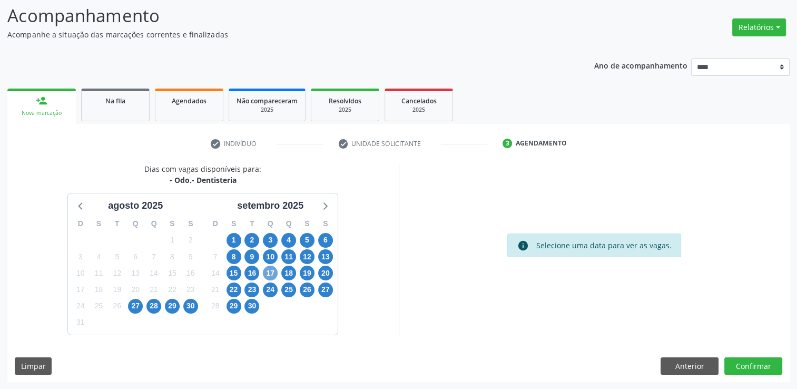
click at [266, 272] on span "17" at bounding box center [270, 272] width 15 height 15
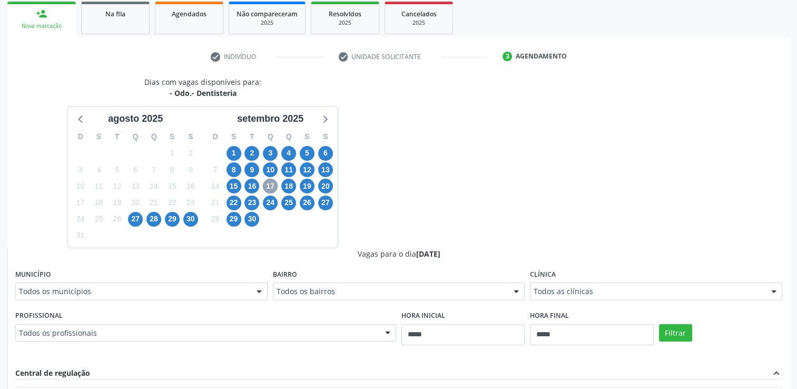
scroll to position [227, 0]
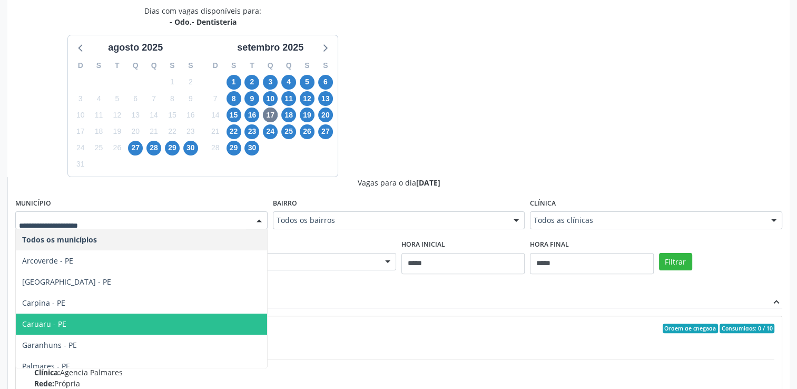
drag, startPoint x: 69, startPoint y: 319, endPoint x: 85, endPoint y: 319, distance: 16.3
click at [68, 319] on span "Caruaru - PE" at bounding box center [141, 323] width 251 height 21
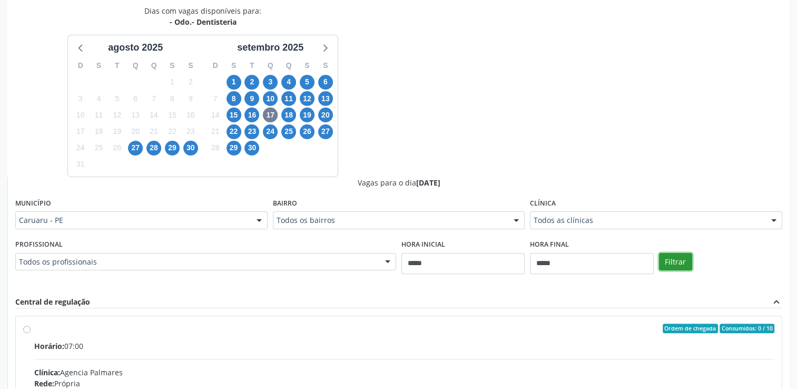
click at [673, 260] on button "Filtrar" at bounding box center [675, 262] width 33 height 18
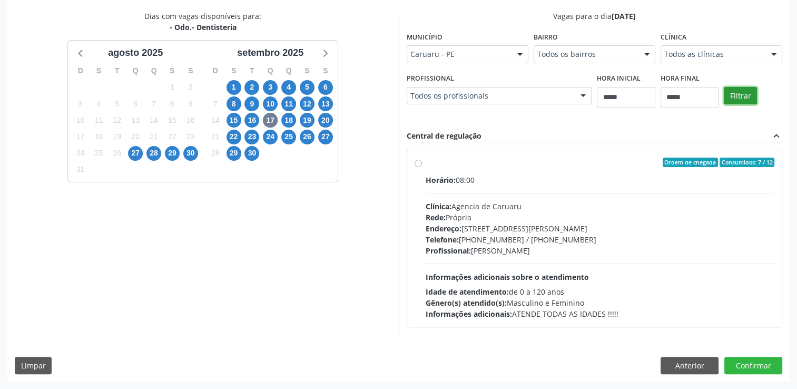
scroll to position [221, 0]
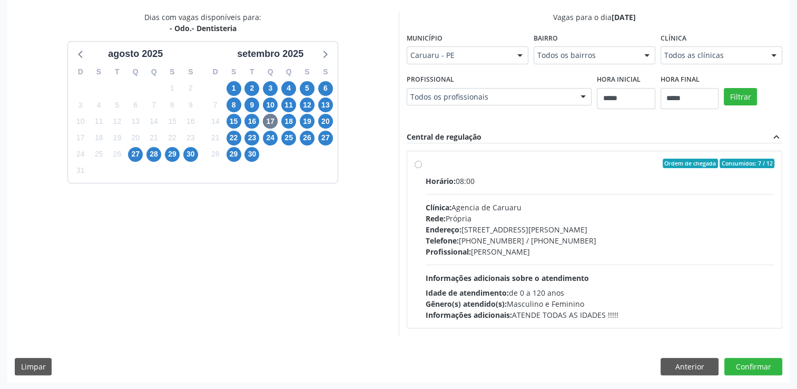
click at [425, 166] on label "Ordem de chegada Consumidos: 7 / 12 Horário: 08:00 Clínica: Agencia de Caruaru …" at bounding box center [599, 240] width 349 height 162
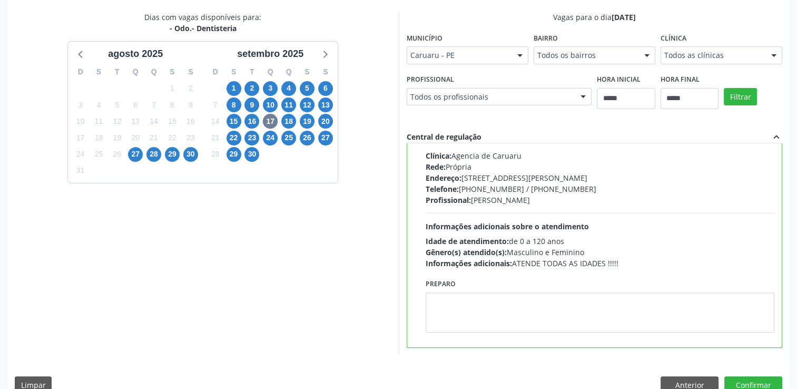
scroll to position [240, 0]
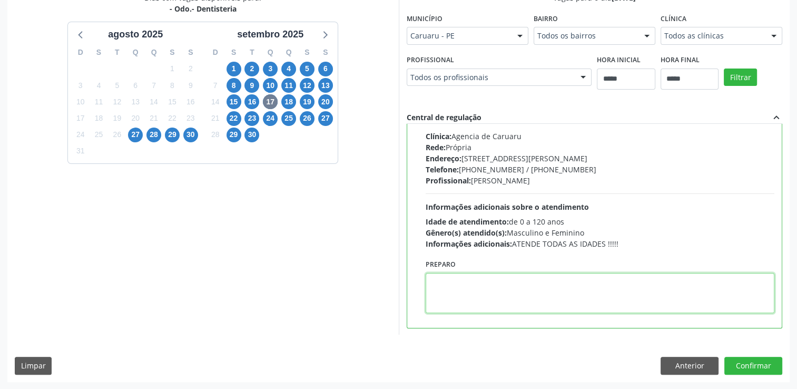
drag, startPoint x: 484, startPoint y: 291, endPoint x: 392, endPoint y: 210, distance: 122.4
click at [484, 288] on textarea at bounding box center [599, 293] width 349 height 40
paste textarea "**********"
type textarea "**********"
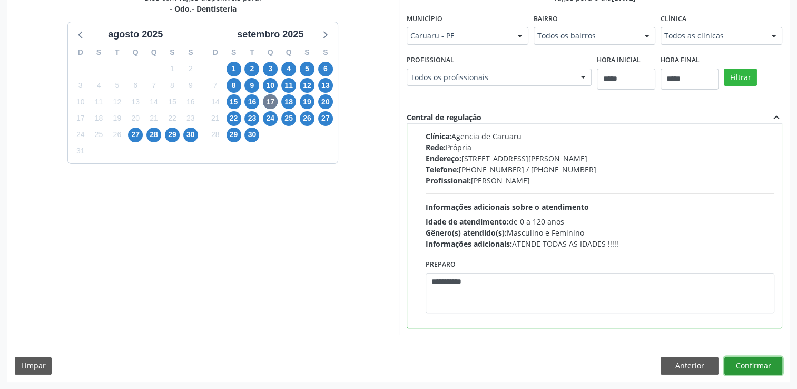
click at [772, 361] on button "Confirmar" at bounding box center [753, 366] width 58 height 18
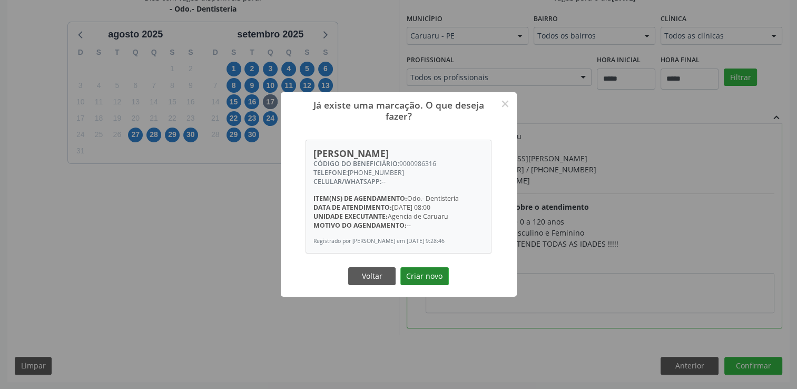
click at [440, 279] on button "Criar novo" at bounding box center [424, 276] width 48 height 18
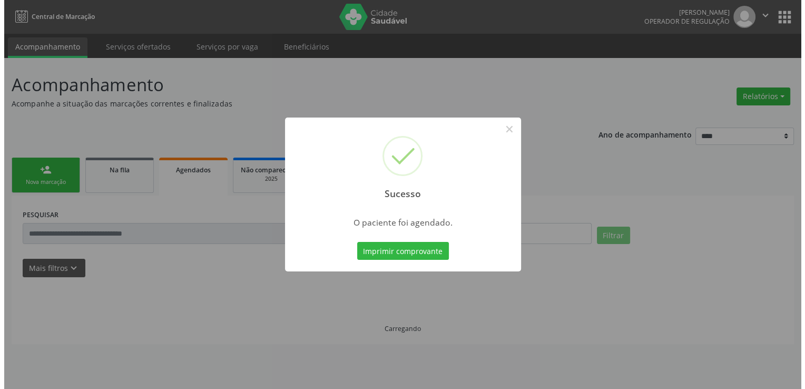
scroll to position [0, 0]
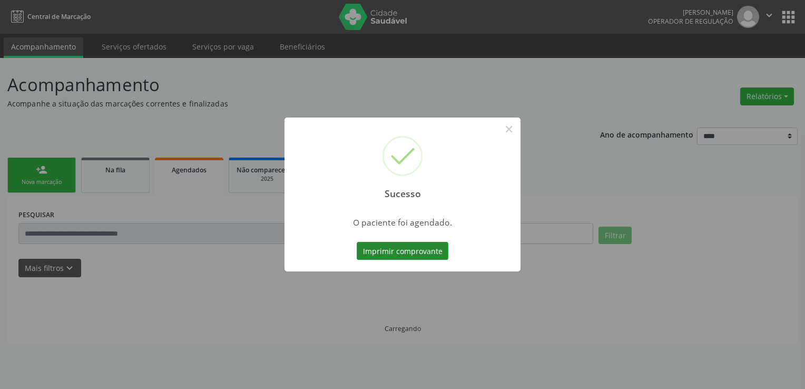
click at [396, 258] on button "Imprimir comprovante" at bounding box center [403, 251] width 92 height 18
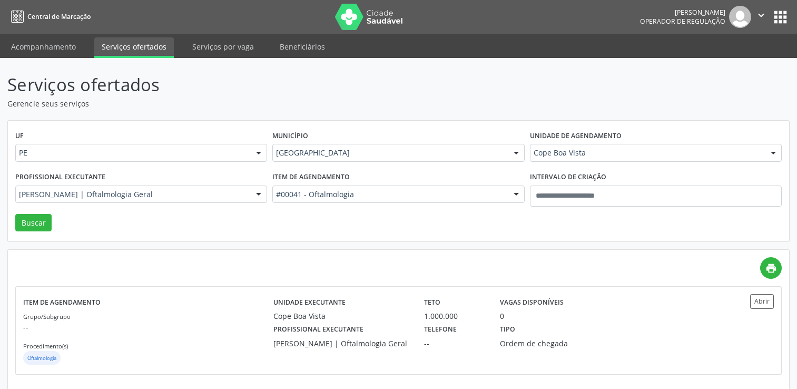
scroll to position [7, 0]
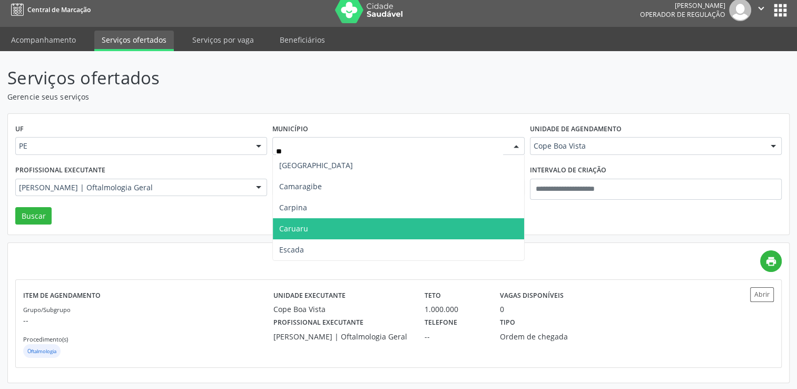
type input "***"
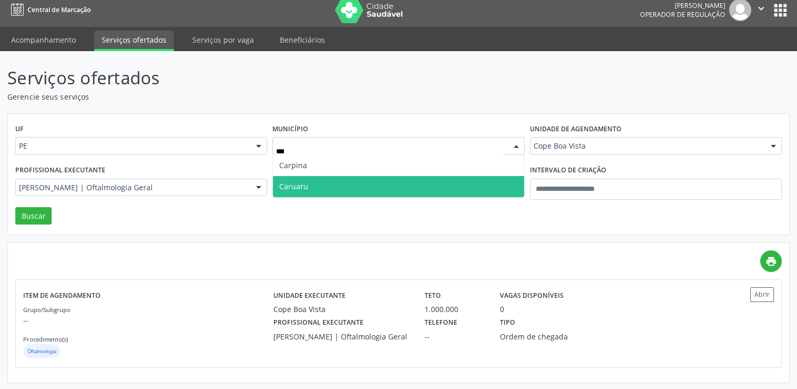
click at [339, 182] on span "Caruaru" at bounding box center [398, 186] width 251 height 21
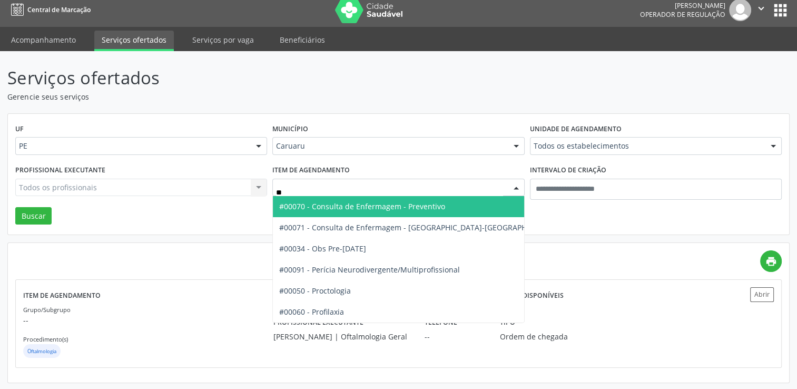
type input "***"
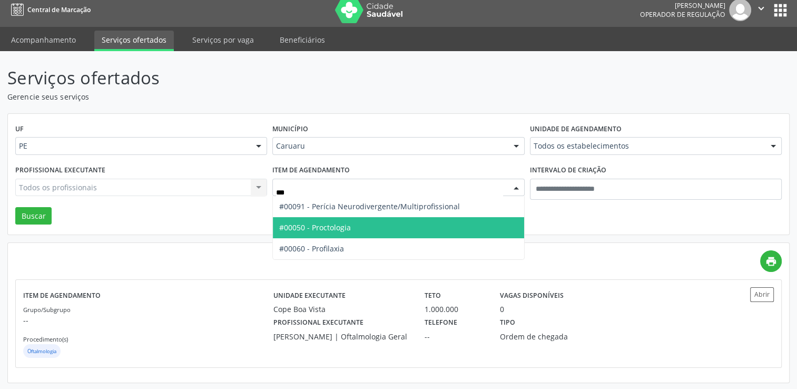
click at [358, 226] on span "#00050 - Proctologia" at bounding box center [398, 227] width 251 height 21
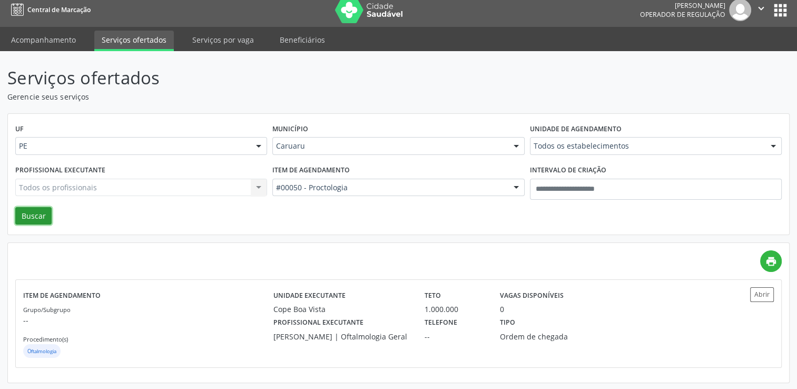
click at [36, 221] on button "Buscar" at bounding box center [33, 216] width 36 height 18
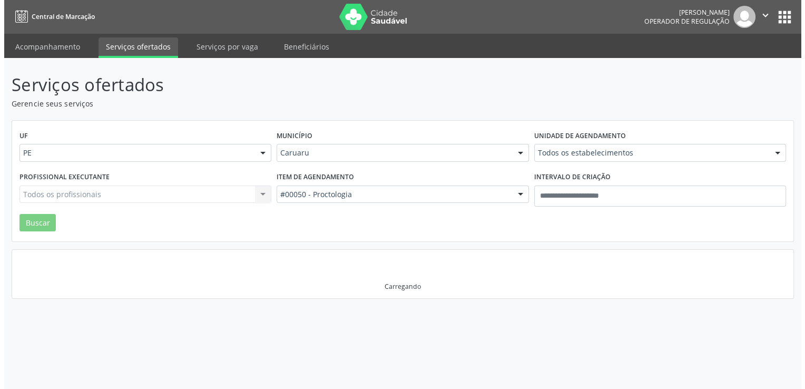
scroll to position [0, 0]
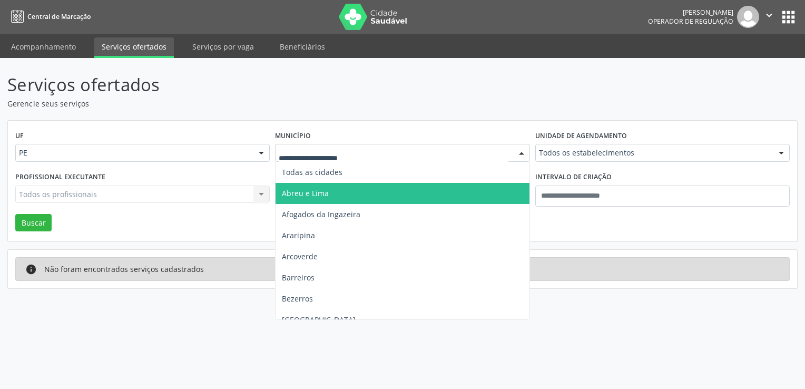
click at [329, 157] on div at bounding box center [402, 153] width 254 height 18
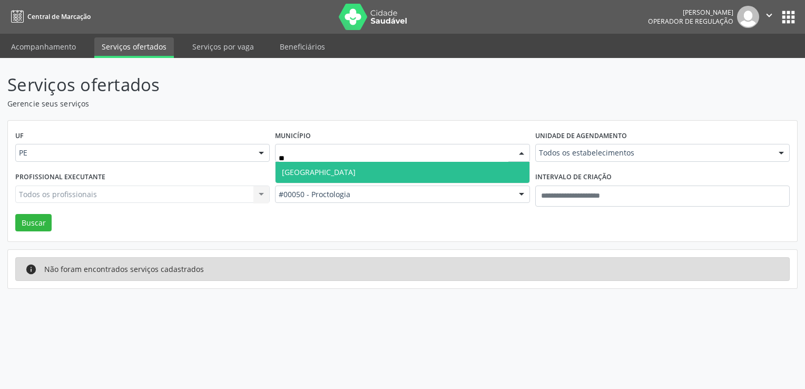
type input "***"
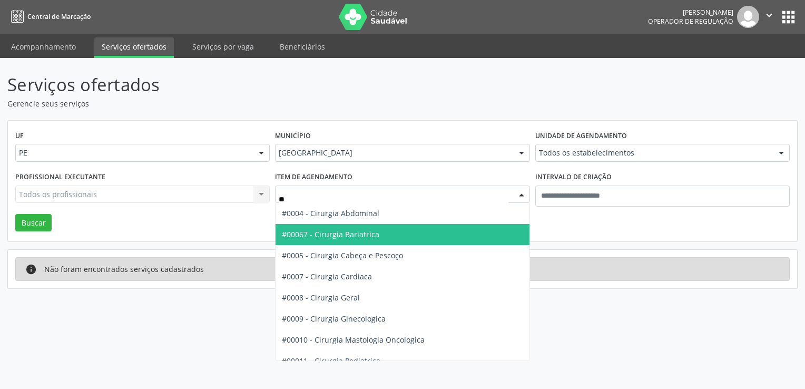
type input "***"
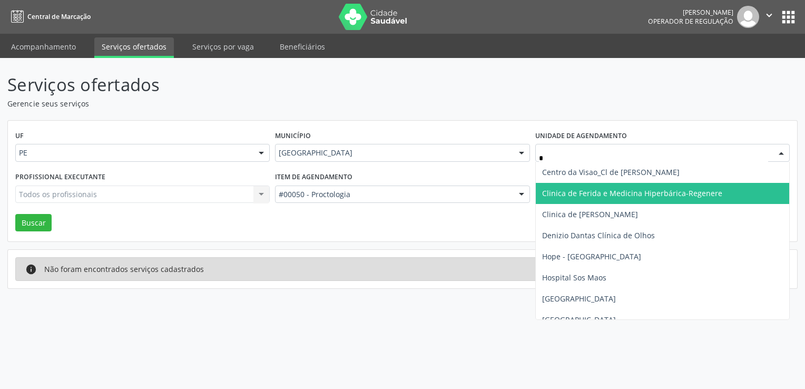
type input "**"
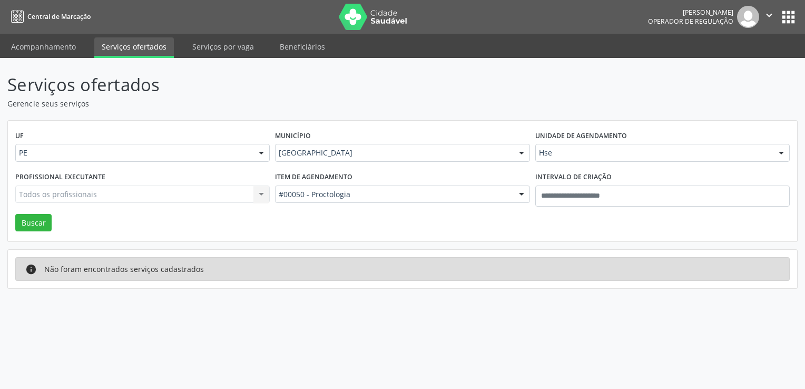
click at [207, 191] on div "Todos os profissionais Todos os profissionais Abraao Wagner Pessoa Ximenes Abra…" at bounding box center [142, 194] width 254 height 18
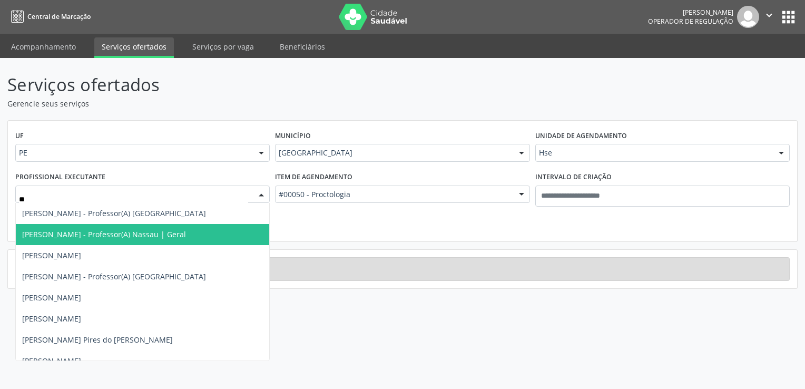
type input "***"
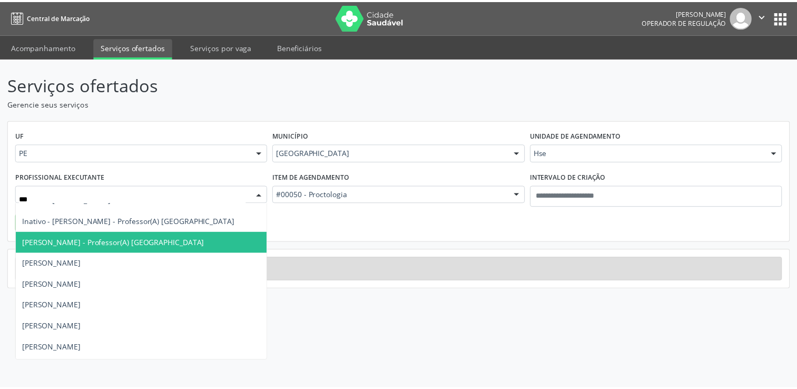
scroll to position [53, 0]
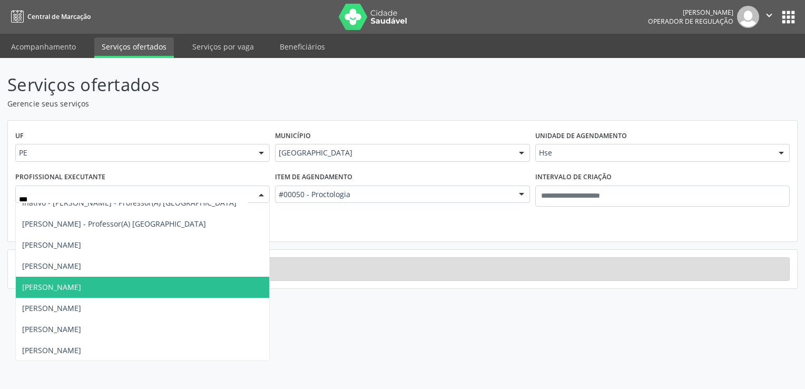
drag, startPoint x: 93, startPoint y: 288, endPoint x: 51, endPoint y: 246, distance: 58.5
click at [93, 286] on span "Renan Eboli Lopes" at bounding box center [142, 286] width 253 height 21
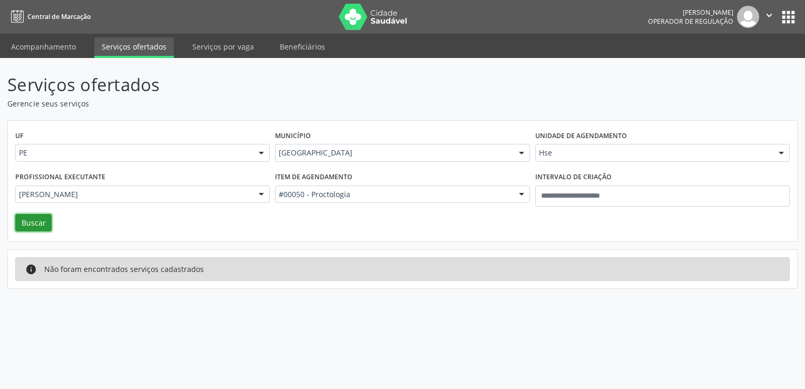
click at [29, 222] on button "Buscar" at bounding box center [33, 223] width 36 height 18
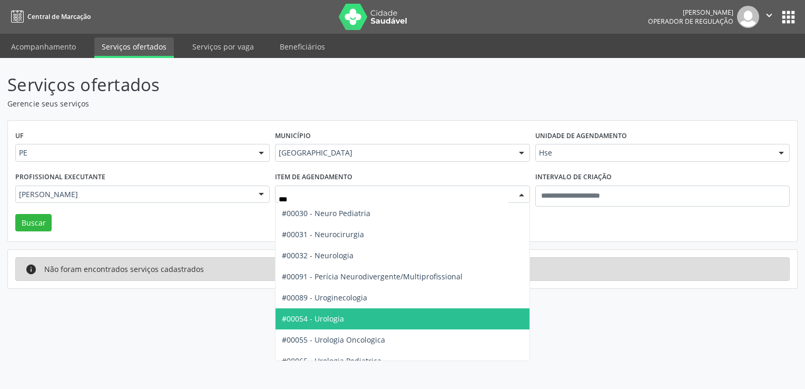
drag, startPoint x: 325, startPoint y: 316, endPoint x: 296, endPoint y: 290, distance: 38.4
click at [325, 315] on span "#00054 - Urologia" at bounding box center [313, 318] width 62 height 10
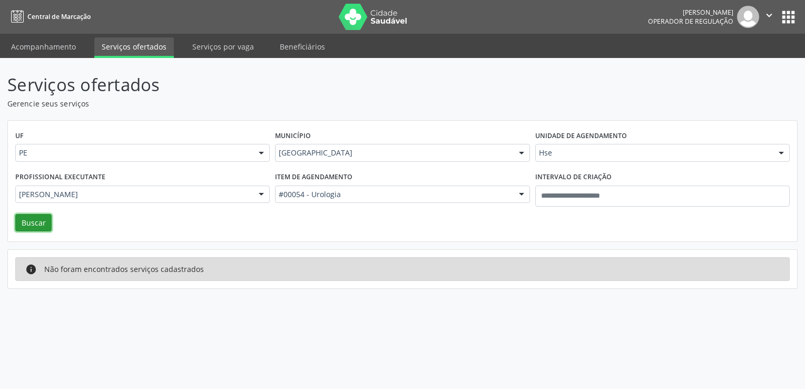
click at [28, 226] on button "Buscar" at bounding box center [33, 223] width 36 height 18
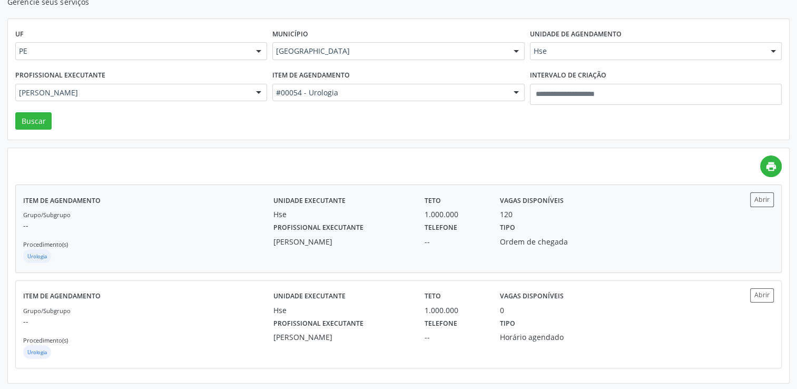
scroll to position [102, 0]
click at [323, 213] on div "Hse" at bounding box center [341, 213] width 136 height 11
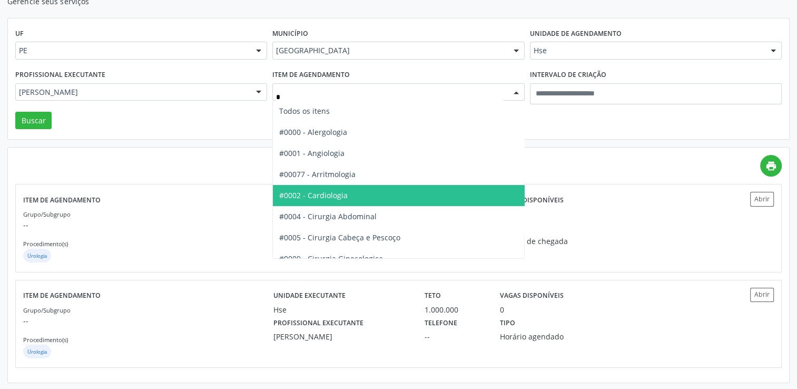
type input "**"
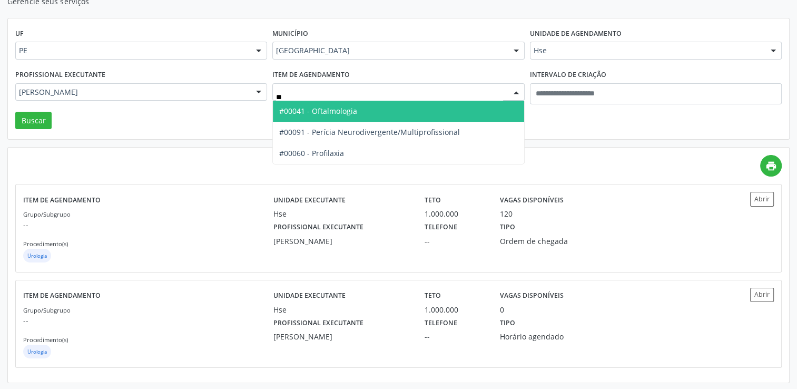
click at [343, 117] on span "#00041 - Oftalmologia" at bounding box center [398, 111] width 251 height 21
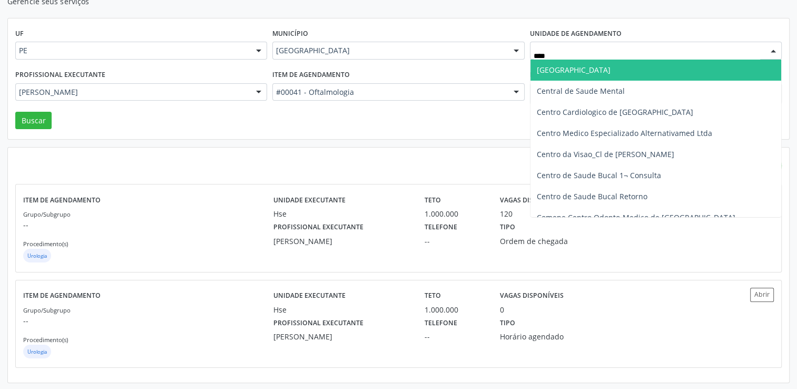
type input "*****"
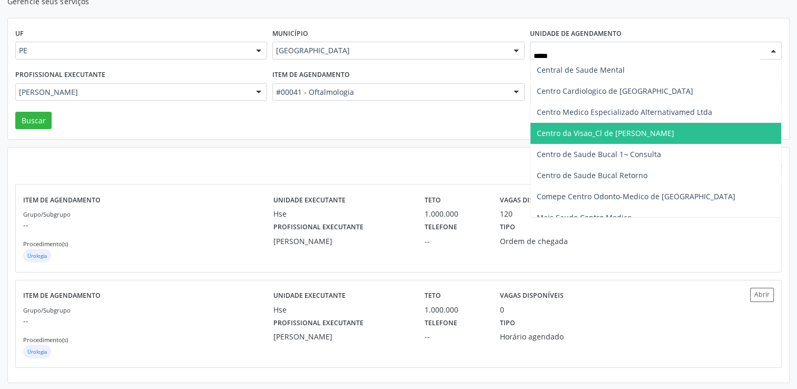
drag, startPoint x: 642, startPoint y: 134, endPoint x: 619, endPoint y: 119, distance: 27.5
click at [644, 133] on span "Centro da Visao_Cl de [PERSON_NAME]" at bounding box center [605, 133] width 137 height 10
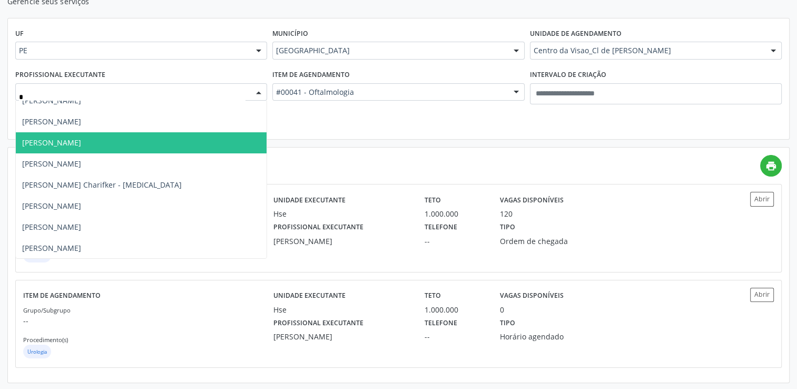
scroll to position [0, 0]
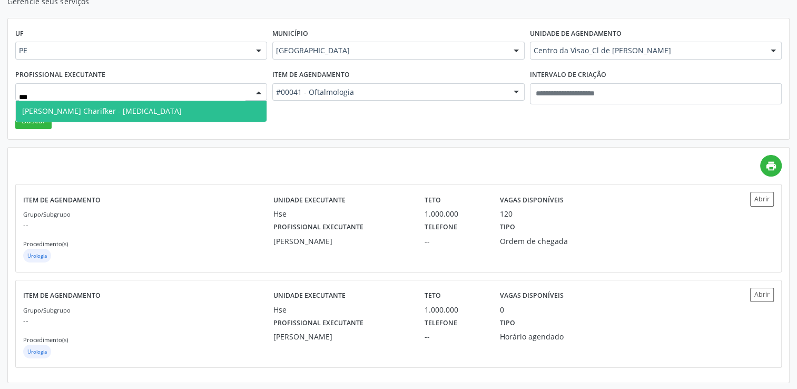
type input "****"
click at [78, 109] on span "Mirella Foinquinos Charifker - Glaucoma" at bounding box center [102, 111] width 160 height 10
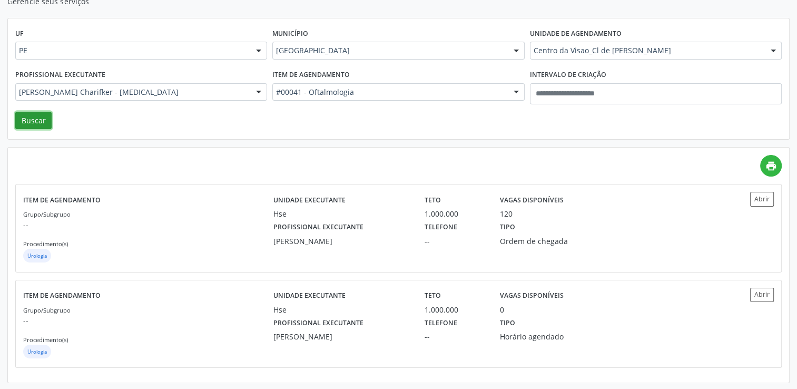
click at [32, 122] on button "Buscar" at bounding box center [33, 121] width 36 height 18
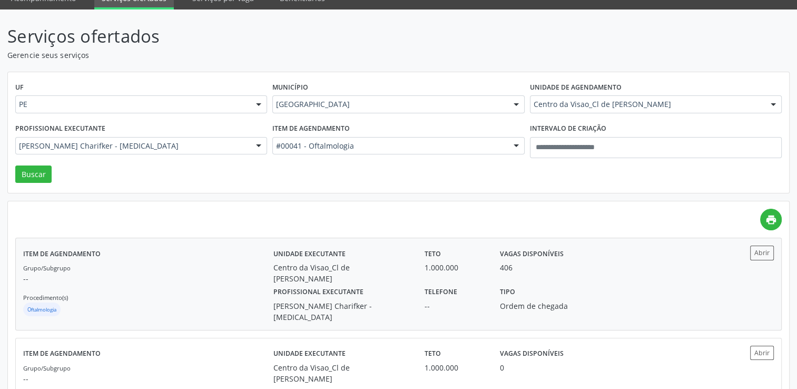
scroll to position [111, 0]
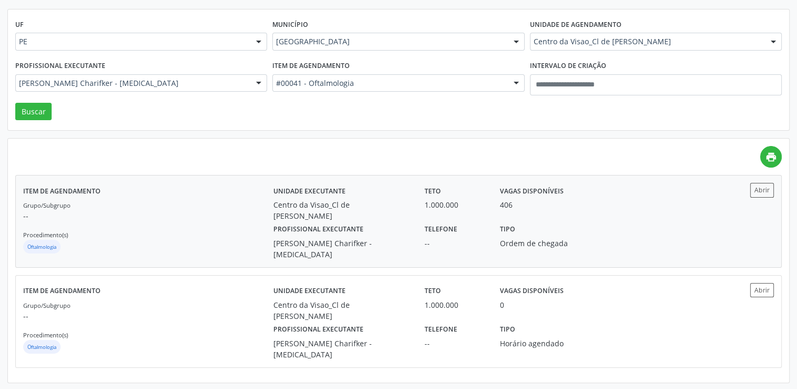
click at [433, 210] on div "Teto 1.000.000" at bounding box center [454, 202] width 75 height 38
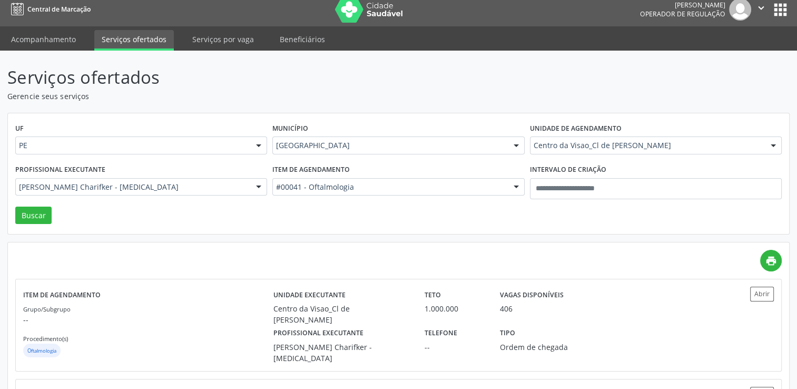
scroll to position [6, 0]
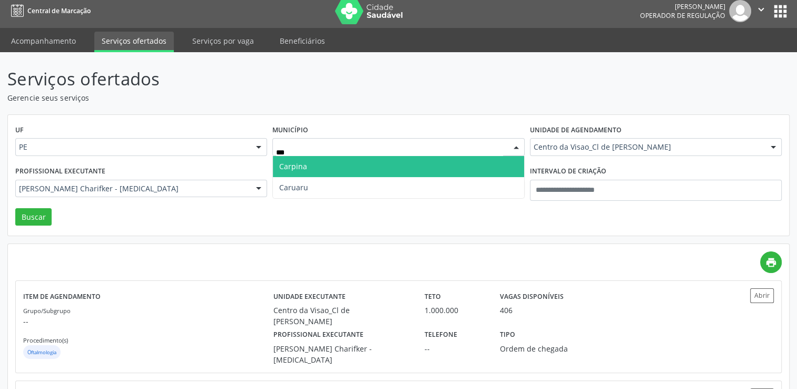
type input "****"
drag, startPoint x: 365, startPoint y: 165, endPoint x: 368, endPoint y: 173, distance: 7.8
click at [365, 165] on span "Caruaru" at bounding box center [398, 166] width 251 height 21
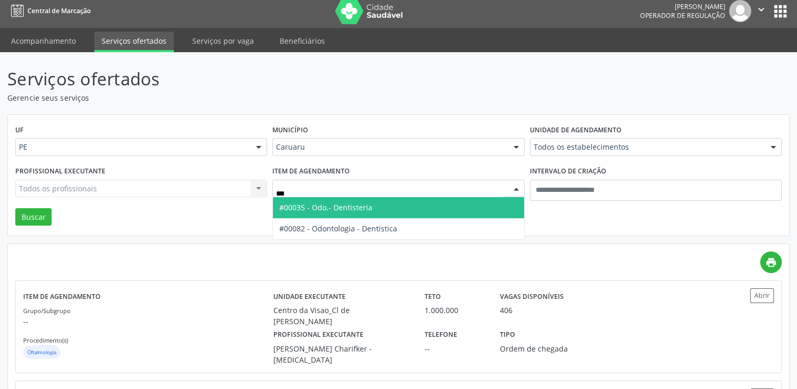
type input "****"
click at [367, 212] on span "#00035 - Odo.- Dentisteria" at bounding box center [398, 207] width 251 height 21
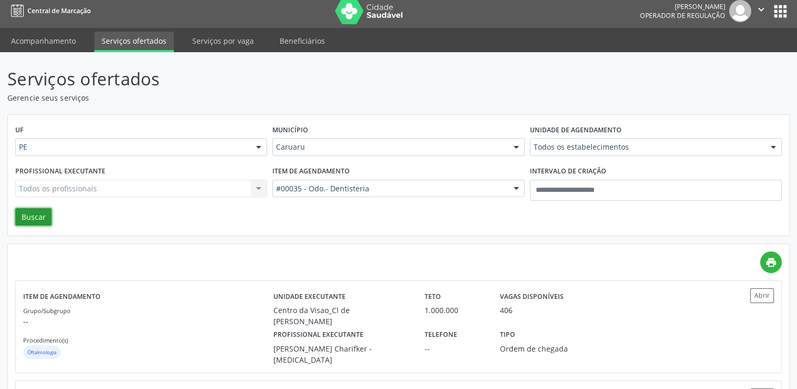
click at [30, 218] on button "Buscar" at bounding box center [33, 217] width 36 height 18
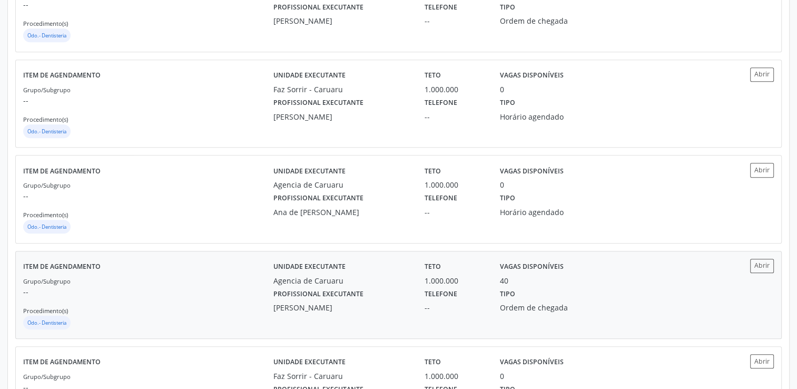
scroll to position [948, 0]
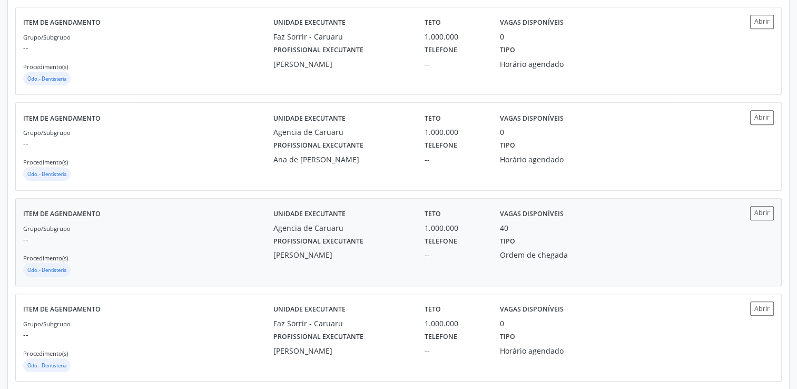
click at [345, 252] on div "[PERSON_NAME]" at bounding box center [341, 254] width 136 height 11
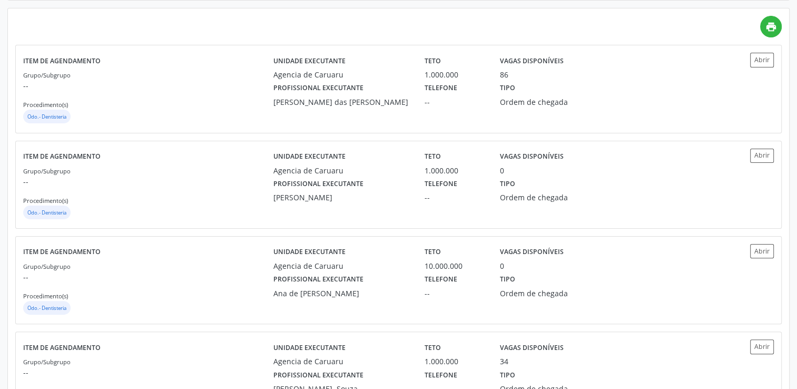
scroll to position [105, 0]
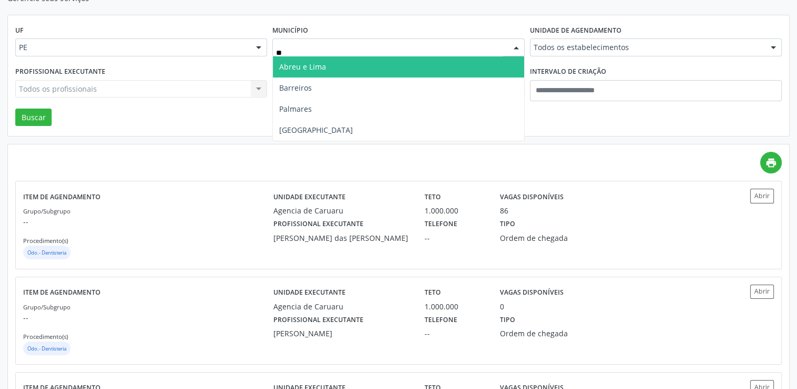
type input "***"
click at [349, 60] on span "Recife" at bounding box center [398, 66] width 251 height 21
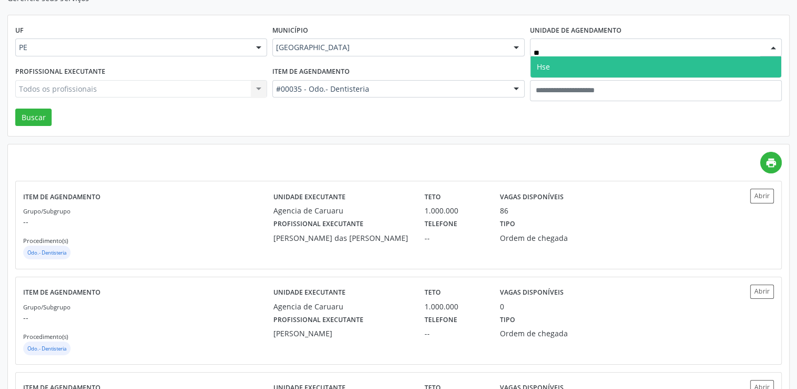
type input "***"
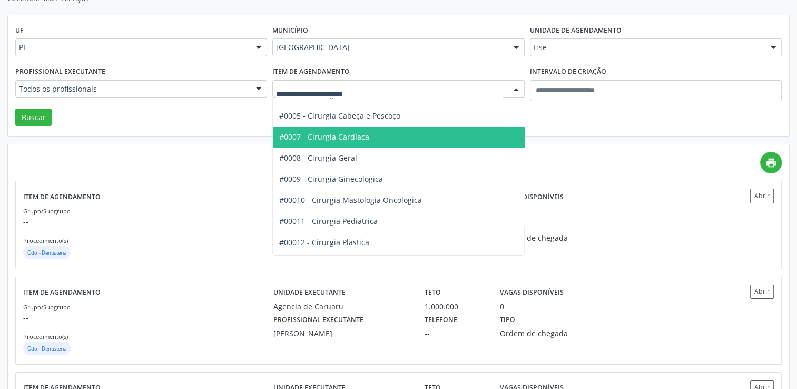
scroll to position [158, 0]
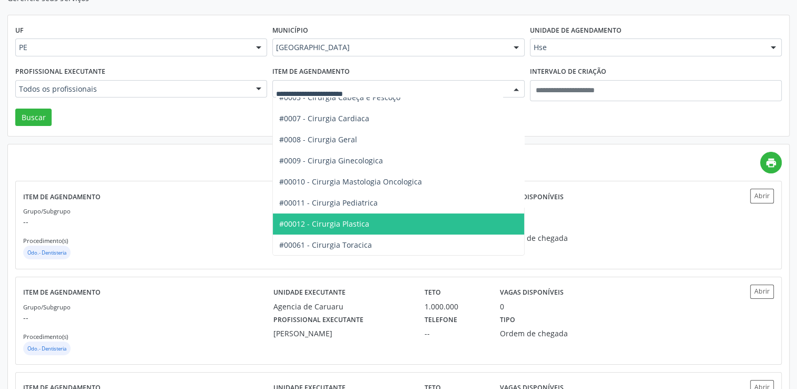
click at [364, 222] on span "#00012 - Cirurgia Plastica" at bounding box center [324, 224] width 90 height 10
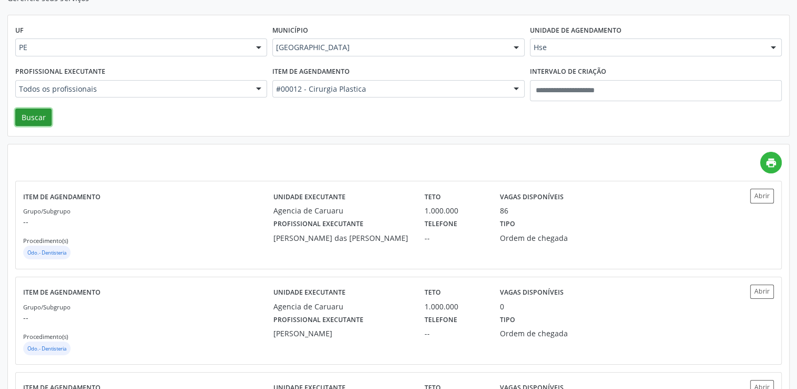
click at [38, 120] on button "Buscar" at bounding box center [33, 117] width 36 height 18
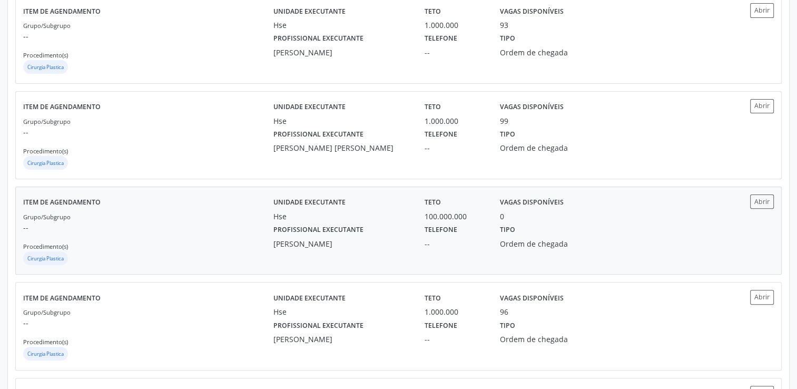
scroll to position [316, 0]
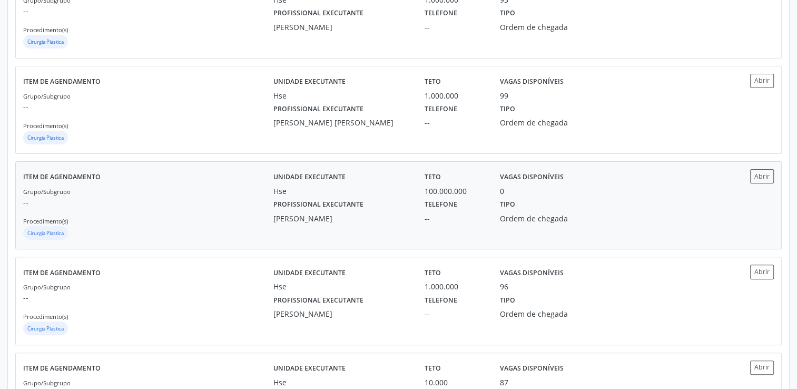
click at [306, 209] on label "Profissional executante" at bounding box center [318, 204] width 90 height 16
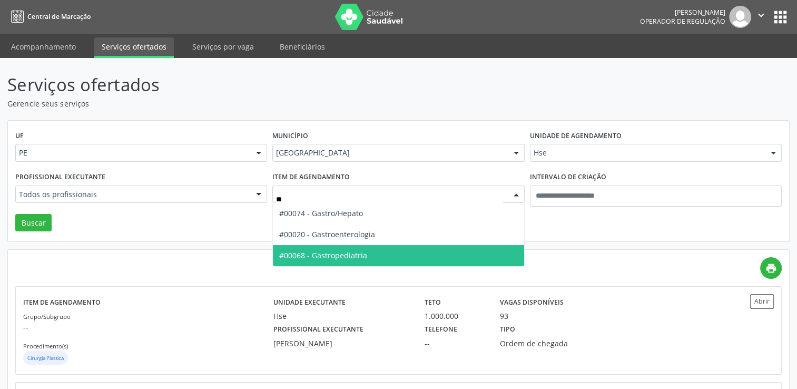
scroll to position [0, 0]
type input "***"
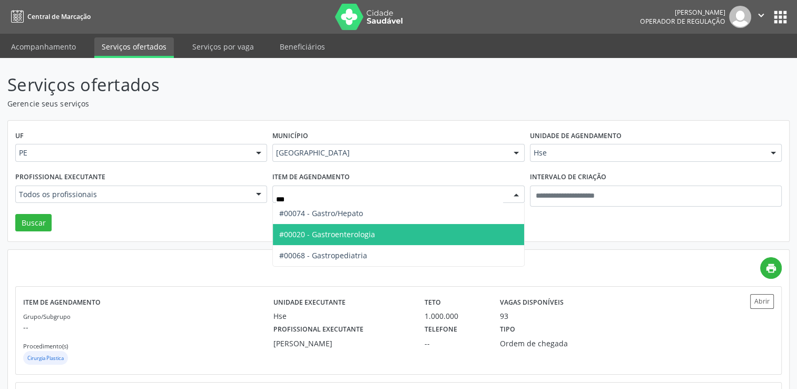
click at [358, 233] on span "#00020 - Gastroenterologia" at bounding box center [327, 234] width 96 height 10
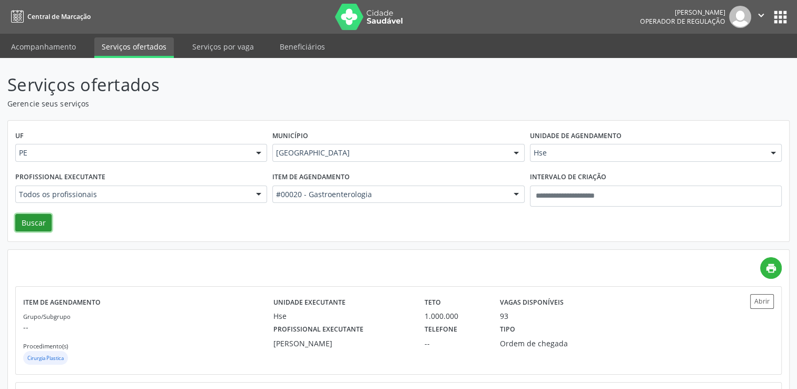
click at [36, 222] on button "Buscar" at bounding box center [33, 223] width 36 height 18
click at [555, 145] on div "Hse" at bounding box center [656, 153] width 252 height 18
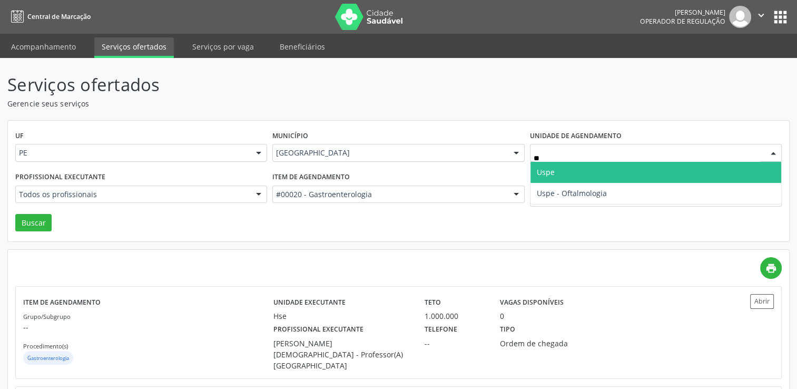
click at [560, 173] on span "Uspe" at bounding box center [655, 172] width 251 height 21
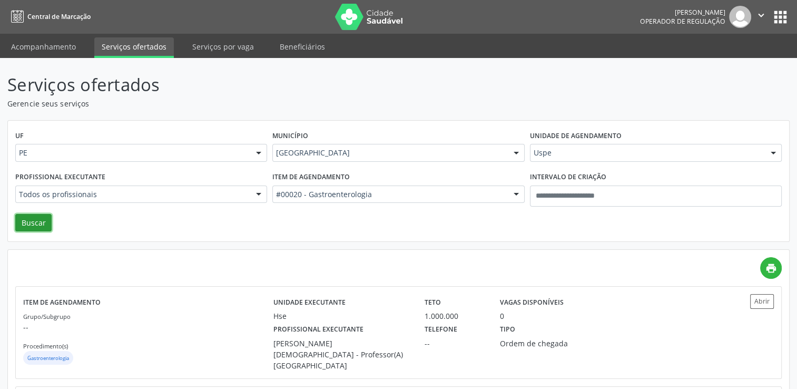
click at [26, 222] on button "Buscar" at bounding box center [33, 223] width 36 height 18
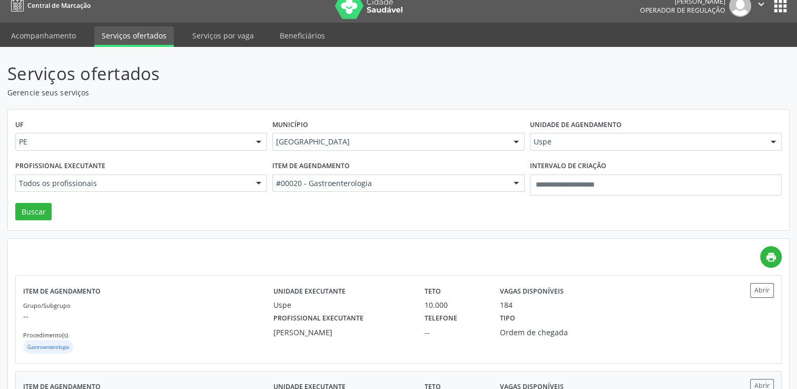
scroll to position [9, 0]
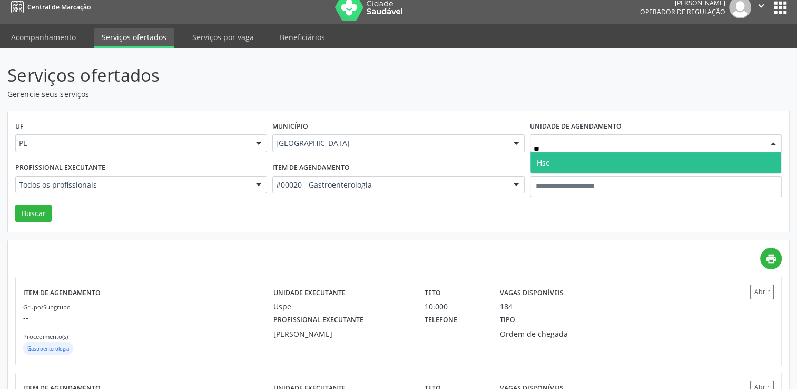
type input "***"
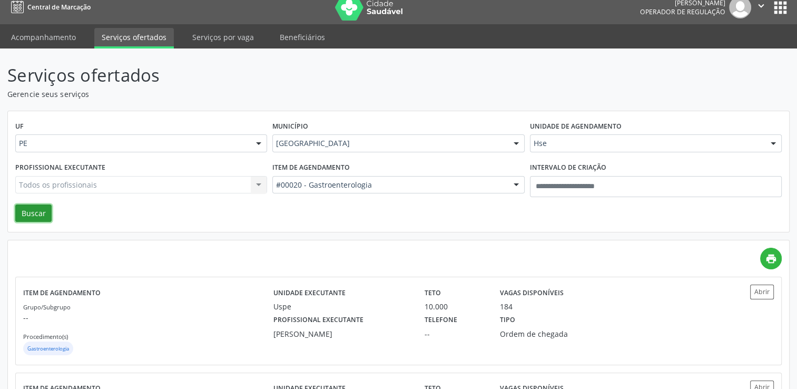
drag, startPoint x: 34, startPoint y: 217, endPoint x: 38, endPoint y: 212, distance: 6.7
click at [34, 217] on button "Buscar" at bounding box center [33, 213] width 36 height 18
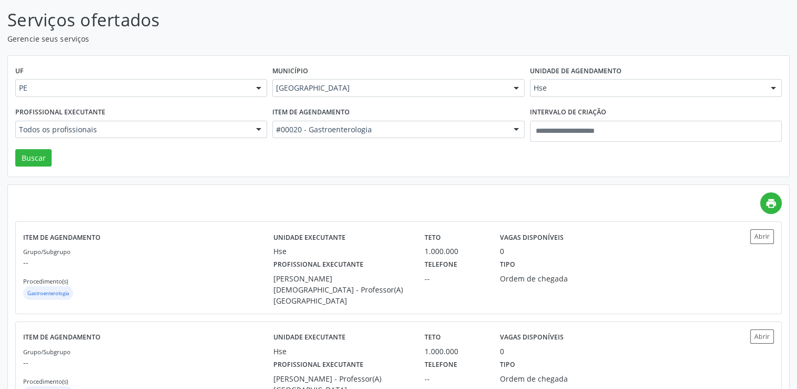
scroll to position [0, 0]
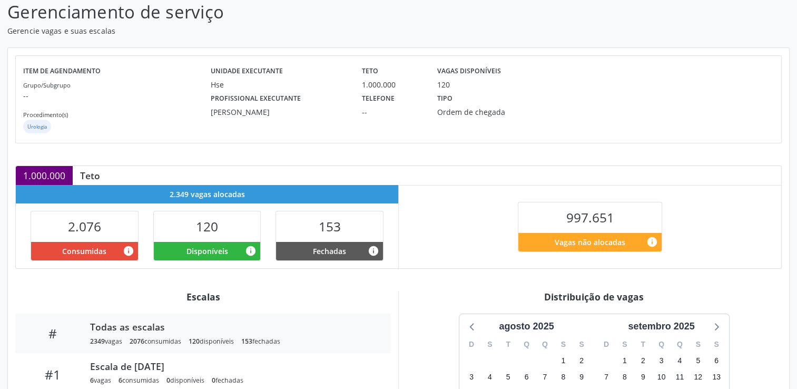
scroll to position [167, 0]
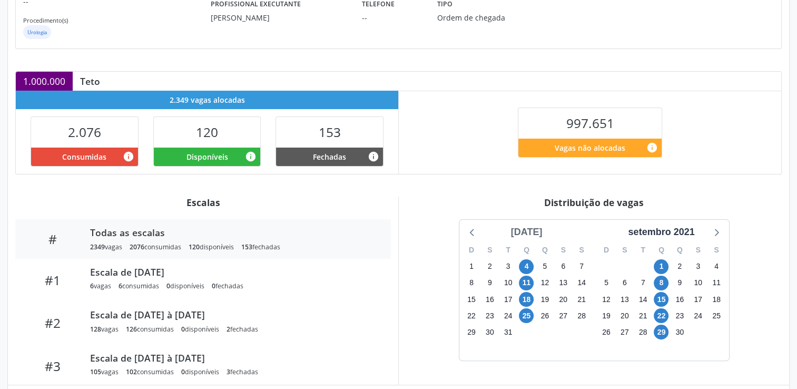
click at [533, 226] on div "agosto 2021" at bounding box center [527, 232] width 40 height 14
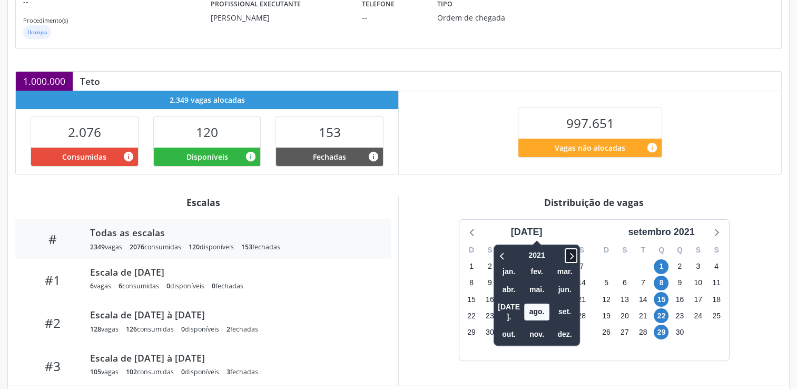
click at [566, 252] on icon at bounding box center [571, 255] width 11 height 13
click at [566, 253] on icon at bounding box center [571, 255] width 11 height 13
click at [566, 254] on icon at bounding box center [571, 255] width 11 height 13
click at [552, 306] on span "set." at bounding box center [564, 311] width 25 height 16
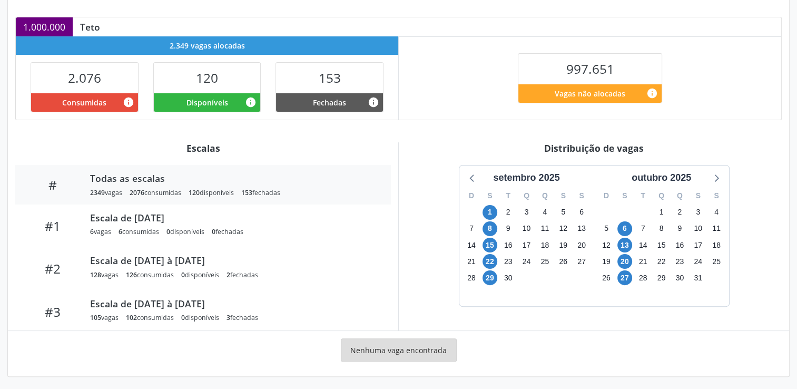
scroll to position [222, 0]
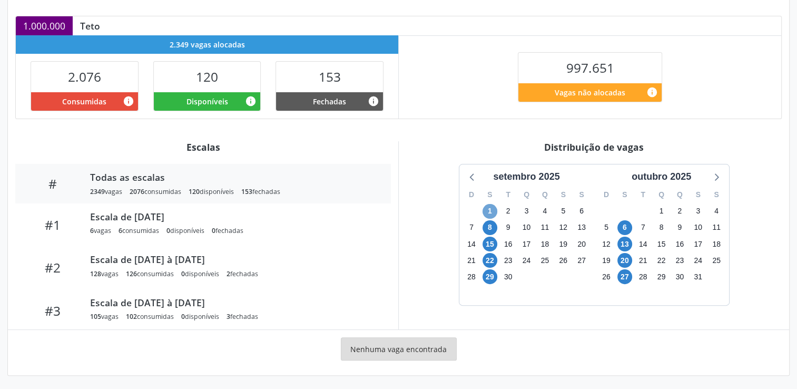
click at [484, 205] on span "1" at bounding box center [489, 211] width 15 height 15
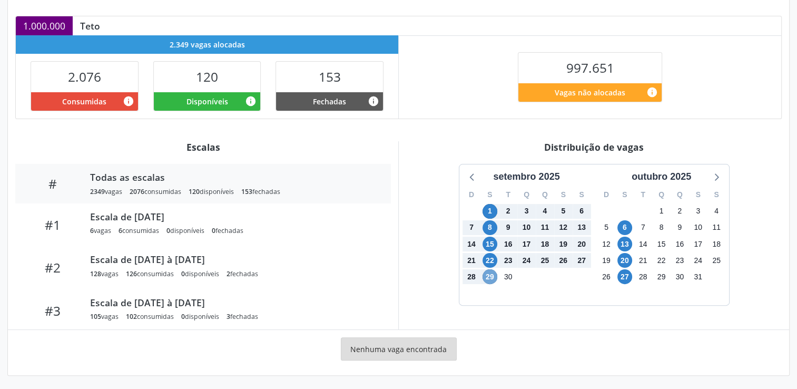
click at [489, 274] on span "29" at bounding box center [489, 276] width 15 height 15
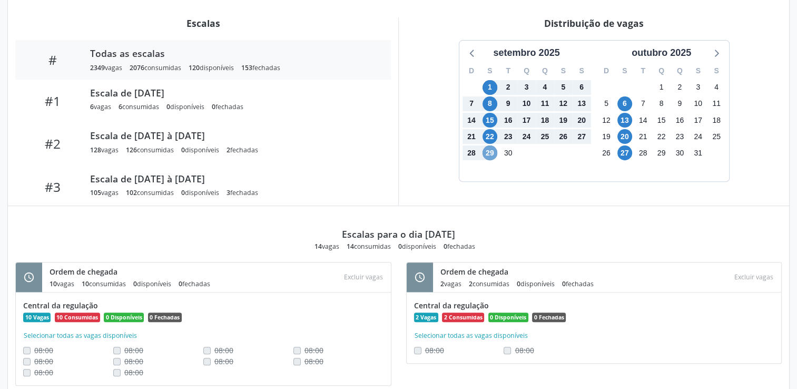
scroll to position [210, 0]
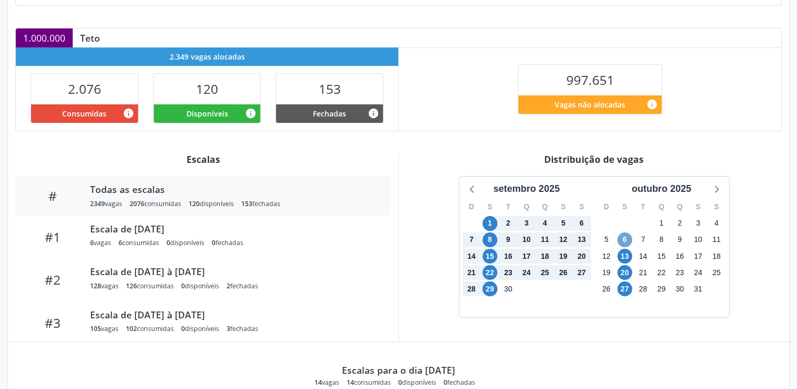
click at [624, 235] on span "6" at bounding box center [624, 239] width 15 height 15
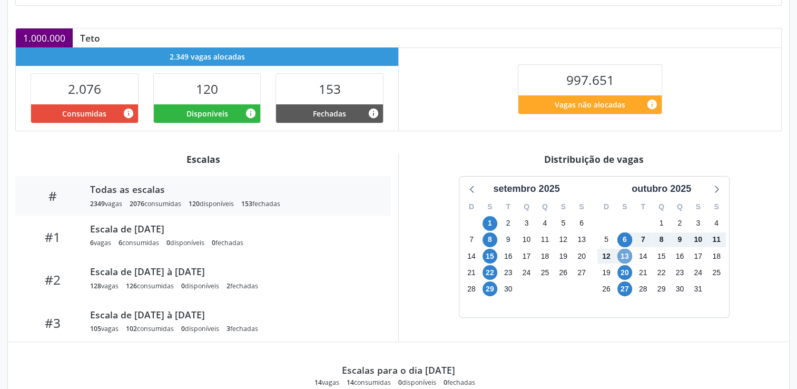
click at [628, 255] on span "13" at bounding box center [624, 256] width 15 height 15
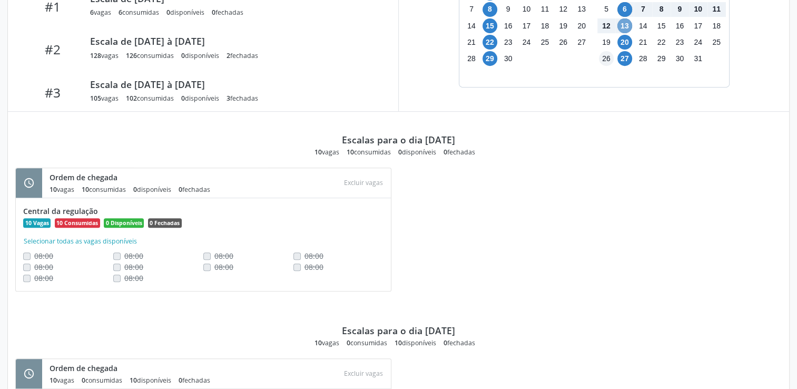
scroll to position [354, 0]
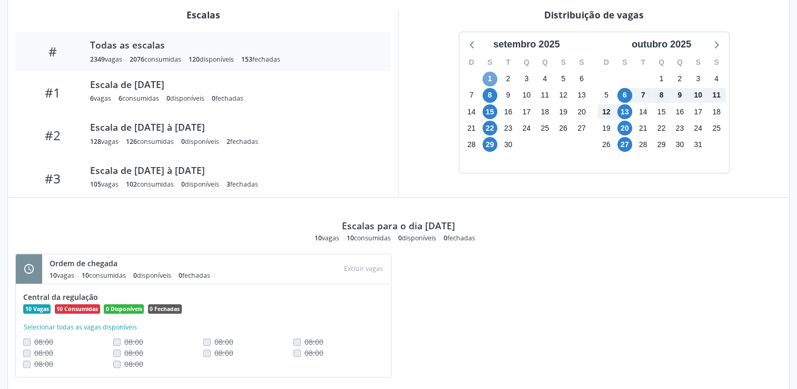
click at [485, 81] on span "1" at bounding box center [489, 79] width 15 height 15
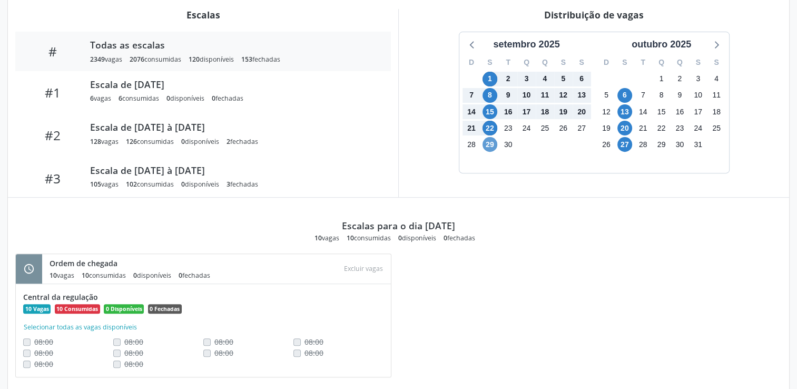
click at [493, 138] on div "29" at bounding box center [489, 144] width 15 height 16
click at [482, 153] on div "6" at bounding box center [489, 161] width 18 height 16
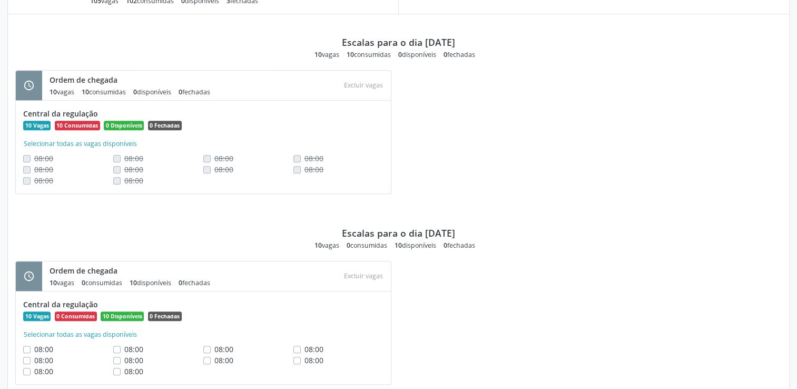
scroll to position [249, 0]
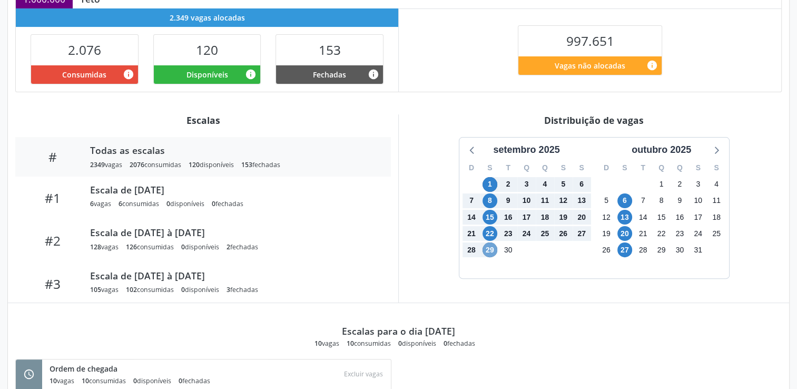
click at [488, 250] on span "29" at bounding box center [489, 249] width 15 height 15
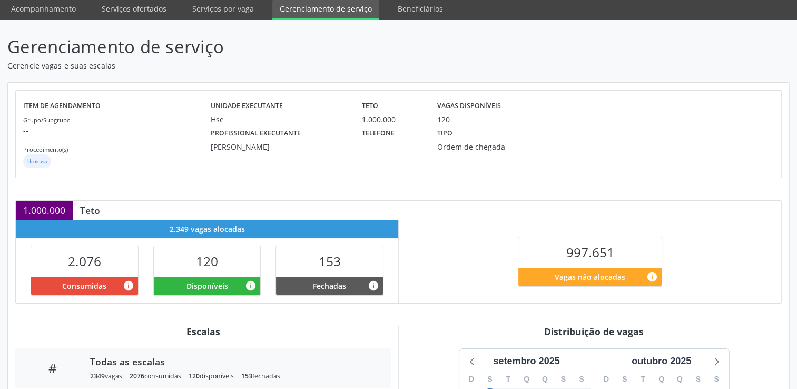
scroll to position [0, 0]
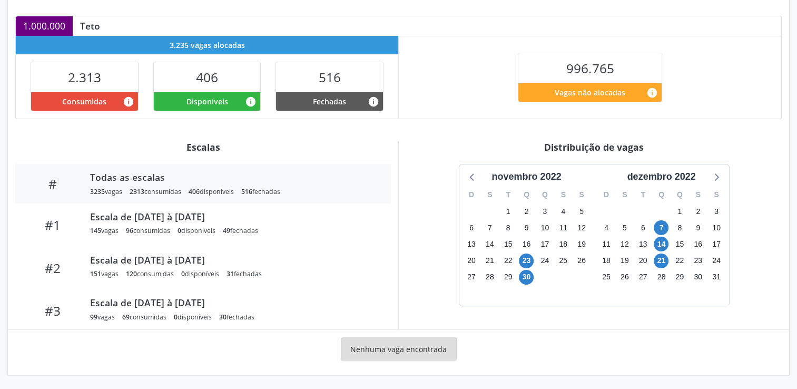
scroll to position [227, 0]
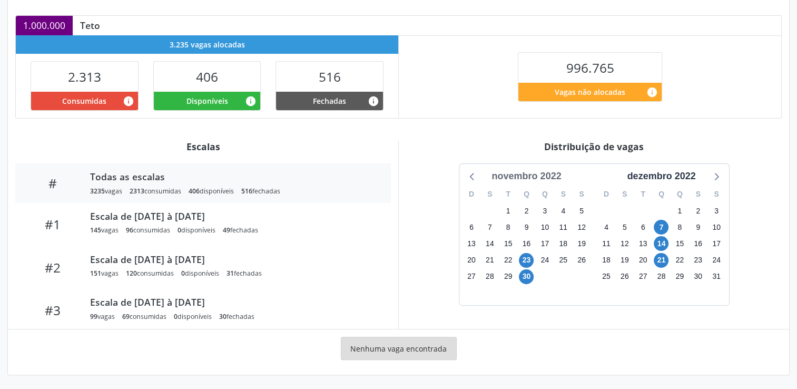
click at [537, 180] on div "novembro 2022" at bounding box center [526, 176] width 78 height 14
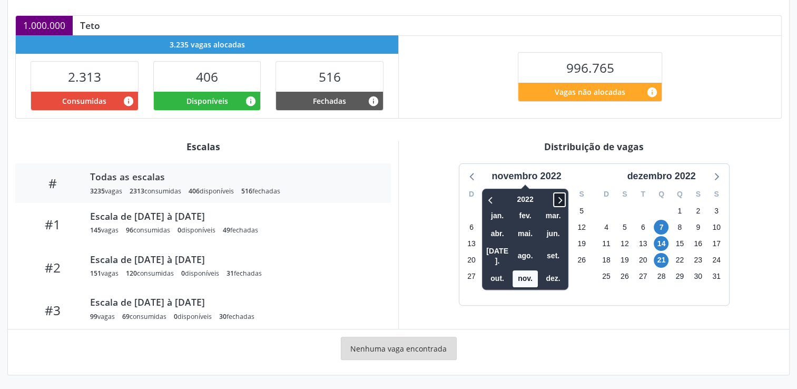
click at [560, 200] on icon at bounding box center [559, 199] width 11 height 13
click at [560, 199] on icon at bounding box center [559, 199] width 11 height 13
click at [529, 250] on span "ago." at bounding box center [524, 256] width 25 height 16
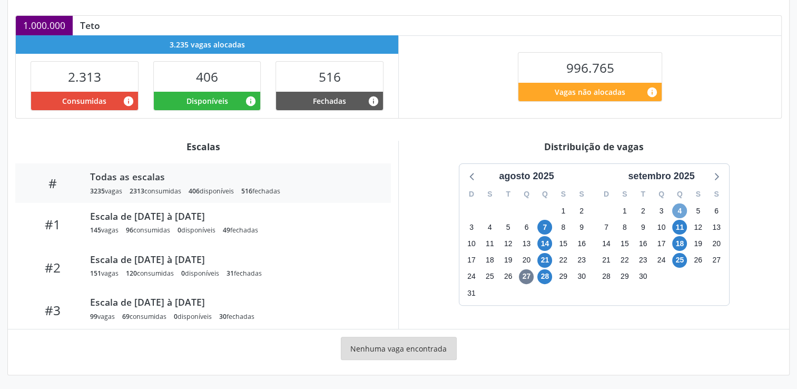
click at [678, 207] on span "4" at bounding box center [679, 210] width 15 height 15
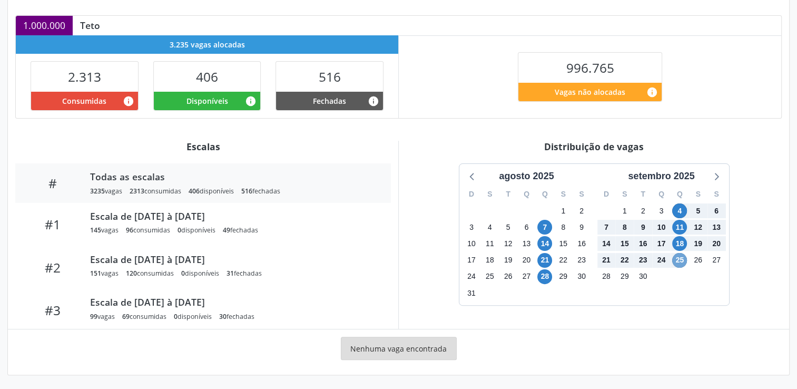
click at [679, 259] on span "25" at bounding box center [679, 260] width 15 height 15
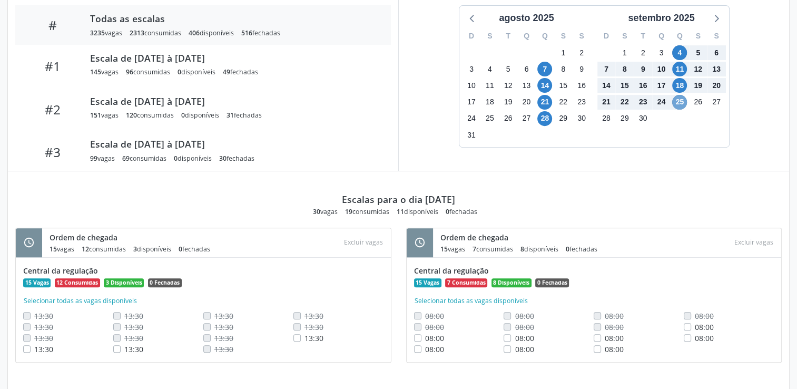
scroll to position [332, 0]
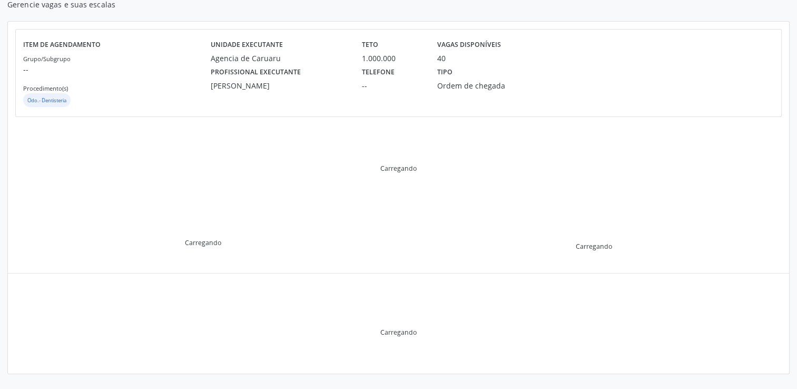
scroll to position [151, 0]
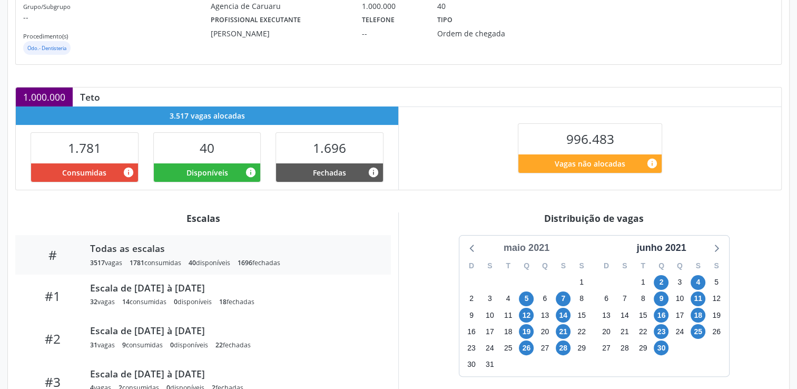
click at [536, 245] on div "maio 2021" at bounding box center [526, 248] width 54 height 14
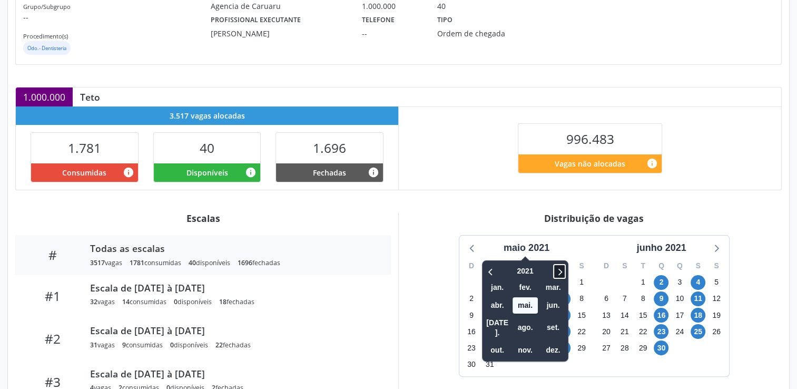
click at [558, 267] on icon at bounding box center [559, 271] width 11 height 13
click at [556, 267] on icon at bounding box center [559, 271] width 11 height 13
click at [522, 319] on span "ago." at bounding box center [524, 327] width 25 height 16
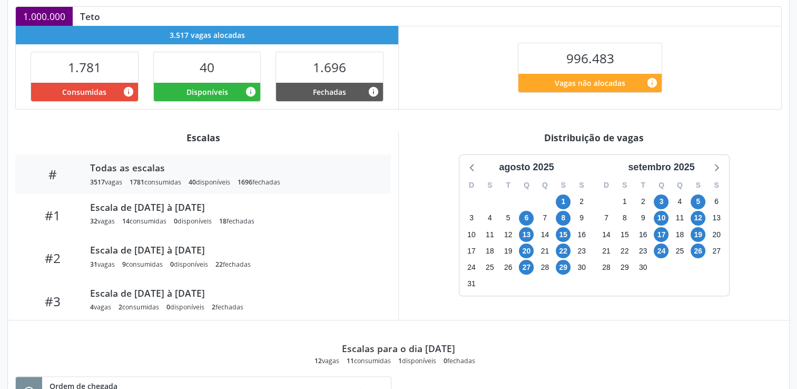
scroll to position [256, 0]
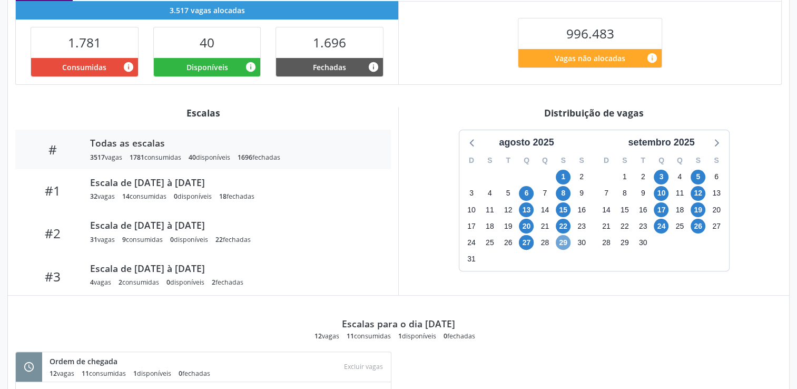
click at [566, 243] on span "29" at bounding box center [563, 242] width 15 height 15
click at [658, 177] on span "3" at bounding box center [661, 177] width 15 height 15
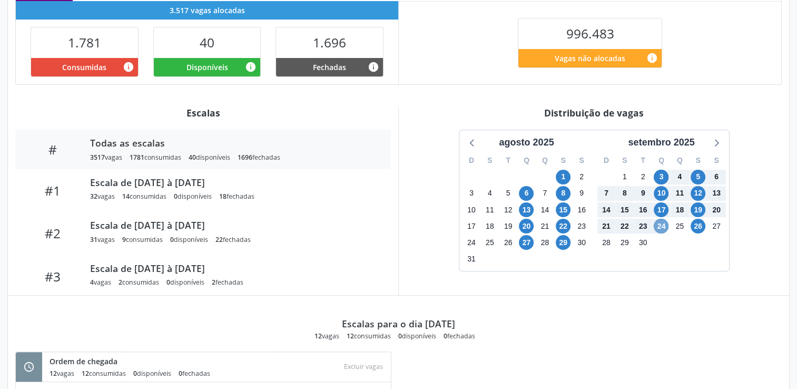
click at [665, 227] on span "24" at bounding box center [661, 226] width 15 height 15
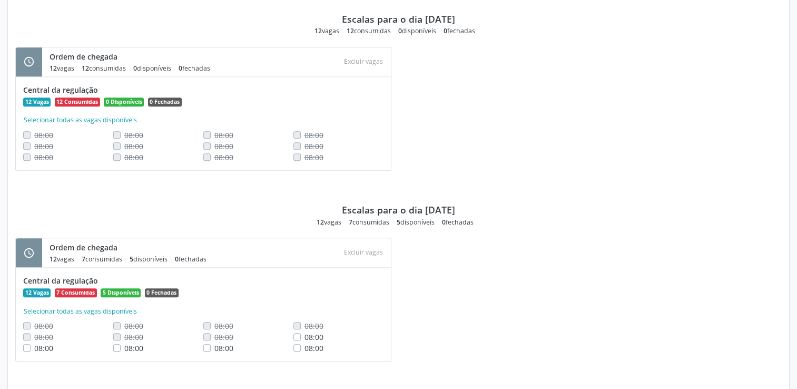
scroll to position [1152, 0]
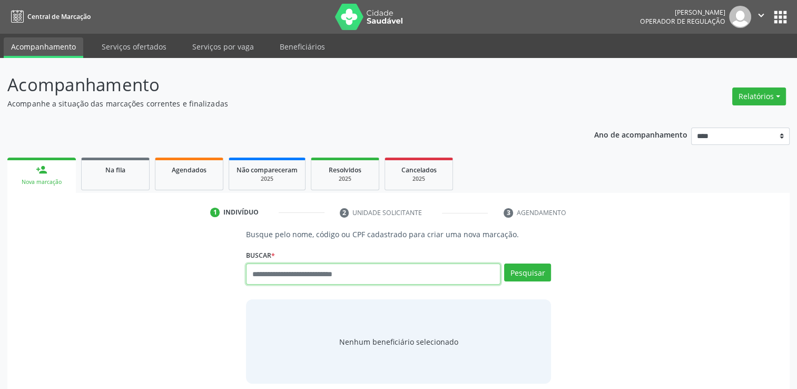
paste input "**********"
type input "**********"
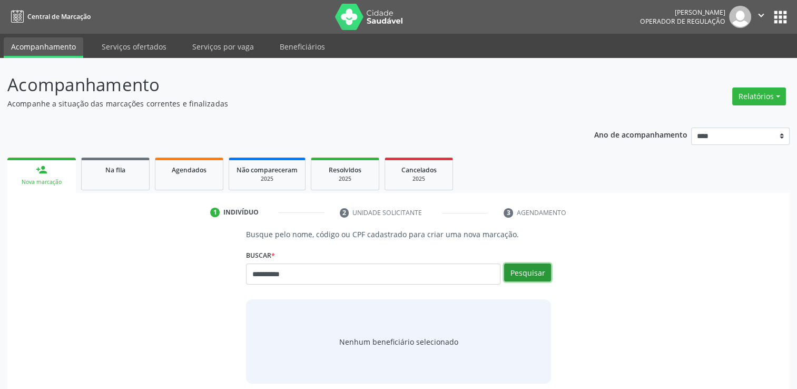
click at [525, 271] on button "Pesquisar" at bounding box center [527, 272] width 47 height 18
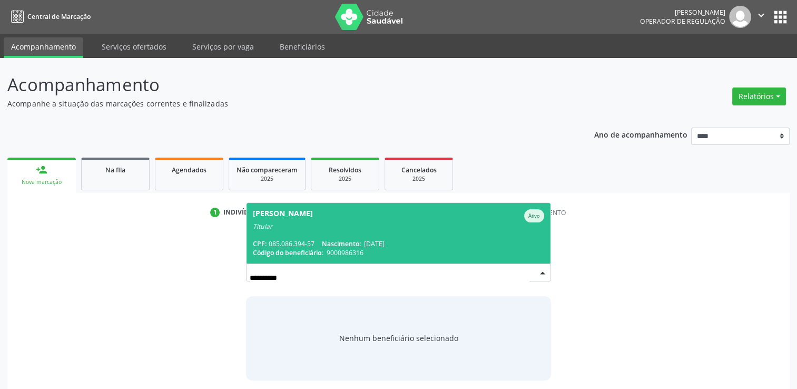
click at [380, 233] on span "Renato Pereira da Silva Ativo Titular CPF: 085.086.394-57 Nascimento: 19/09/199…" at bounding box center [398, 233] width 304 height 61
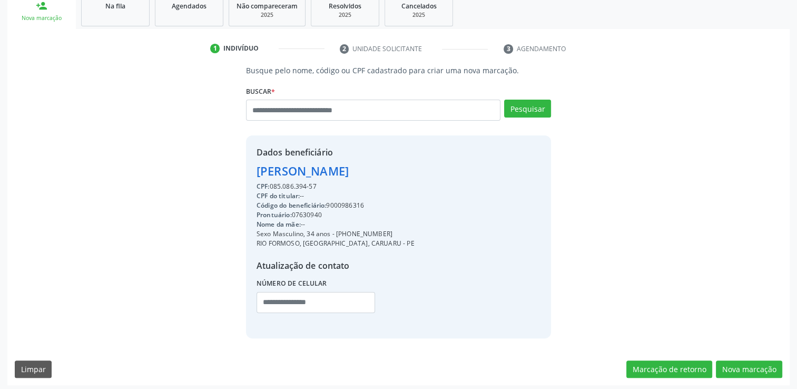
scroll to position [167, 0]
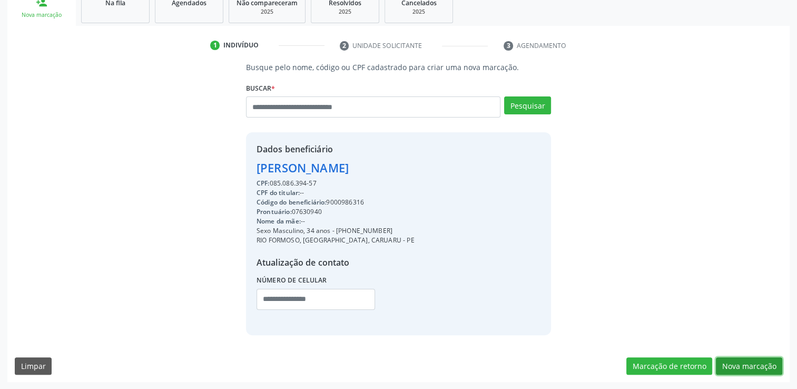
click at [761, 365] on button "Nova marcação" at bounding box center [749, 366] width 66 height 18
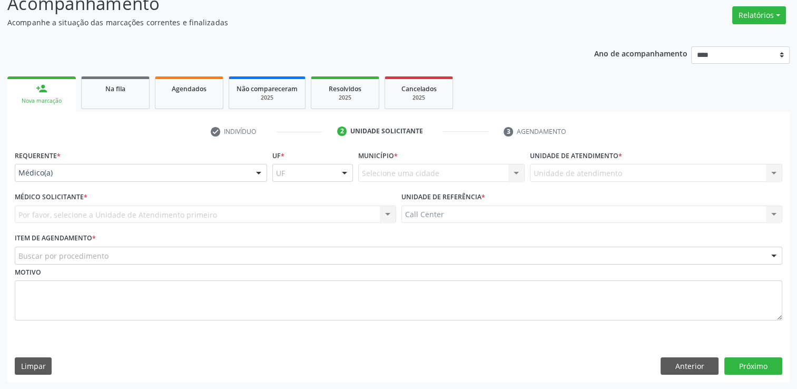
click at [142, 164] on div "Médico(a)" at bounding box center [141, 173] width 252 height 18
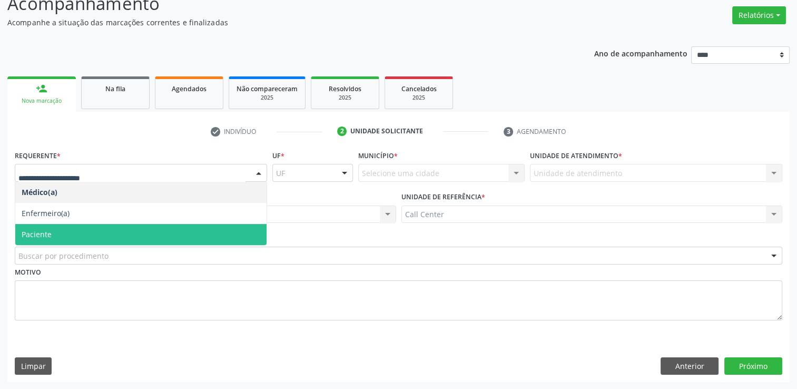
click at [70, 246] on div "Buscar por procedimento #0000 - Alergologia #0001 - Angiologia #00077 - Arritmo…" at bounding box center [398, 255] width 767 height 18
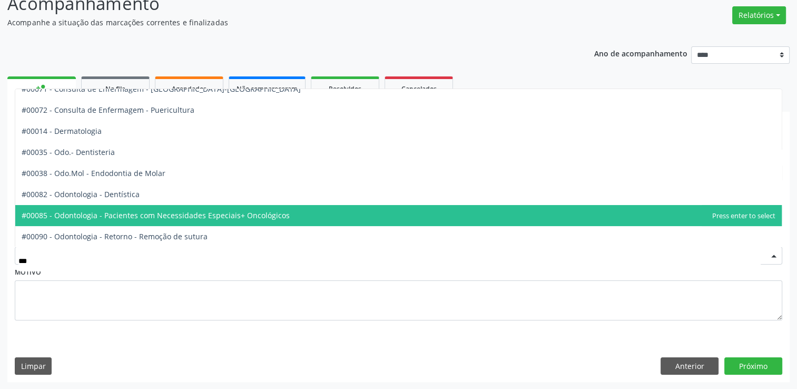
scroll to position [0, 0]
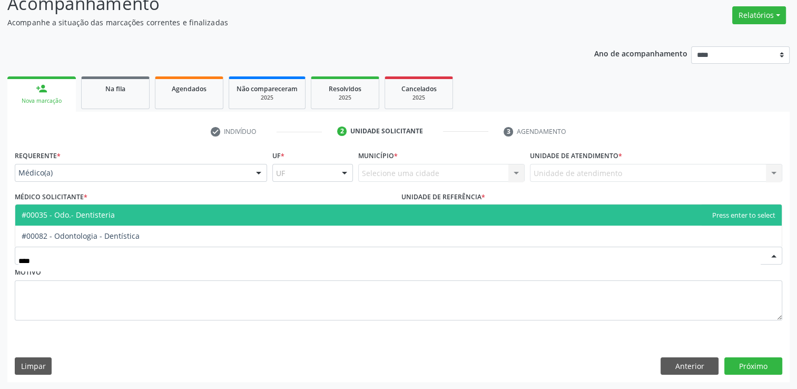
click at [138, 212] on span "#00035 - Odo.- Dentisteria" at bounding box center [398, 214] width 766 height 21
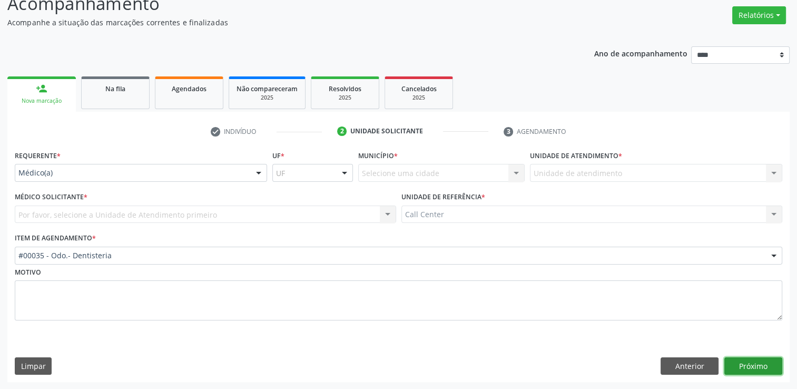
click at [757, 363] on button "Próximo" at bounding box center [753, 366] width 58 height 18
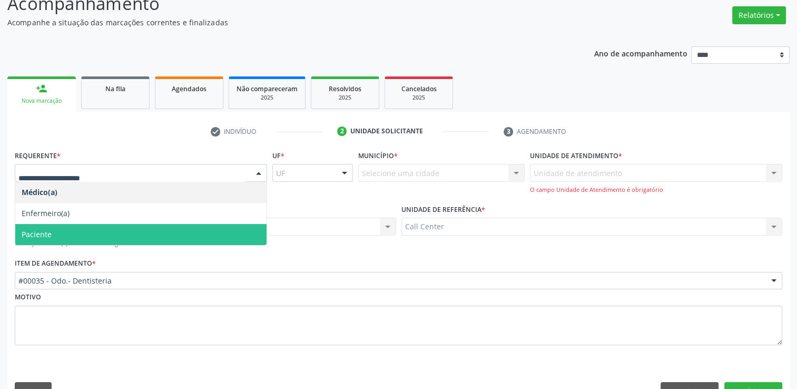
click at [108, 237] on span "Paciente" at bounding box center [140, 234] width 251 height 21
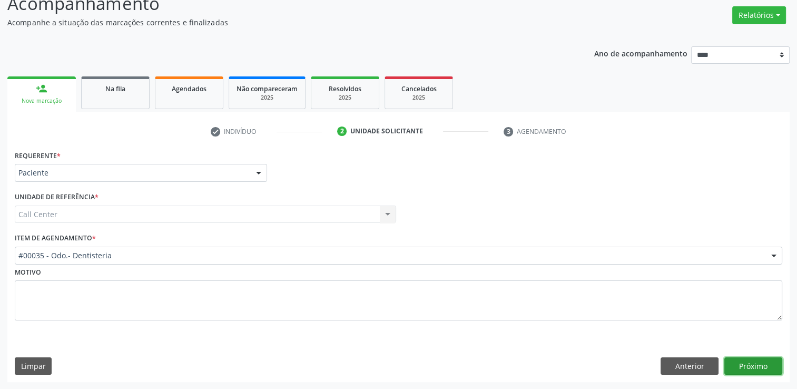
click at [751, 365] on button "Próximo" at bounding box center [753, 366] width 58 height 18
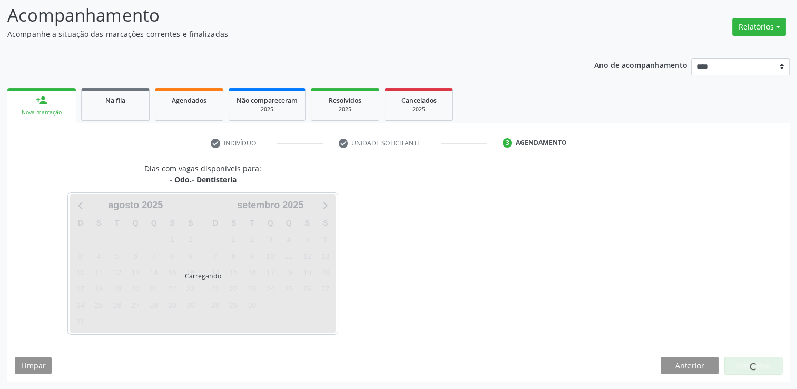
scroll to position [69, 0]
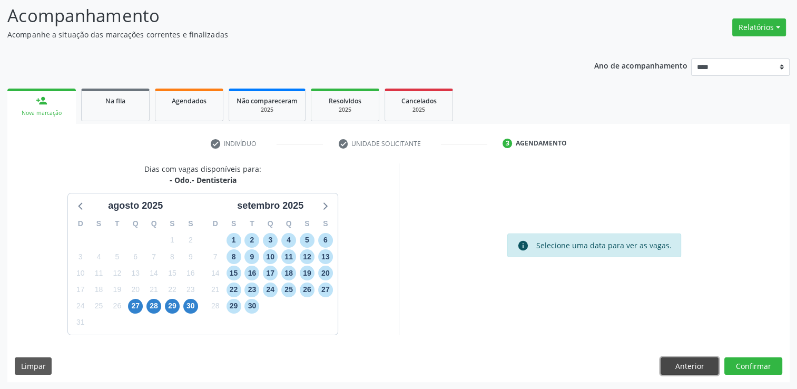
click at [682, 359] on button "Anterior" at bounding box center [689, 366] width 58 height 18
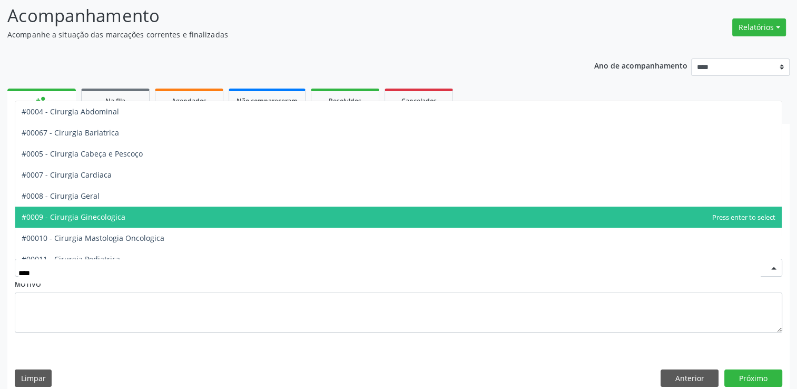
type input "*****"
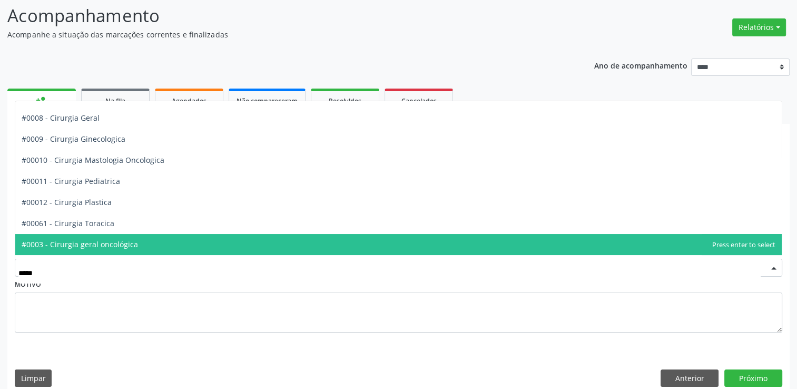
scroll to position [105, 0]
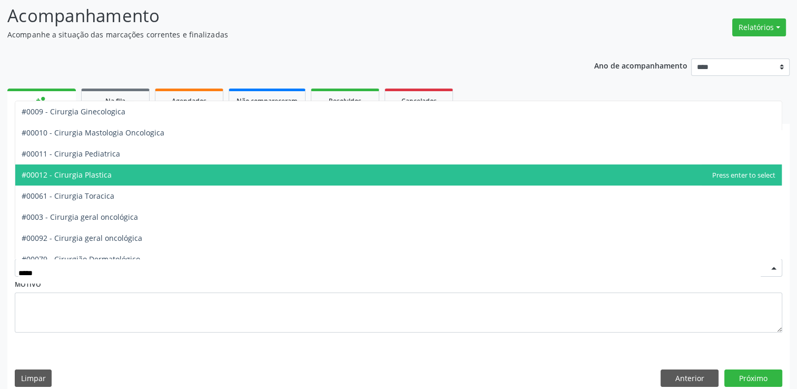
click at [102, 174] on span "#00012 - Cirurgia Plastica" at bounding box center [67, 175] width 90 height 10
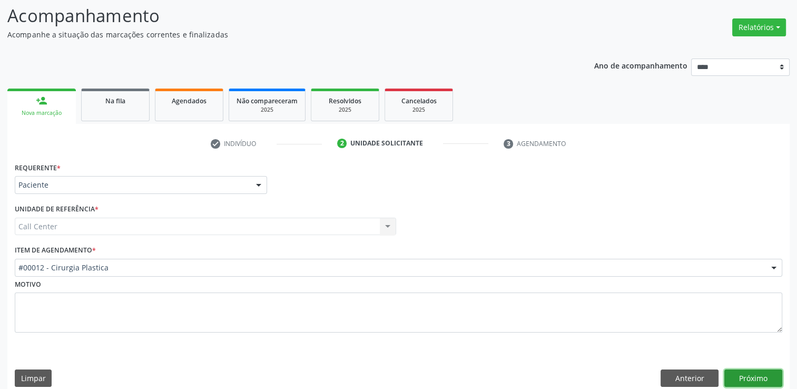
click at [734, 370] on button "Próximo" at bounding box center [753, 378] width 58 height 18
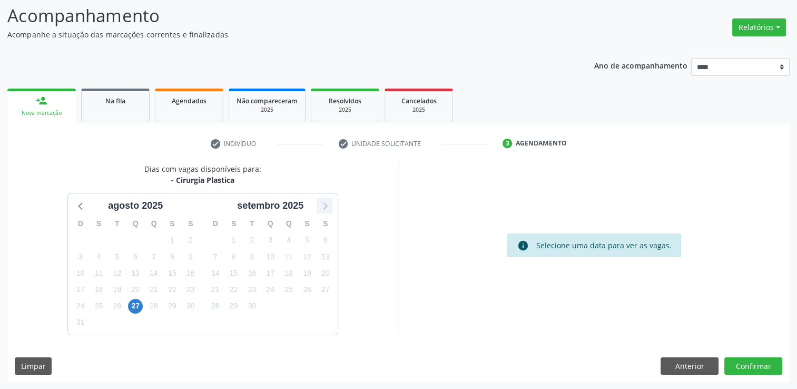
click at [325, 207] on icon at bounding box center [325, 206] width 14 height 14
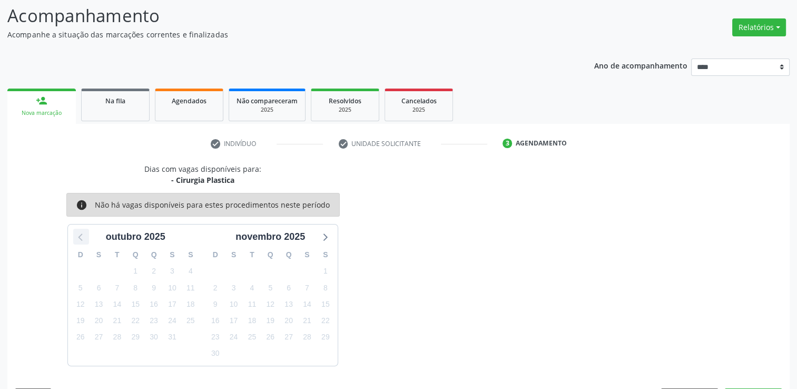
click at [84, 233] on icon at bounding box center [81, 237] width 14 height 14
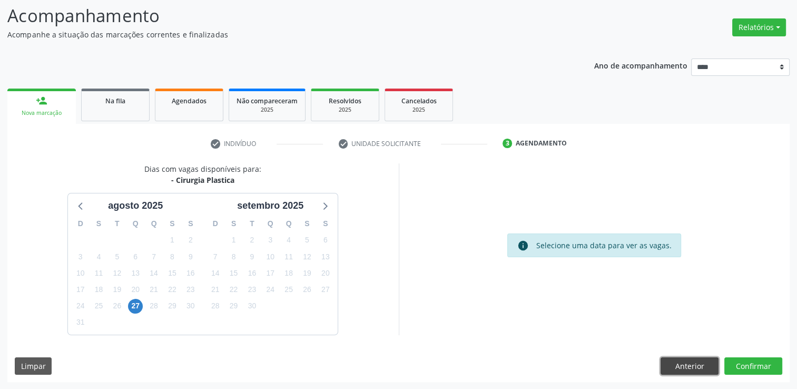
click at [673, 359] on button "Anterior" at bounding box center [689, 366] width 58 height 18
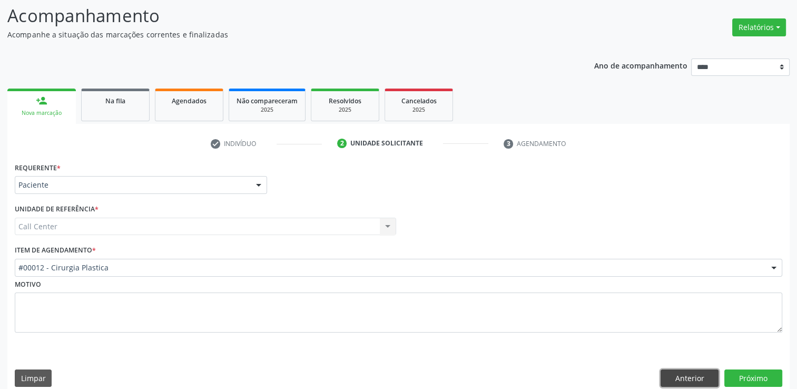
click at [706, 374] on button "Anterior" at bounding box center [689, 378] width 58 height 18
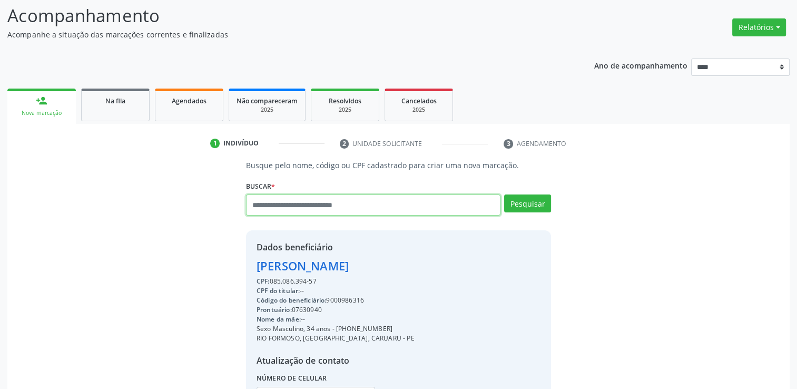
click at [323, 211] on input "text" at bounding box center [373, 204] width 254 height 21
type input "*"
type input "******"
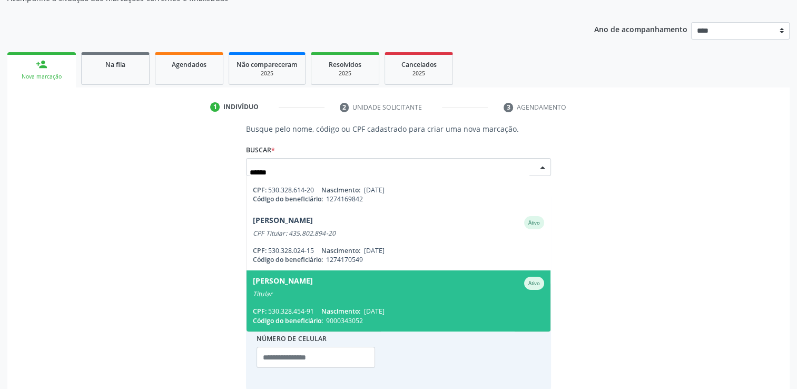
scroll to position [122, 0]
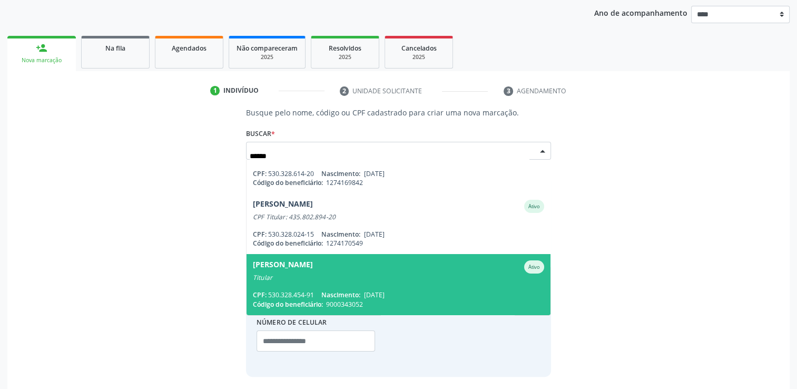
click at [404, 285] on span "Romildo Guimaraes da Silva Ativo Titular CPF: 530.328.454-91 Nascimento: 20/05/…" at bounding box center [398, 284] width 304 height 61
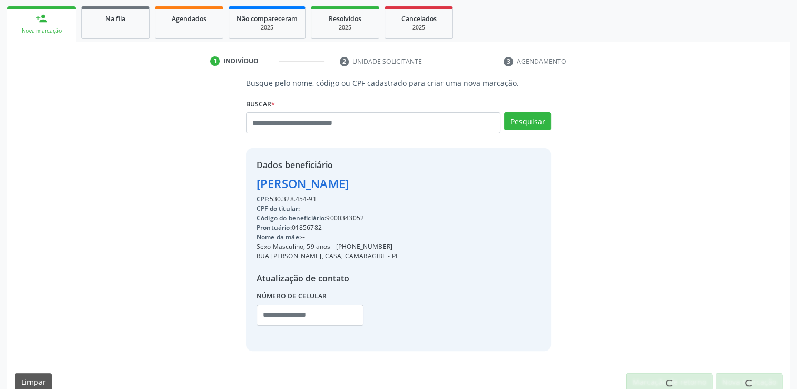
scroll to position [167, 0]
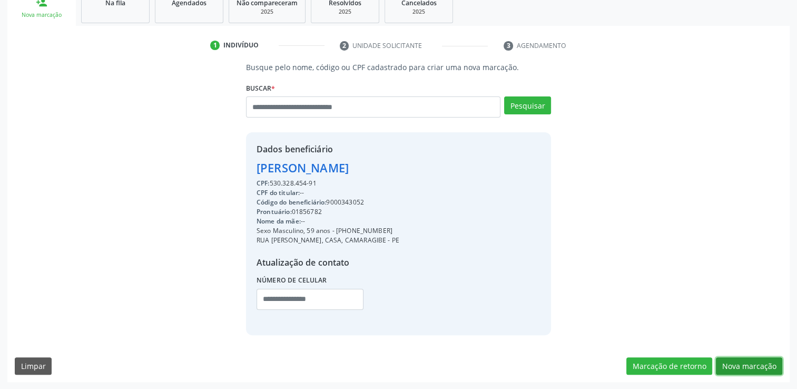
click at [746, 367] on button "Nova marcação" at bounding box center [749, 366] width 66 height 18
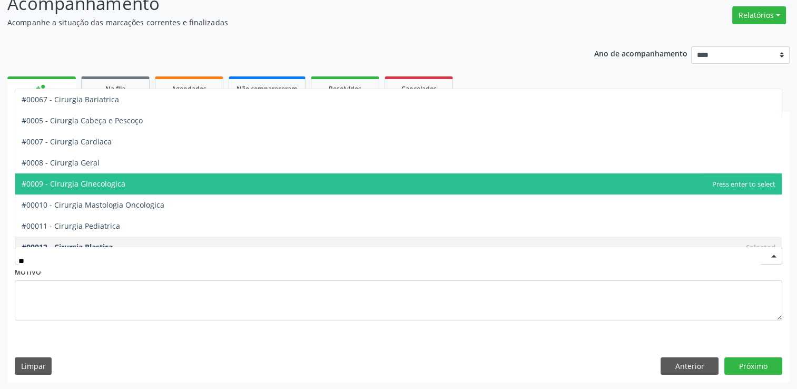
scroll to position [0, 0]
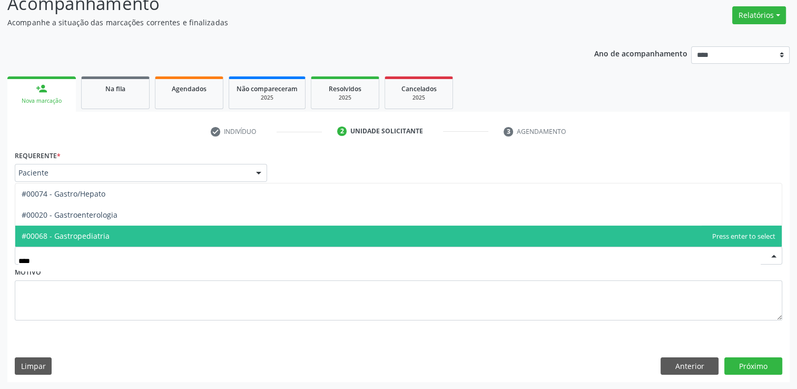
type input "*****"
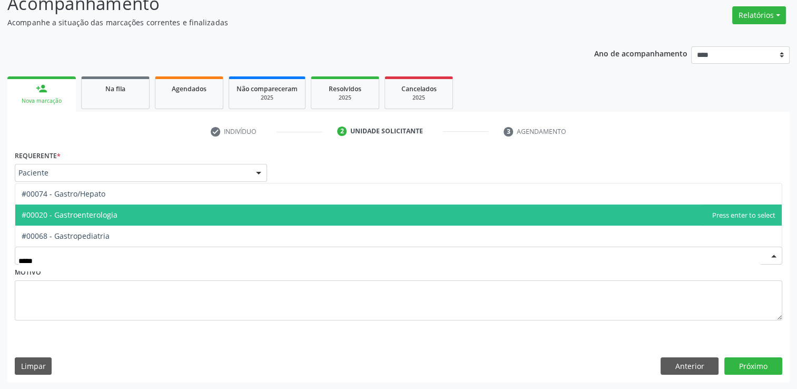
click at [185, 211] on span "#00020 - Gastroenterologia" at bounding box center [398, 214] width 766 height 21
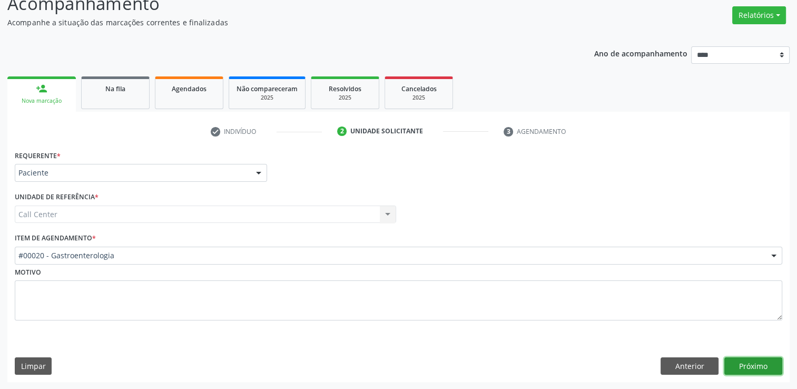
click at [749, 364] on button "Próximo" at bounding box center [753, 366] width 58 height 18
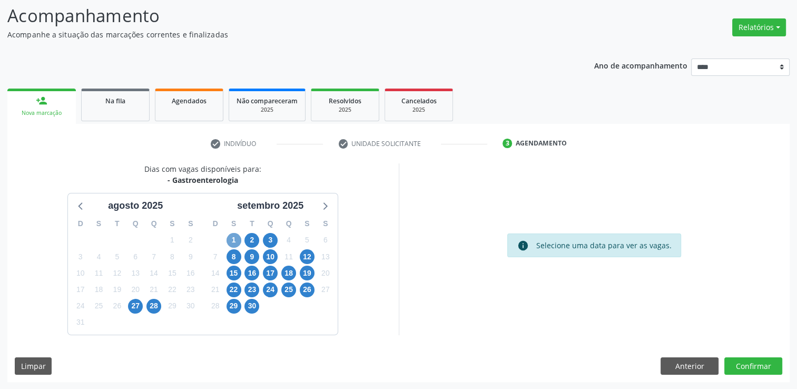
click at [230, 239] on span "1" at bounding box center [233, 240] width 15 height 15
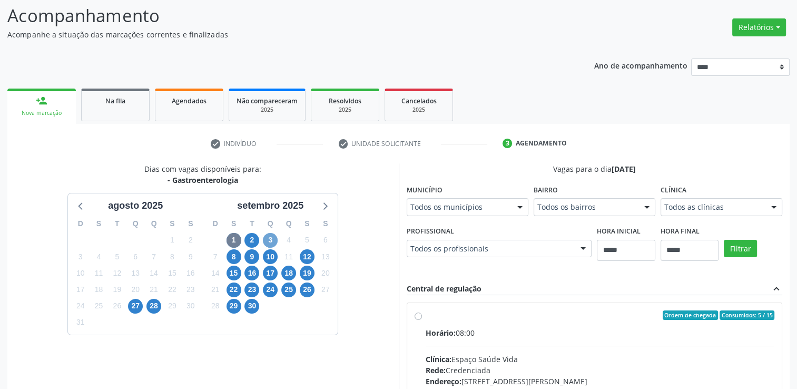
click at [272, 237] on span "3" at bounding box center [270, 240] width 15 height 15
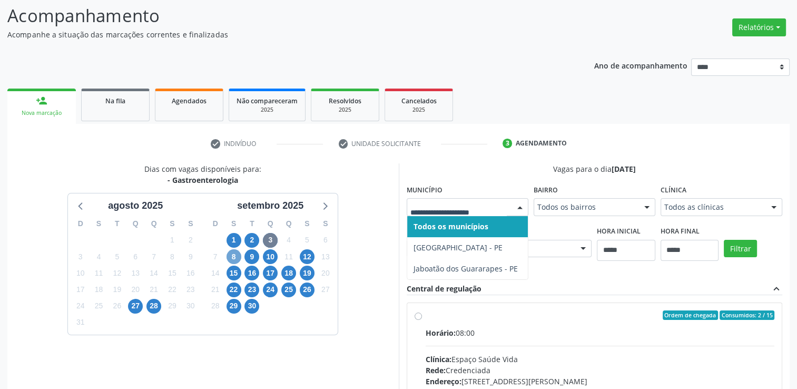
click at [229, 259] on span "8" at bounding box center [233, 256] width 15 height 15
click at [271, 252] on span "10" at bounding box center [270, 256] width 15 height 15
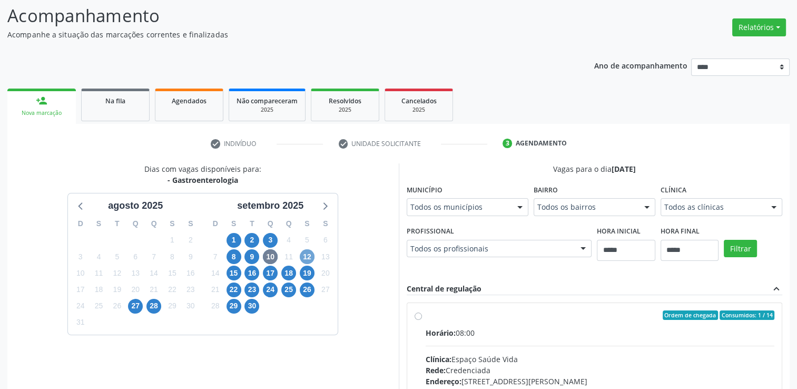
click at [310, 250] on span "12" at bounding box center [307, 256] width 15 height 15
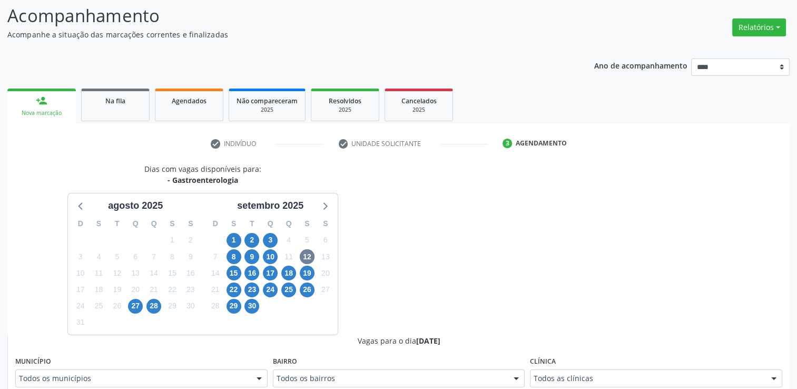
scroll to position [74, 0]
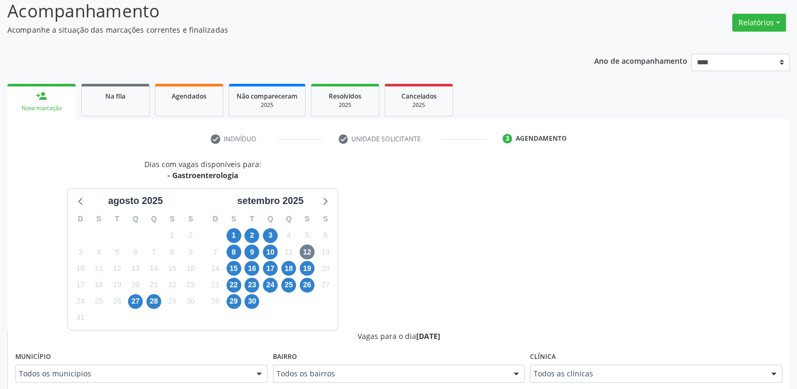
click at [240, 382] on div "Todos os municípios" at bounding box center [141, 373] width 252 height 18
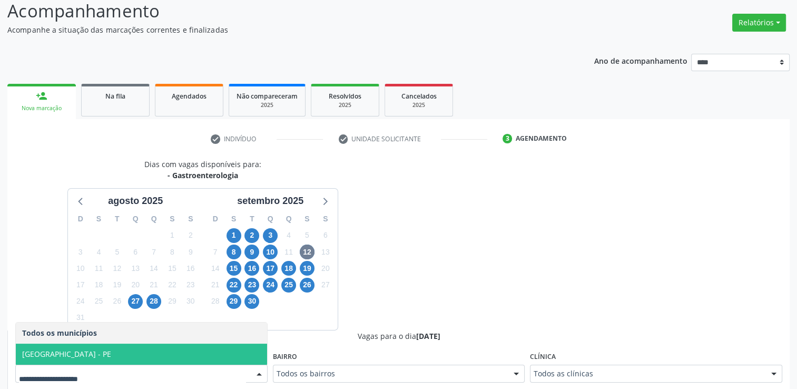
click at [196, 357] on span "Recife - PE" at bounding box center [141, 353] width 251 height 21
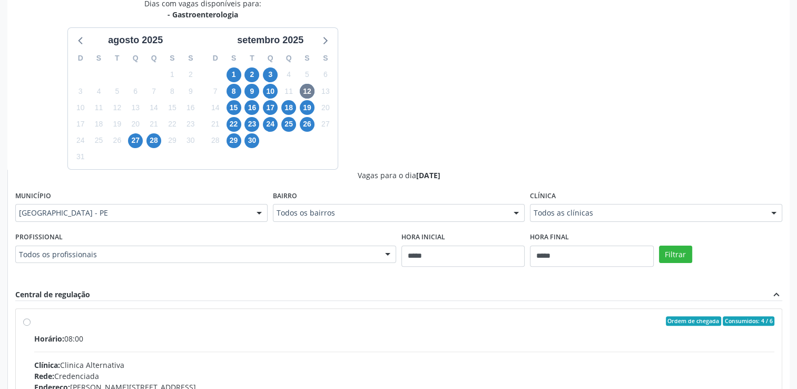
scroll to position [337, 0]
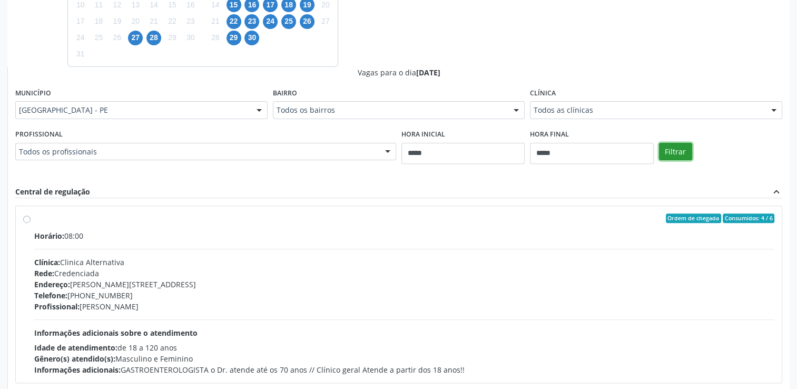
click at [680, 146] on button "Filtrar" at bounding box center [675, 152] width 33 height 18
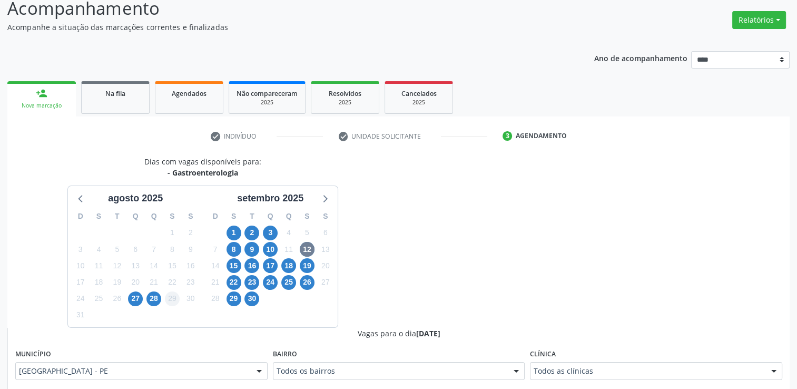
scroll to position [76, 0]
click at [271, 234] on span "3" at bounding box center [270, 233] width 15 height 15
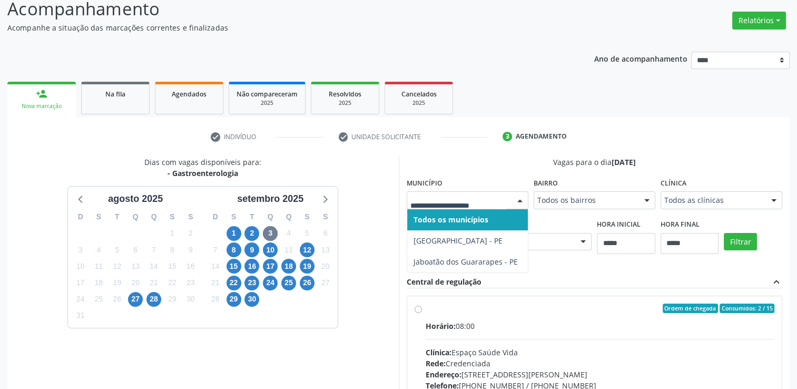
click at [468, 191] on div at bounding box center [468, 200] width 122 height 18
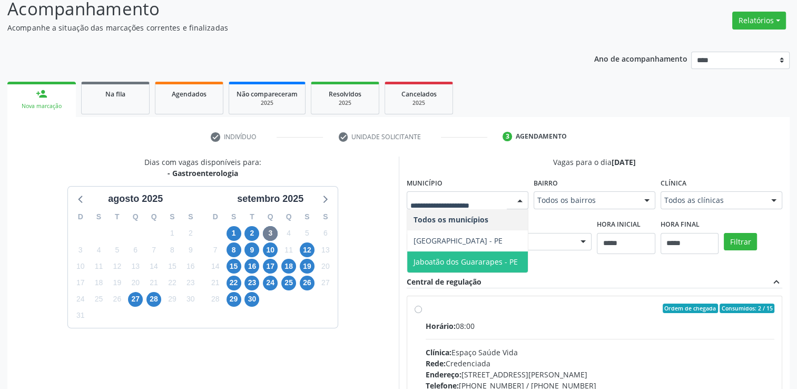
click at [452, 259] on span "Jaboatão dos Guararapes - PE" at bounding box center [465, 261] width 104 height 10
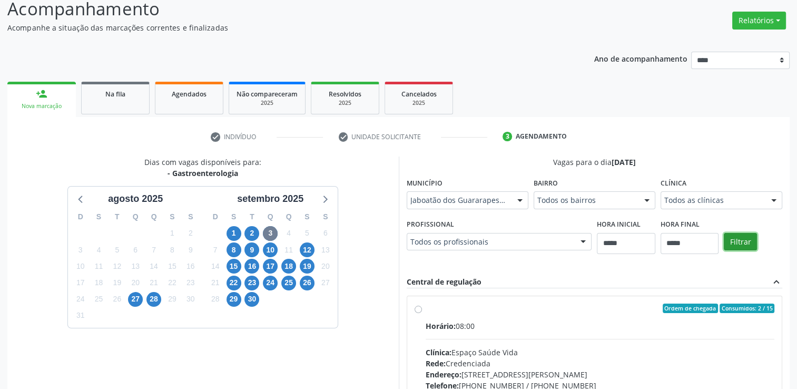
click at [746, 241] on button "Filtrar" at bounding box center [740, 242] width 33 height 18
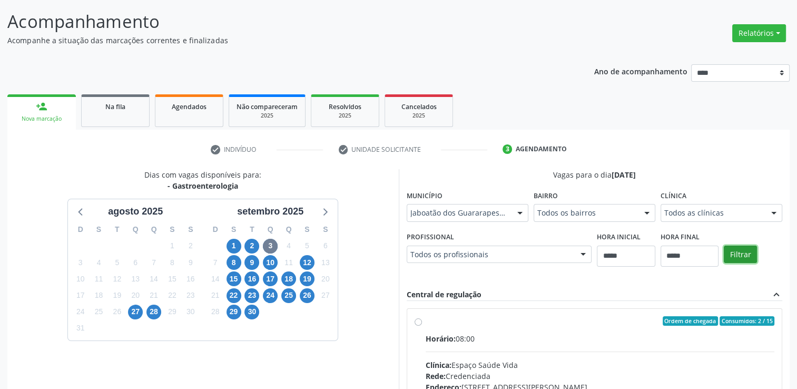
scroll to position [63, 0]
click at [233, 272] on span "15" at bounding box center [233, 279] width 15 height 15
drag, startPoint x: 451, startPoint y: 222, endPoint x: 448, endPoint y: 215, distance: 7.3
click at [451, 221] on fieldset "Município Todos os municípios Todos os municípios Cabo de Santo Agostinho - PE …" at bounding box center [468, 208] width 122 height 41
click at [273, 274] on span "17" at bounding box center [270, 279] width 15 height 15
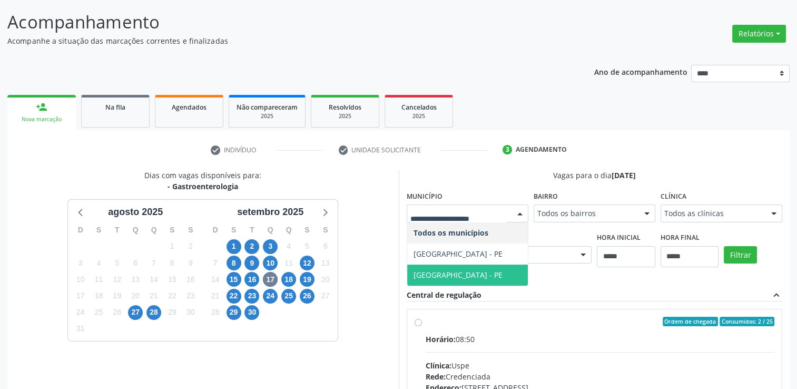
drag, startPoint x: 424, startPoint y: 275, endPoint x: 438, endPoint y: 270, distance: 14.7
click at [425, 274] on span "Recife - PE" at bounding box center [457, 275] width 89 height 10
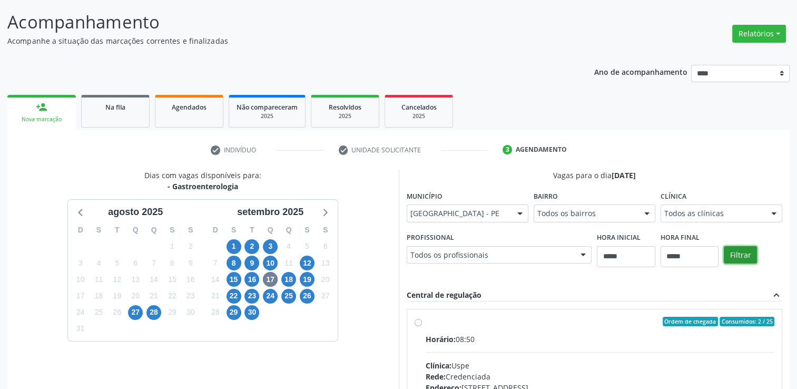
click at [739, 252] on button "Filtrar" at bounding box center [740, 255] width 33 height 18
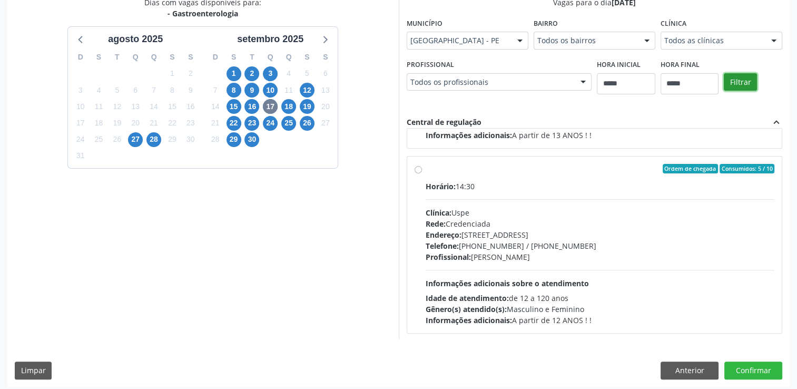
scroll to position [240, 0]
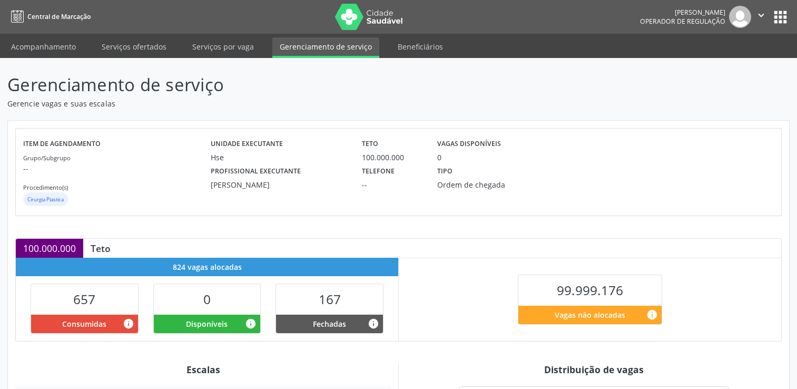
scroll to position [158, 0]
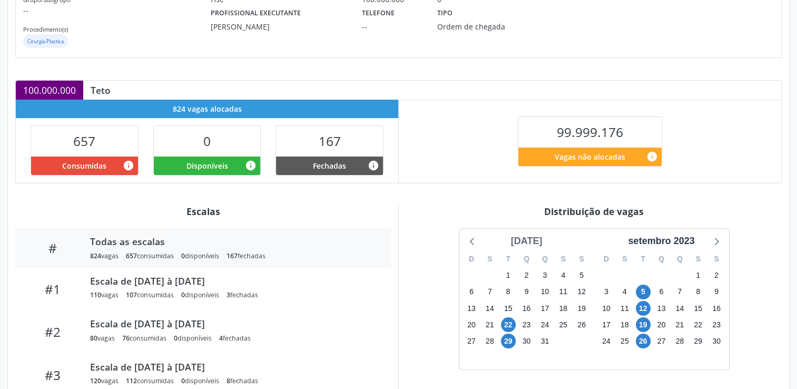
click at [537, 241] on div "[DATE]" at bounding box center [527, 241] width 40 height 14
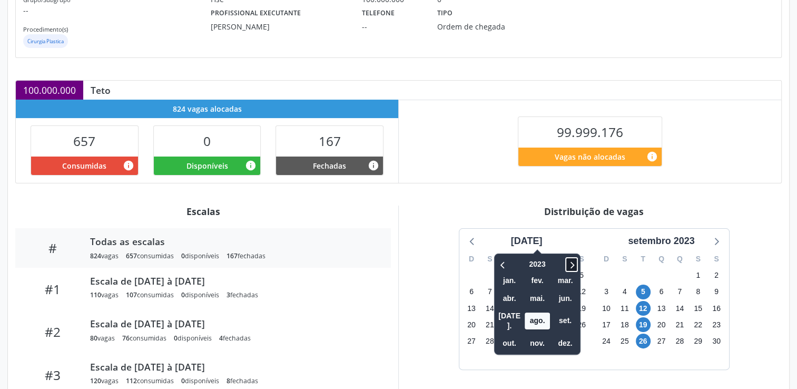
click at [570, 266] on icon at bounding box center [572, 264] width 4 height 7
click at [566, 267] on icon at bounding box center [571, 264] width 11 height 13
drag, startPoint x: 560, startPoint y: 267, endPoint x: 554, endPoint y: 269, distance: 6.2
click at [566, 267] on icon at bounding box center [571, 264] width 11 height 13
click at [500, 264] on icon at bounding box center [502, 264] width 4 height 7
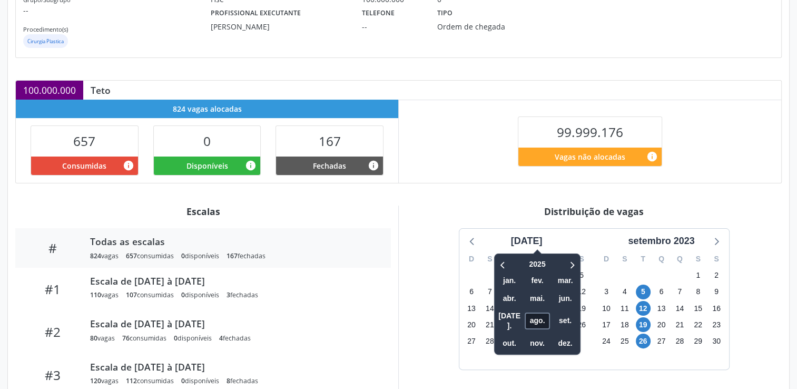
click at [524, 312] on span "ago." at bounding box center [536, 320] width 25 height 16
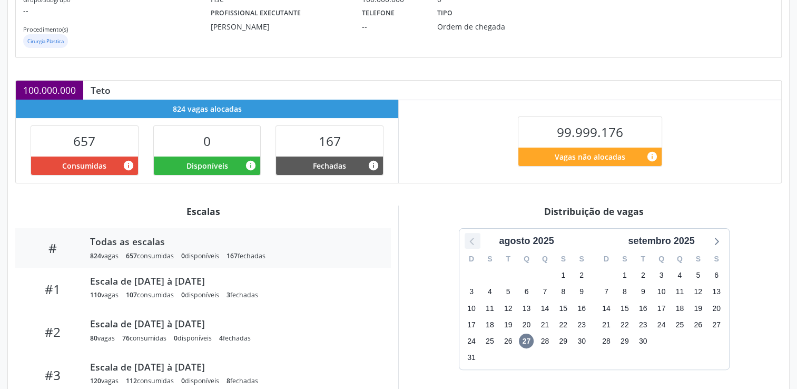
click at [474, 241] on icon at bounding box center [473, 241] width 14 height 14
